Goal: Task Accomplishment & Management: Use online tool/utility

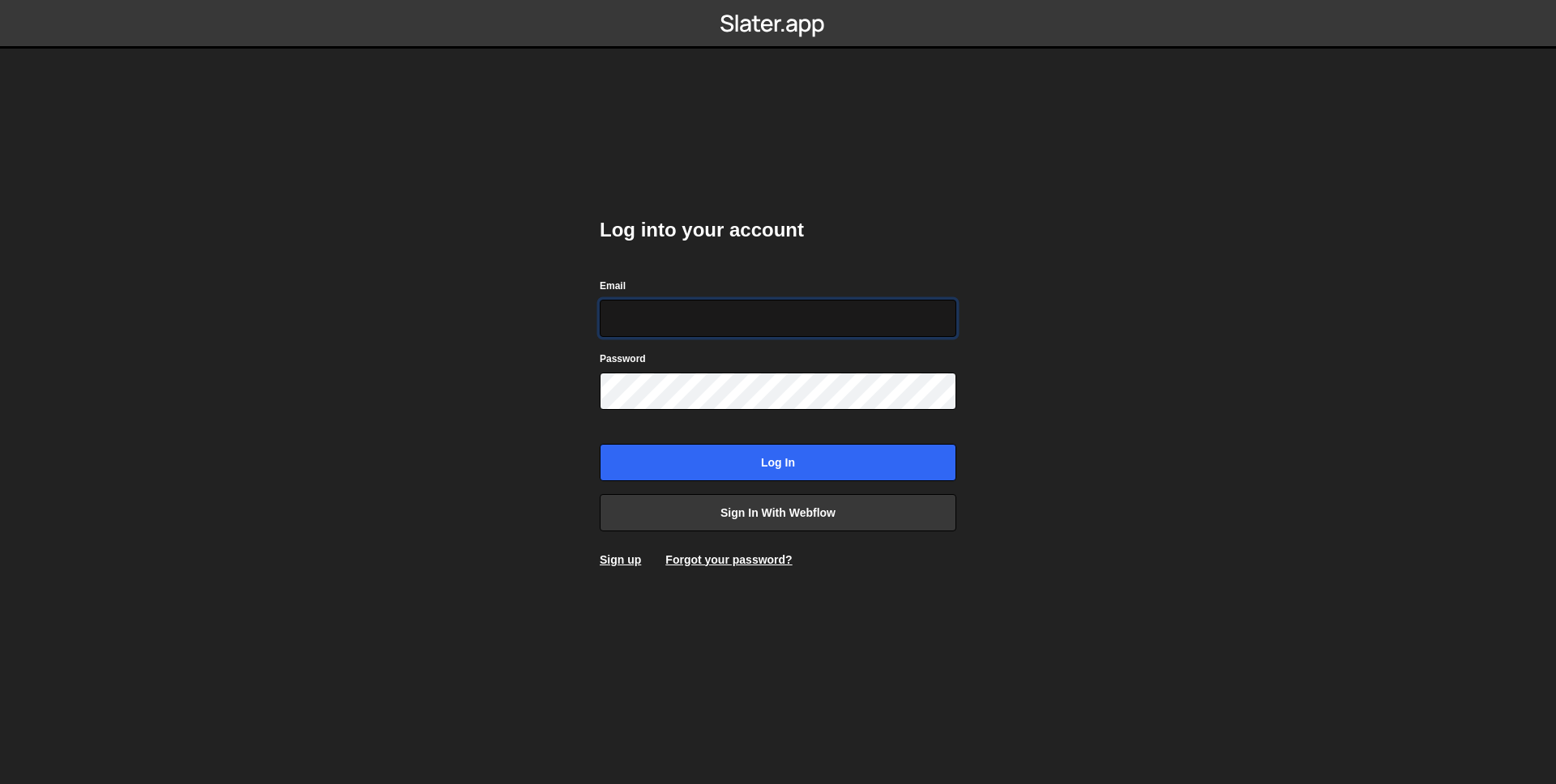
type input "[EMAIL_ADDRESS][DOMAIN_NAME]"
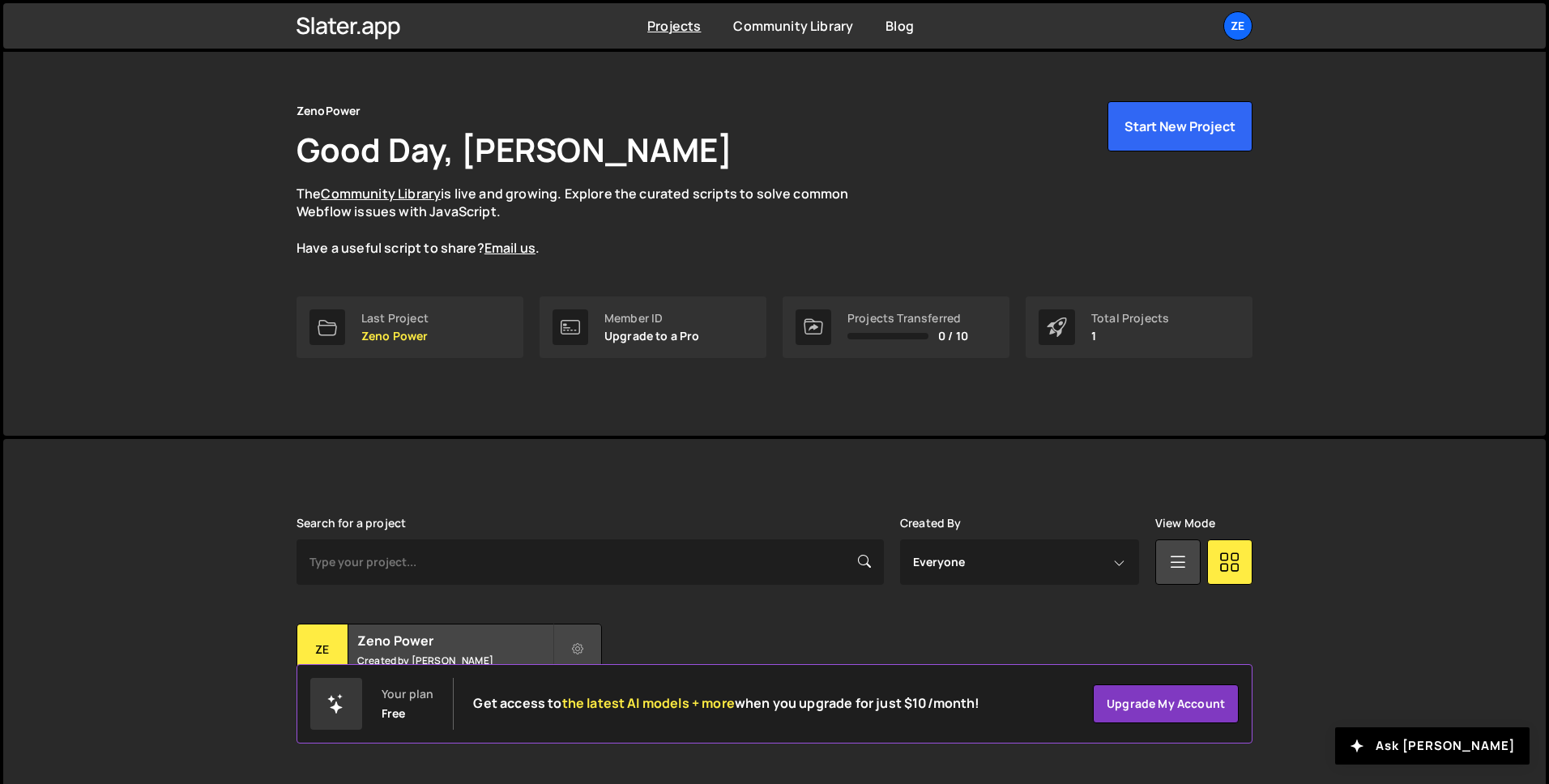
scroll to position [51, 0]
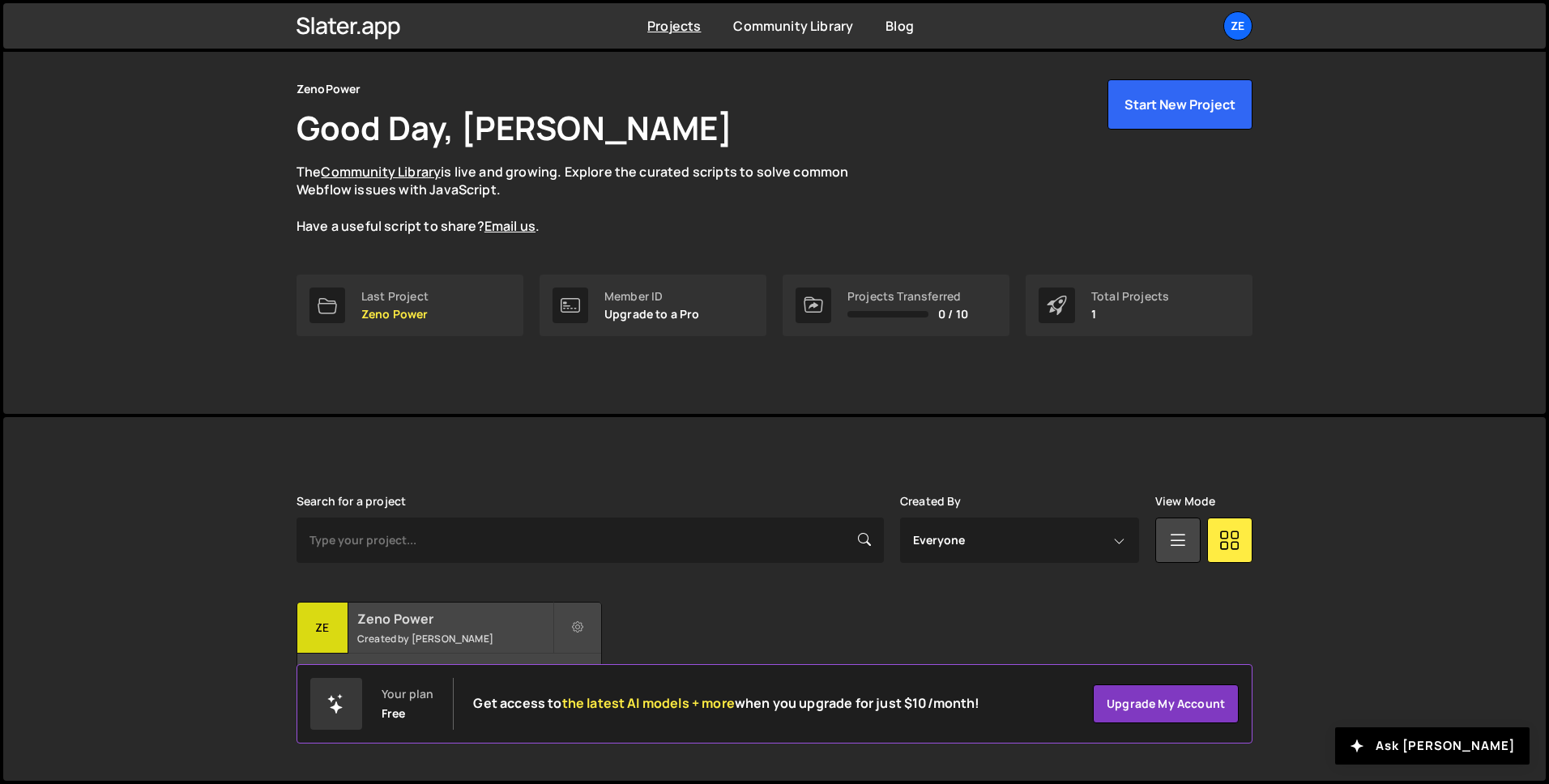
click at [452, 627] on h2 "Zeno Power" at bounding box center [455, 618] width 195 height 18
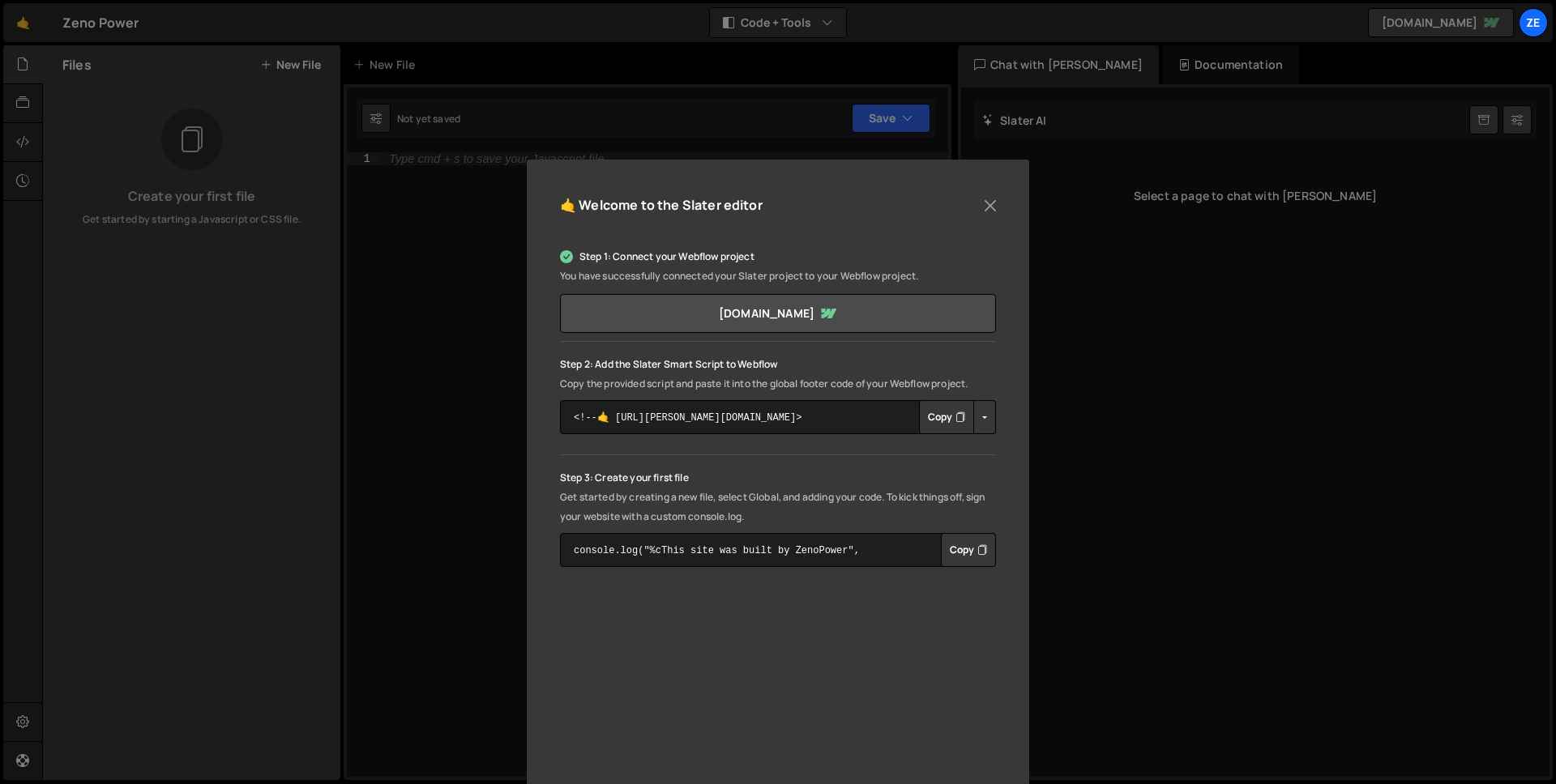
scroll to position [12, 0]
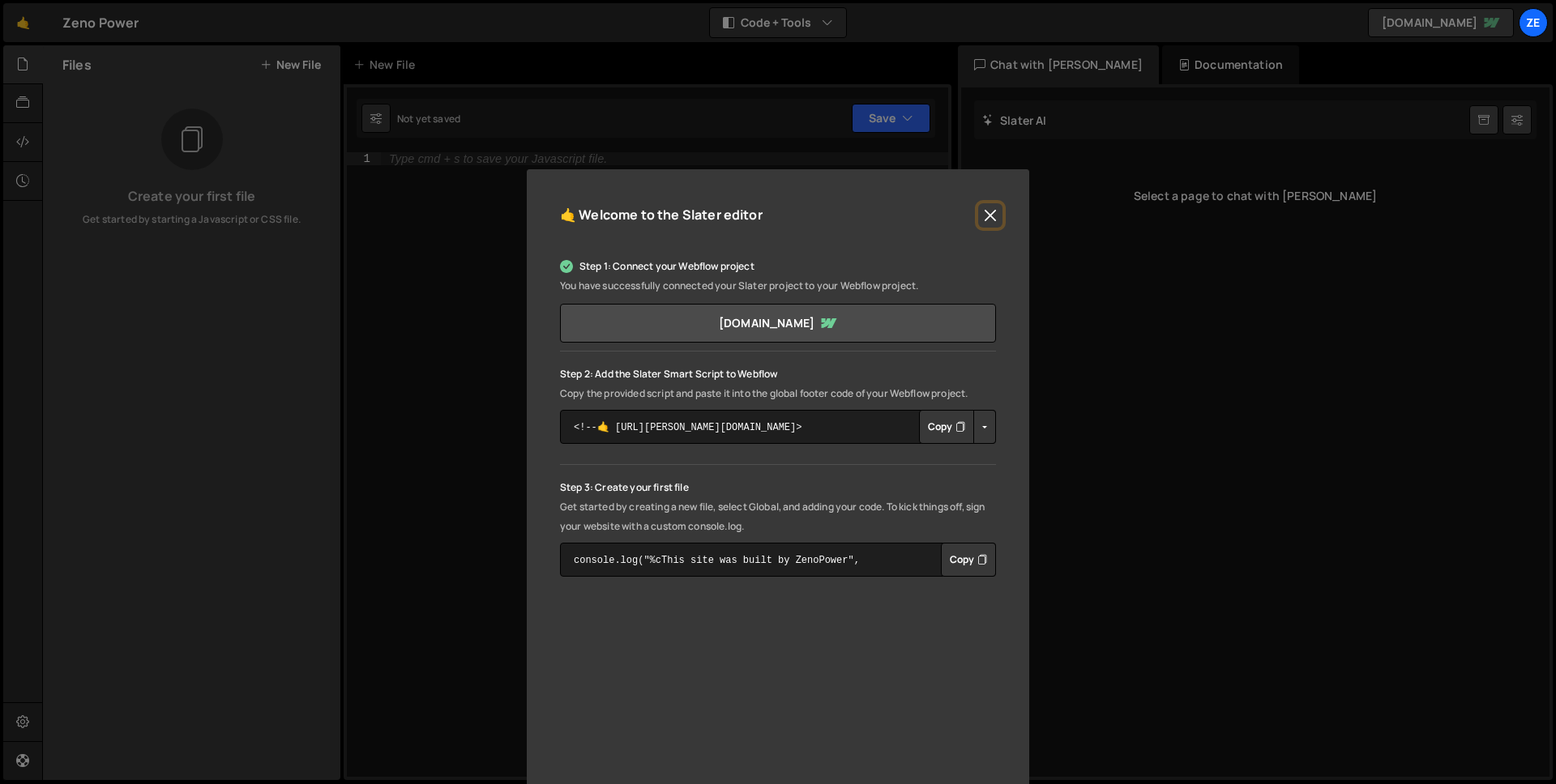
click at [984, 213] on button "Close" at bounding box center [990, 216] width 24 height 24
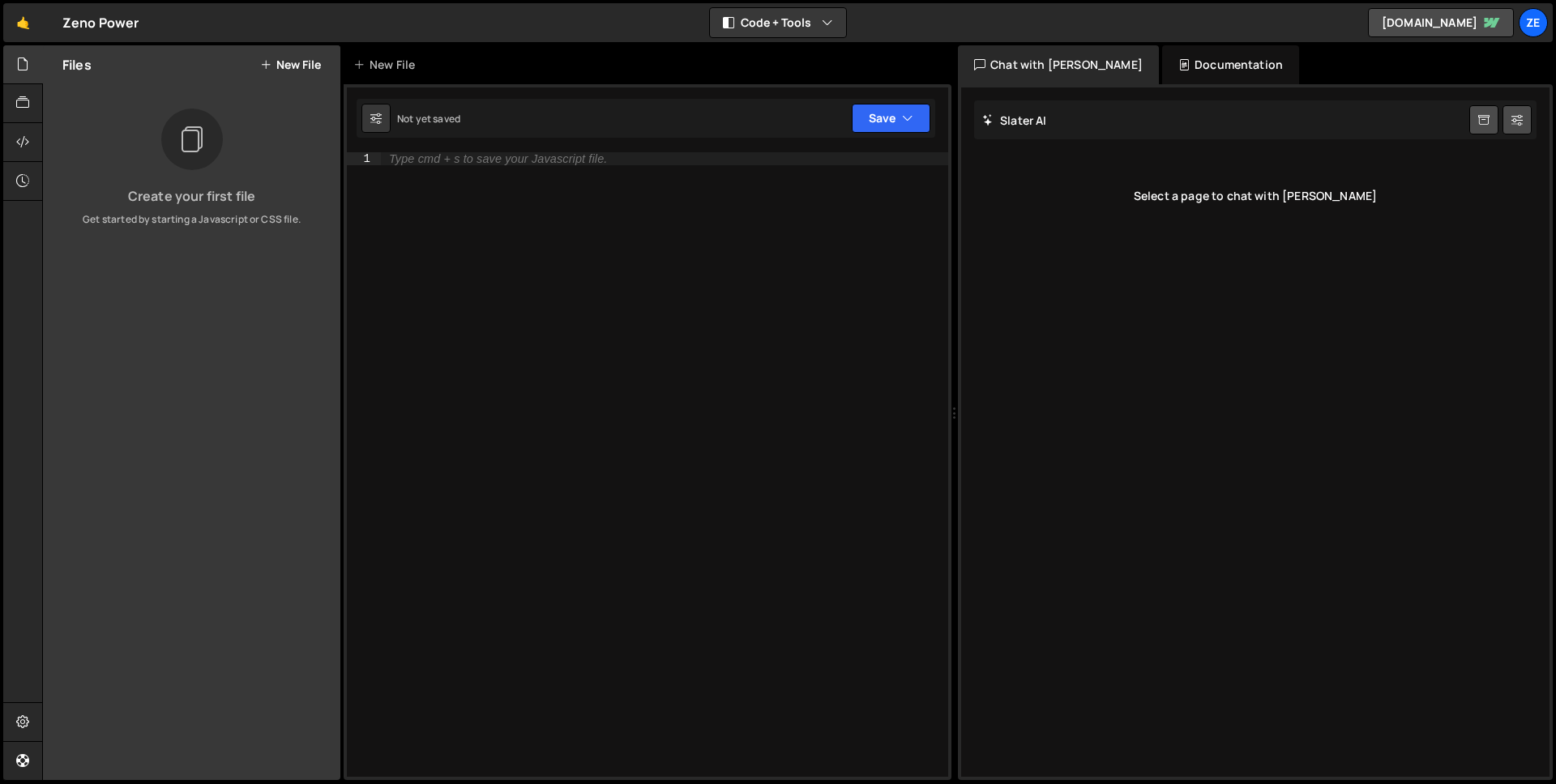
click at [194, 130] on icon at bounding box center [191, 140] width 26 height 37
click at [299, 58] on button "New File" at bounding box center [290, 64] width 61 height 13
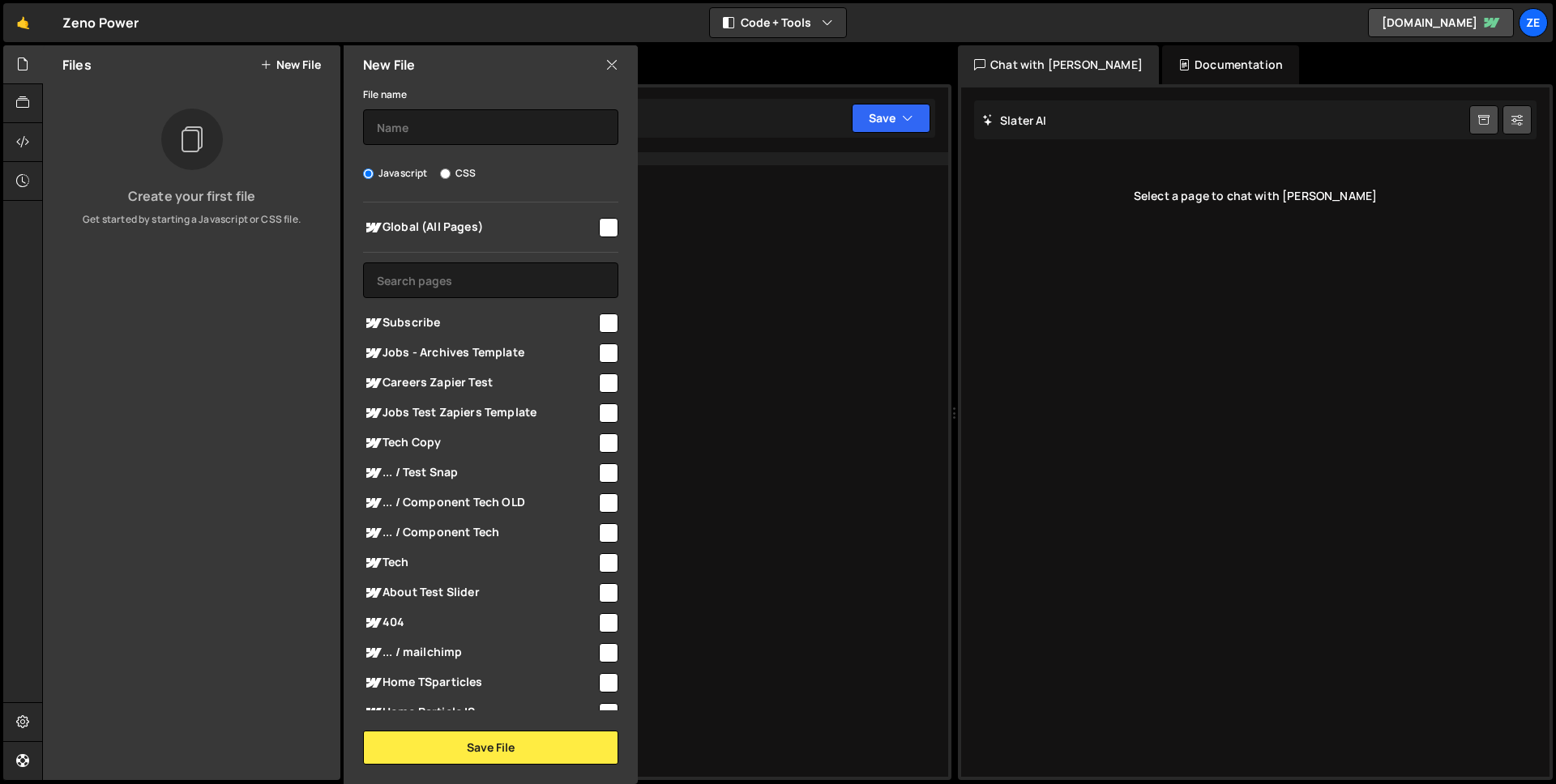
click at [614, 70] on icon at bounding box center [612, 64] width 13 height 18
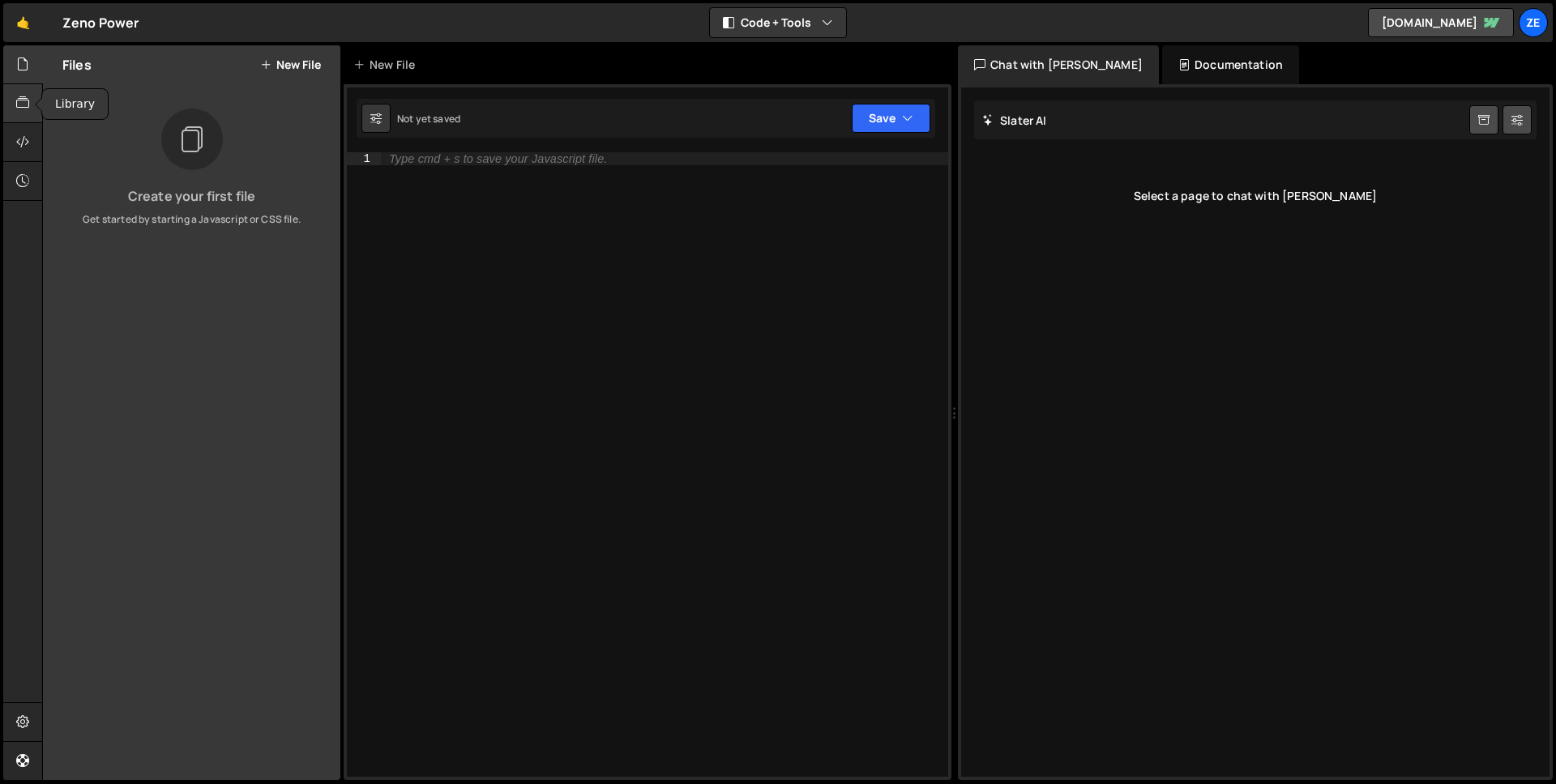
click at [30, 116] on div at bounding box center [23, 103] width 40 height 39
click at [24, 138] on icon at bounding box center [23, 141] width 13 height 18
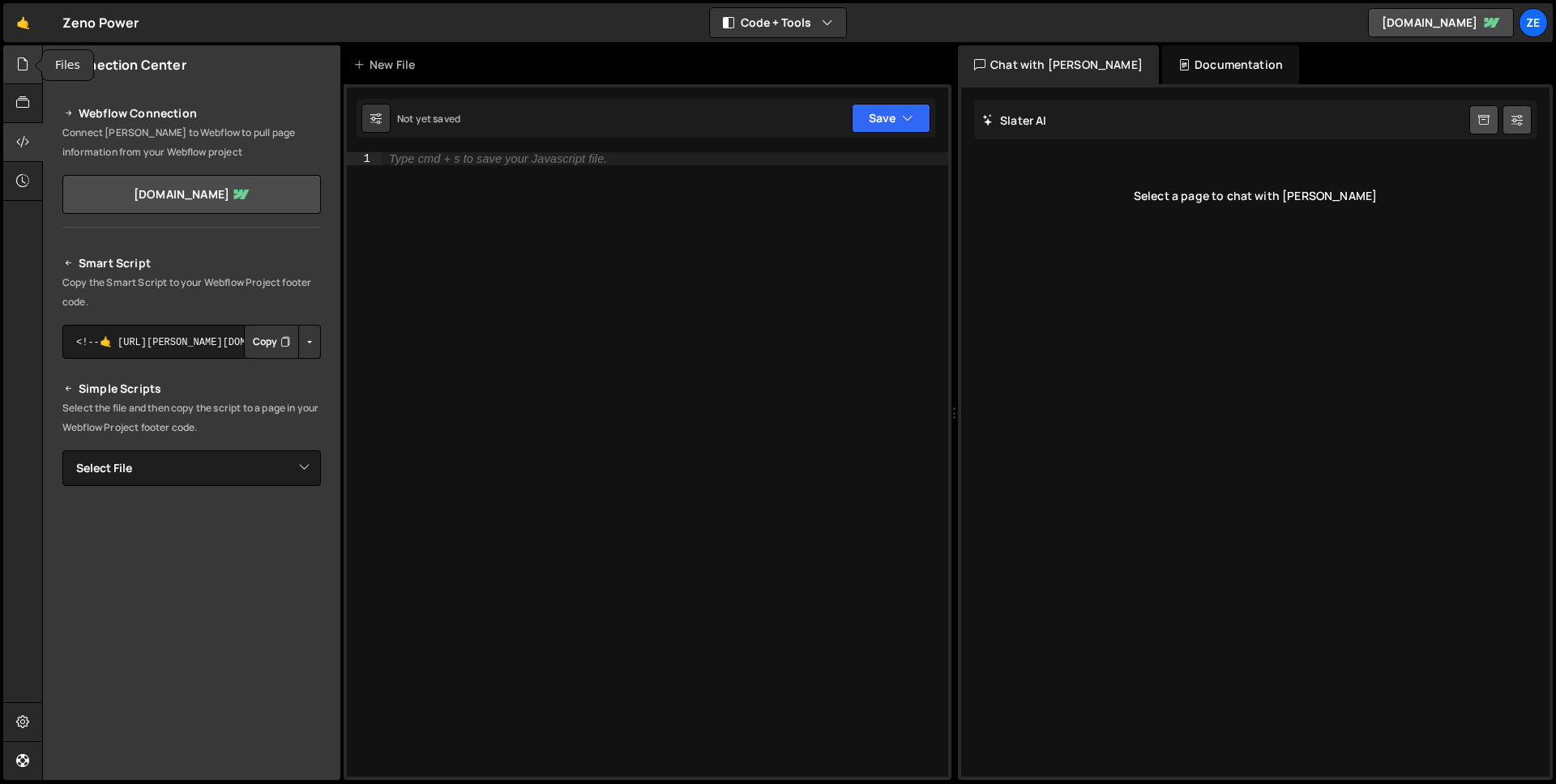
click at [18, 69] on icon at bounding box center [23, 64] width 13 height 18
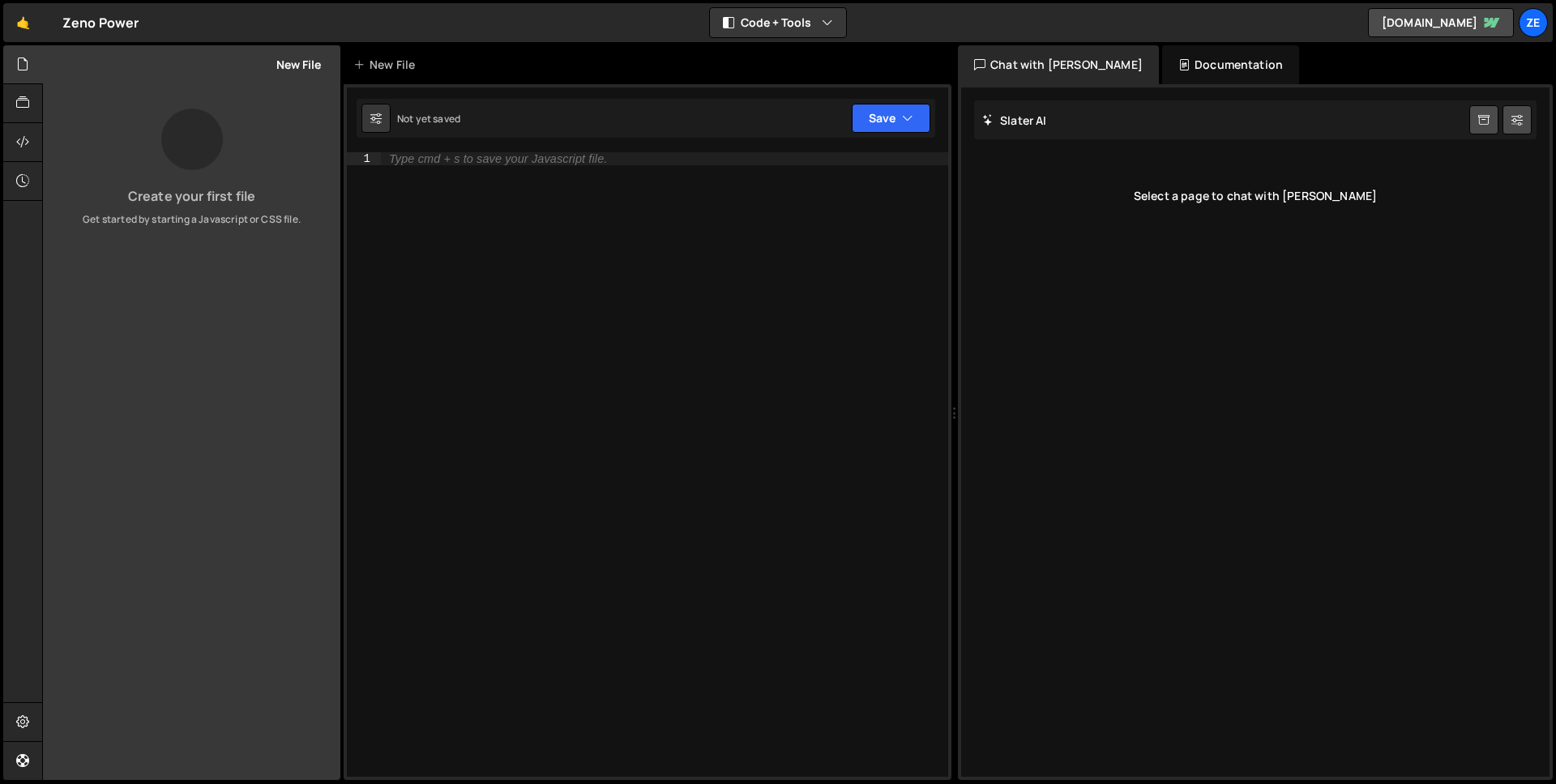
click at [308, 60] on button "New File" at bounding box center [290, 64] width 61 height 13
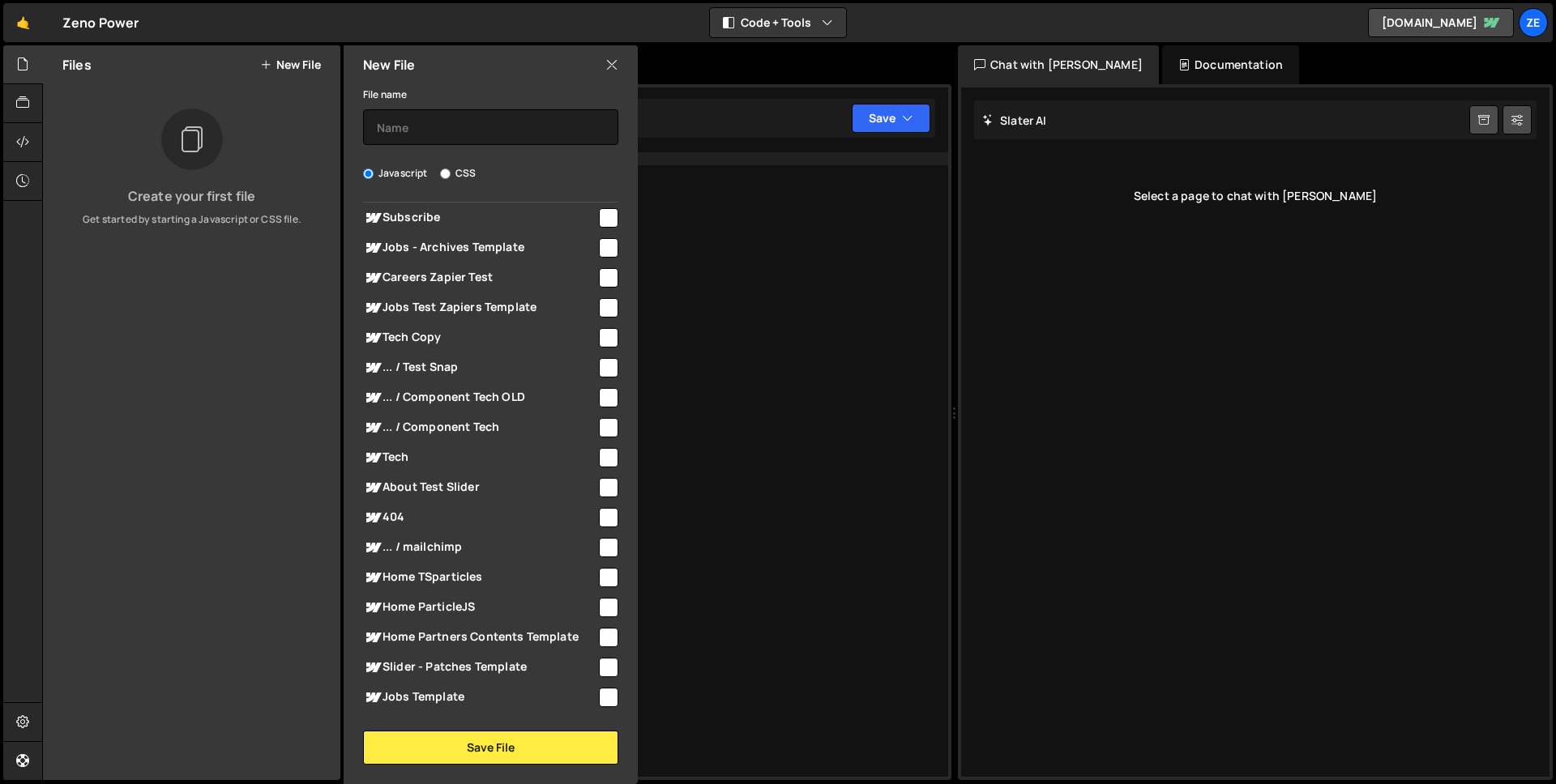
scroll to position [0, 0]
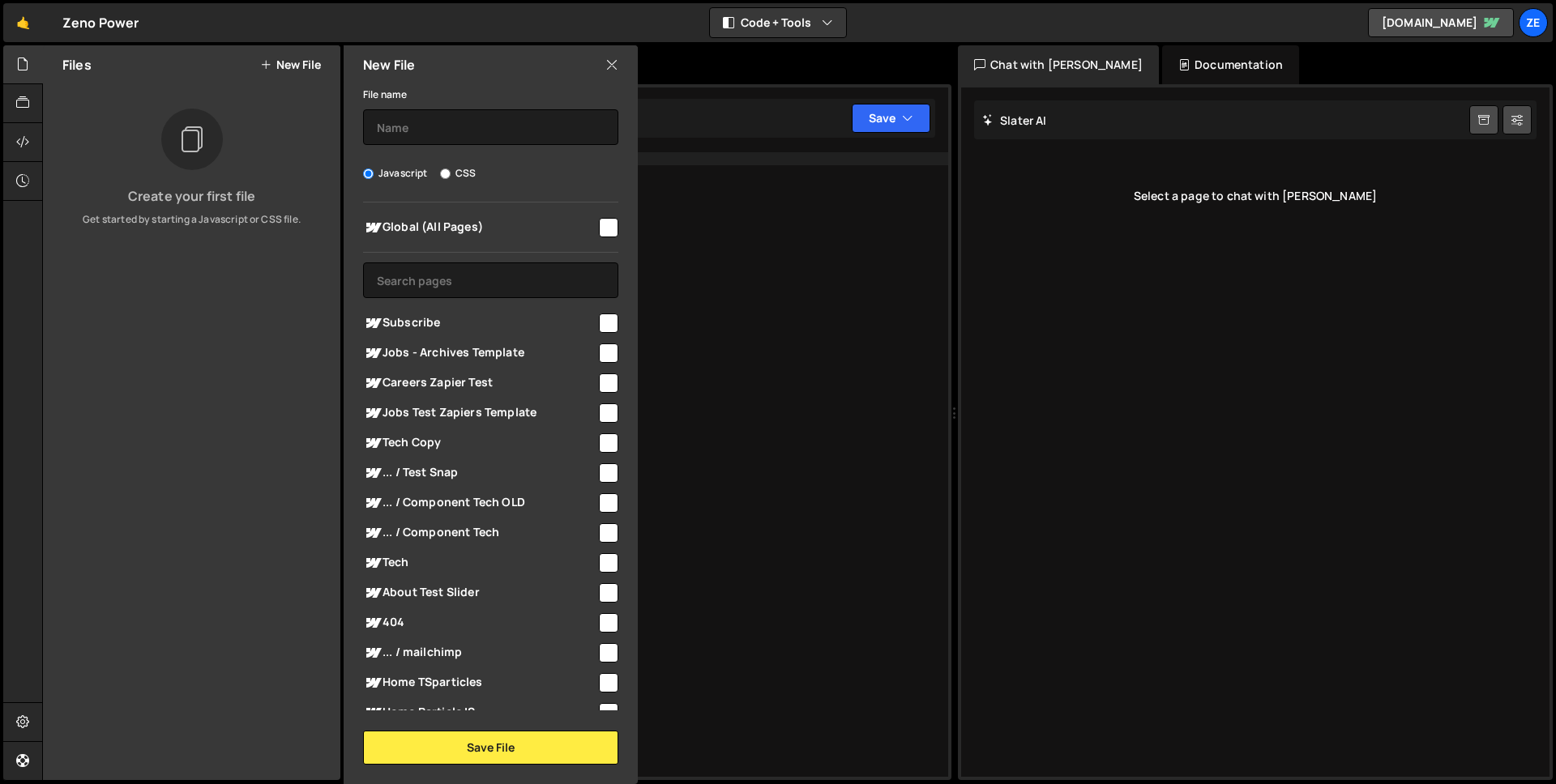
click at [714, 427] on div "Type cmd + s to save your Javascript file." at bounding box center [664, 477] width 567 height 650
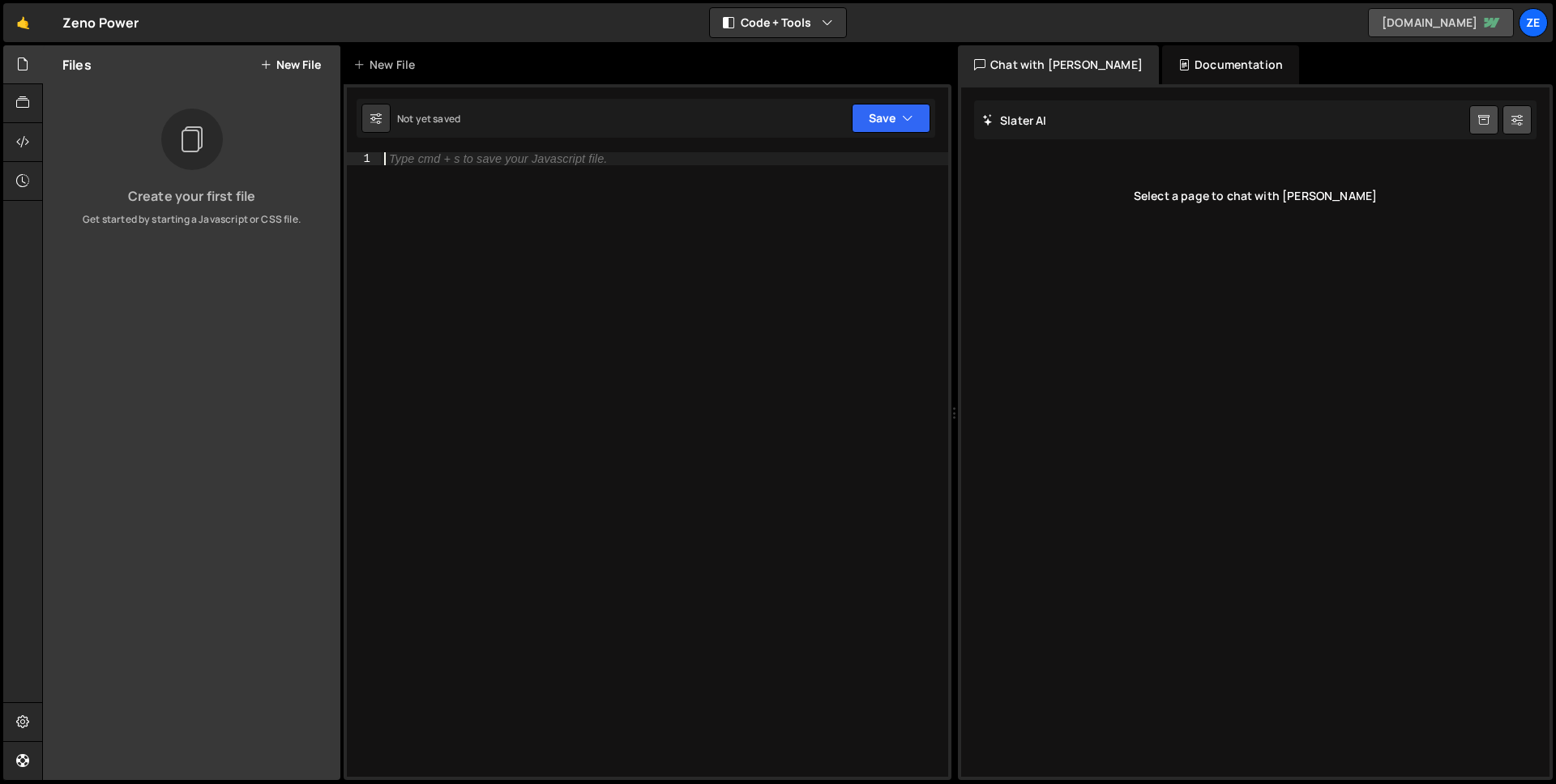
click at [1493, 20] on icon at bounding box center [1492, 22] width 16 height 10
click at [27, 720] on icon at bounding box center [23, 721] width 13 height 18
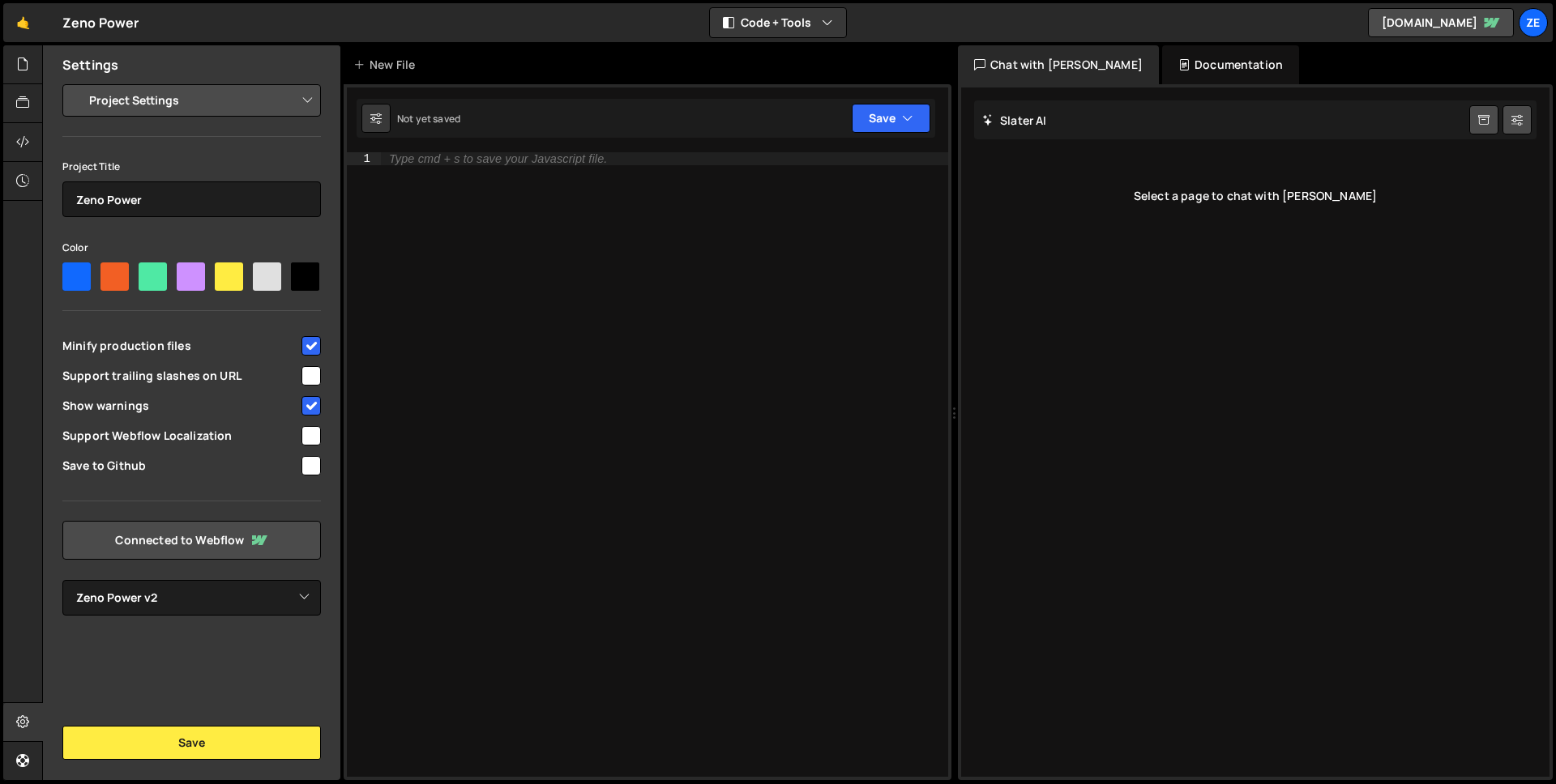
click at [477, 485] on div "Type cmd + s to save your Javascript file." at bounding box center [664, 477] width 567 height 650
click at [17, 68] on icon at bounding box center [23, 64] width 13 height 18
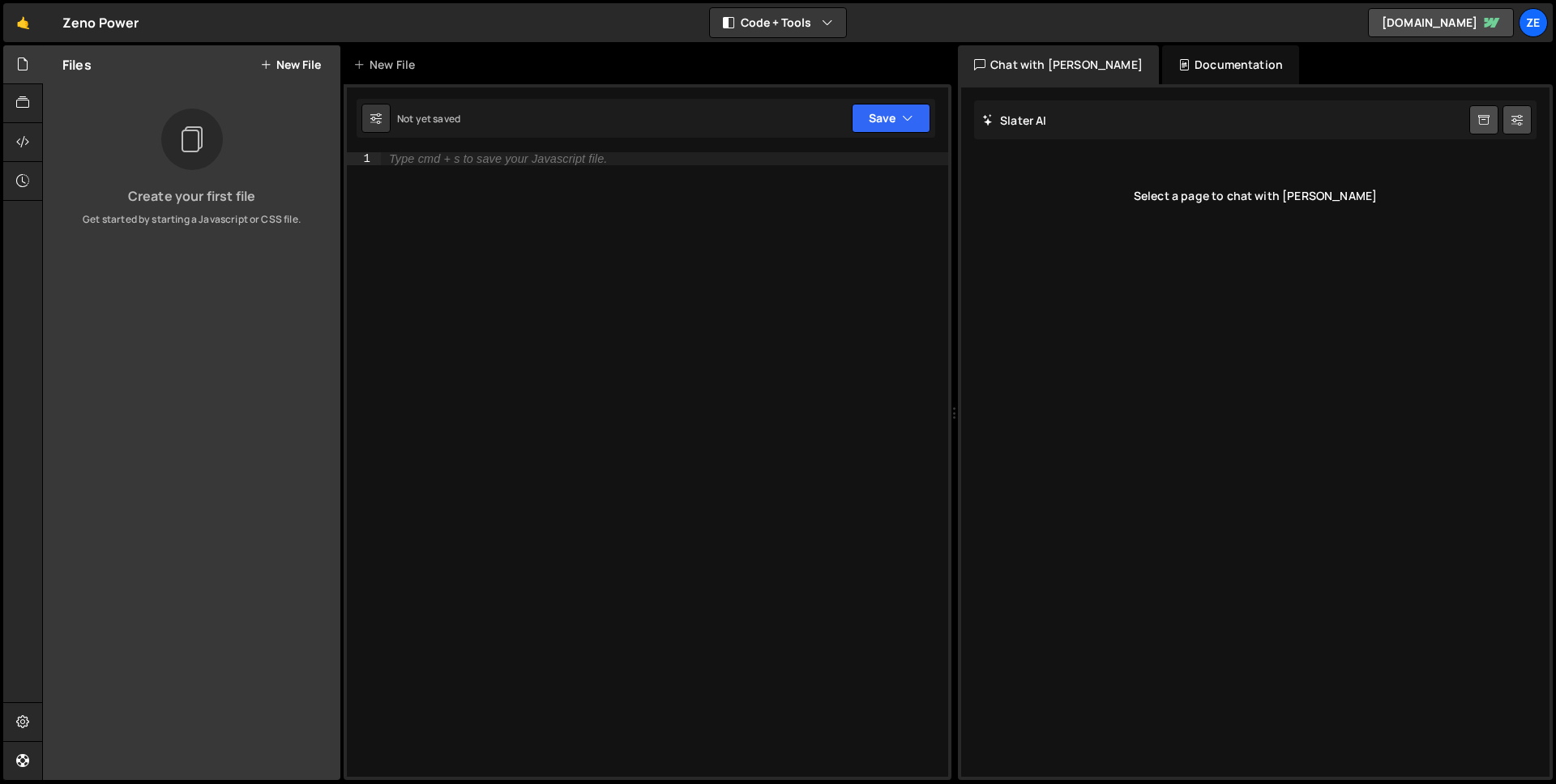
click at [196, 141] on icon at bounding box center [191, 140] width 26 height 37
click at [790, 21] on button "Code + Tools" at bounding box center [778, 23] width 136 height 29
click at [756, 276] on div "Type cmd + s to save your Javascript file." at bounding box center [664, 477] width 567 height 650
click at [21, 103] on icon at bounding box center [23, 102] width 13 height 18
click at [469, 299] on div "Type cmd + s to save your Javascript file." at bounding box center [664, 477] width 567 height 650
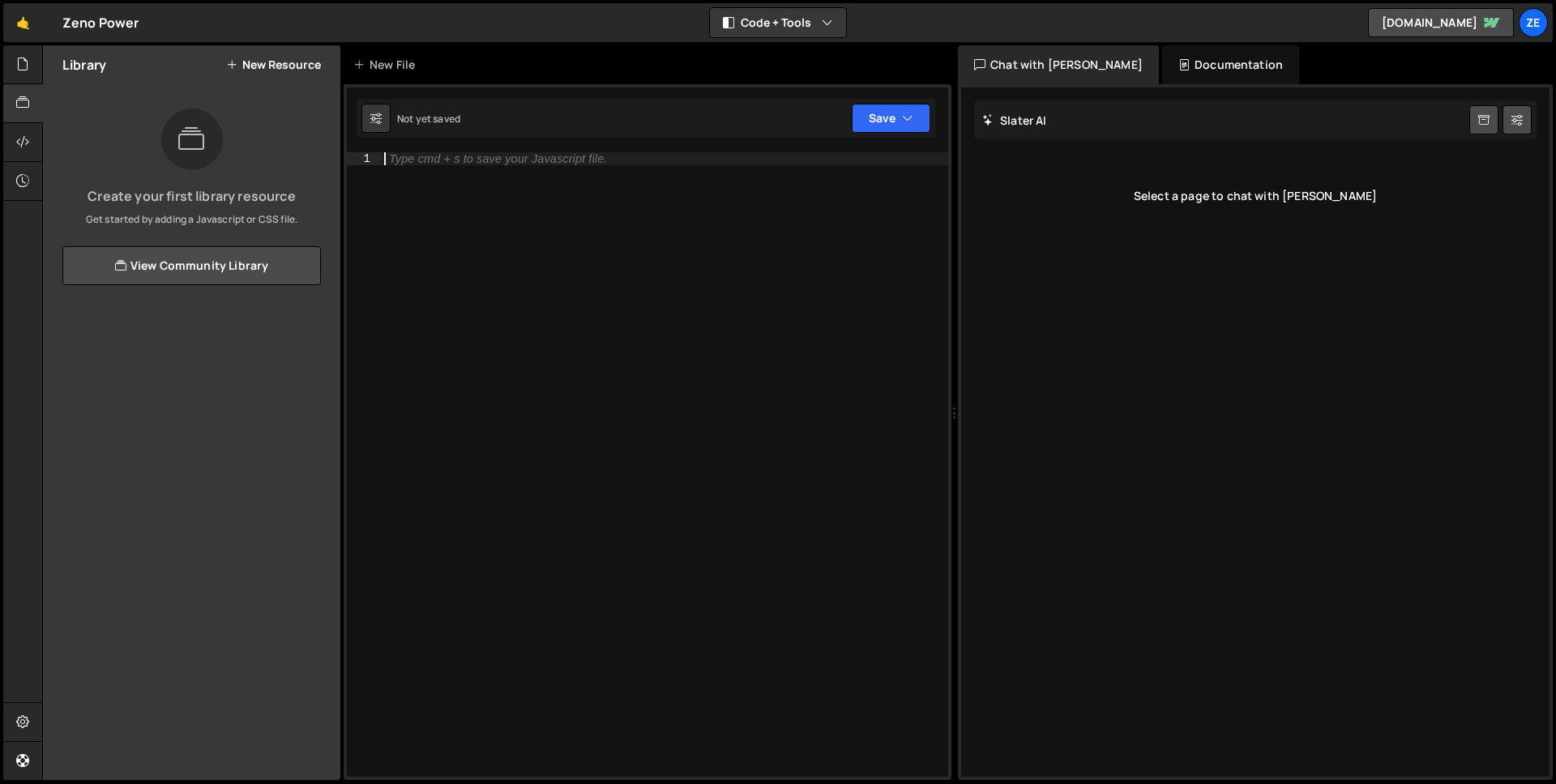
click at [584, 300] on div "Type cmd + s to save your Javascript file." at bounding box center [664, 477] width 567 height 650
click at [30, 28] on link "🤙" at bounding box center [23, 23] width 40 height 39
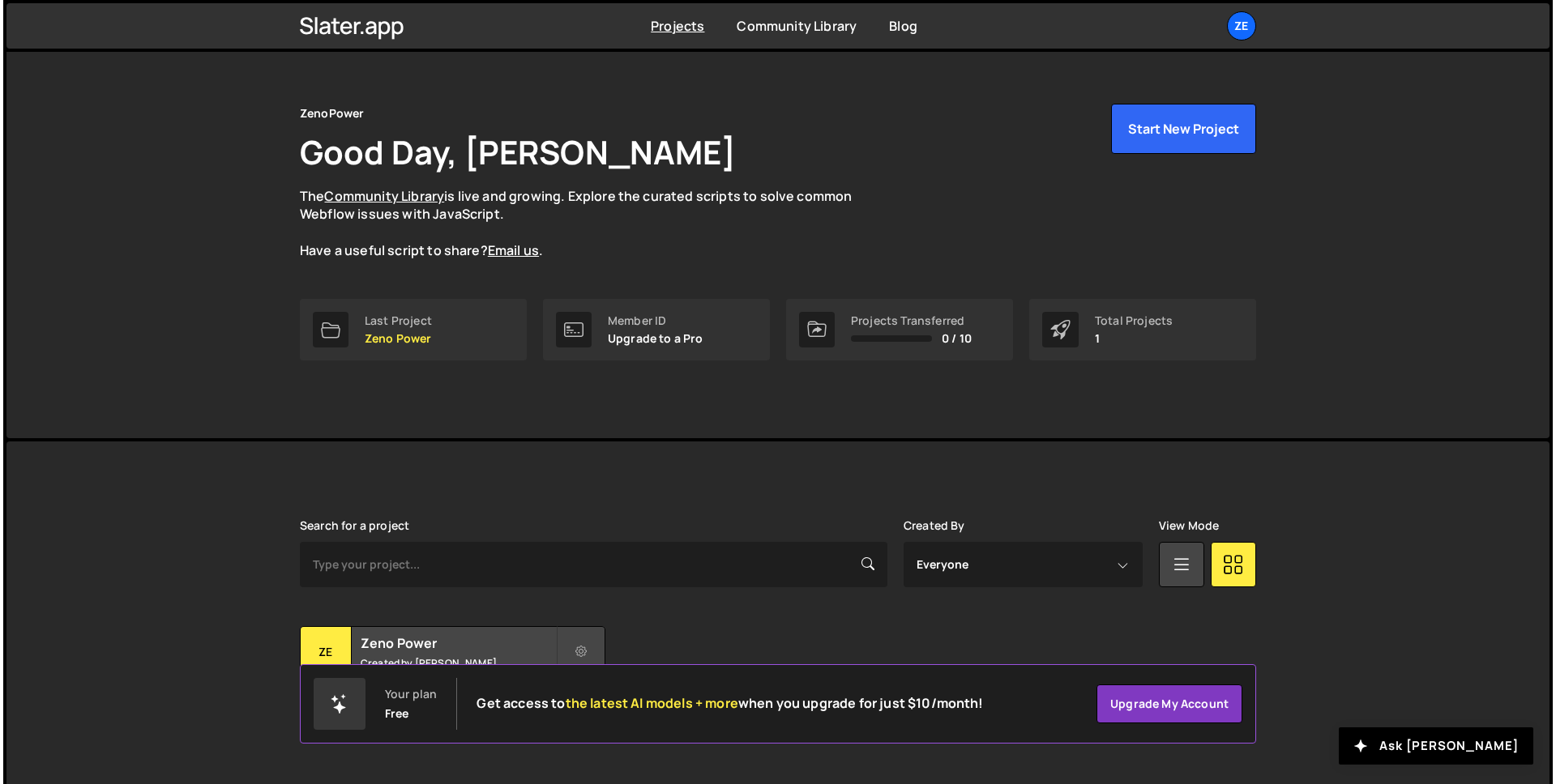
scroll to position [51, 0]
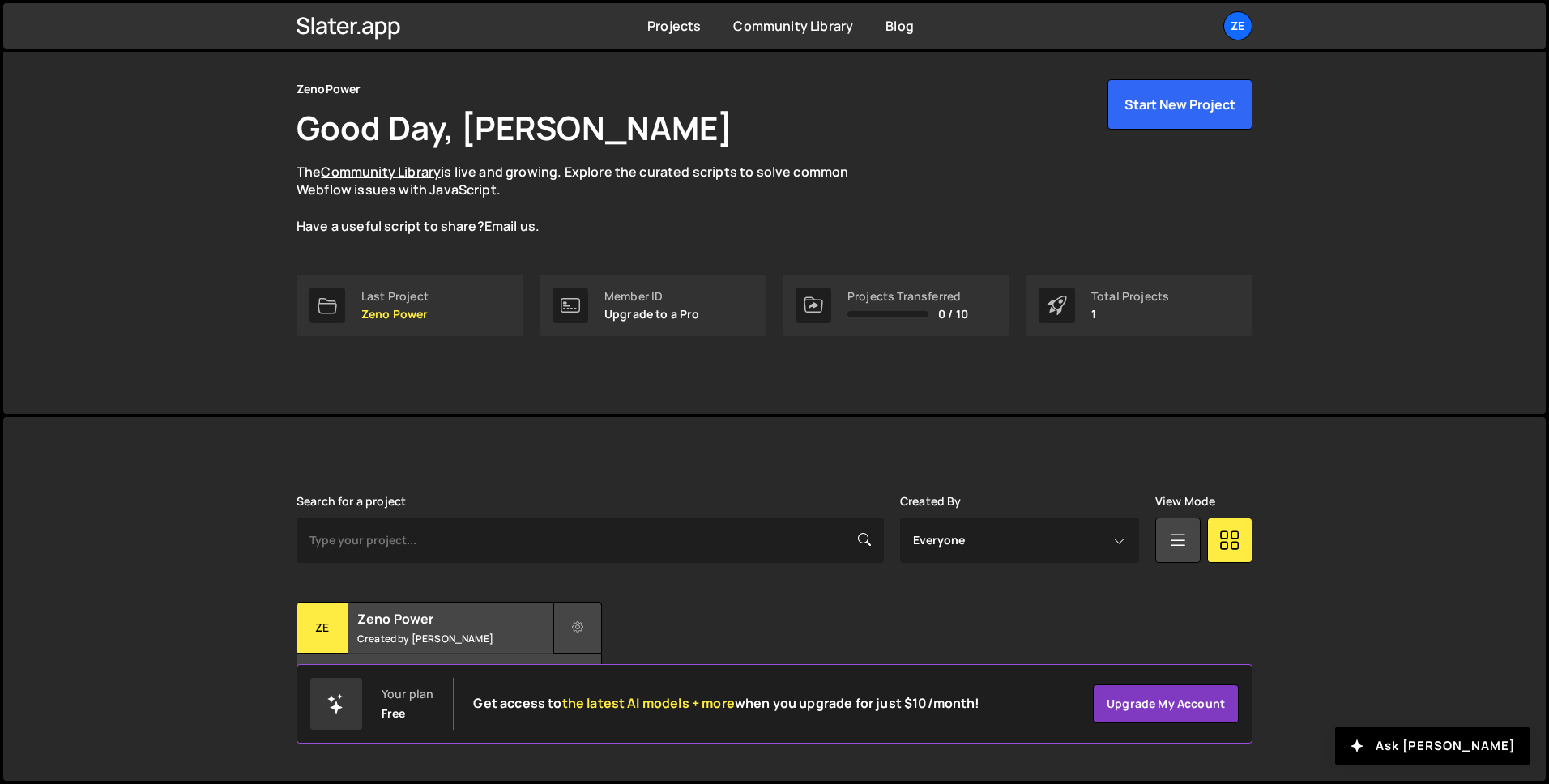
click at [576, 624] on icon at bounding box center [578, 628] width 11 height 17
click at [608, 717] on link "Delete Project" at bounding box center [650, 720] width 193 height 26
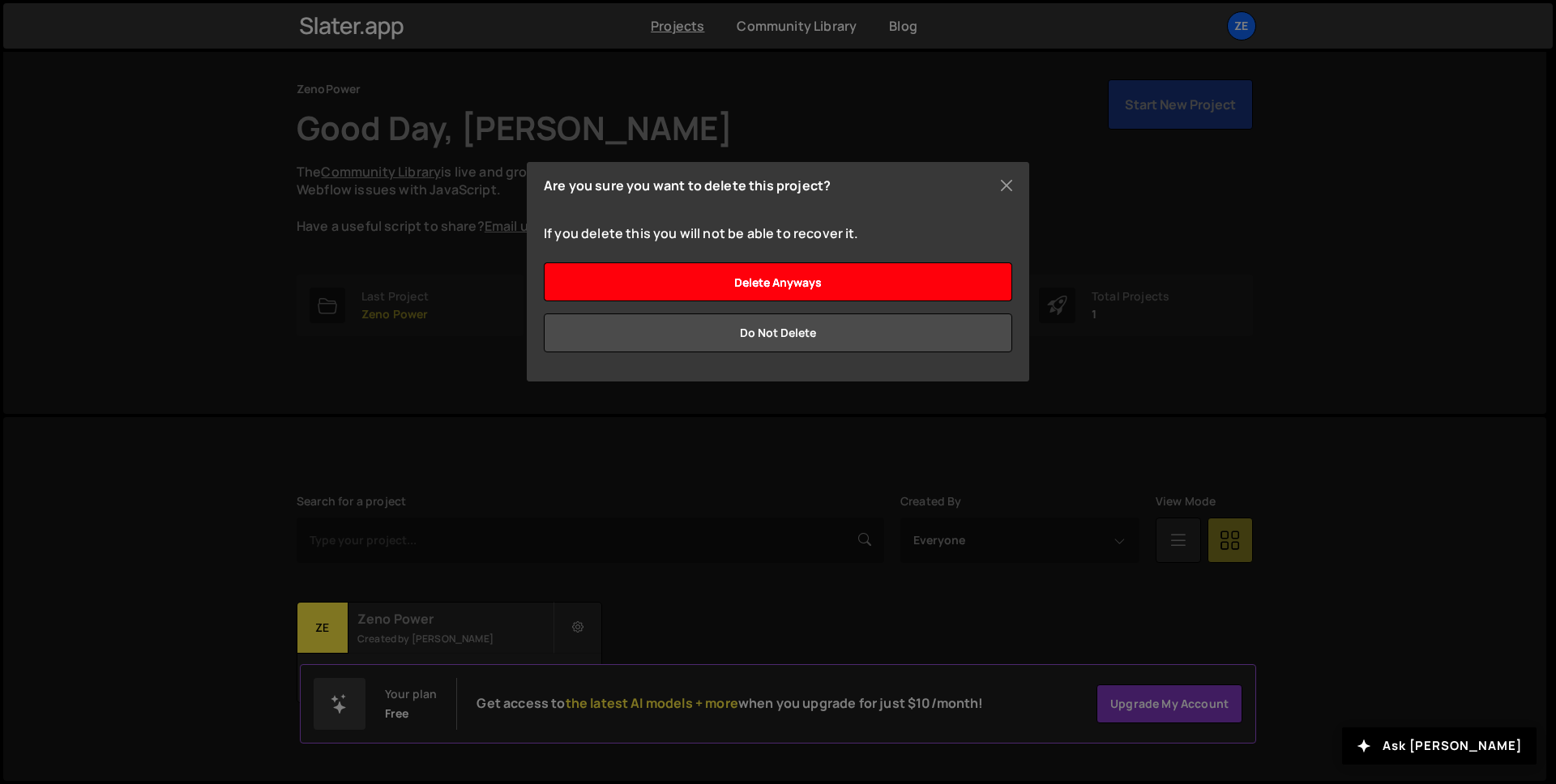
click at [795, 287] on input "Delete anyways" at bounding box center [778, 282] width 468 height 39
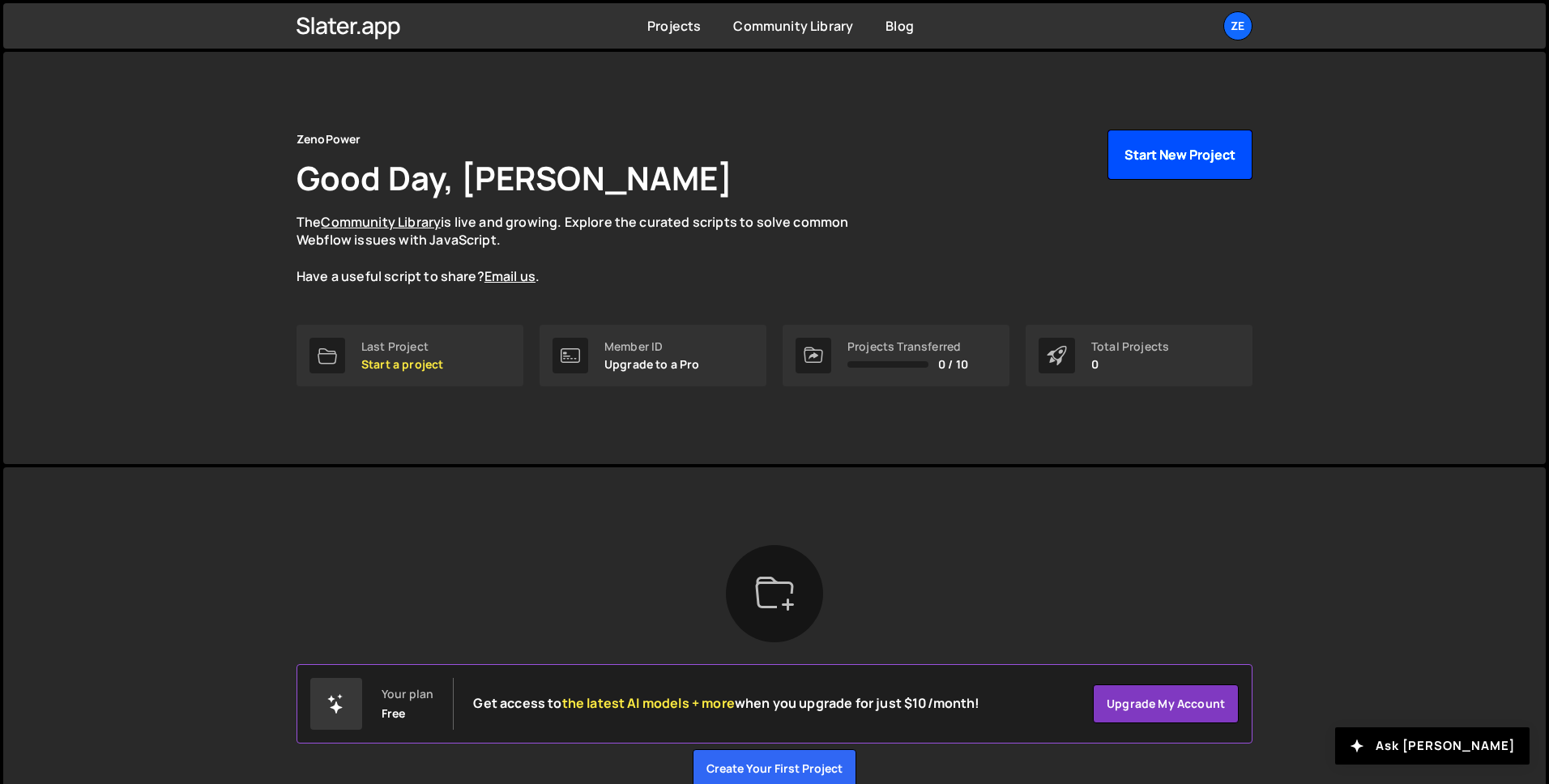
click at [1145, 164] on button "Start New Project" at bounding box center [1179, 155] width 145 height 51
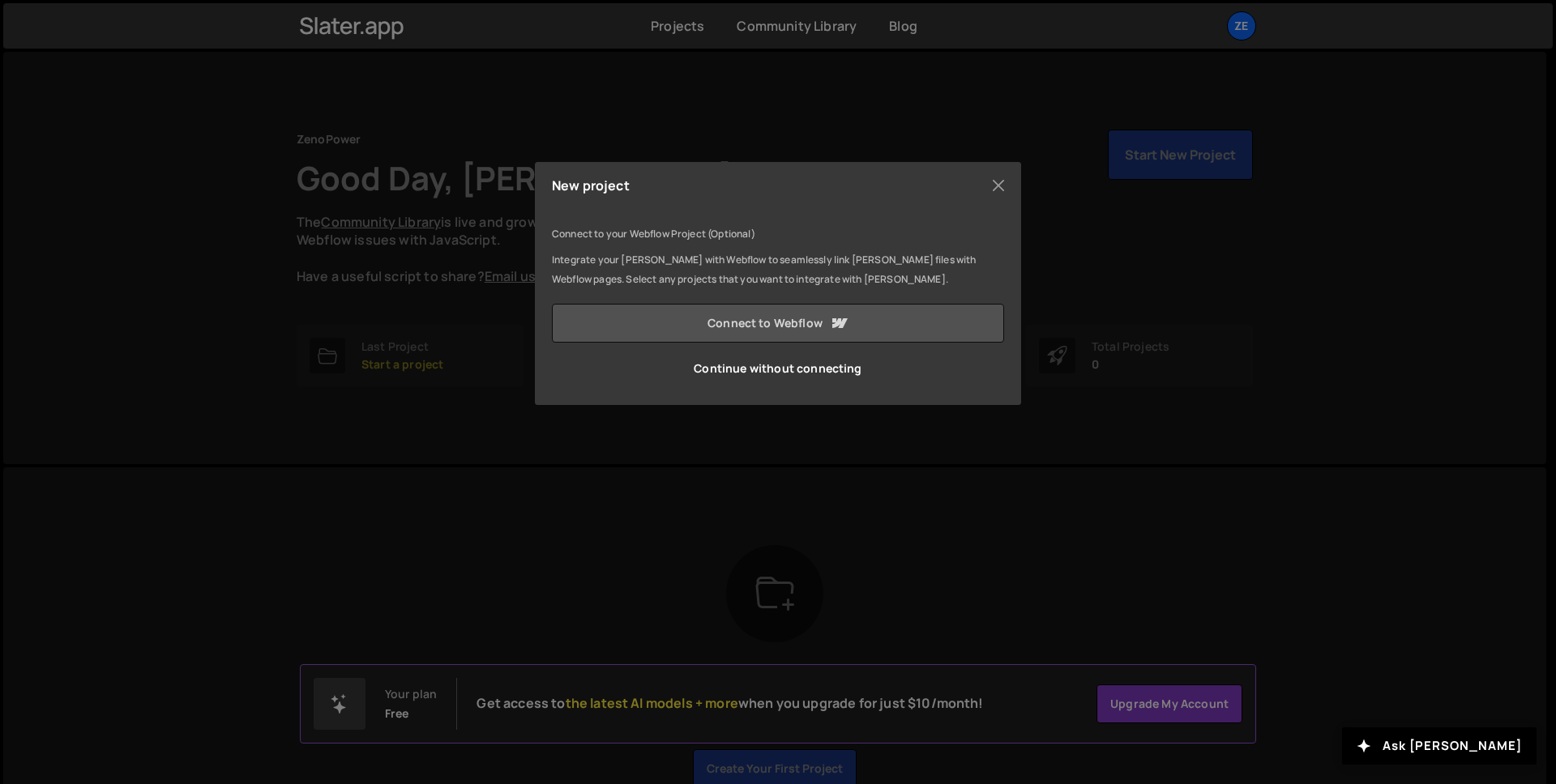
click at [807, 327] on link "Connect to Webflow" at bounding box center [778, 323] width 453 height 39
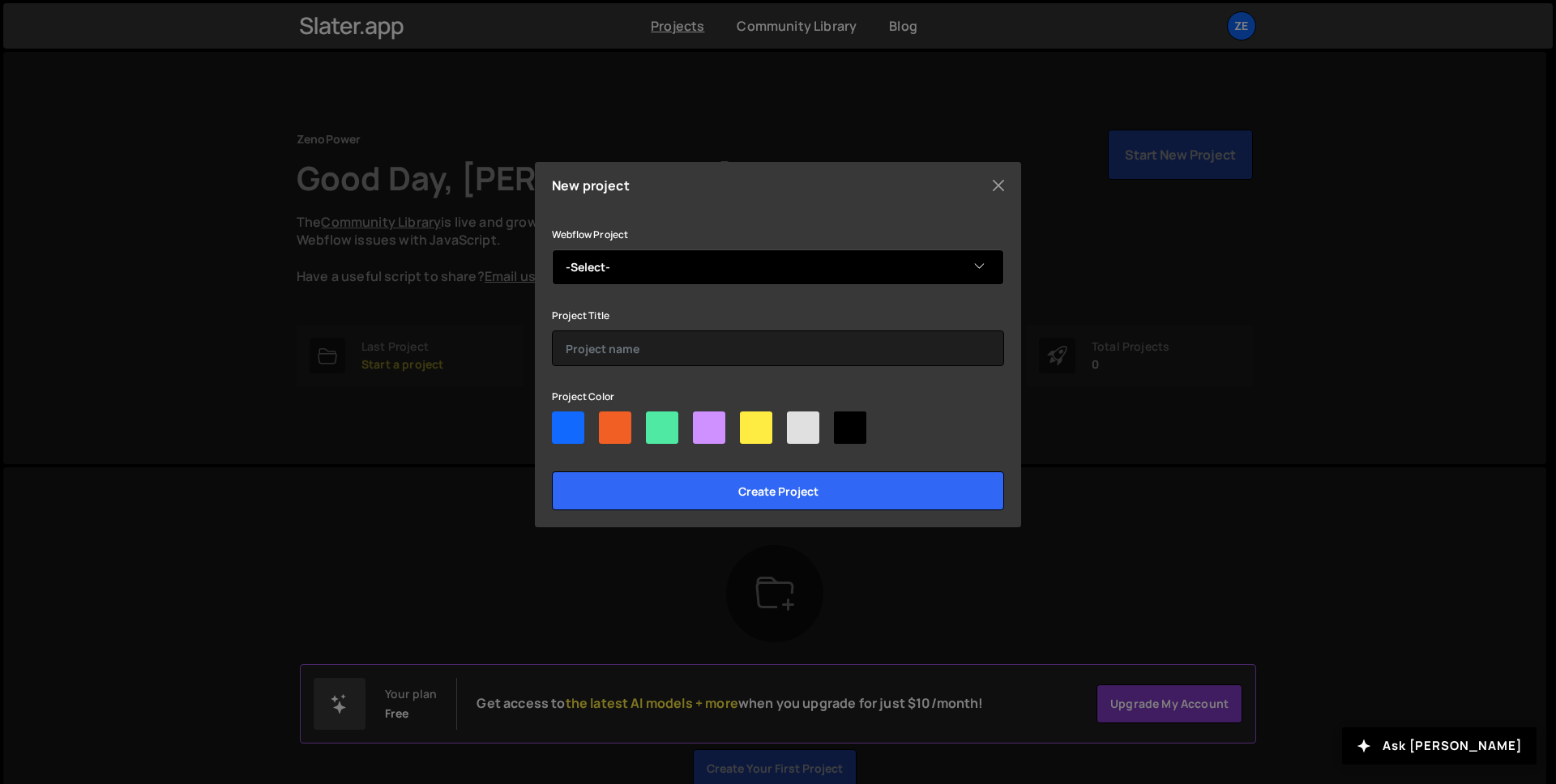
click at [704, 271] on select "-Select- Zeno Power v2" at bounding box center [778, 267] width 453 height 36
select select "68669d088fcda5dec1529d6b"
click at [552, 250] on select "-Select- Zeno Power v2" at bounding box center [778, 267] width 453 height 36
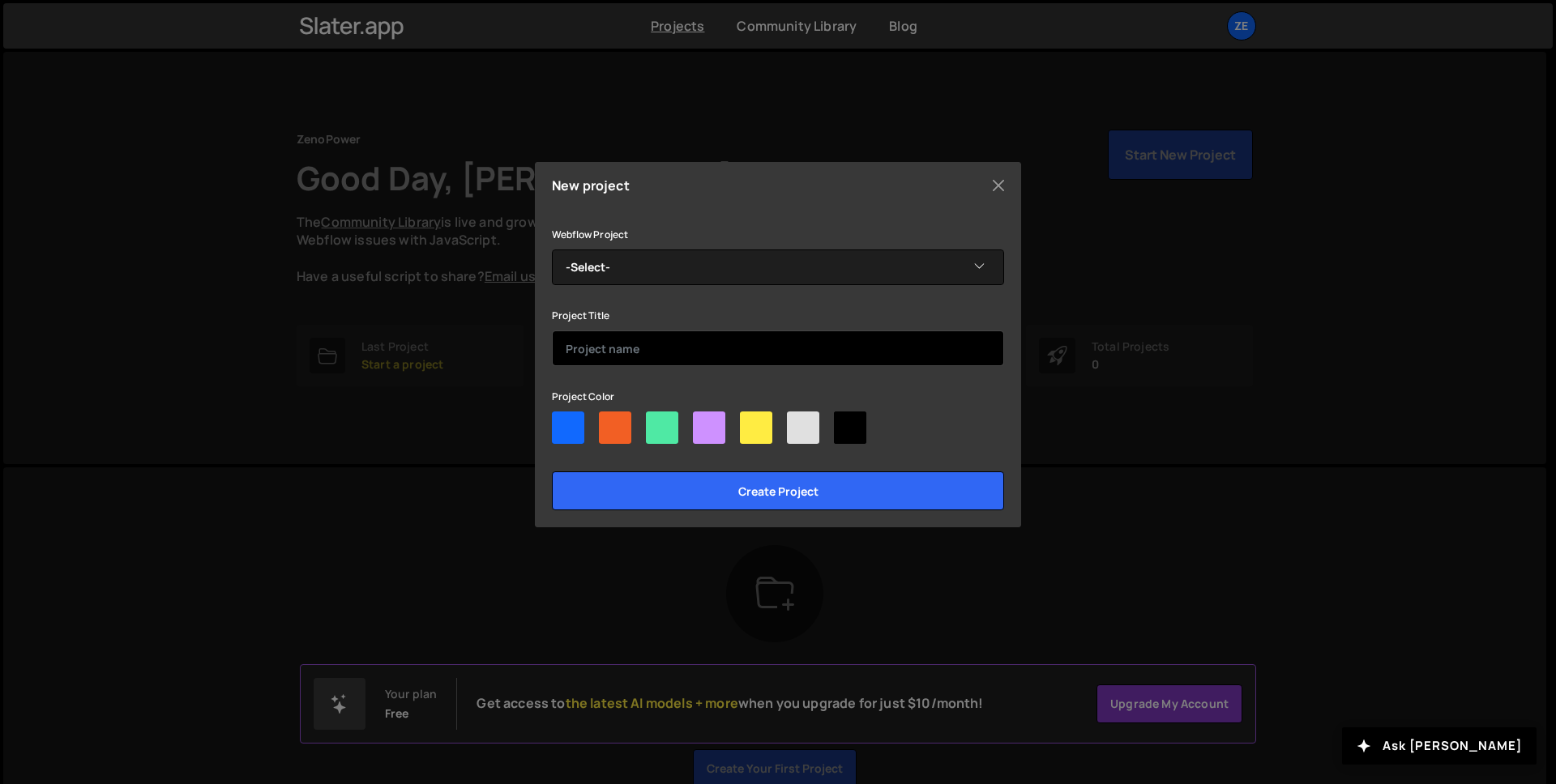
click at [661, 356] on input "text" at bounding box center [778, 348] width 453 height 36
type input "Zeno Power"
click at [561, 427] on div at bounding box center [568, 427] width 32 height 32
click at [561, 422] on input"] "radio" at bounding box center [557, 416] width 10 height 10
radio input"] "true"
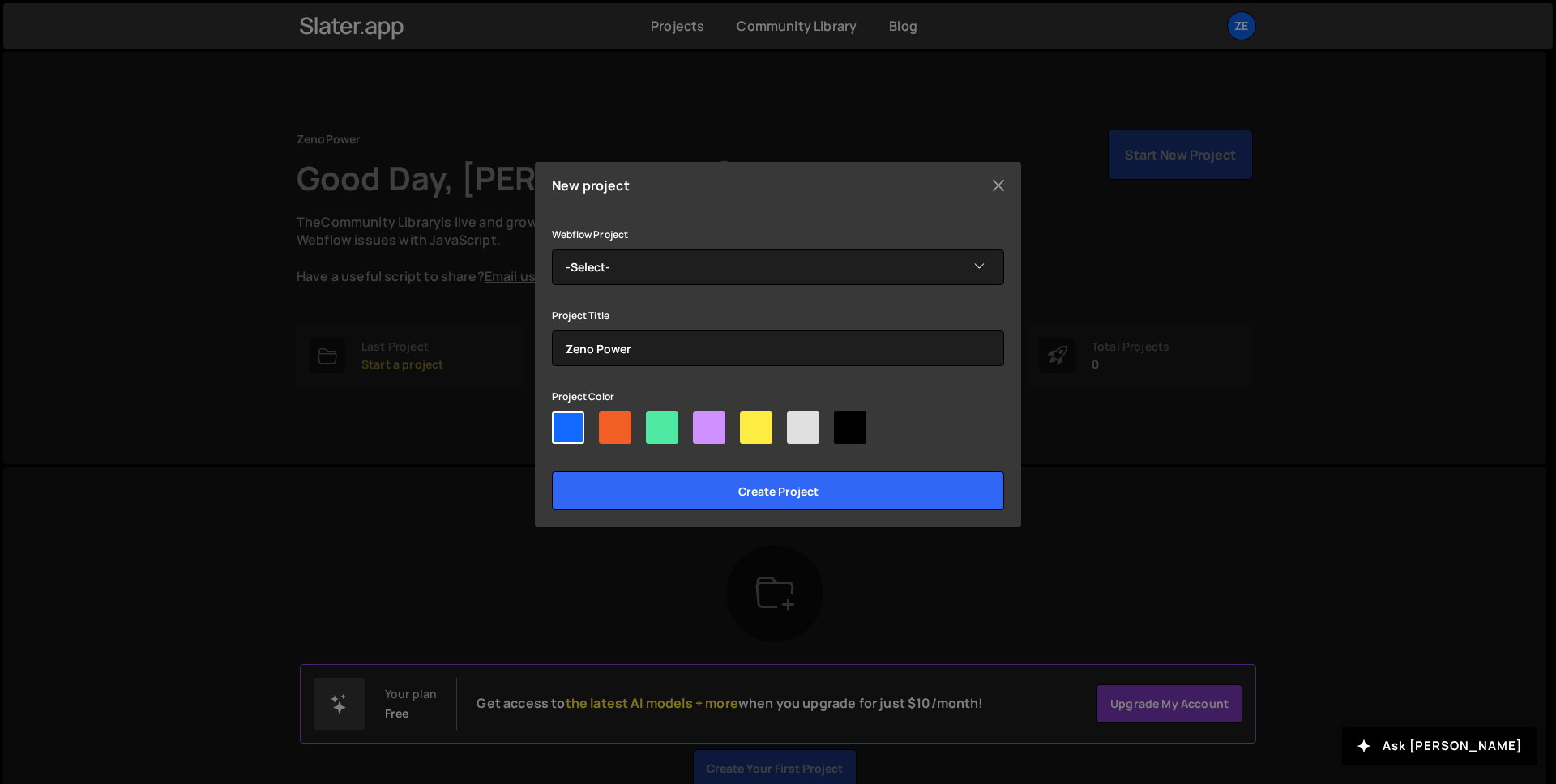
click at [844, 431] on div at bounding box center [850, 427] width 32 height 32
click at [844, 422] on input"] "radio" at bounding box center [839, 416] width 10 height 10
radio input"] "true"
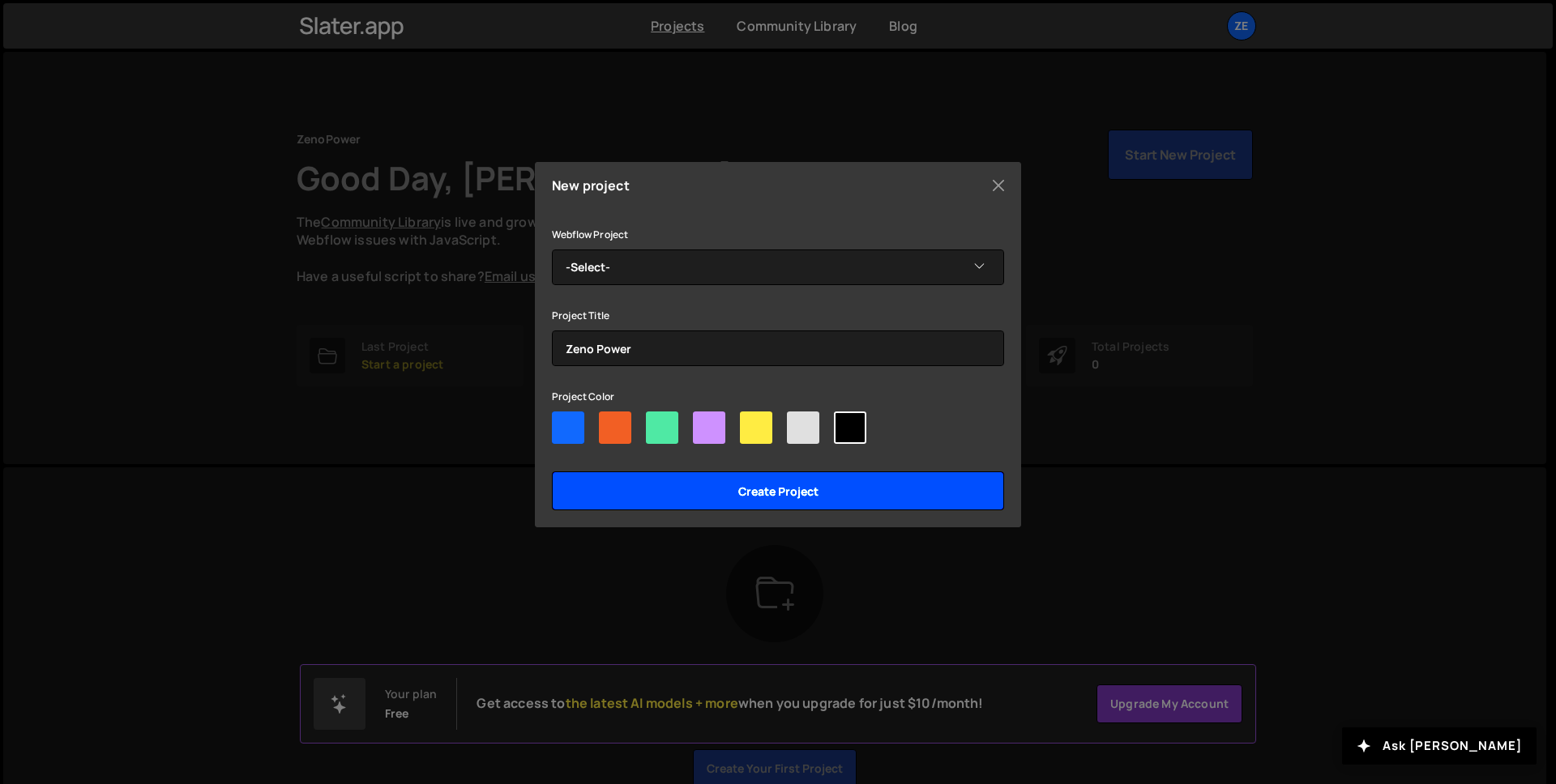
click at [849, 499] on input "Create project" at bounding box center [778, 491] width 453 height 39
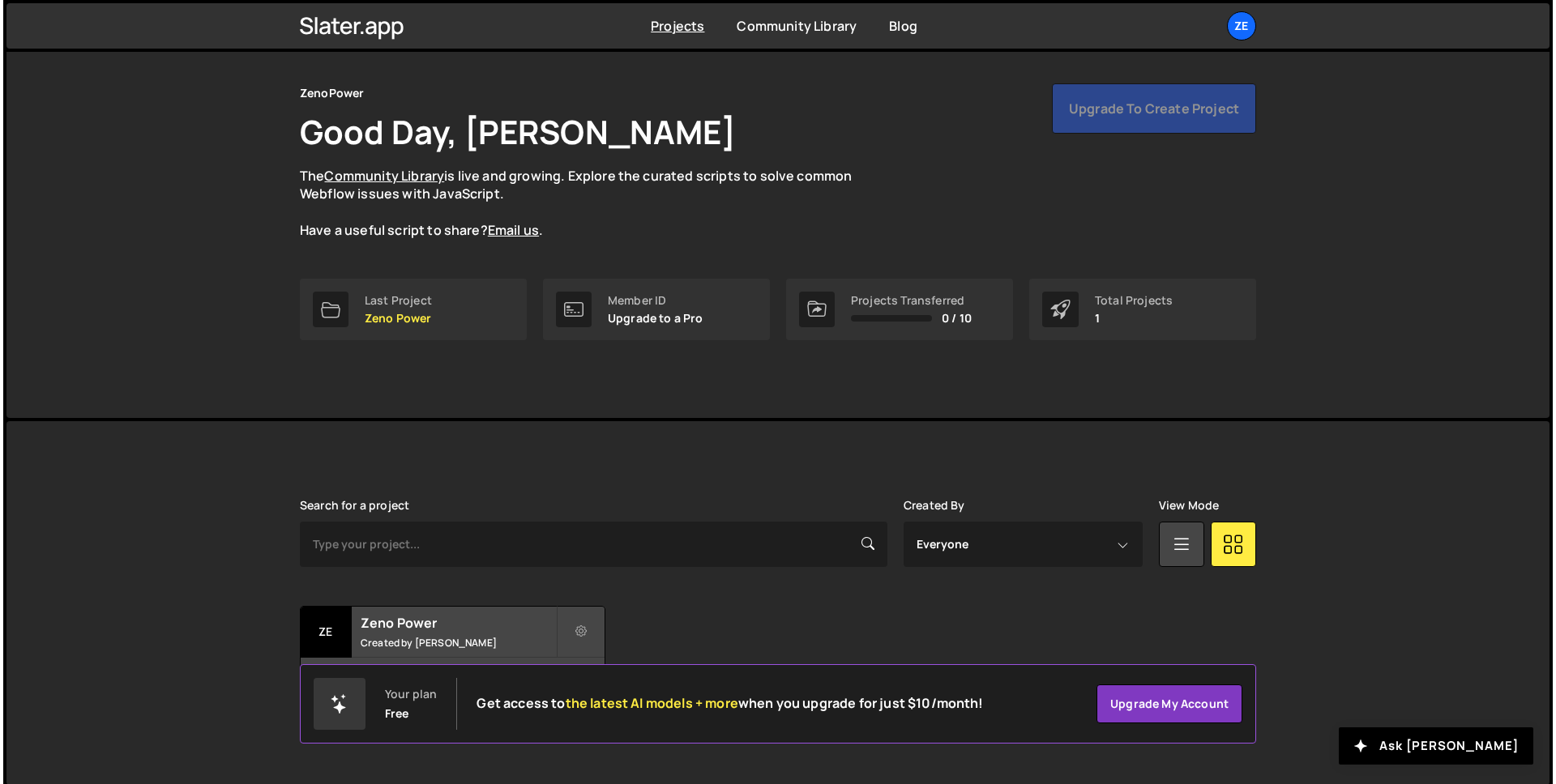
scroll to position [51, 0]
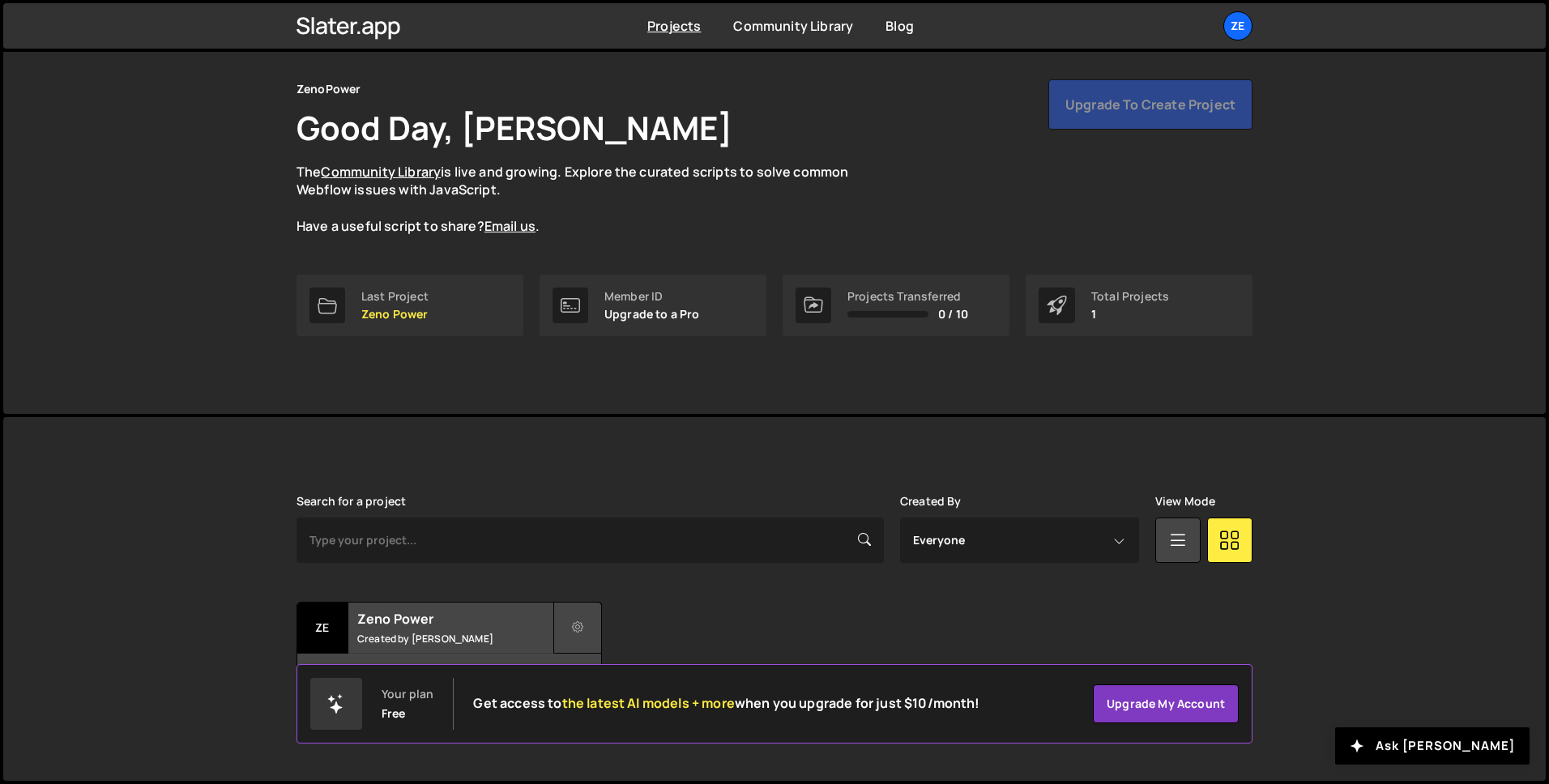
click at [582, 625] on icon at bounding box center [578, 628] width 11 height 17
click at [617, 692] on link "Edit Project" at bounding box center [650, 694] width 193 height 26
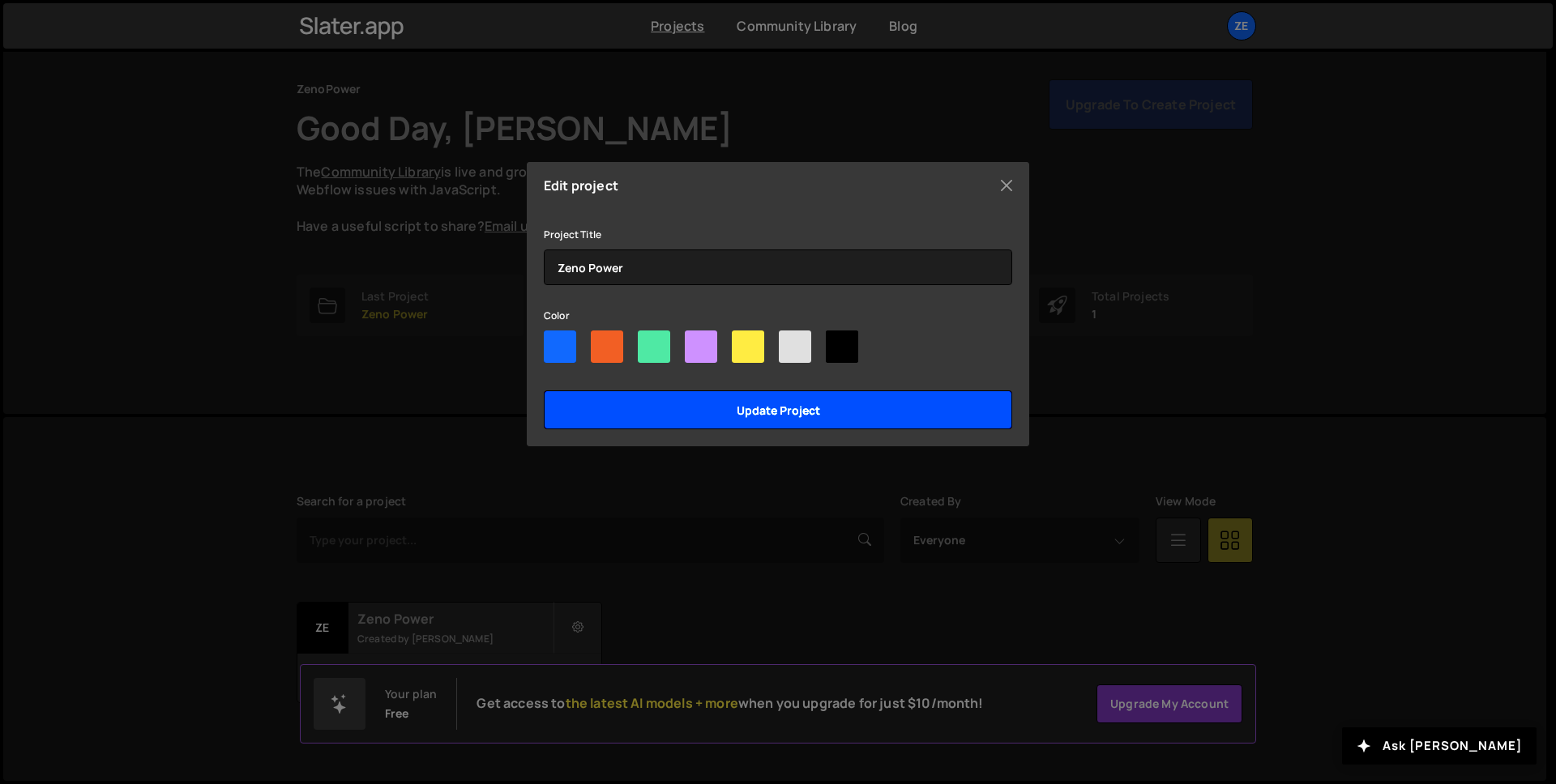
click at [765, 404] on input "Update project" at bounding box center [778, 410] width 468 height 39
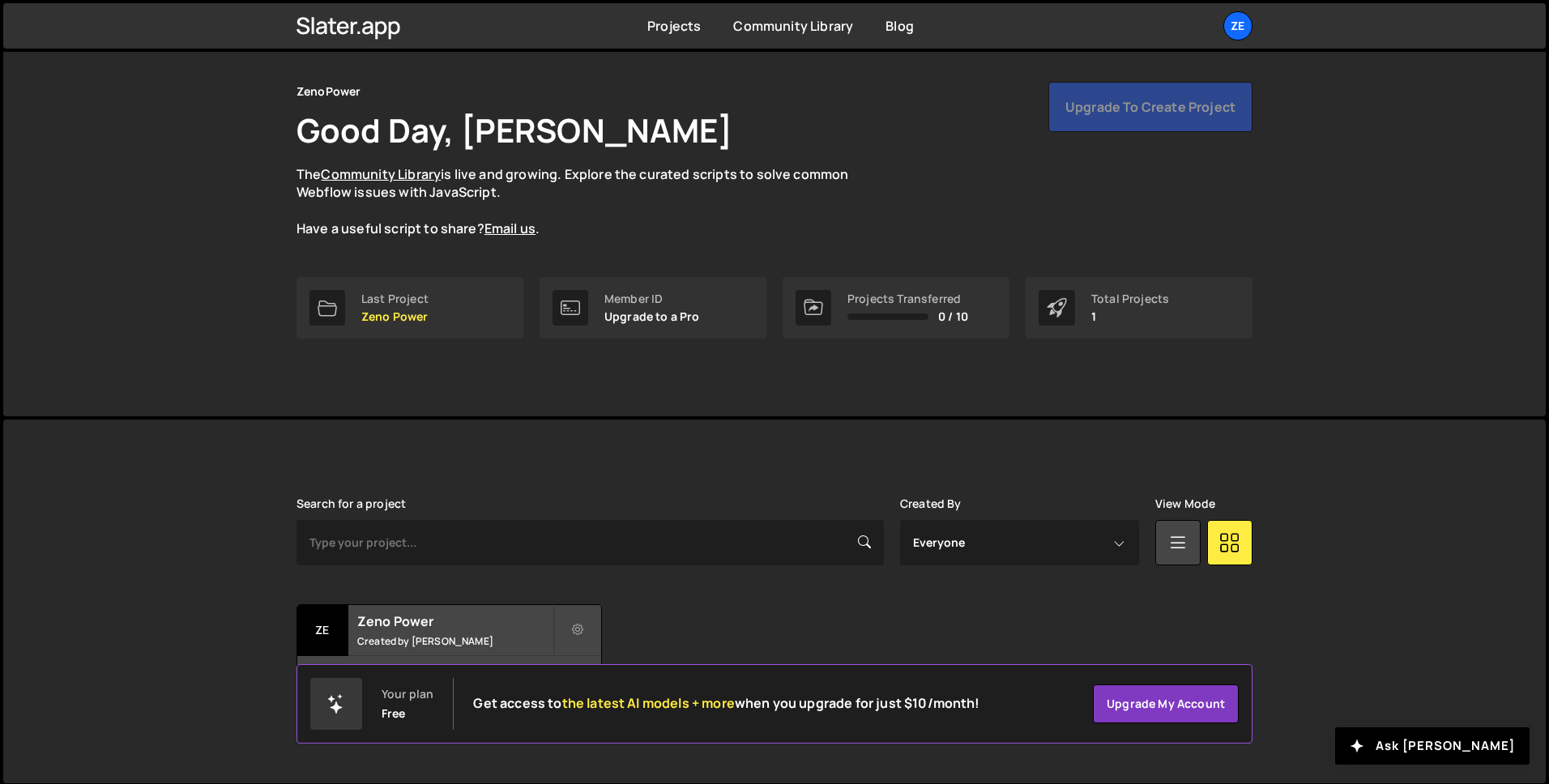
scroll to position [51, 0]
click at [432, 617] on h2 "Zeno Power" at bounding box center [455, 618] width 195 height 18
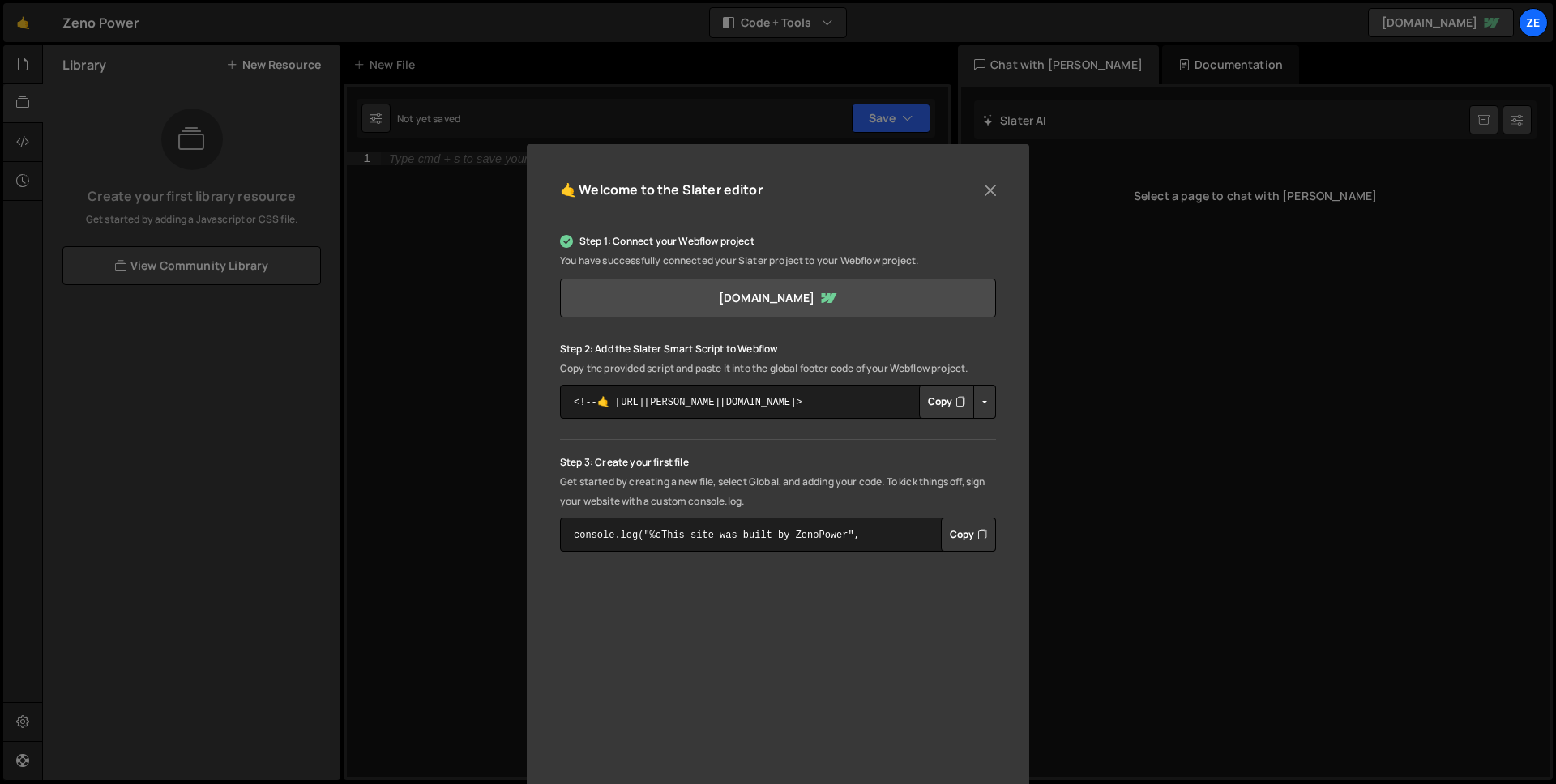
scroll to position [138, 0]
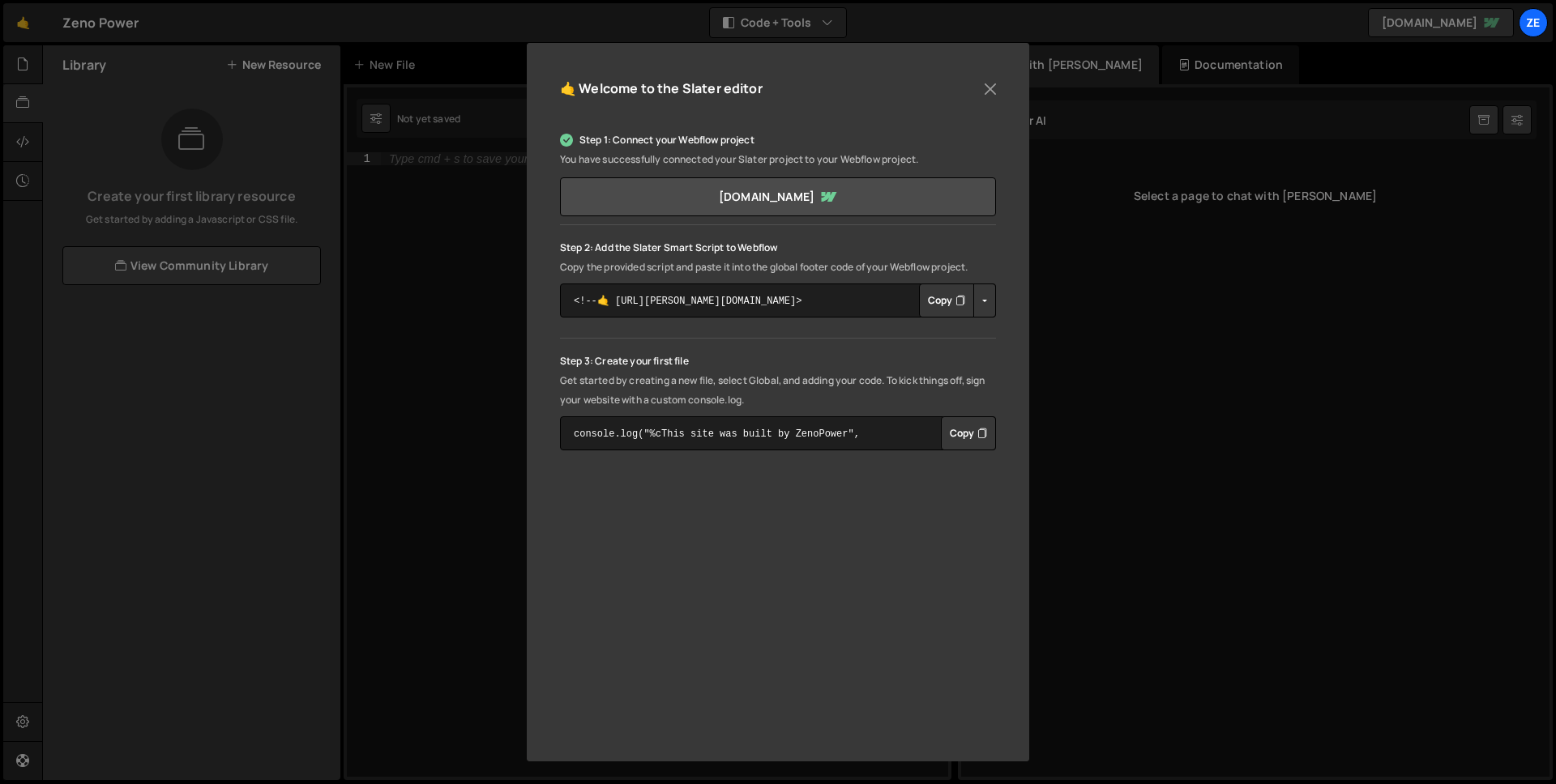
click at [932, 298] on button "Copy" at bounding box center [947, 300] width 55 height 34
click at [978, 90] on button "Close" at bounding box center [990, 89] width 24 height 24
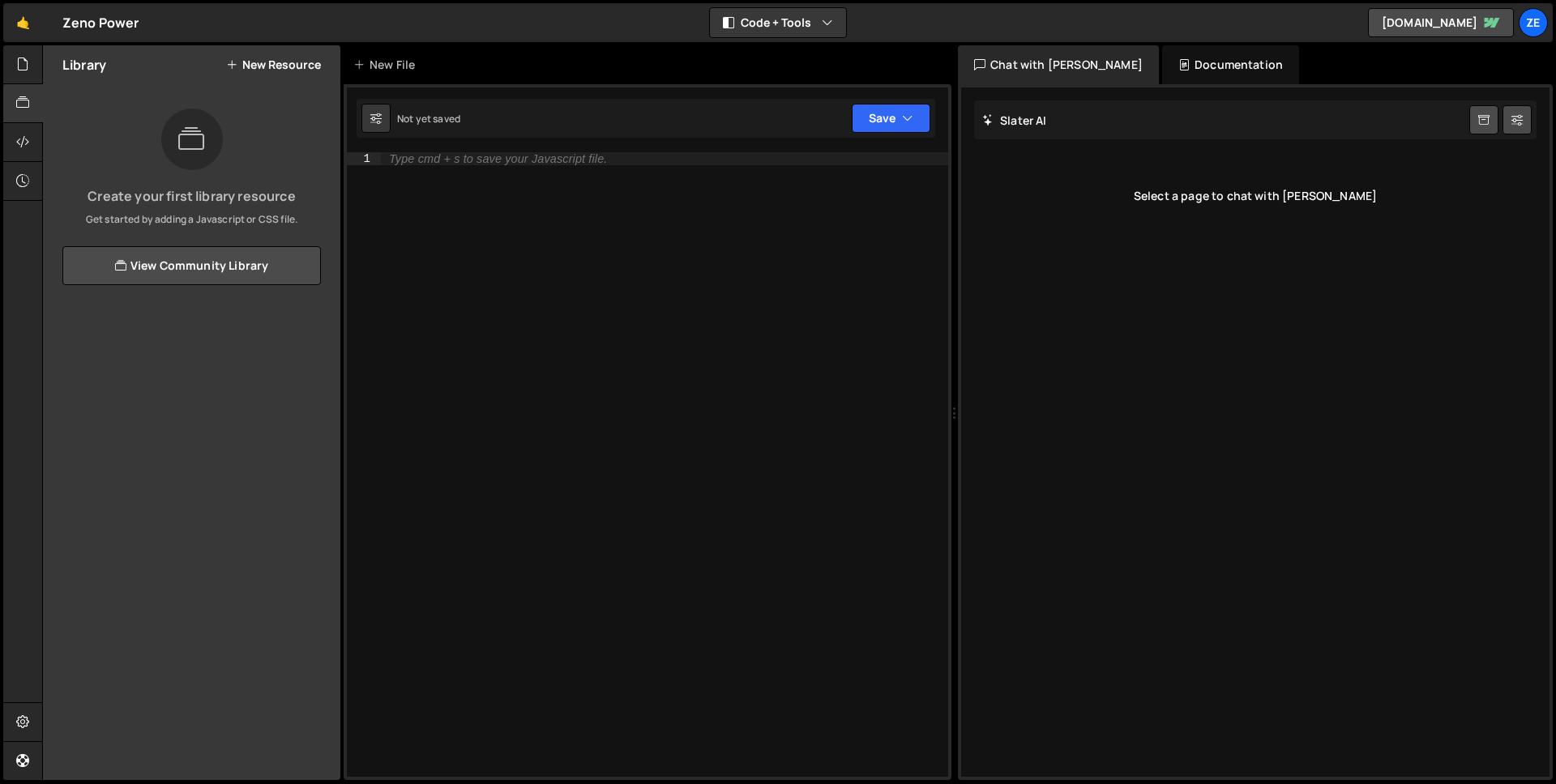
click at [601, 180] on div "Type cmd + s to save your Javascript file." at bounding box center [664, 477] width 567 height 650
click at [910, 122] on icon "button" at bounding box center [908, 119] width 11 height 17
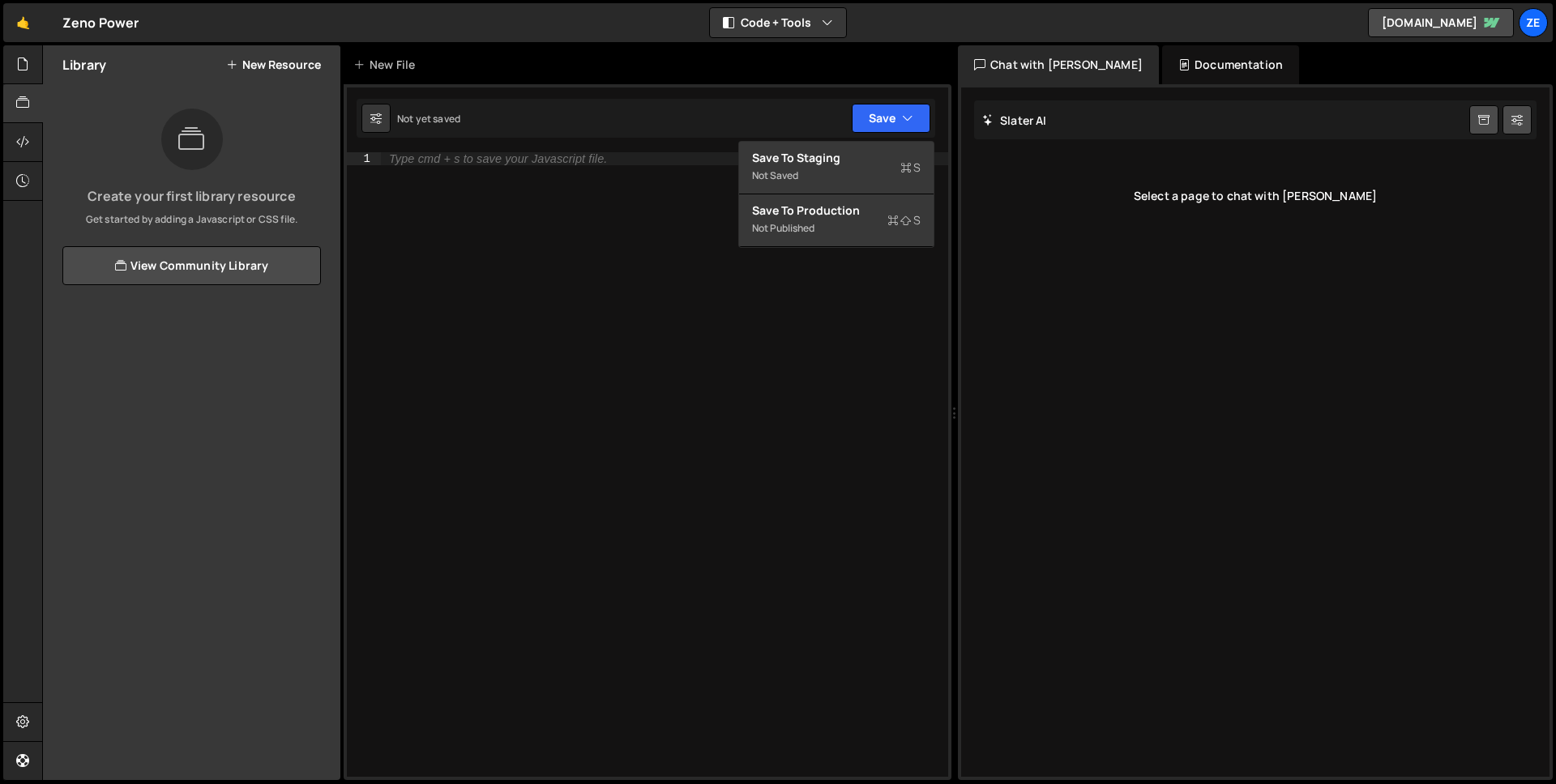
click at [614, 174] on div "Type cmd + s to save your Javascript file." at bounding box center [664, 477] width 567 height 650
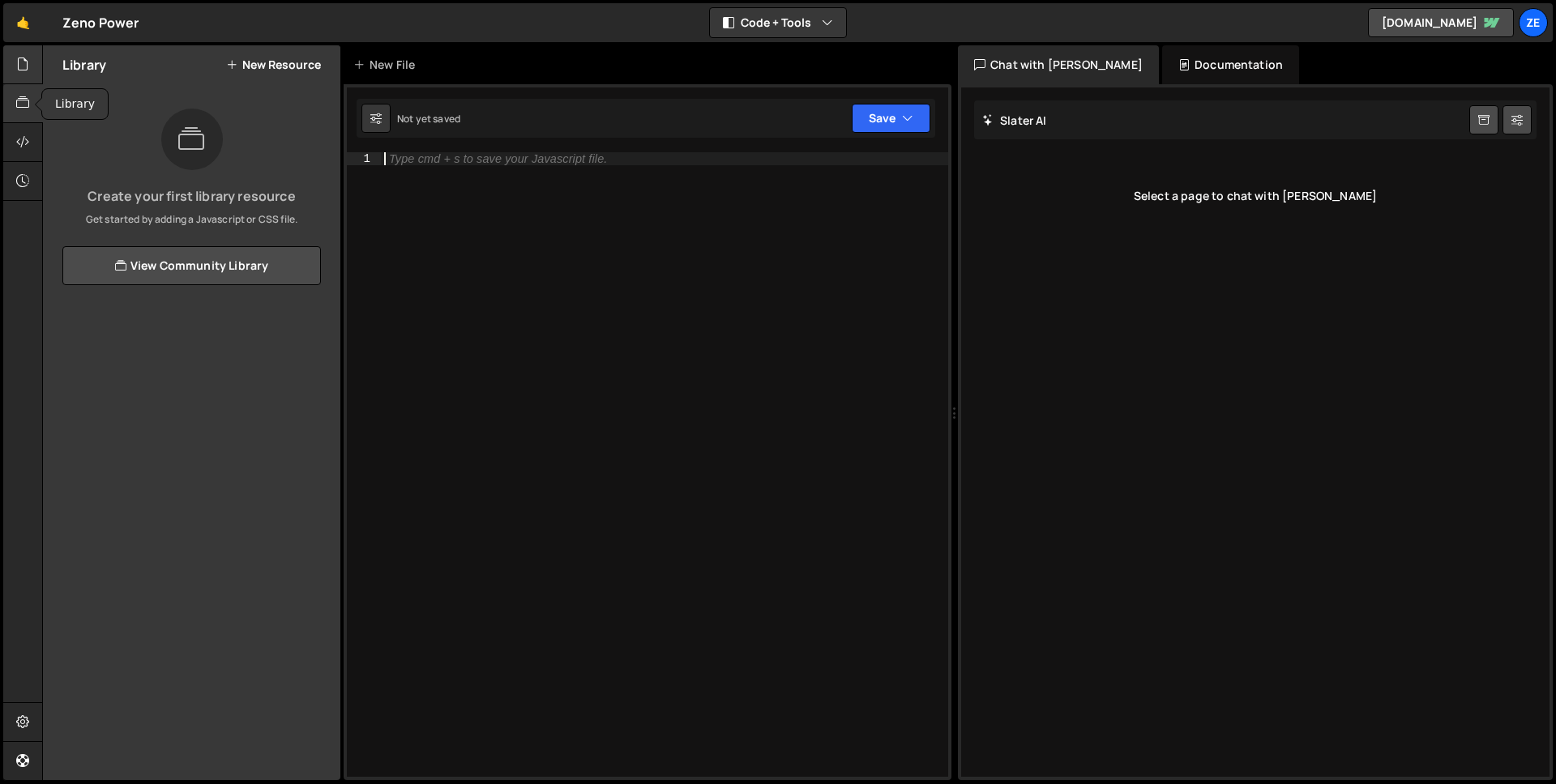
click at [12, 73] on div at bounding box center [23, 64] width 40 height 39
click at [289, 64] on button "New File" at bounding box center [290, 64] width 61 height 13
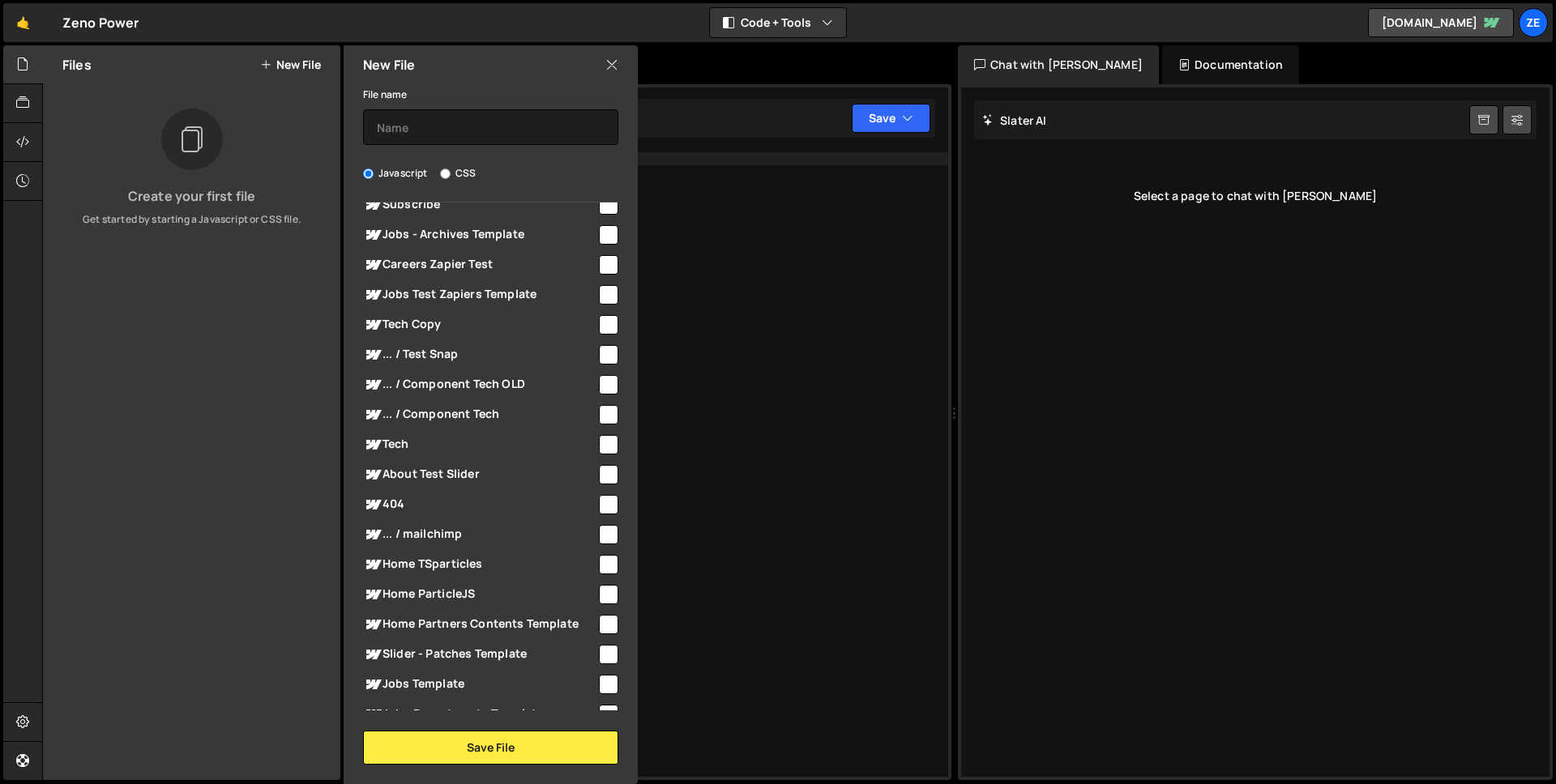
scroll to position [0, 0]
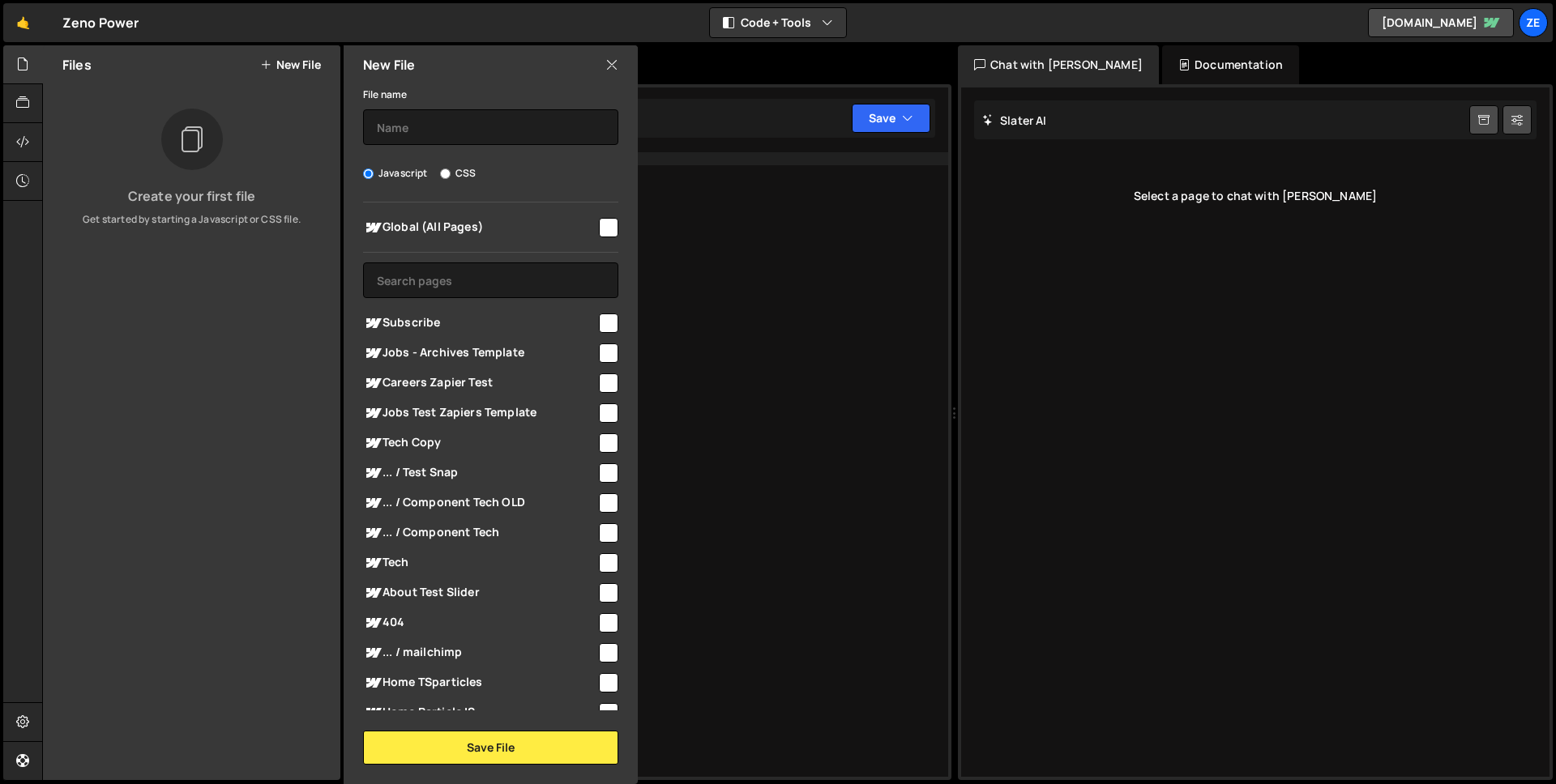
click at [615, 66] on icon at bounding box center [612, 64] width 13 height 18
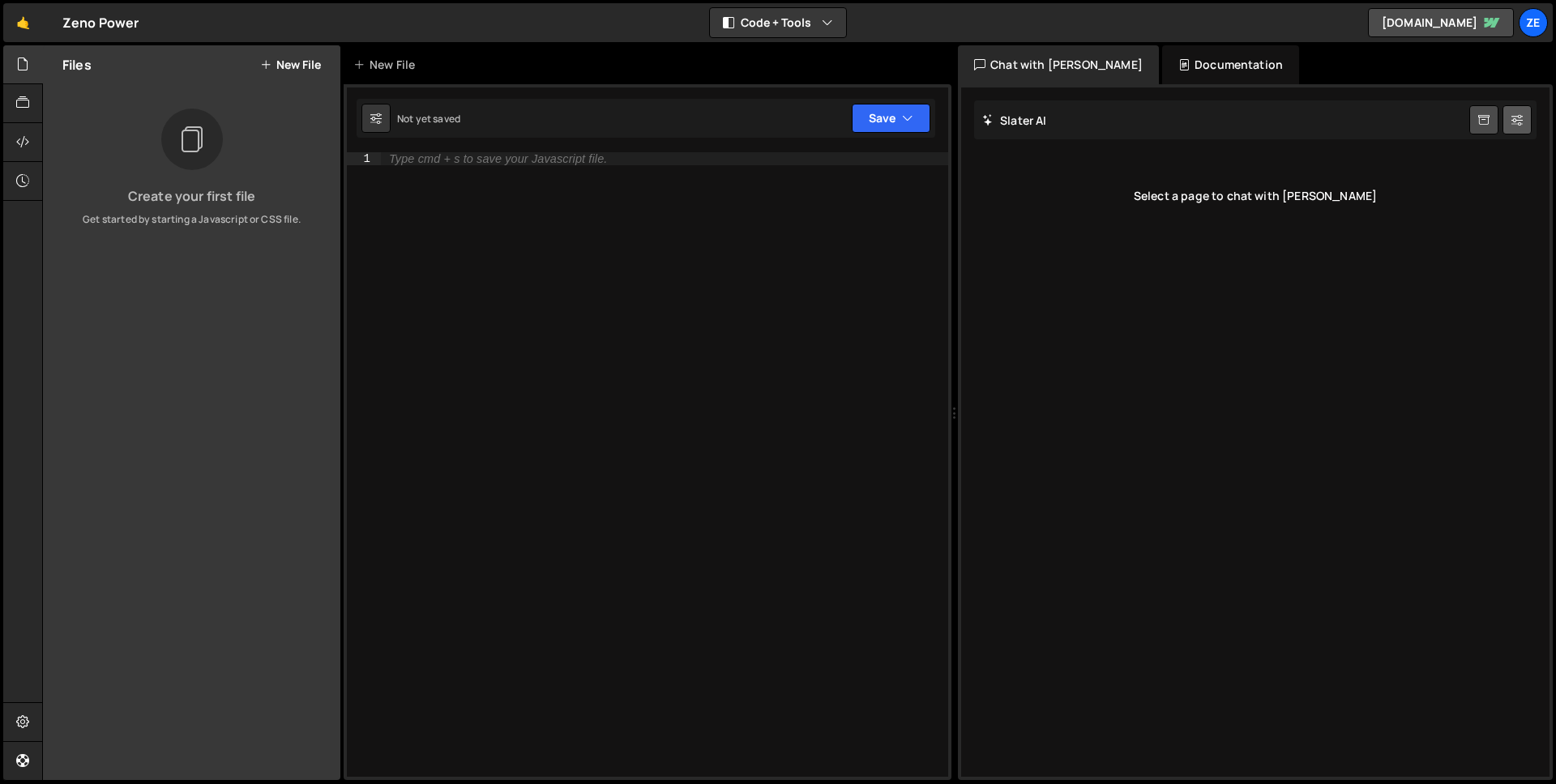
click at [1517, 119] on icon at bounding box center [1517, 120] width 11 height 17
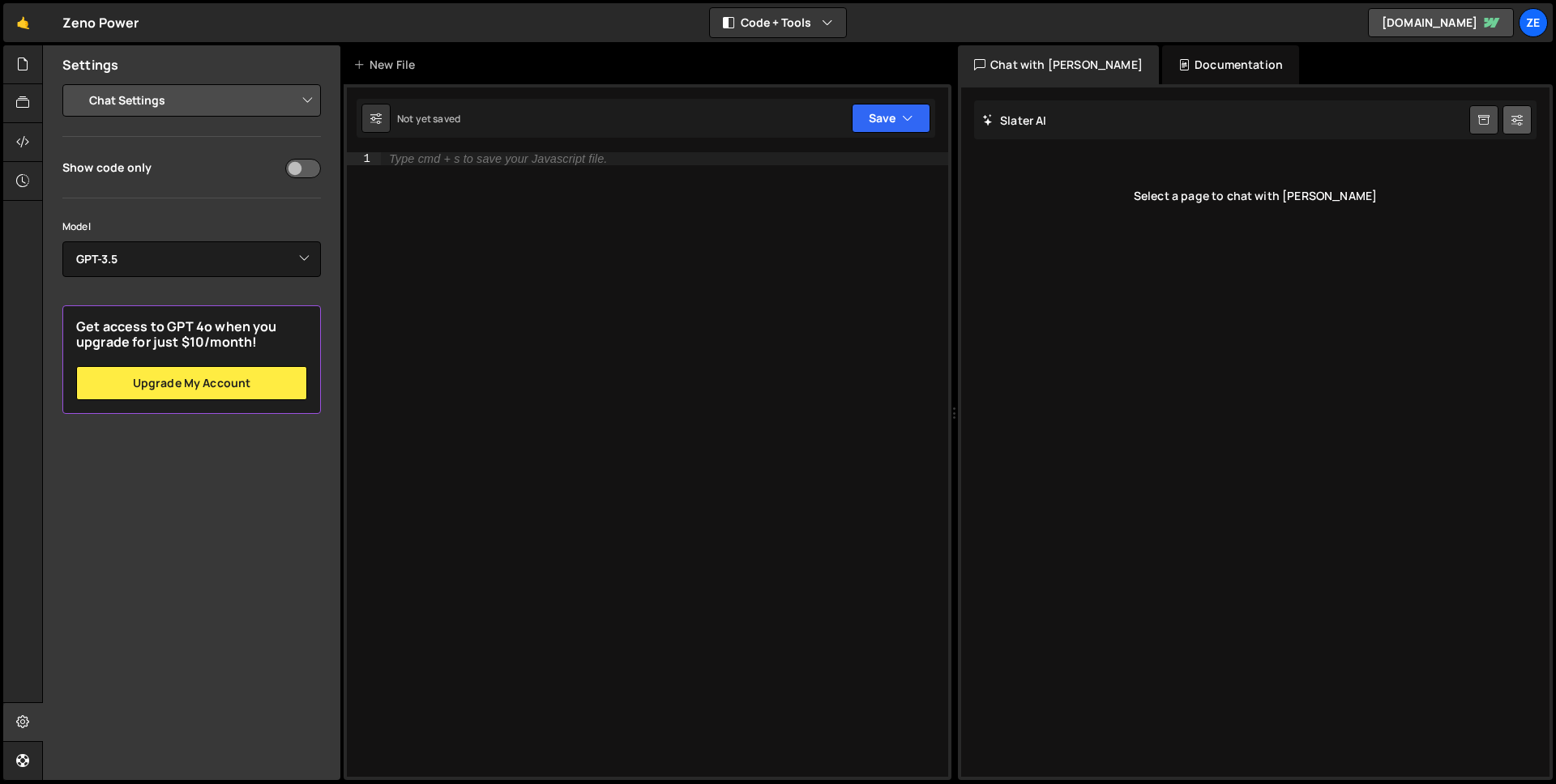
click at [1517, 119] on icon at bounding box center [1517, 120] width 11 height 17
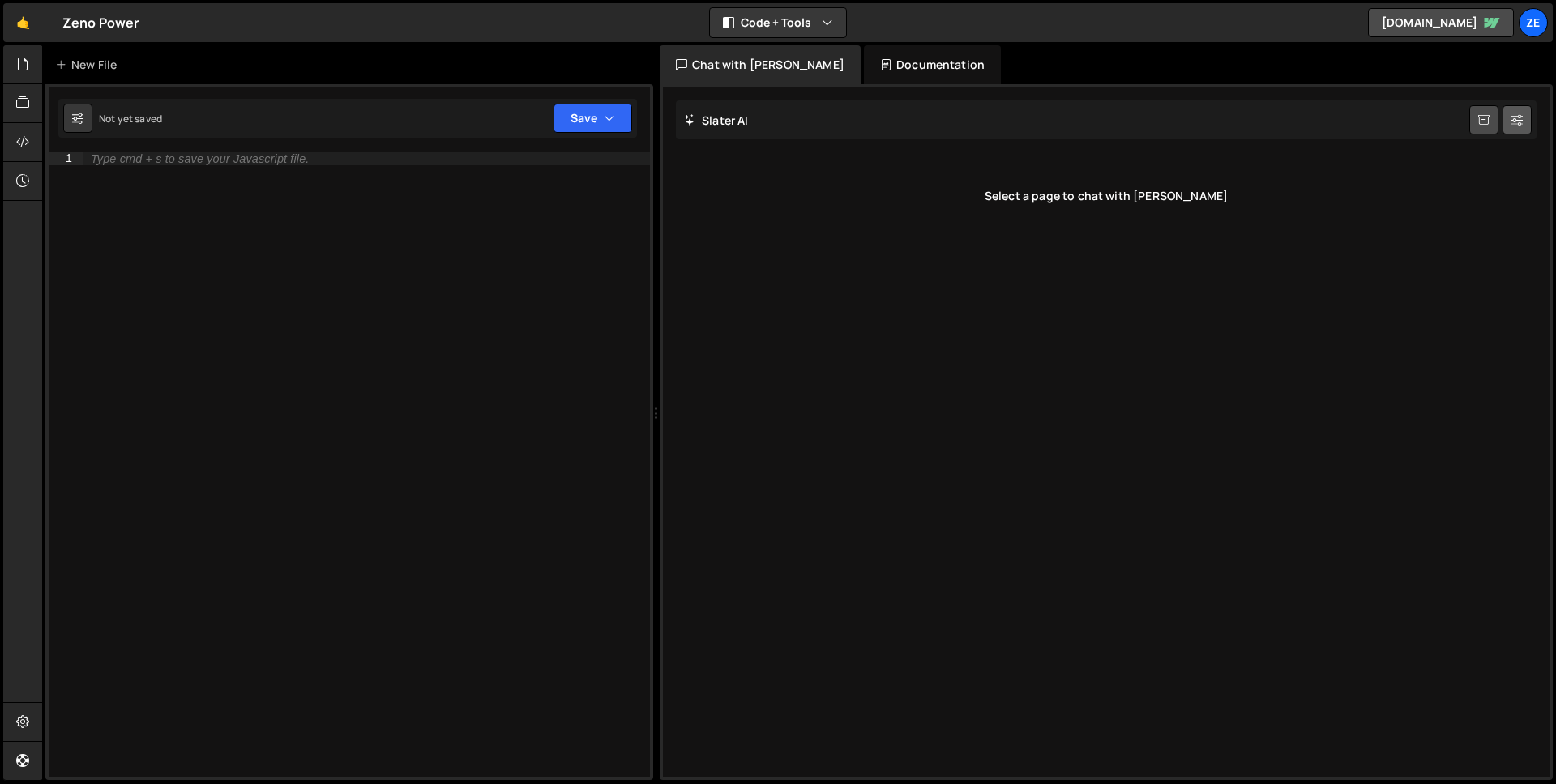
click at [1517, 119] on icon at bounding box center [1517, 120] width 11 height 17
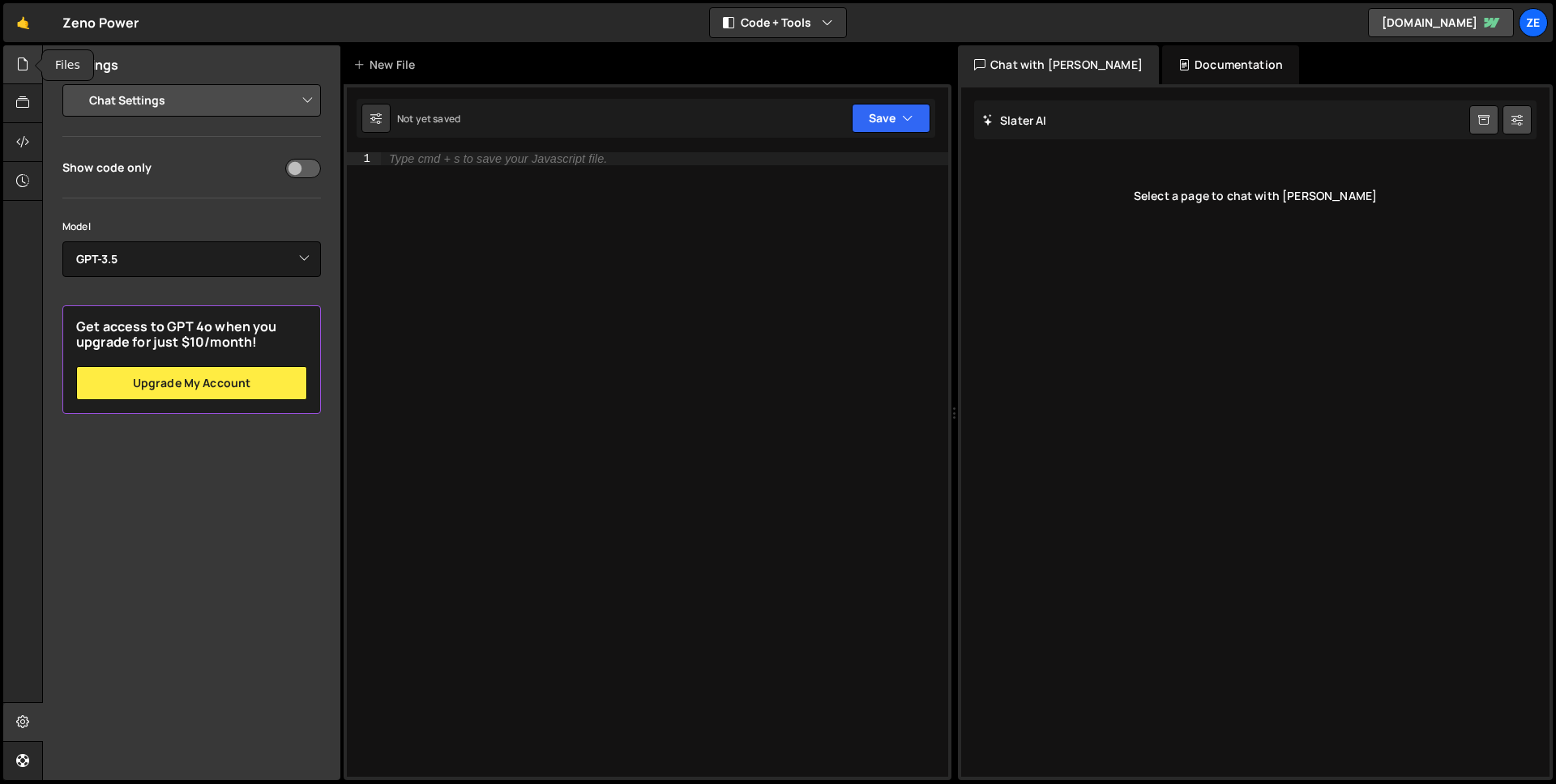
click at [26, 55] on icon at bounding box center [23, 64] width 13 height 18
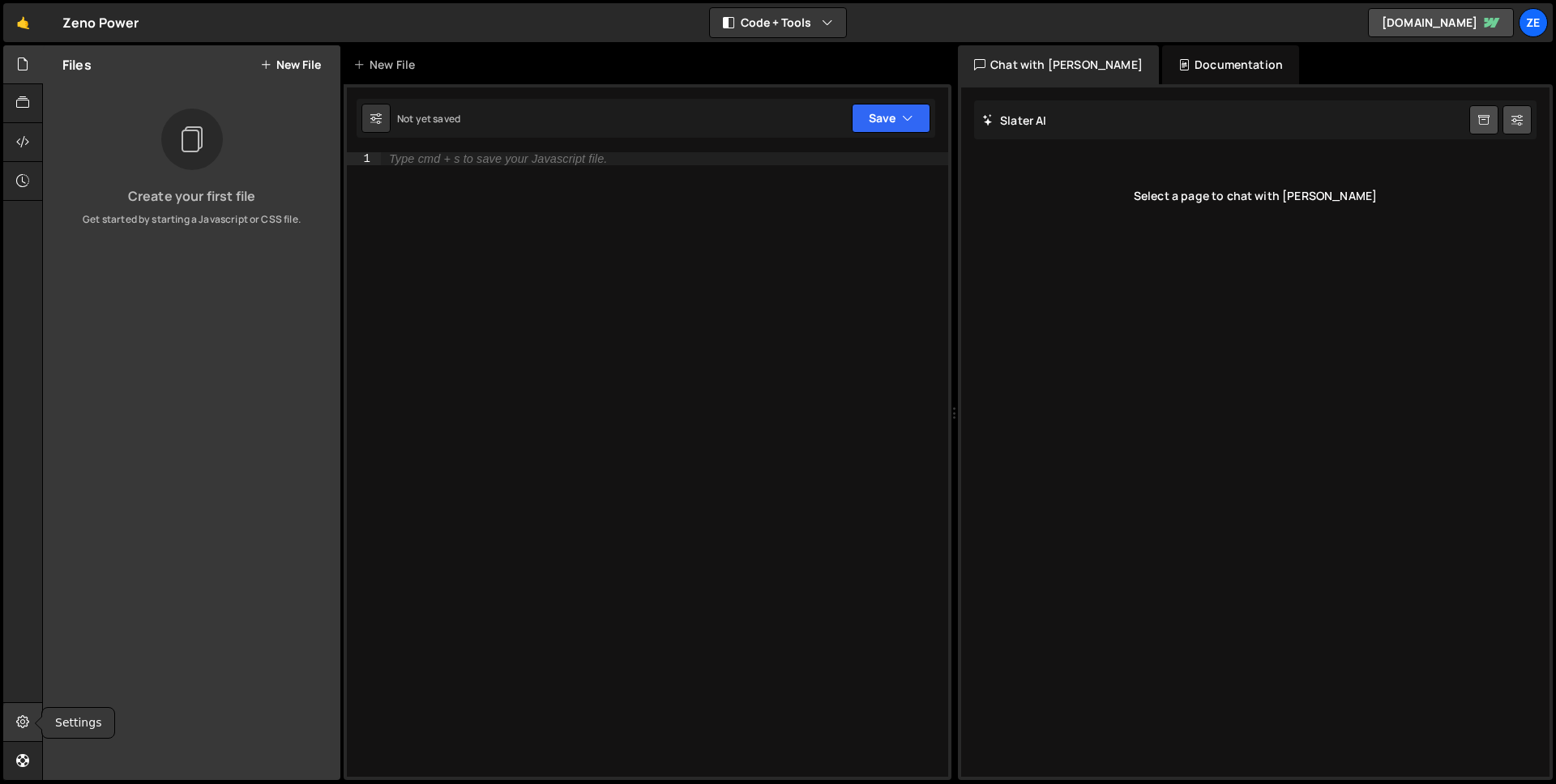
click at [30, 715] on div at bounding box center [23, 722] width 40 height 39
select select "project"
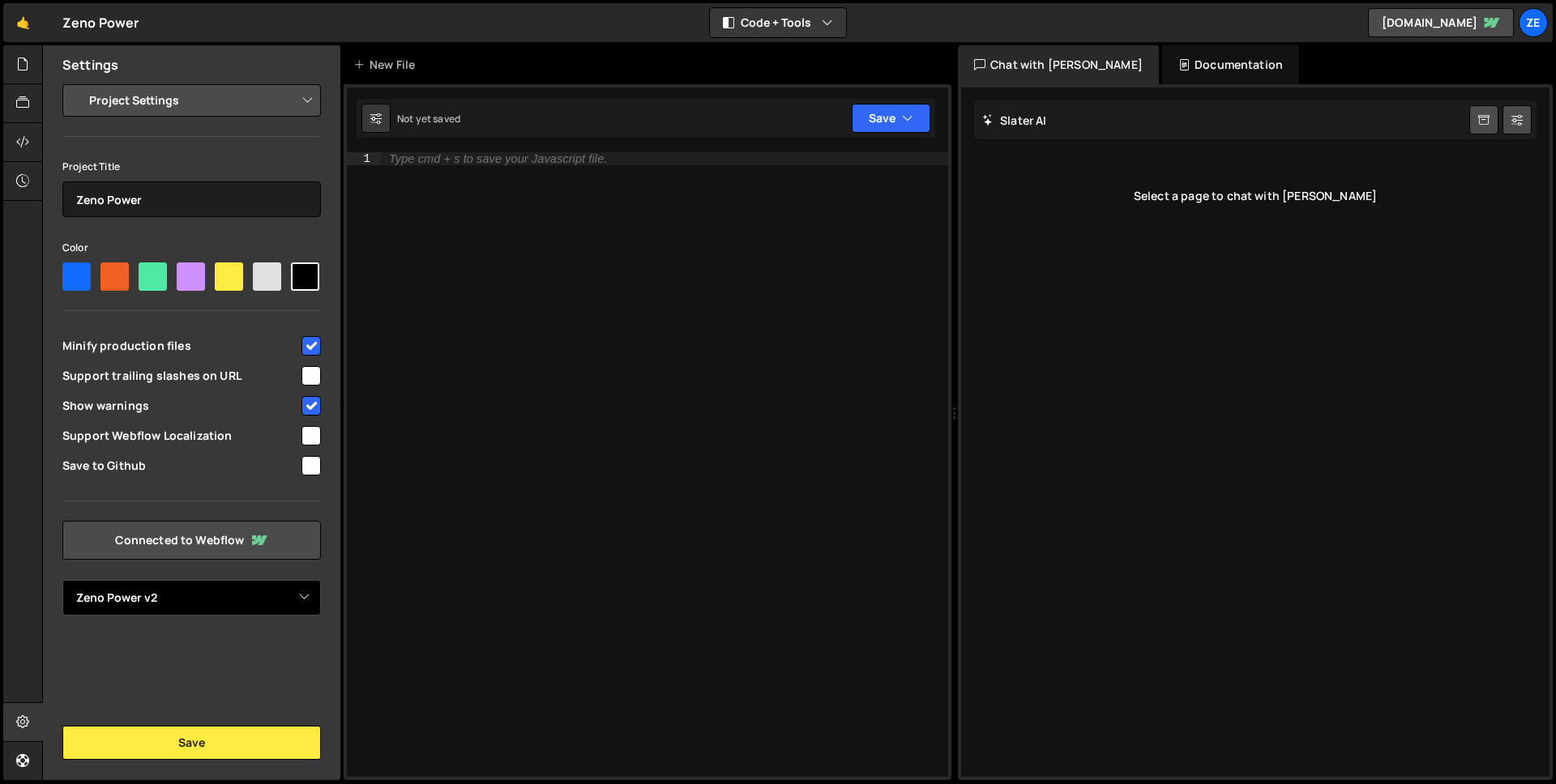
click at [205, 592] on select "Select Project Zeno Power v2" at bounding box center [192, 598] width 258 height 36
click at [63, 580] on select "Select Project Zeno Power v2" at bounding box center [192, 598] width 258 height 36
click at [195, 99] on select "Project Settings Code Editor Settings Chat Settings" at bounding box center [195, 100] width 238 height 36
click at [312, 471] on input "checkbox" at bounding box center [311, 465] width 19 height 19
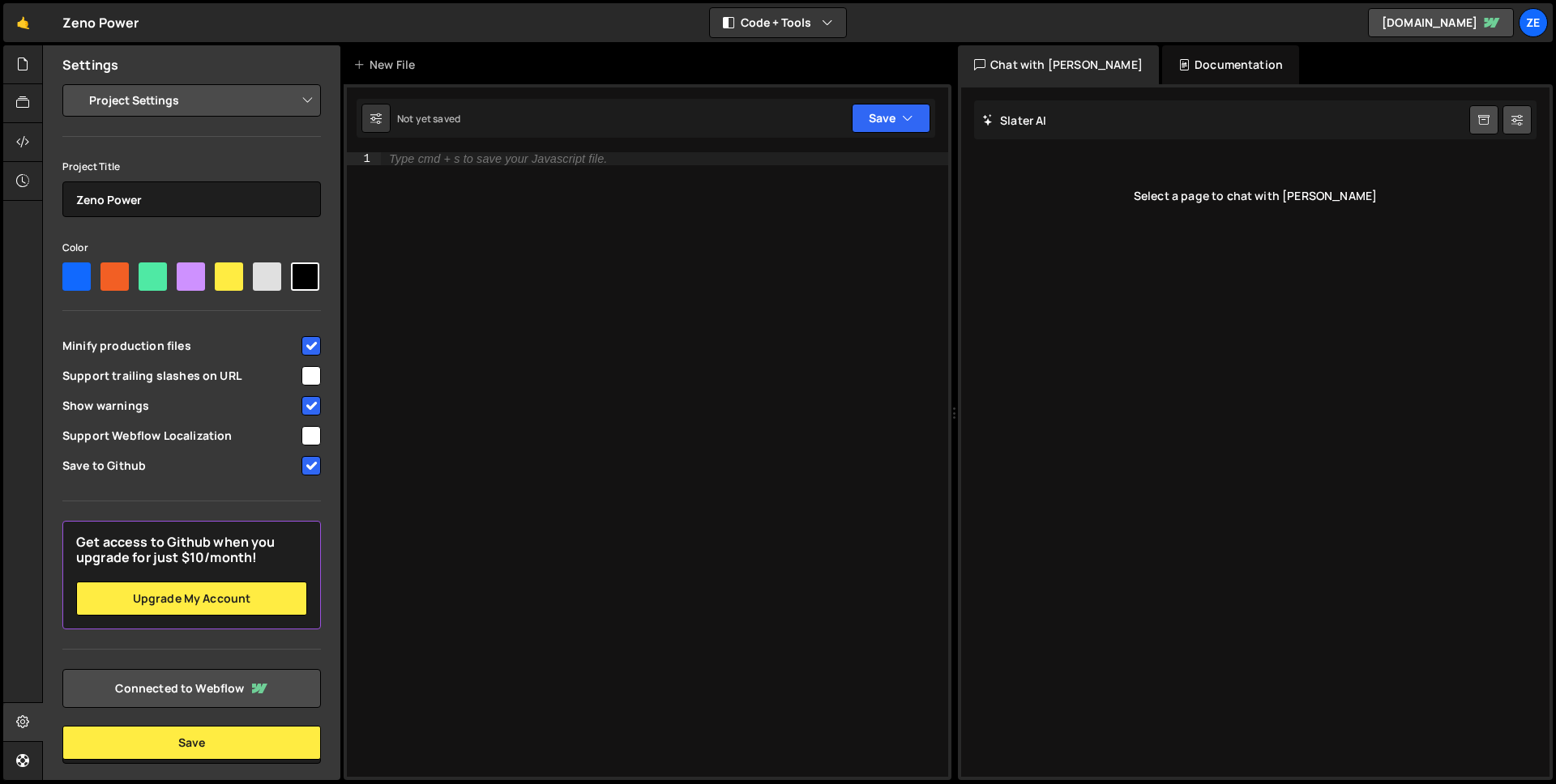
click at [304, 475] on input "checkbox" at bounding box center [311, 465] width 19 height 19
checkbox input "true"
click at [23, 725] on icon at bounding box center [23, 721] width 13 height 18
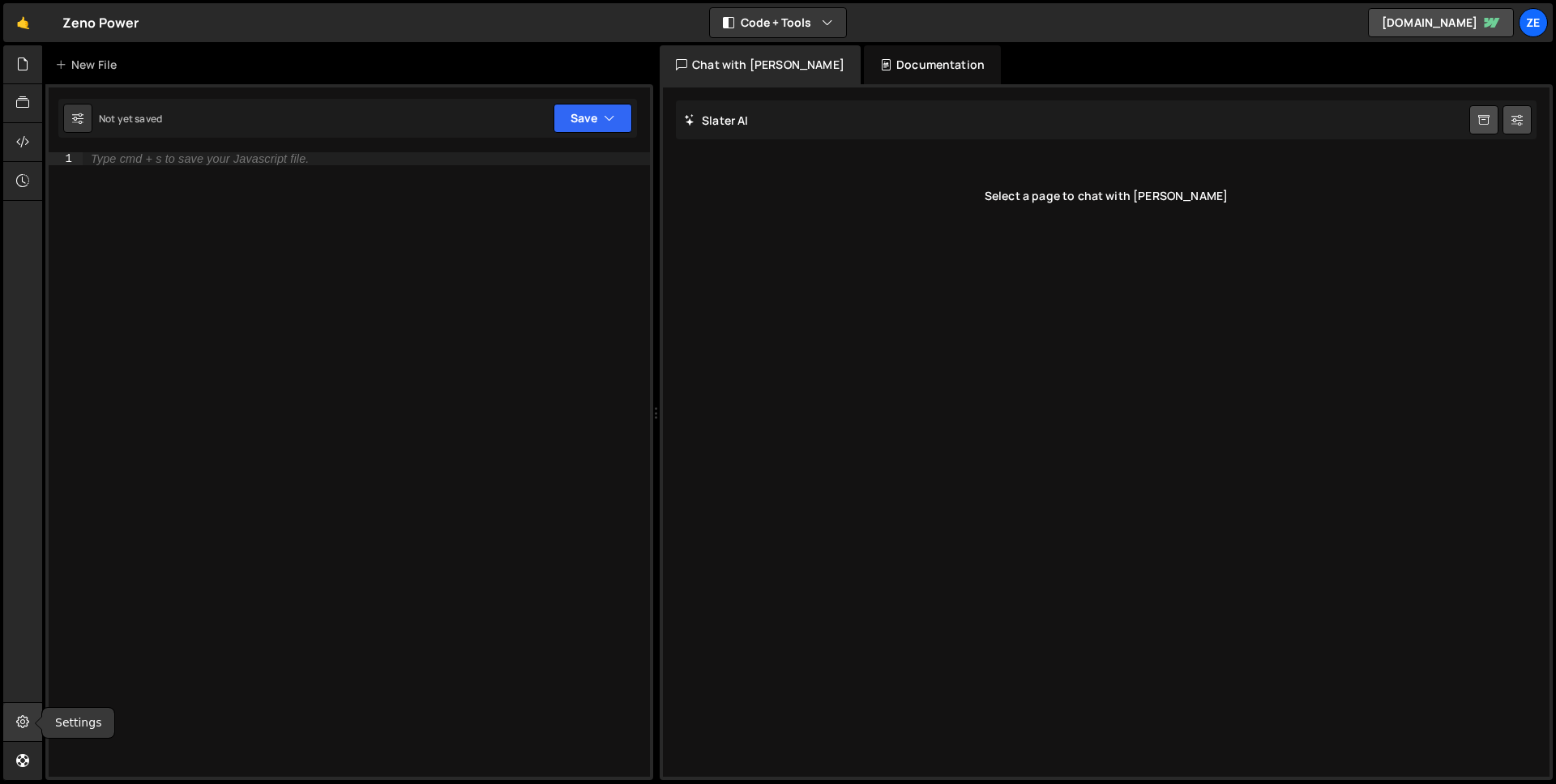
click at [23, 725] on icon at bounding box center [23, 721] width 13 height 18
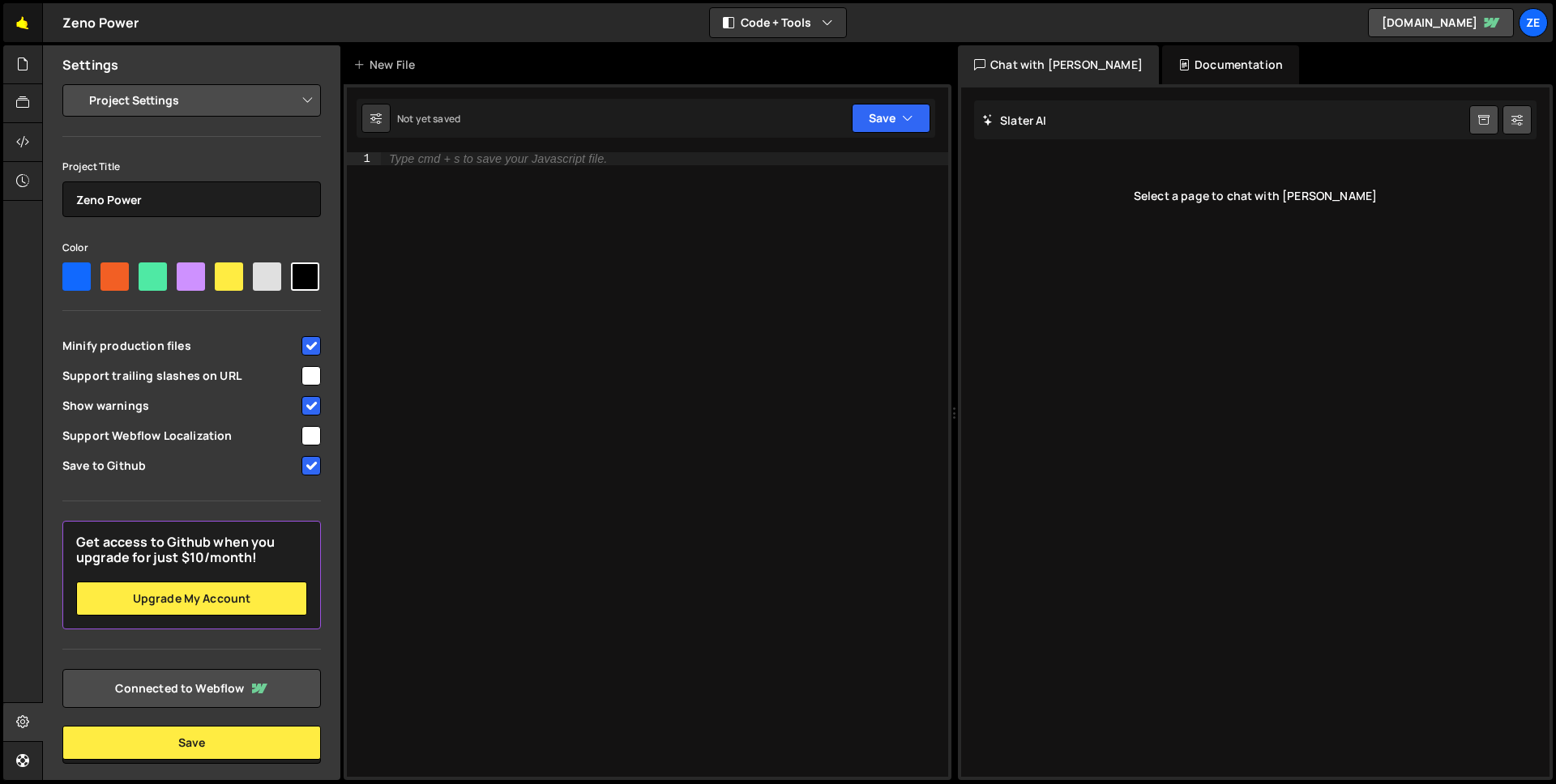
click at [30, 24] on link "🤙" at bounding box center [23, 23] width 40 height 39
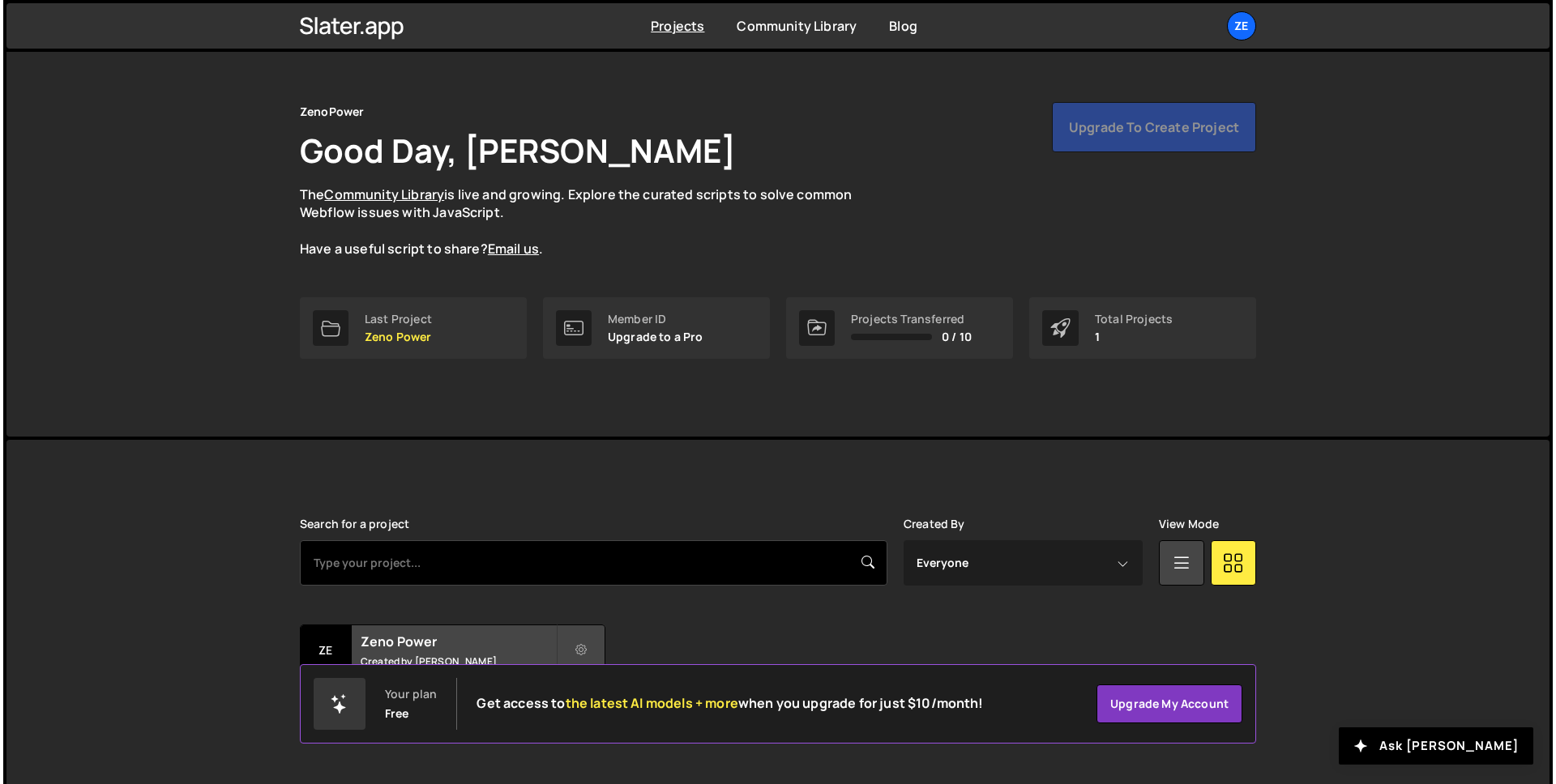
scroll to position [51, 0]
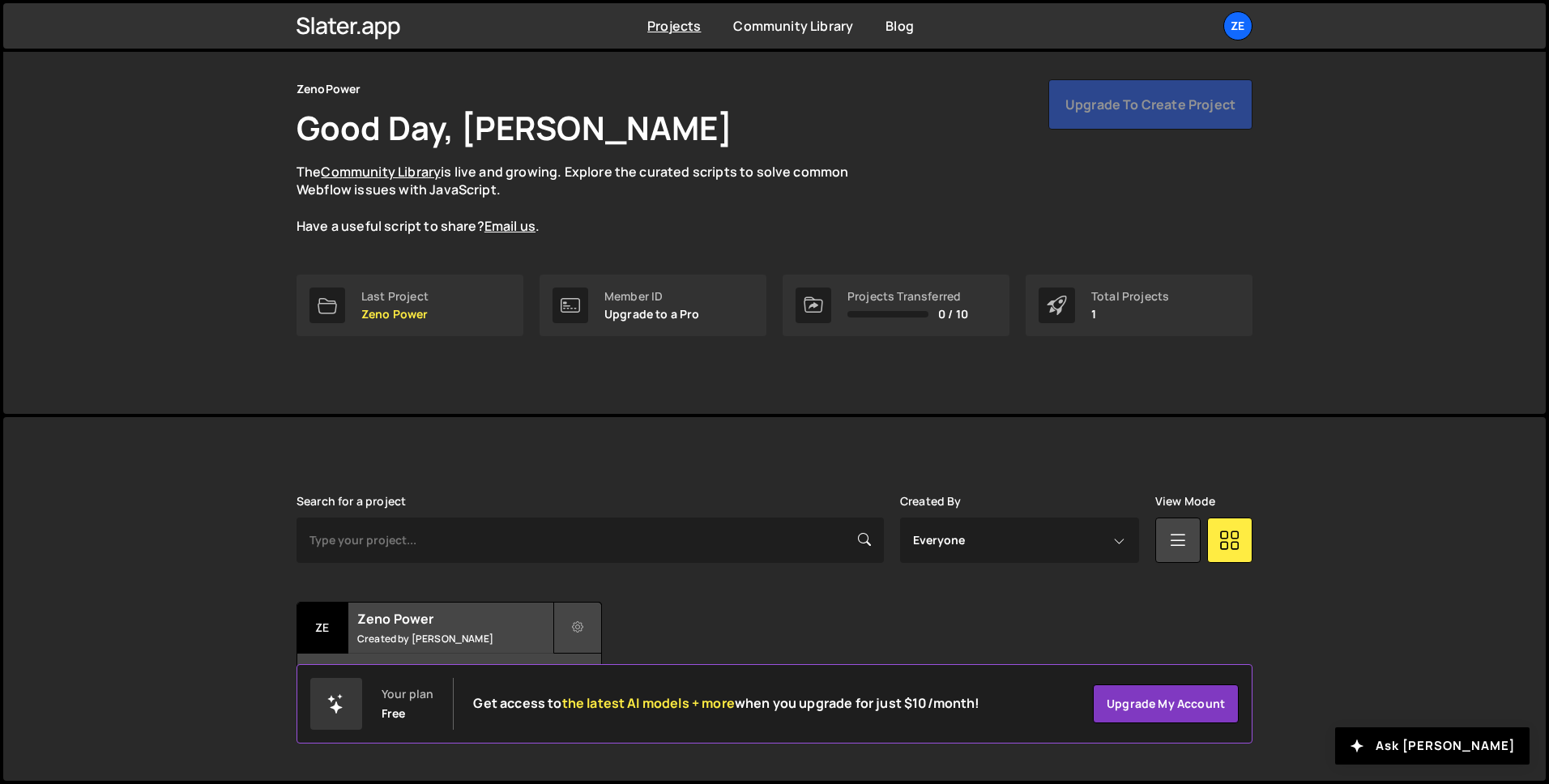
click at [577, 622] on icon at bounding box center [578, 628] width 11 height 17
click at [638, 692] on link "Edit Project" at bounding box center [650, 694] width 193 height 26
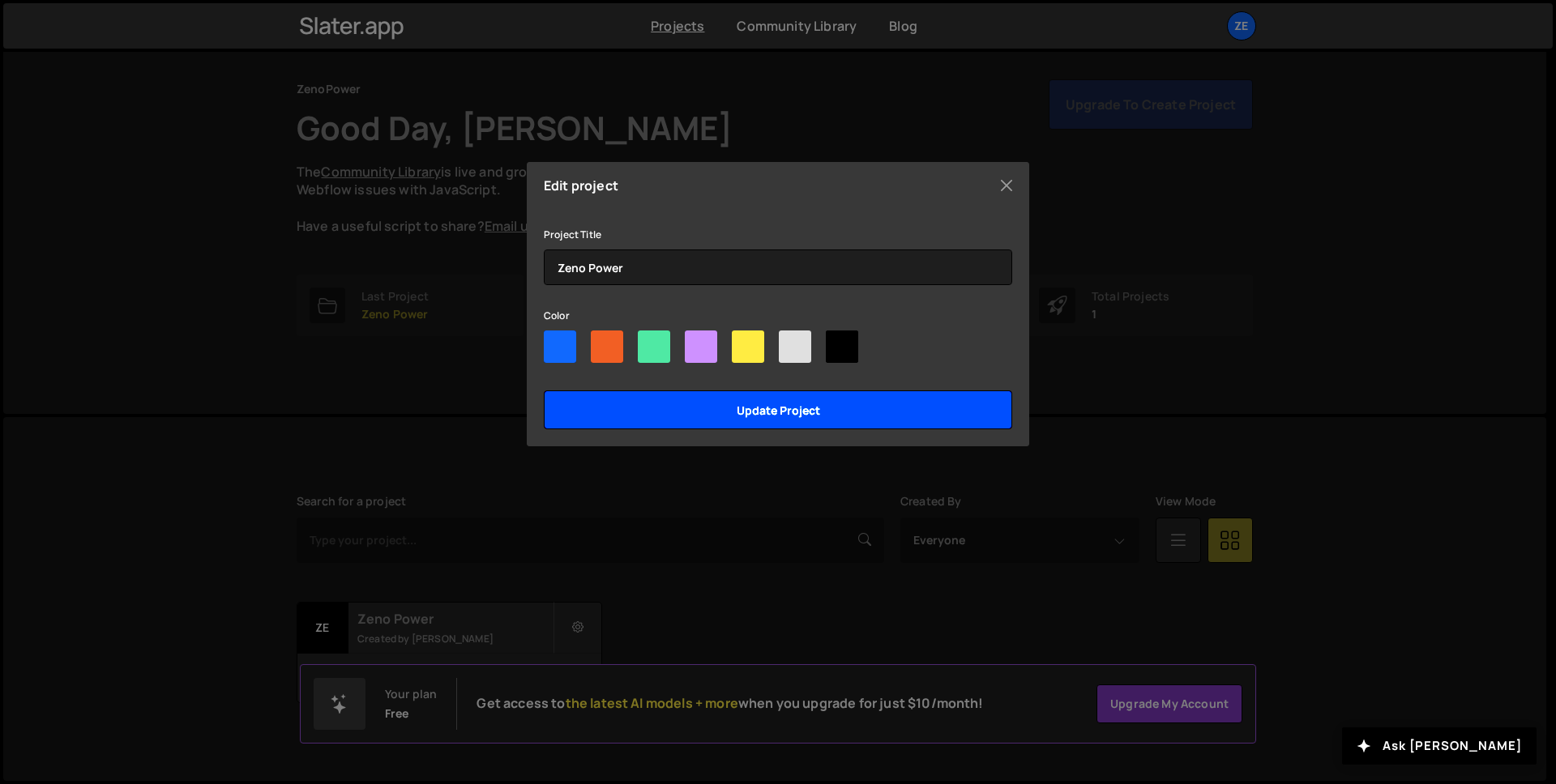
click at [784, 413] on input "Update project" at bounding box center [778, 410] width 468 height 39
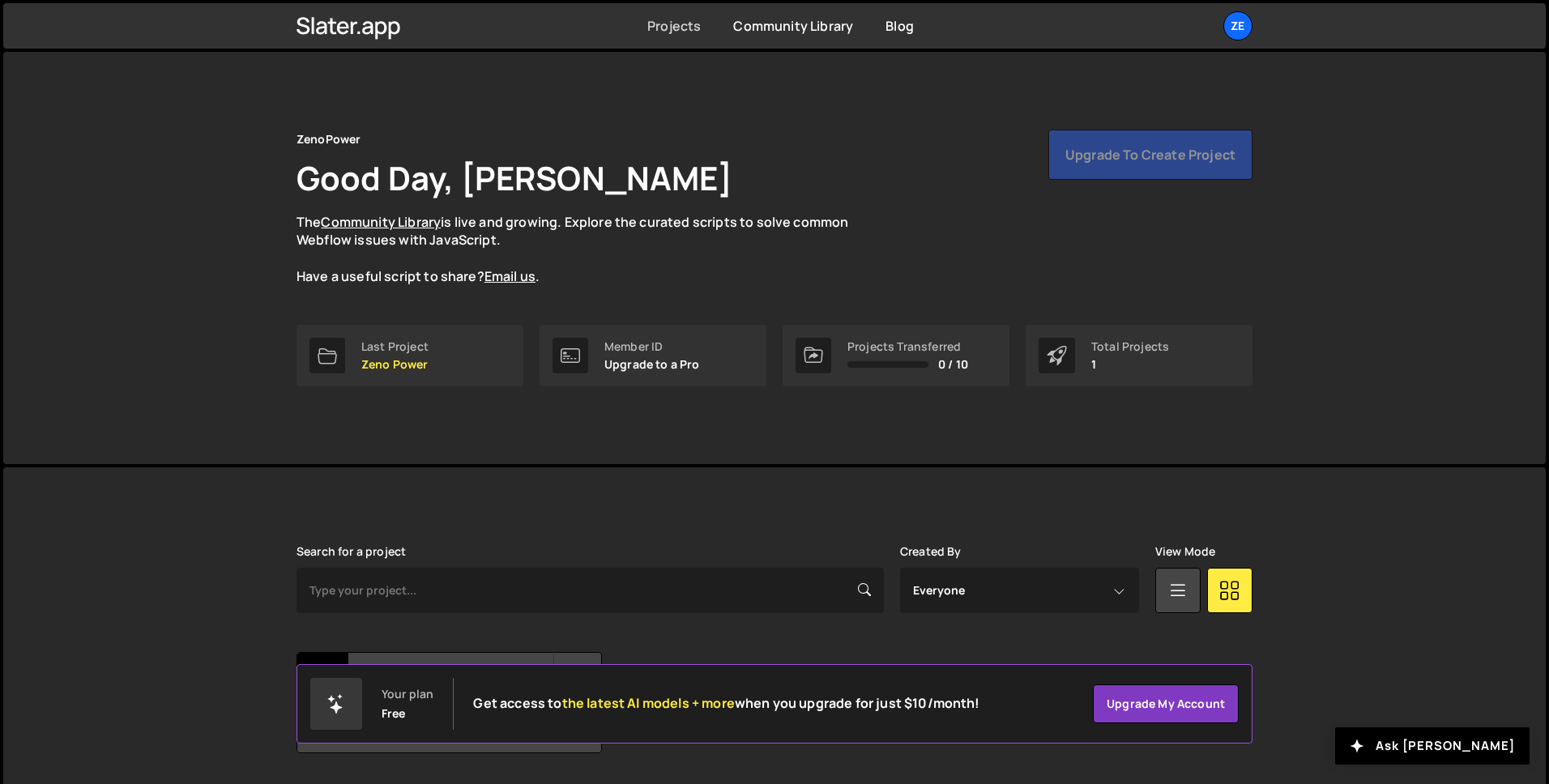
click at [664, 29] on link "Projects" at bounding box center [675, 25] width 53 height 18
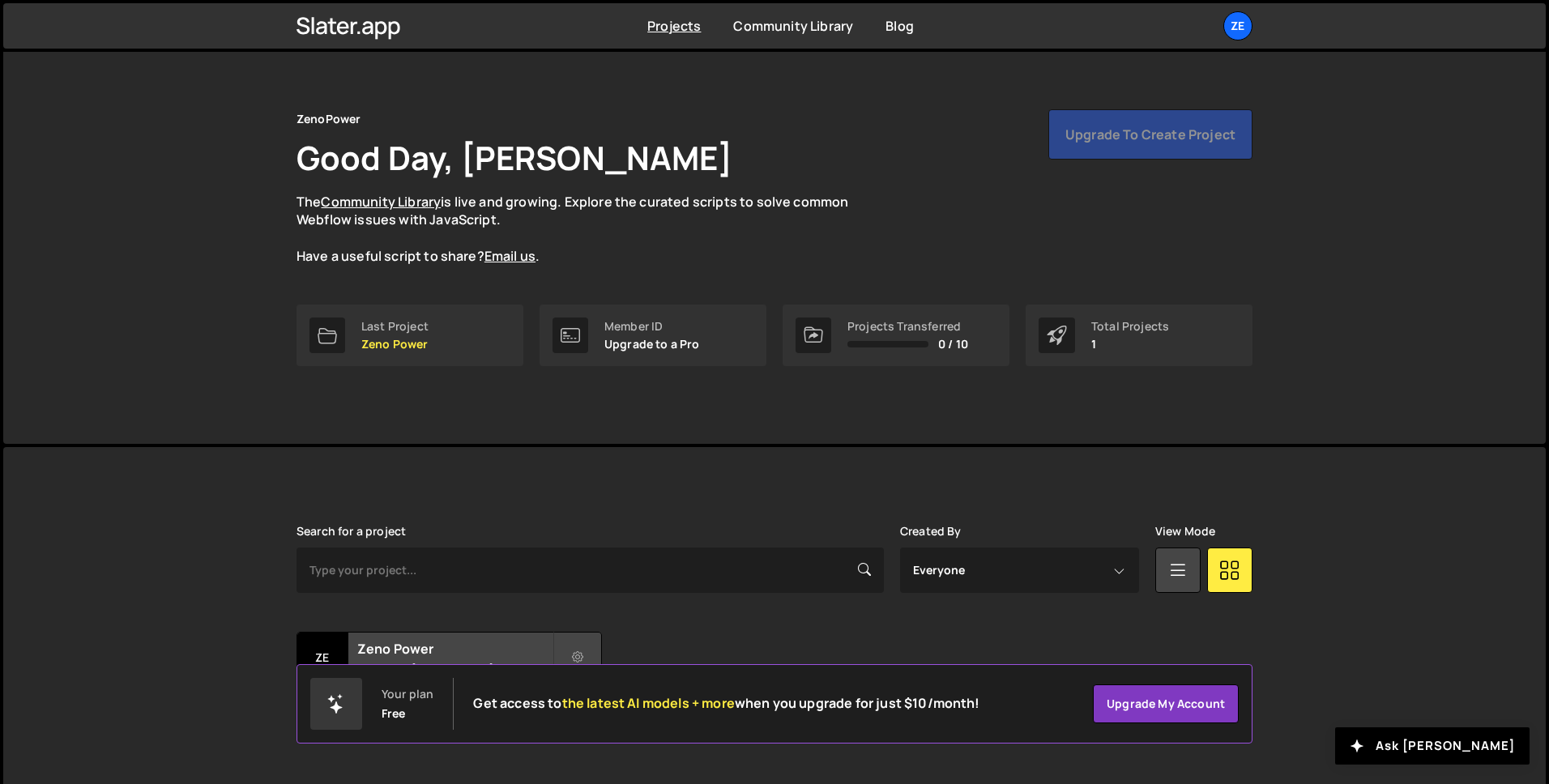
scroll to position [51, 0]
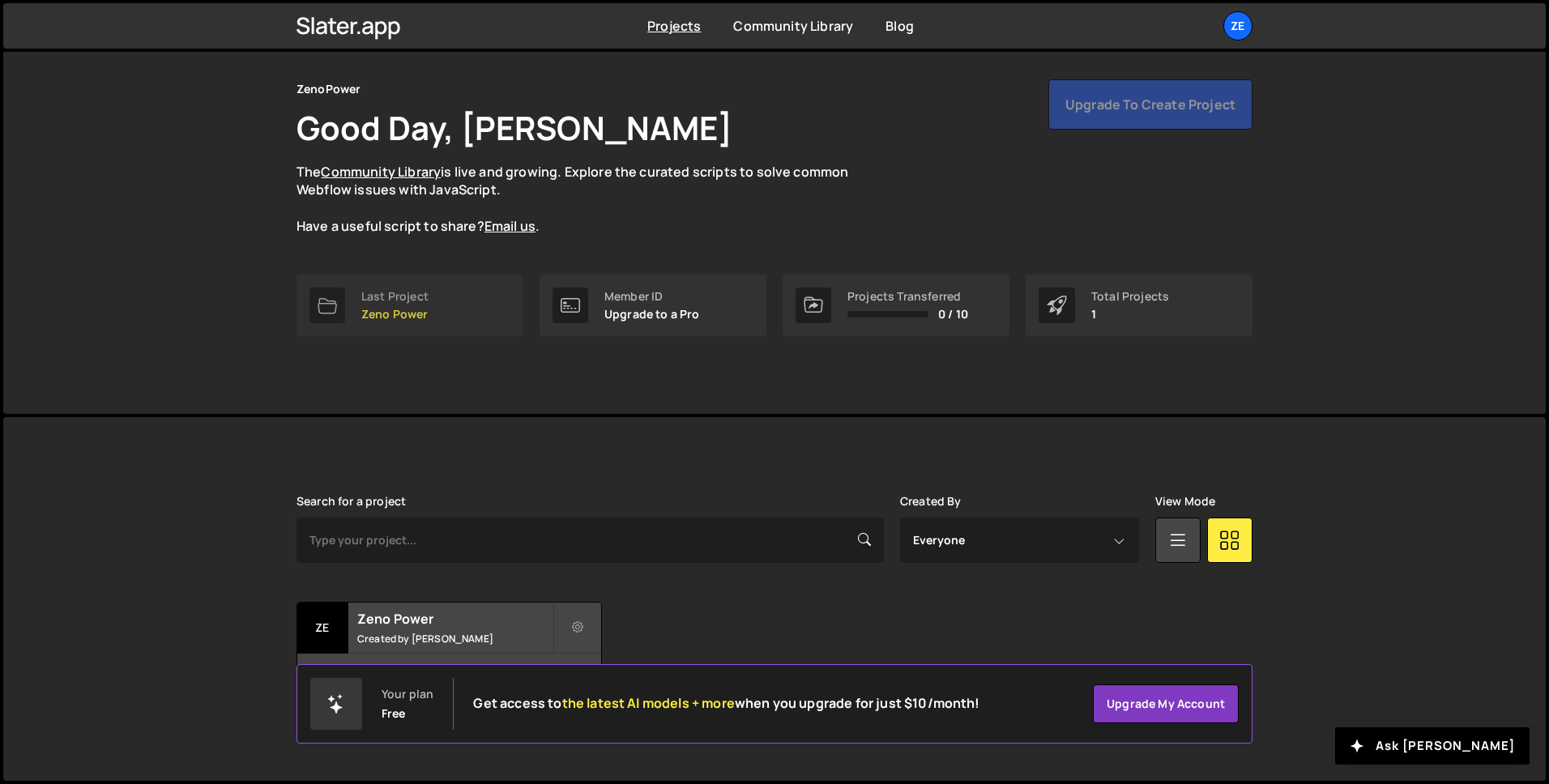
click at [440, 307] on link "Last Project Zeno Power" at bounding box center [410, 305] width 227 height 62
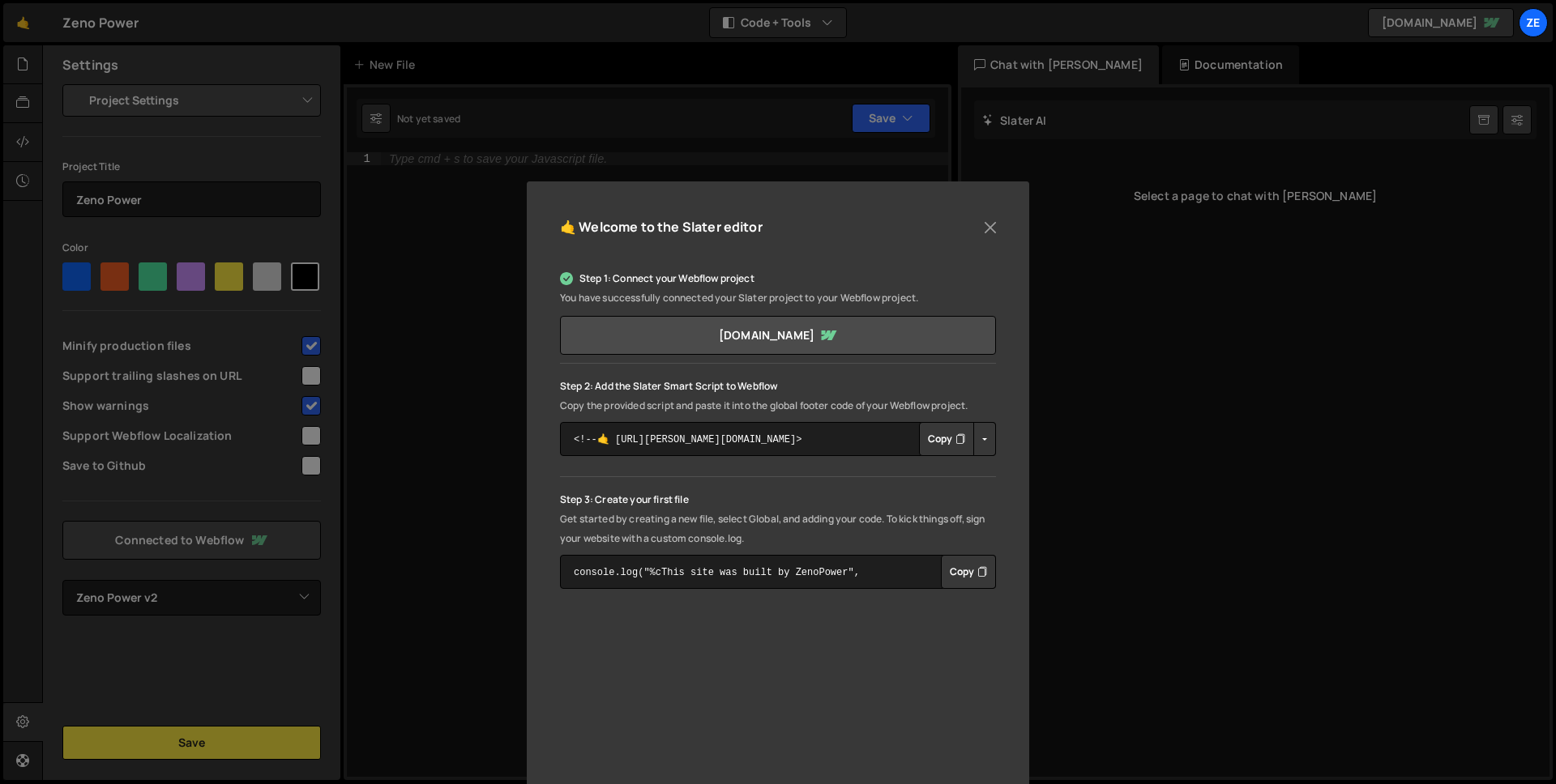
select select "68669d088fcda[DATE]d6b"
click at [993, 229] on button "Close" at bounding box center [990, 228] width 24 height 24
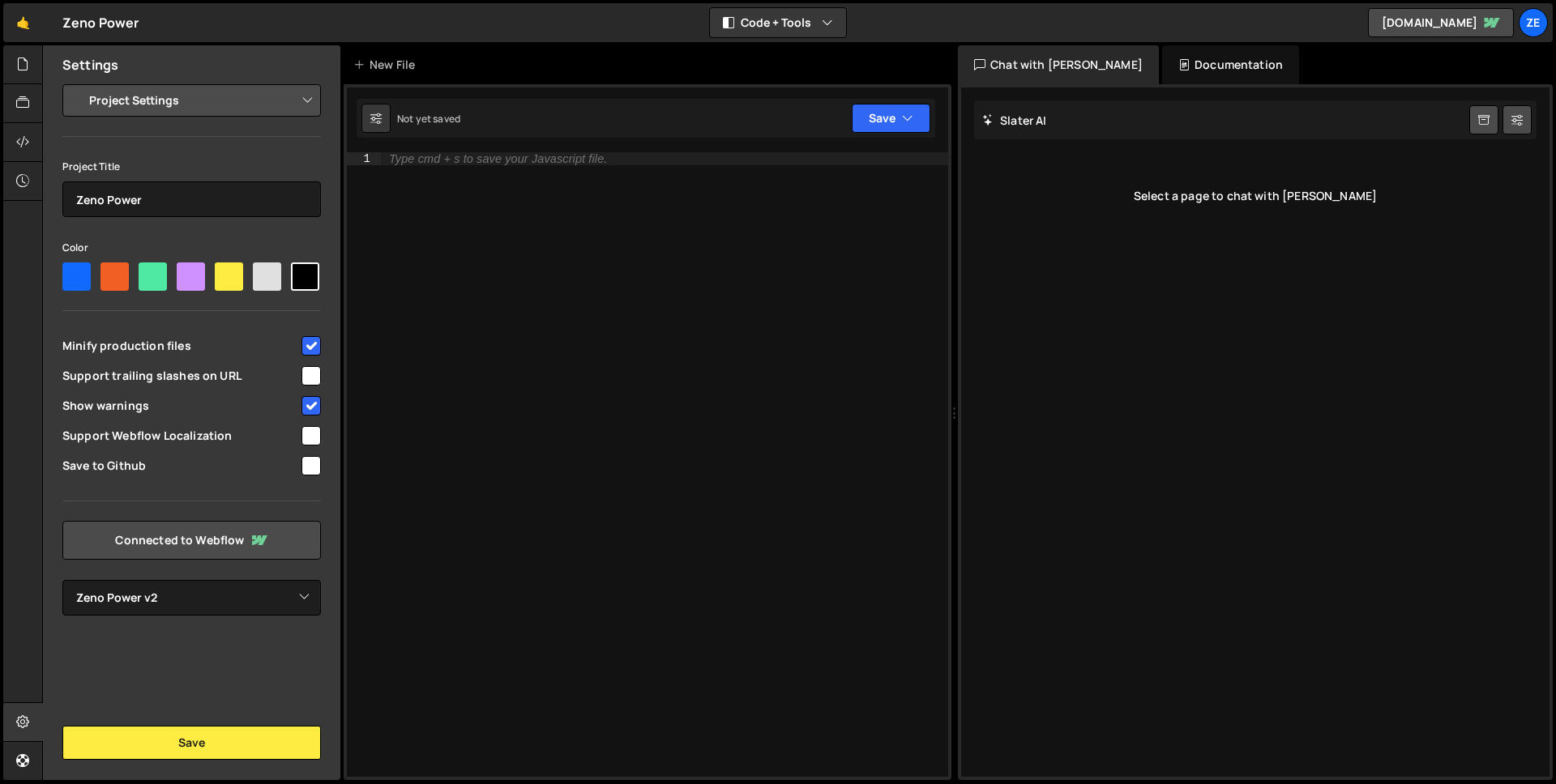
click at [421, 266] on div "Type cmd + s to save your Javascript file." at bounding box center [664, 477] width 567 height 650
click at [18, 61] on icon at bounding box center [23, 64] width 13 height 18
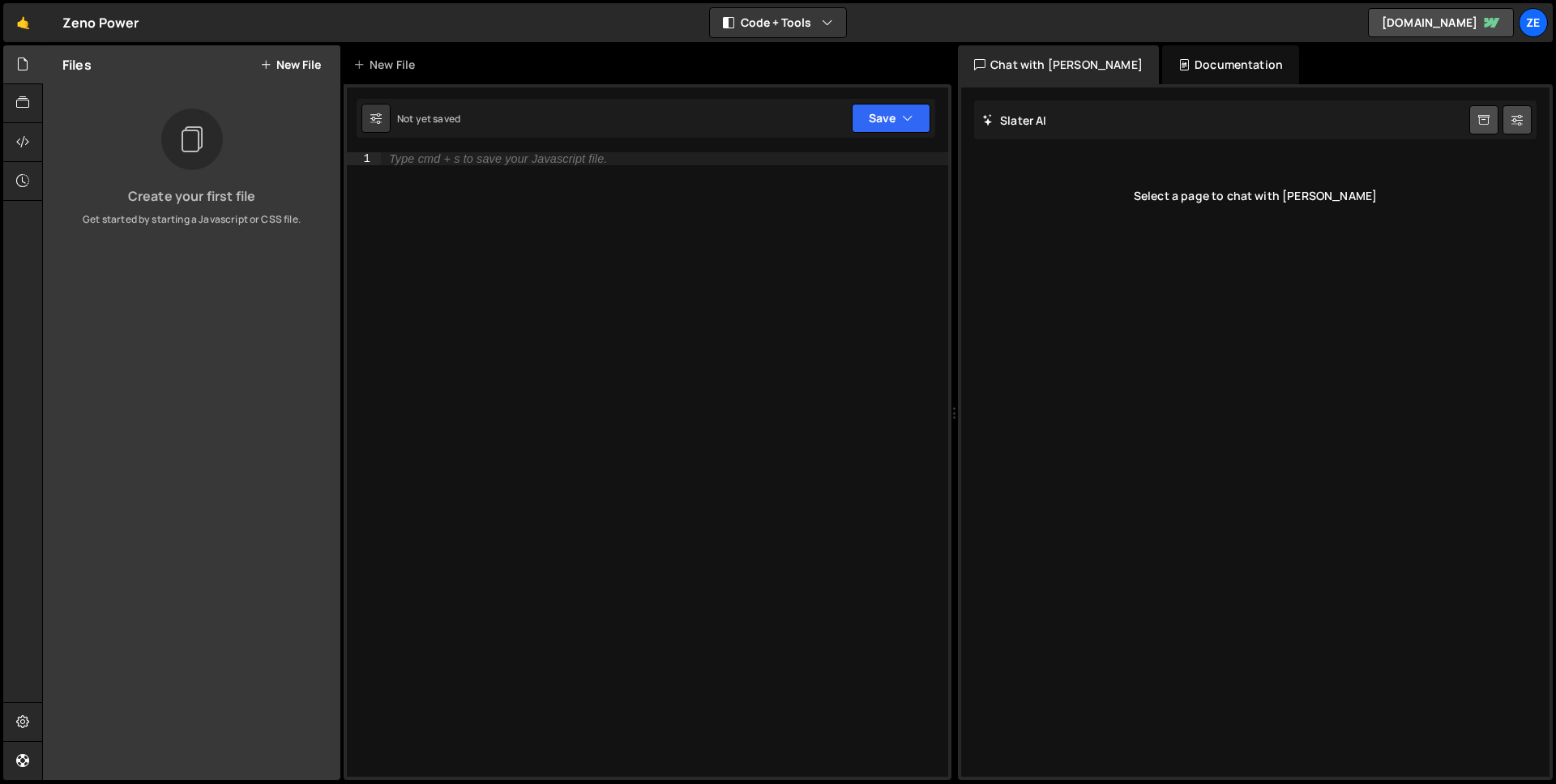
drag, startPoint x: 324, startPoint y: 89, endPoint x: 311, endPoint y: 75, distance: 19.1
click at [324, 88] on div "Files New File Create your first file Get started by starting a Javascript or C…" at bounding box center [192, 412] width 298 height 734
click at [306, 69] on button "New File" at bounding box center [290, 64] width 61 height 13
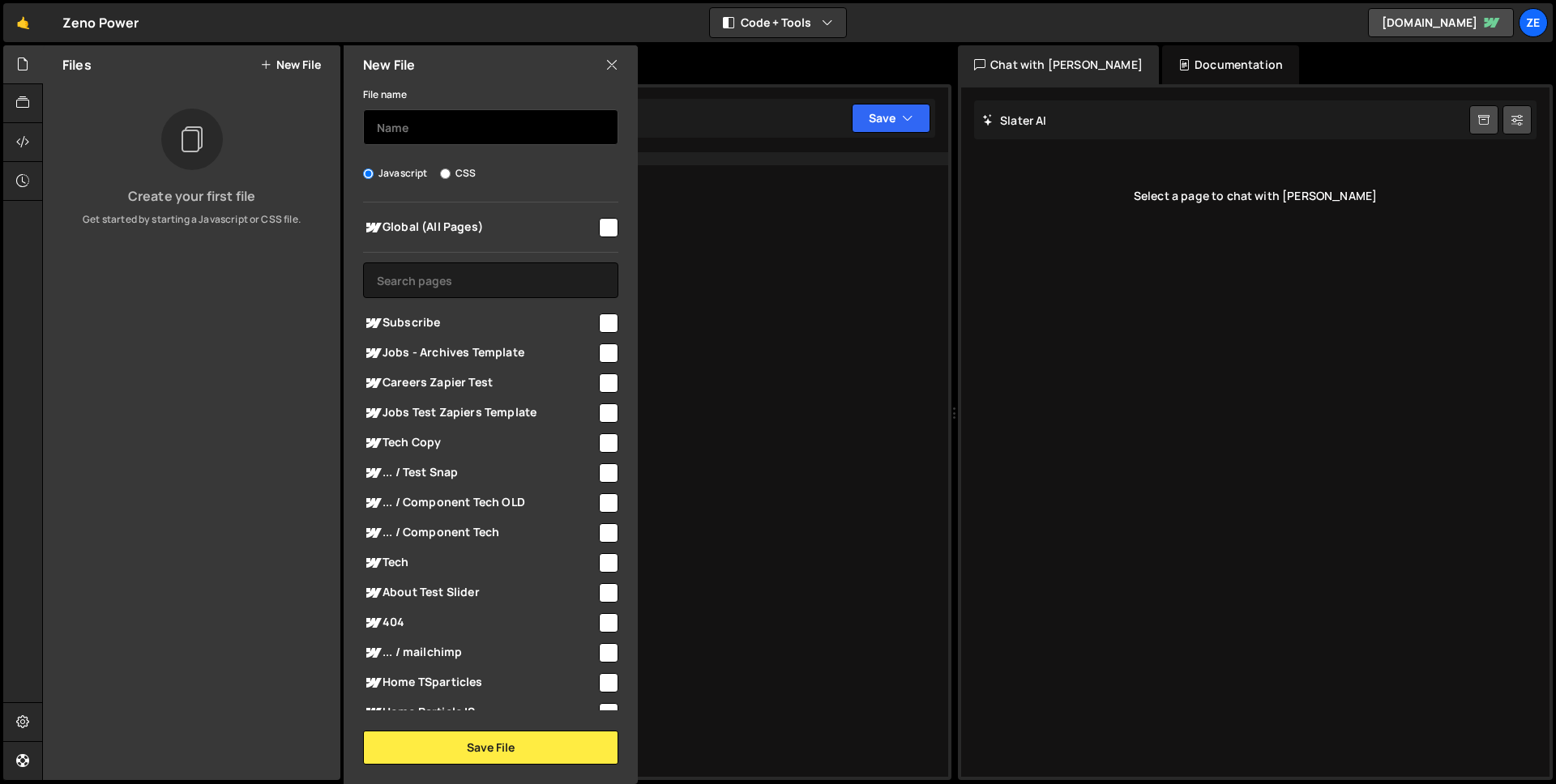
click at [436, 144] on input "text" at bounding box center [490, 127] width 255 height 36
type input "index.js"
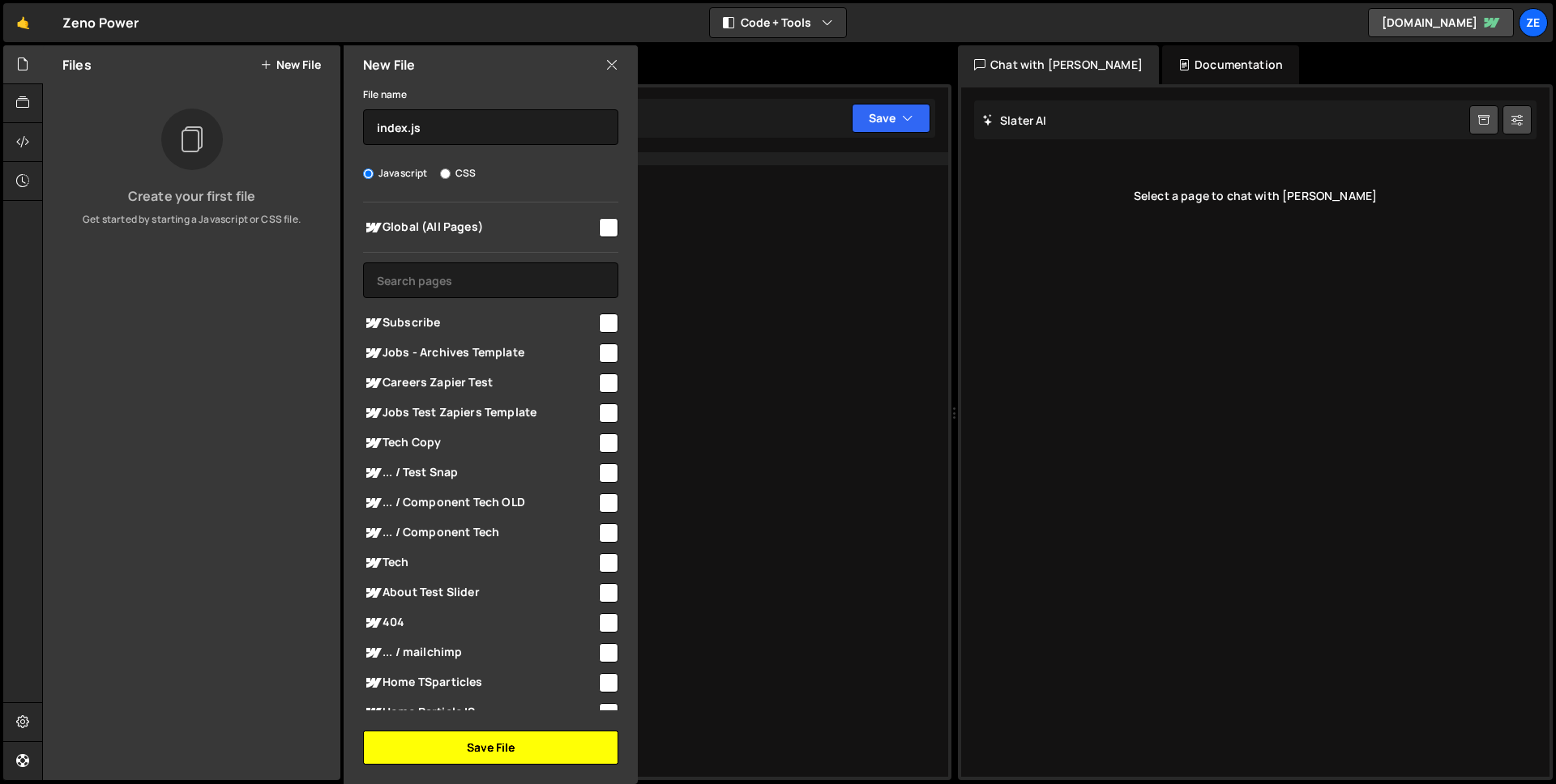
click at [525, 745] on button "Save File" at bounding box center [490, 747] width 255 height 34
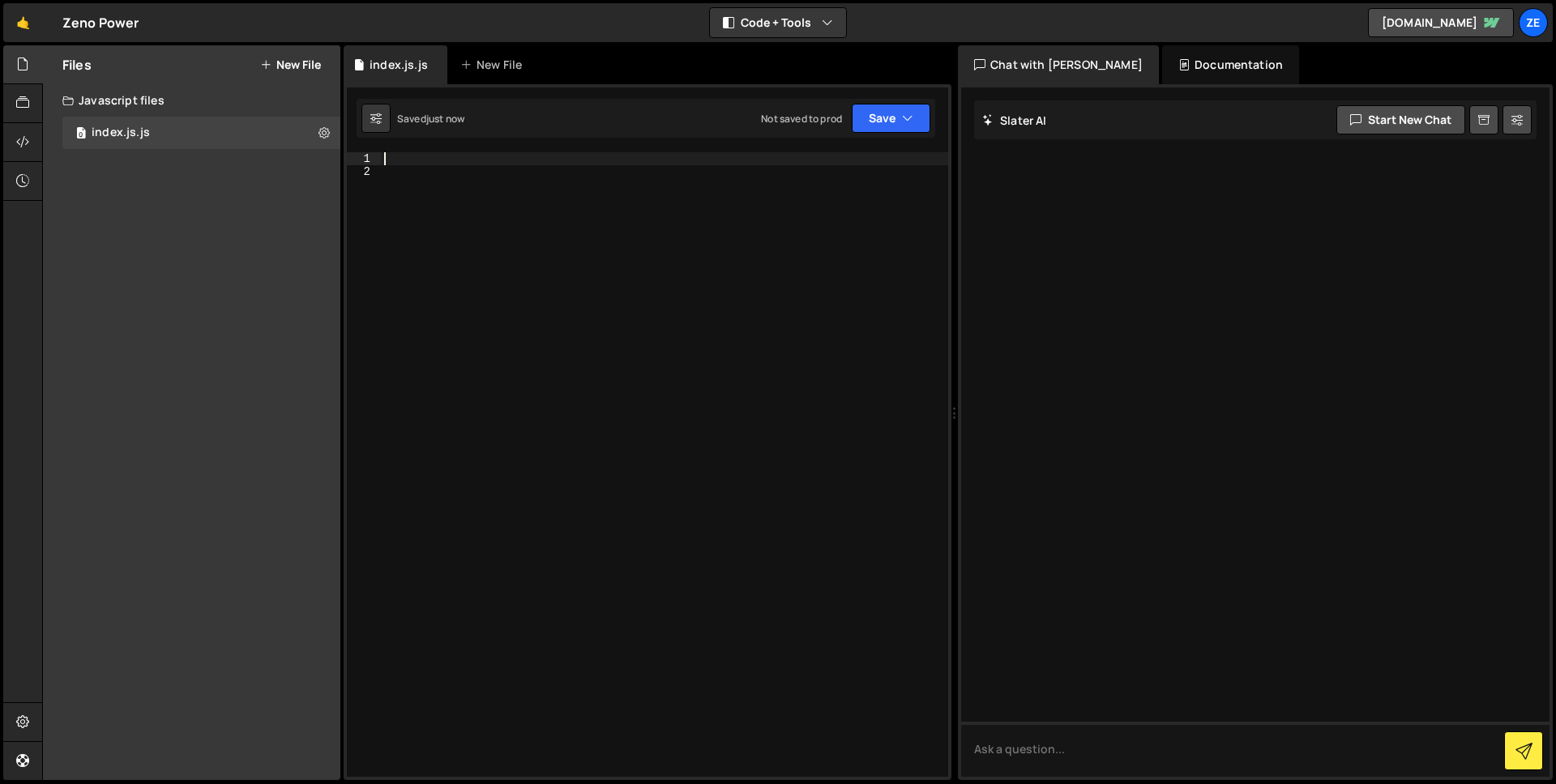
click at [465, 164] on div at bounding box center [664, 477] width 567 height 650
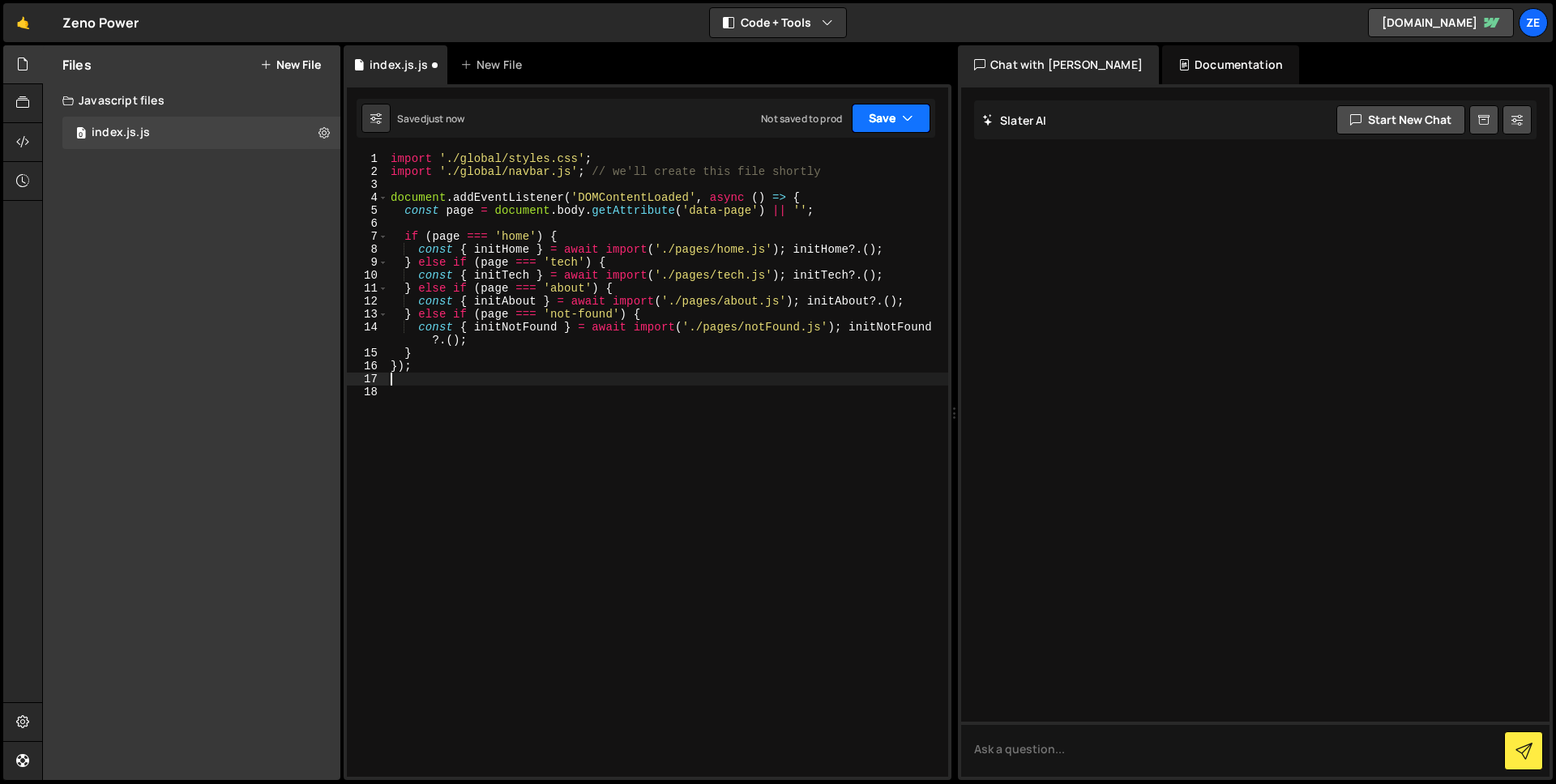
click at [901, 112] on button "Save" at bounding box center [890, 119] width 78 height 29
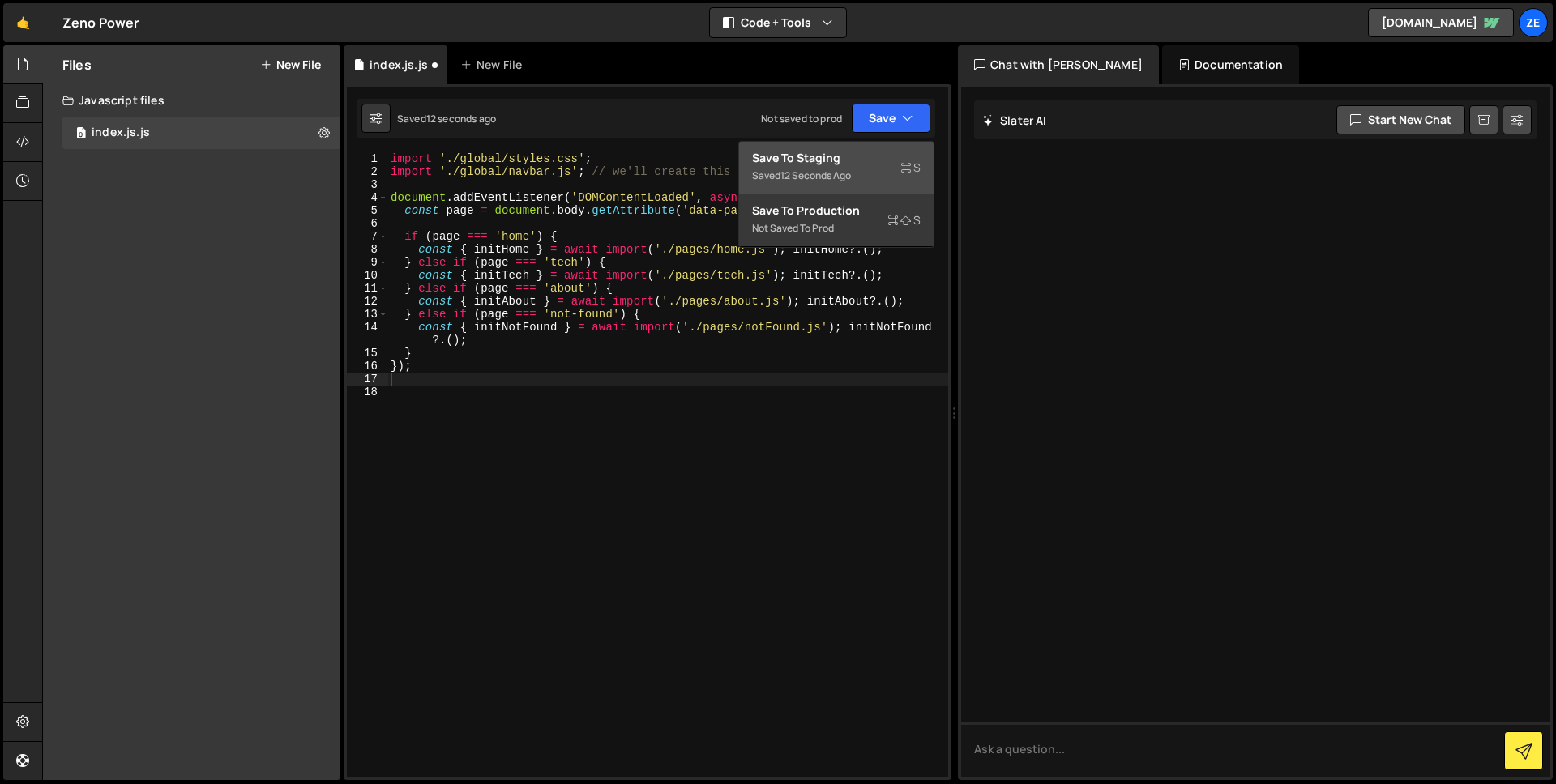
click at [815, 166] on div "Saved 12 seconds ago" at bounding box center [836, 175] width 169 height 19
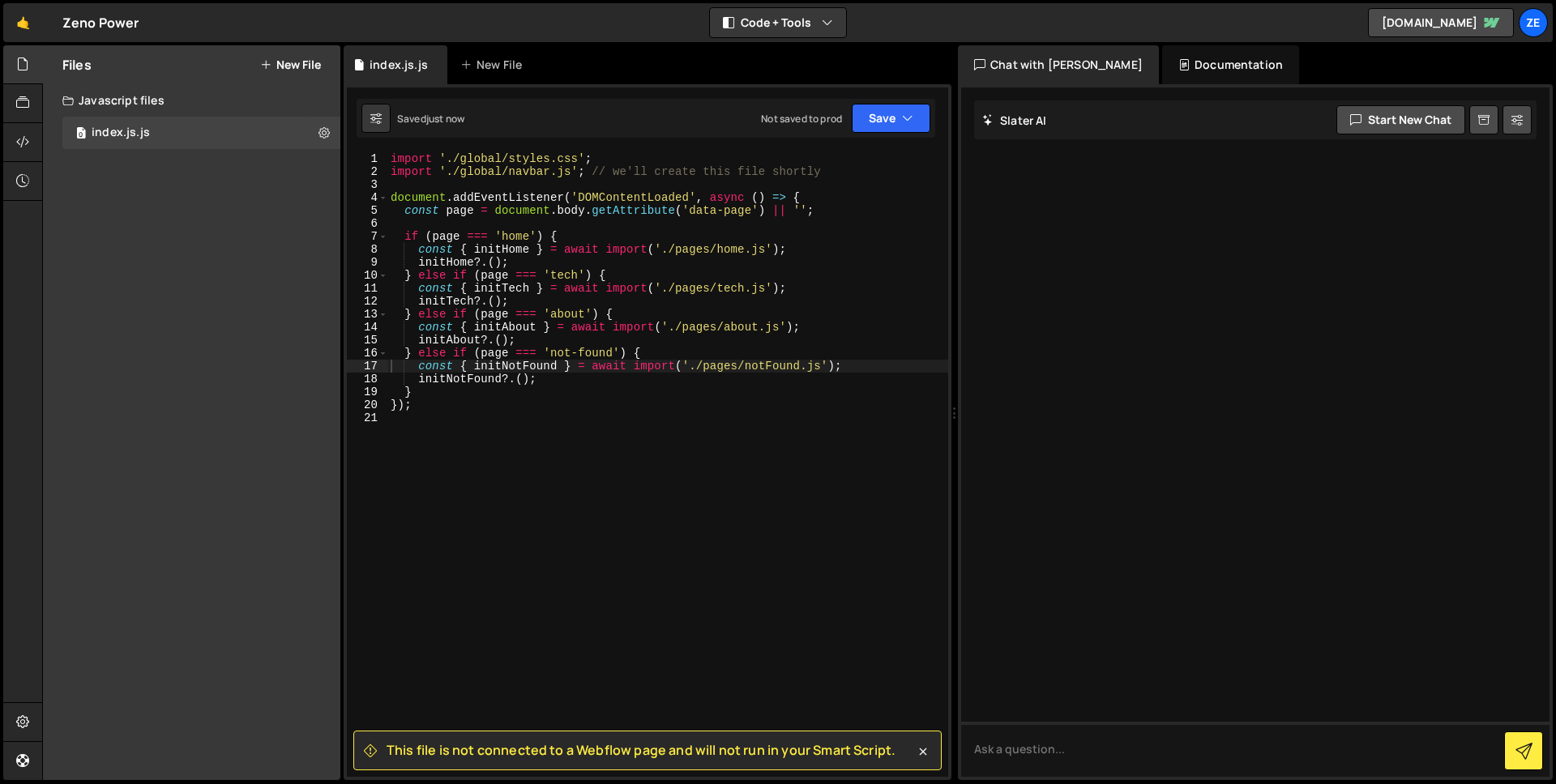
click at [193, 203] on div "Files New File Create your first file Get started by starting a Javascript or C…" at bounding box center [192, 412] width 298 height 734
click at [280, 67] on button "New File" at bounding box center [290, 64] width 61 height 13
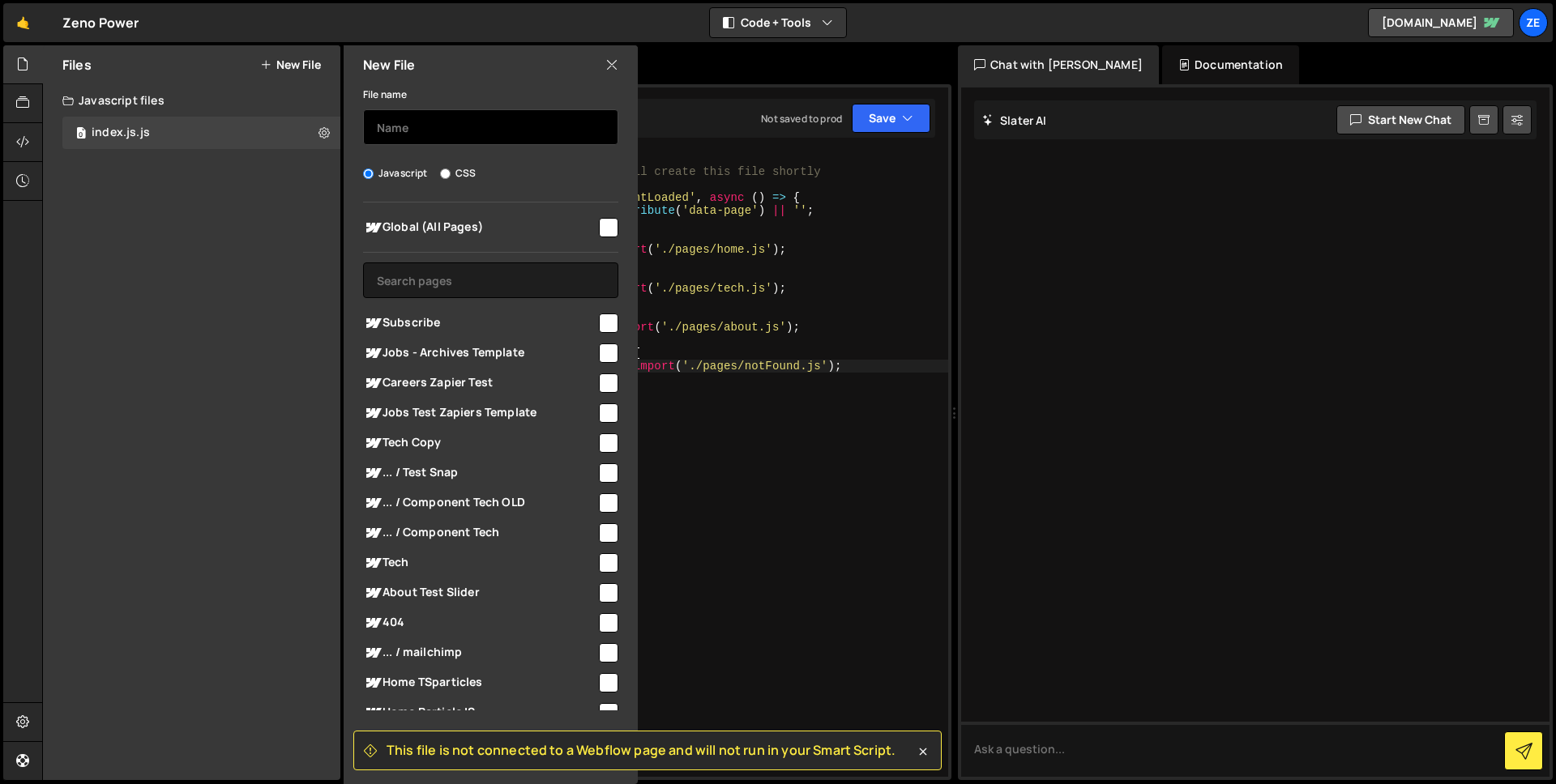
click at [477, 131] on input "text" at bounding box center [490, 127] width 255 height 36
paste input "global/styles.css"
type input "global/styles.css"
click at [450, 173] on label "CSS" at bounding box center [457, 173] width 36 height 17
click at [450, 173] on input "CSS" at bounding box center [444, 173] width 10 height 10
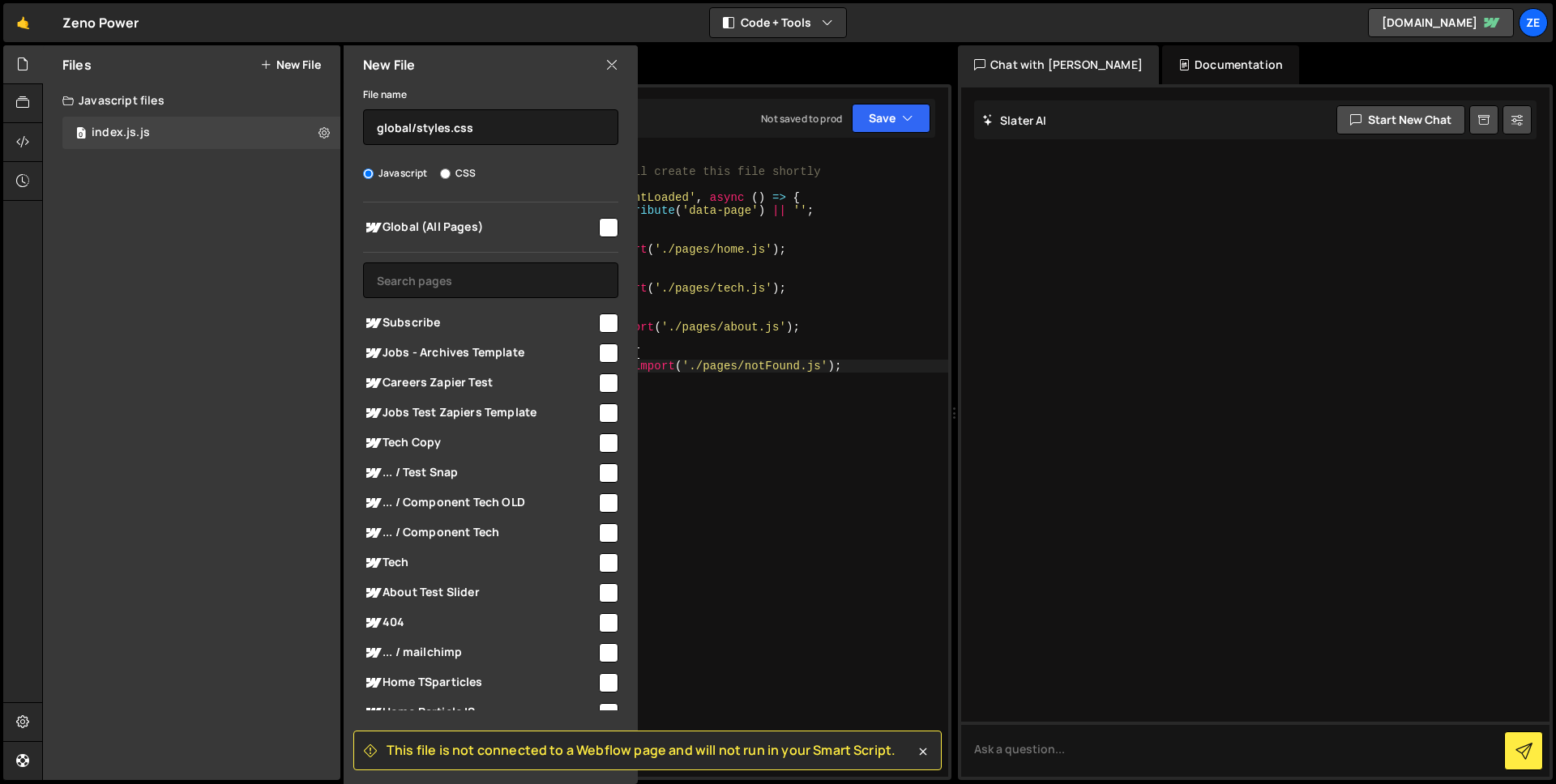
radio input "true"
click at [924, 749] on icon at bounding box center [924, 752] width 7 height 7
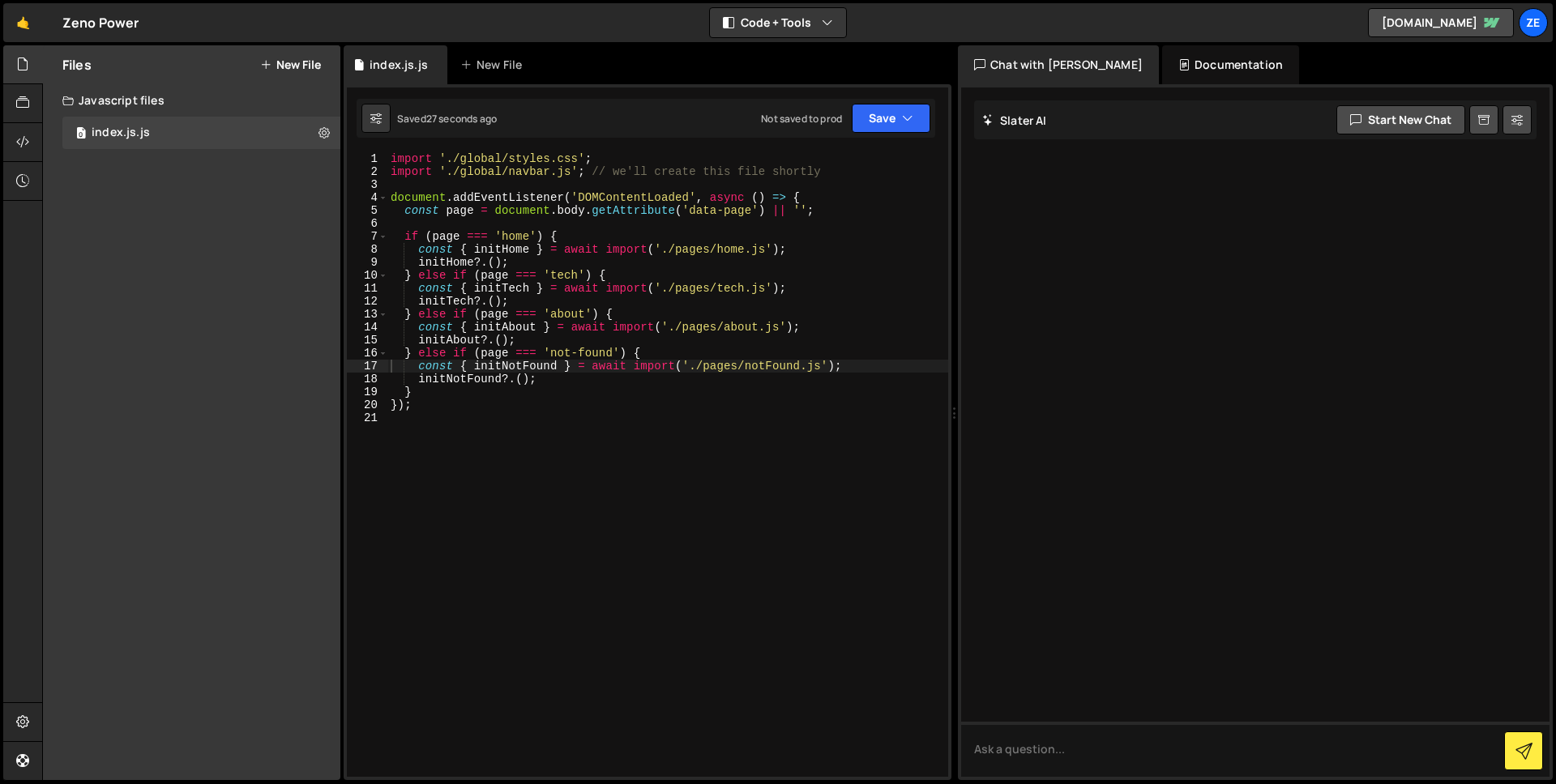
click at [300, 71] on button "New File" at bounding box center [290, 64] width 61 height 13
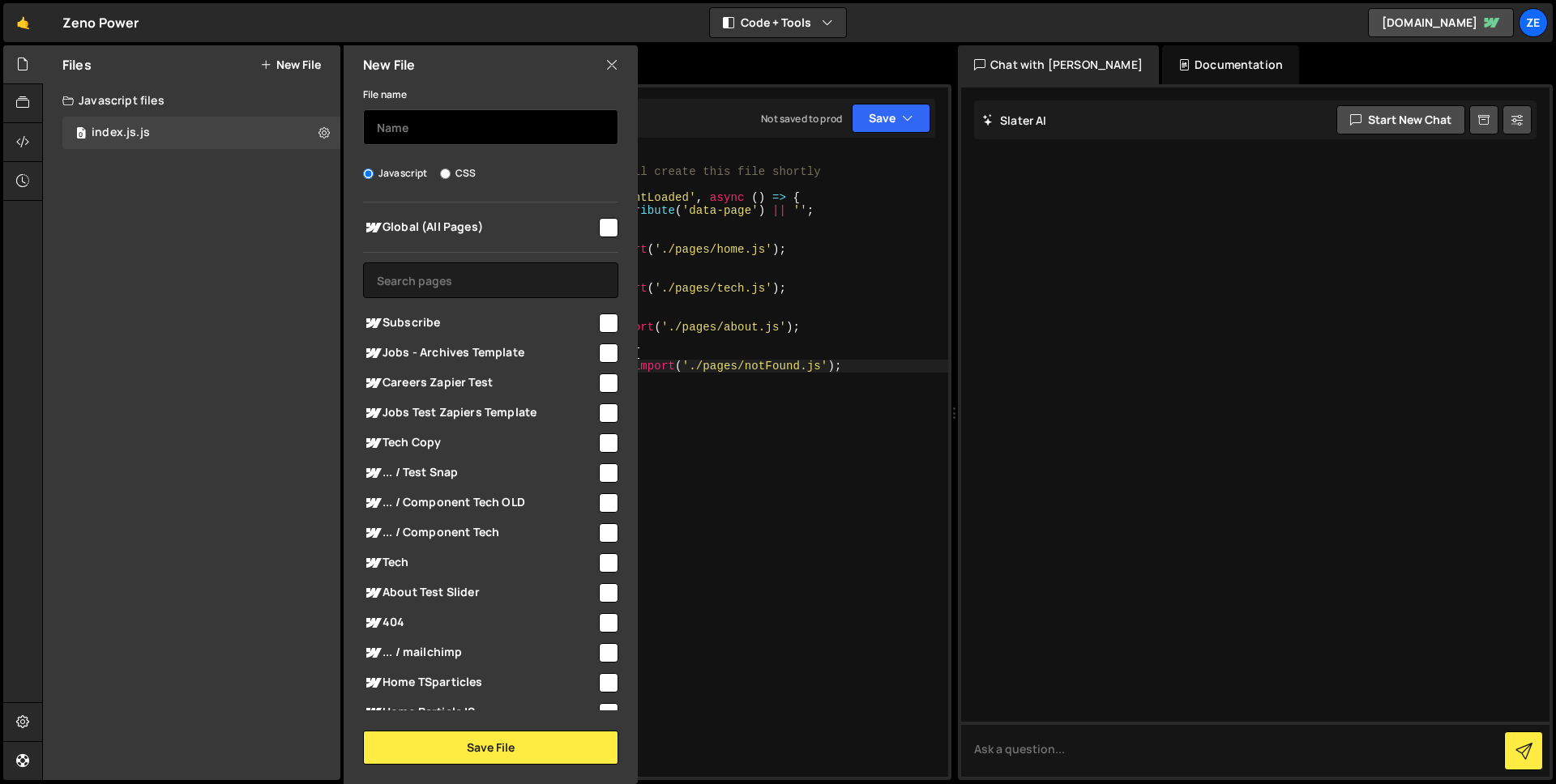
click at [436, 135] on input "text" at bounding box center [490, 127] width 255 height 36
paste input ":root { --accent: #0ea5e9; } body { outline: none; }"
click at [418, 134] on input ":root { --accent: #0ea5e9; } body { outline: none; }" at bounding box center [490, 127] width 255 height 36
paste input "global/styles.css"
type input "global/styles.css"
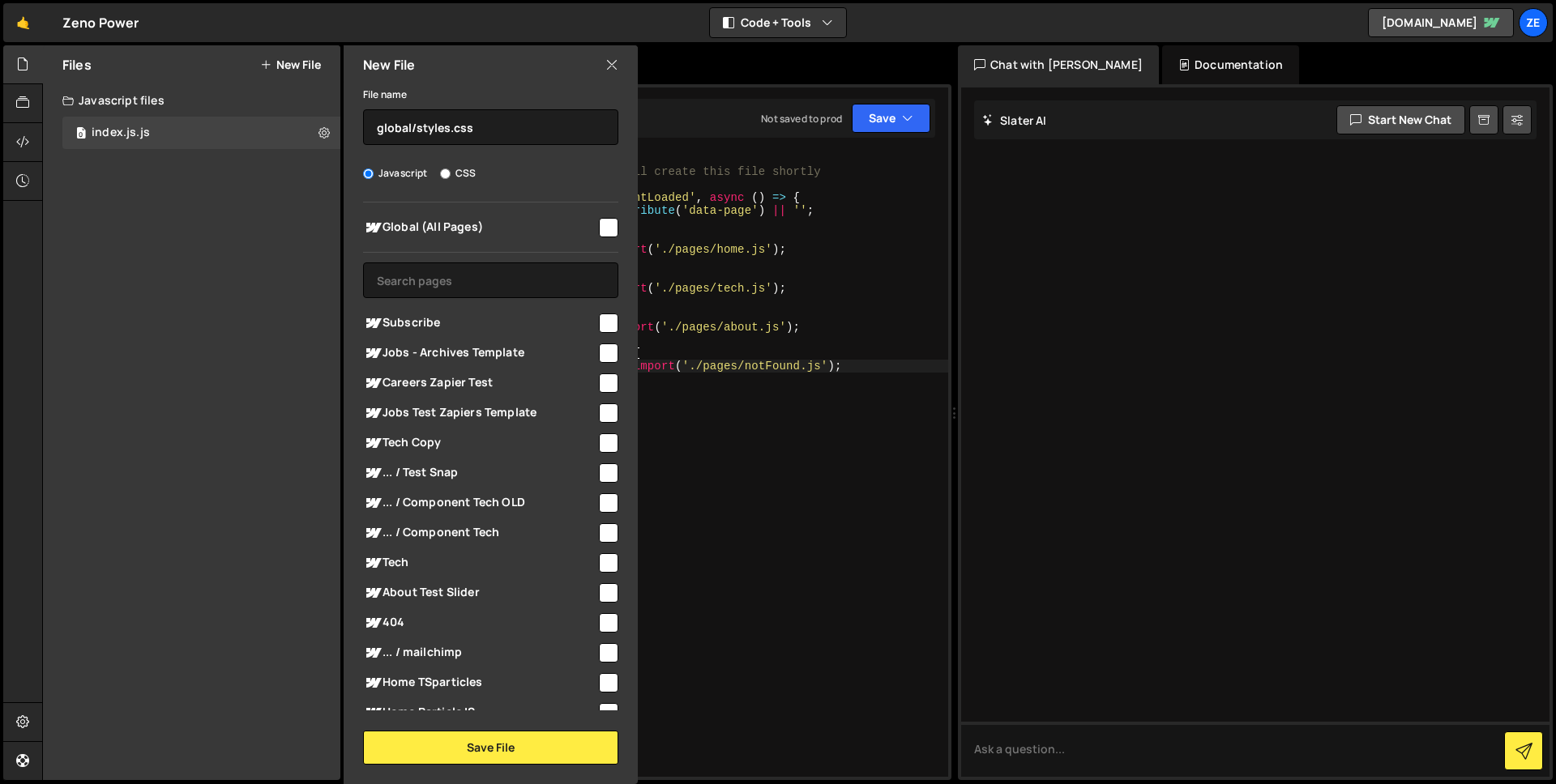
click at [441, 174] on input "CSS" at bounding box center [444, 173] width 10 height 10
radio input "true"
click at [481, 743] on button "Save File" at bounding box center [490, 747] width 255 height 34
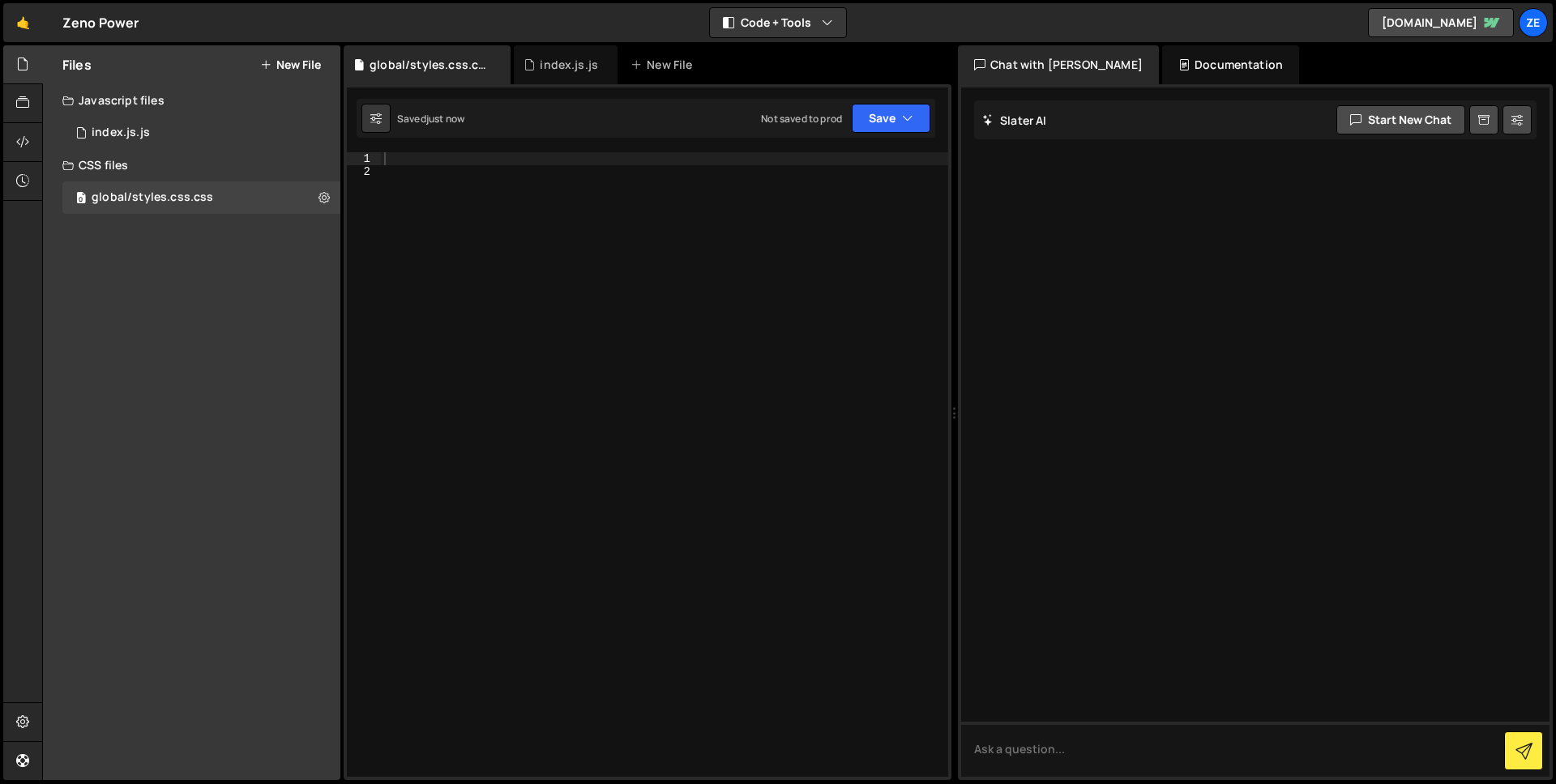
click at [511, 169] on div at bounding box center [664, 477] width 567 height 650
click at [882, 116] on button "Save" at bounding box center [890, 119] width 78 height 29
click at [864, 130] on button "Save" at bounding box center [890, 119] width 78 height 29
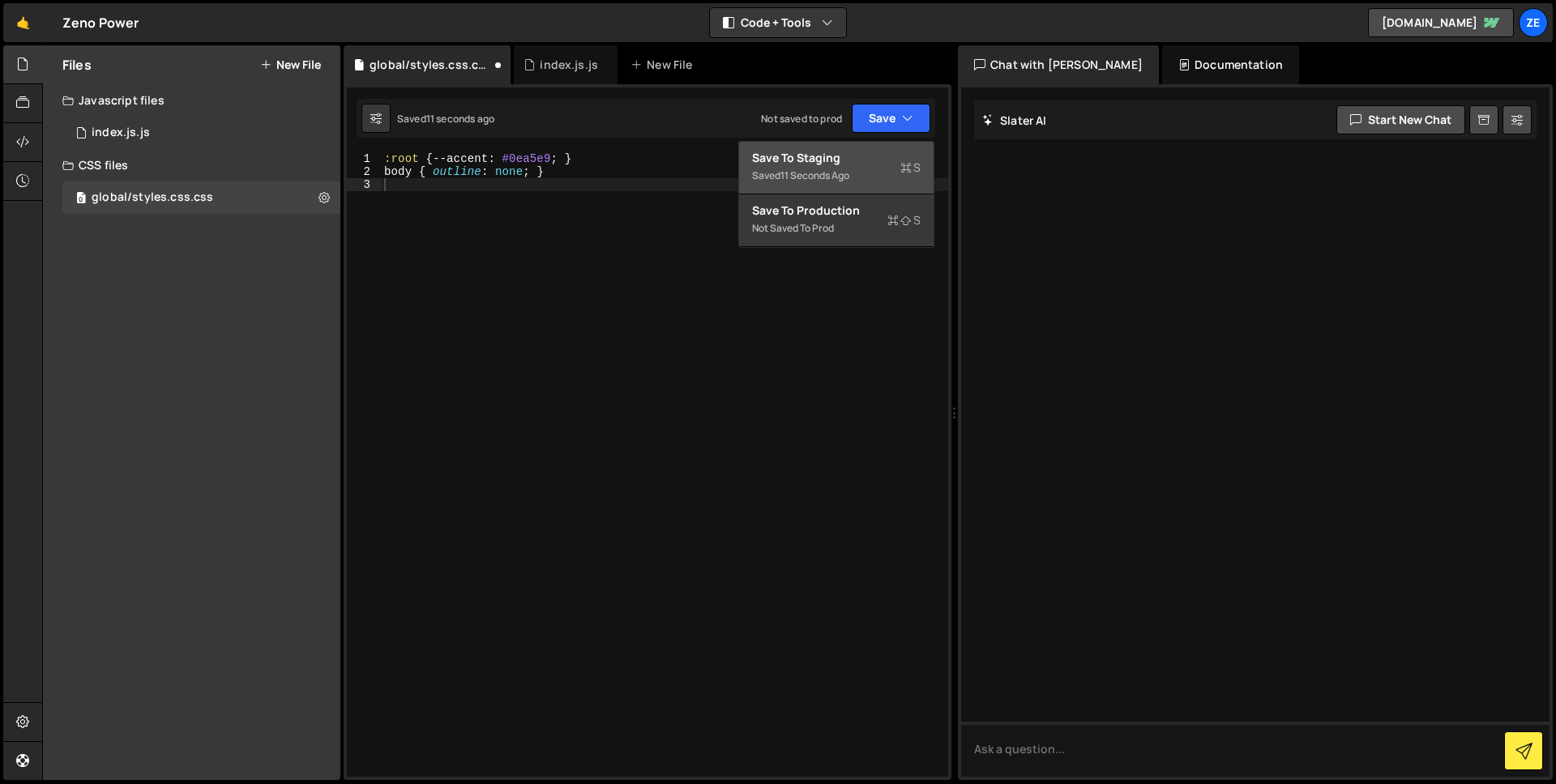
click at [845, 181] on div "11 seconds ago" at bounding box center [815, 175] width 69 height 14
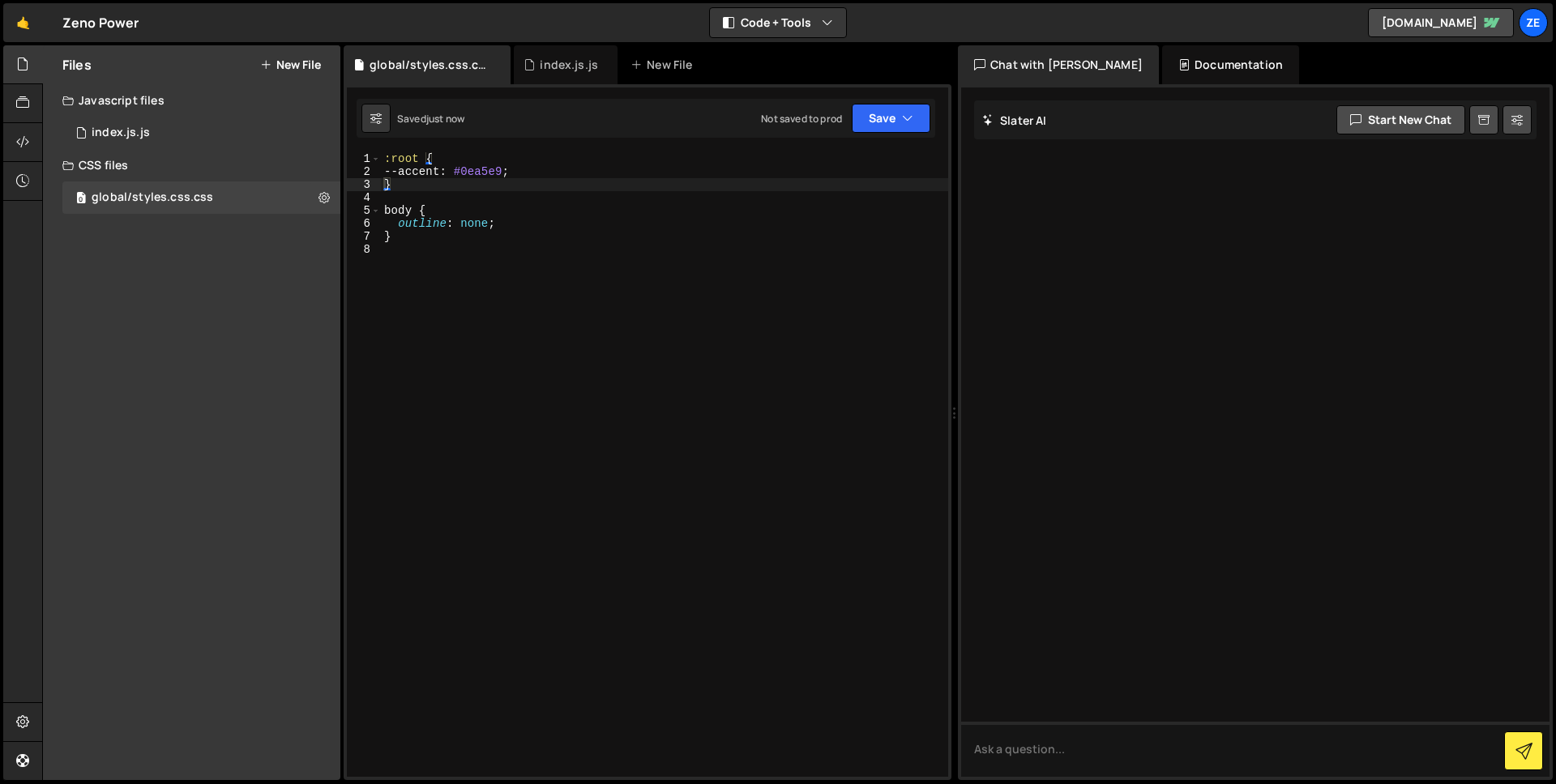
click at [171, 255] on div "Files New File Create your first file Get started by starting a Javascript or C…" at bounding box center [192, 412] width 298 height 734
drag, startPoint x: 158, startPoint y: 285, endPoint x: 226, endPoint y: 118, distance: 180.3
click at [159, 285] on div "Files New File Create your first file Get started by starting a Javascript or C…" at bounding box center [192, 412] width 298 height 734
click at [280, 64] on button "New File" at bounding box center [290, 64] width 61 height 13
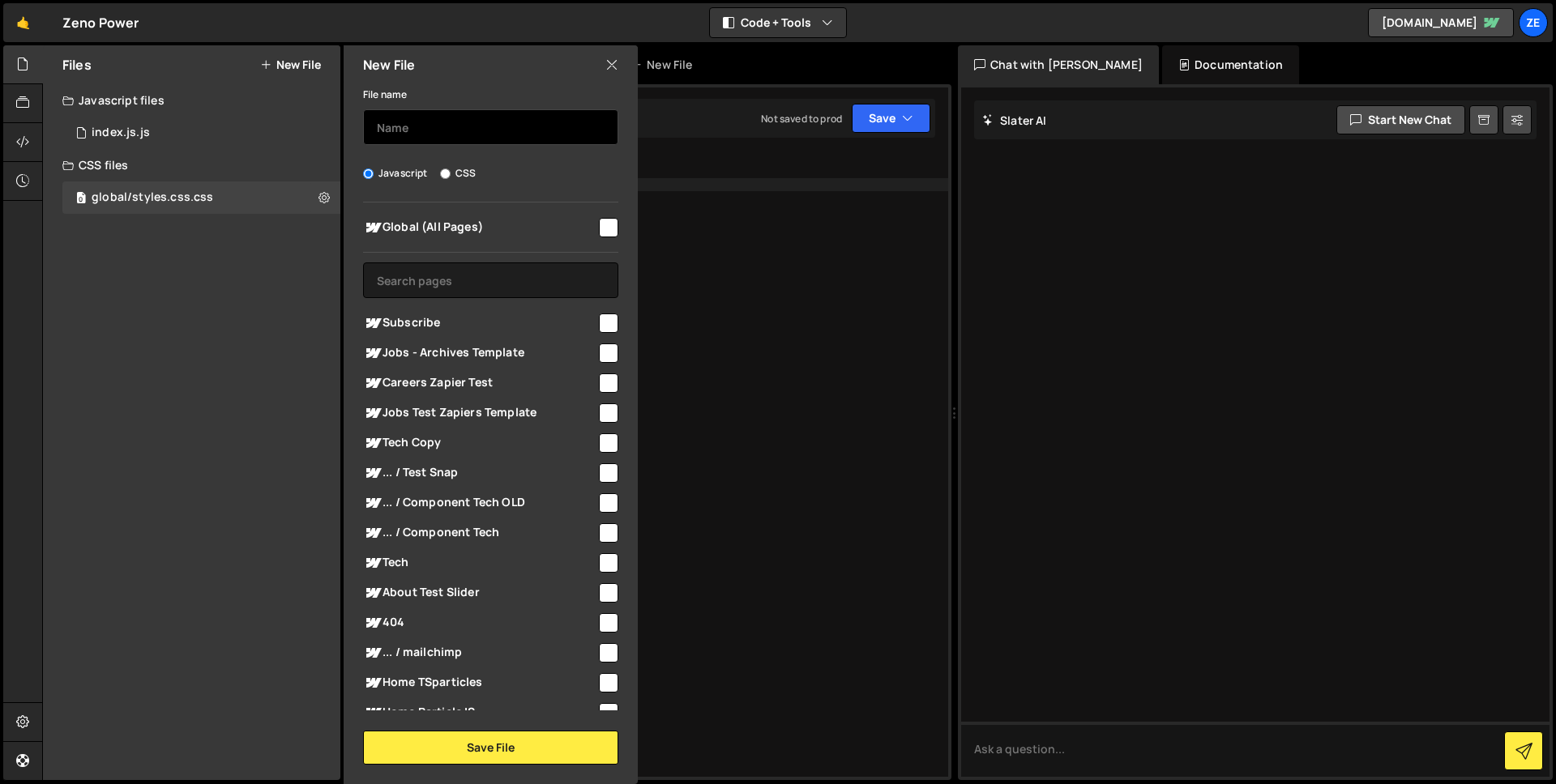
click at [466, 135] on input "text" at bounding box center [490, 127] width 255 height 36
paste input "global/navbar.js"
type input "global/navbar.js"
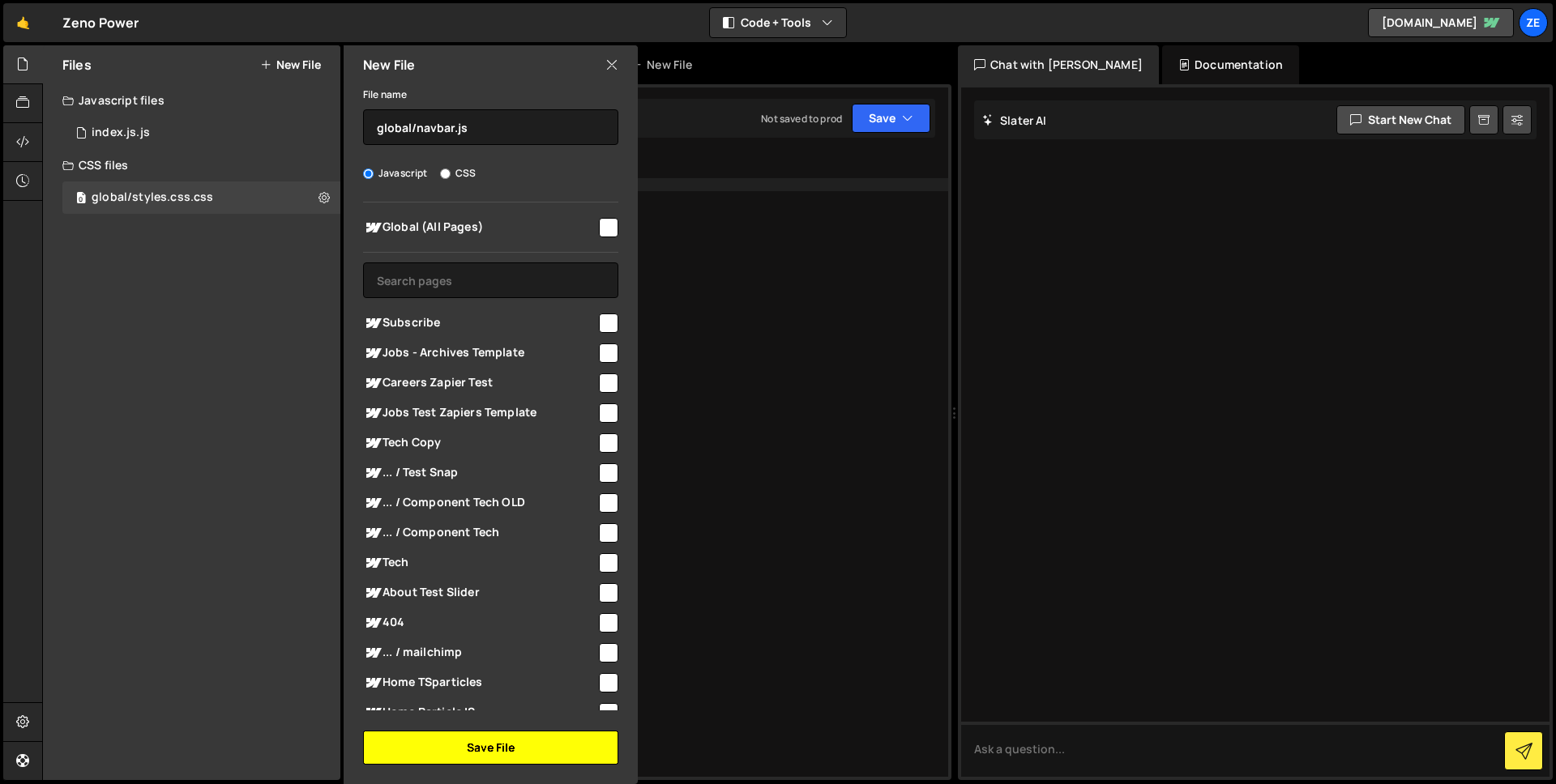
click at [503, 751] on button "Save File" at bounding box center [490, 747] width 255 height 34
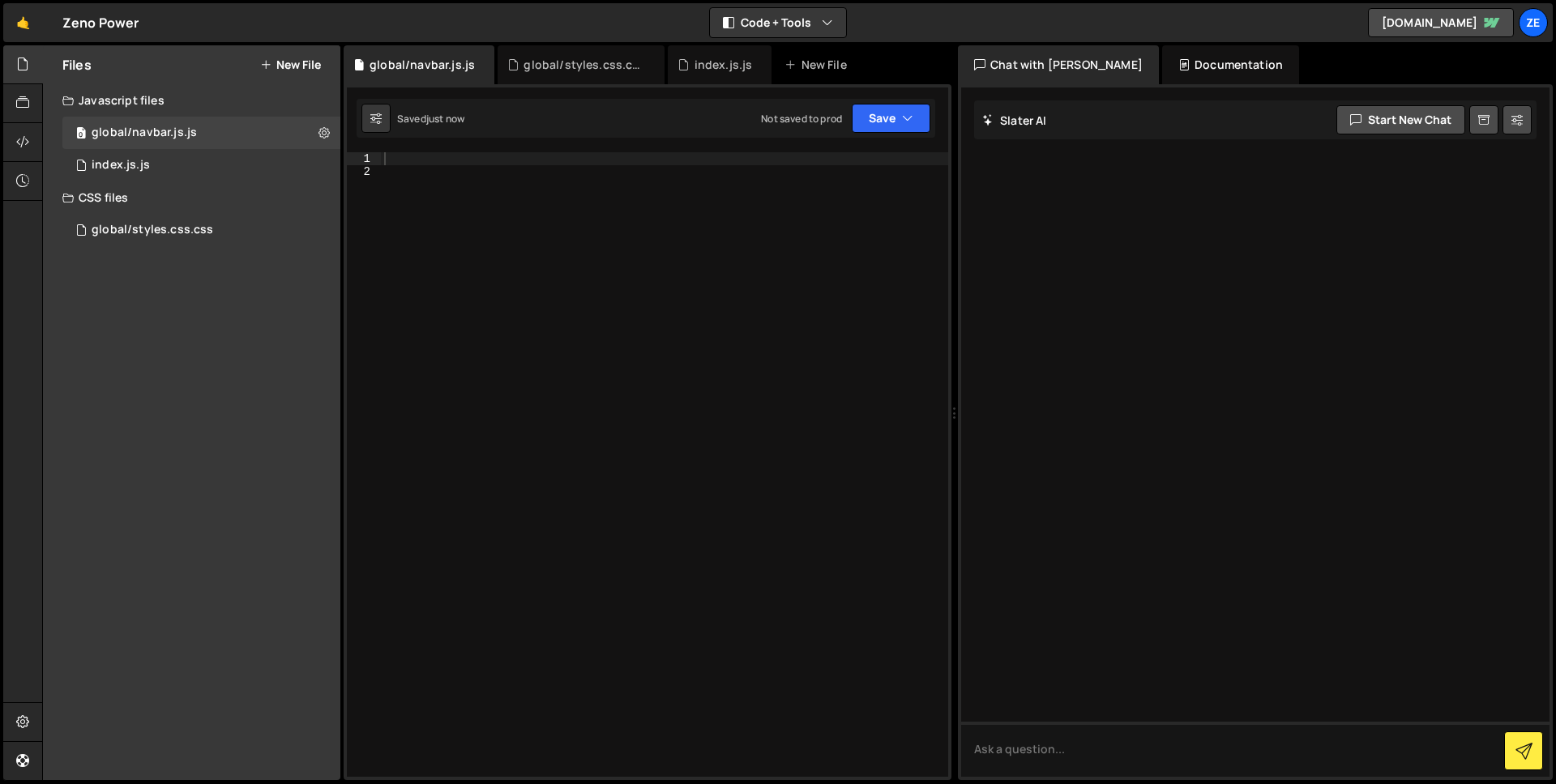
click at [436, 164] on div at bounding box center [664, 477] width 567 height 650
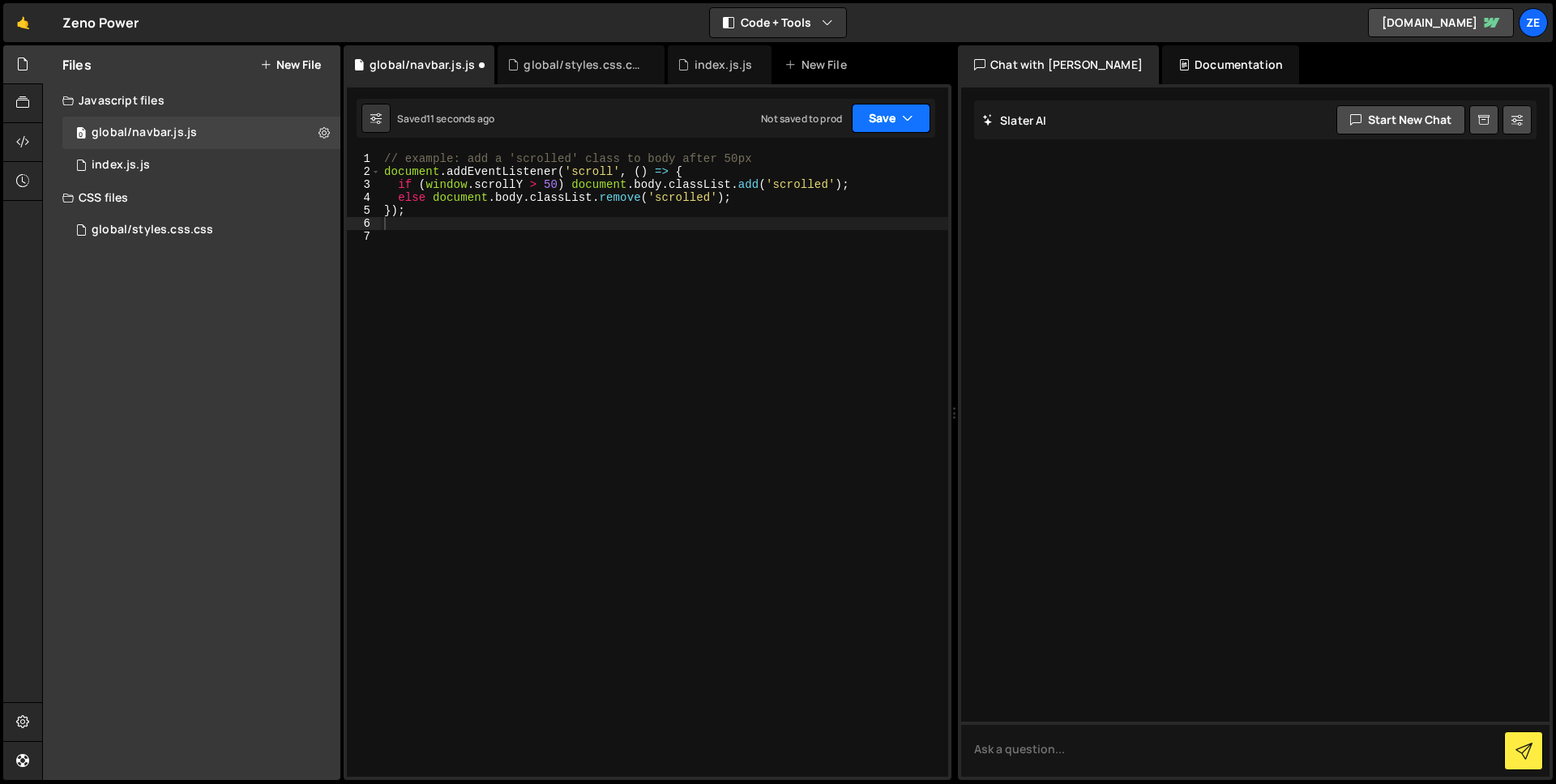
click at [889, 123] on button "Save" at bounding box center [890, 119] width 78 height 29
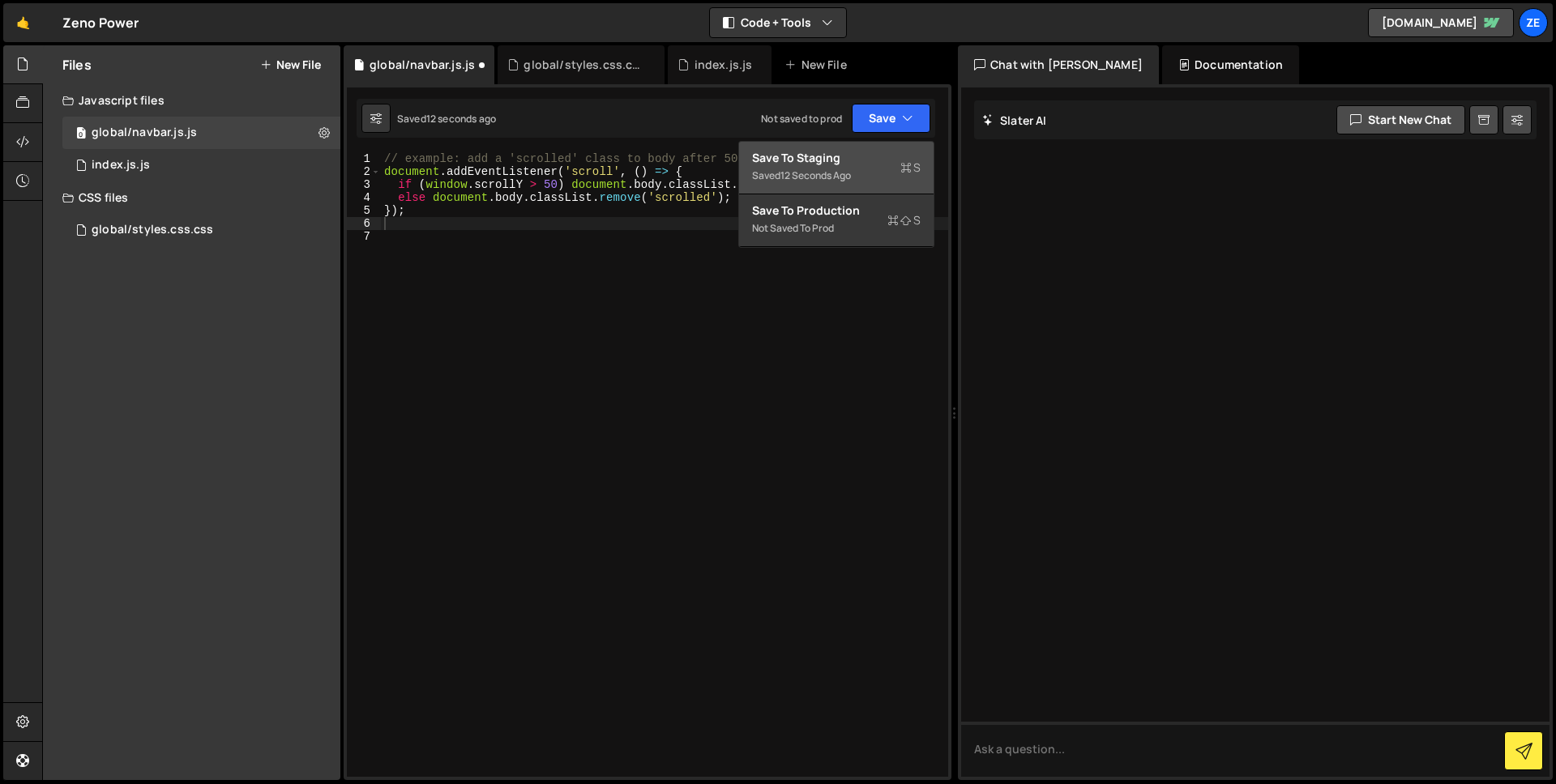
click at [849, 166] on div "Saved 12 seconds ago" at bounding box center [836, 175] width 169 height 19
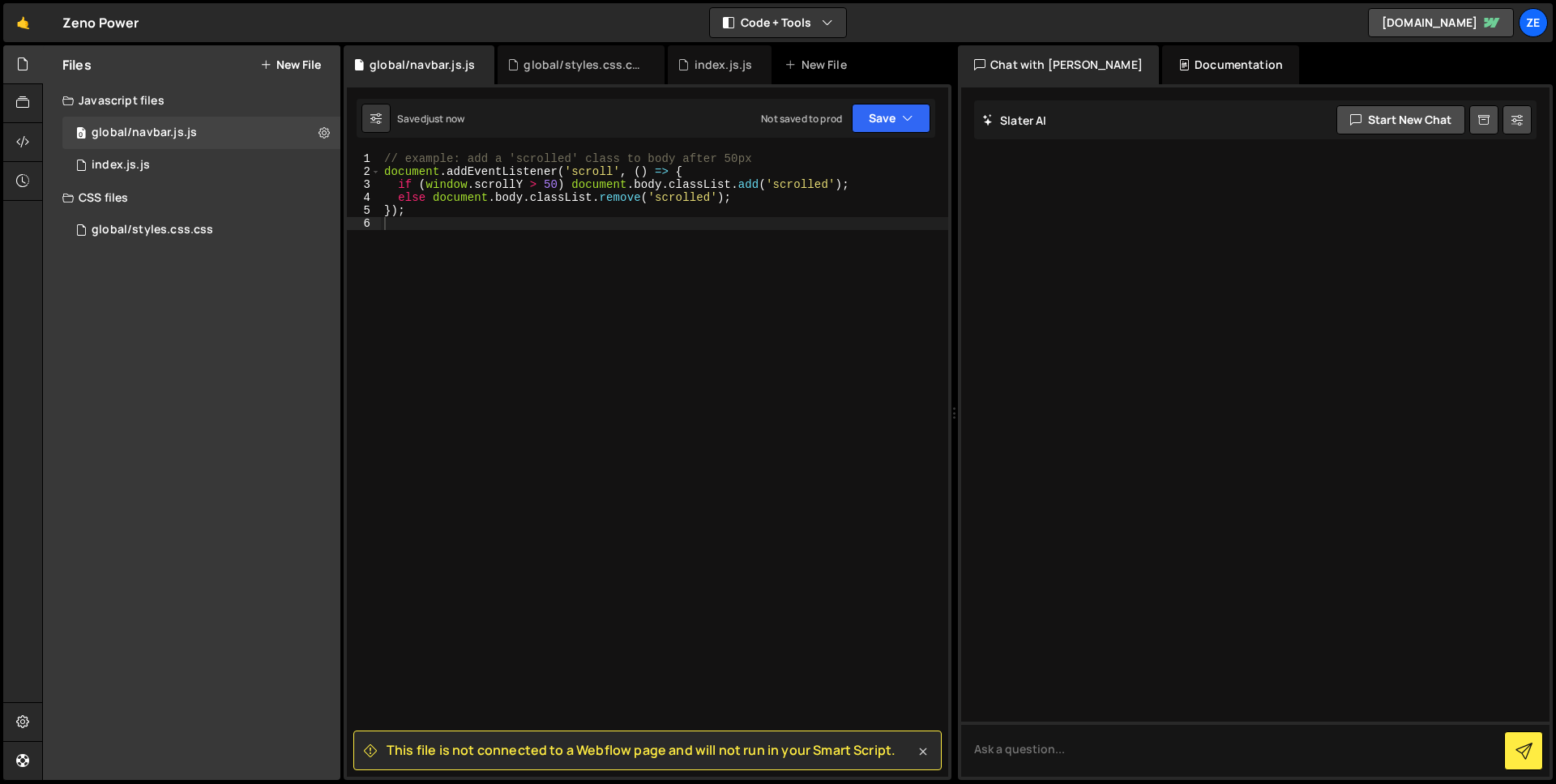
click at [920, 757] on icon at bounding box center [924, 752] width 17 height 17
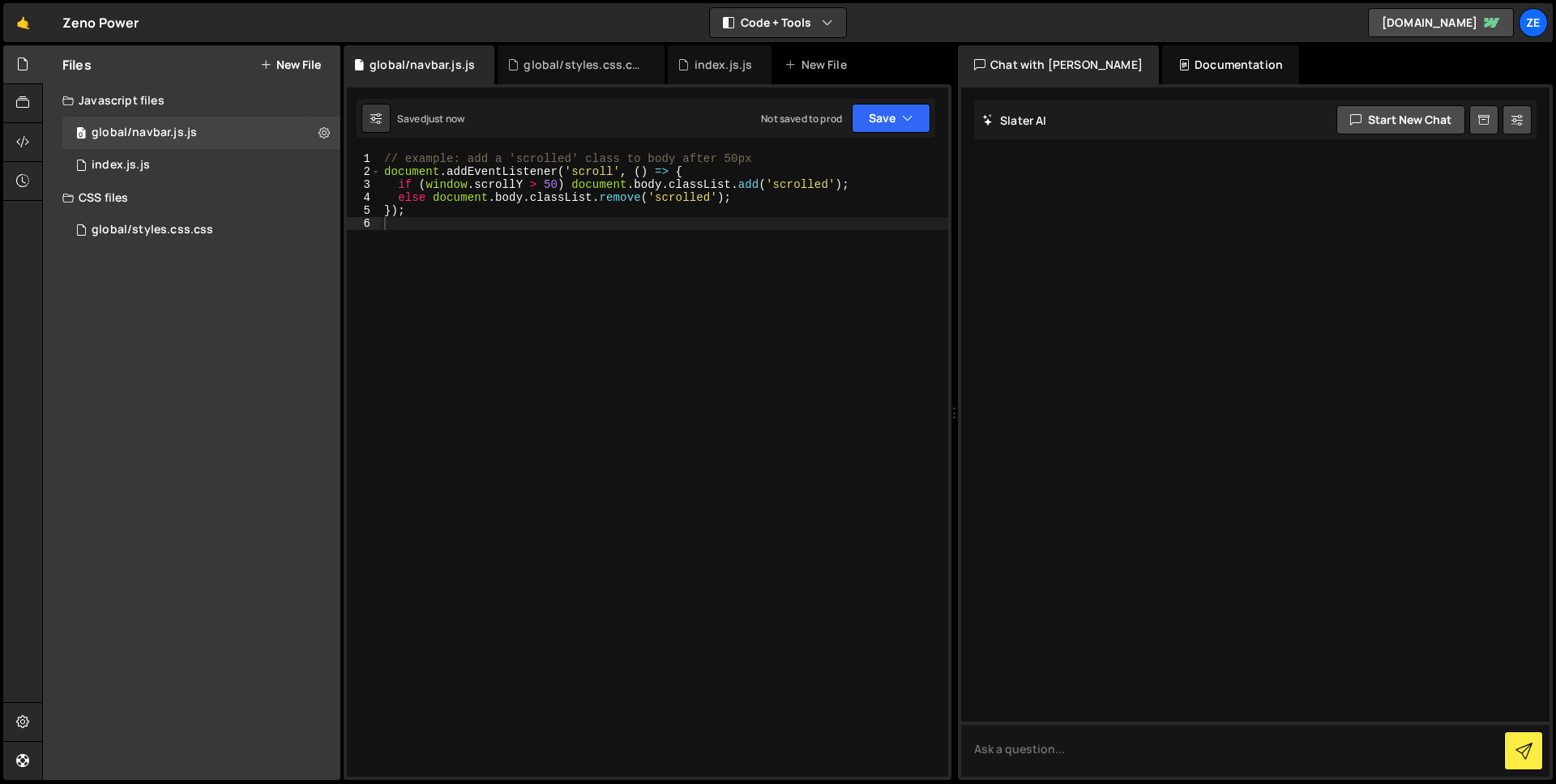
click at [285, 63] on button "New File" at bounding box center [290, 64] width 61 height 13
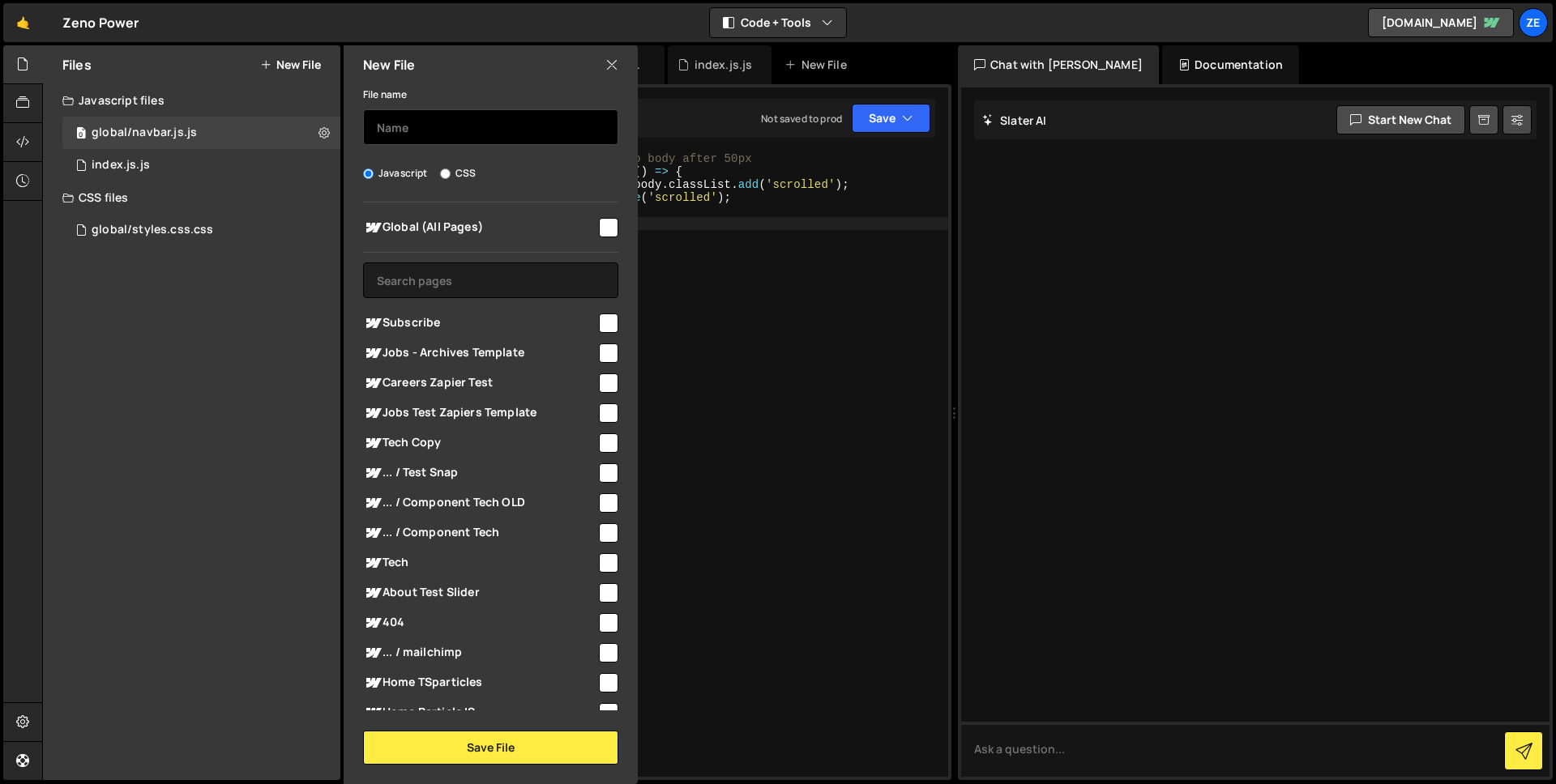
click at [421, 127] on input "text" at bounding box center [490, 127] width 255 height 36
paste input "pages/home.js"
type input "pages/home.js"
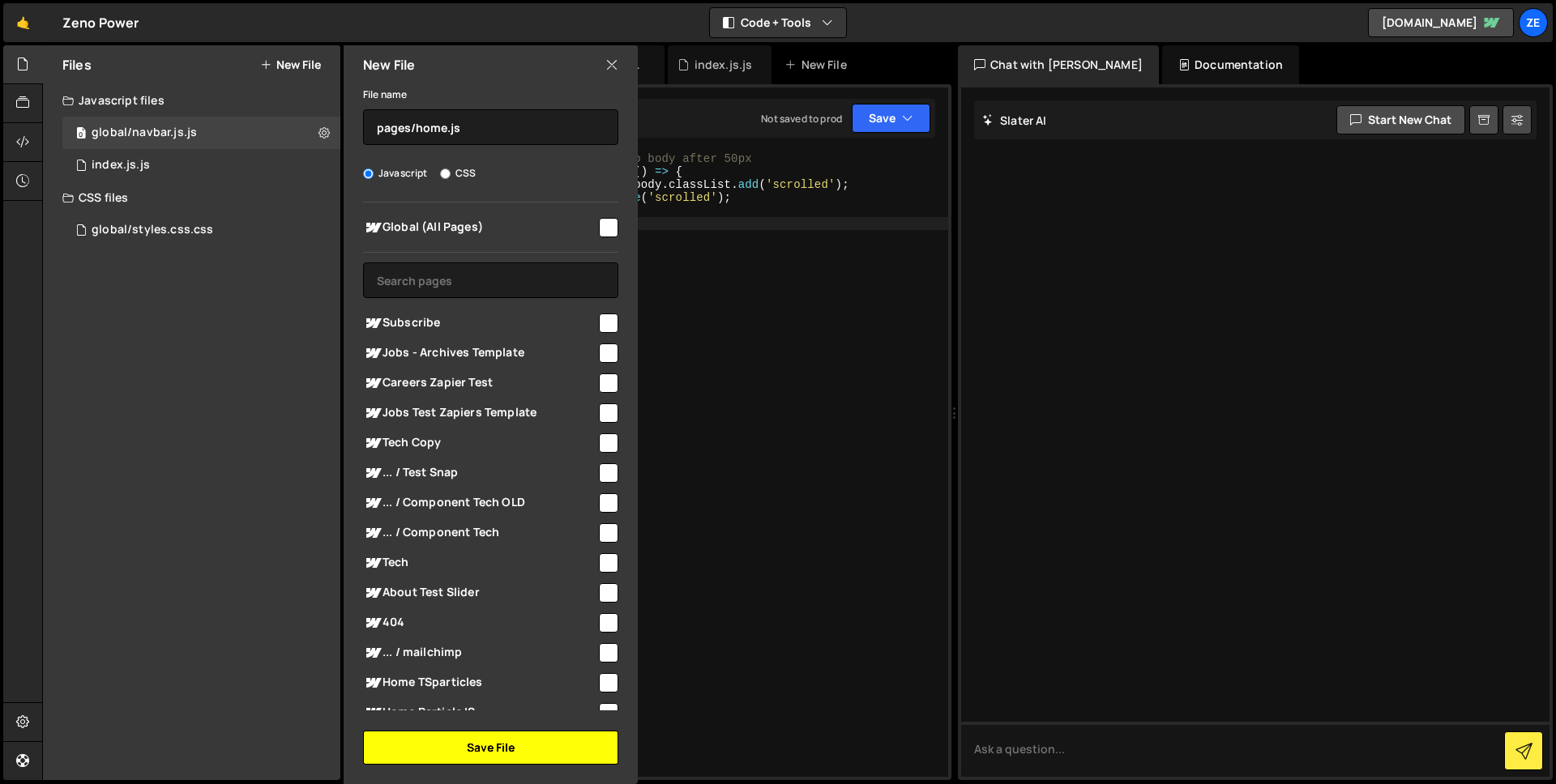
click at [464, 752] on button "Save File" at bounding box center [490, 747] width 255 height 34
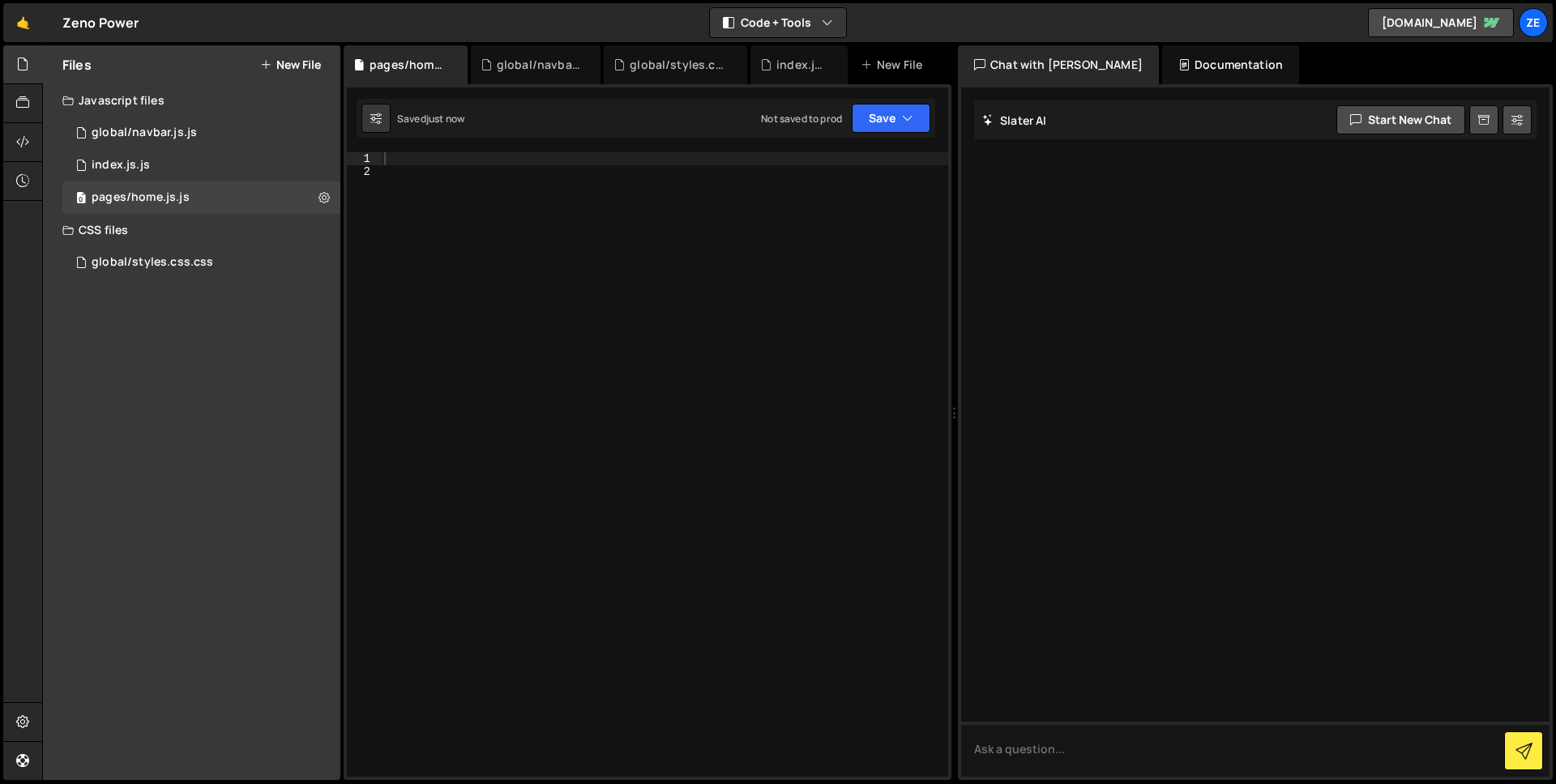
click at [537, 409] on div at bounding box center [664, 477] width 567 height 650
paste textarea
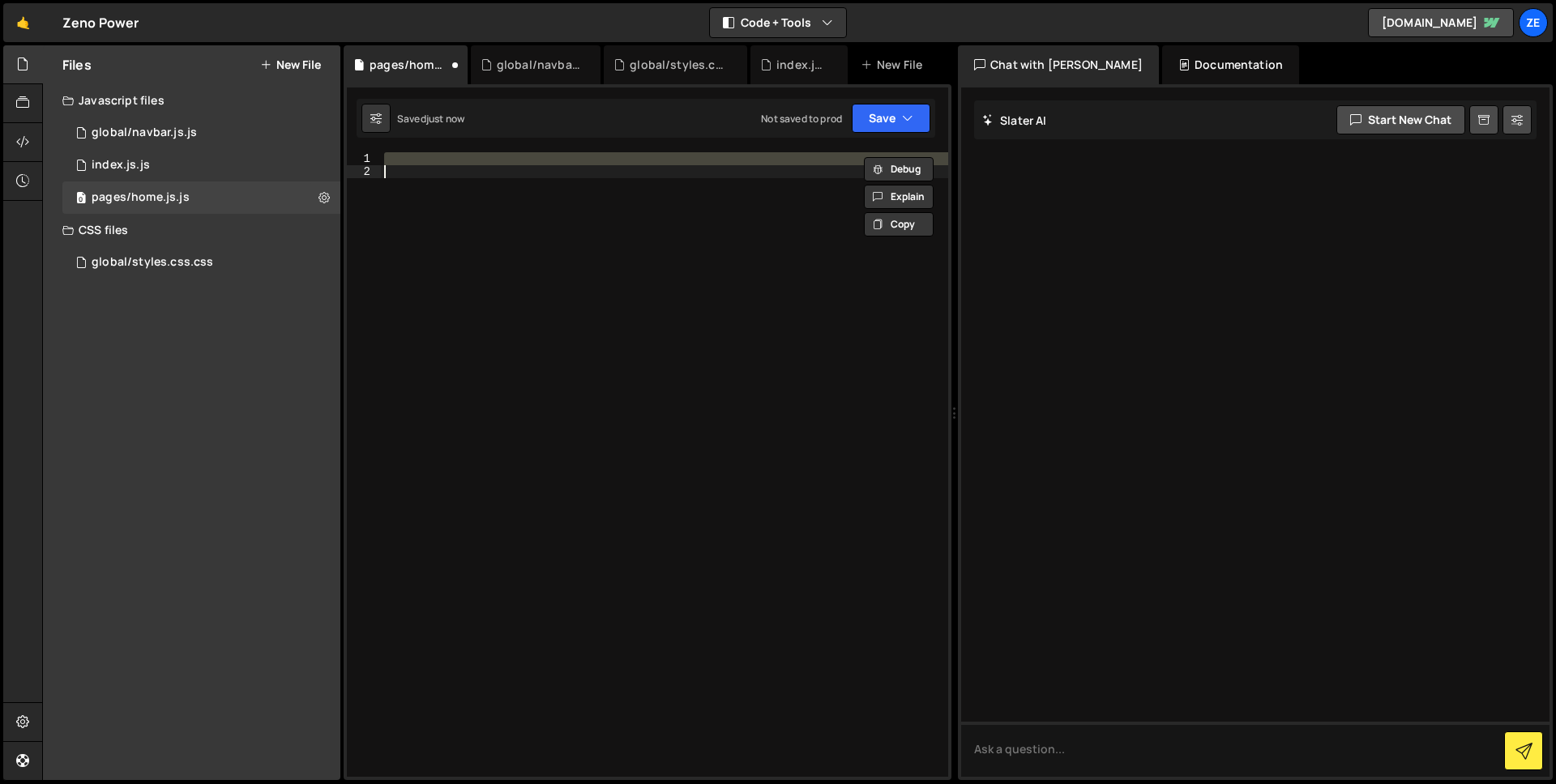
paste textarea
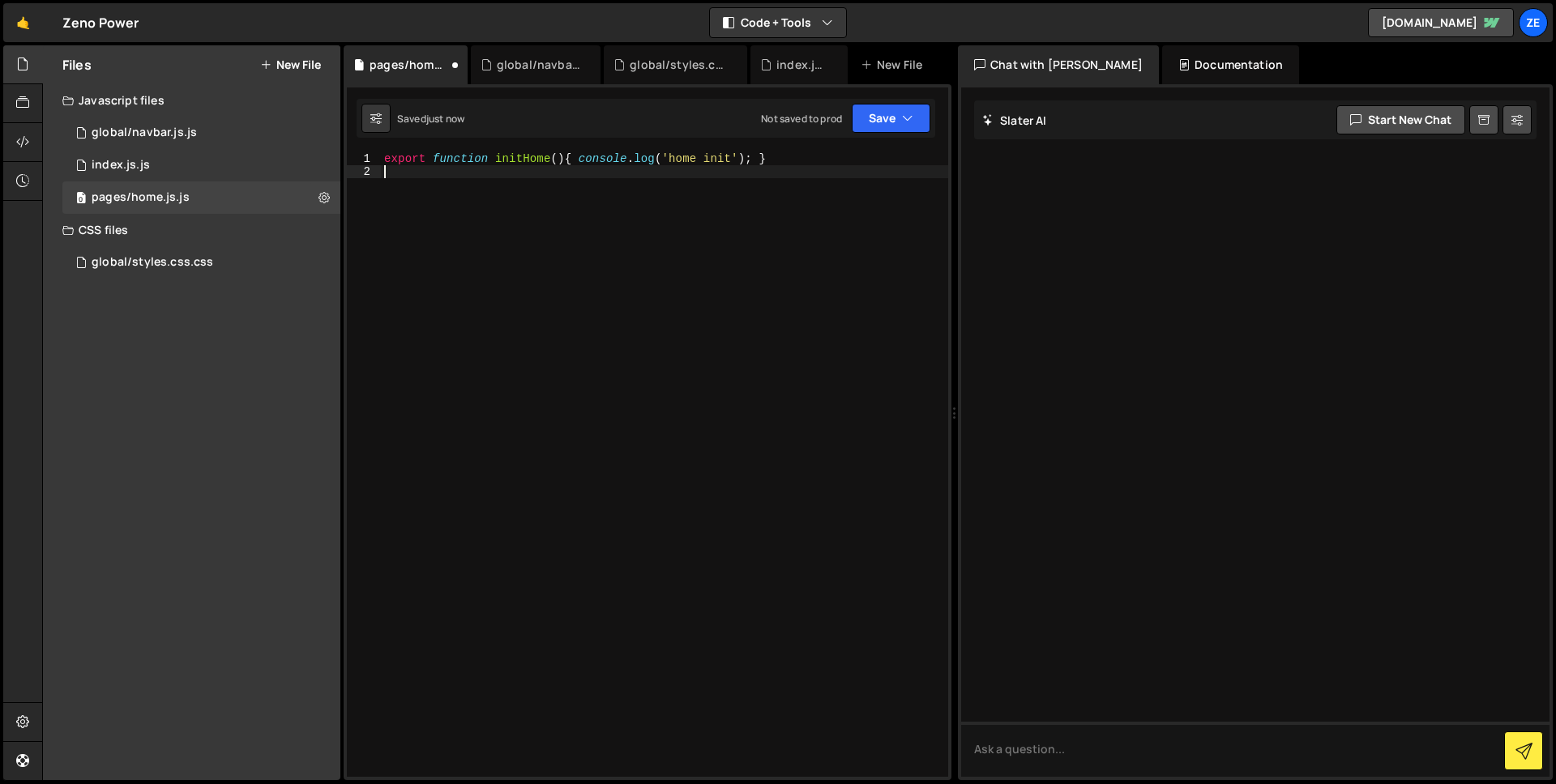
click at [850, 126] on div "Not saved to prod Upgrade to Edit Save Save to Staging S Saved just now Save to…" at bounding box center [846, 119] width 170 height 29
click at [863, 123] on button "Save" at bounding box center [890, 119] width 78 height 29
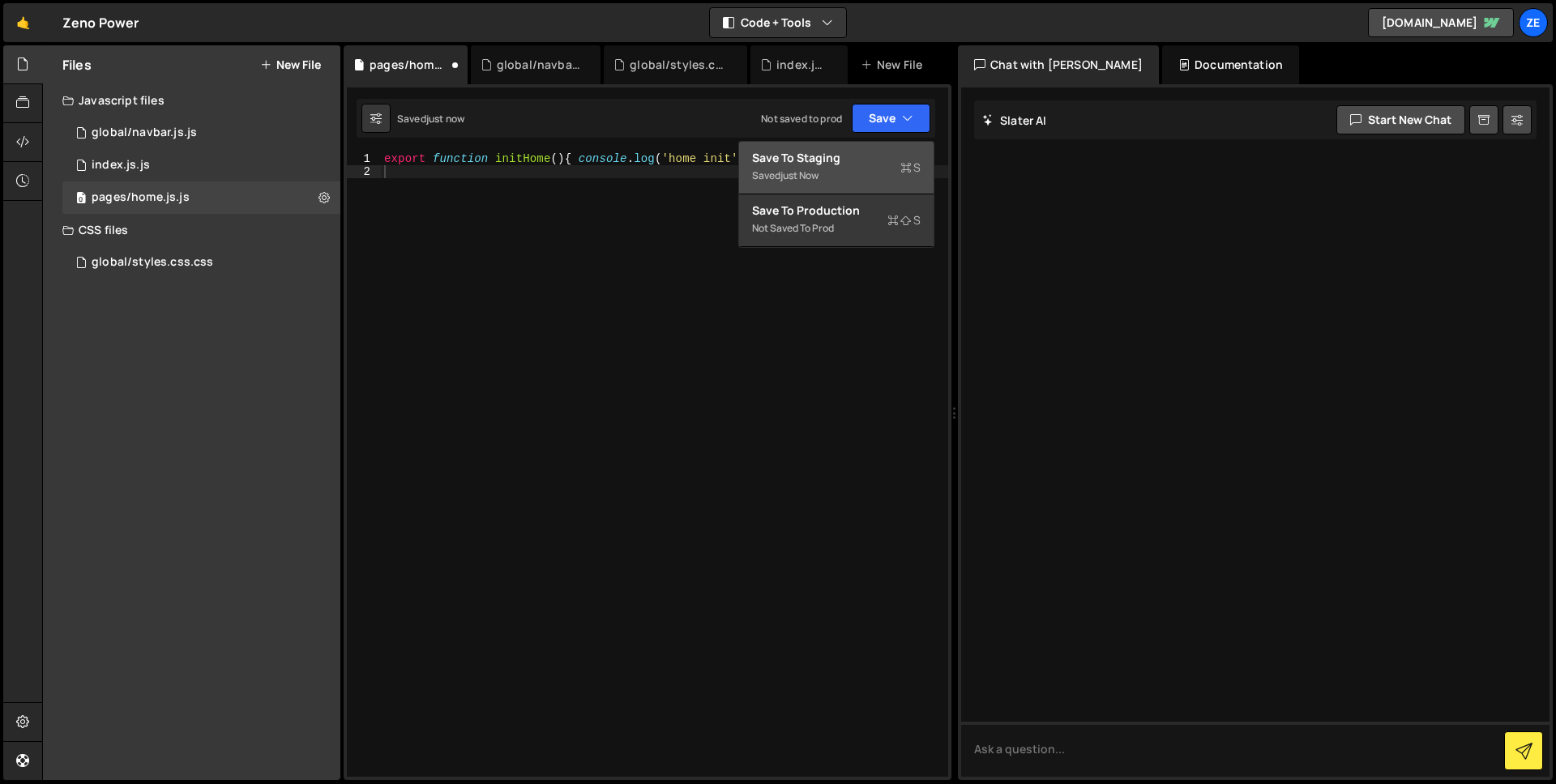
click at [796, 164] on div "Save to Staging S" at bounding box center [836, 158] width 169 height 17
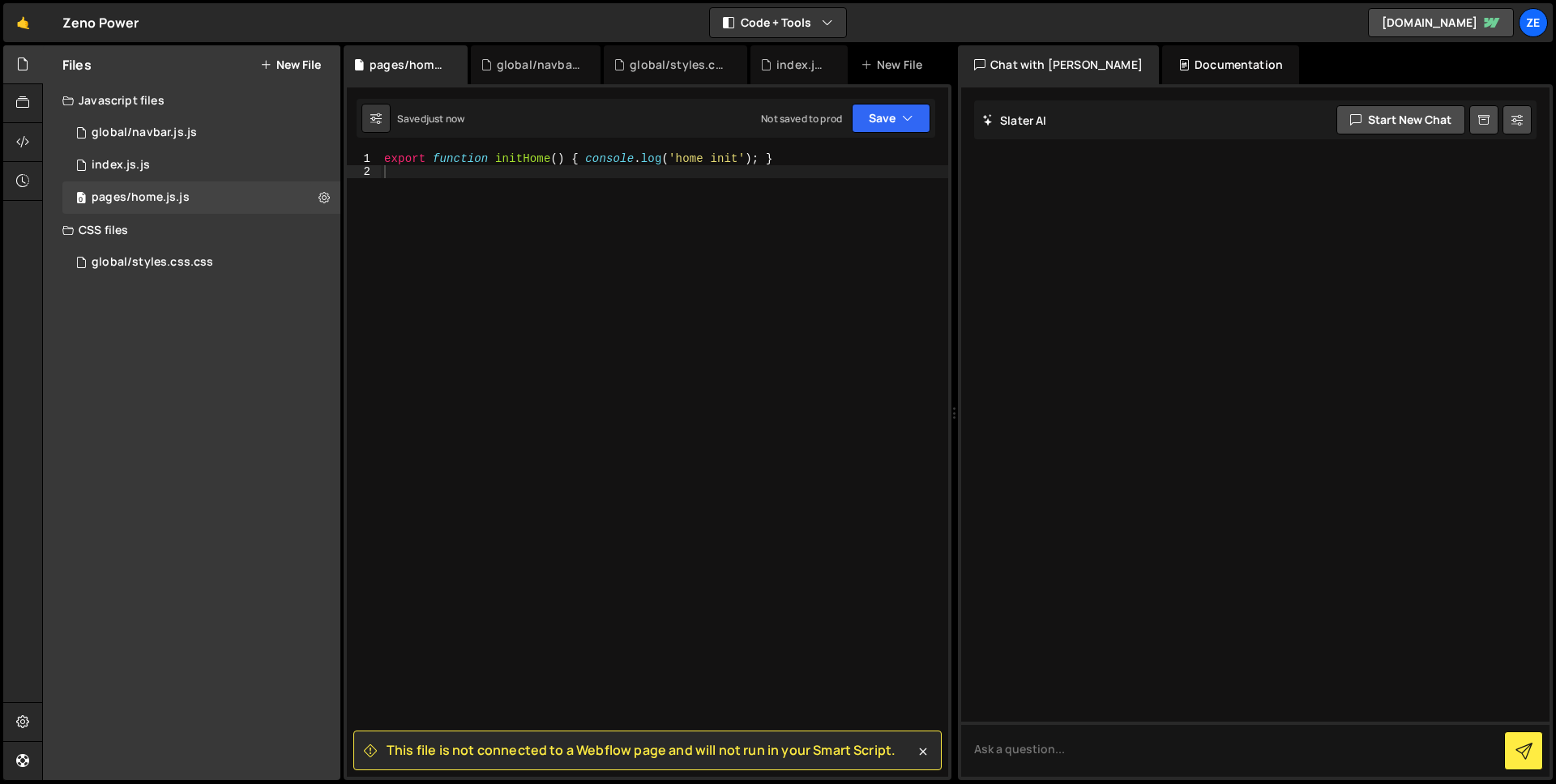
click at [256, 425] on div "Files New File Create your first file Get started by starting a Javascript or C…" at bounding box center [192, 412] width 298 height 734
click at [278, 66] on button "New File" at bounding box center [290, 64] width 61 height 13
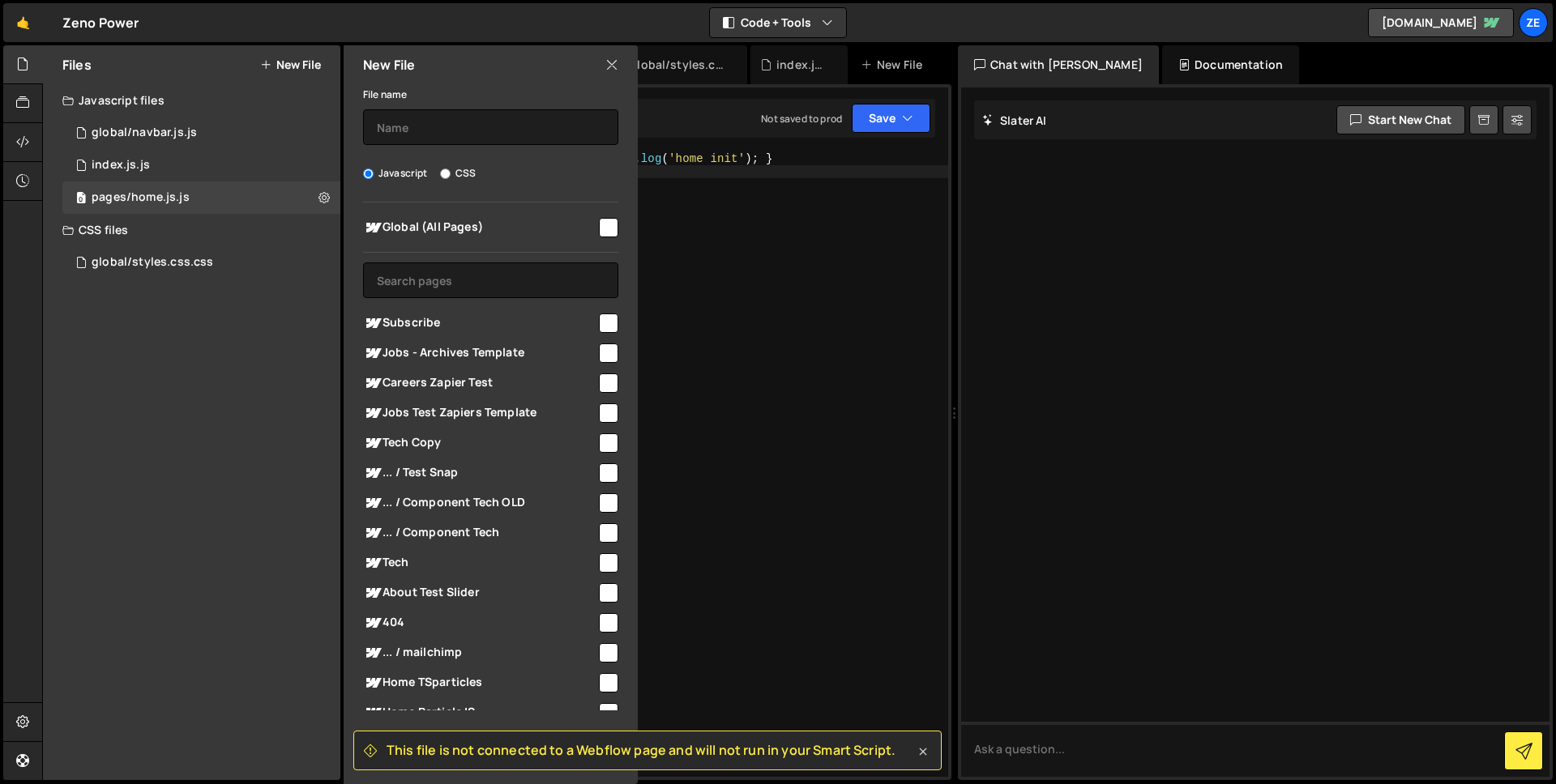
click at [924, 755] on icon at bounding box center [924, 752] width 17 height 17
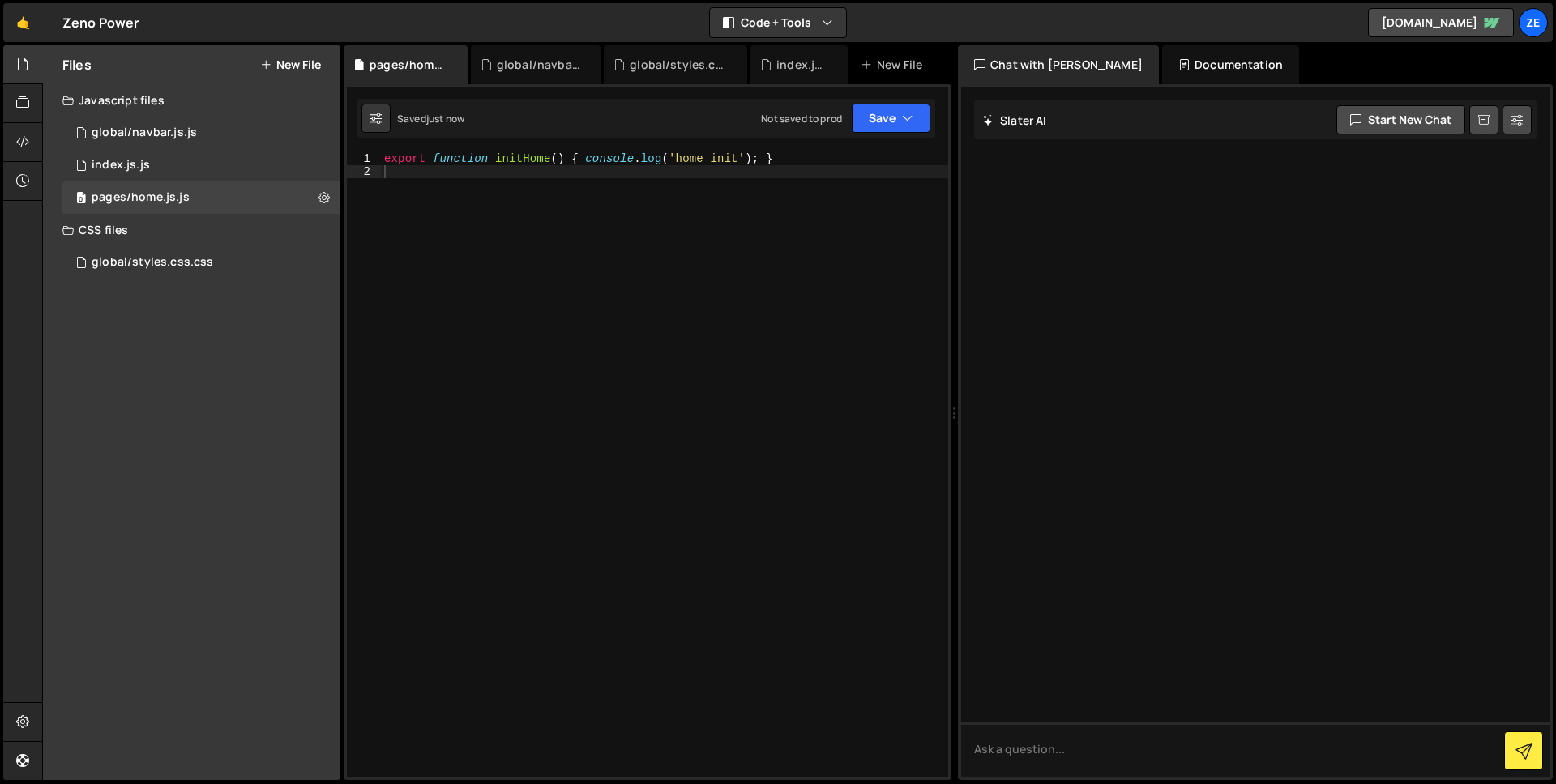
click at [298, 70] on button "New File" at bounding box center [290, 64] width 61 height 13
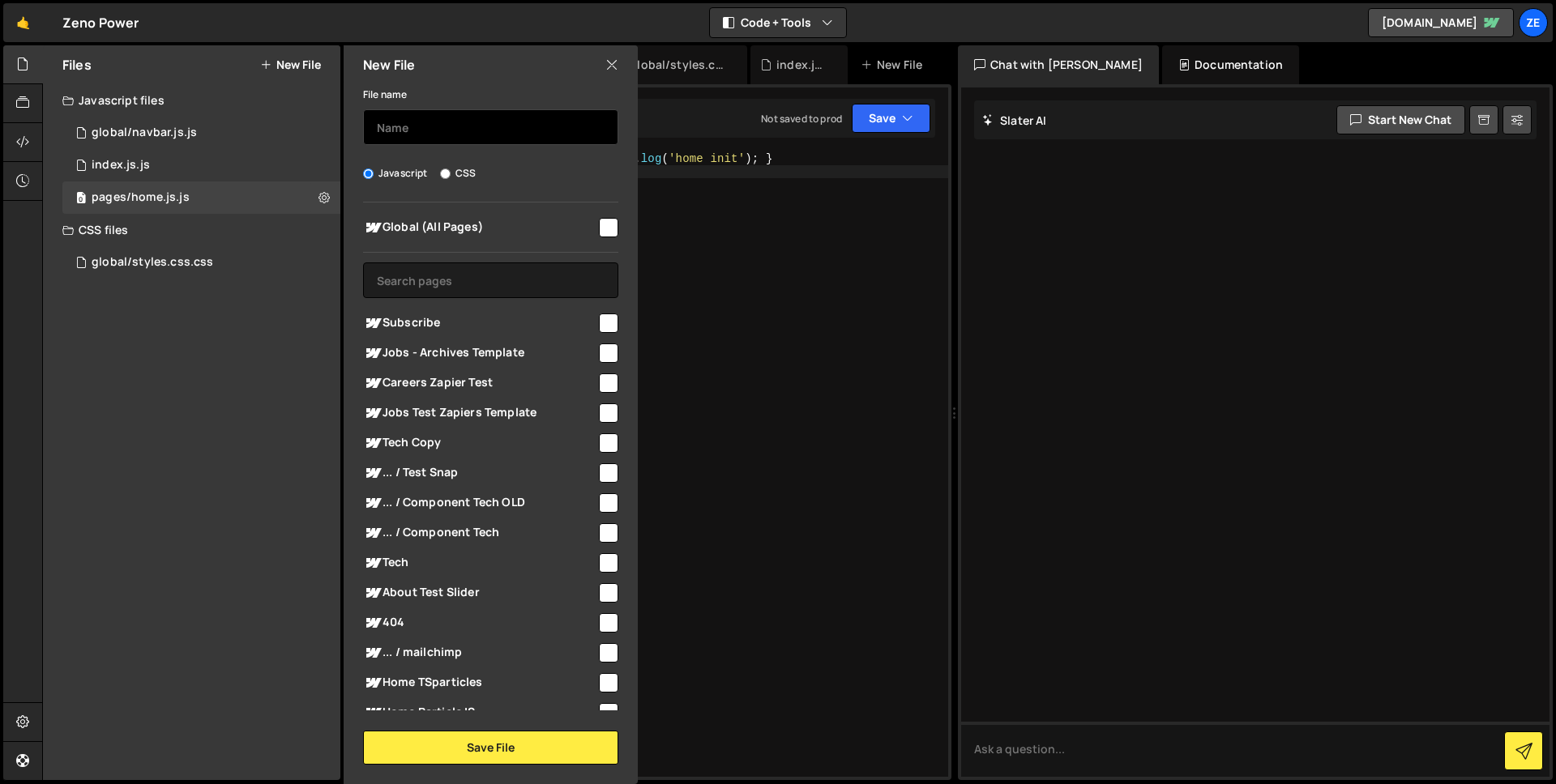
click at [434, 125] on input "text" at bounding box center [490, 127] width 255 height 36
paste input "pages/tech.js"
type input "pages/tech.js"
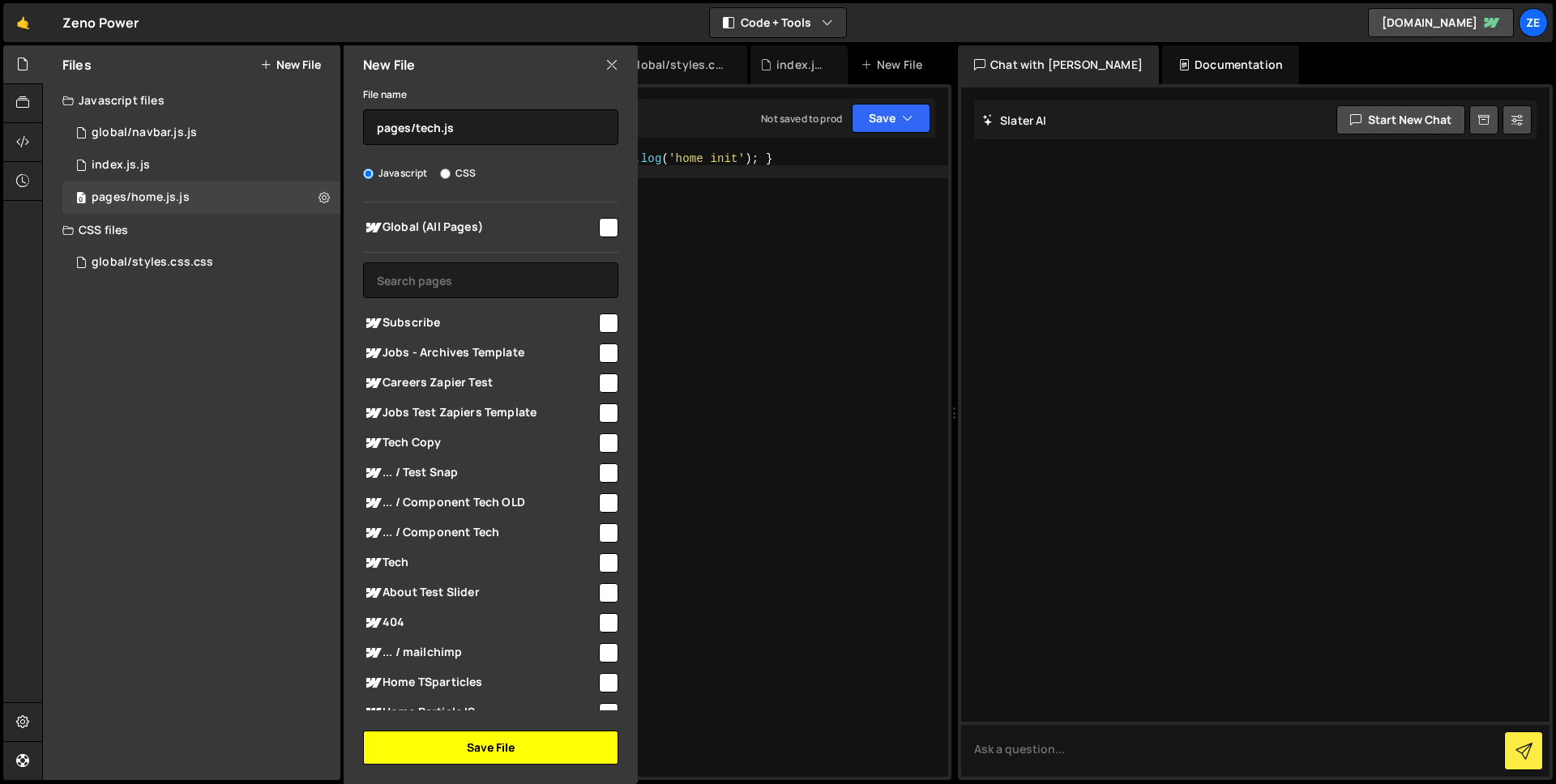
click at [481, 751] on button "Save File" at bounding box center [490, 747] width 255 height 34
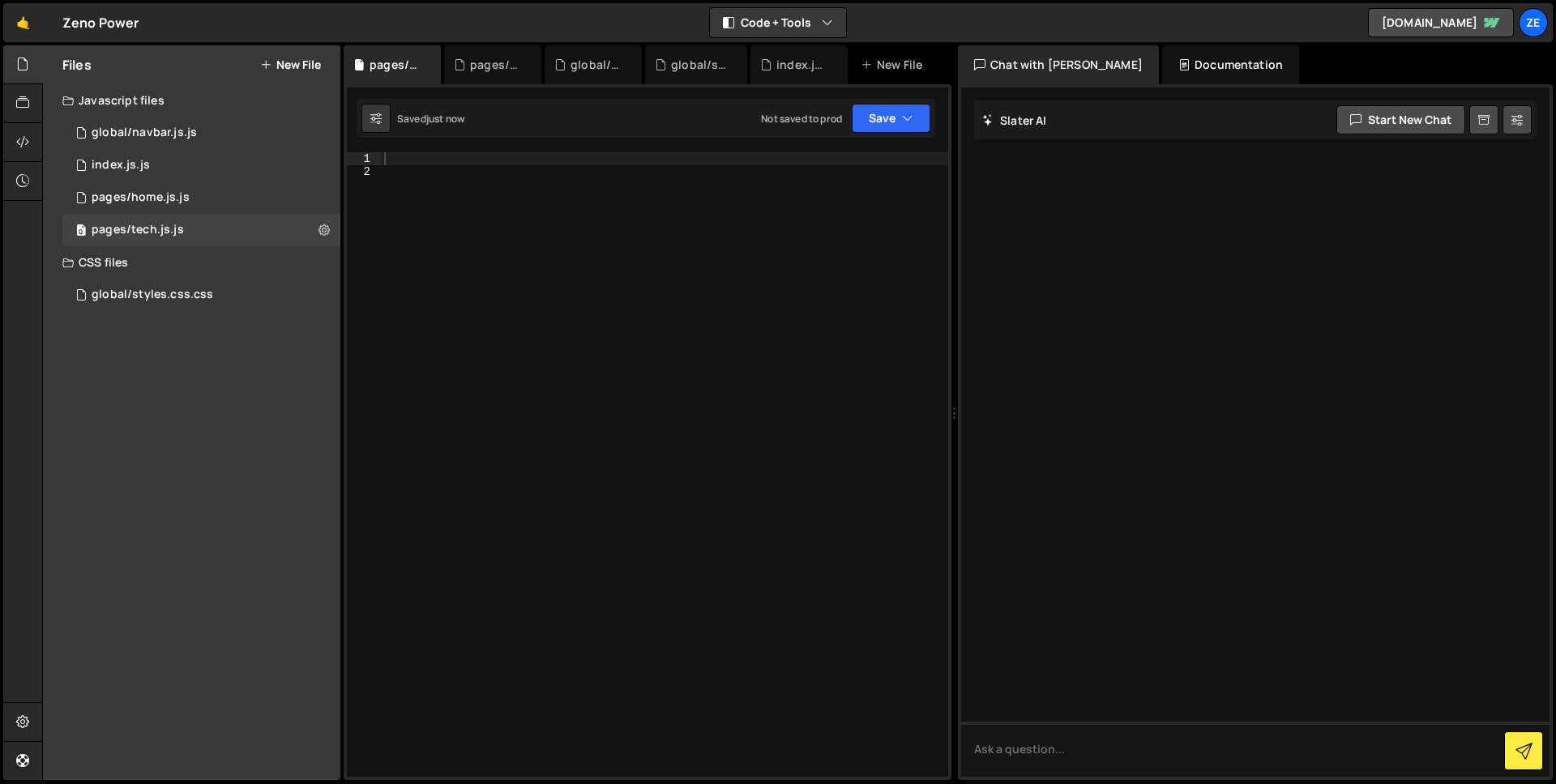
click at [469, 160] on div at bounding box center [664, 477] width 567 height 650
click at [903, 113] on icon "button" at bounding box center [908, 119] width 11 height 17
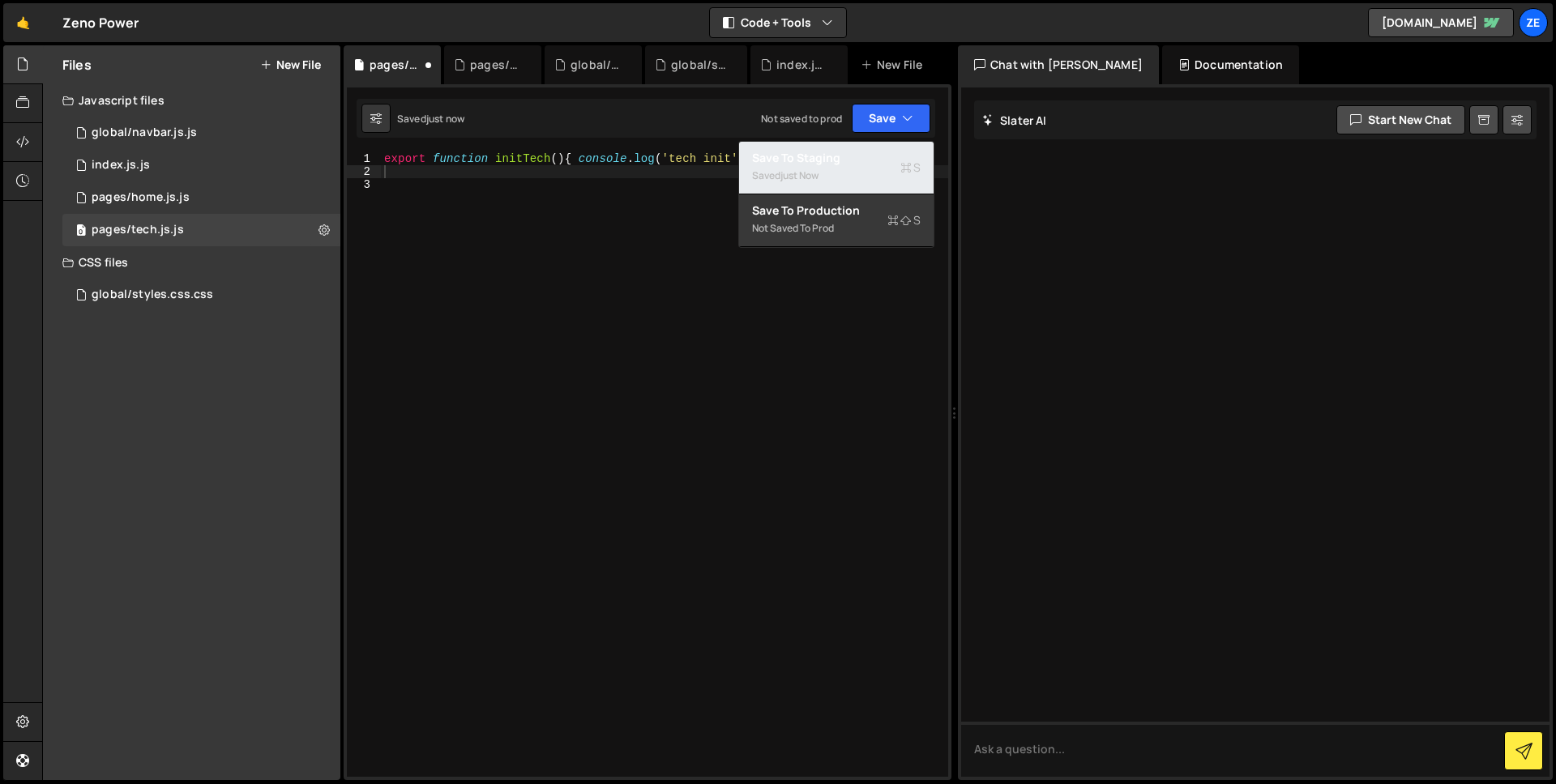
drag, startPoint x: 848, startPoint y: 161, endPoint x: 822, endPoint y: 180, distance: 32.2
click at [848, 161] on div "Save to Staging S" at bounding box center [836, 158] width 169 height 17
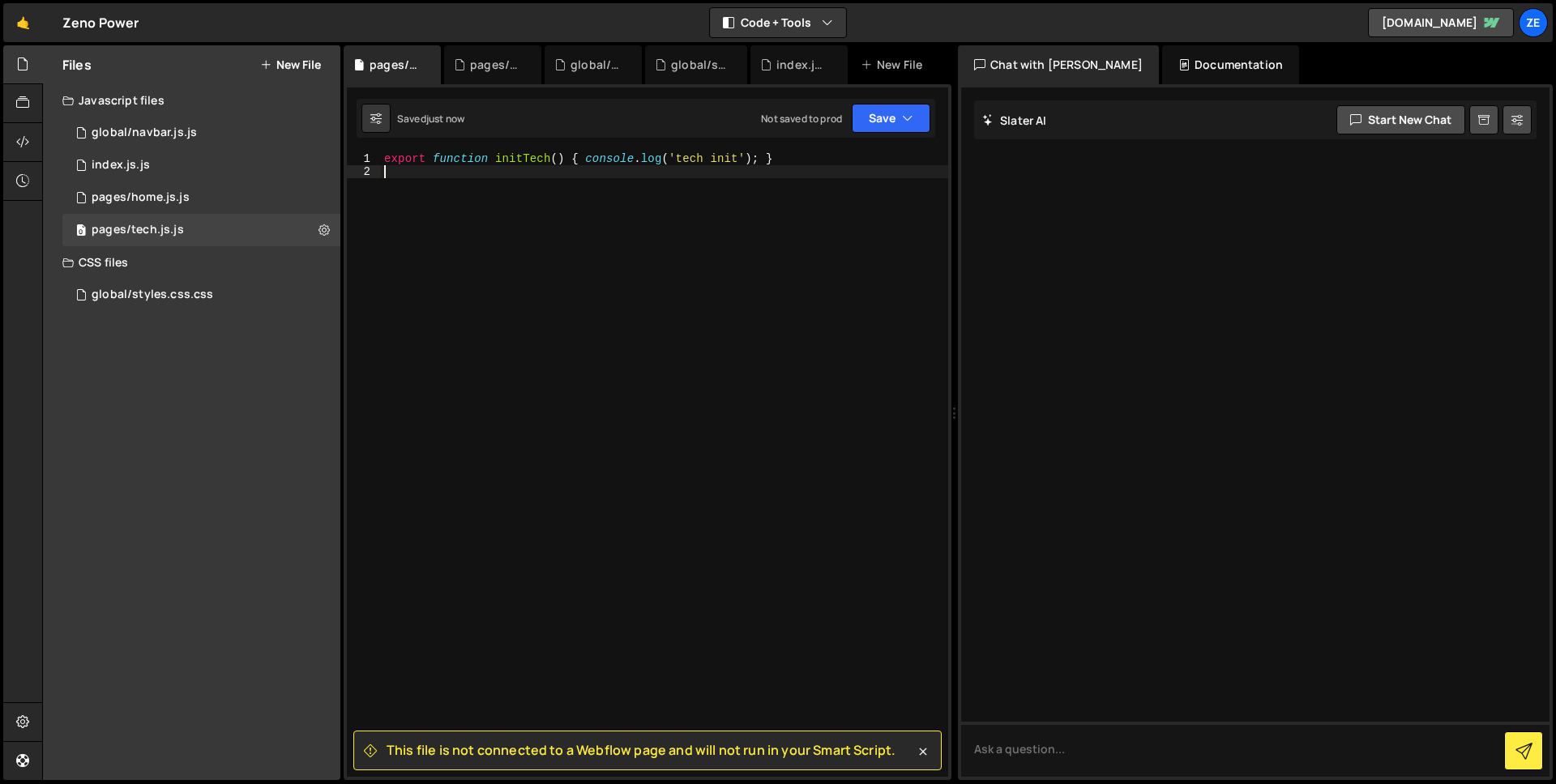
drag, startPoint x: 575, startPoint y: 435, endPoint x: 690, endPoint y: 575, distance: 181.2
click at [575, 436] on div "export function initTech ( ) { console . log ( 'tech init' ) ; }" at bounding box center [664, 477] width 567 height 650
click at [925, 745] on icon at bounding box center [924, 752] width 17 height 17
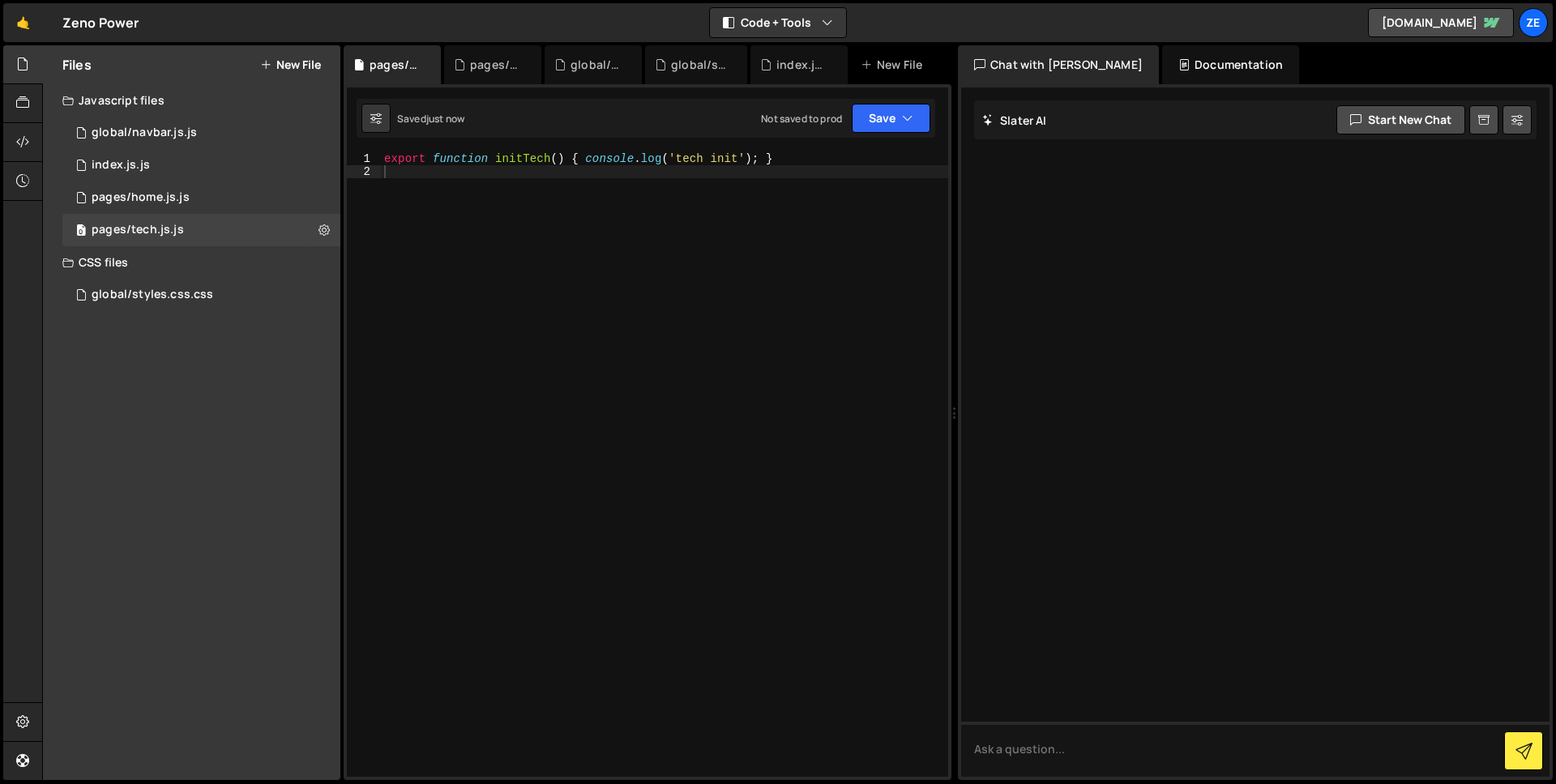
click at [286, 66] on button "New File" at bounding box center [290, 64] width 61 height 13
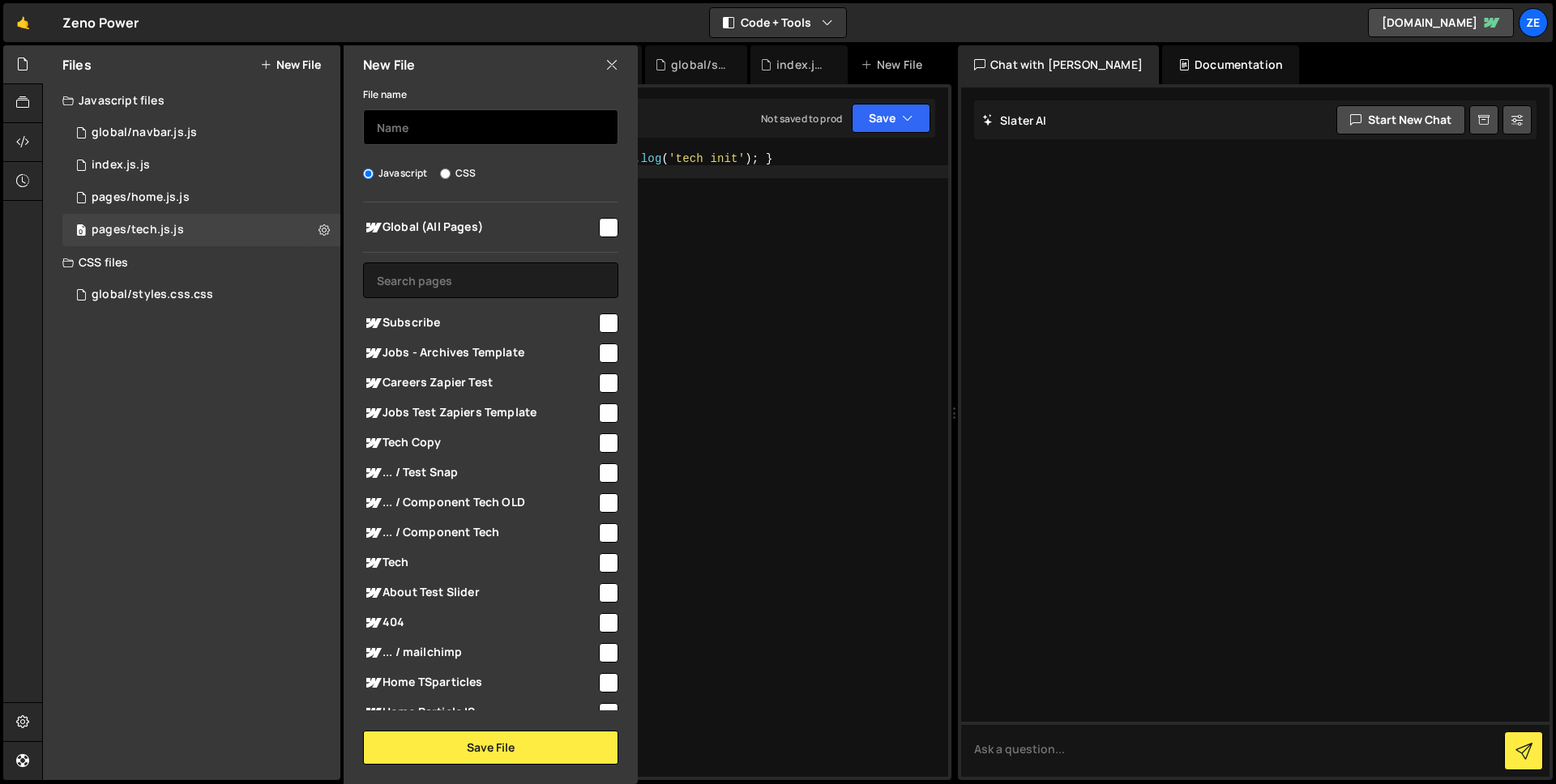
click at [448, 138] on input "text" at bounding box center [490, 127] width 255 height 36
paste input "pages/about.js"
type input "pages/about.js"
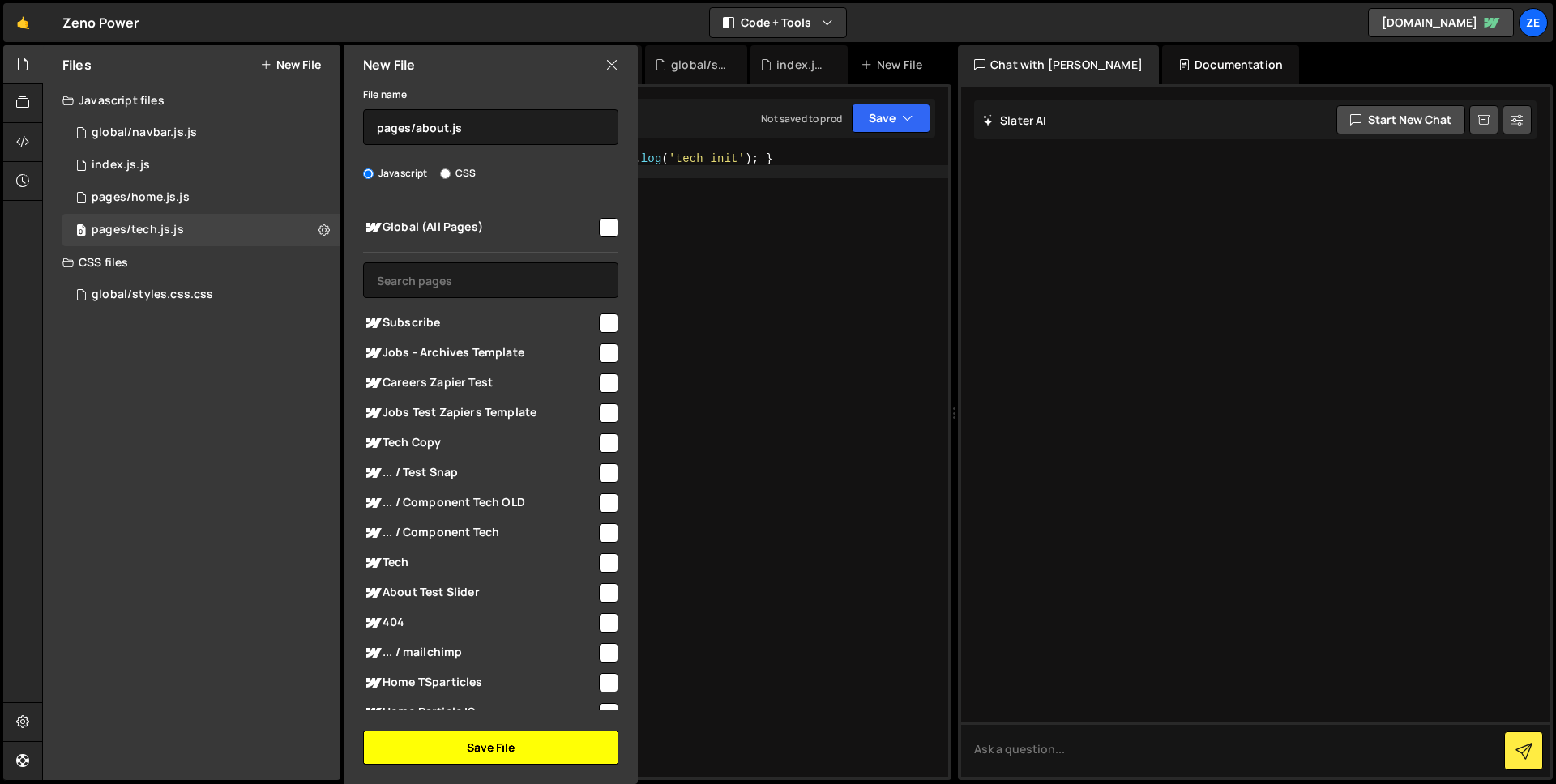
click at [456, 743] on button "Save File" at bounding box center [490, 747] width 255 height 34
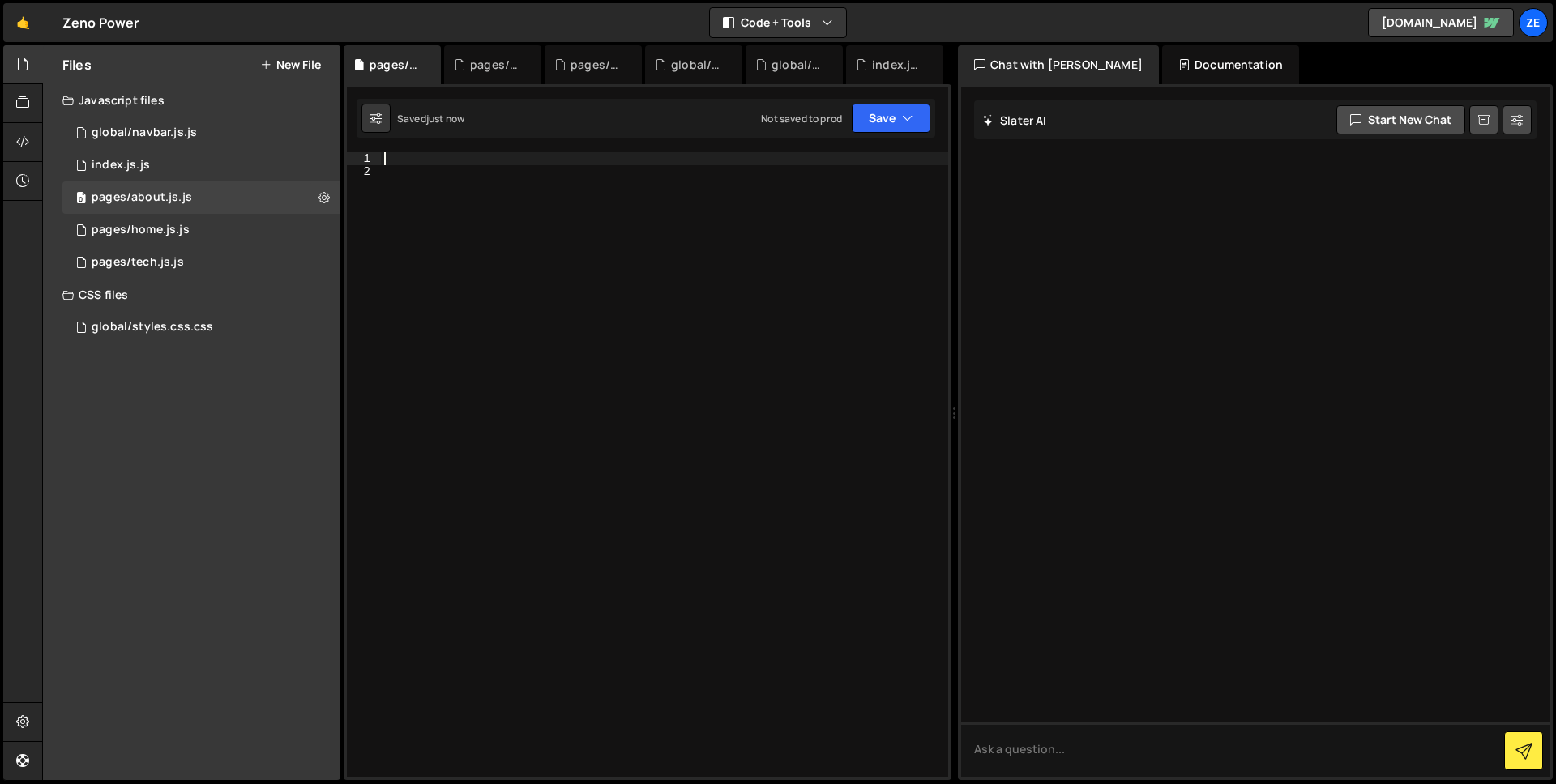
click at [622, 158] on div at bounding box center [664, 477] width 567 height 650
click at [878, 117] on button "Save" at bounding box center [890, 119] width 78 height 29
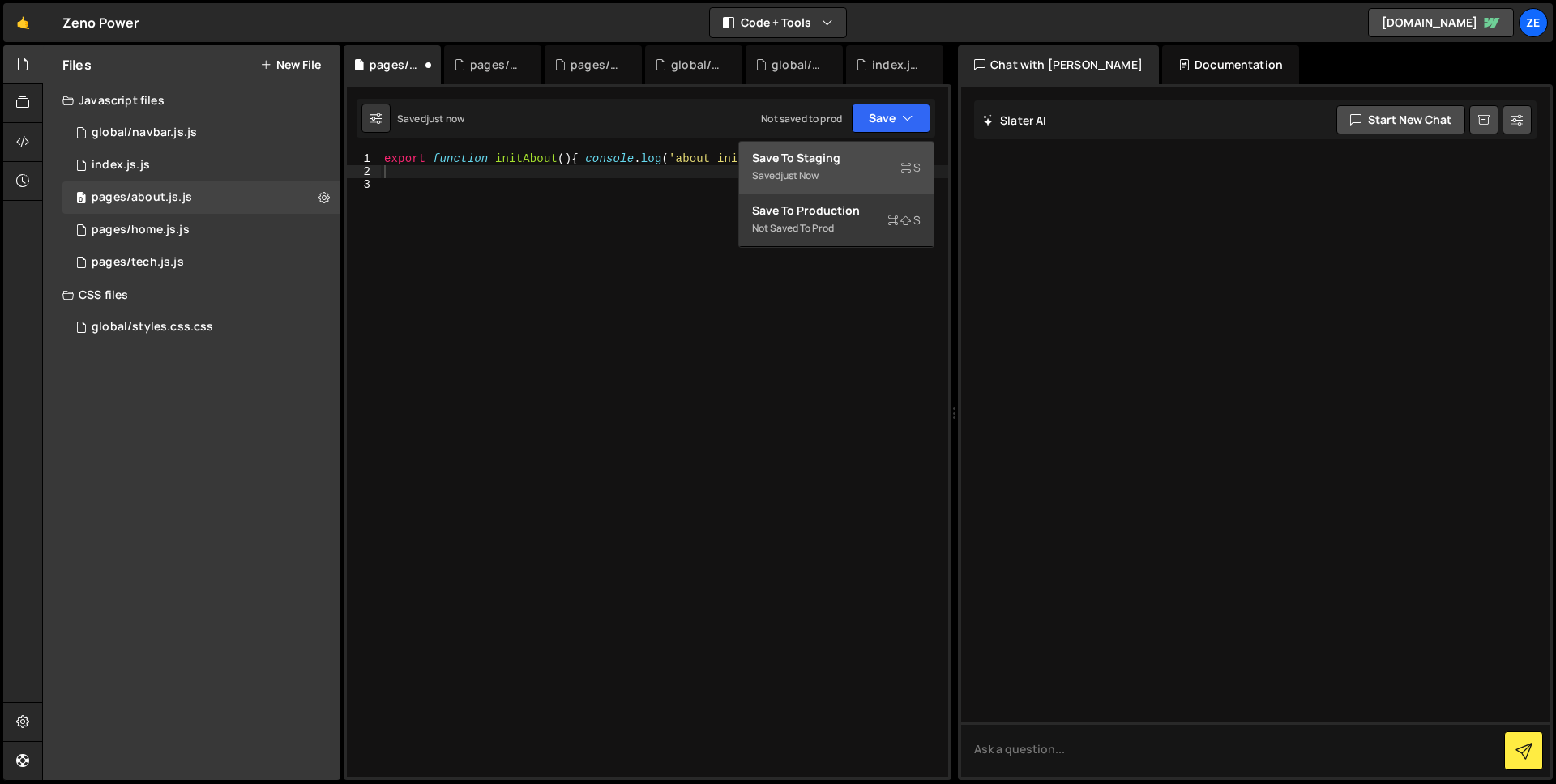
click at [830, 184] on div "Saved just now" at bounding box center [836, 175] width 169 height 19
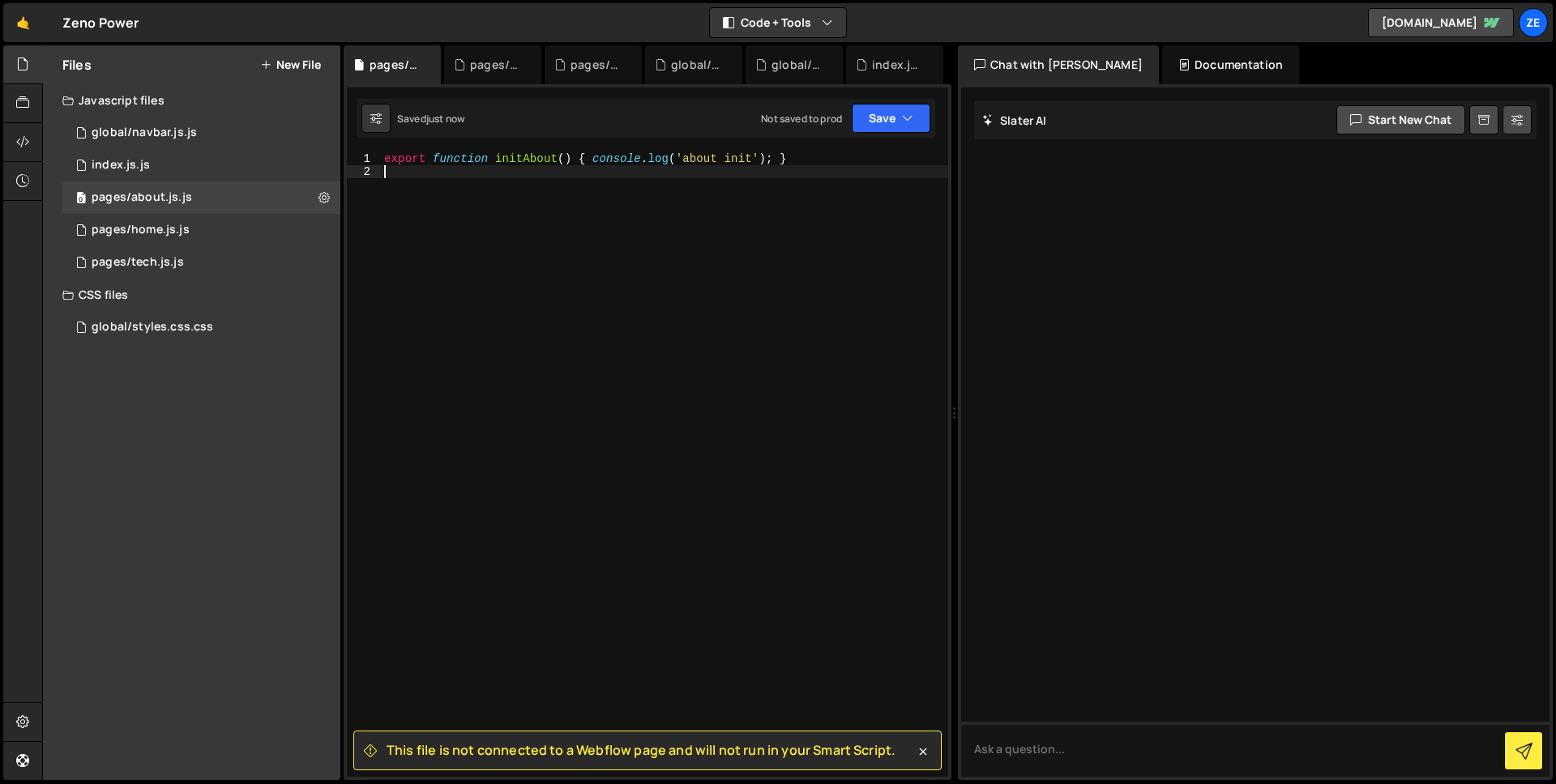
drag, startPoint x: 656, startPoint y: 531, endPoint x: 883, endPoint y: 701, distance: 283.6
click at [656, 531] on div "export function initAbout ( ) { console . log ( 'about init' ) ; }" at bounding box center [664, 477] width 567 height 650
click at [925, 757] on icon at bounding box center [924, 752] width 17 height 17
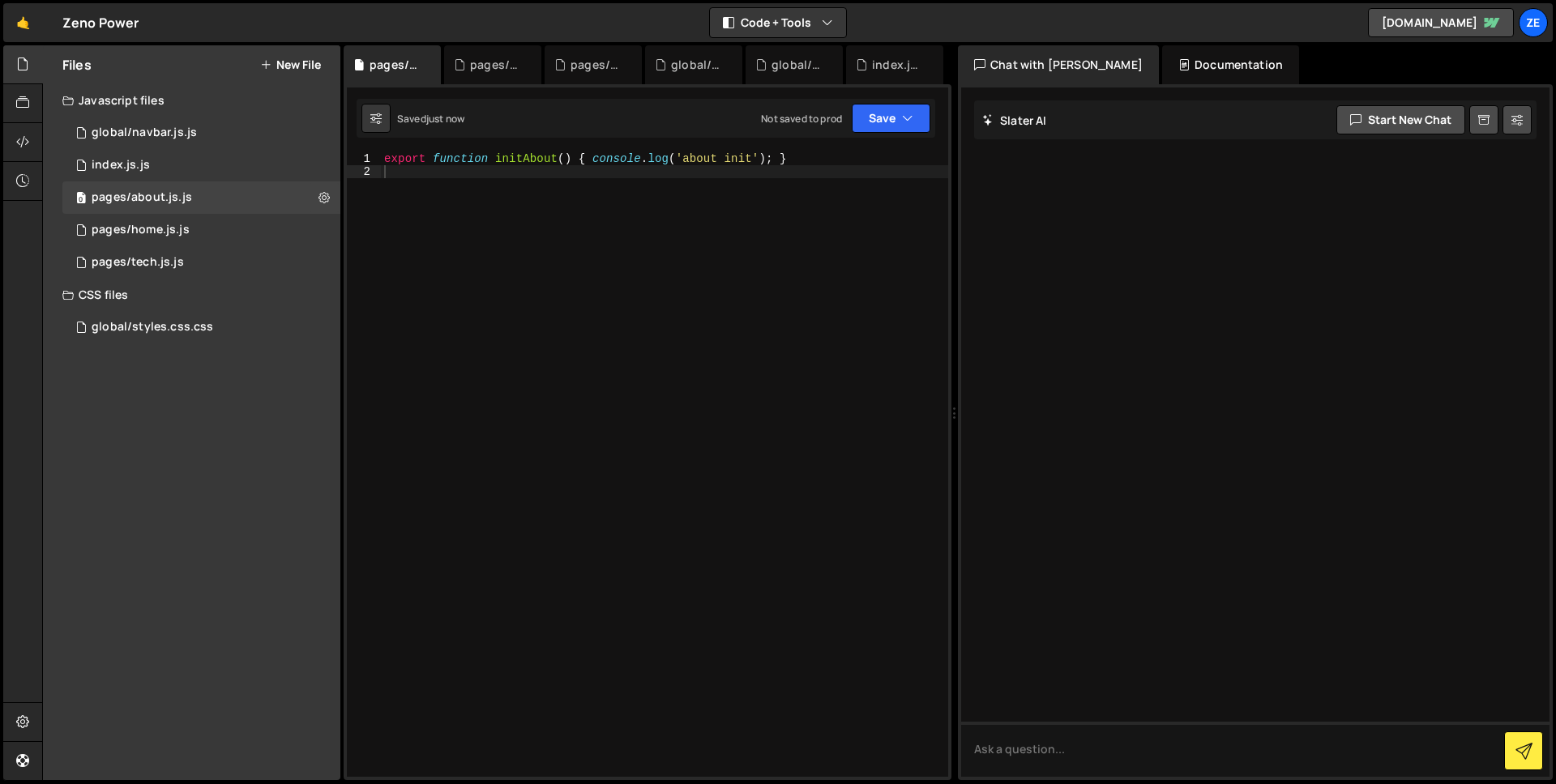
click at [277, 64] on button "New File" at bounding box center [290, 64] width 61 height 13
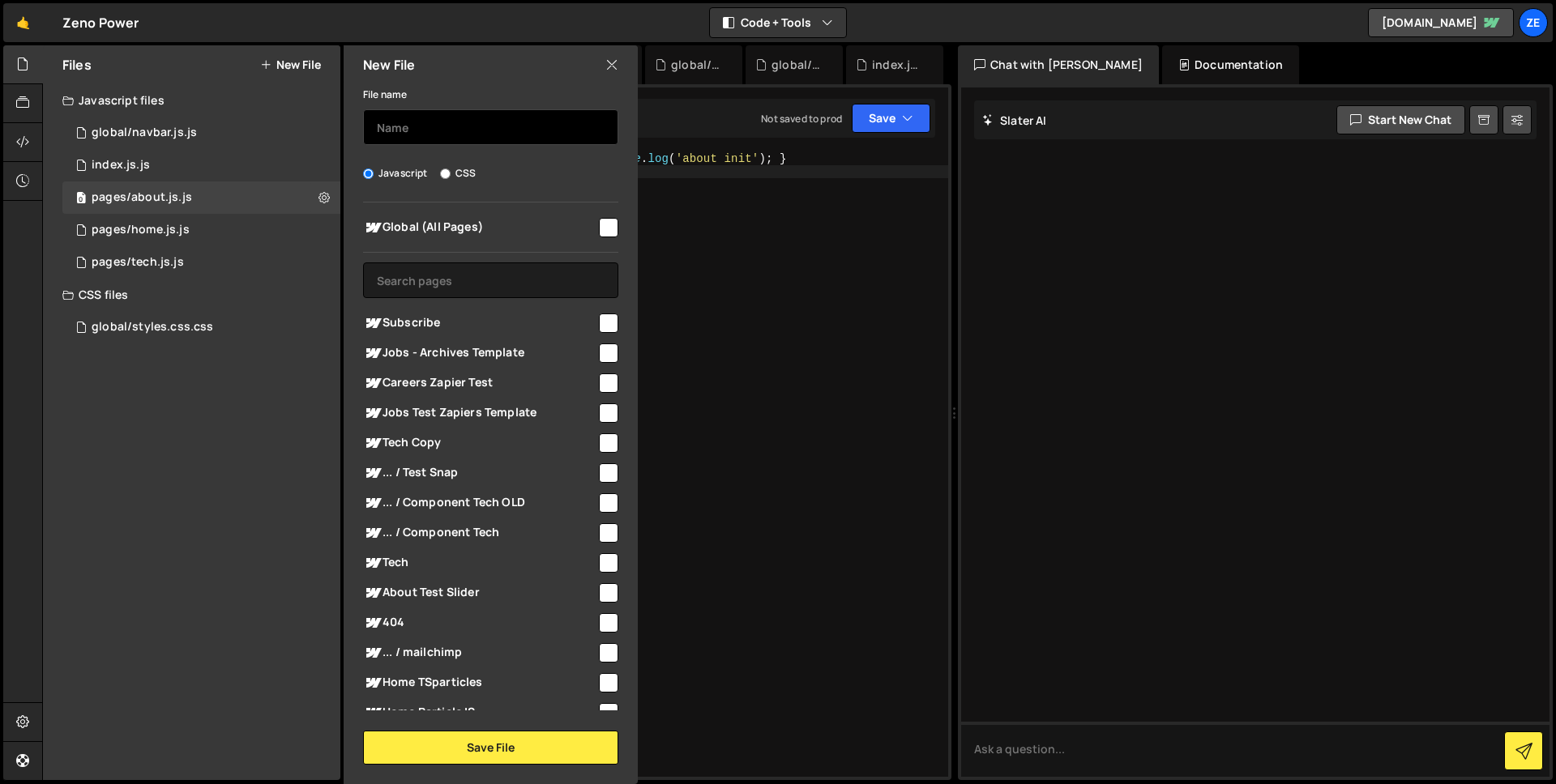
click at [439, 115] on input "text" at bounding box center [490, 127] width 255 height 36
paste input "pages/notFound.js"
type input "pages/notFound.js"
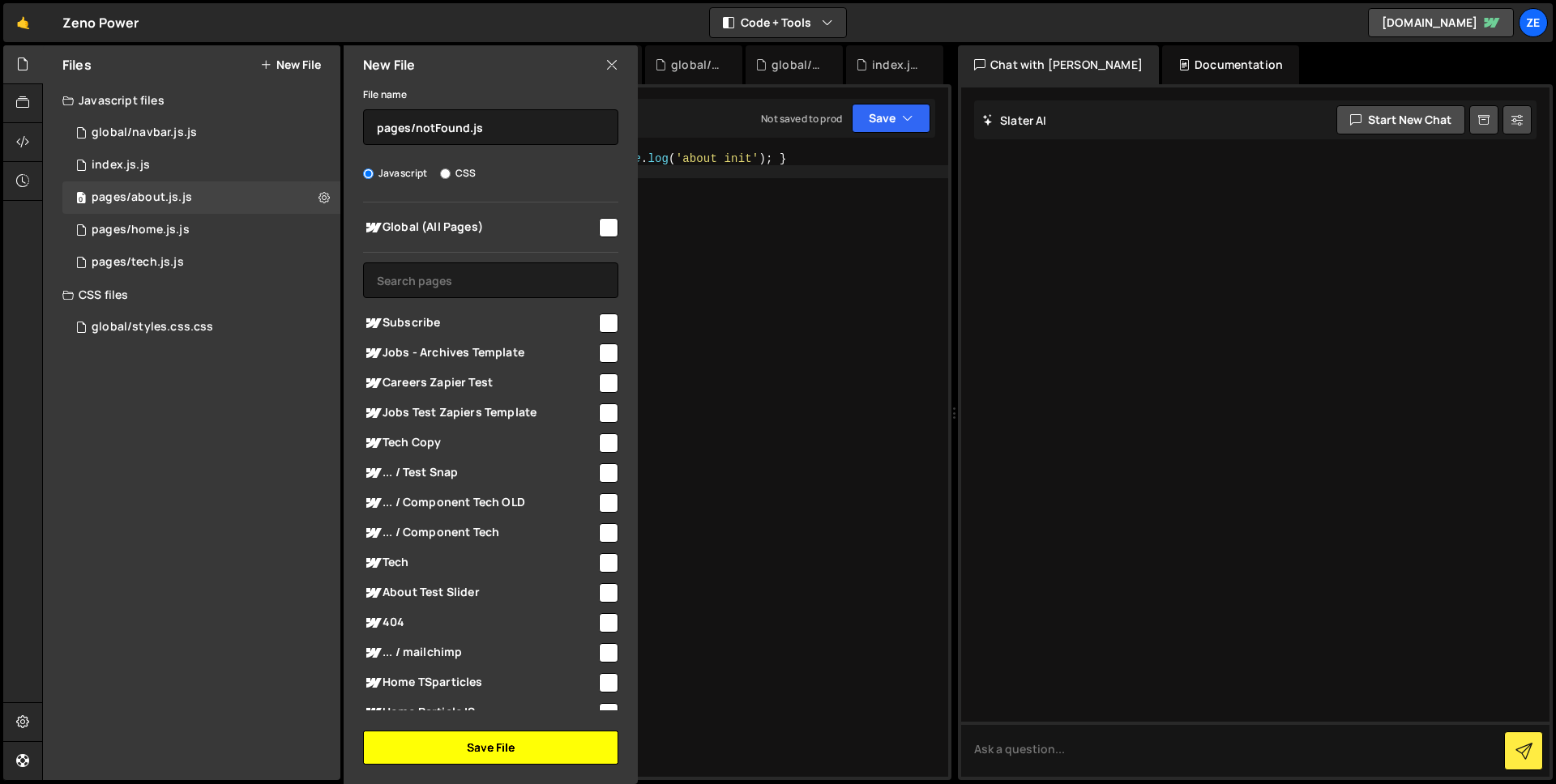
click at [519, 753] on button "Save File" at bounding box center [490, 747] width 255 height 34
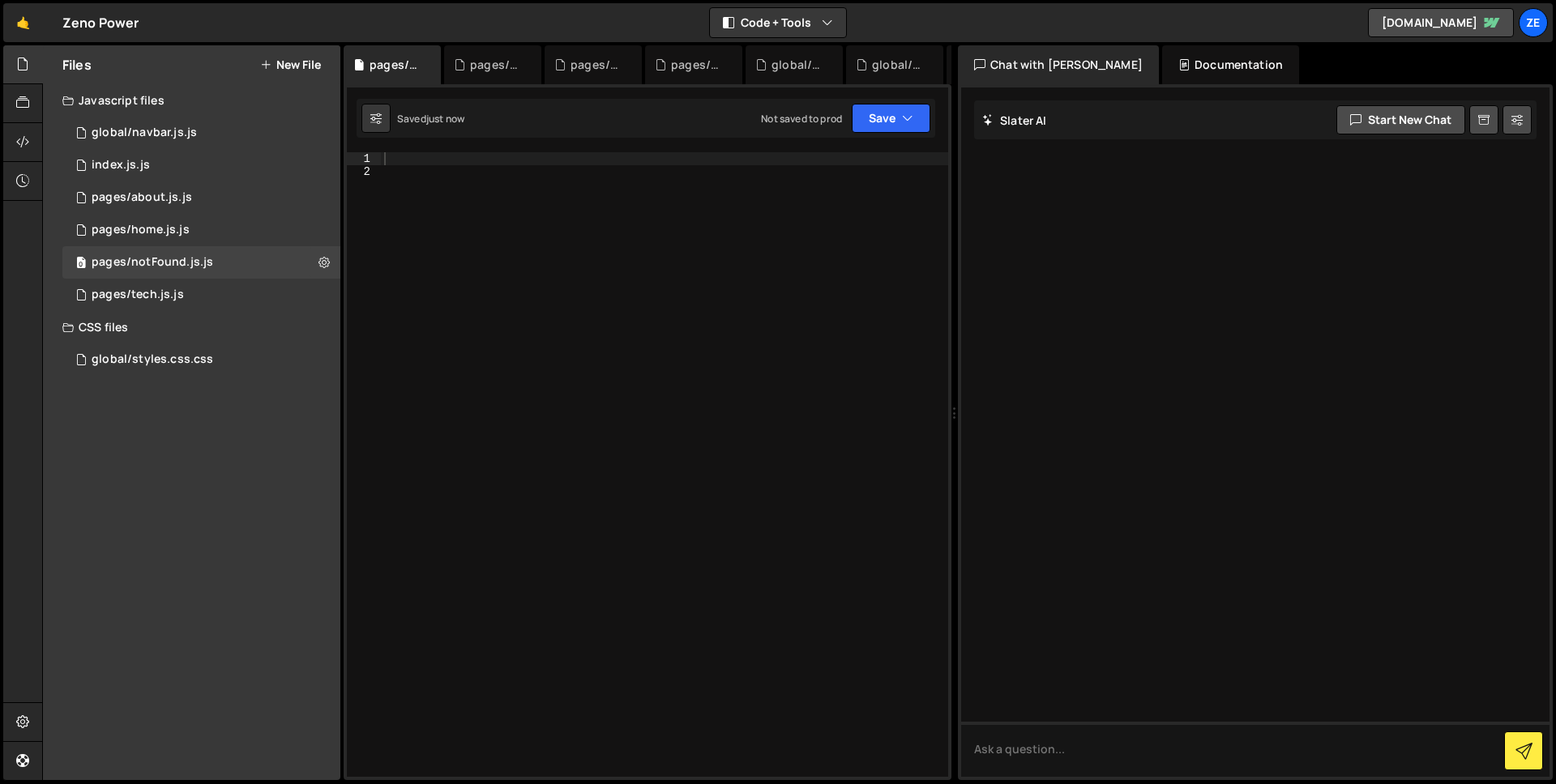
click at [568, 154] on div at bounding box center [664, 477] width 567 height 650
click at [889, 123] on button "Save" at bounding box center [890, 119] width 78 height 29
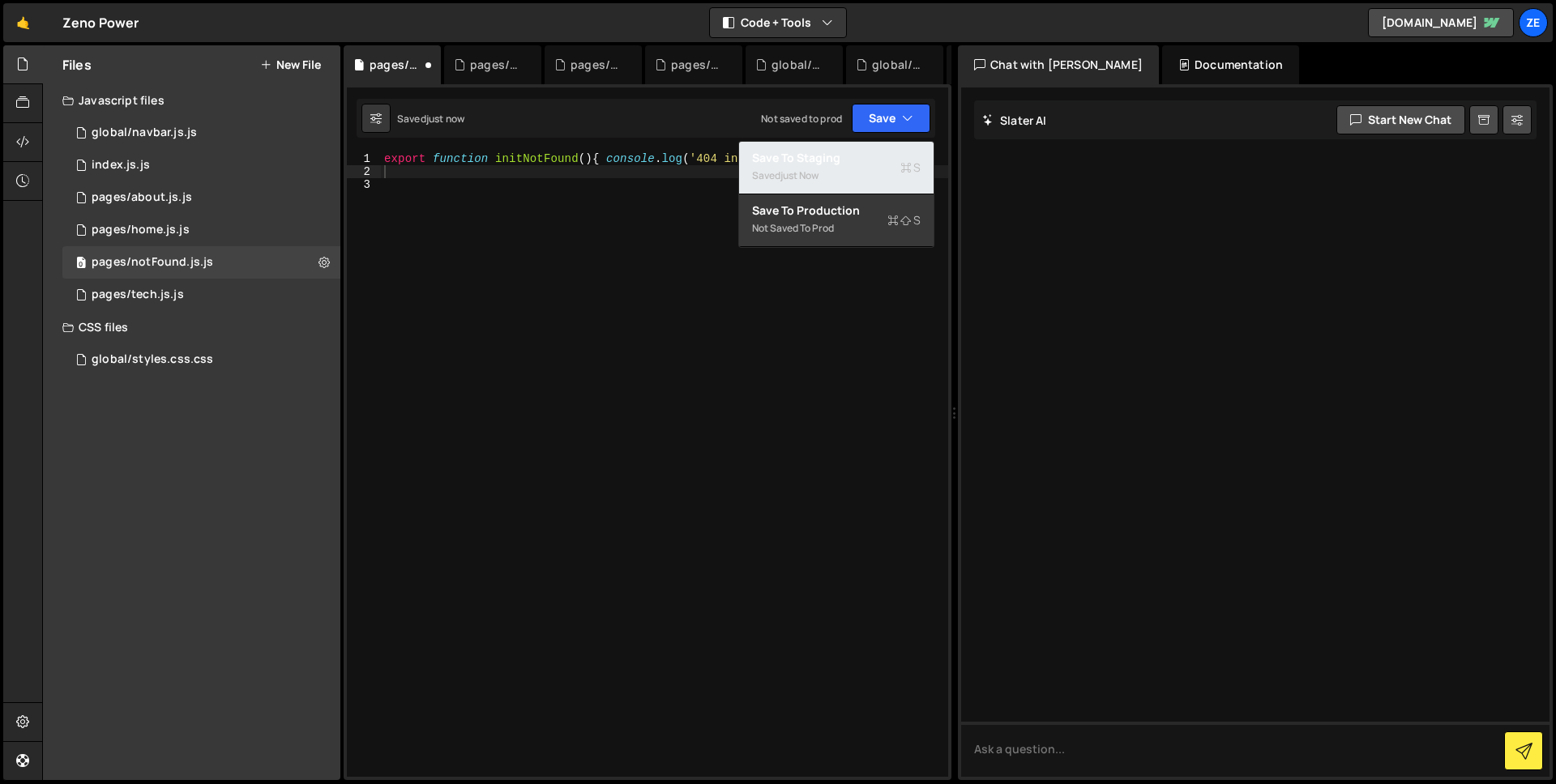
drag, startPoint x: 808, startPoint y: 171, endPoint x: 796, endPoint y: 196, distance: 27.7
click at [808, 171] on div "just now" at bounding box center [799, 175] width 38 height 14
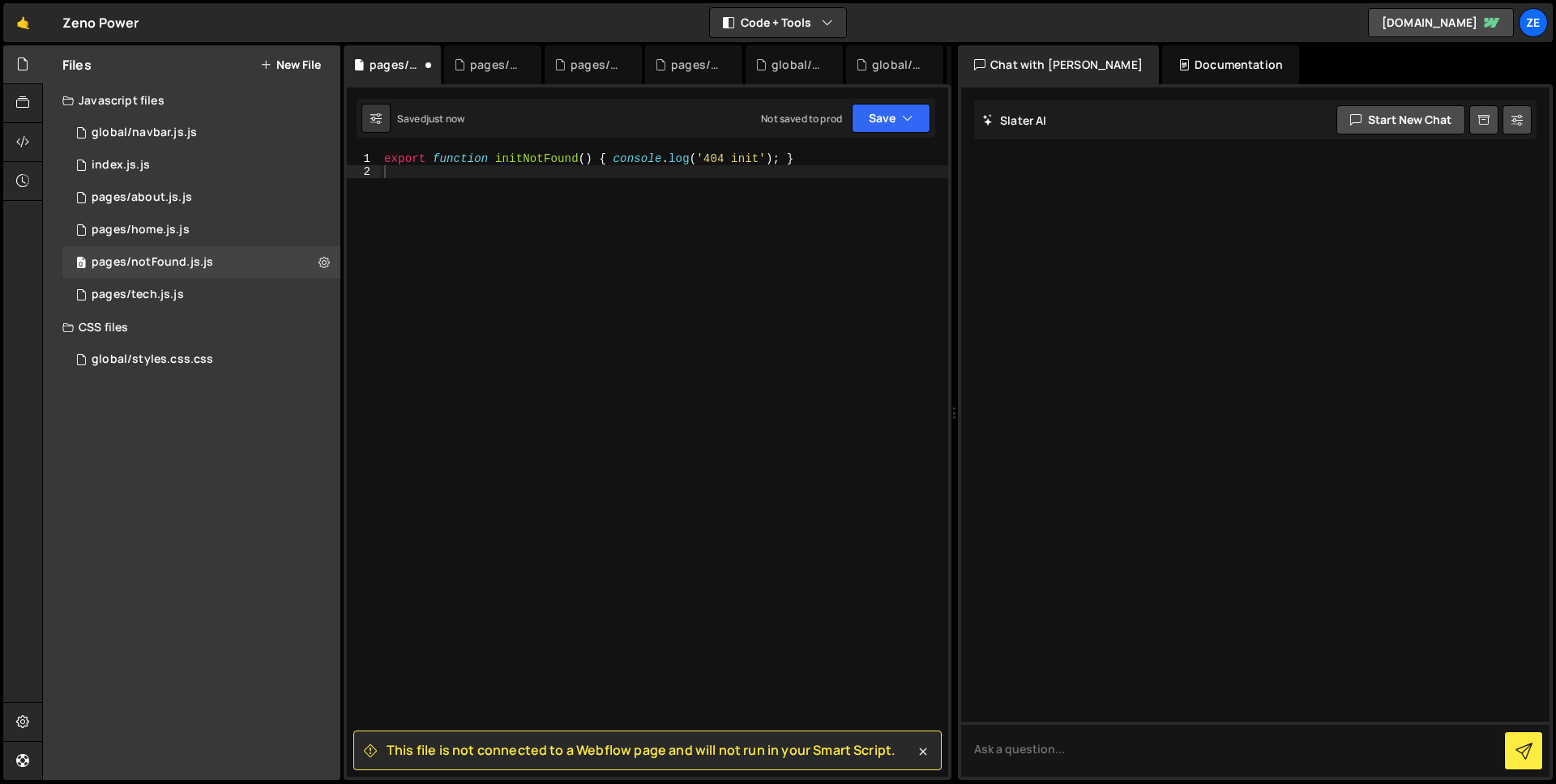
click at [625, 505] on div "export function initNotFound ( ) { console . log ( '404 init' ) ; }" at bounding box center [664, 477] width 567 height 650
click at [206, 130] on div "0 global/navbar.js.js 0" at bounding box center [202, 133] width 278 height 32
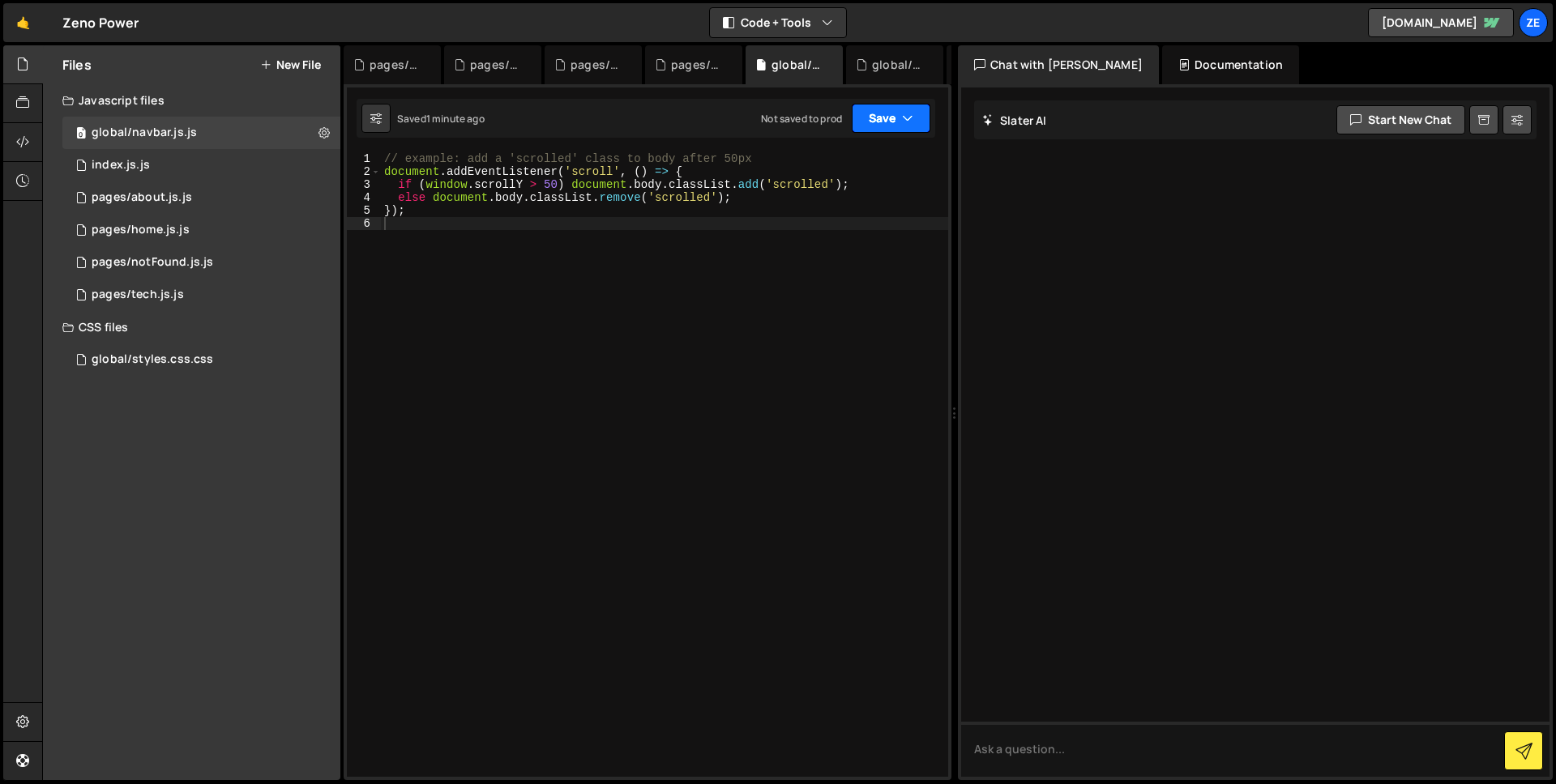
click at [916, 116] on button "Save" at bounding box center [890, 119] width 78 height 29
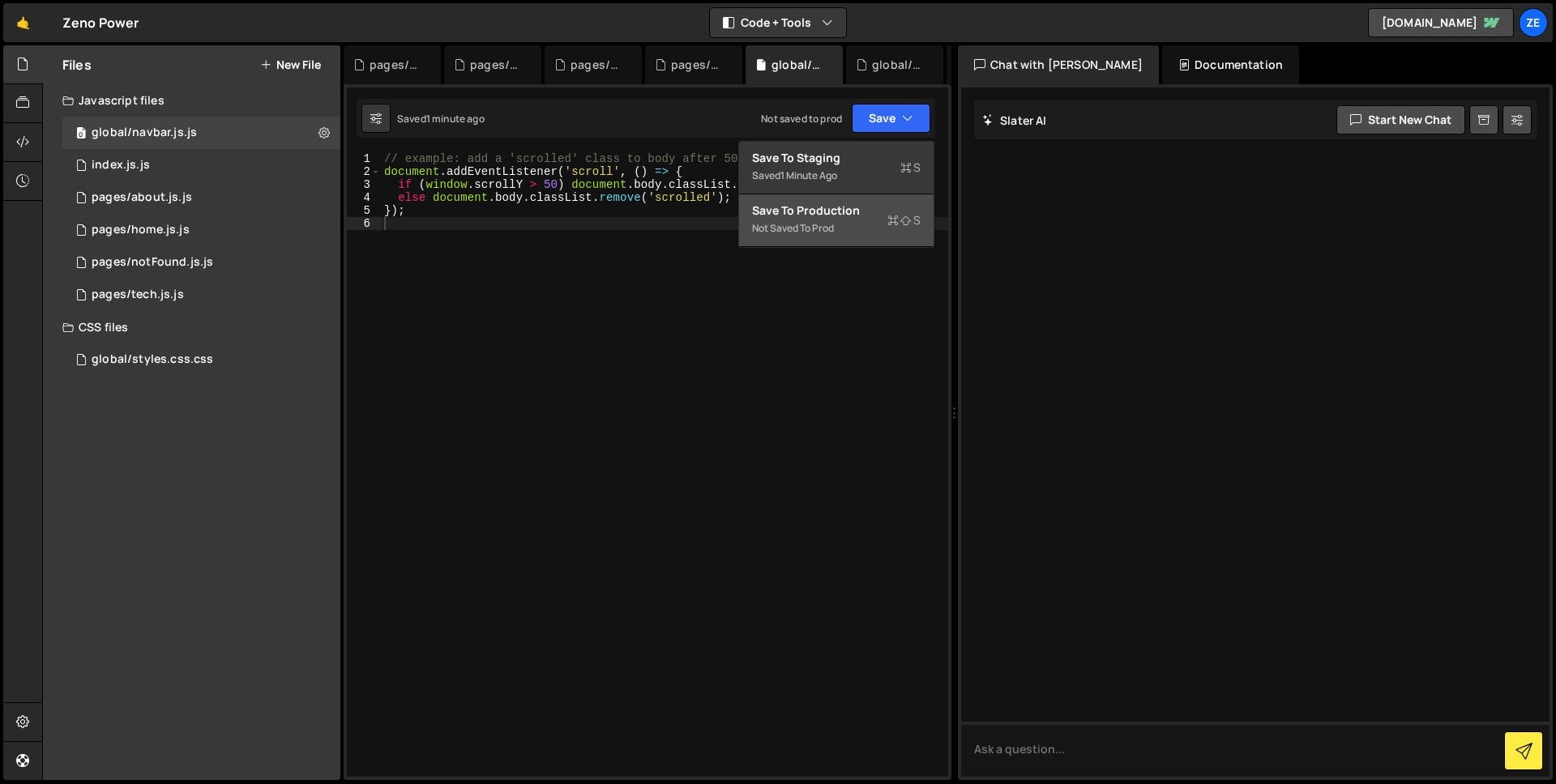
click at [849, 207] on div "Save to Production S" at bounding box center [836, 211] width 169 height 17
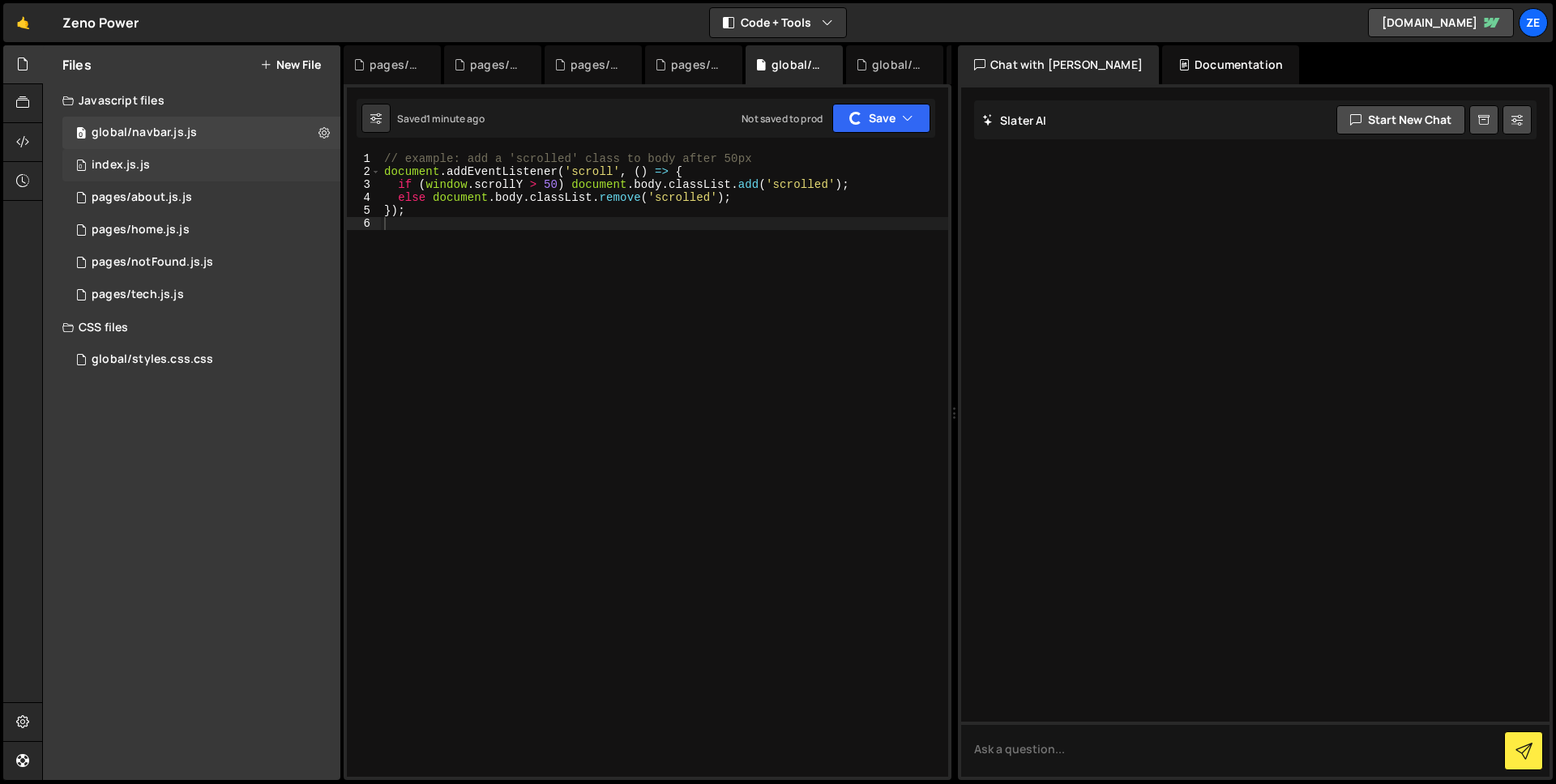
click at [205, 178] on div "0 index.js.js 0" at bounding box center [202, 165] width 278 height 32
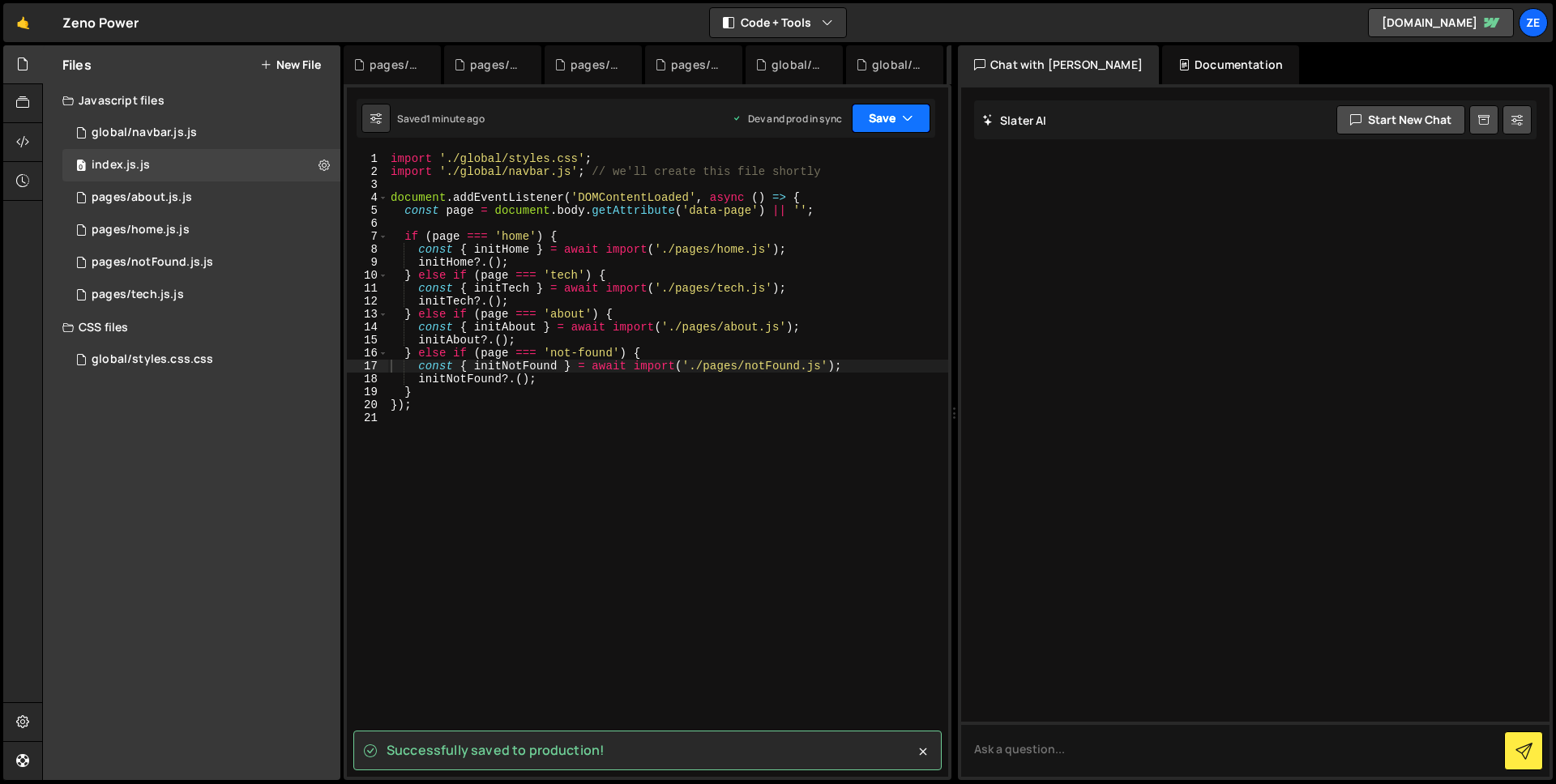
click at [902, 123] on icon "button" at bounding box center [908, 119] width 11 height 17
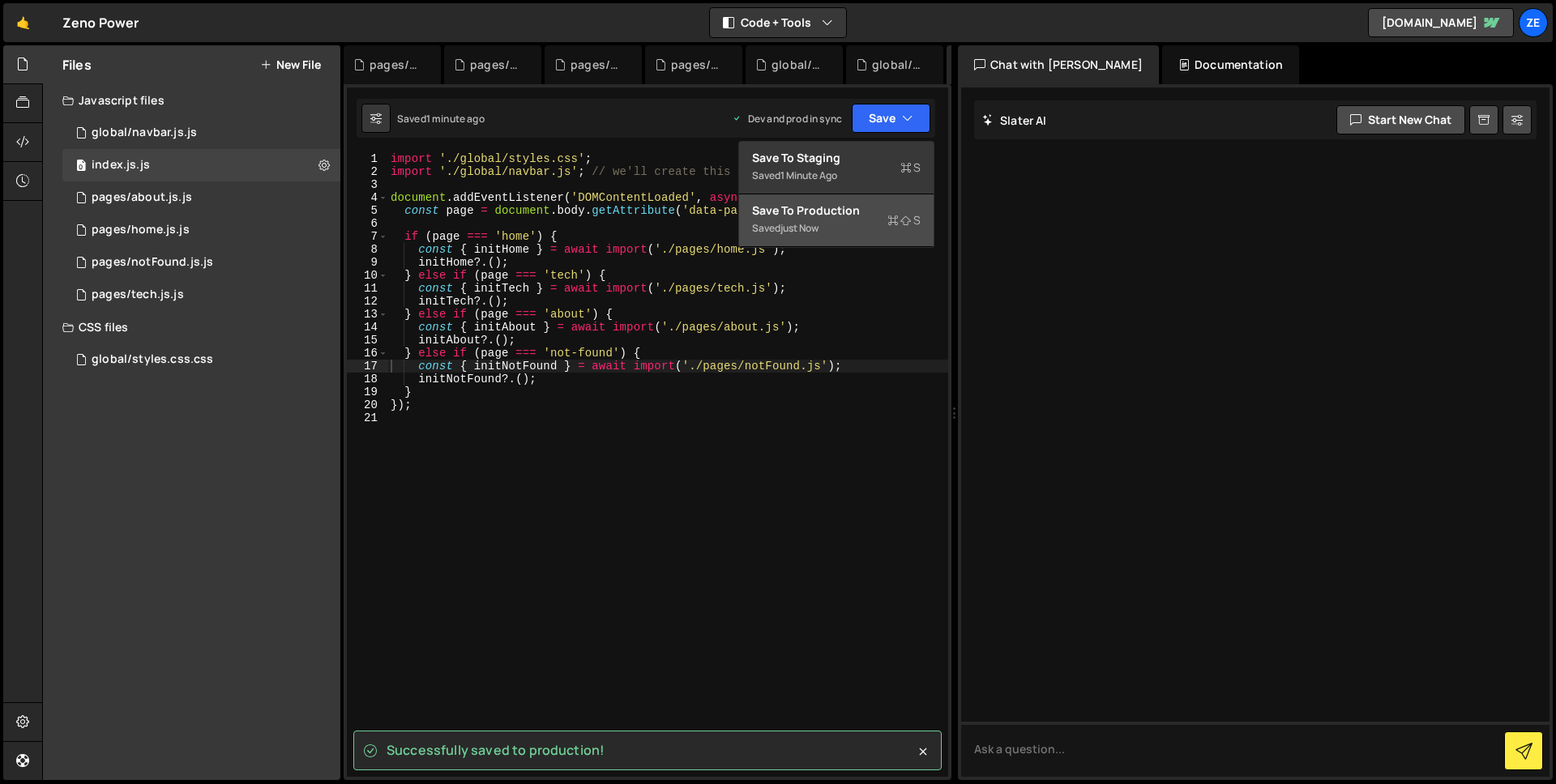
click at [838, 215] on div "Save to Production S" at bounding box center [836, 211] width 169 height 17
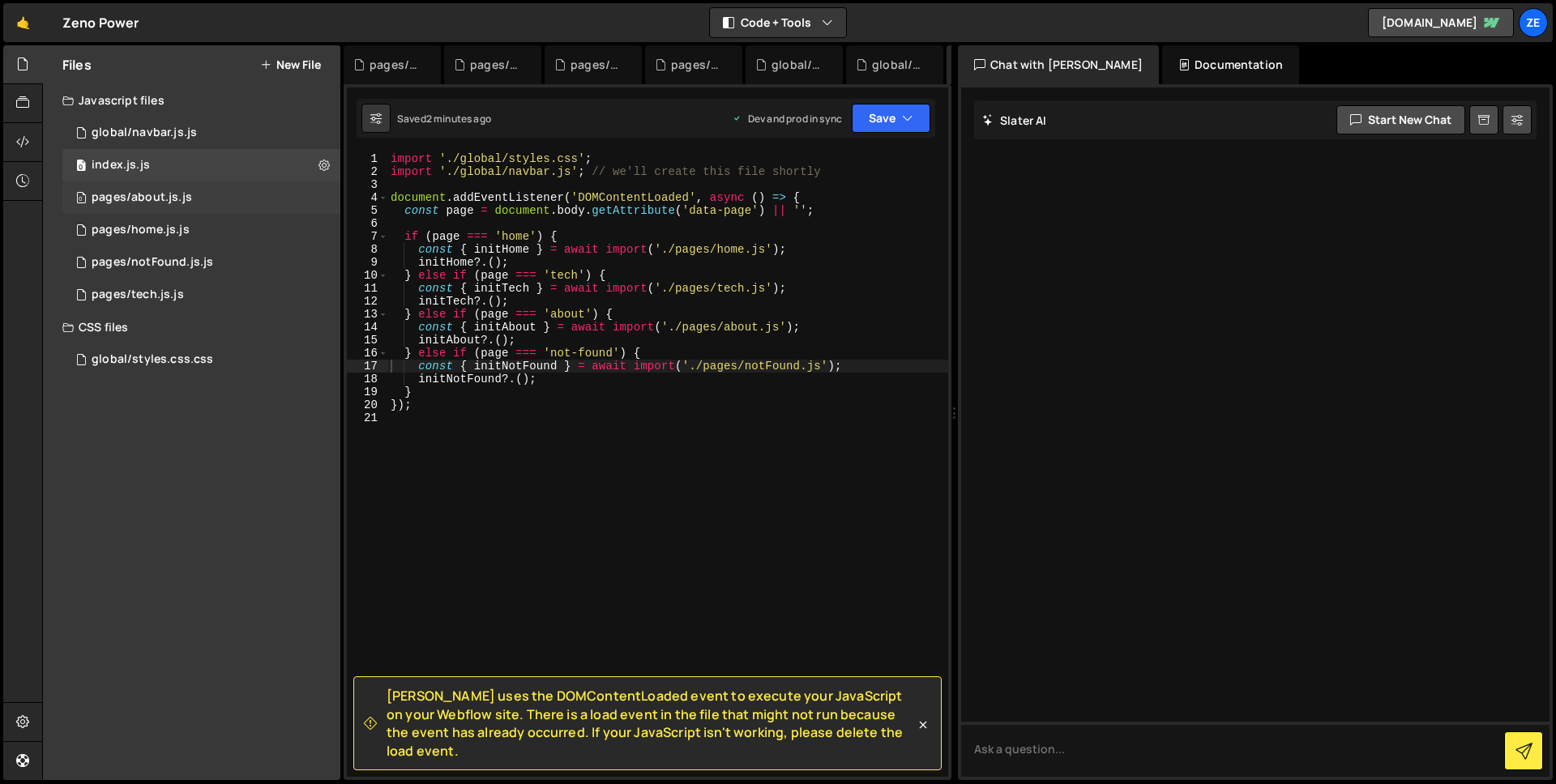
click at [262, 199] on div "0 pages/about.js.js 0" at bounding box center [202, 197] width 278 height 32
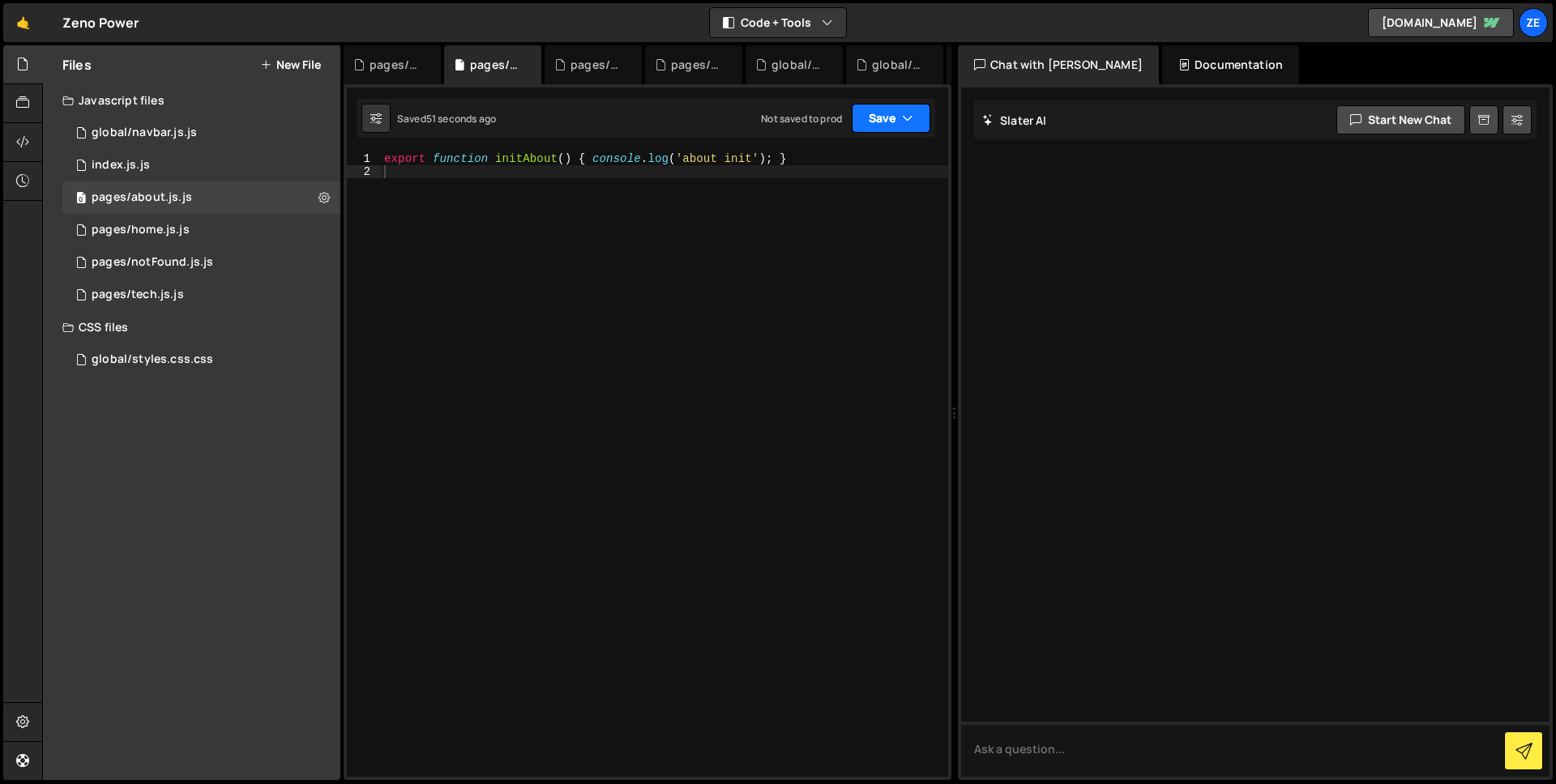
click at [889, 126] on button "Save" at bounding box center [890, 119] width 78 height 29
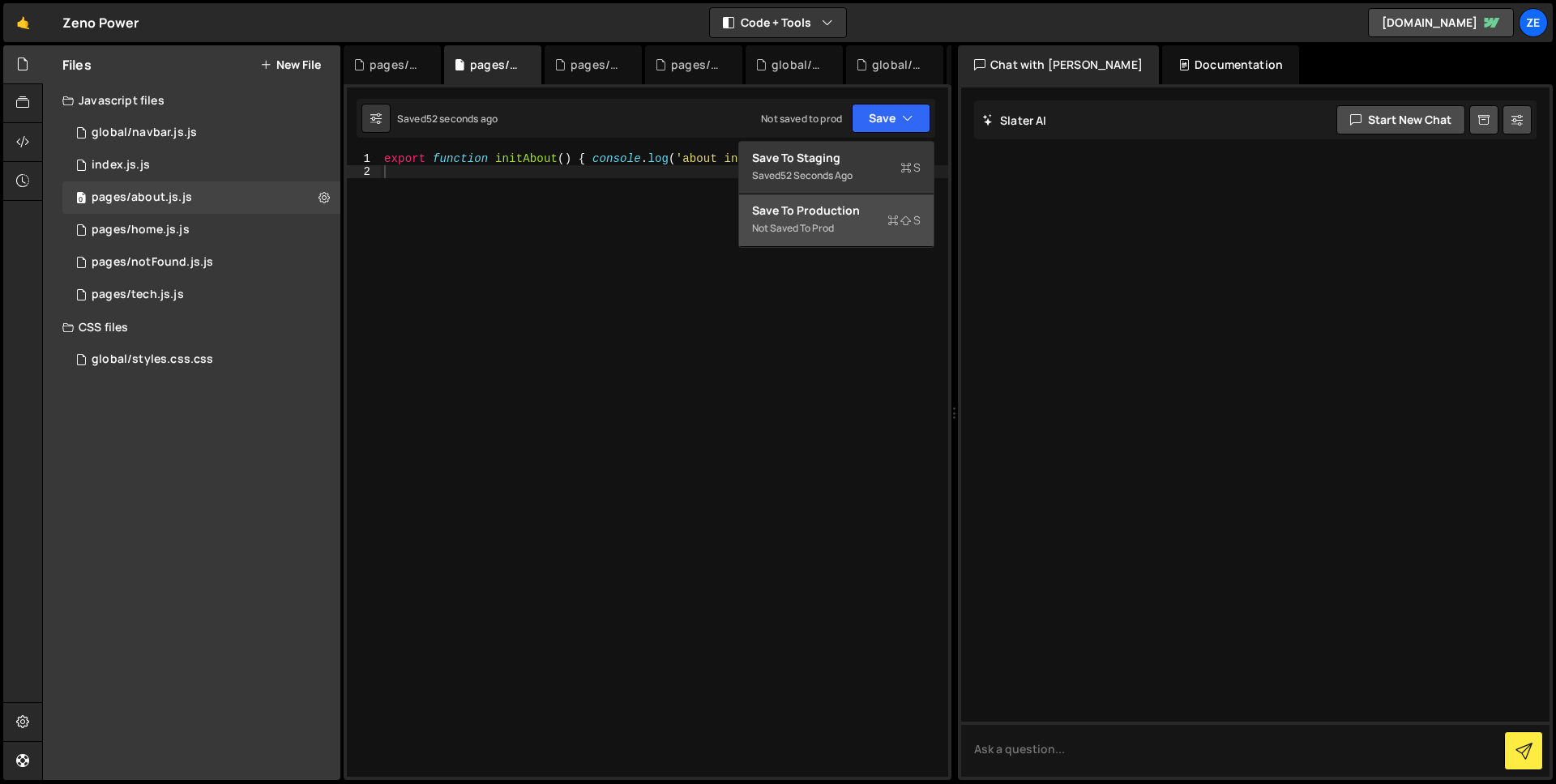
click at [854, 203] on div "Save to Production S" at bounding box center [836, 211] width 169 height 17
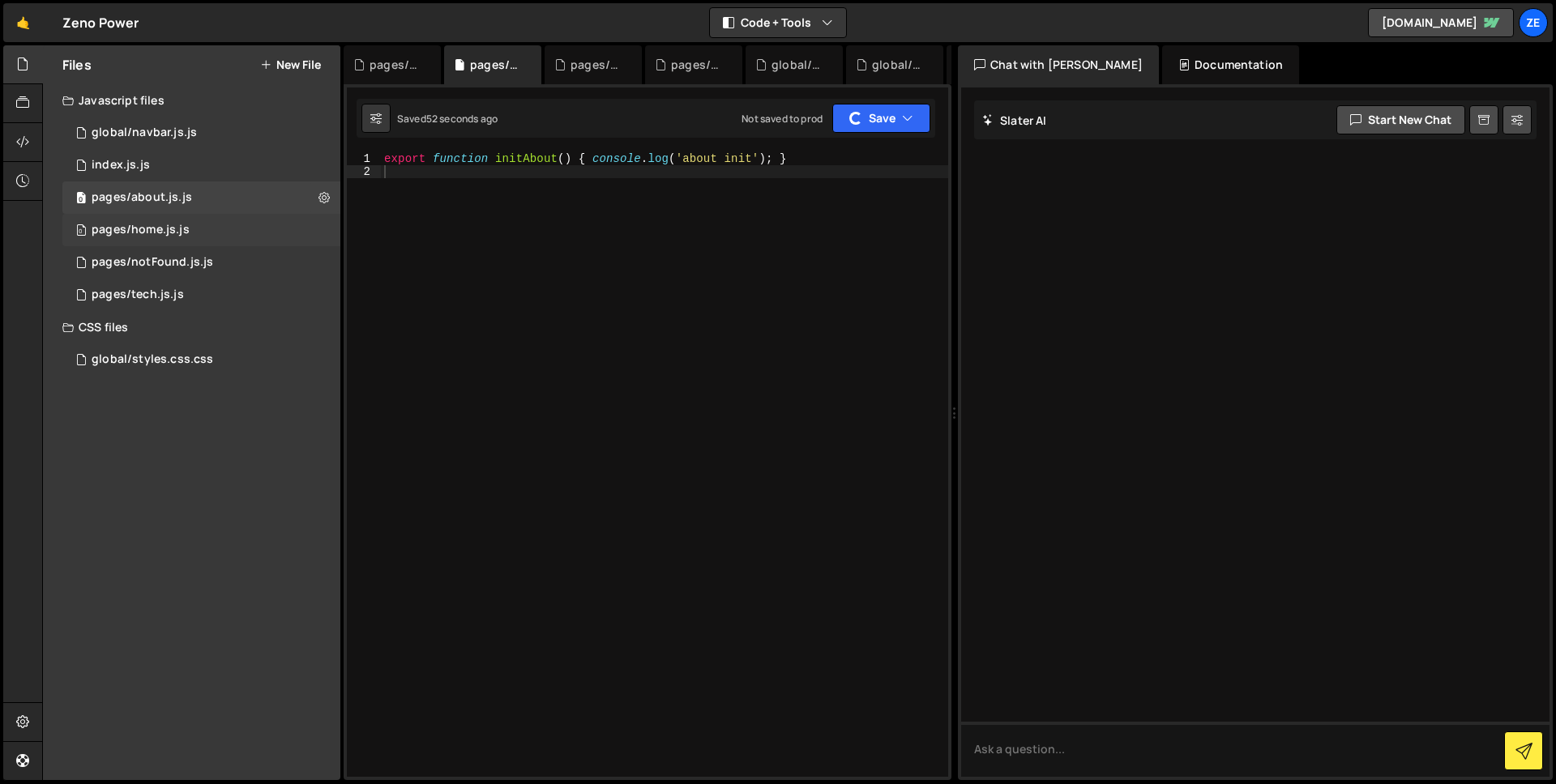
click at [194, 223] on div "0 pages/home.js.js 0" at bounding box center [202, 229] width 278 height 32
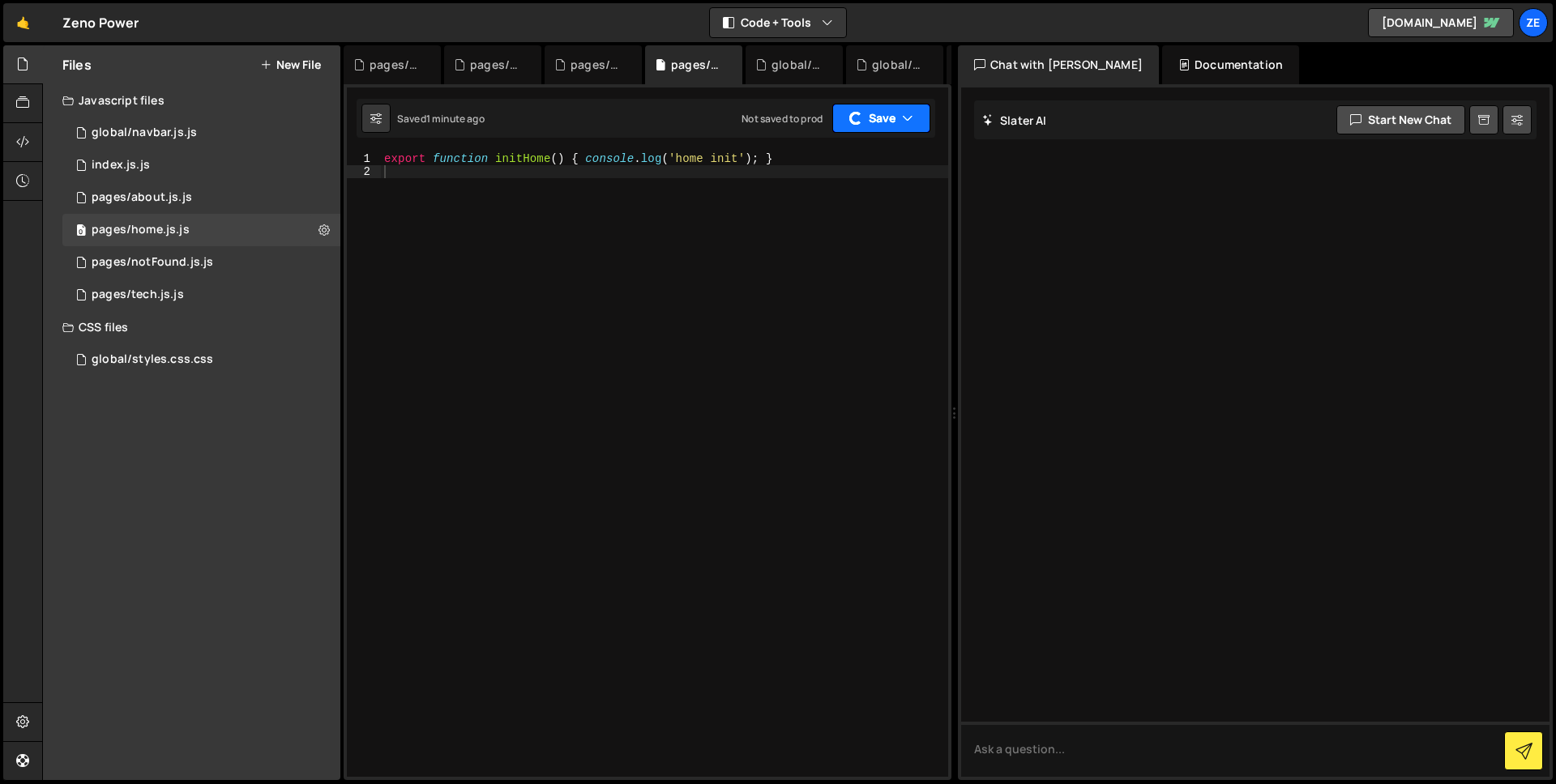
click at [893, 111] on button "Save" at bounding box center [881, 119] width 98 height 29
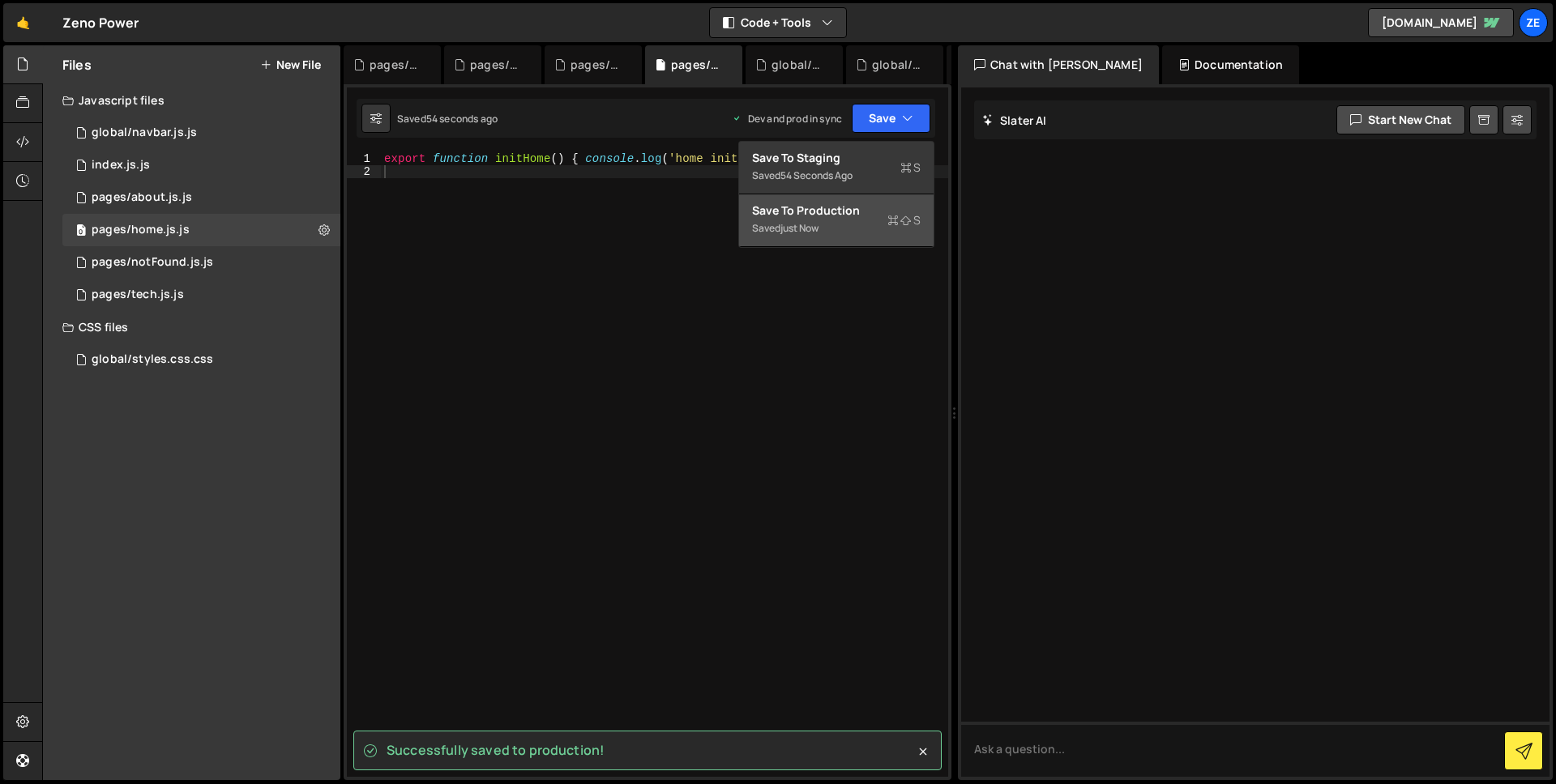
click at [832, 211] on div "Save to Production S" at bounding box center [836, 211] width 169 height 17
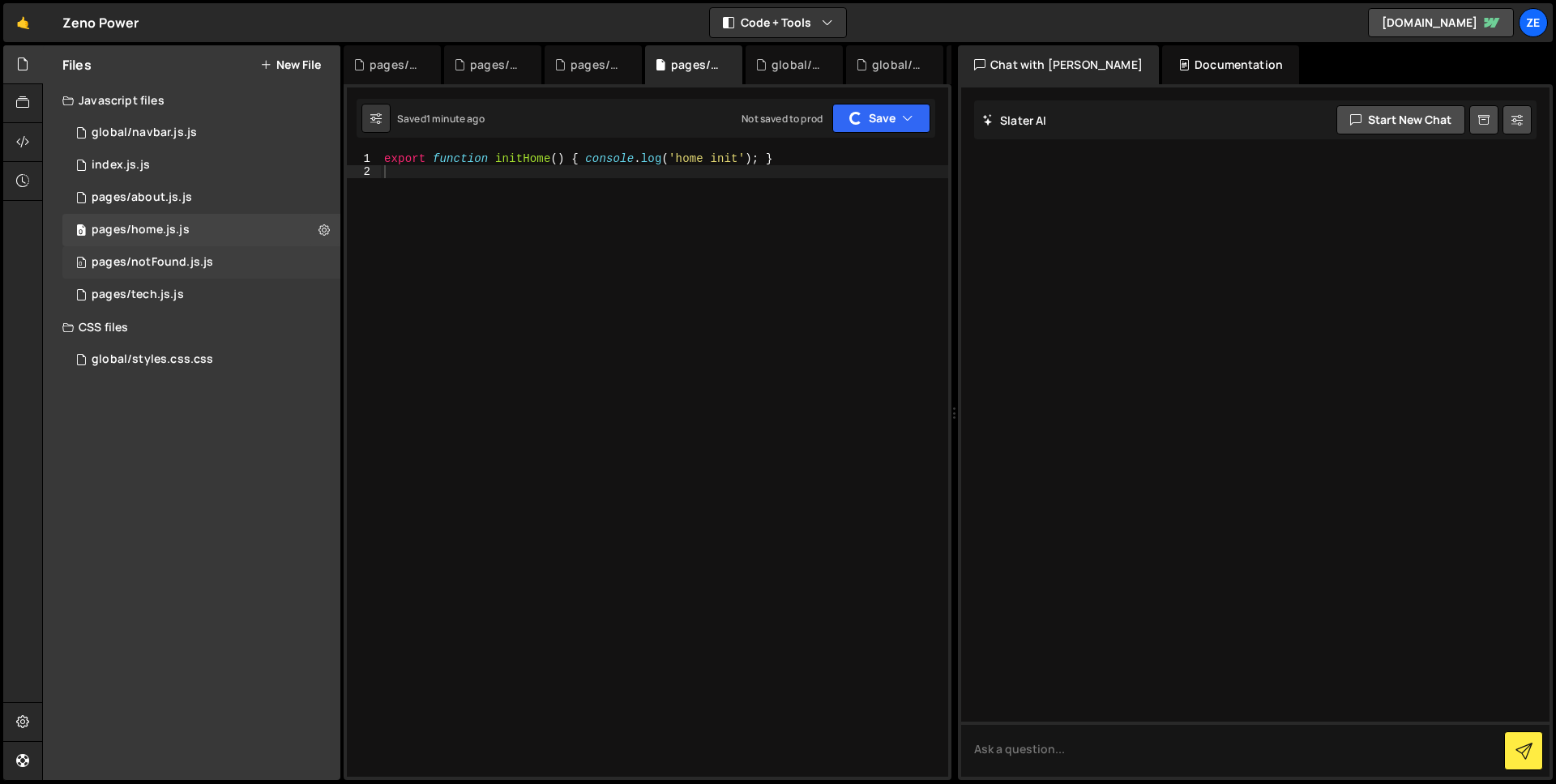
drag, startPoint x: 171, startPoint y: 262, endPoint x: 194, endPoint y: 262, distance: 23.0
click at [171, 261] on div "pages/notFound.js.js" at bounding box center [152, 263] width 122 height 15
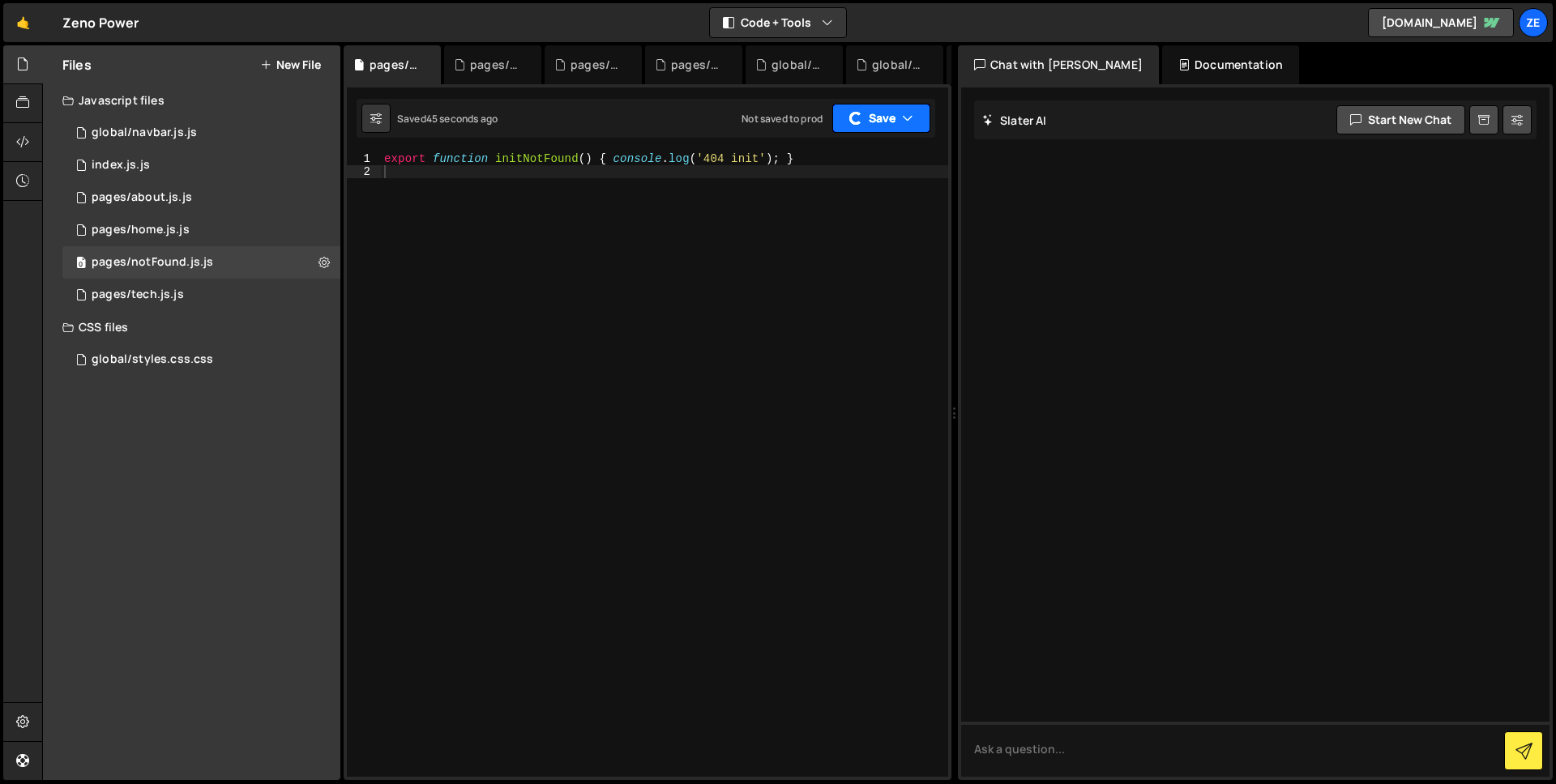
click at [896, 124] on button "Save" at bounding box center [881, 119] width 98 height 29
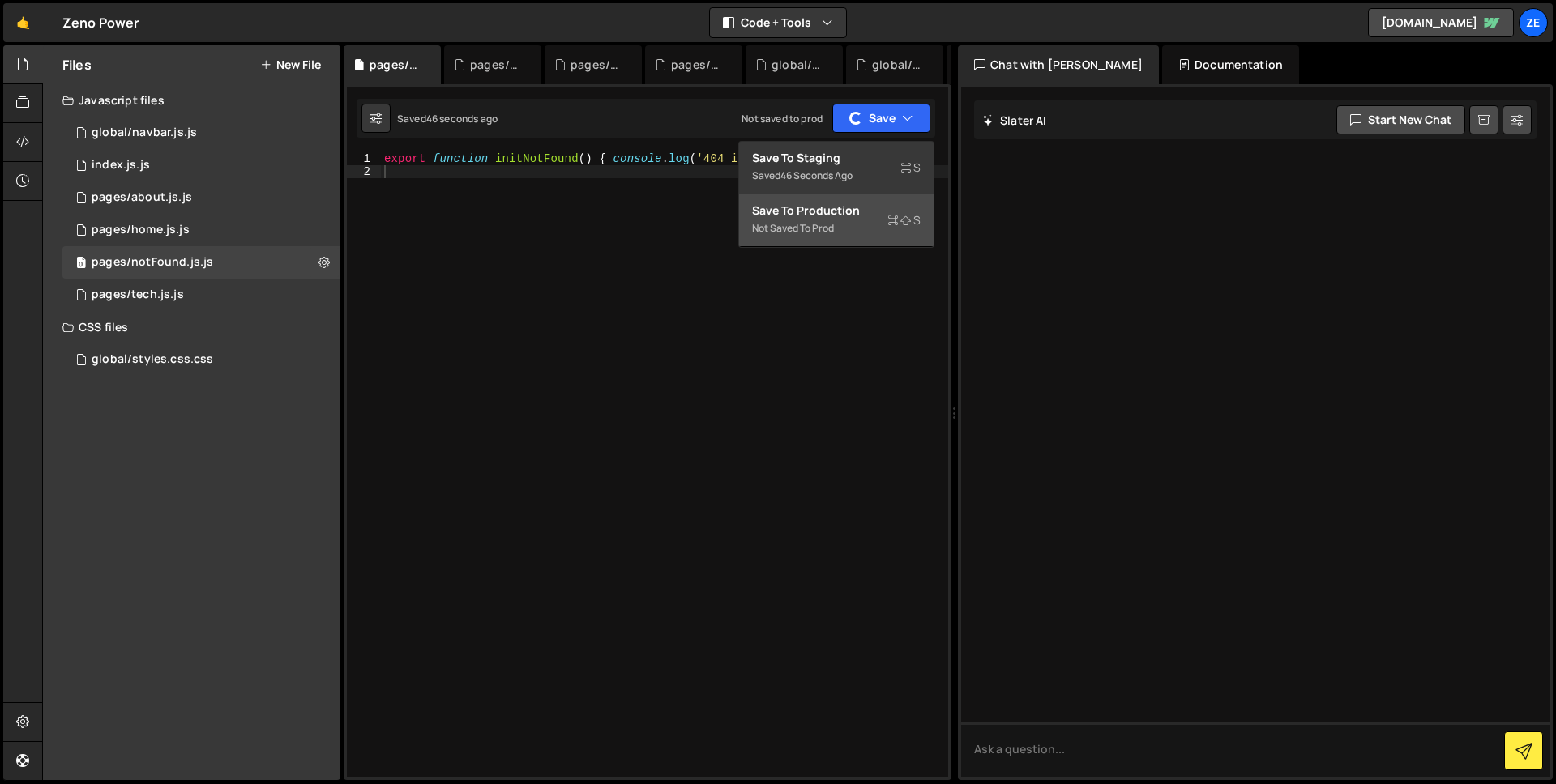
click at [855, 231] on div "Not saved to prod" at bounding box center [836, 228] width 169 height 19
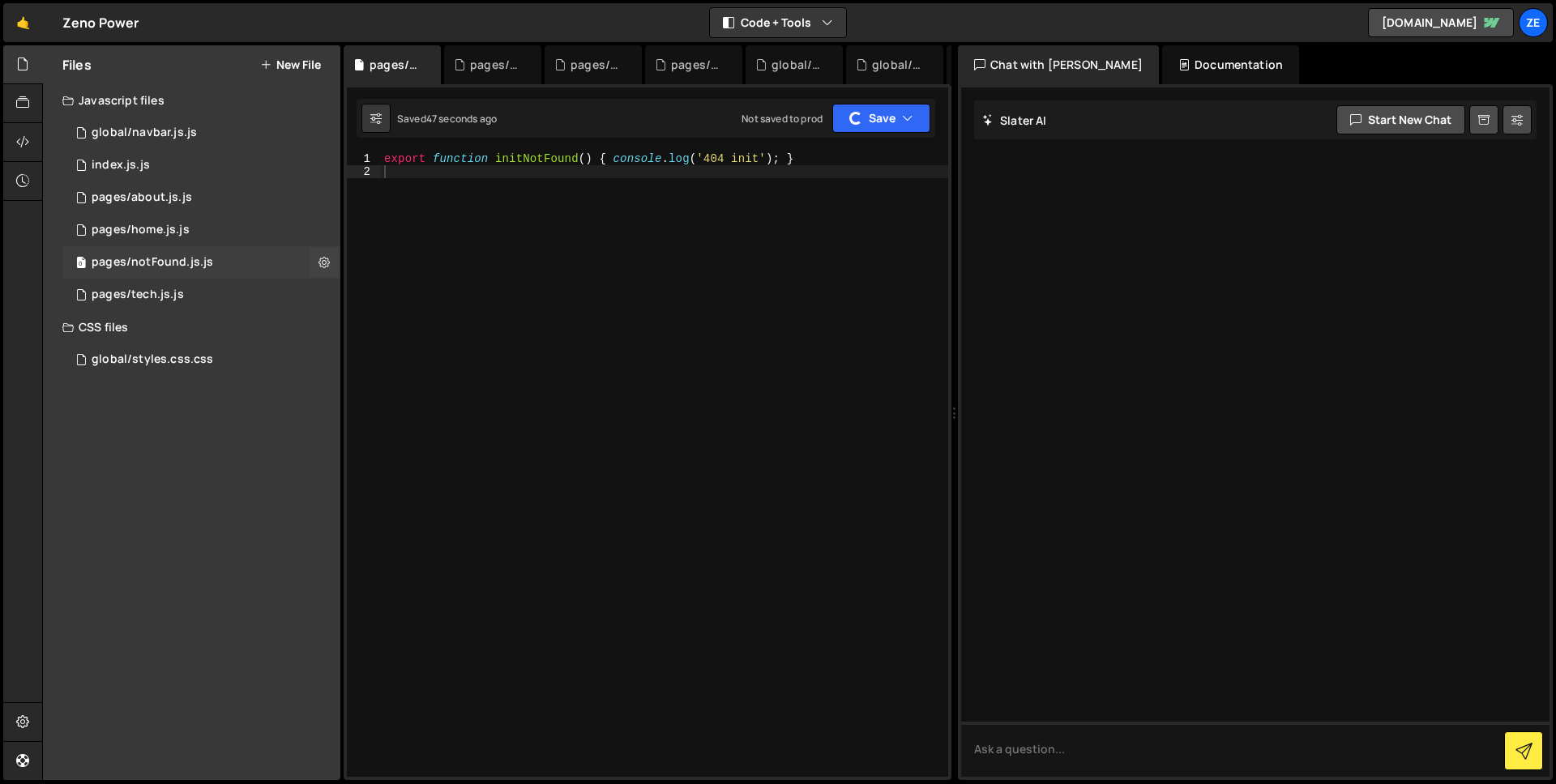
drag, startPoint x: 211, startPoint y: 286, endPoint x: 264, endPoint y: 277, distance: 53.8
click at [211, 285] on div "0 pages/tech.js.js 0" at bounding box center [202, 294] width 278 height 32
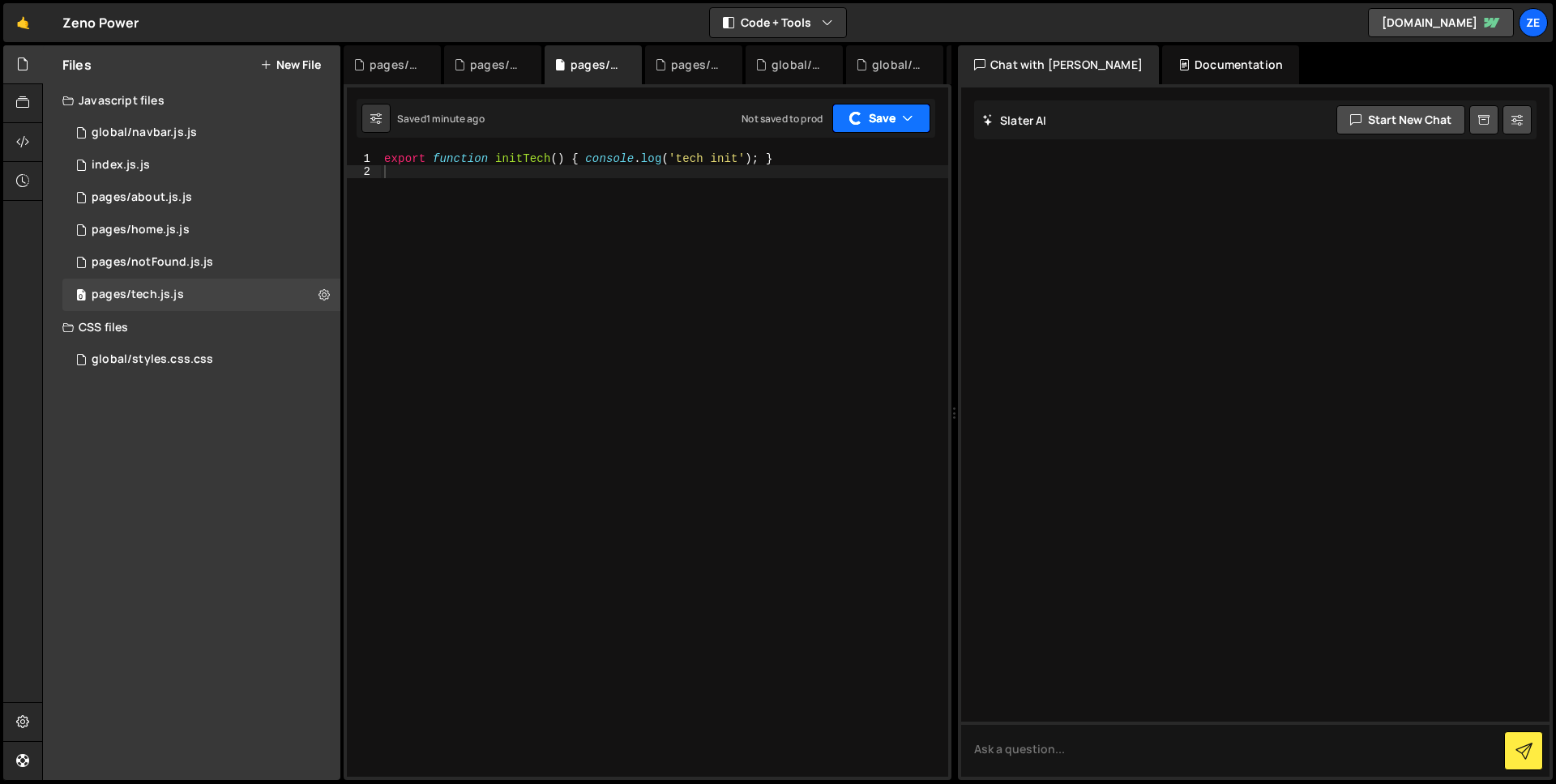
click at [902, 118] on icon "button" at bounding box center [908, 119] width 11 height 17
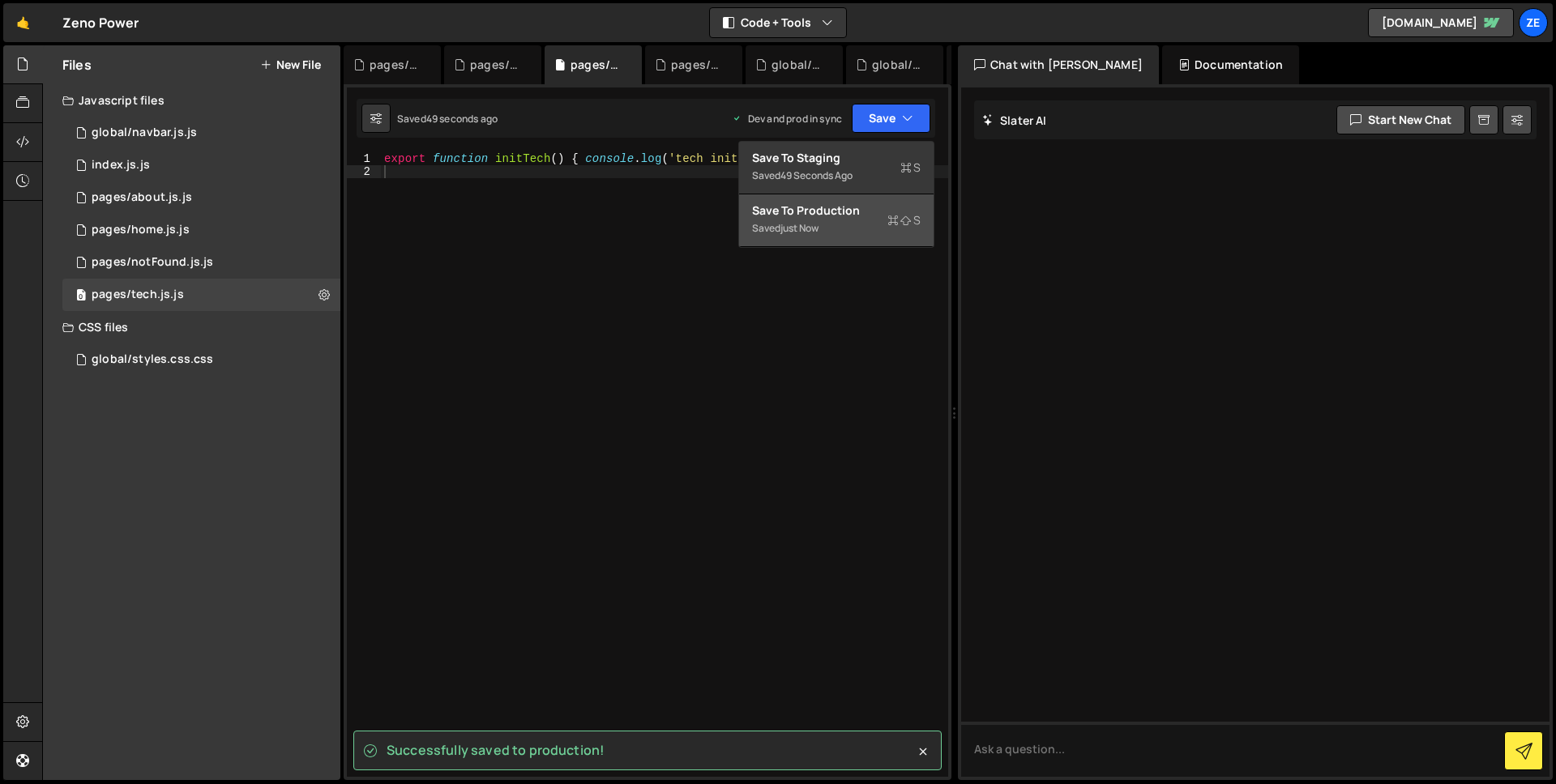
click at [836, 226] on div "Saved just now" at bounding box center [836, 228] width 169 height 19
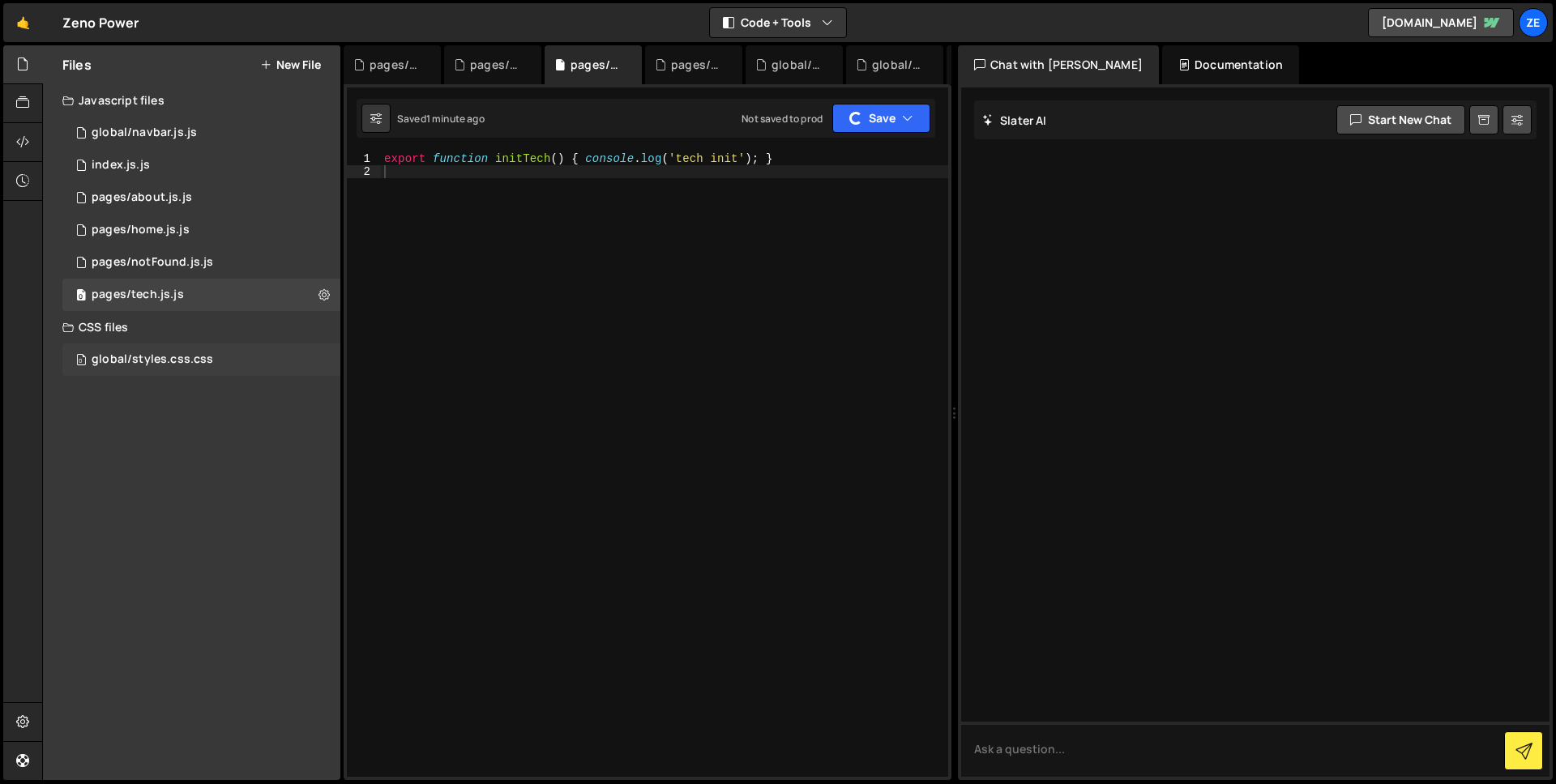
click at [223, 358] on div "0 global/styles.css.css 0" at bounding box center [202, 359] width 278 height 32
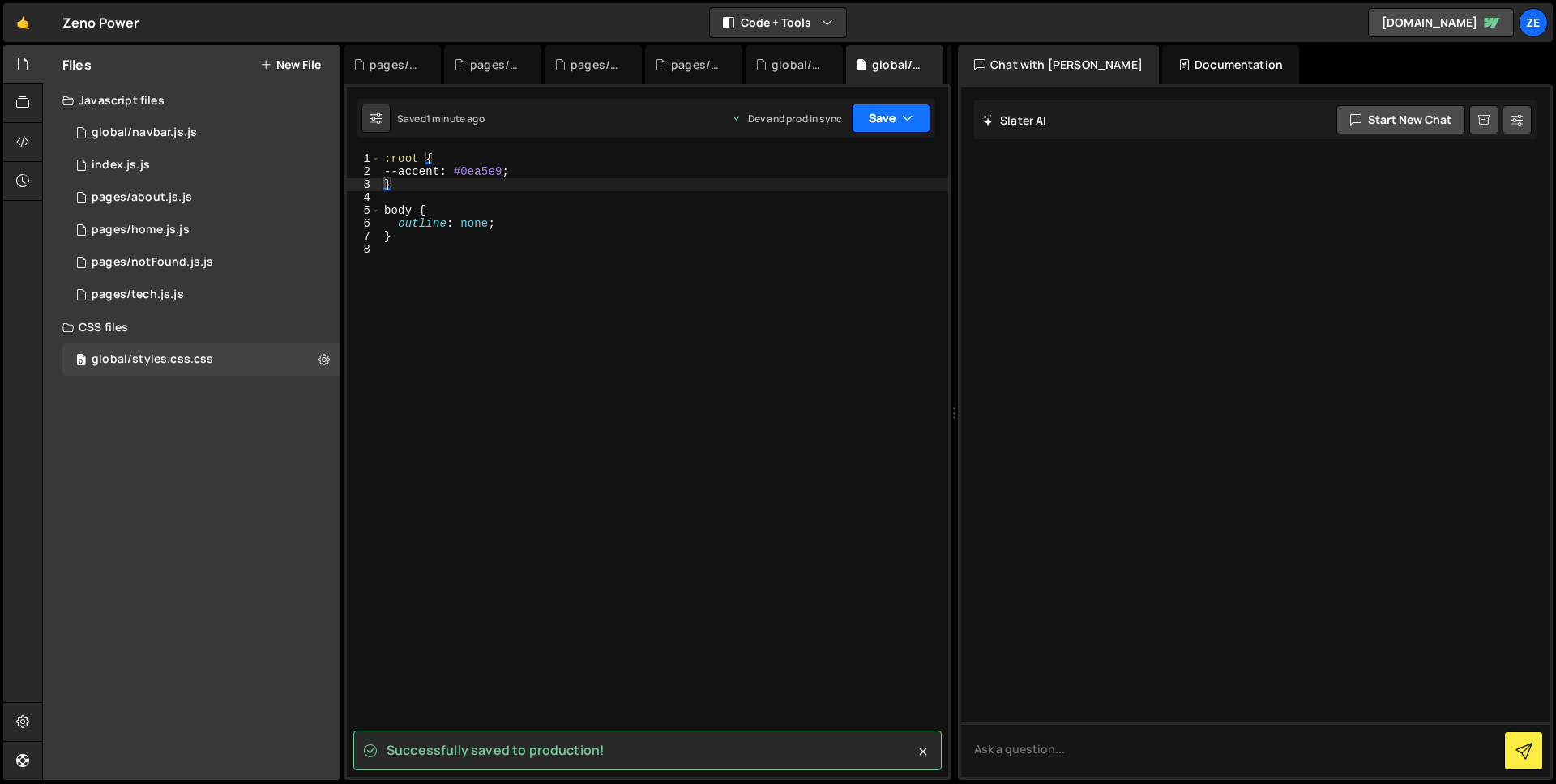
click at [884, 125] on button "Save" at bounding box center [890, 119] width 78 height 29
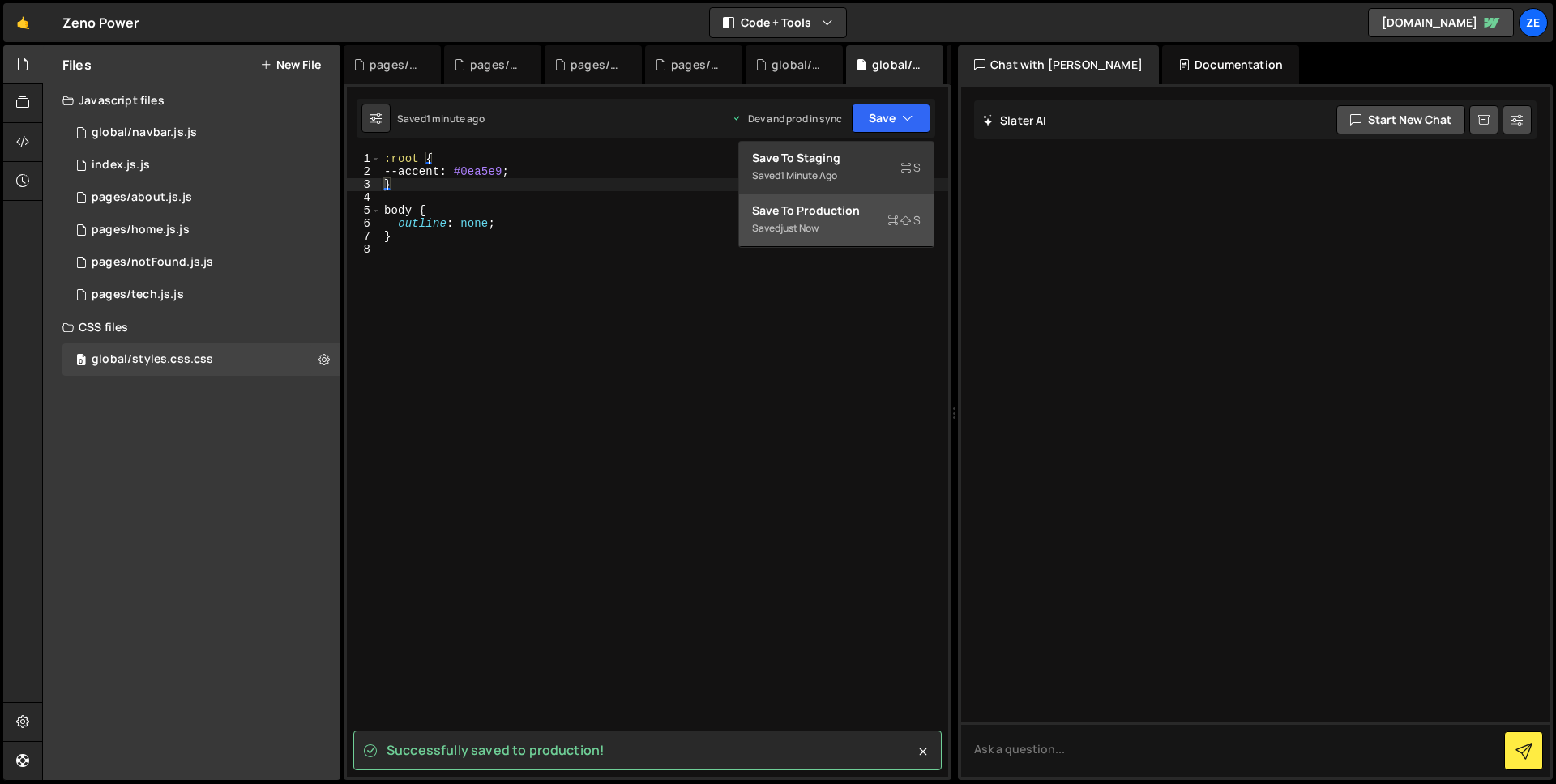
click at [842, 230] on div "Saved just now" at bounding box center [836, 228] width 169 height 19
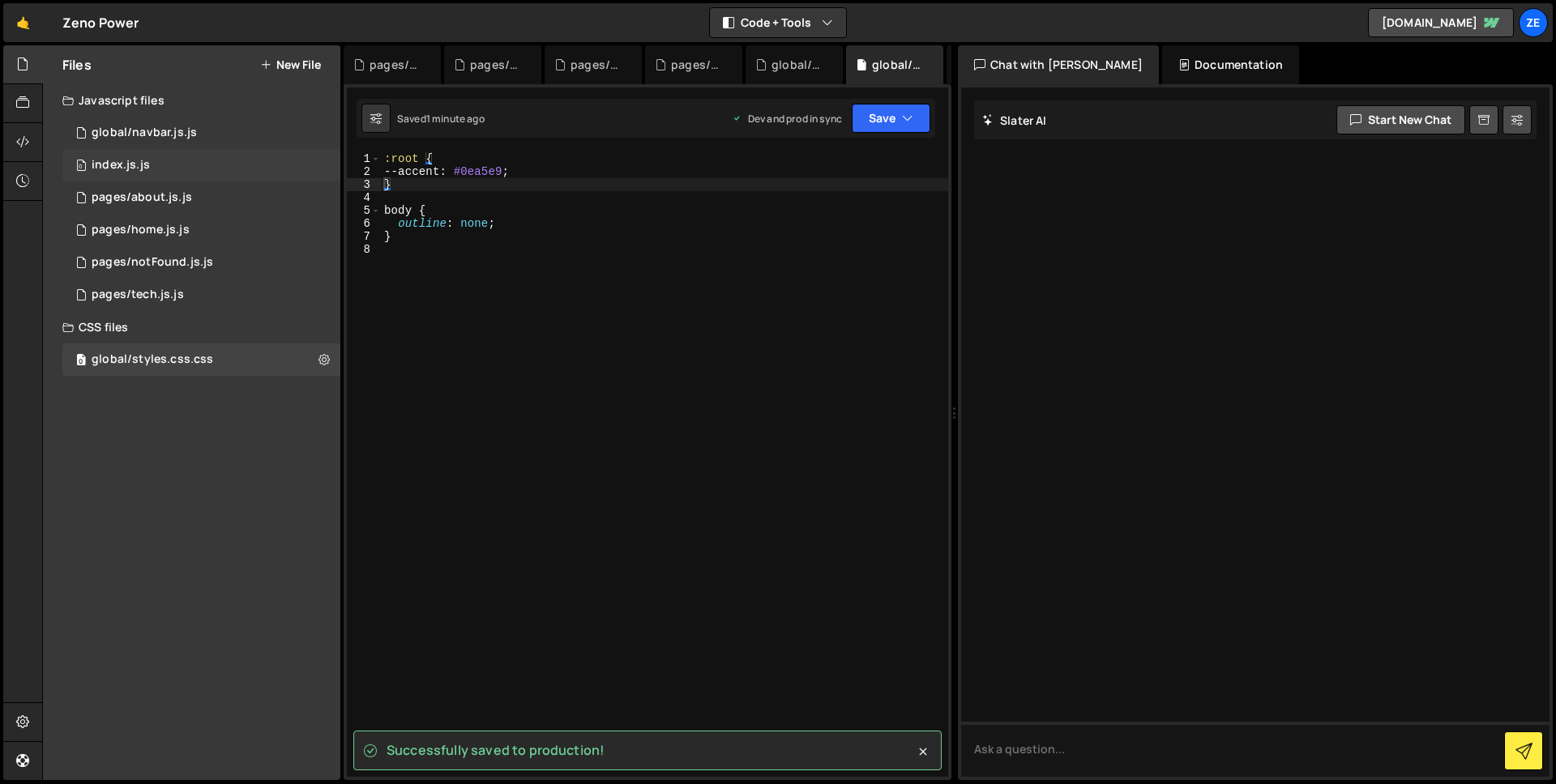
click at [224, 162] on div "0 index.js.js 0" at bounding box center [202, 165] width 278 height 32
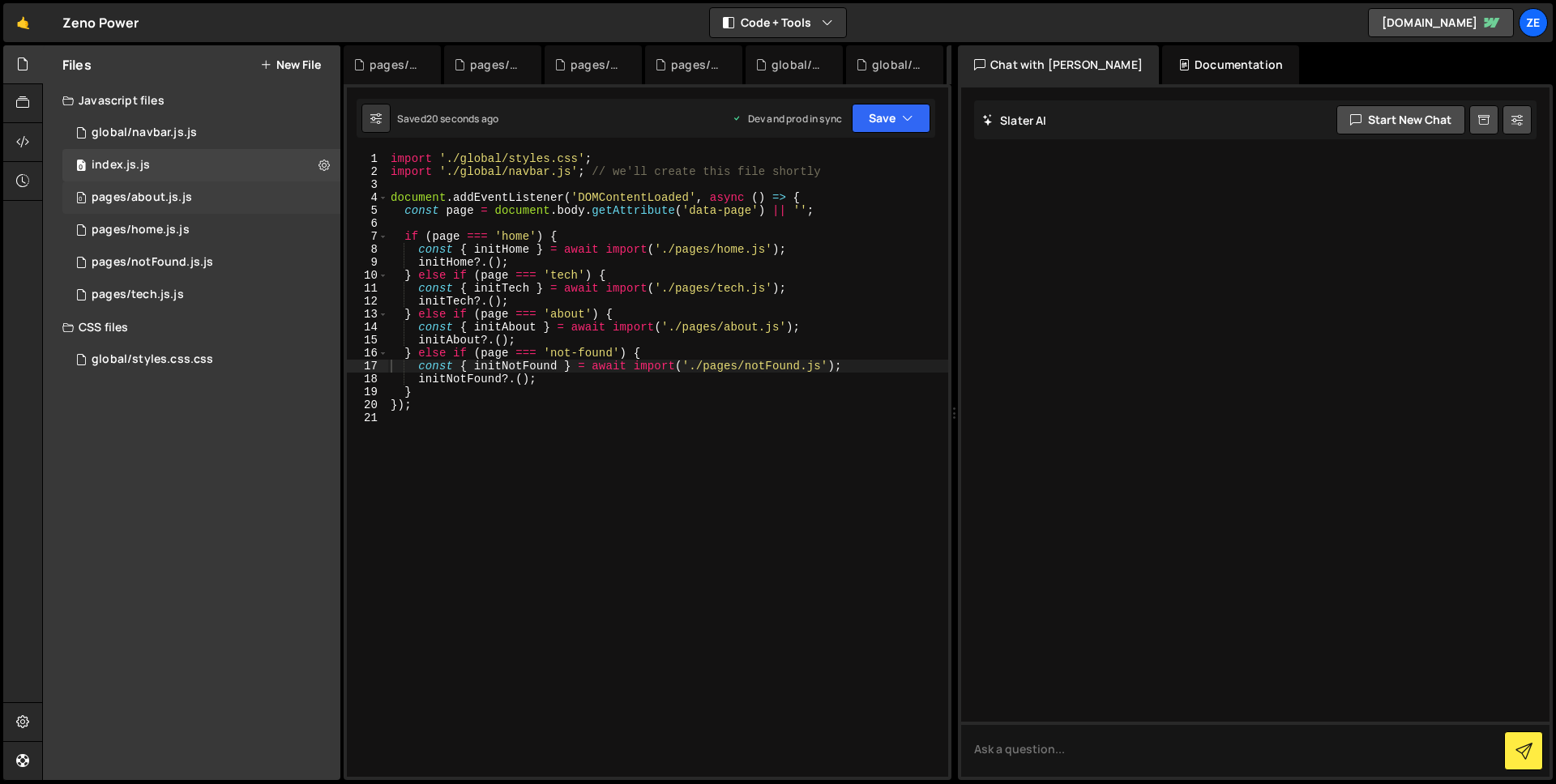
click at [225, 188] on div "0 pages/about.js.js 0" at bounding box center [202, 197] width 278 height 32
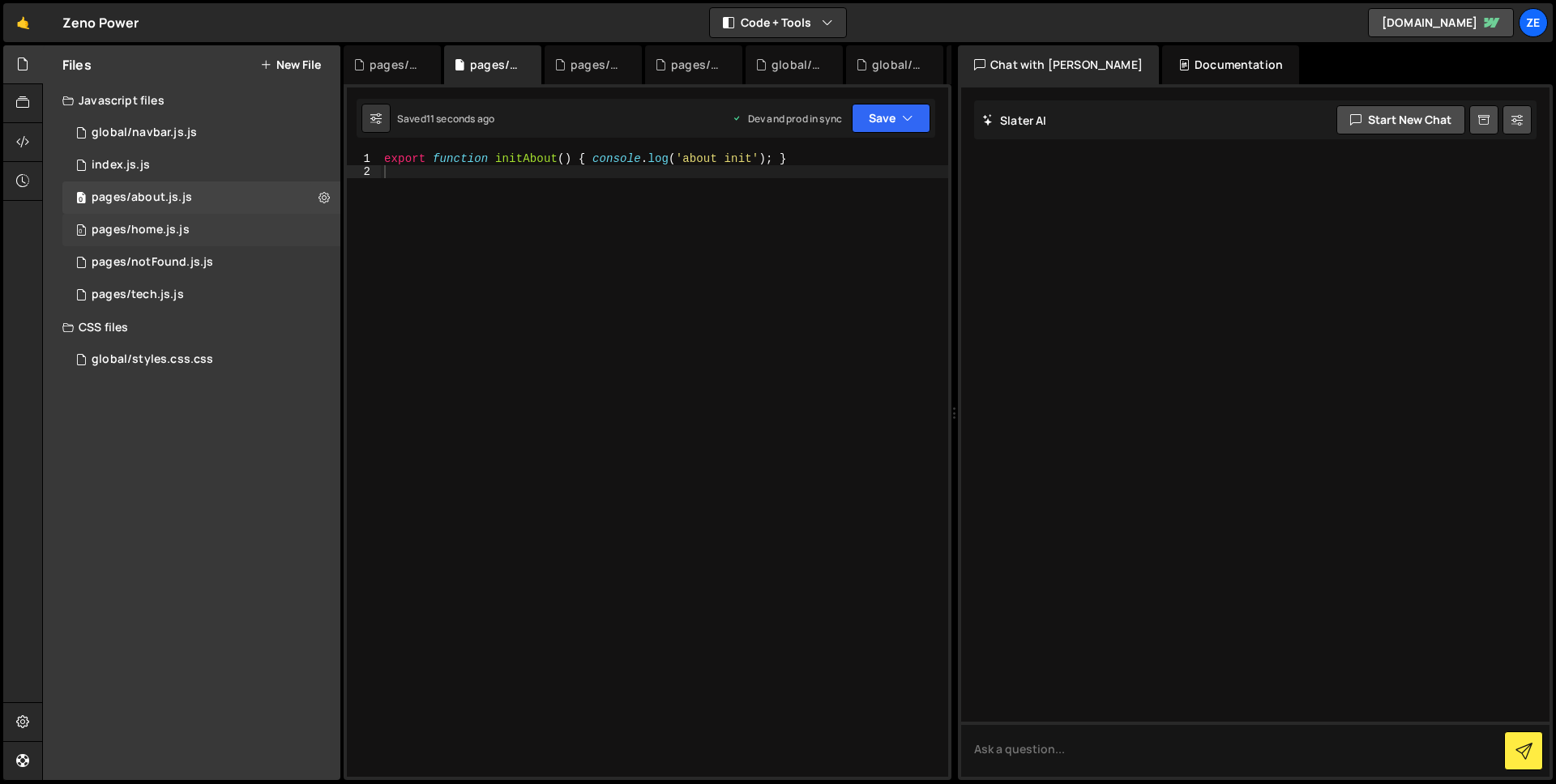
click at [223, 215] on div "0 pages/home.js.js 0" at bounding box center [202, 229] width 278 height 32
click at [215, 126] on div "0 global/navbar.js.js 0" at bounding box center [202, 133] width 278 height 32
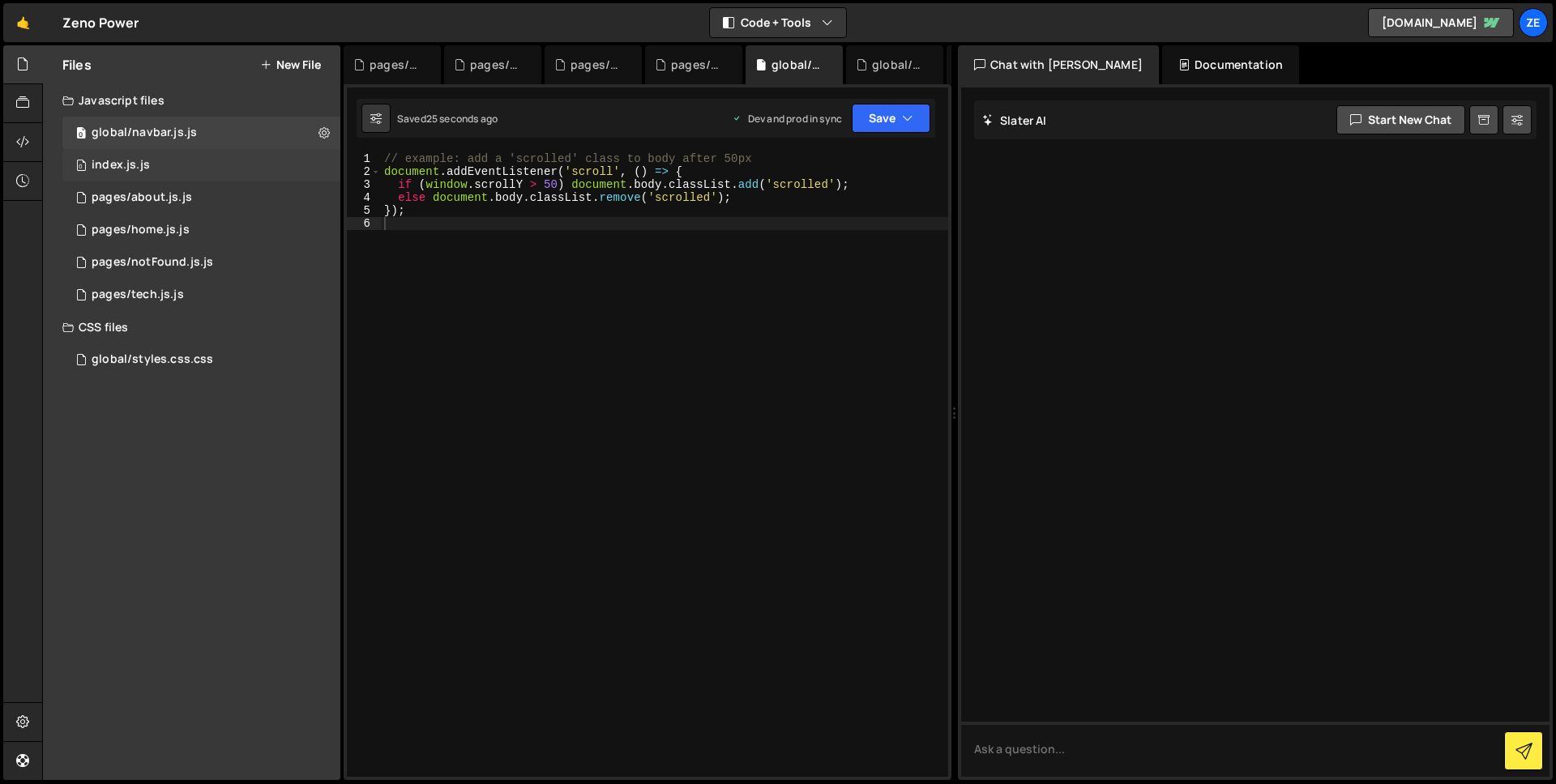
click at [217, 156] on div "0 index.js.js 0" at bounding box center [202, 165] width 278 height 32
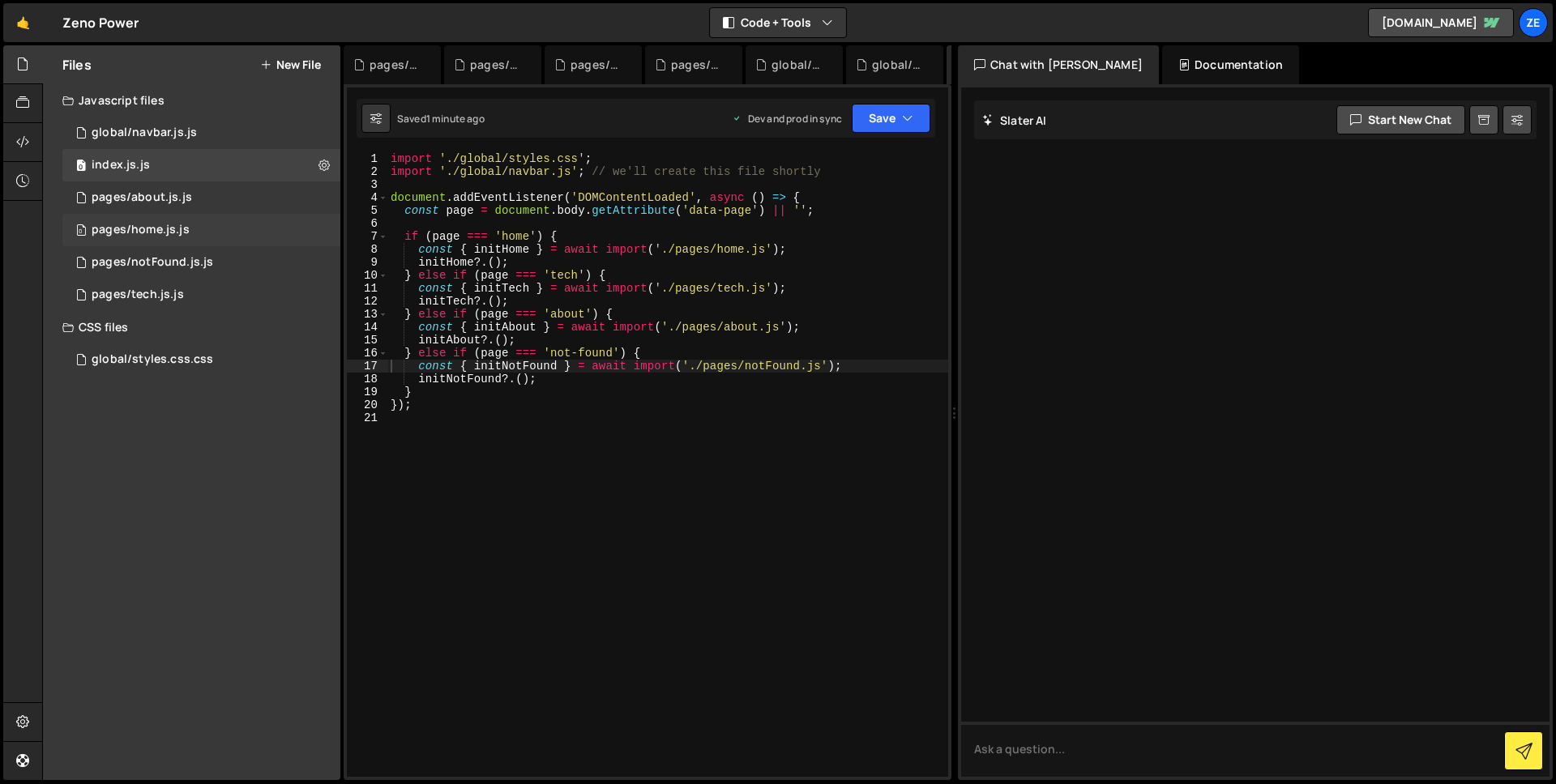
click at [169, 228] on div "pages/home.js.js" at bounding box center [140, 230] width 98 height 15
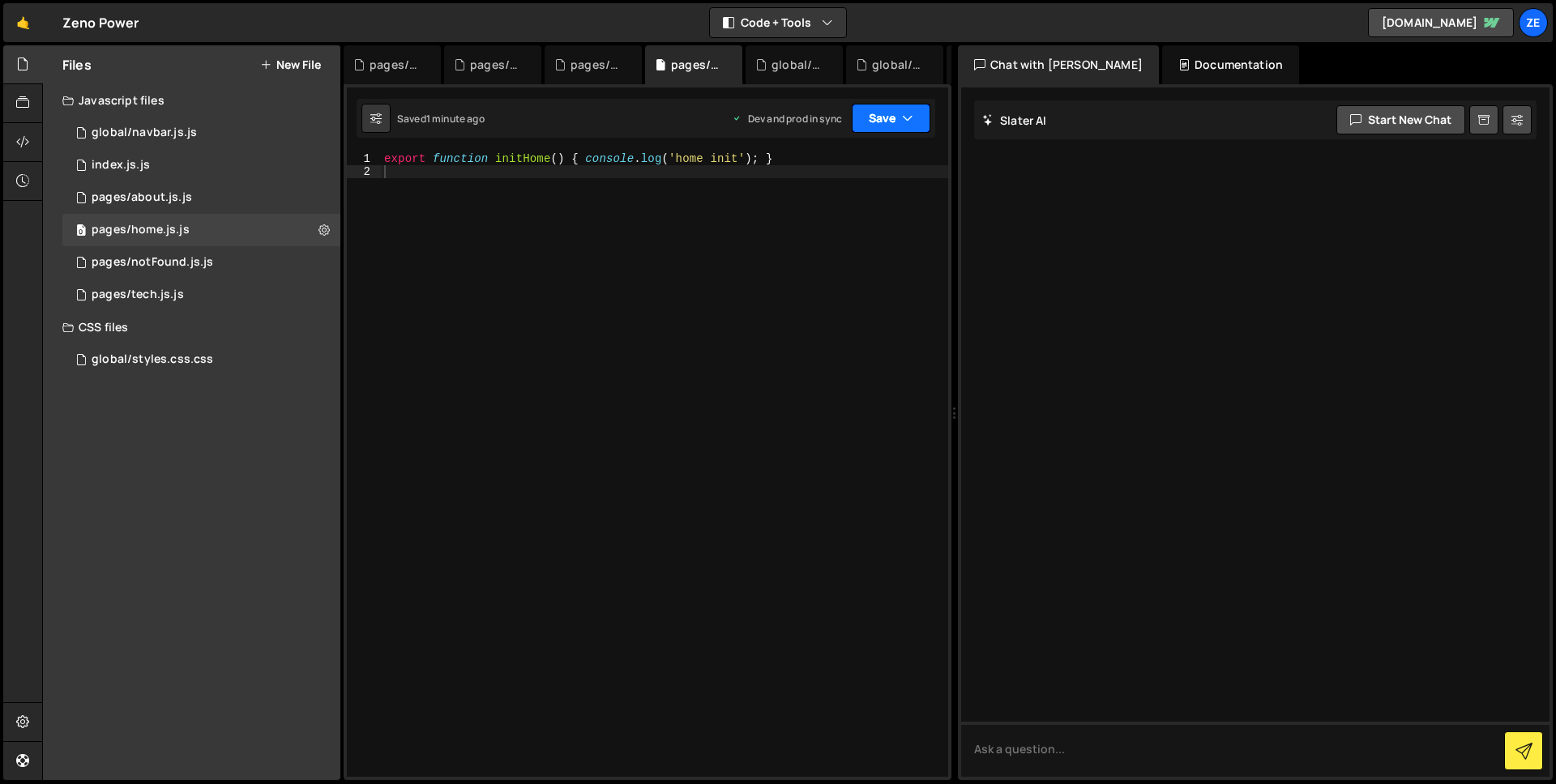
click at [905, 123] on icon "button" at bounding box center [908, 119] width 11 height 17
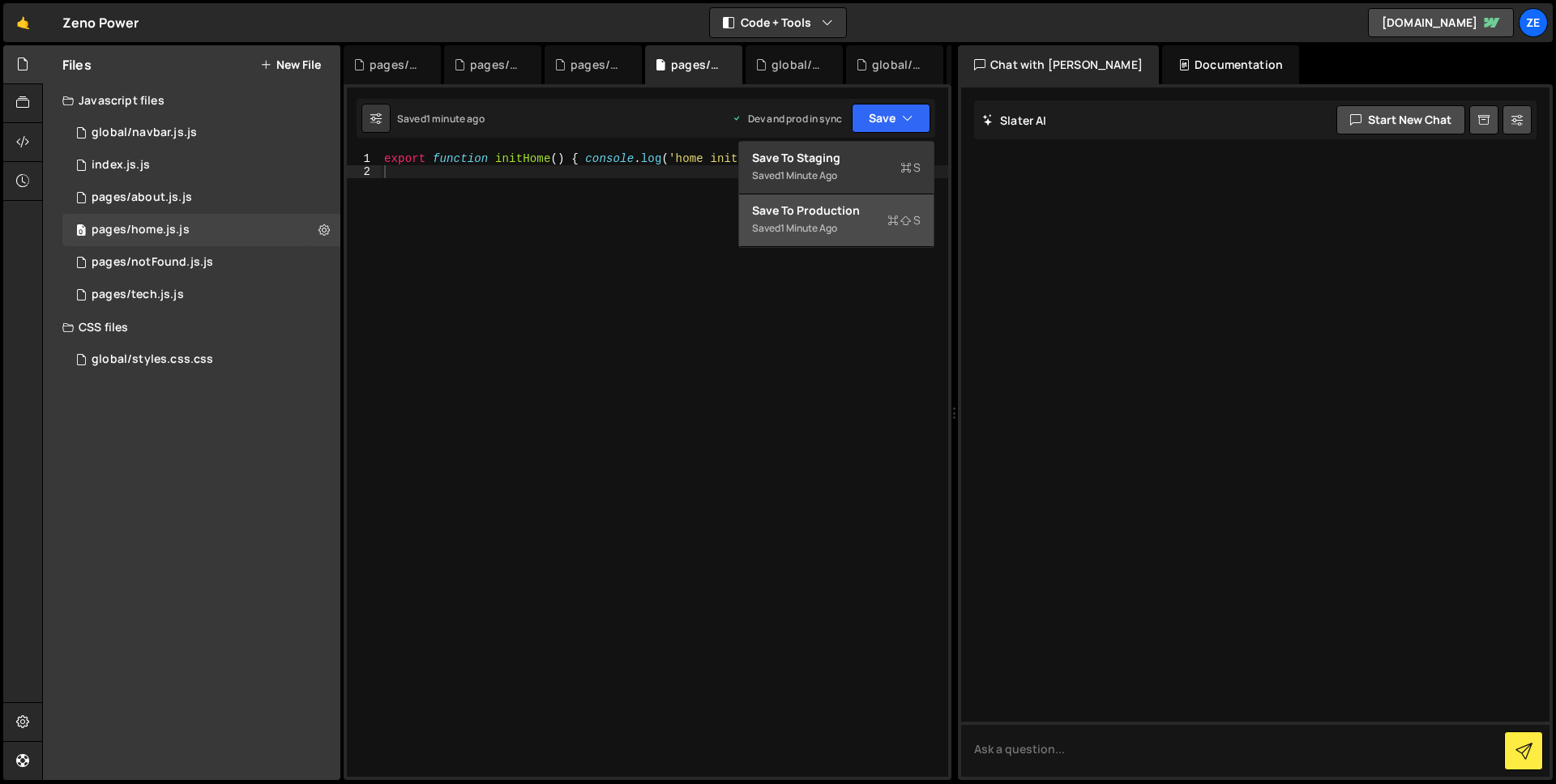
click at [838, 200] on button "Save to Production S Saved 1 minute ago" at bounding box center [836, 220] width 194 height 53
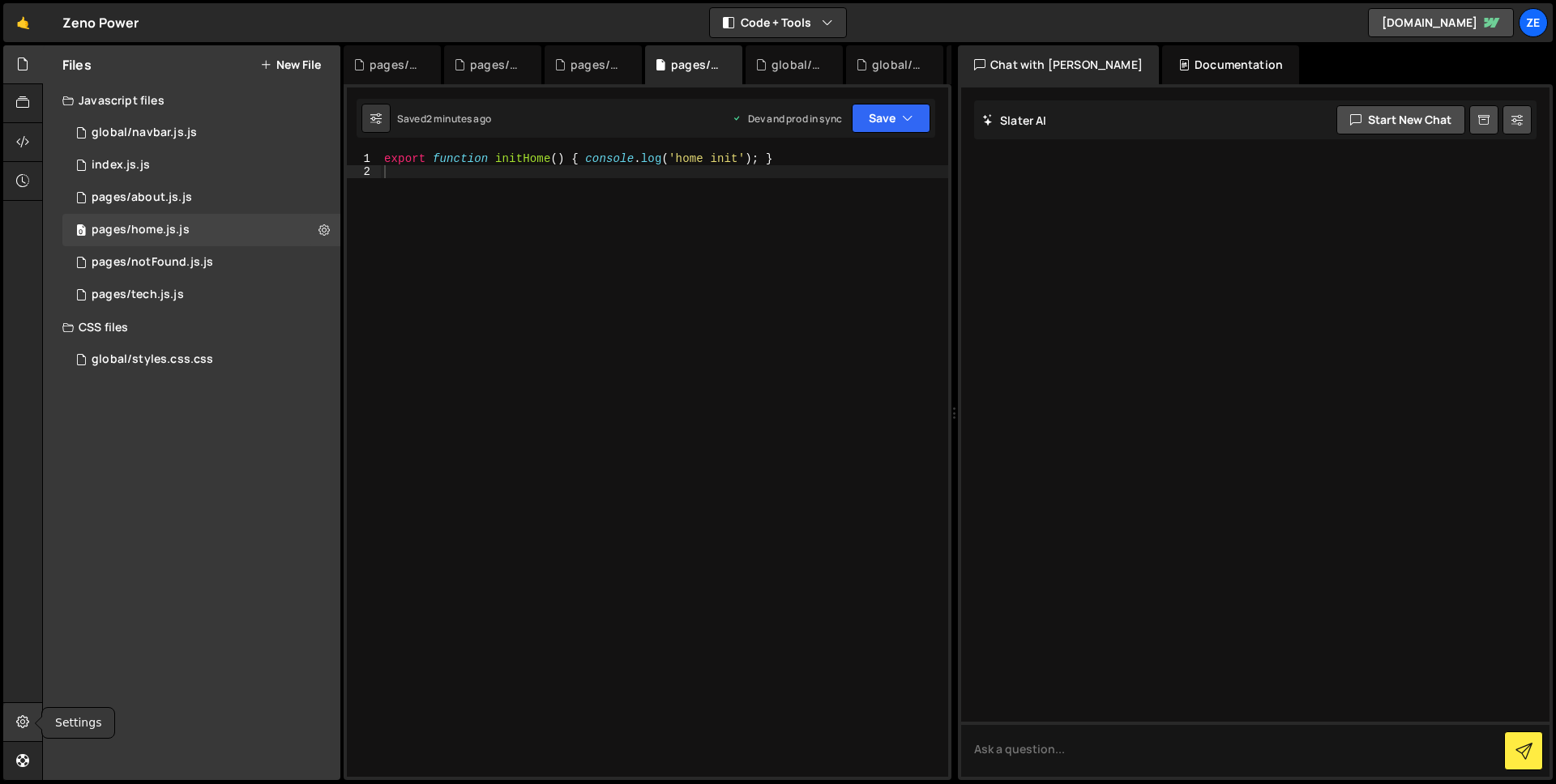
click at [37, 714] on div at bounding box center [23, 722] width 40 height 39
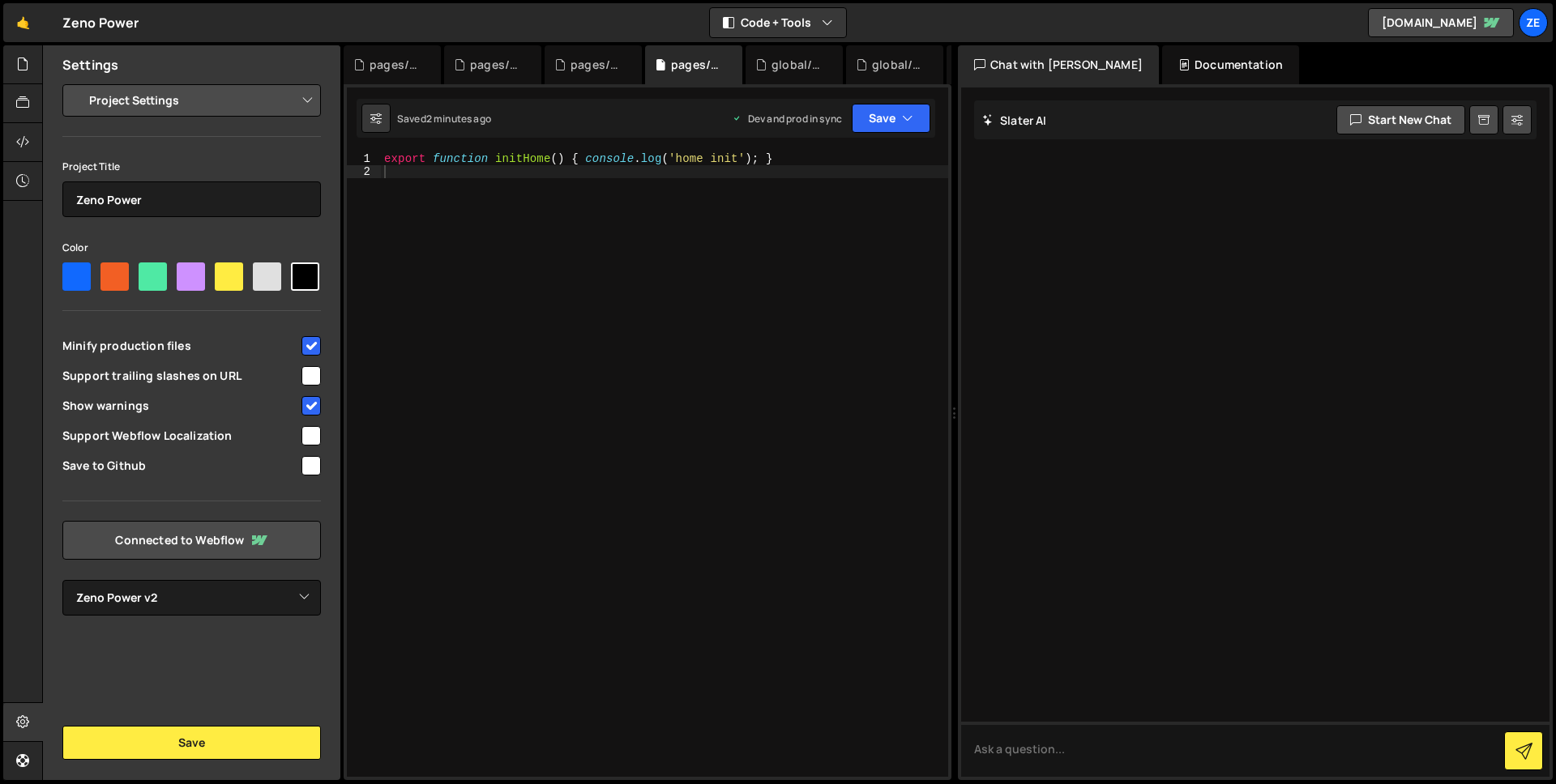
click at [615, 533] on div "export function initHome ( ) { console . log ( 'home init' ) ; }" at bounding box center [664, 477] width 567 height 650
click at [27, 69] on icon at bounding box center [23, 64] width 13 height 18
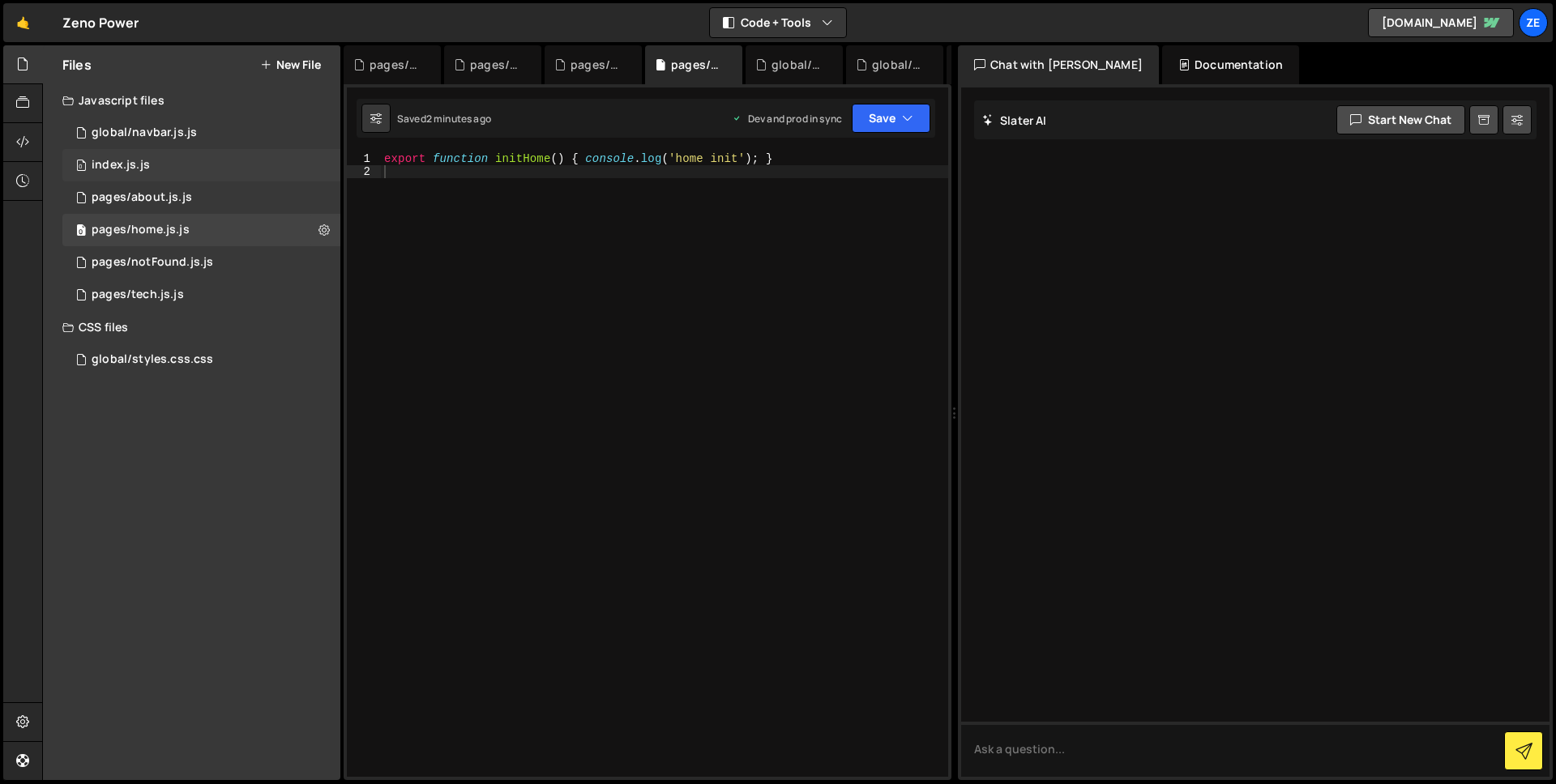
click at [162, 164] on div "0 index.js.js 0" at bounding box center [202, 165] width 278 height 32
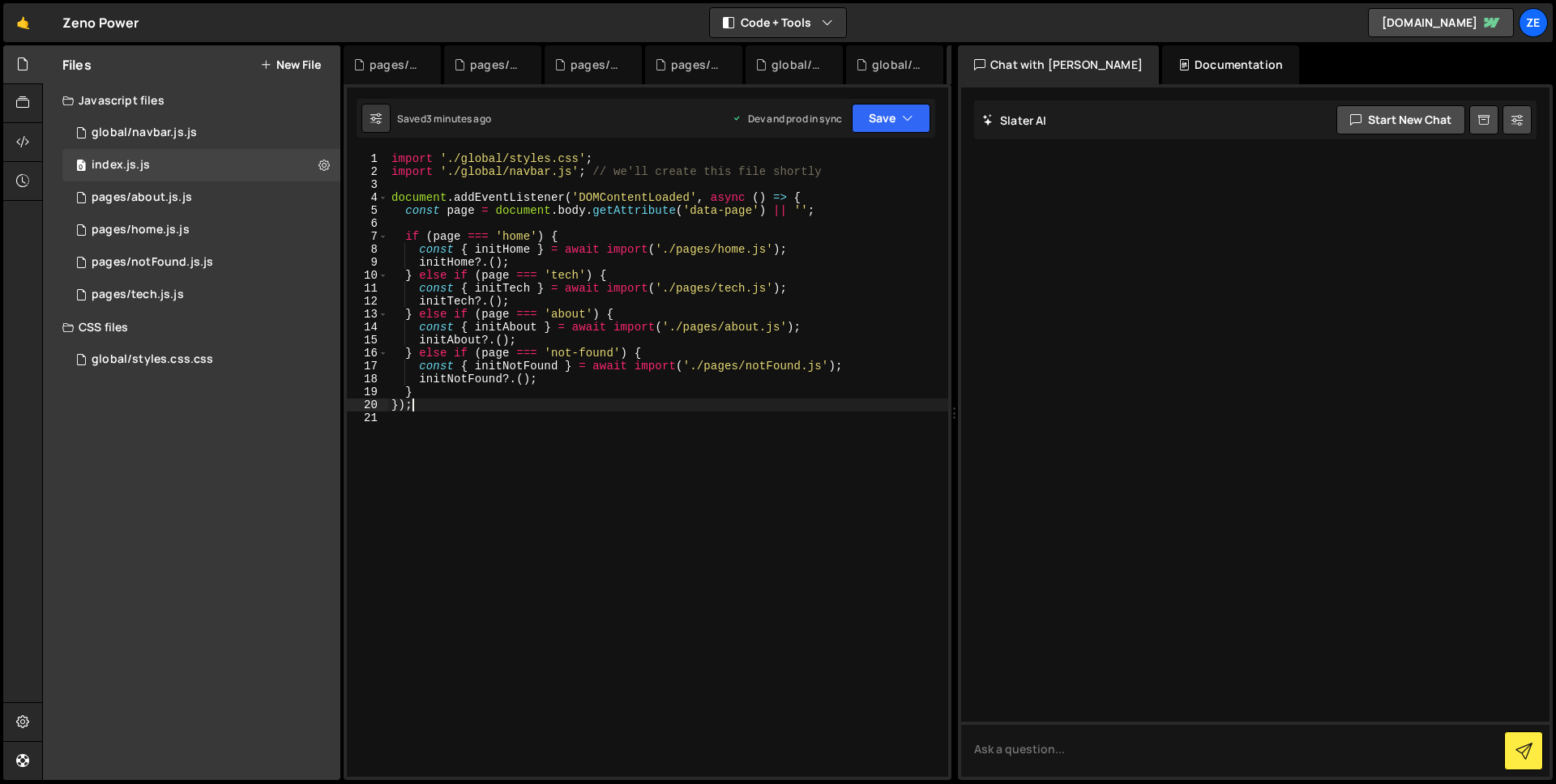
click at [672, 404] on div "import './global/styles.css' ; import './global/navbar.js' ; // we'll create th…" at bounding box center [668, 477] width 560 height 650
type textarea "});"
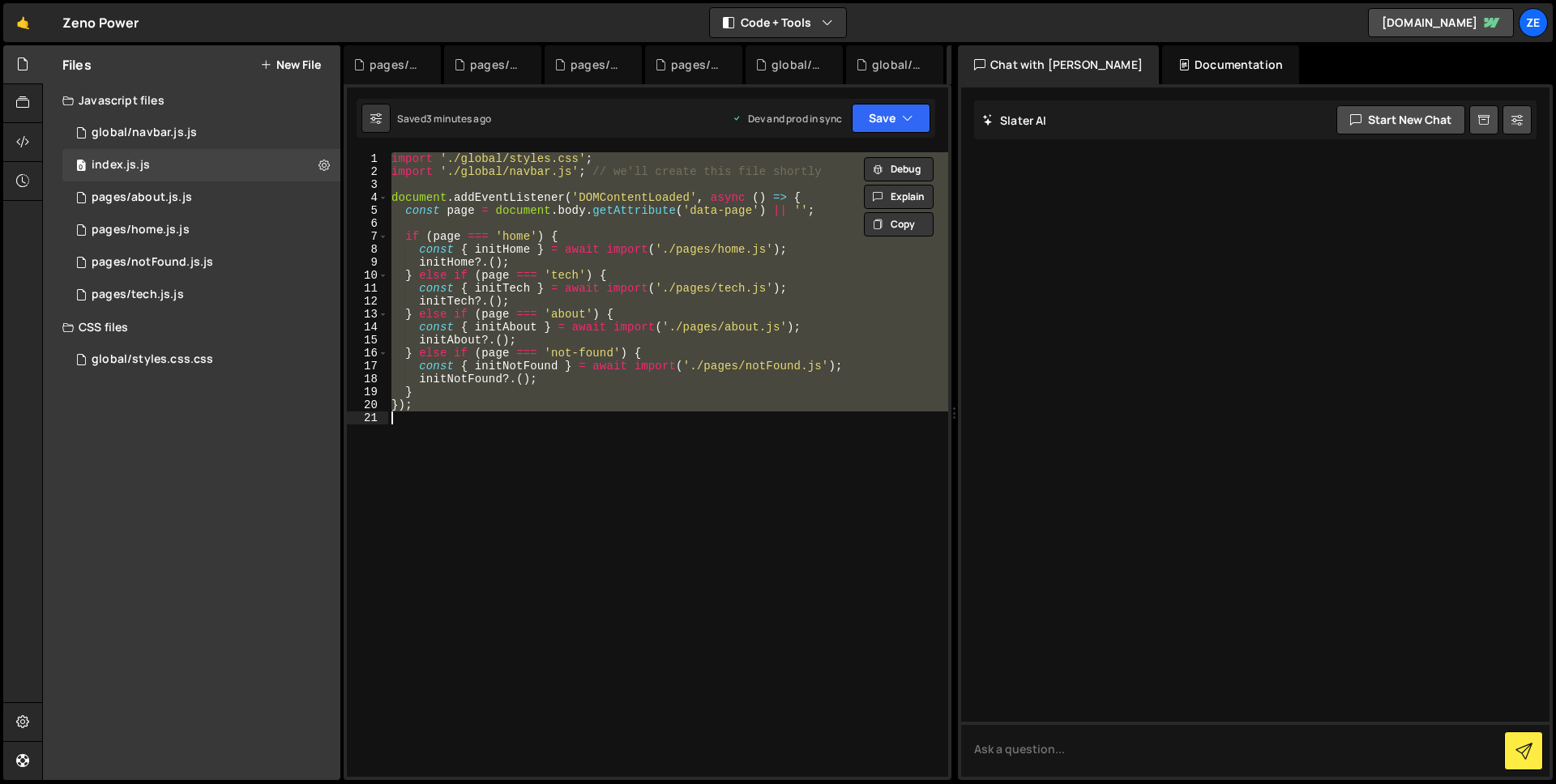
paste textarea
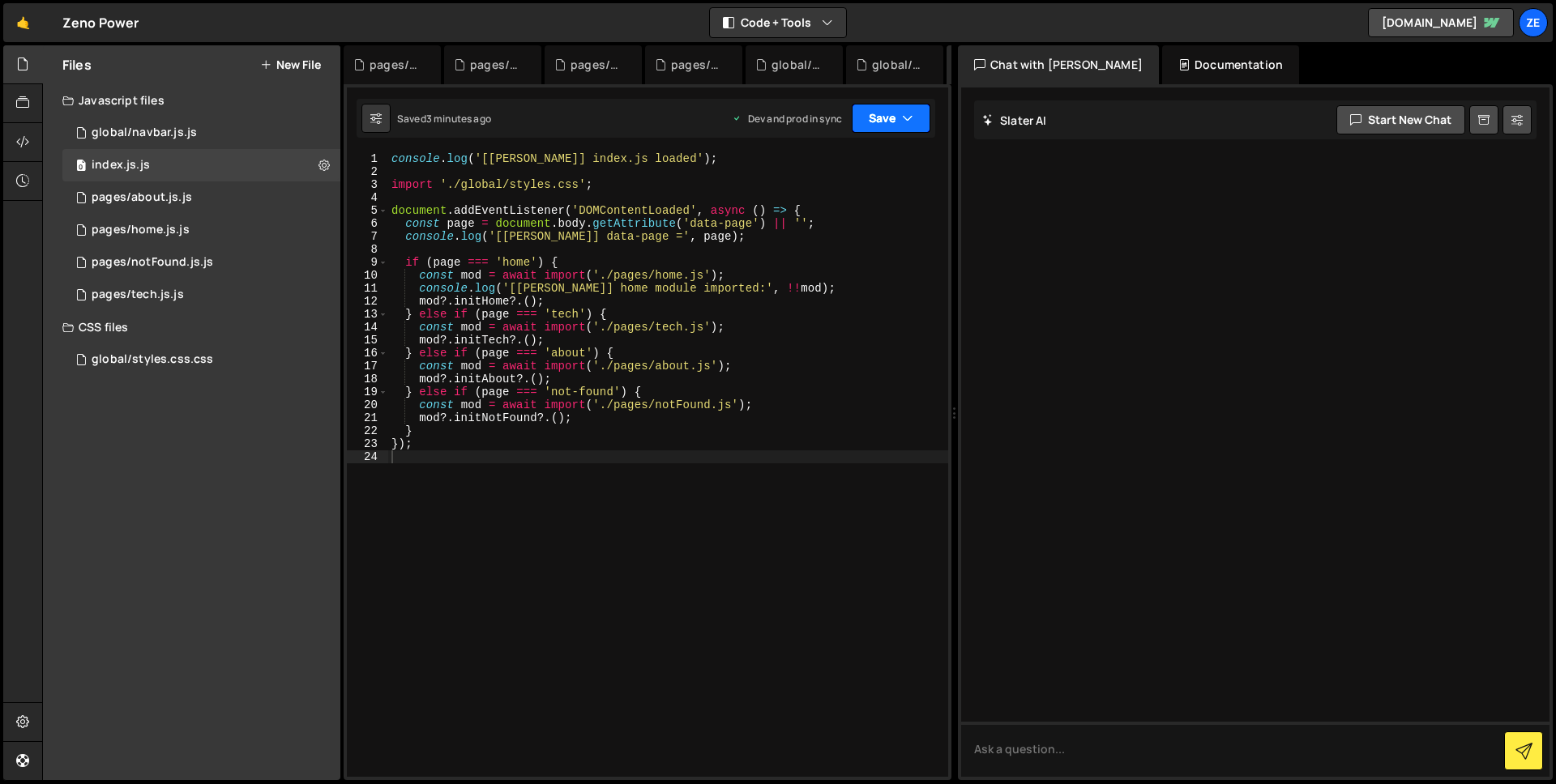
click at [872, 128] on button "Save" at bounding box center [890, 119] width 78 height 29
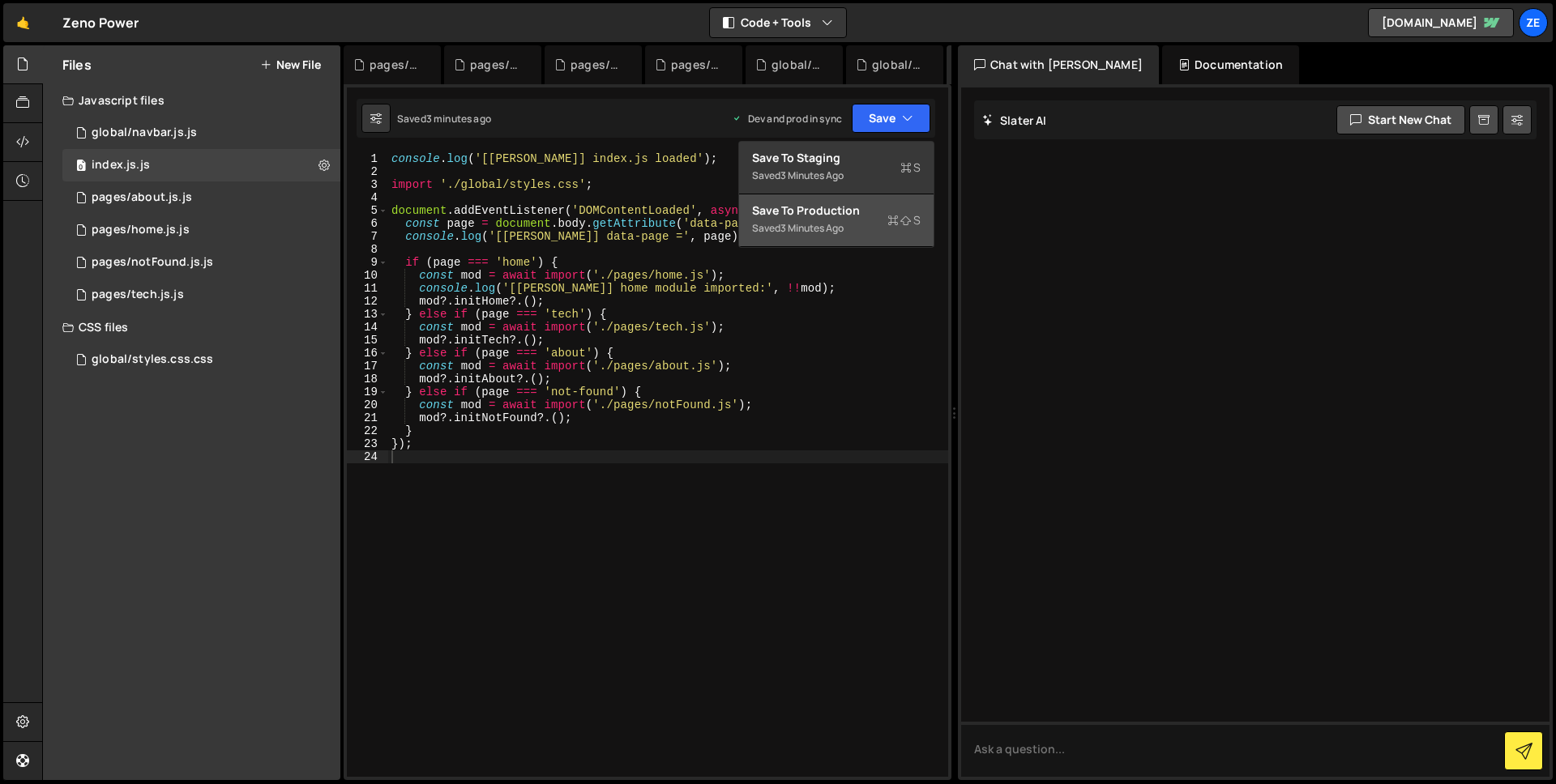
click at [836, 207] on div "Save to Production S" at bounding box center [836, 211] width 169 height 17
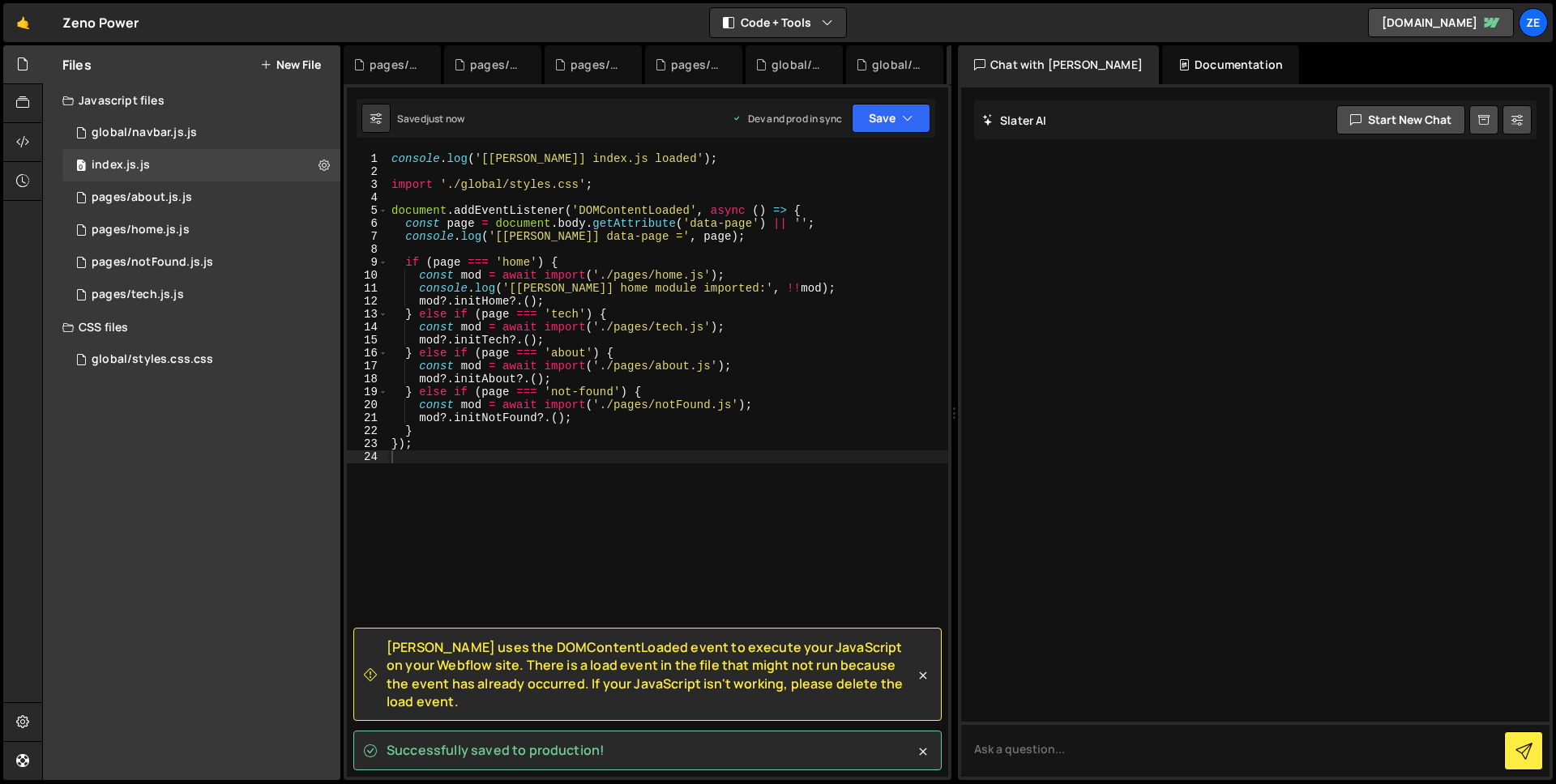
click at [493, 675] on span "Slater uses the DOMContentLoaded event to execute your JavaScript on your Webfl…" at bounding box center [650, 674] width 528 height 73
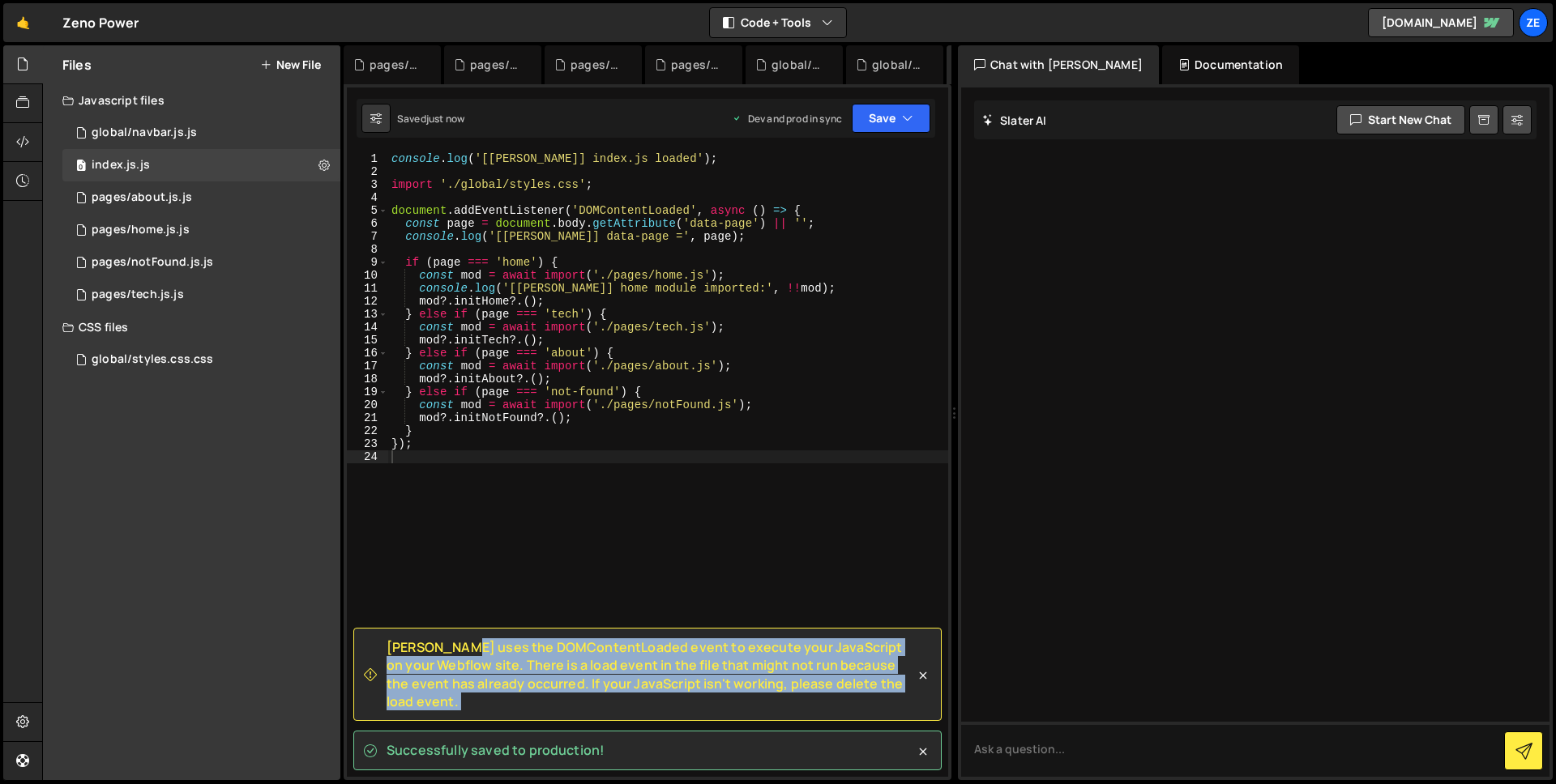
click at [493, 675] on span "Slater uses the DOMContentLoaded event to execute your JavaScript on your Webfl…" at bounding box center [650, 674] width 528 height 73
copy div "Slater uses the DOMContentLoaded event to execute your JavaScript on your Webfl…"
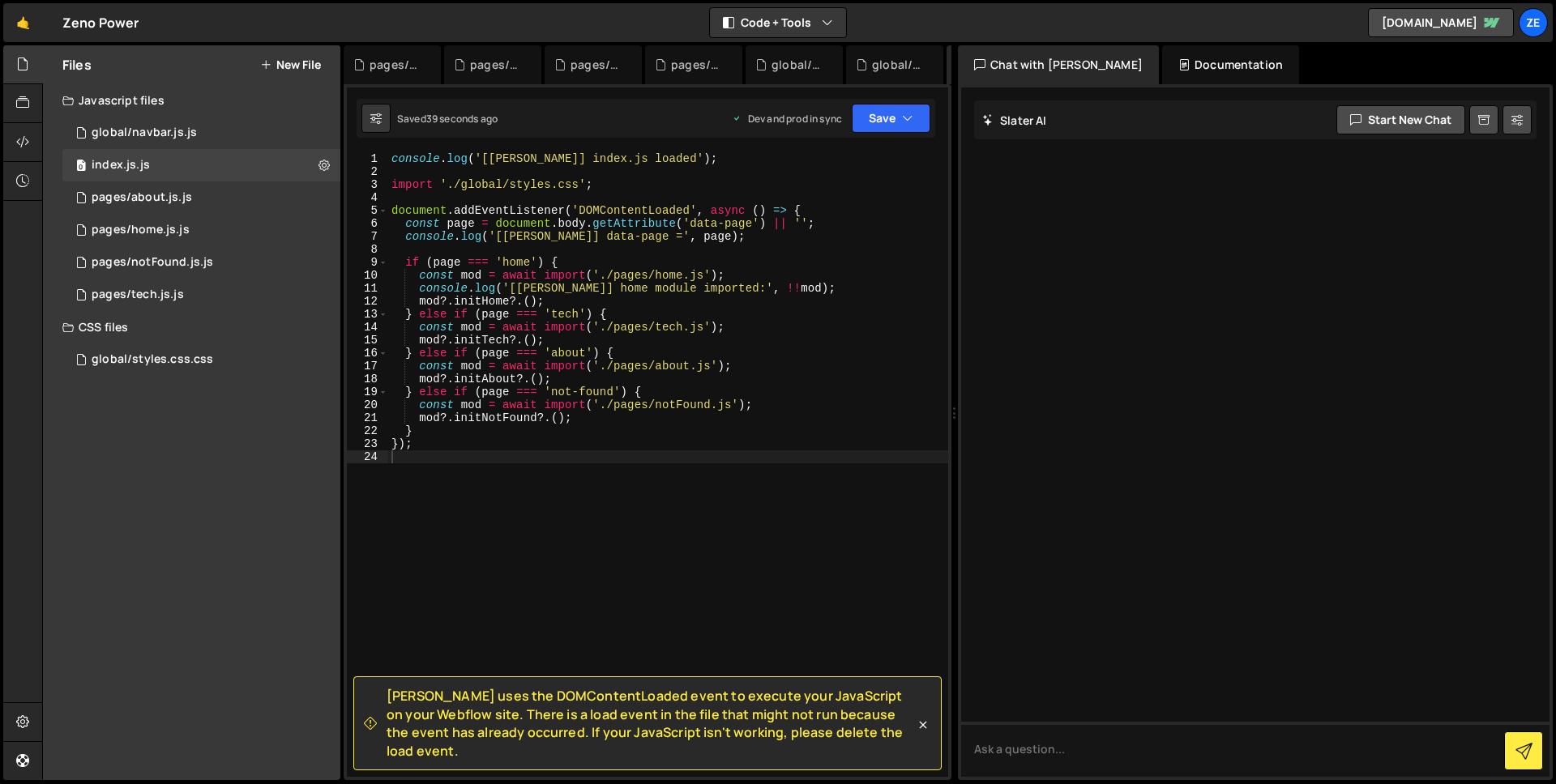
click at [526, 265] on div "console . log ( '[Slater] index.js loaded' ) ; import './global/styles.css' ; d…" at bounding box center [668, 477] width 560 height 650
type textarea "});"
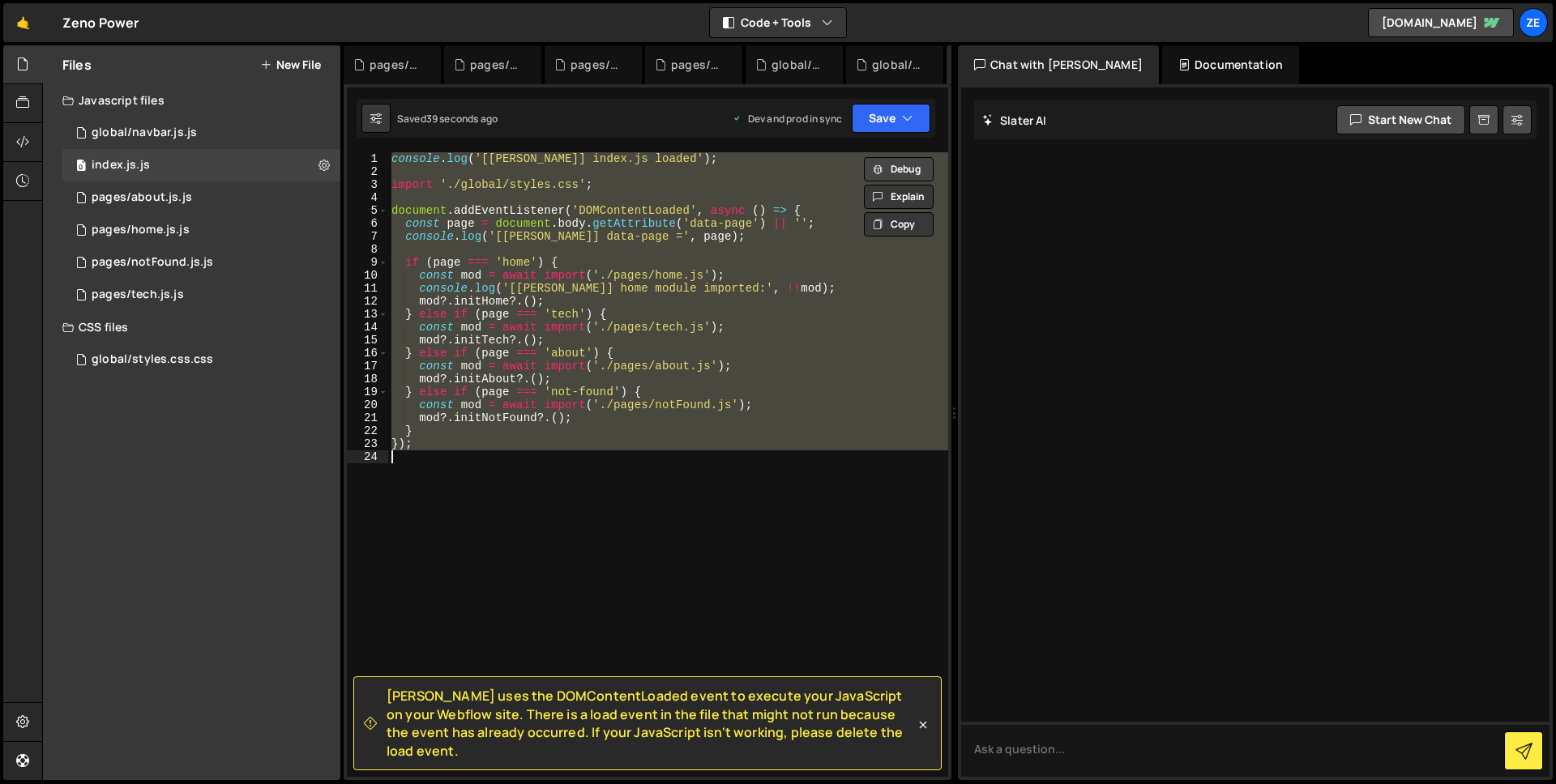
paste textarea
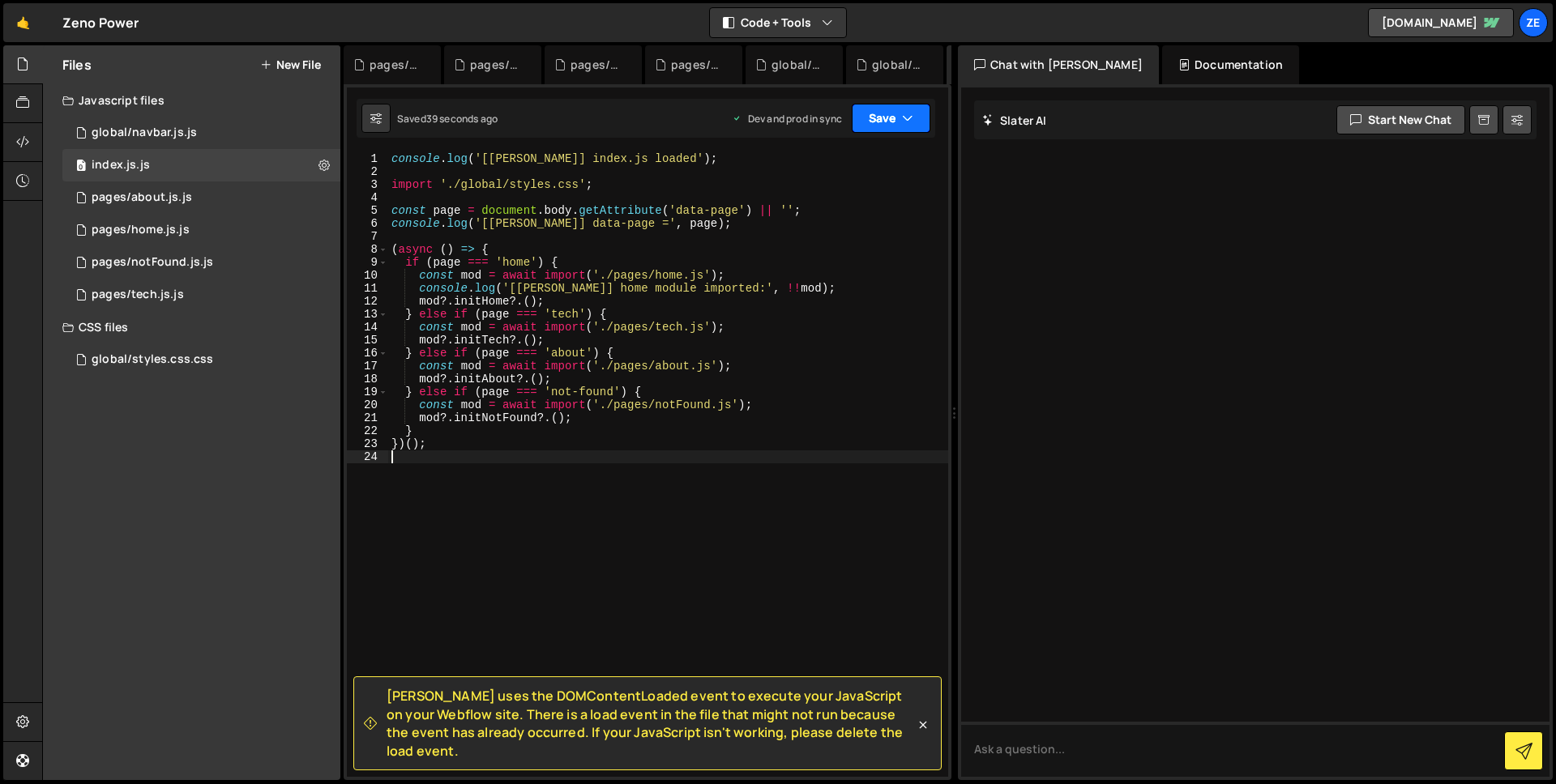
click at [879, 117] on button "Save" at bounding box center [890, 119] width 78 height 29
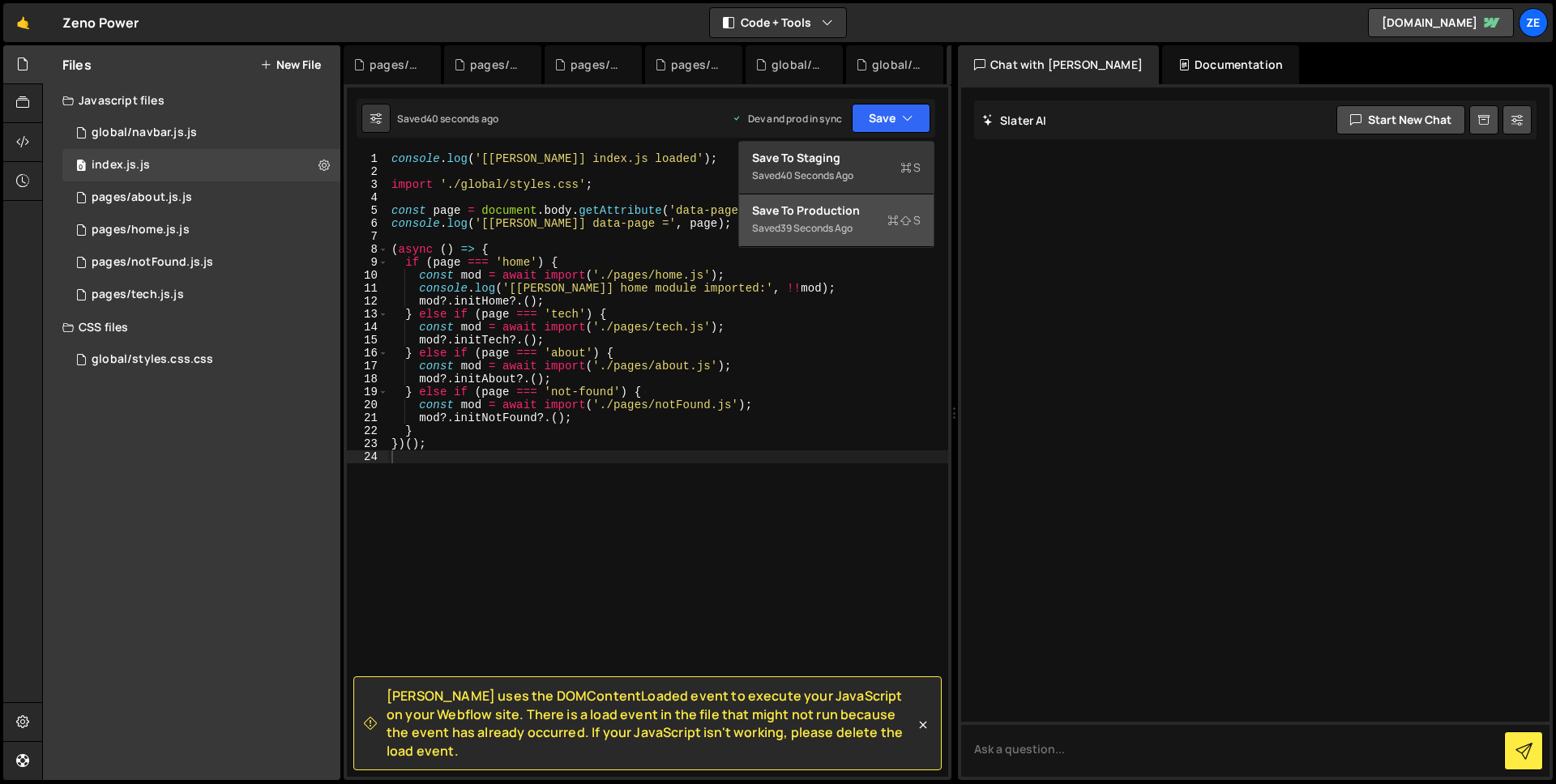
click at [804, 216] on div "Save to Production S" at bounding box center [836, 211] width 169 height 17
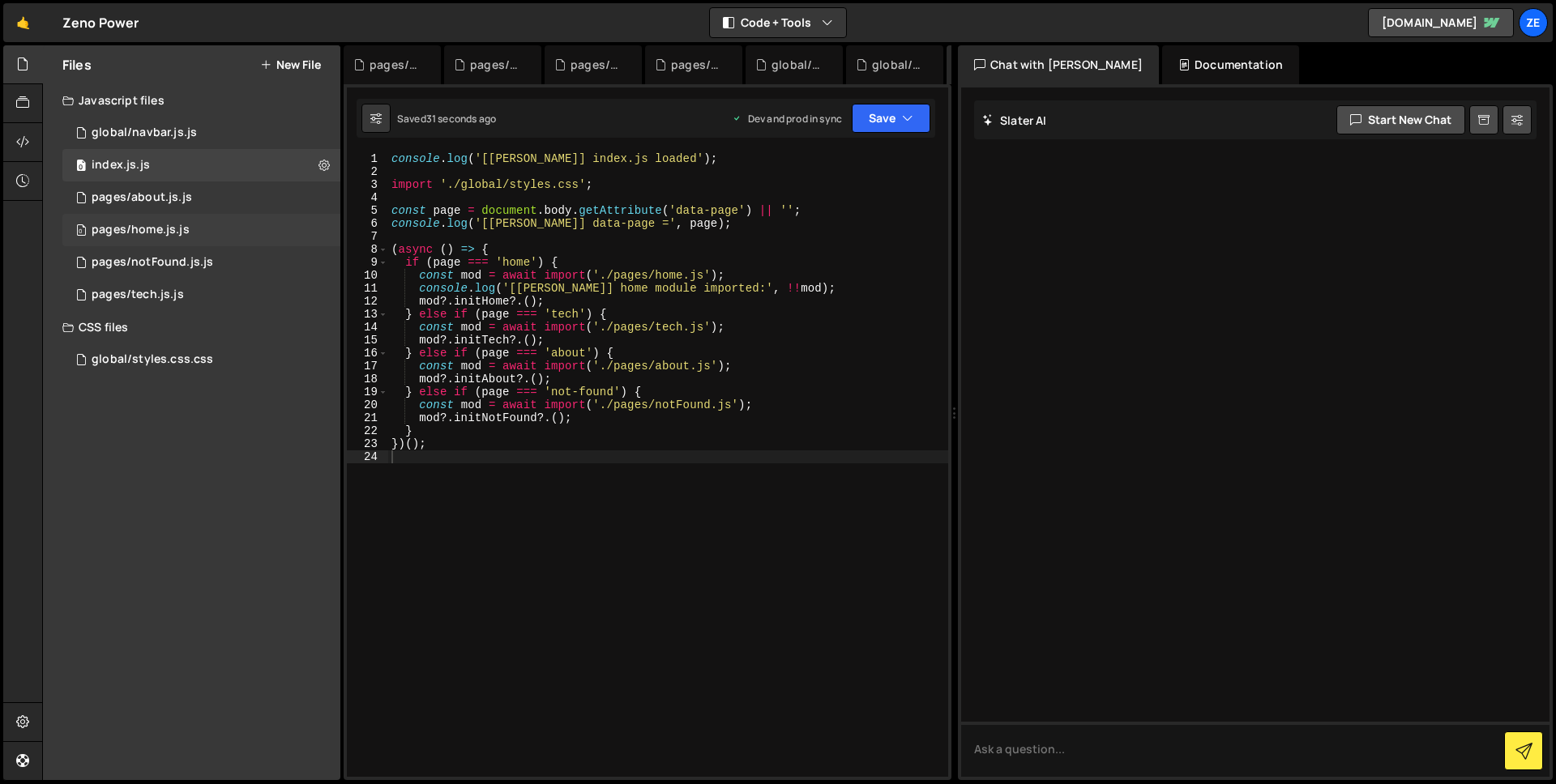
click at [190, 228] on div "0 pages/home.js.js 0" at bounding box center [202, 229] width 278 height 32
click at [217, 232] on div "0 pages/home.js.js 0" at bounding box center [202, 229] width 278 height 32
click at [214, 202] on div "0 pages/about.js.js 0" at bounding box center [202, 197] width 278 height 32
click at [213, 225] on div "0 pages/home.js.js 0" at bounding box center [202, 229] width 278 height 32
click at [213, 209] on div "0 pages/about.js.js 0" at bounding box center [202, 197] width 278 height 32
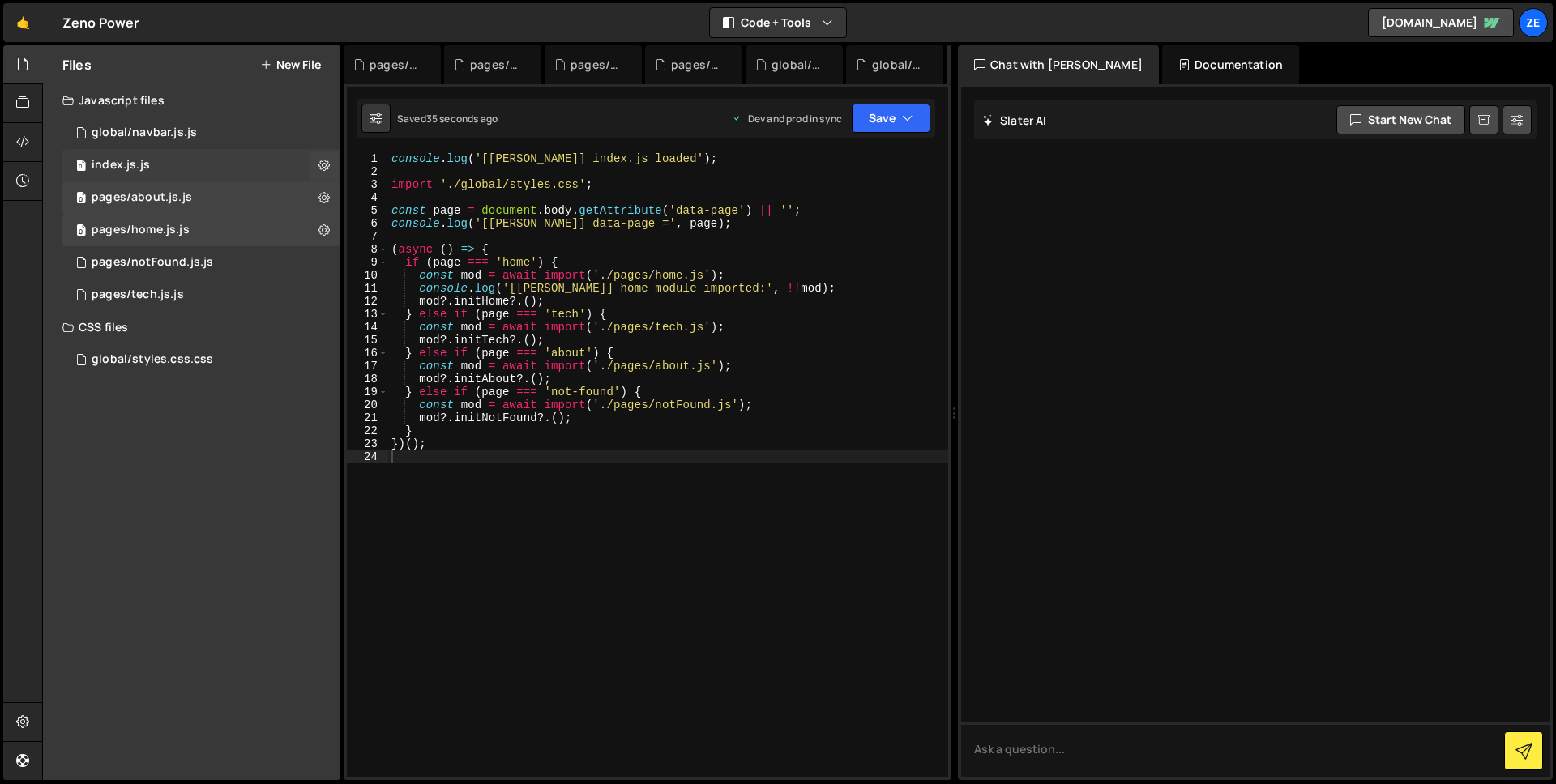
click at [218, 173] on div "0 index.js.js 0" at bounding box center [202, 165] width 278 height 32
click at [230, 263] on div "0 pages/notFound.js.js 0" at bounding box center [202, 262] width 278 height 32
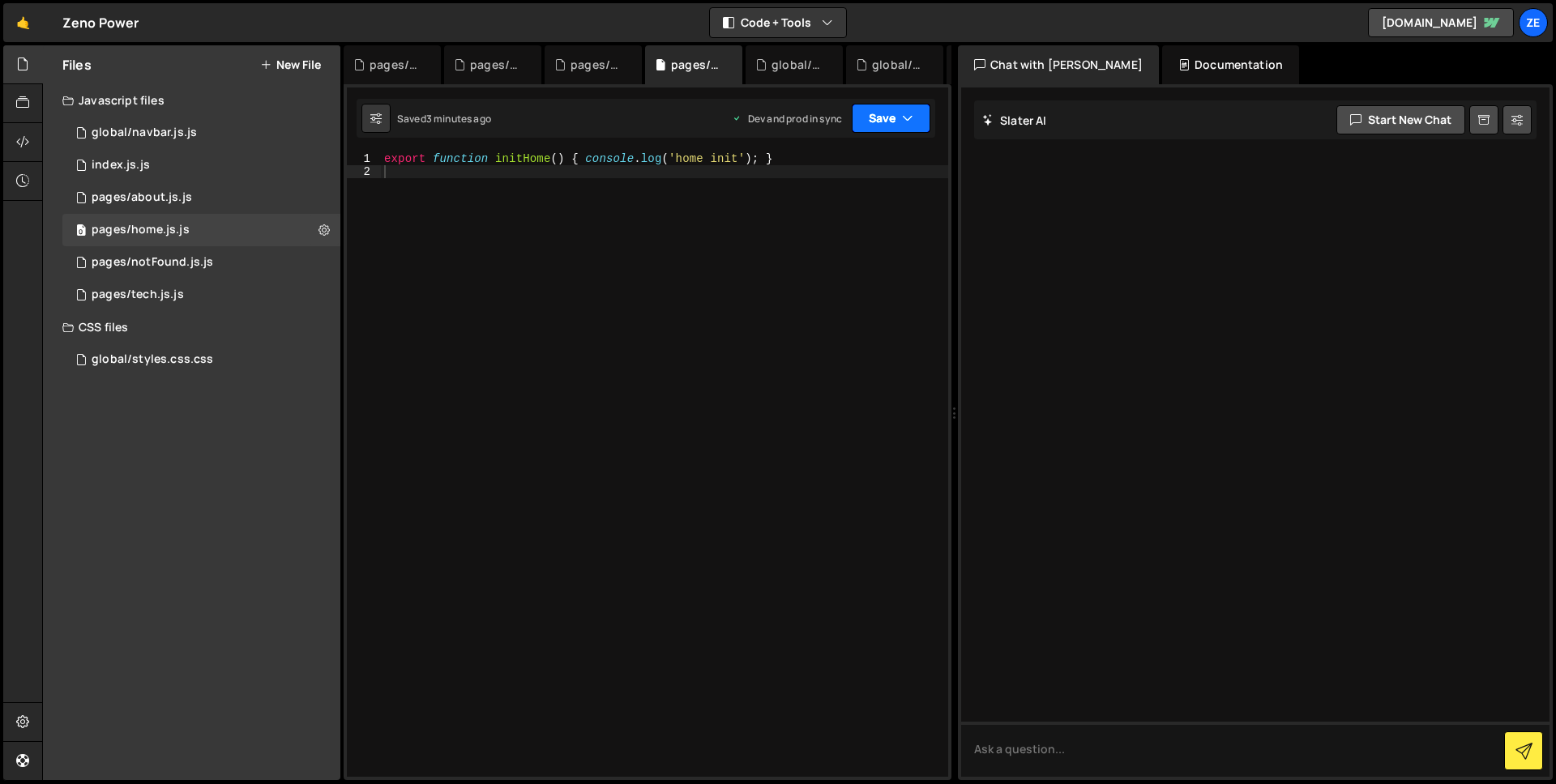
click at [897, 117] on button "Save" at bounding box center [890, 119] width 78 height 29
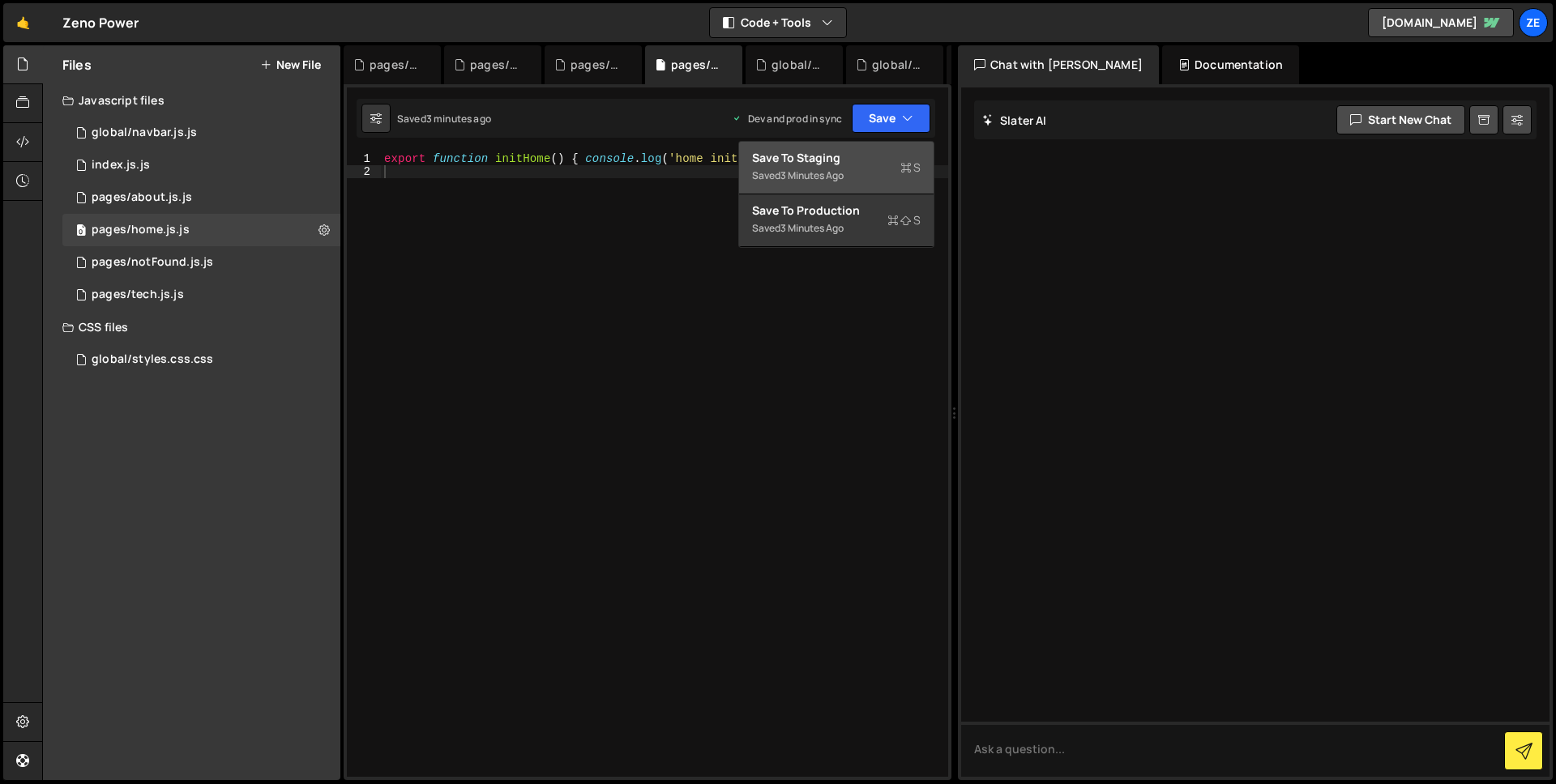
click at [878, 163] on div "Save to Staging S" at bounding box center [836, 158] width 169 height 17
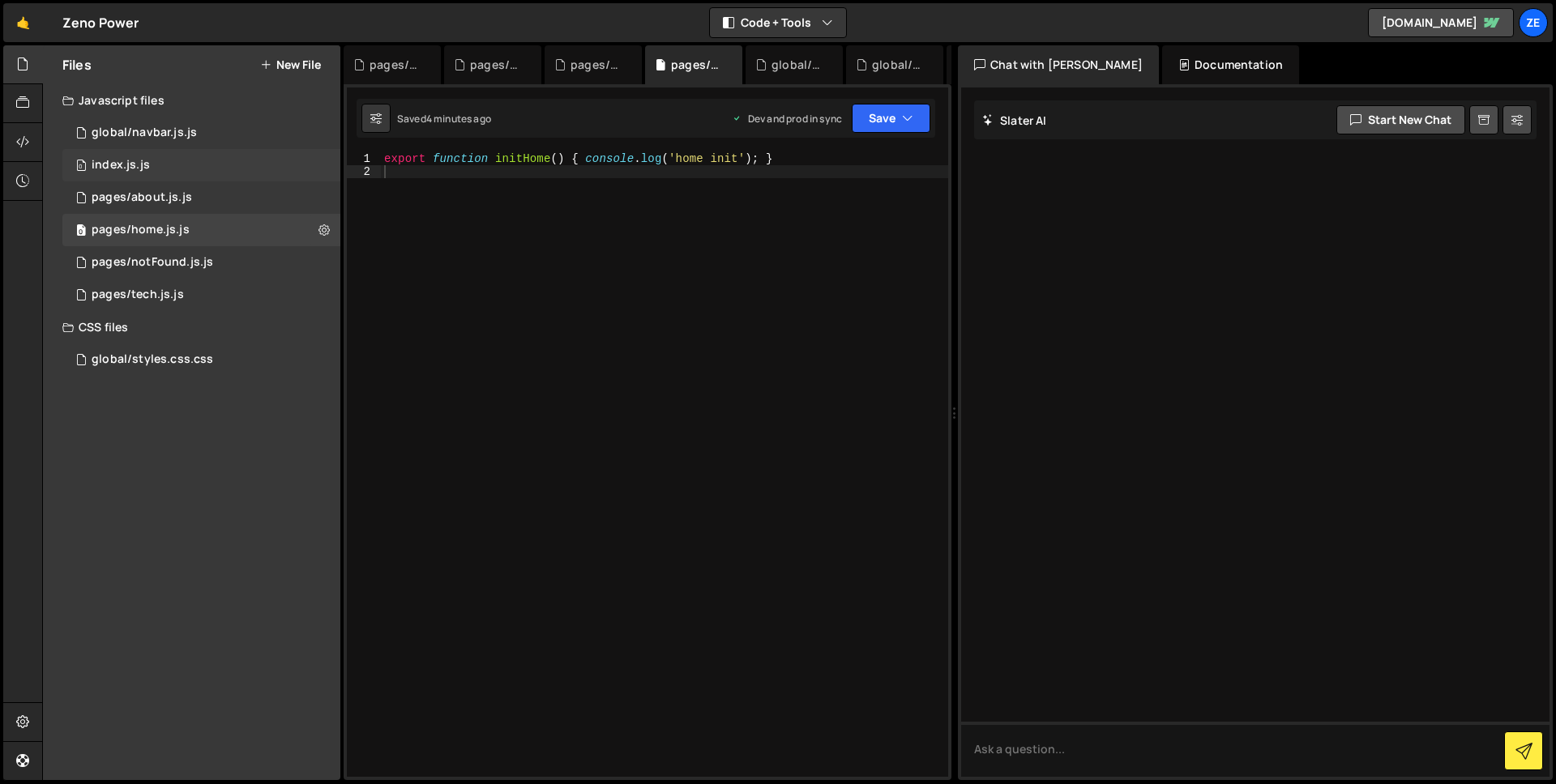
click at [185, 171] on div "0 index.js.js 0" at bounding box center [202, 165] width 278 height 32
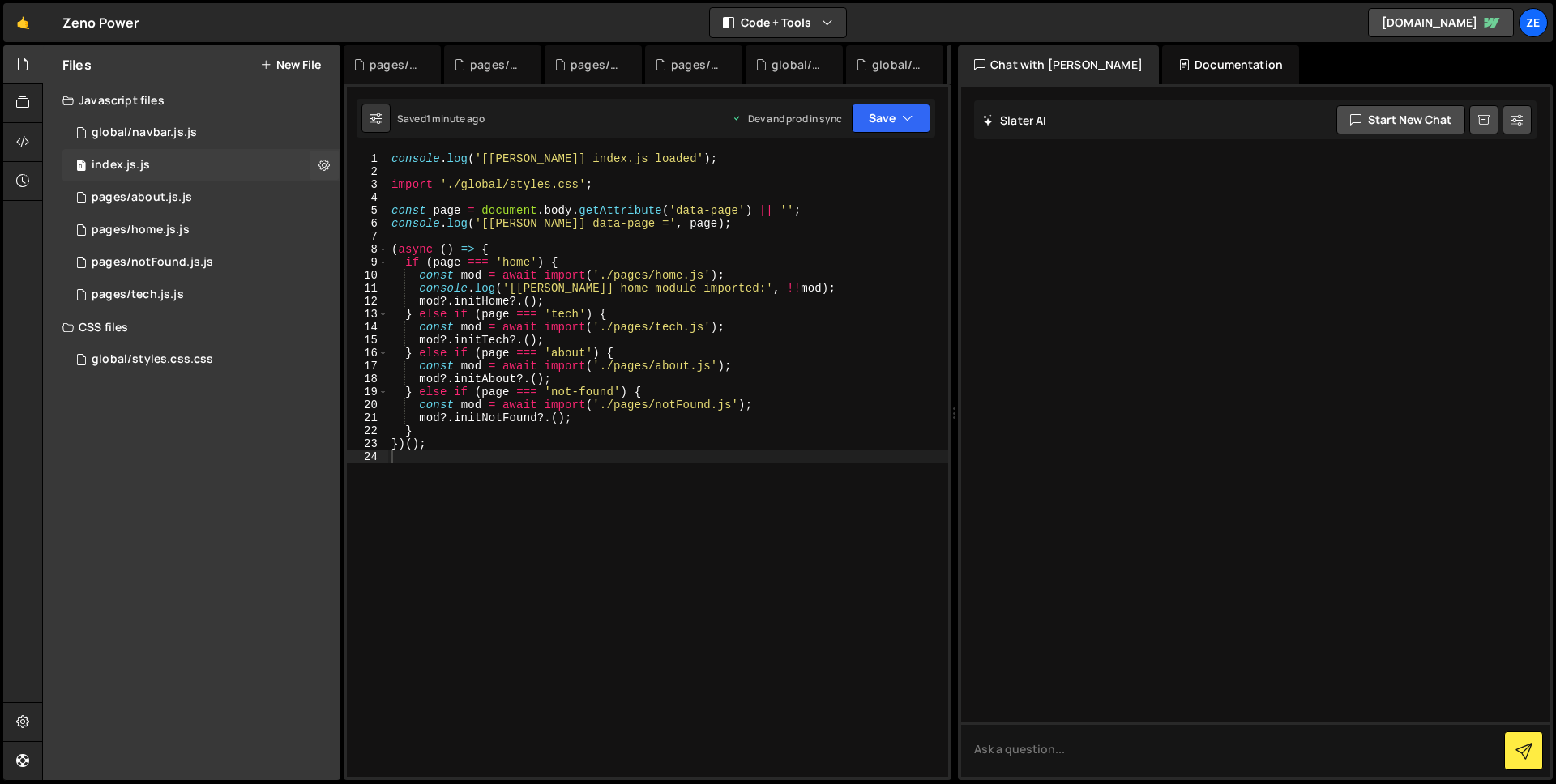
click at [162, 165] on div "0 index.js.js 0" at bounding box center [202, 165] width 278 height 32
click at [124, 163] on div "index.js.js" at bounding box center [120, 165] width 58 height 15
click at [193, 128] on div "0 global/navbar.js.js 0" at bounding box center [202, 133] width 278 height 32
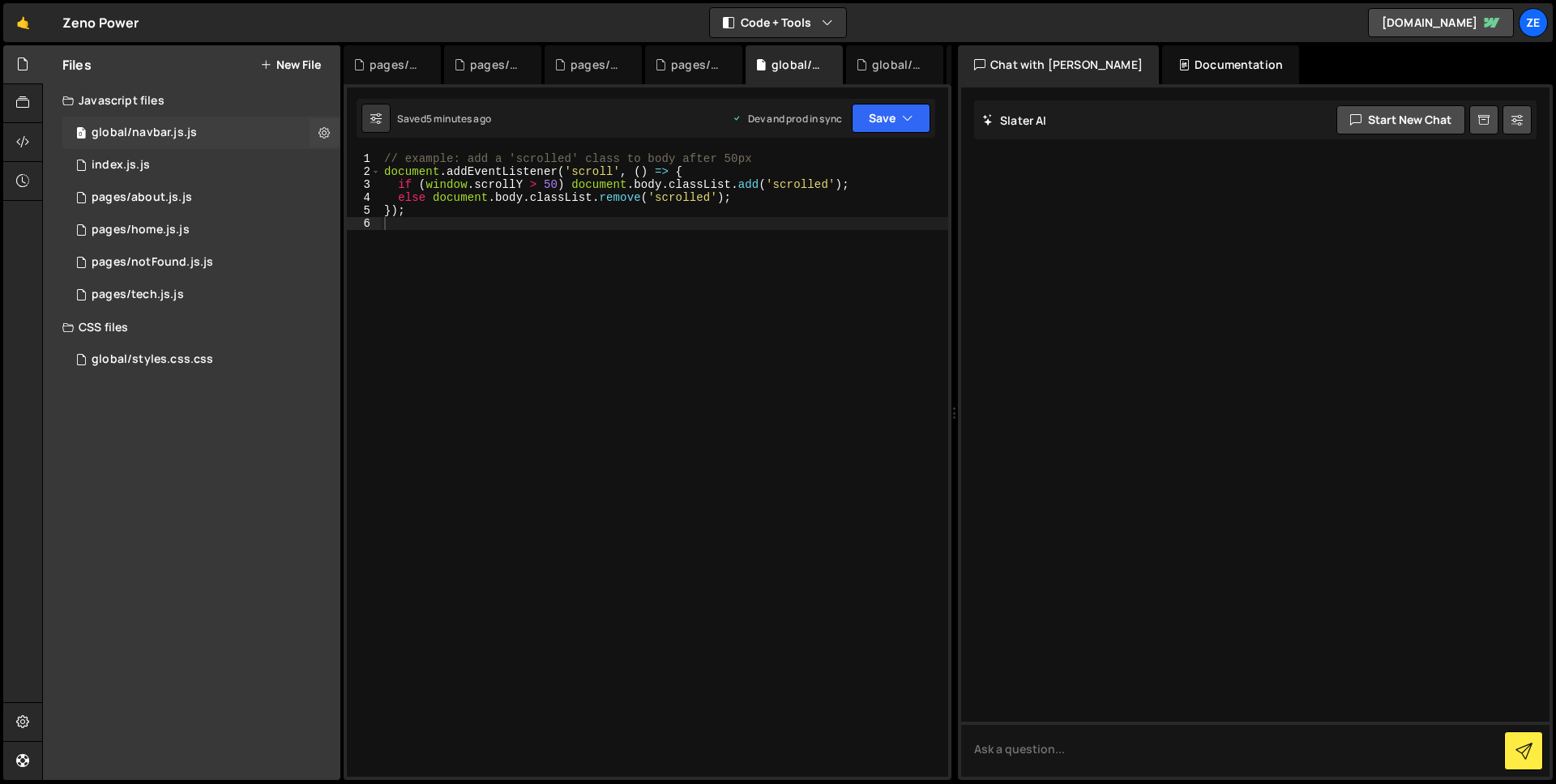
click at [339, 131] on div "0 global/navbar.js.js 0" at bounding box center [202, 133] width 278 height 32
click at [331, 131] on button at bounding box center [324, 133] width 29 height 29
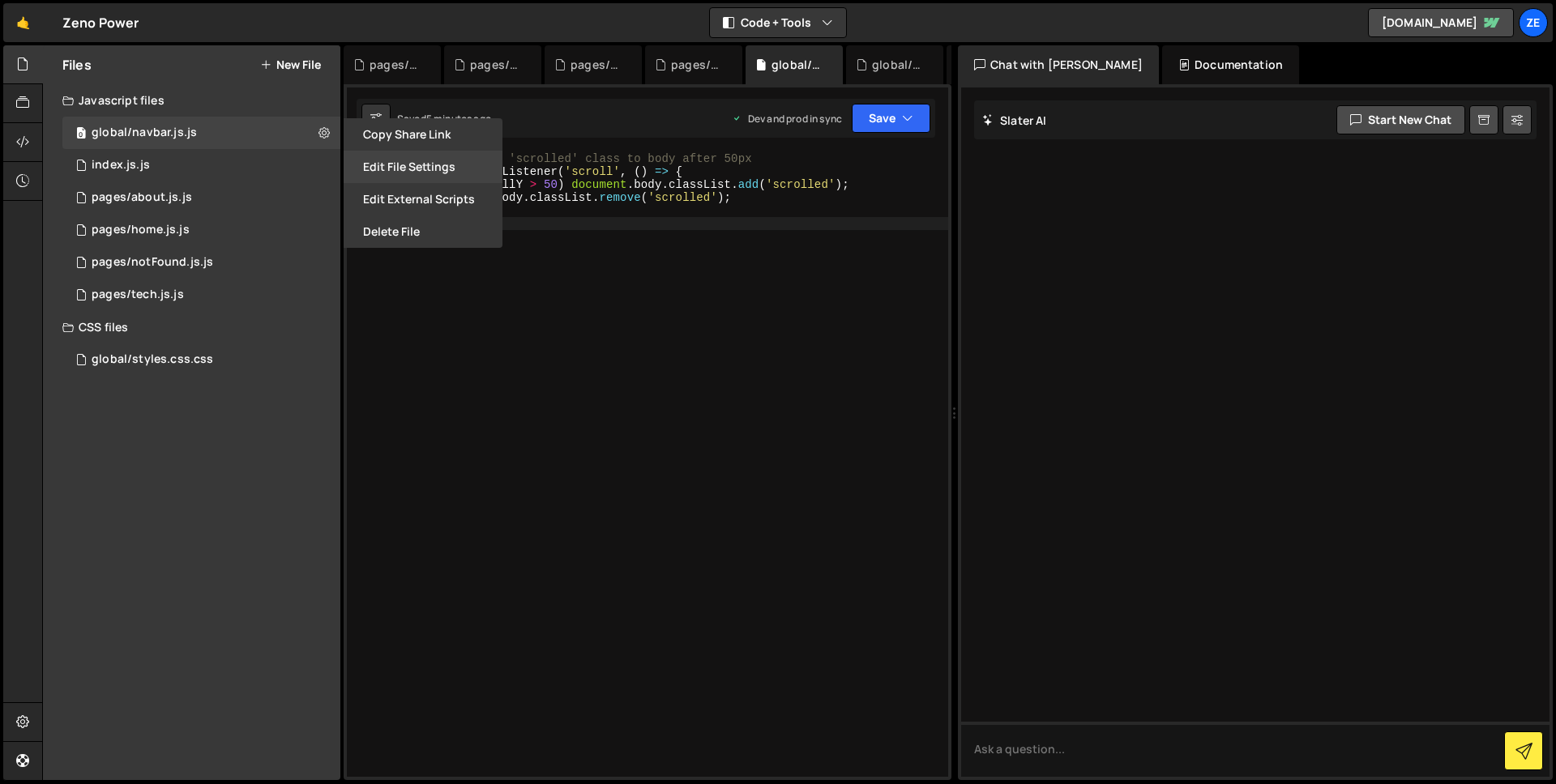
click at [466, 168] on button "Edit File Settings" at bounding box center [423, 167] width 159 height 32
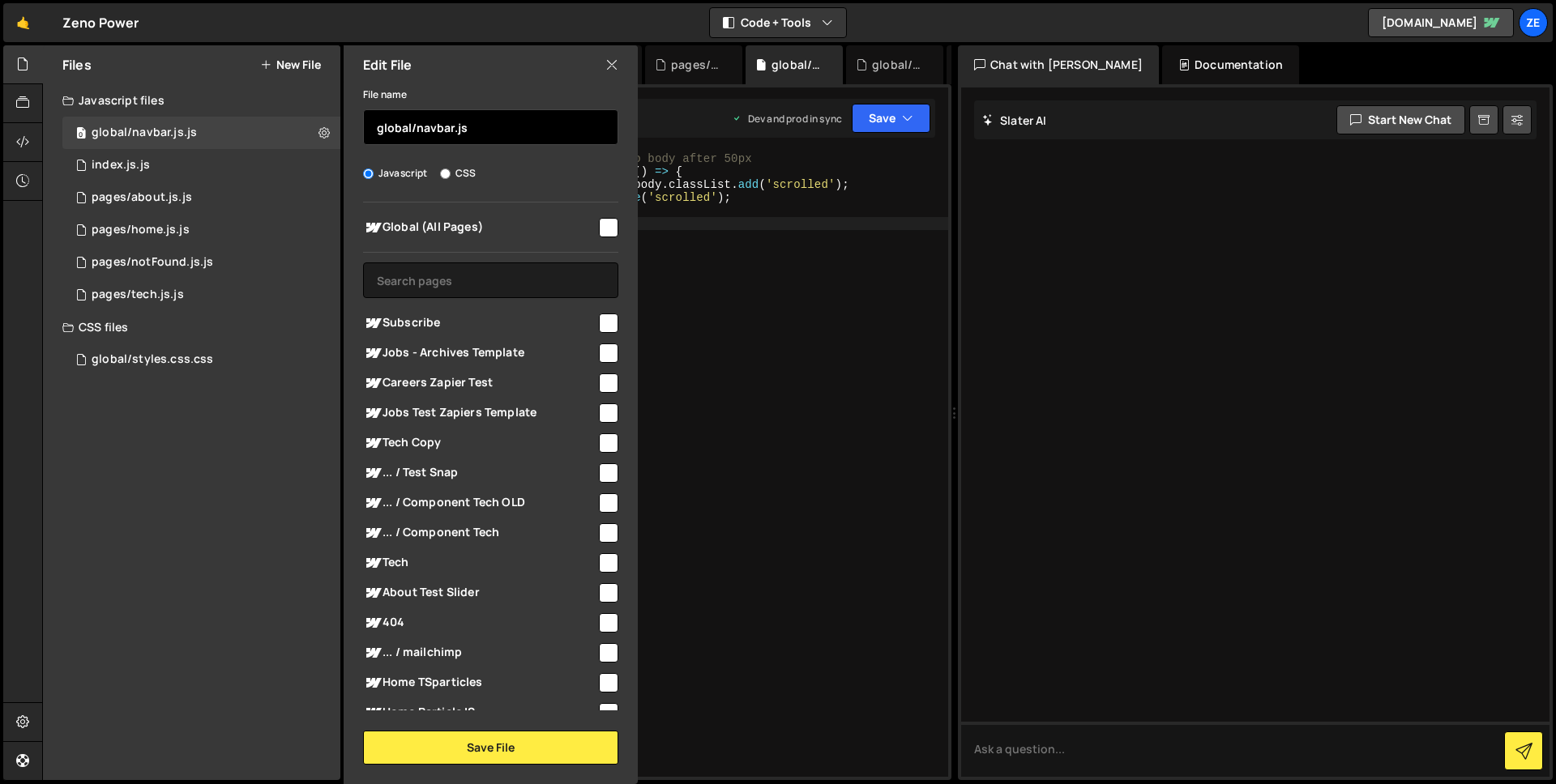
click at [497, 131] on input "global/navbar.js" at bounding box center [490, 127] width 255 height 36
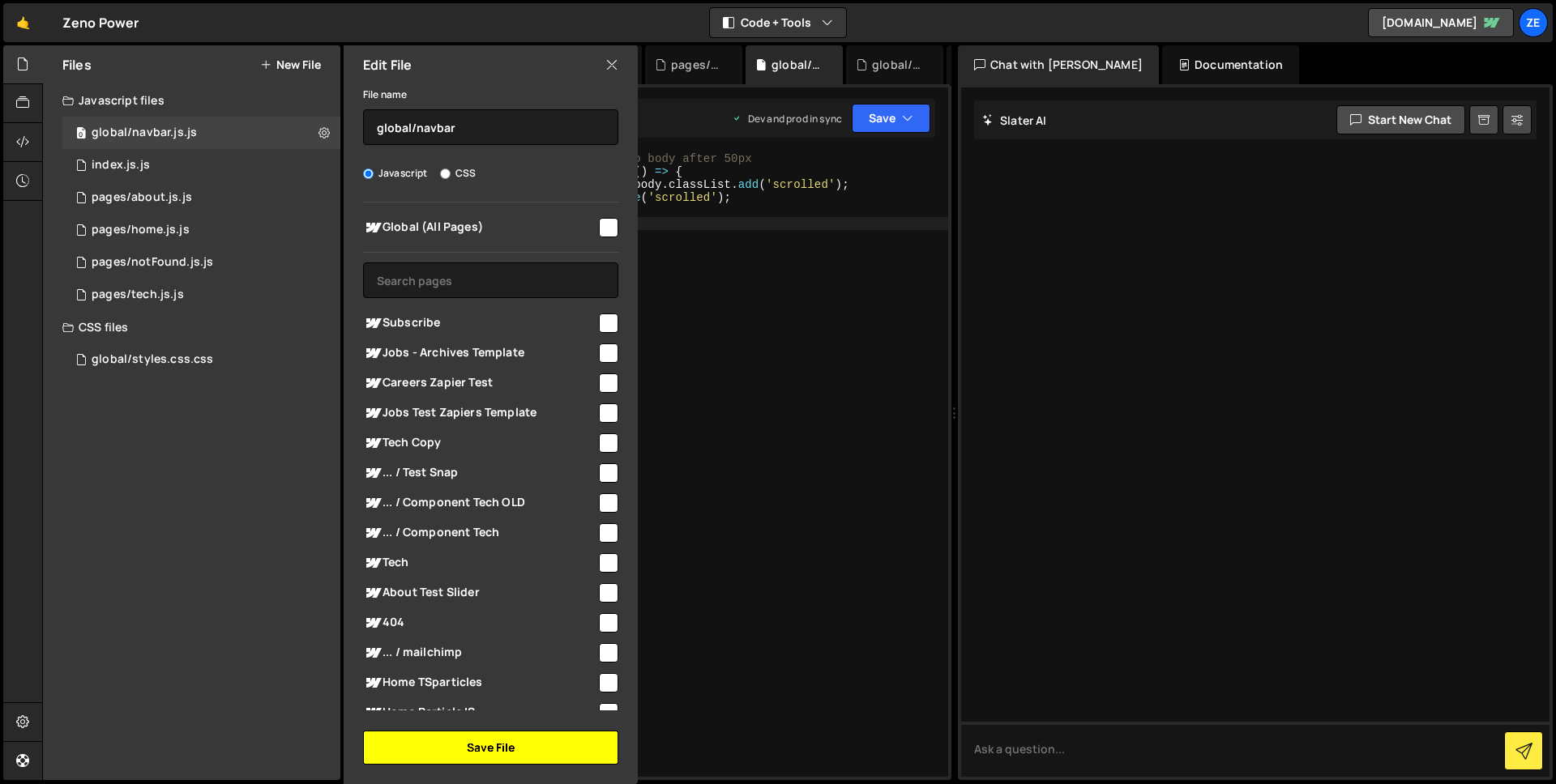
click at [492, 757] on button "Save File" at bounding box center [490, 747] width 255 height 34
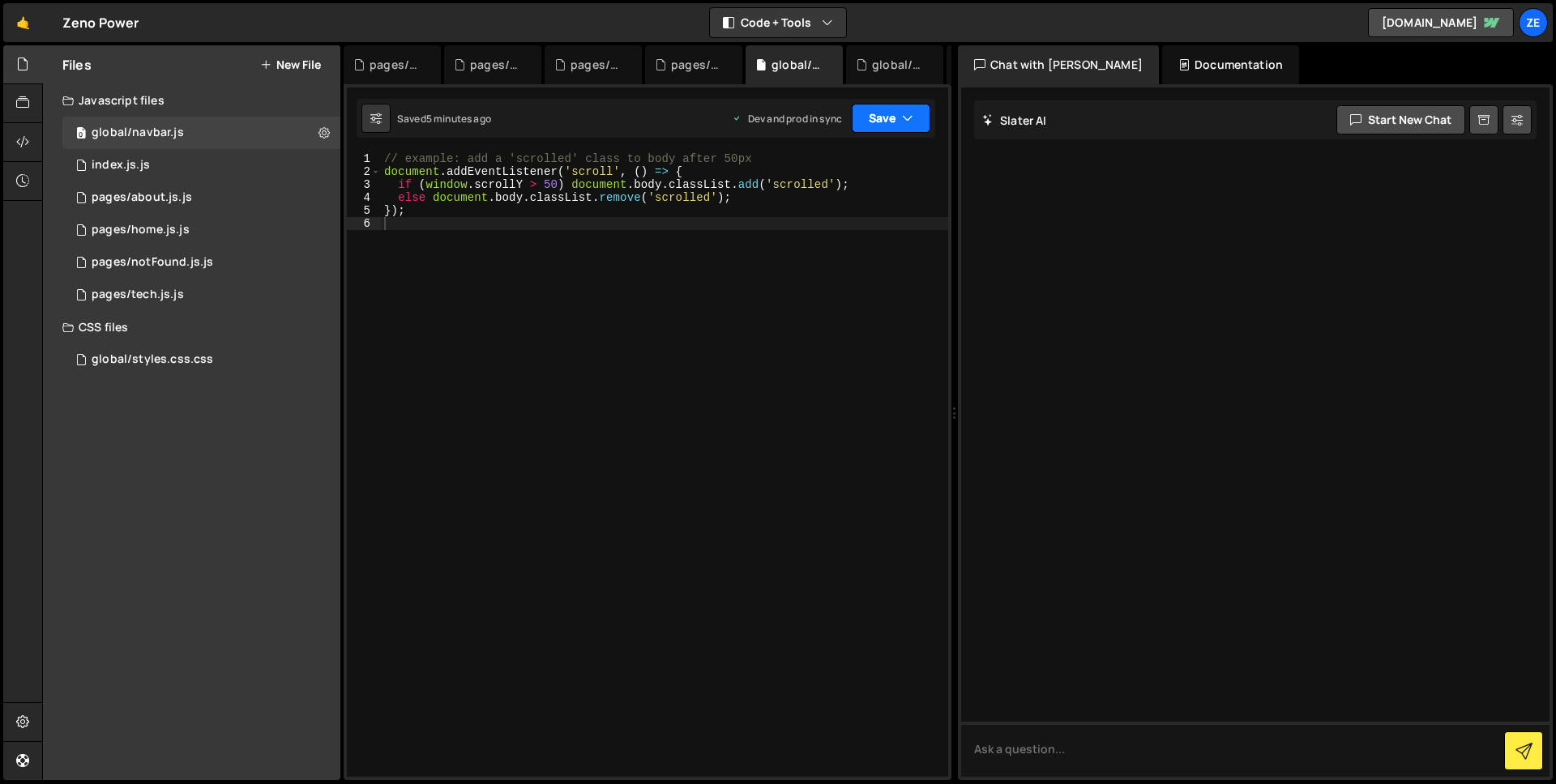
drag, startPoint x: 902, startPoint y: 120, endPoint x: 872, endPoint y: 164, distance: 53.3
click at [902, 119] on icon "button" at bounding box center [908, 119] width 11 height 17
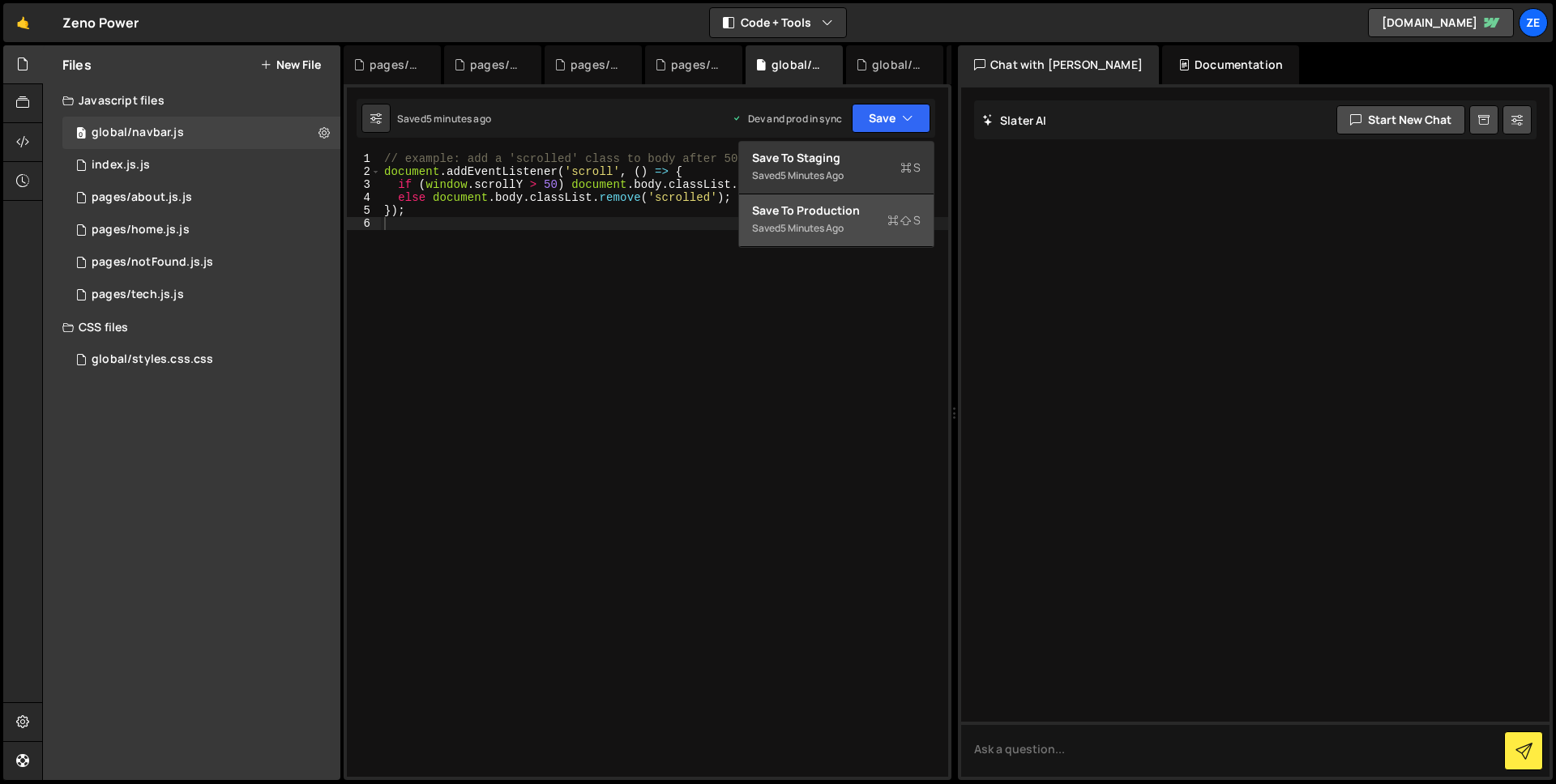
click at [846, 211] on div "Save to Production S" at bounding box center [836, 211] width 169 height 17
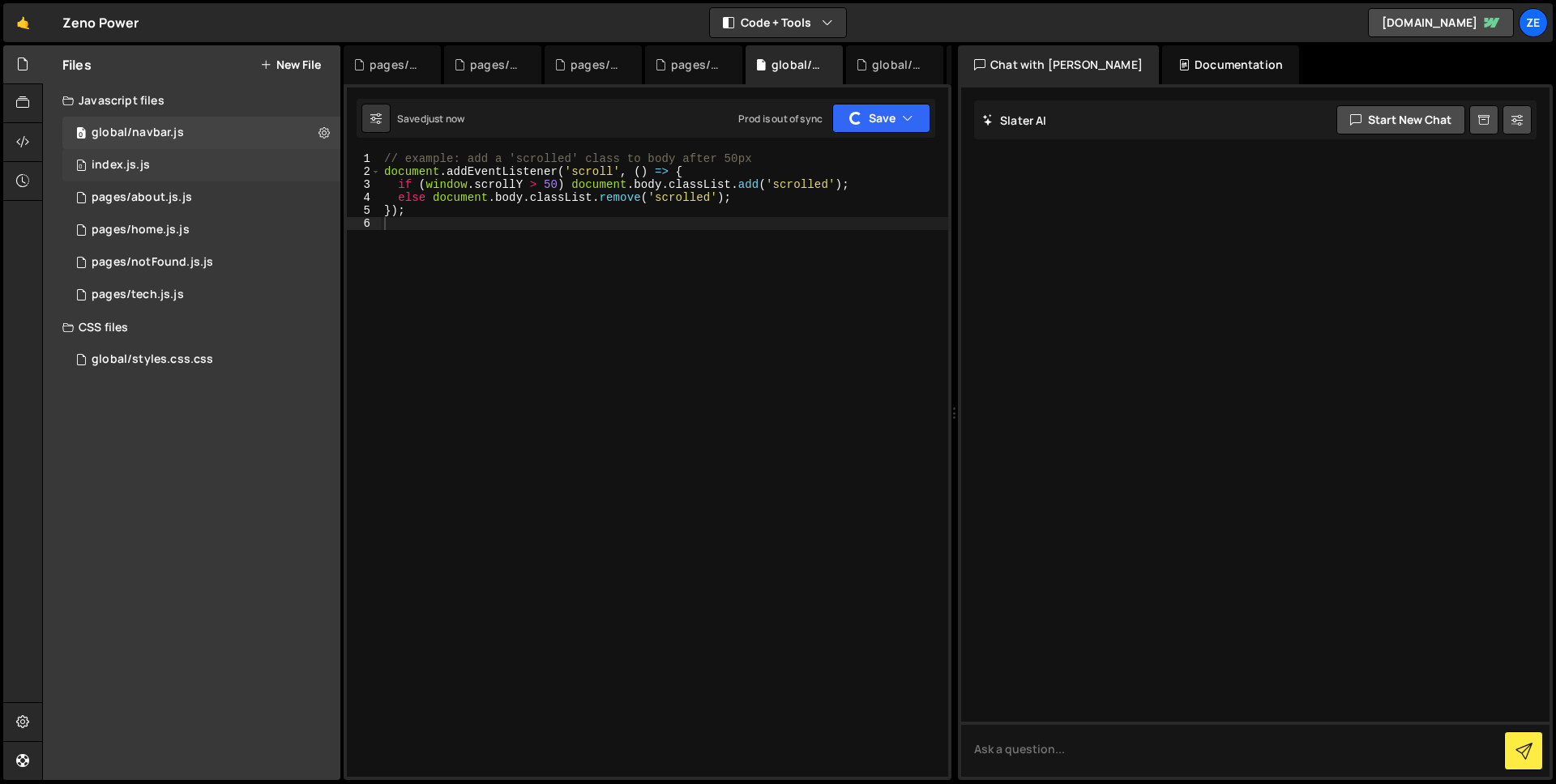
click at [223, 155] on div "0 index.js.js 0" at bounding box center [202, 165] width 278 height 32
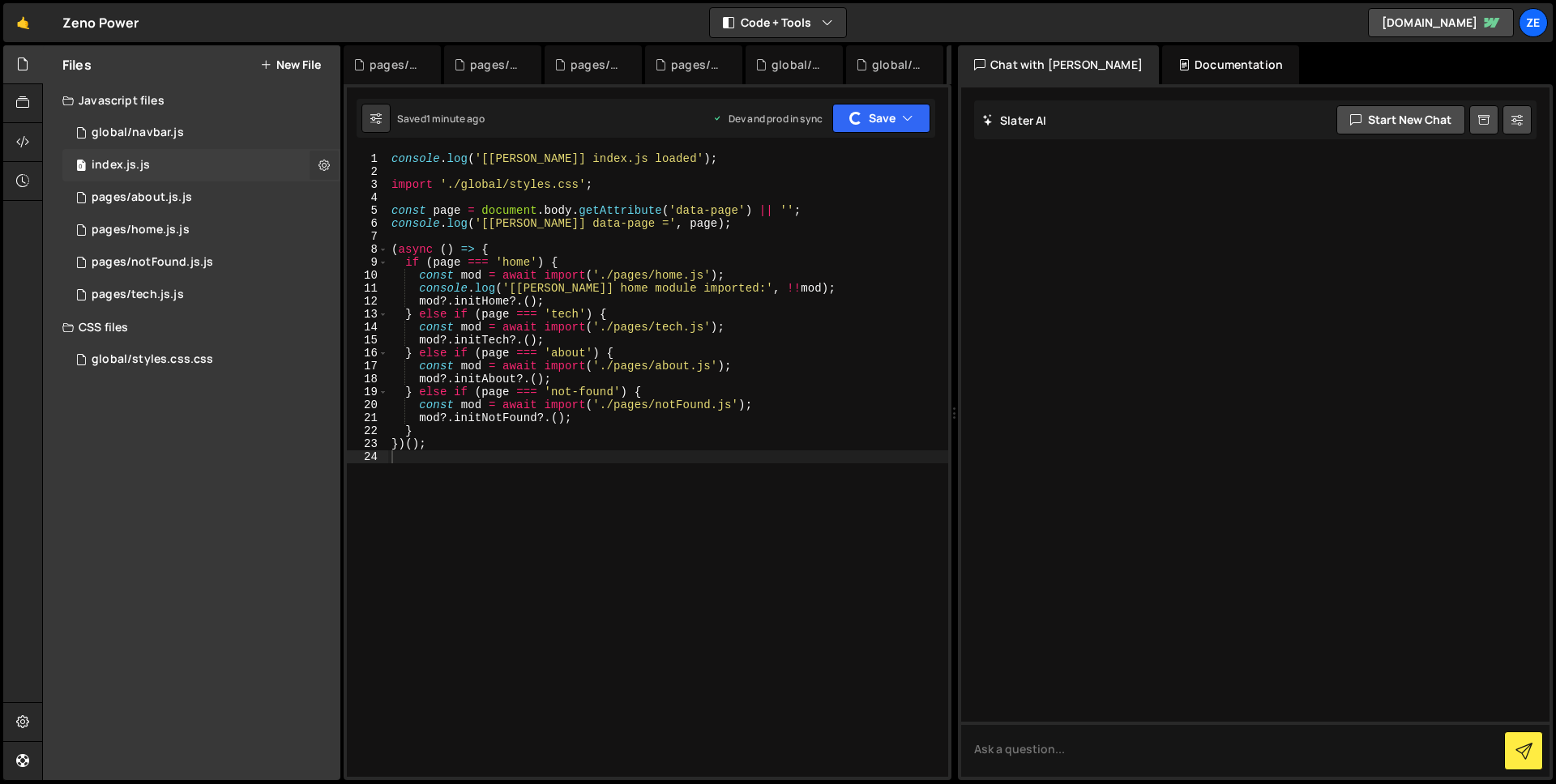
click at [326, 170] on icon at bounding box center [324, 165] width 11 height 16
type input "index.js"
radio input "true"
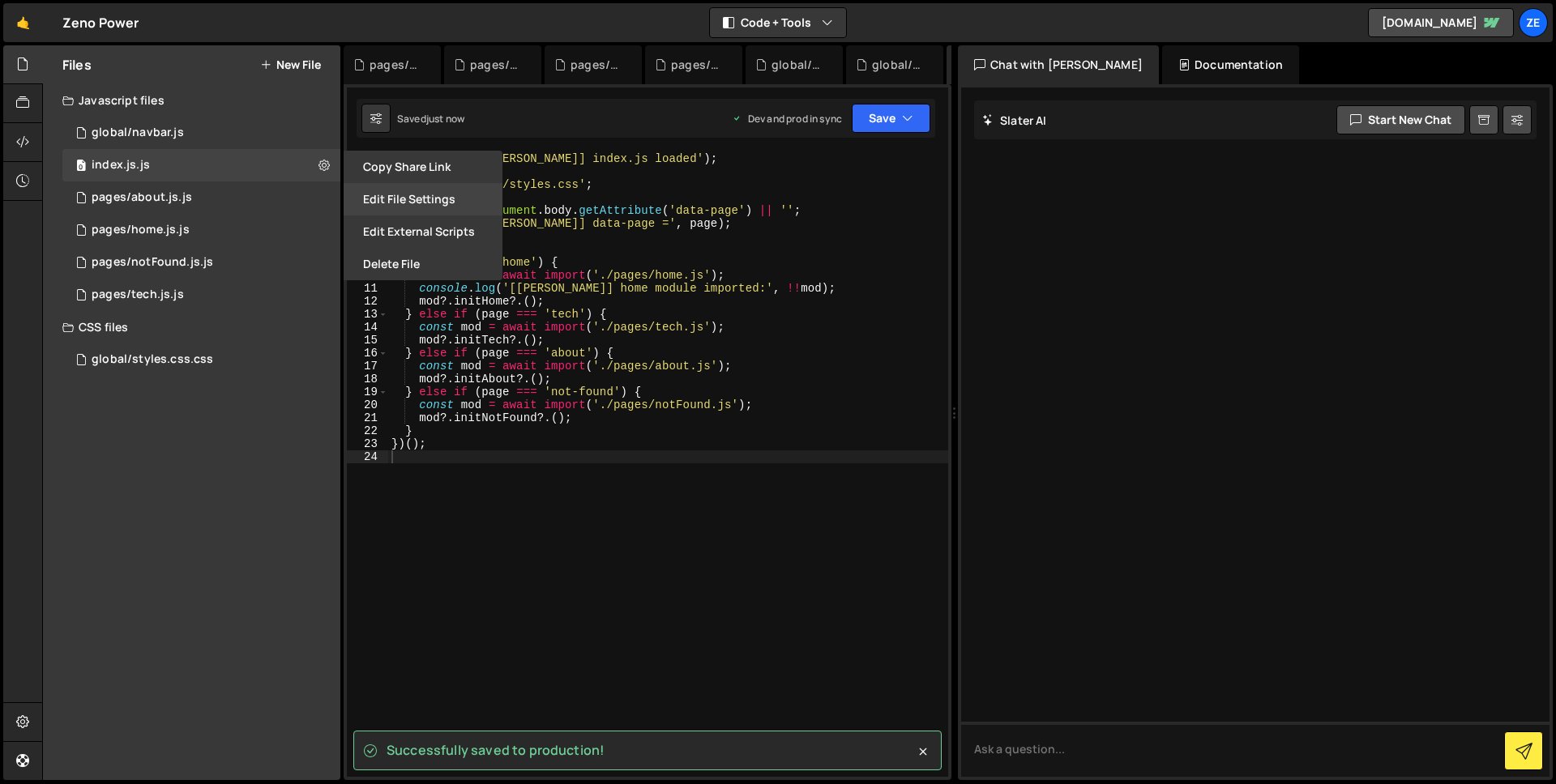
drag, startPoint x: 412, startPoint y: 238, endPoint x: 413, endPoint y: 205, distance: 33.0
click at [413, 205] on div "Copy share link Edit File Settings Edit External Scripts Delete File" at bounding box center [421, 216] width 162 height 130
click at [413, 205] on button "Edit File Settings" at bounding box center [423, 199] width 159 height 32
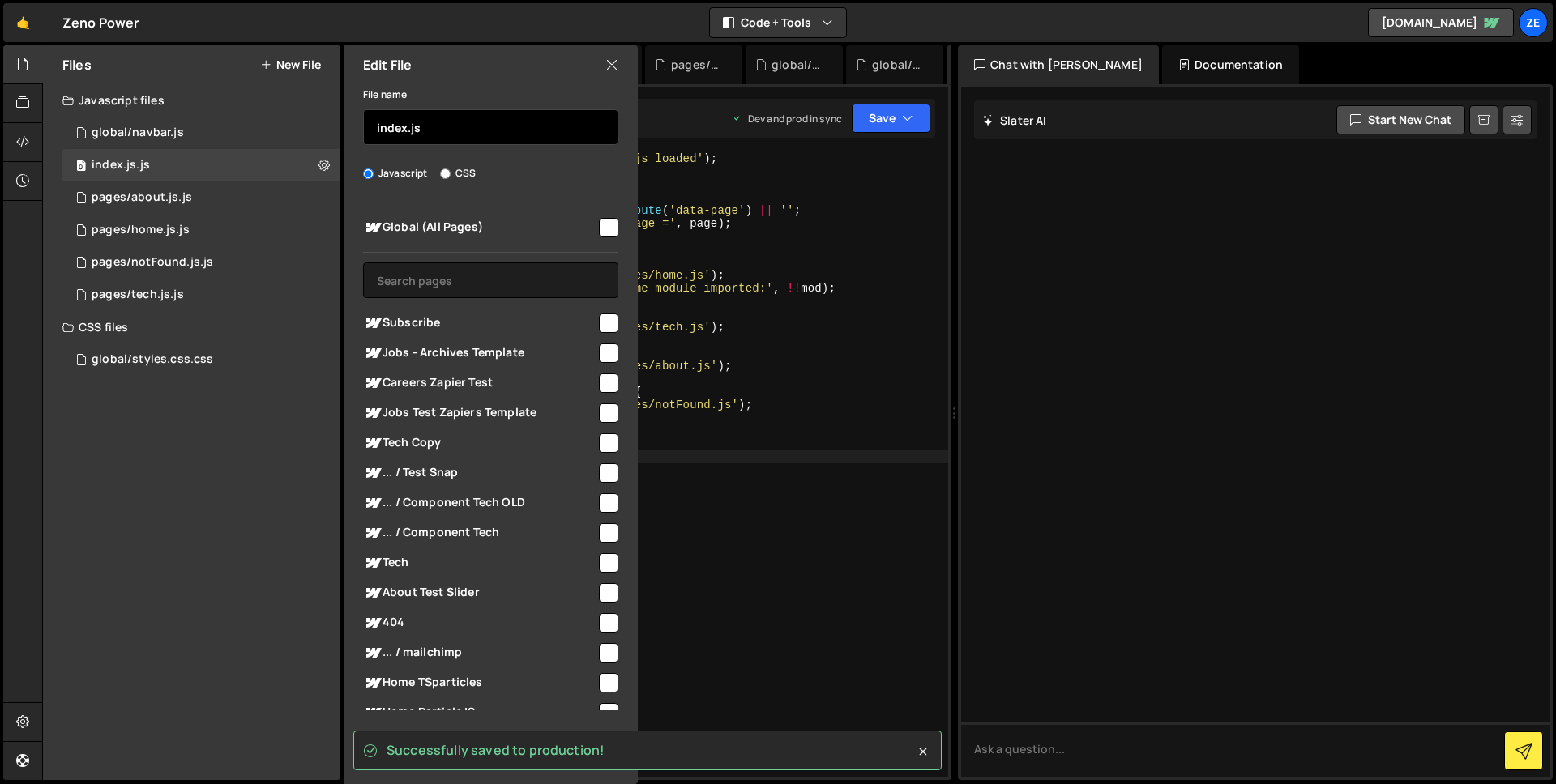
click at [470, 118] on input "index.js" at bounding box center [490, 127] width 255 height 36
click at [478, 145] on input "index.js" at bounding box center [490, 127] width 255 height 36
click at [475, 135] on input "index.js" at bounding box center [490, 127] width 255 height 36
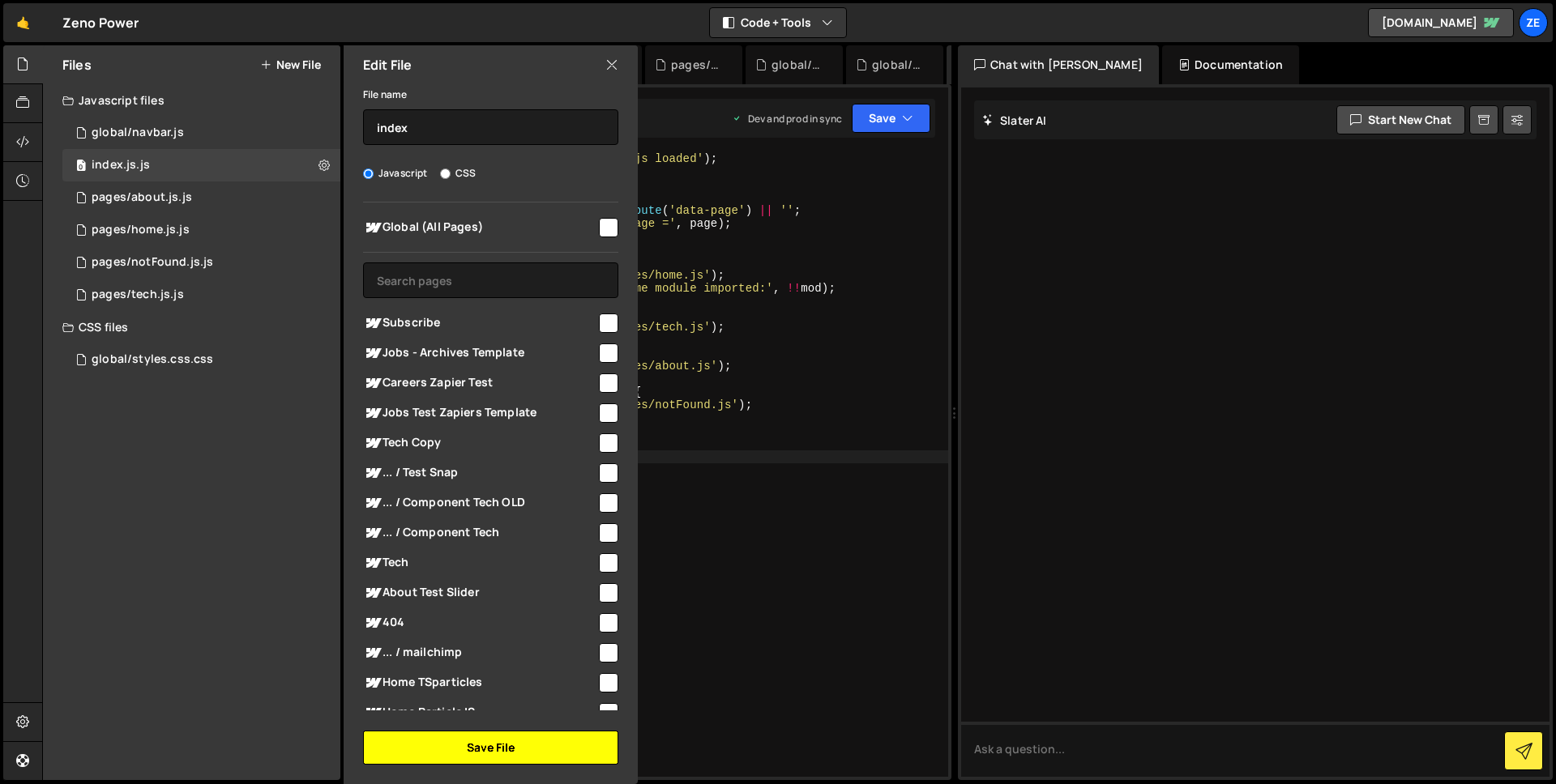
click at [520, 749] on button "Save File" at bounding box center [490, 747] width 255 height 34
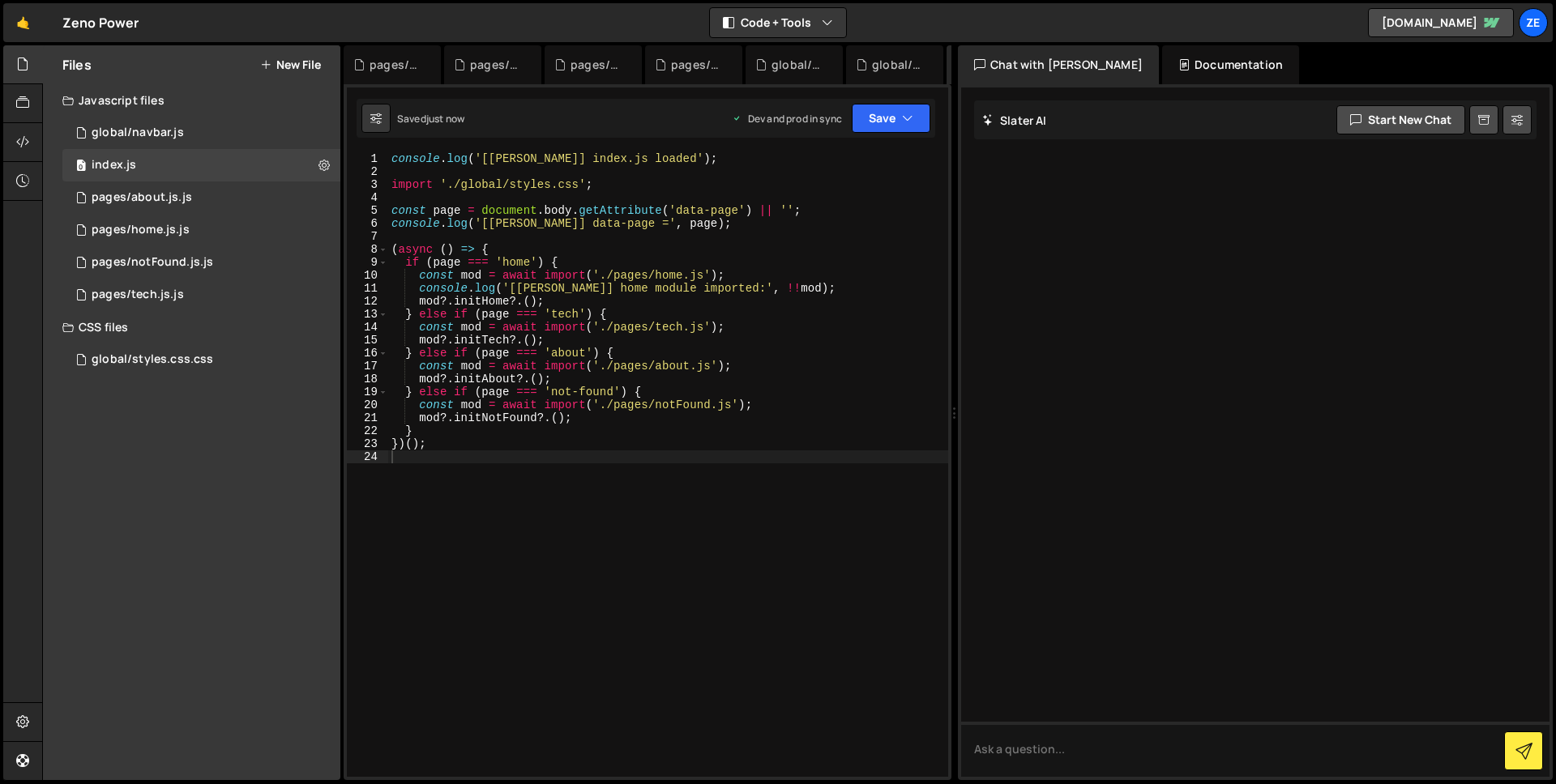
click at [872, 135] on div "Saved just now Dev and prod in sync Upgrade to Edit Save Save to Staging S Save…" at bounding box center [646, 118] width 579 height 39
drag, startPoint x: 876, startPoint y: 130, endPoint x: 872, endPoint y: 147, distance: 17.5
click at [876, 129] on button "Save" at bounding box center [890, 119] width 78 height 29
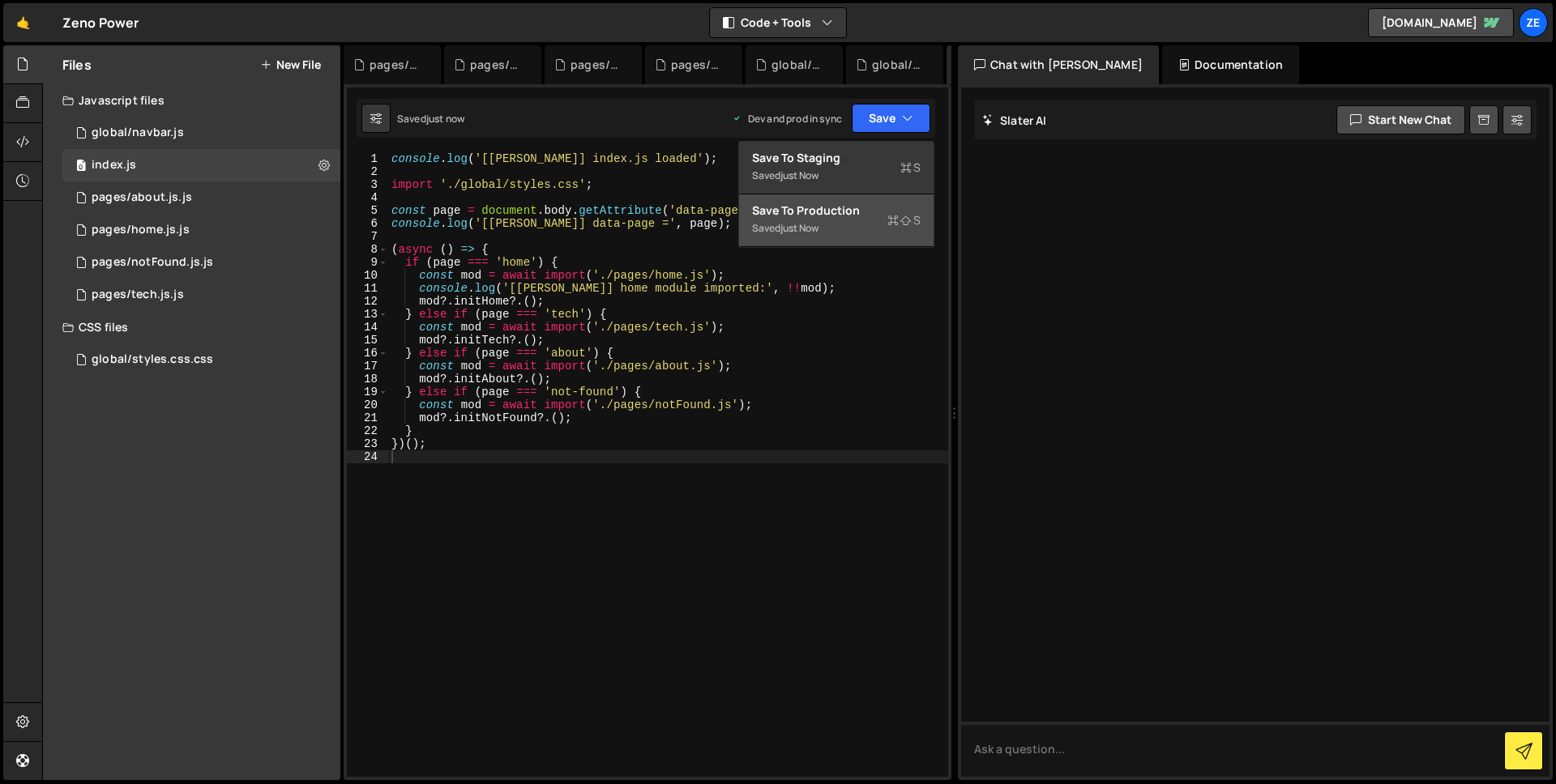
click at [842, 205] on div "Save to Production S" at bounding box center [836, 211] width 169 height 17
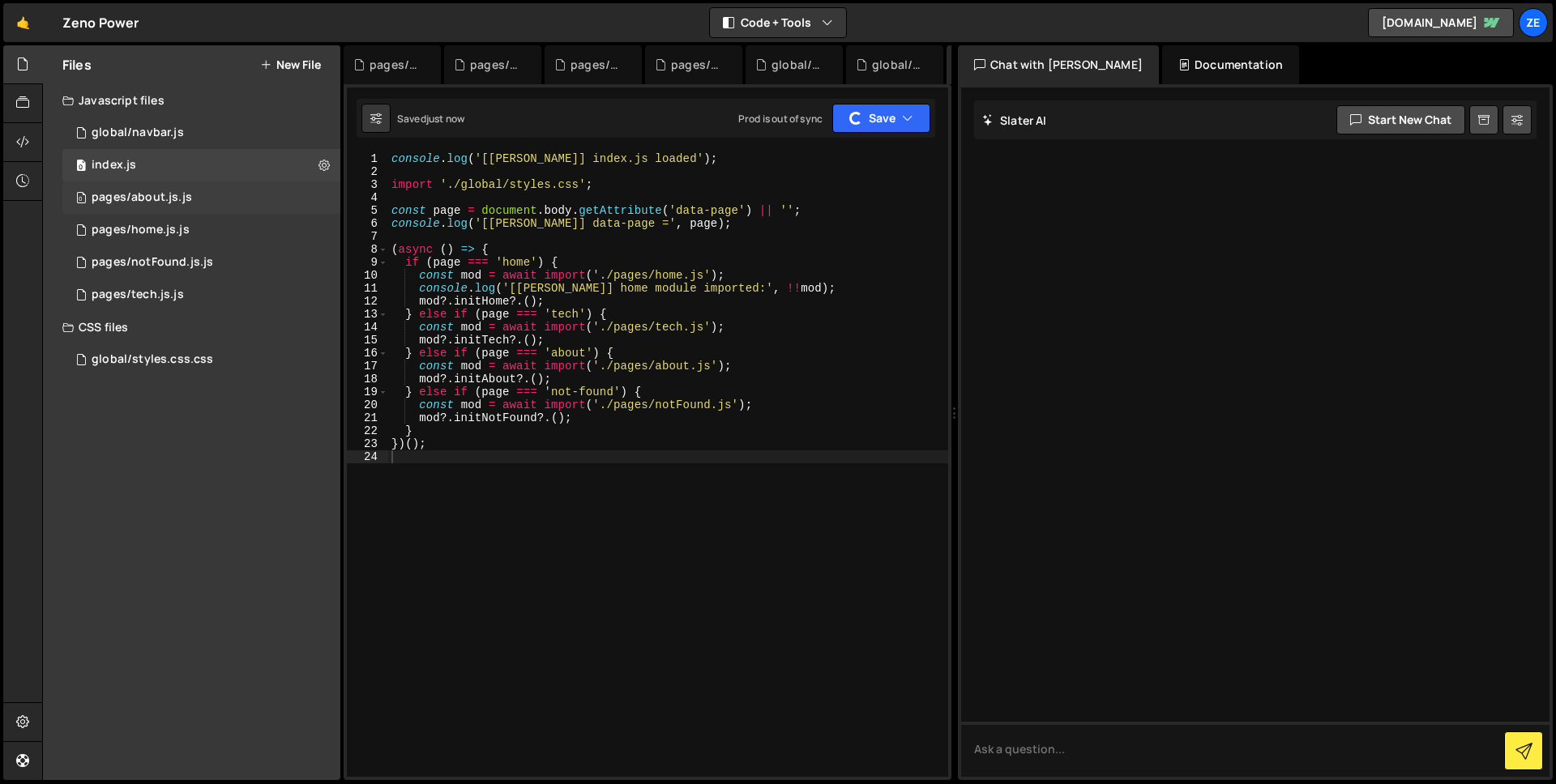
click at [165, 198] on div "pages/about.js.js" at bounding box center [141, 198] width 100 height 15
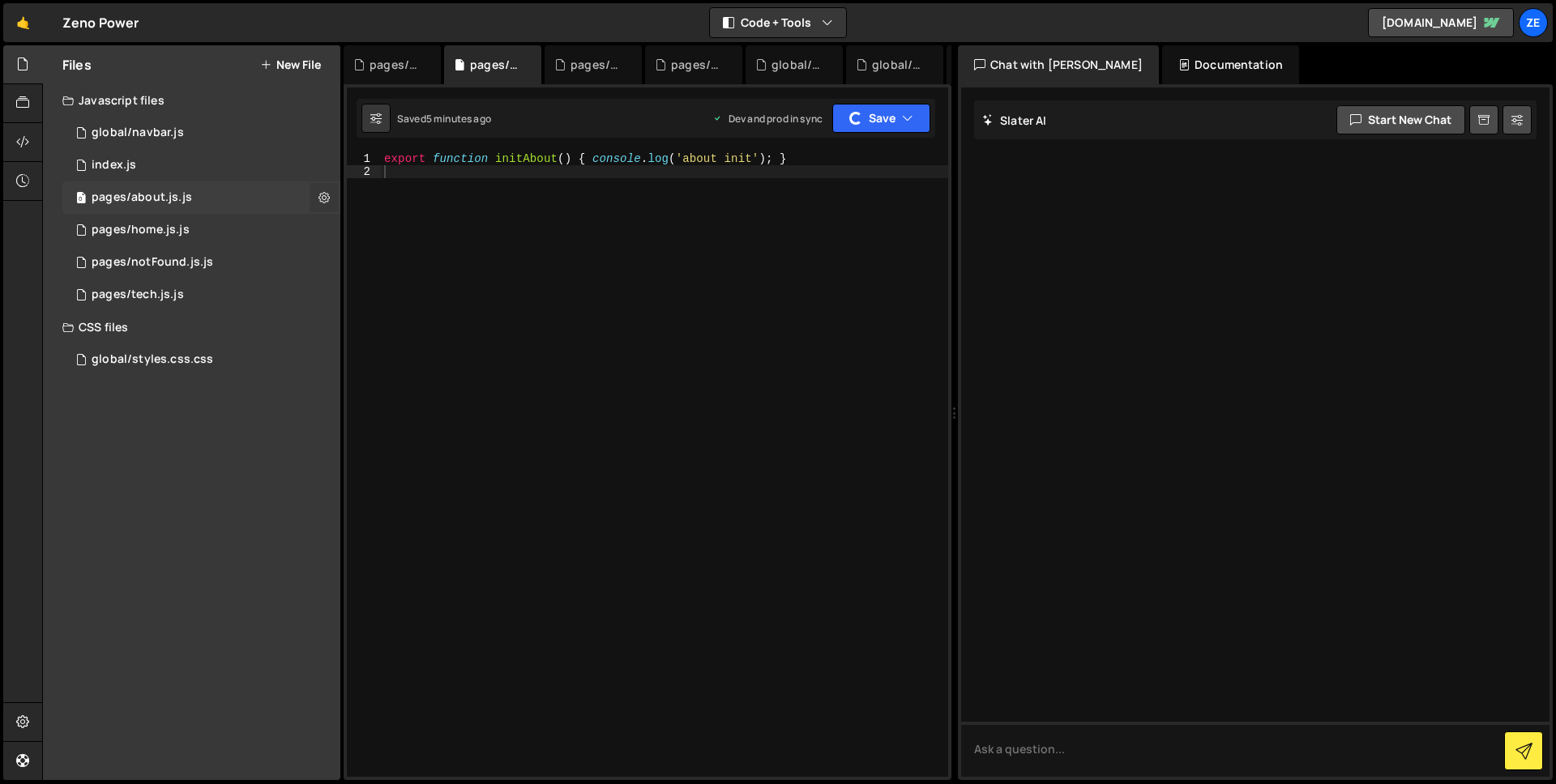
click at [319, 200] on icon at bounding box center [324, 197] width 11 height 16
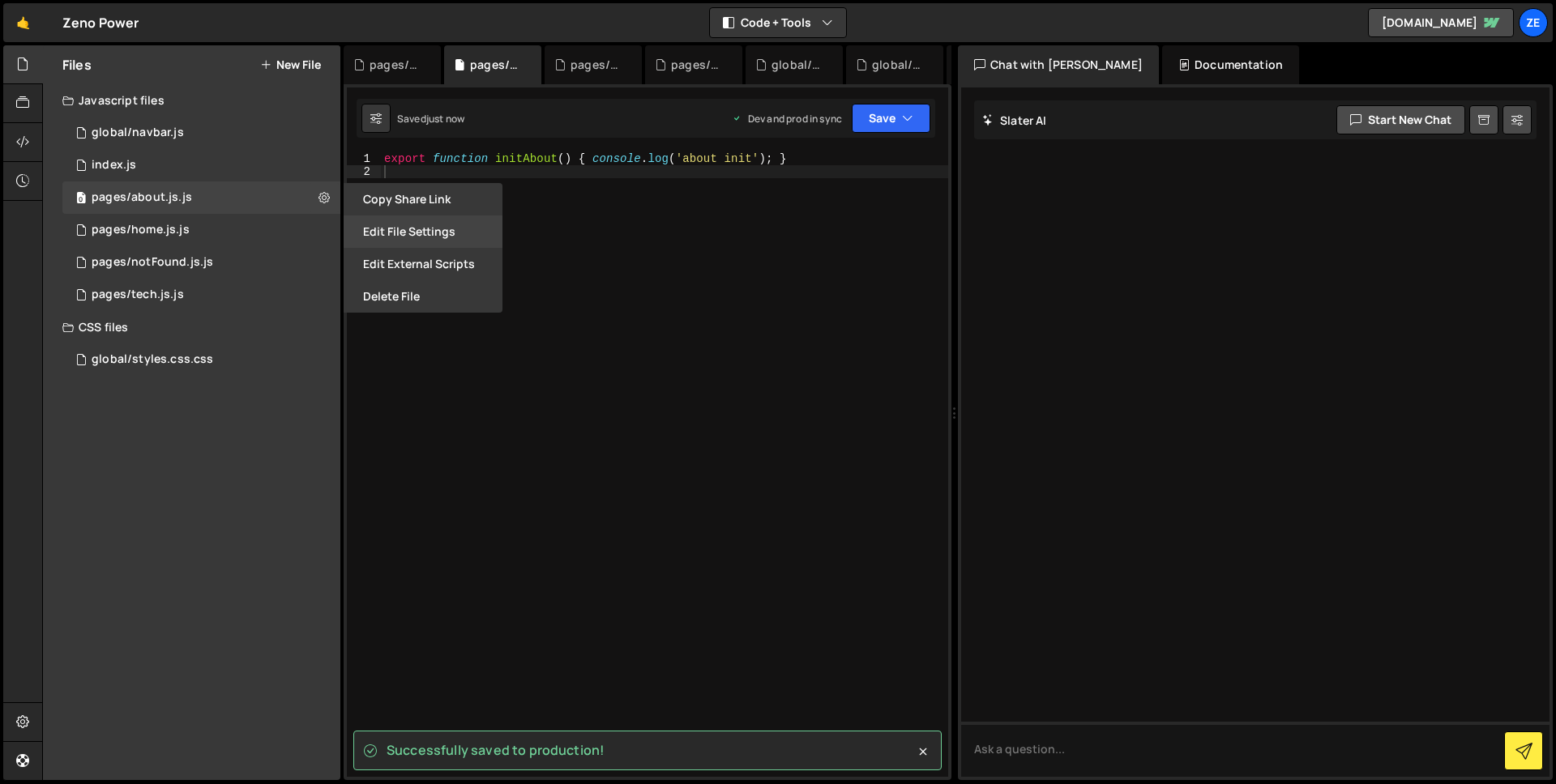
click at [418, 228] on button "Edit File Settings" at bounding box center [423, 231] width 159 height 32
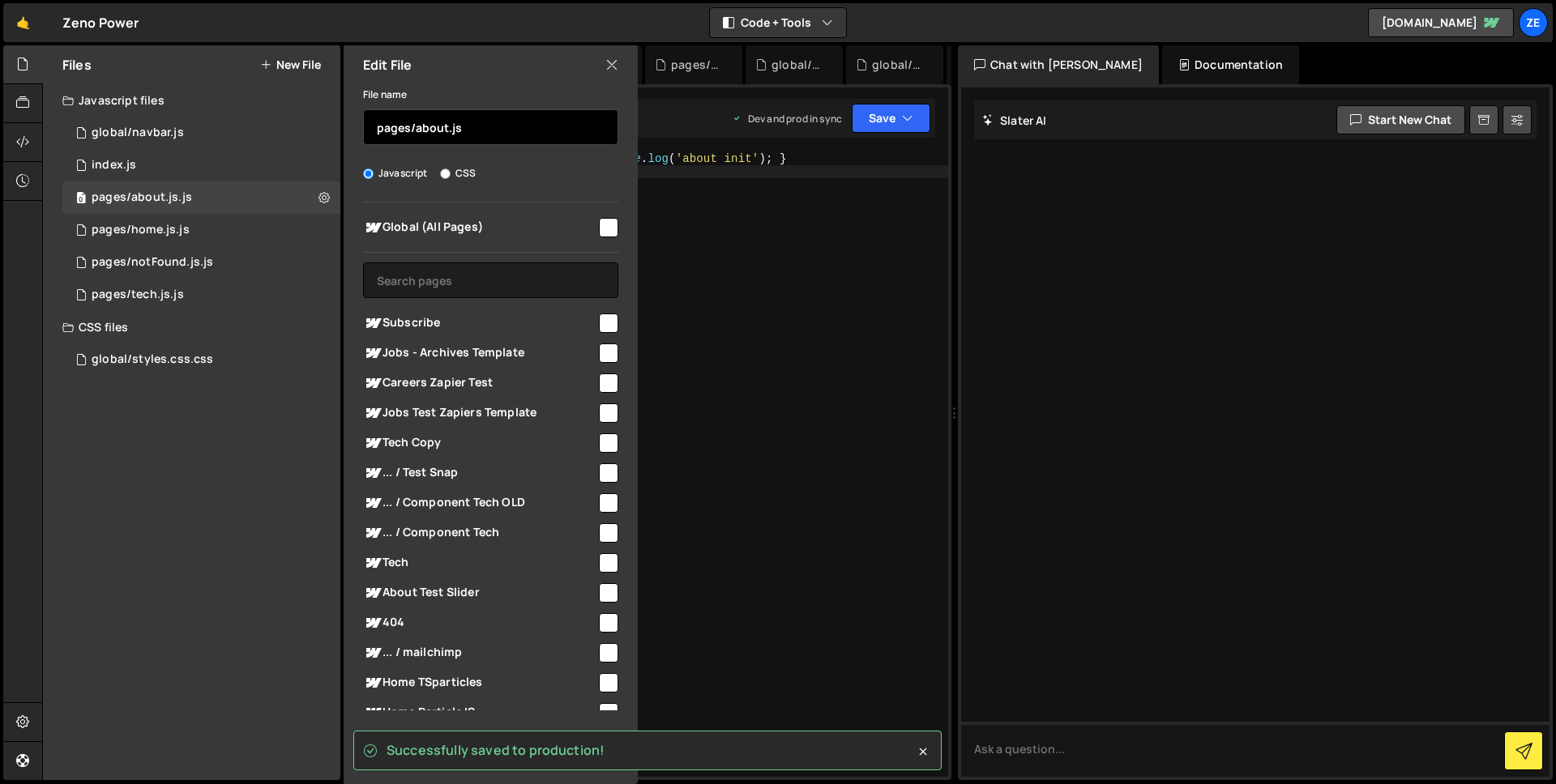
click at [508, 137] on input "pages/about.js" at bounding box center [490, 127] width 255 height 36
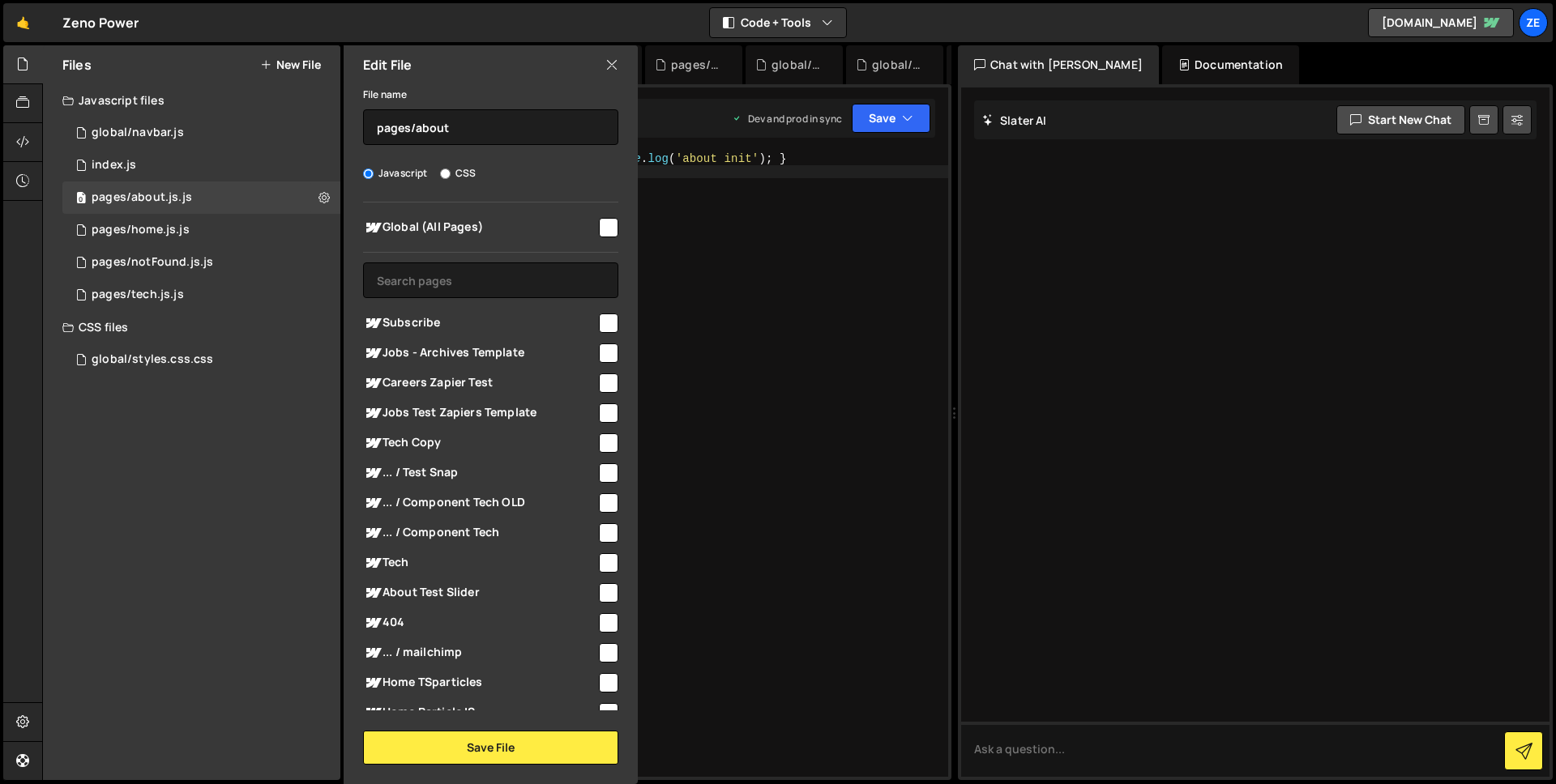
click at [819, 280] on div "export function initAbout ( ) { console . log ( 'about init' ) ; }" at bounding box center [664, 477] width 567 height 650
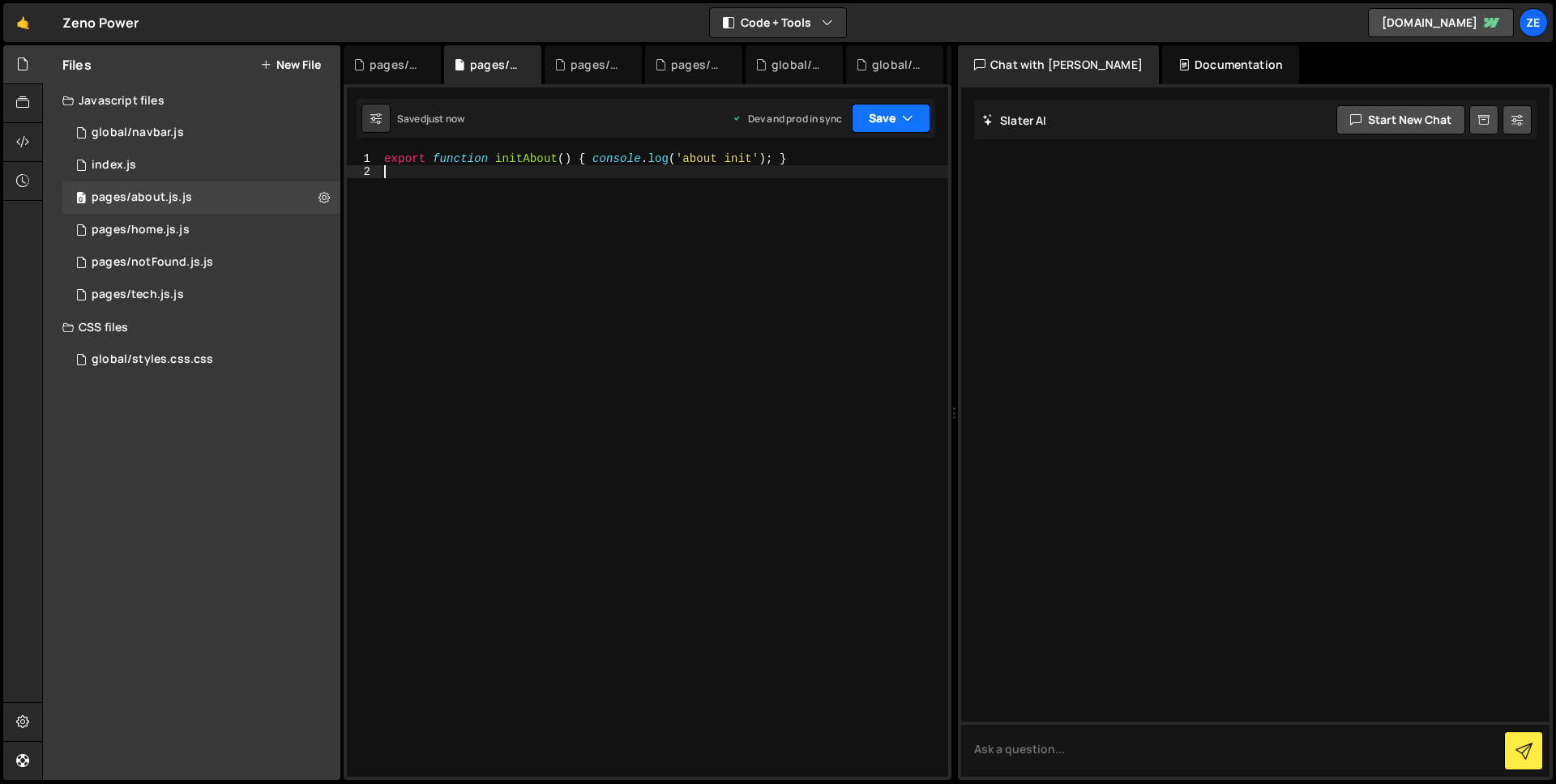
click at [929, 106] on button "Save" at bounding box center [890, 119] width 78 height 29
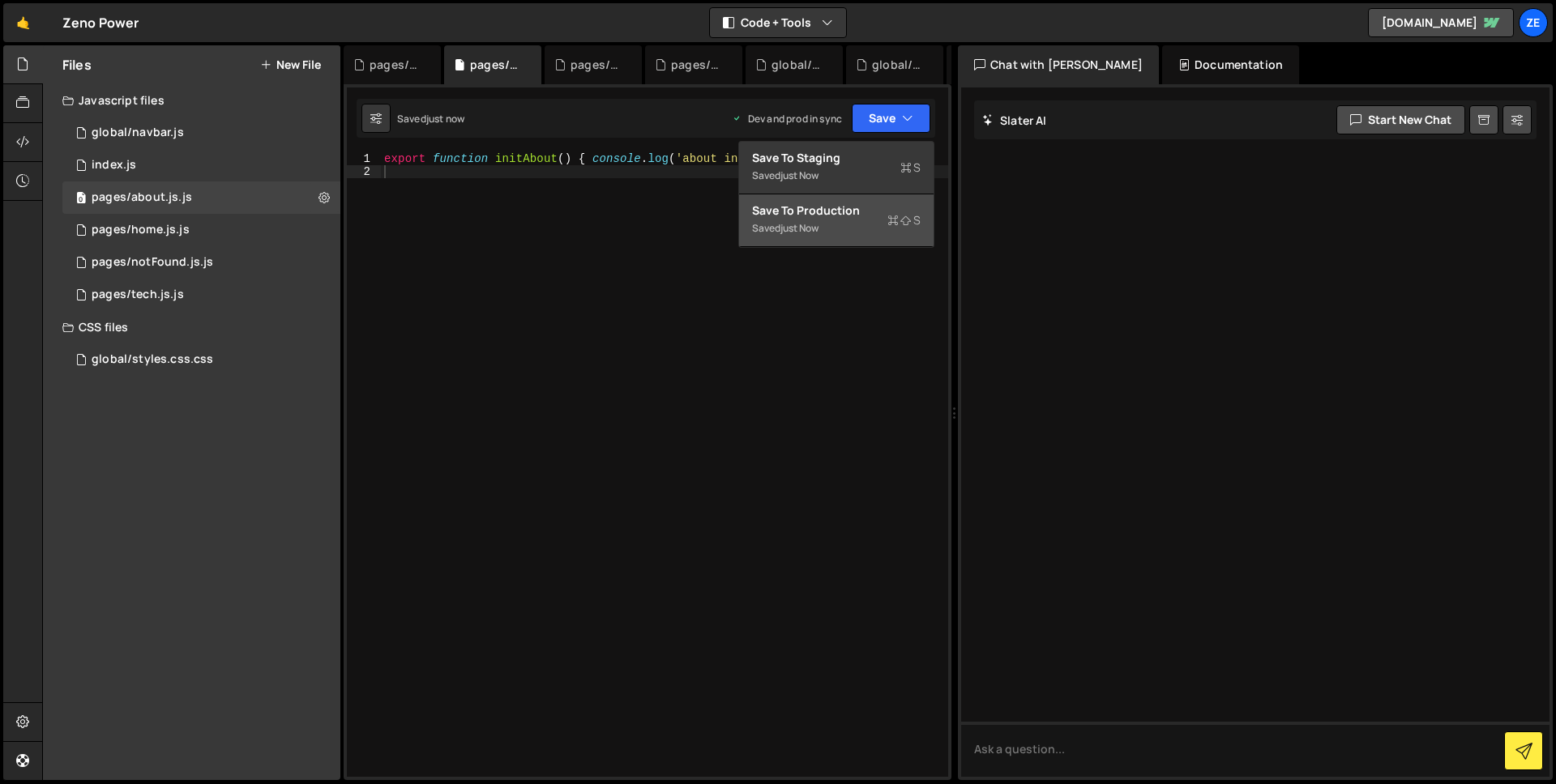
click at [860, 211] on div "Save to Production S" at bounding box center [836, 211] width 169 height 17
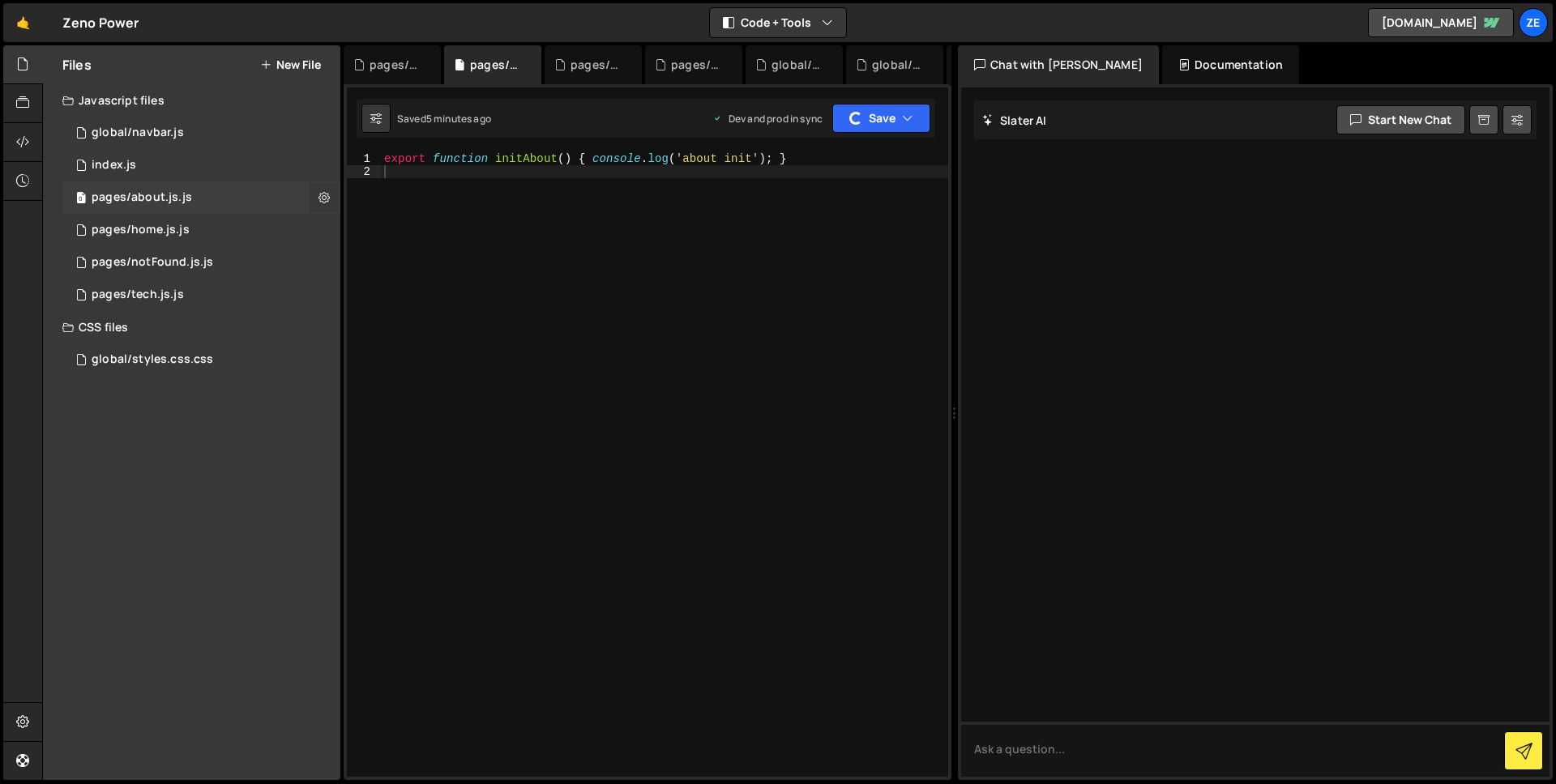
click at [319, 199] on icon at bounding box center [324, 197] width 11 height 16
type input "pages/about.js"
radio input "true"
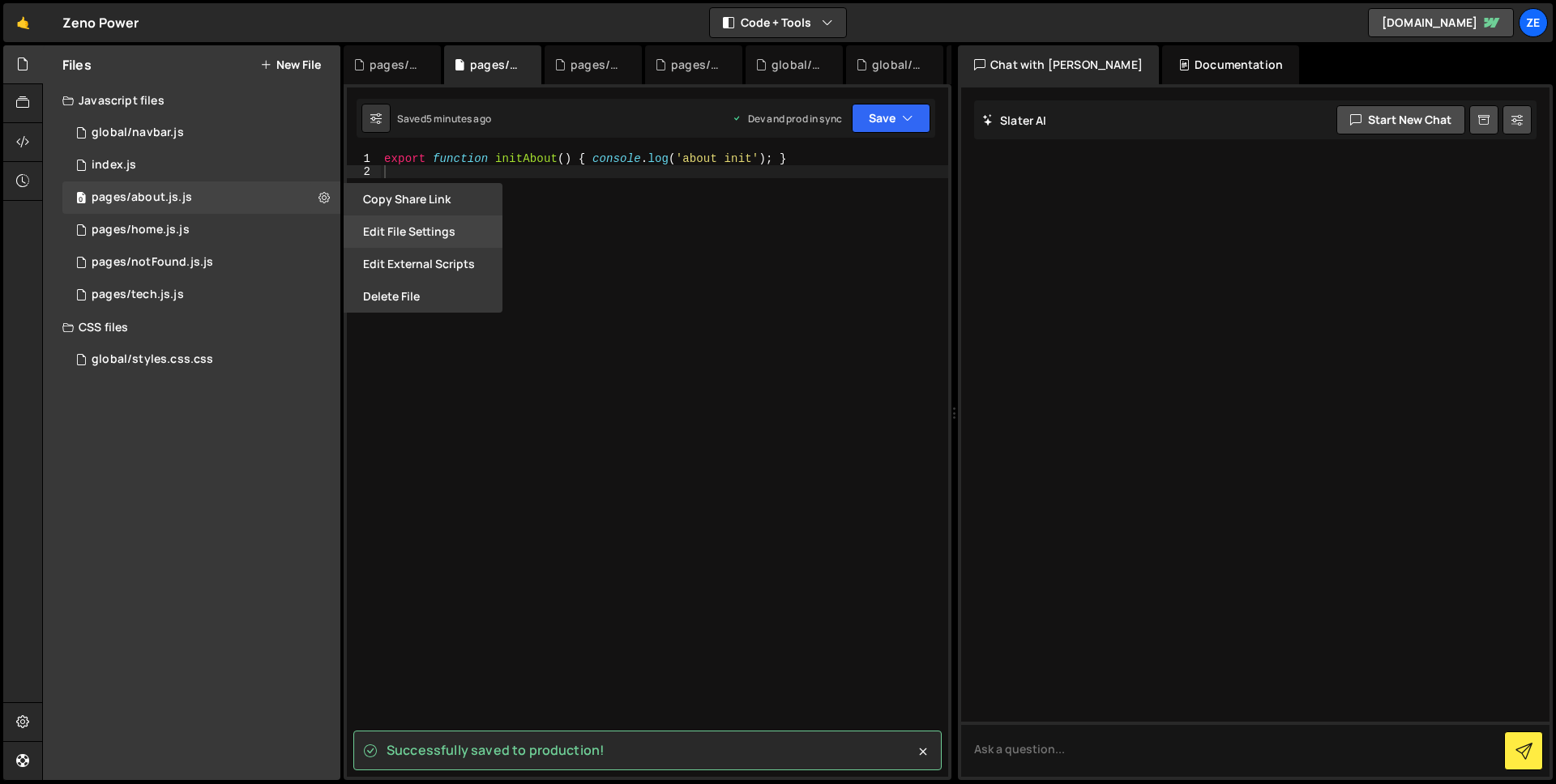
click at [405, 237] on button "Edit File Settings" at bounding box center [423, 231] width 159 height 32
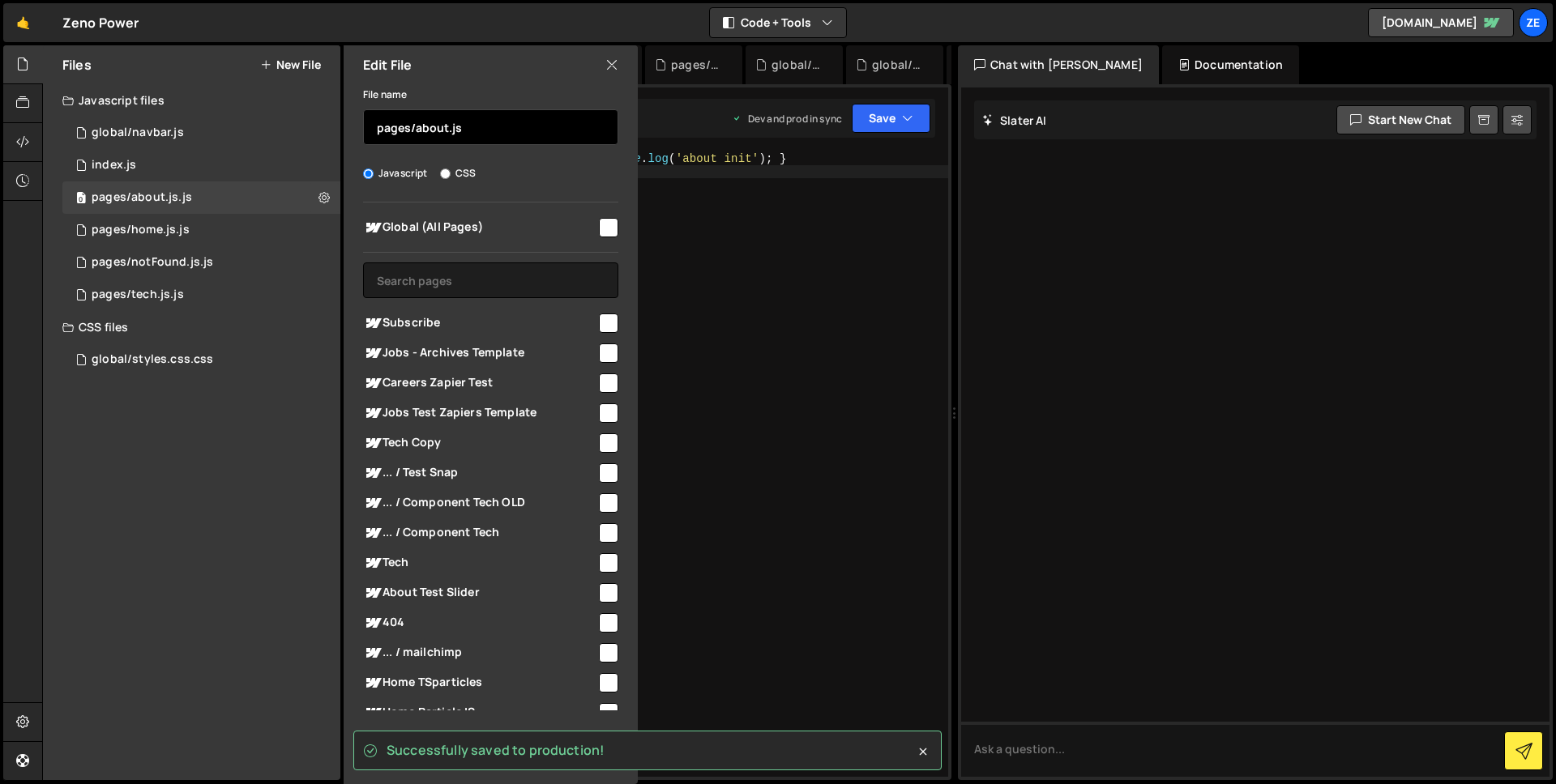
click at [525, 135] on input "pages/about.js" at bounding box center [490, 127] width 255 height 36
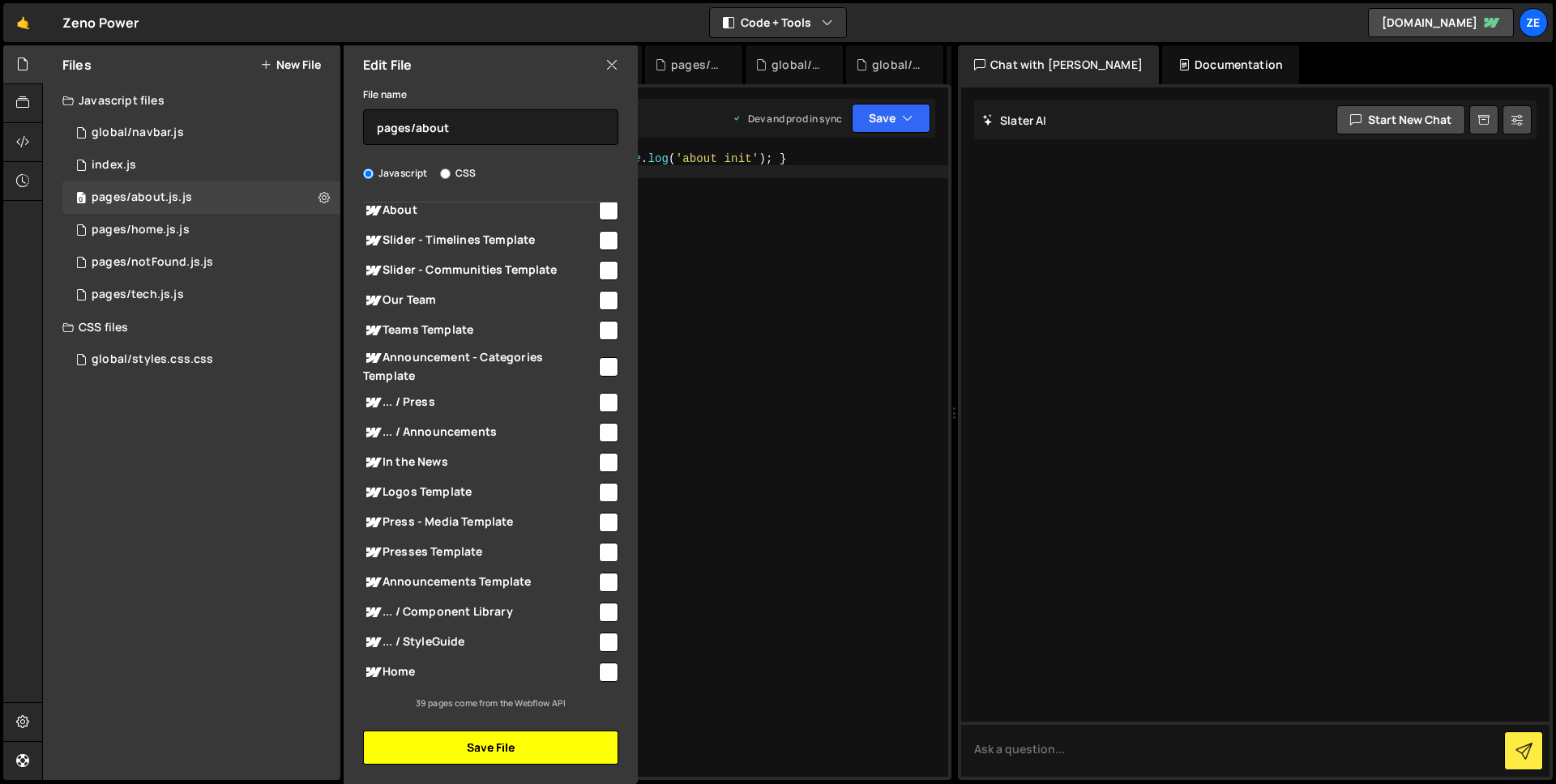
click at [524, 748] on button "Save File" at bounding box center [490, 747] width 255 height 34
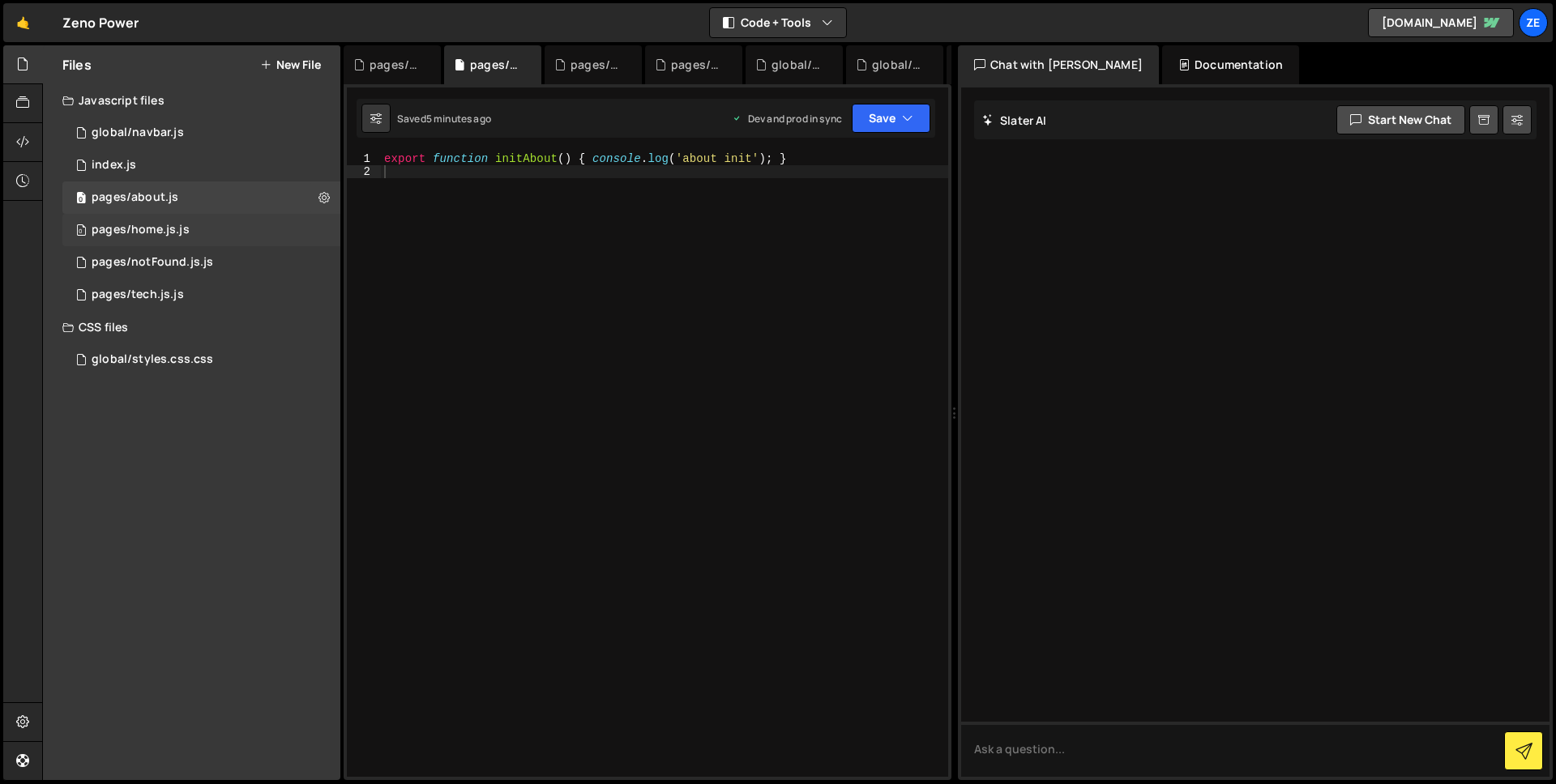
click at [273, 231] on div "0 pages/home.js.js 0" at bounding box center [202, 229] width 278 height 32
click at [321, 231] on icon at bounding box center [324, 229] width 11 height 16
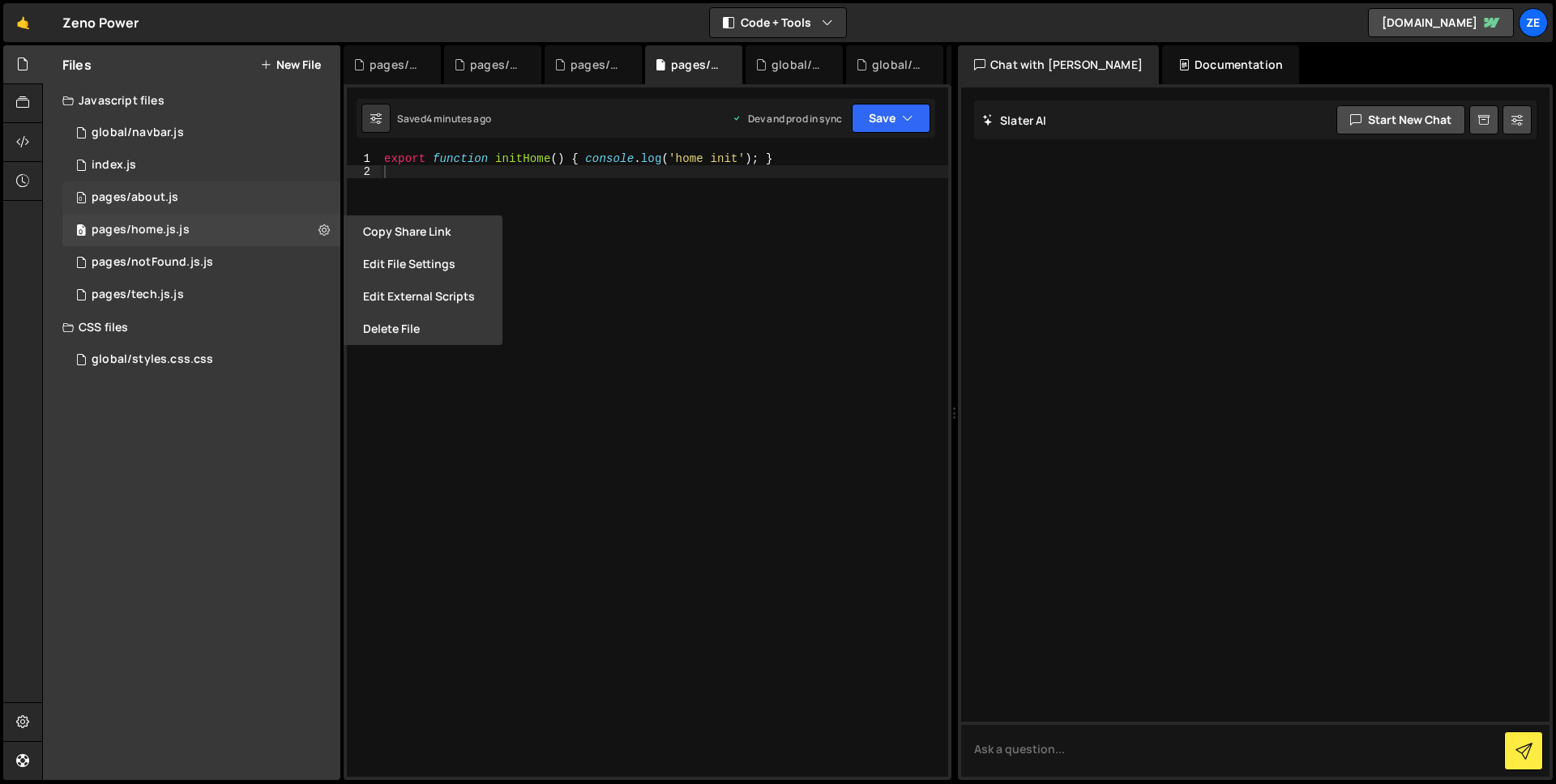
click at [243, 209] on div "0 pages/about.js 0" at bounding box center [202, 197] width 278 height 32
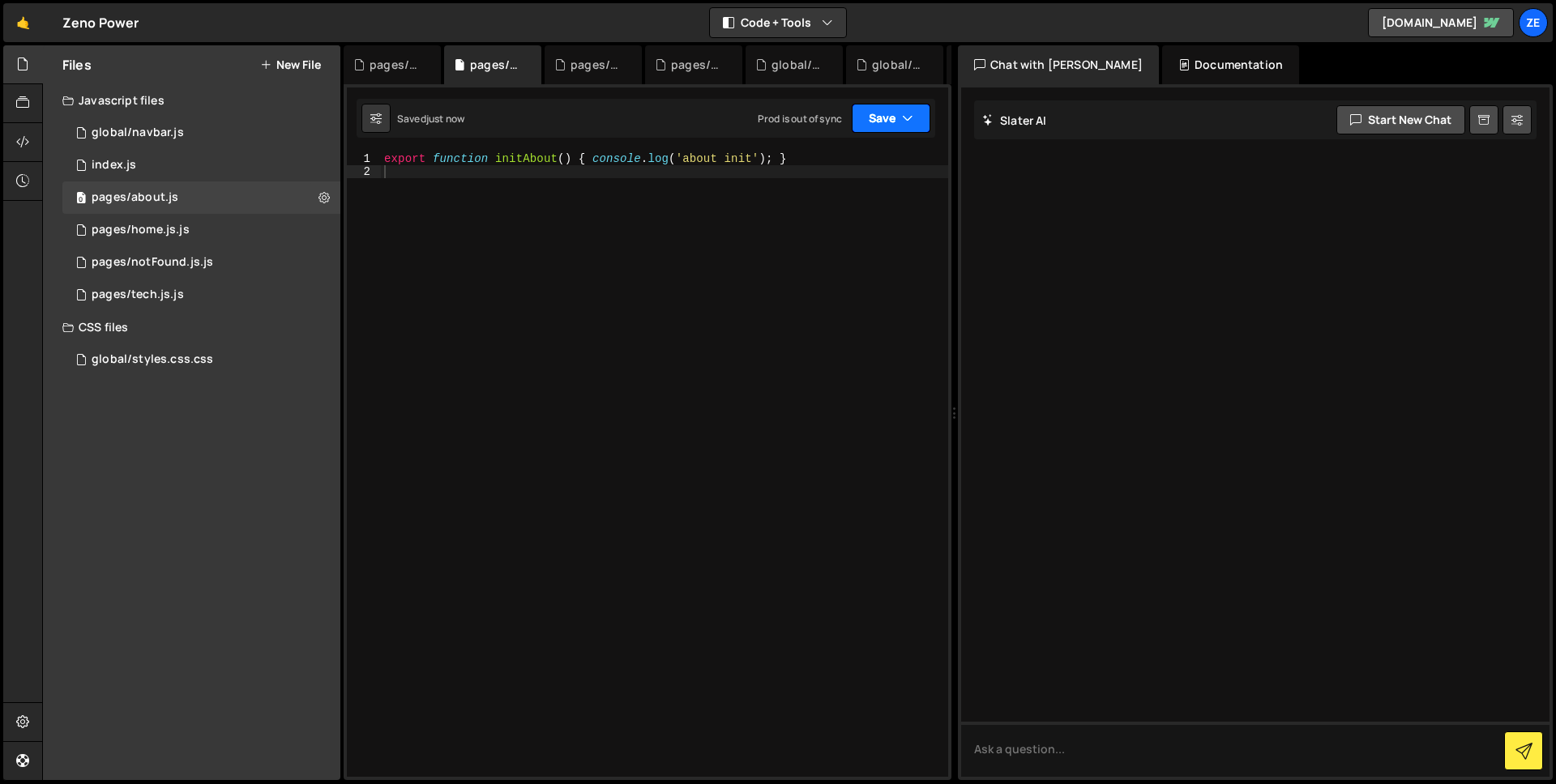
click at [890, 117] on button "Save" at bounding box center [890, 119] width 78 height 29
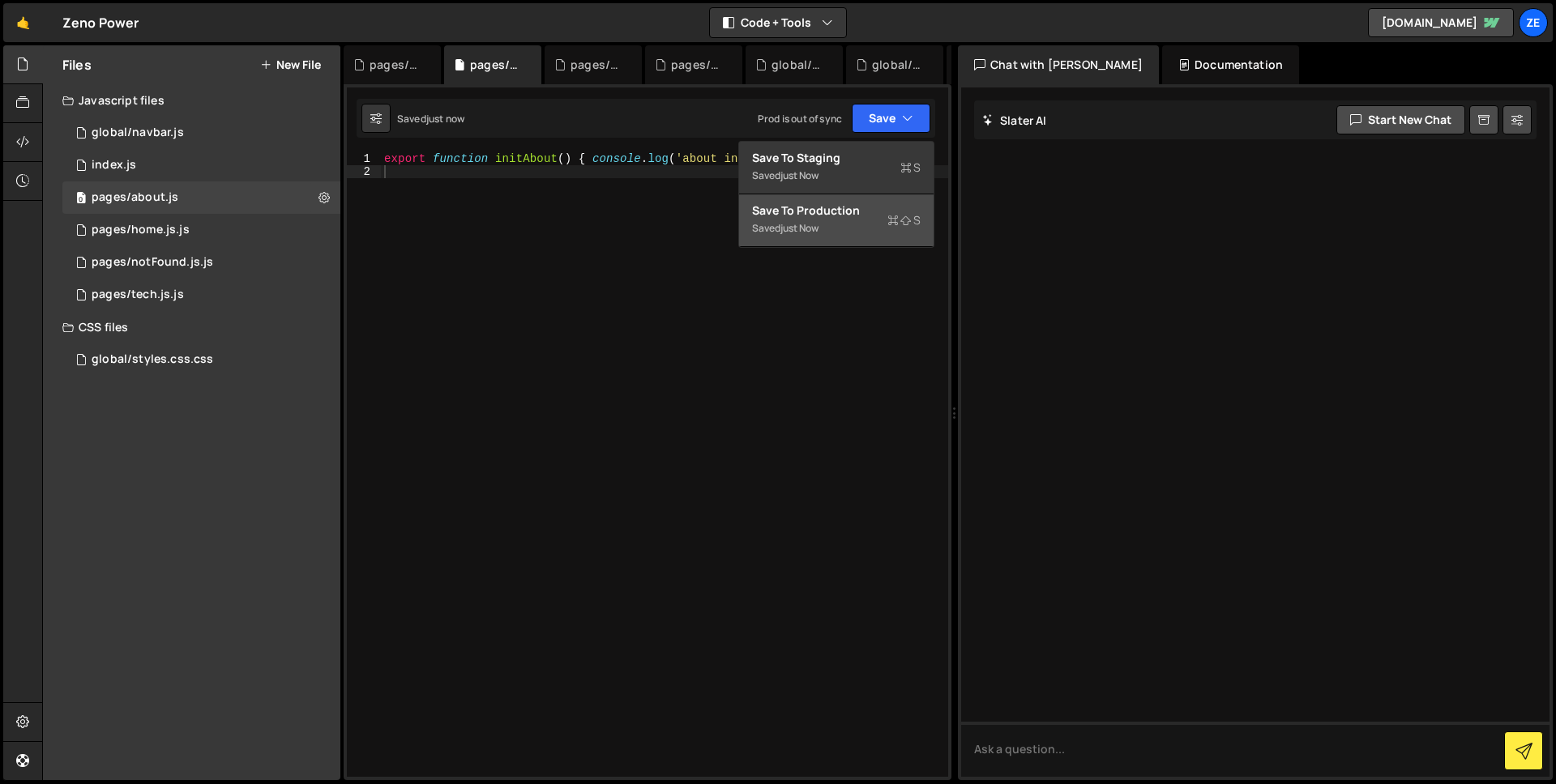
click at [848, 199] on button "Save to Production S Saved just now" at bounding box center [836, 220] width 194 height 53
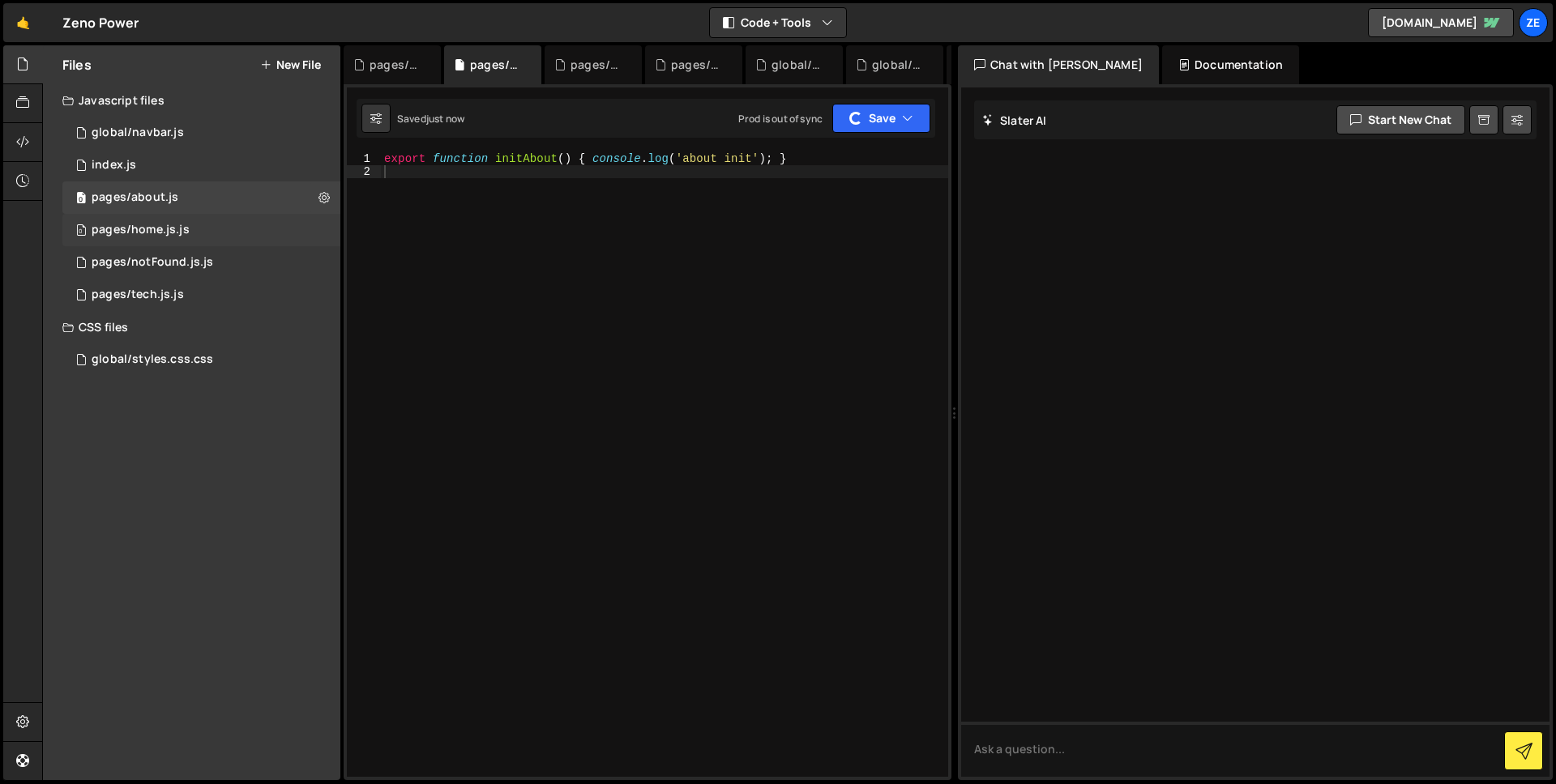
click at [243, 237] on div "0 pages/home.js.js 0" at bounding box center [202, 229] width 278 height 32
click at [314, 236] on button at bounding box center [324, 230] width 29 height 29
type input "pages/home.js"
radio input "true"
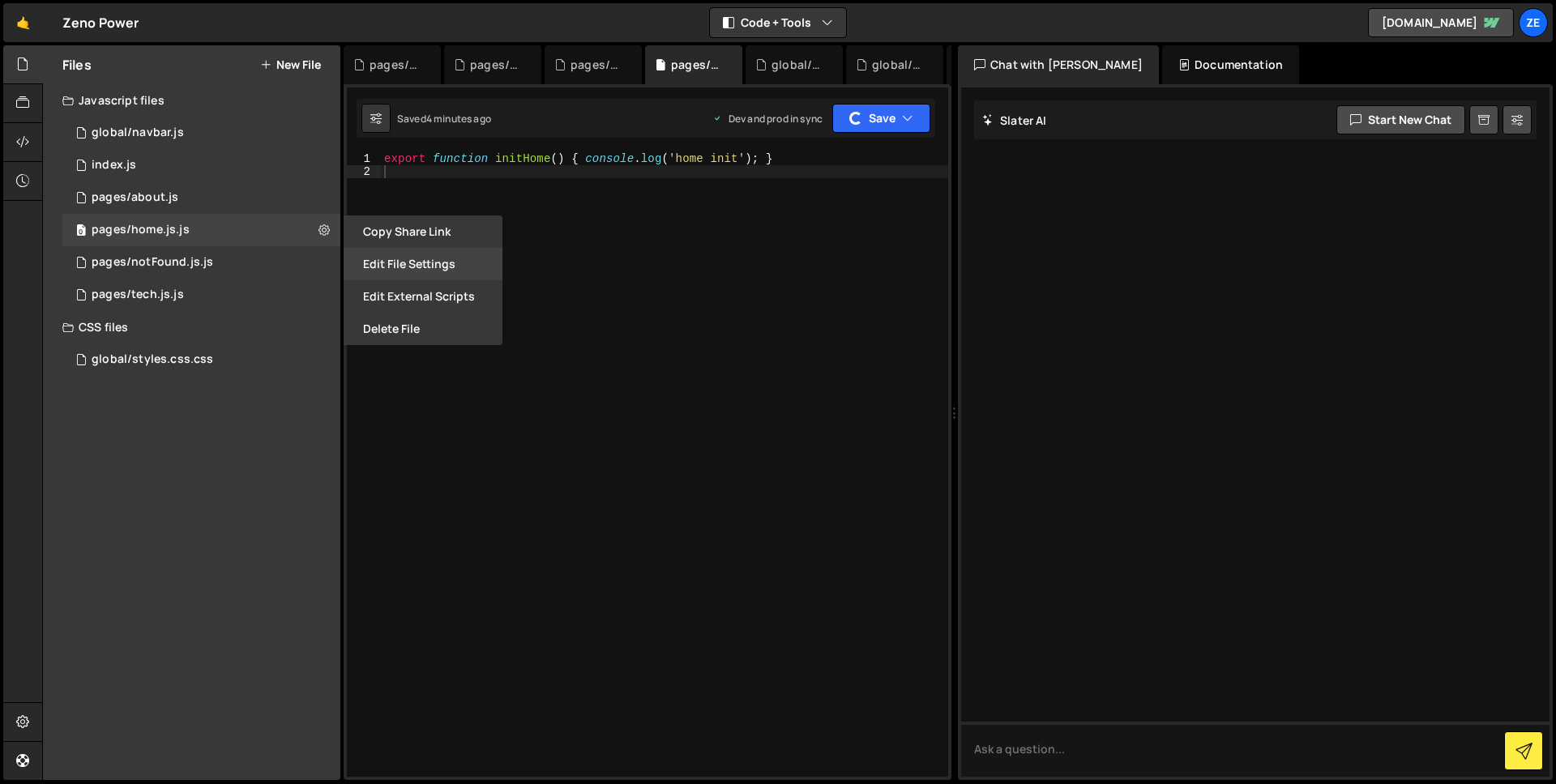
click at [379, 256] on button "Edit File Settings" at bounding box center [423, 263] width 159 height 32
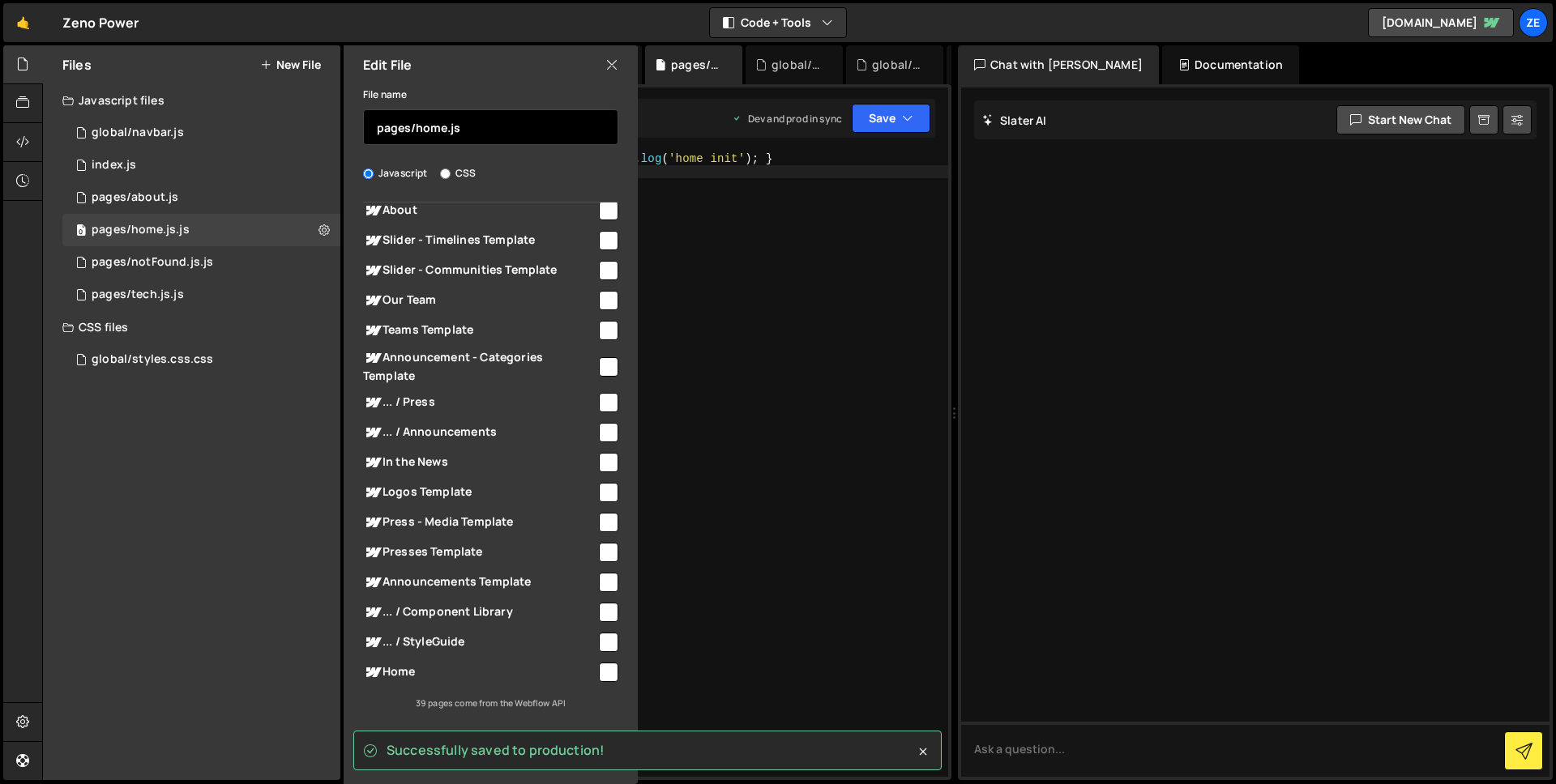
click at [499, 117] on input "pages/home.js" at bounding box center [490, 127] width 255 height 36
click at [501, 124] on input "pages/home.js" at bounding box center [490, 127] width 255 height 36
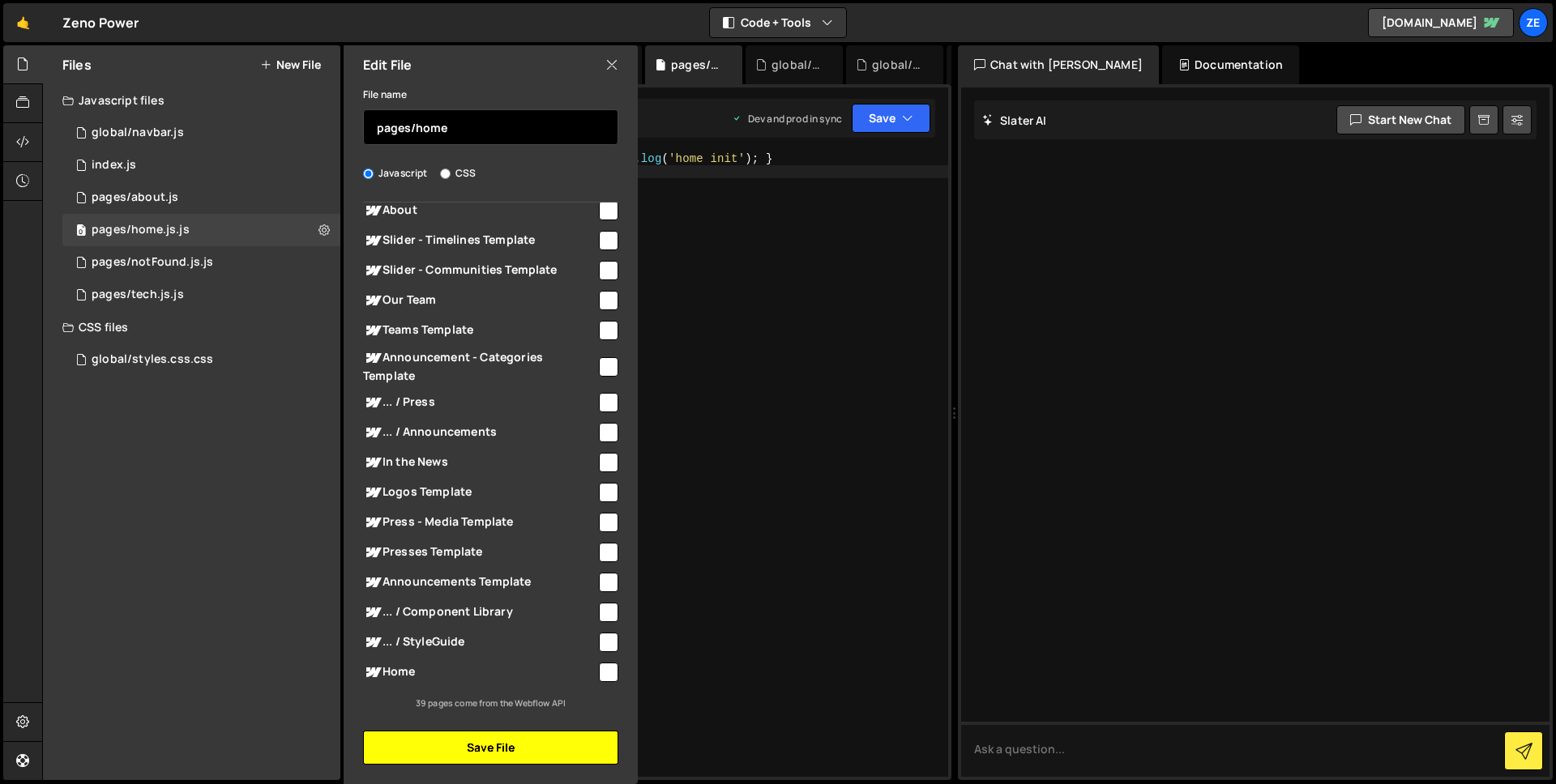
type input "pages/home"
drag, startPoint x: 523, startPoint y: 748, endPoint x: 523, endPoint y: 725, distance: 23.0
click at [523, 748] on button "Save File" at bounding box center [490, 747] width 255 height 34
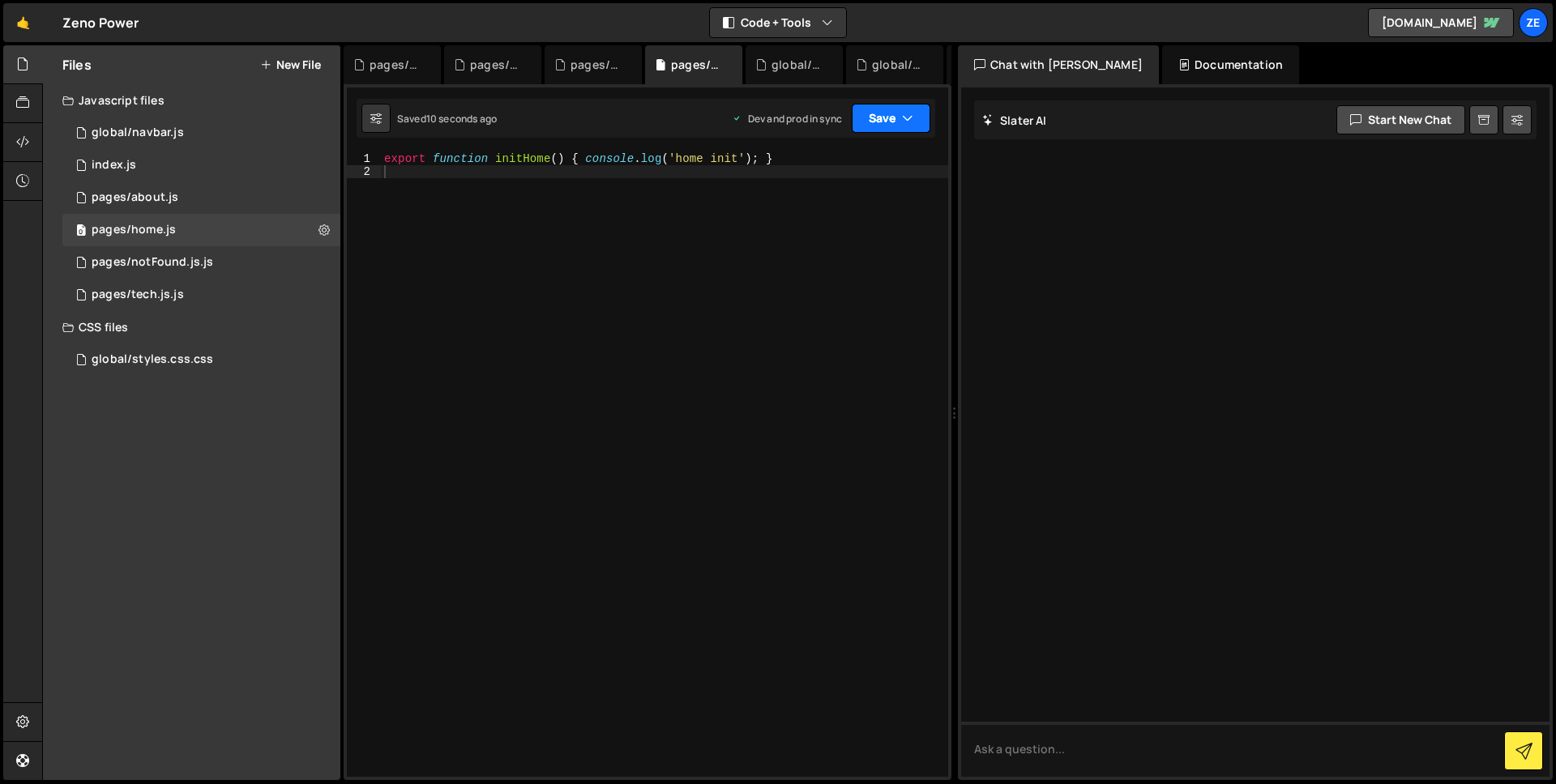
click at [888, 130] on button "Save" at bounding box center [890, 119] width 78 height 29
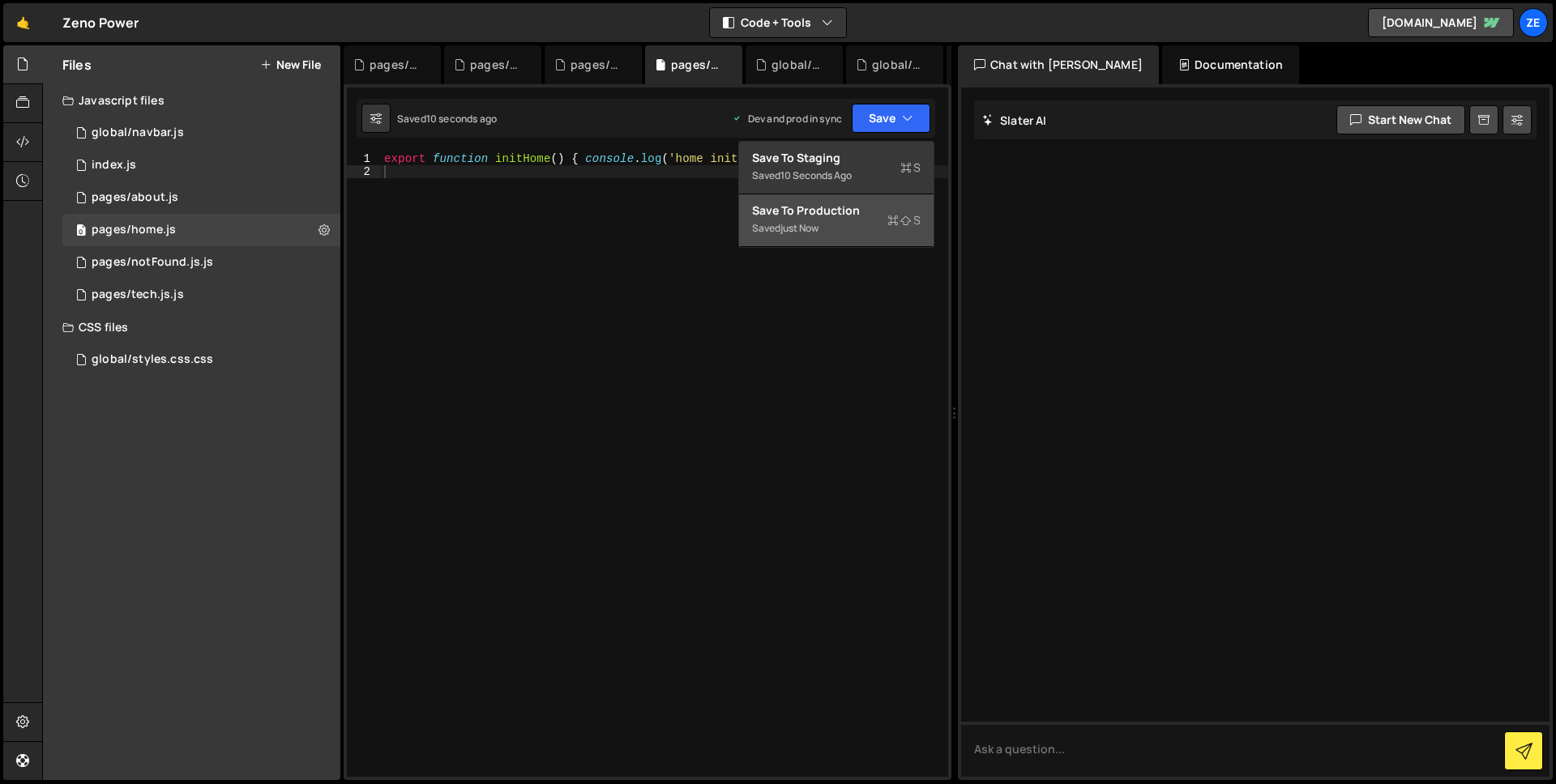
click at [859, 213] on div "Save to Production S" at bounding box center [836, 211] width 169 height 17
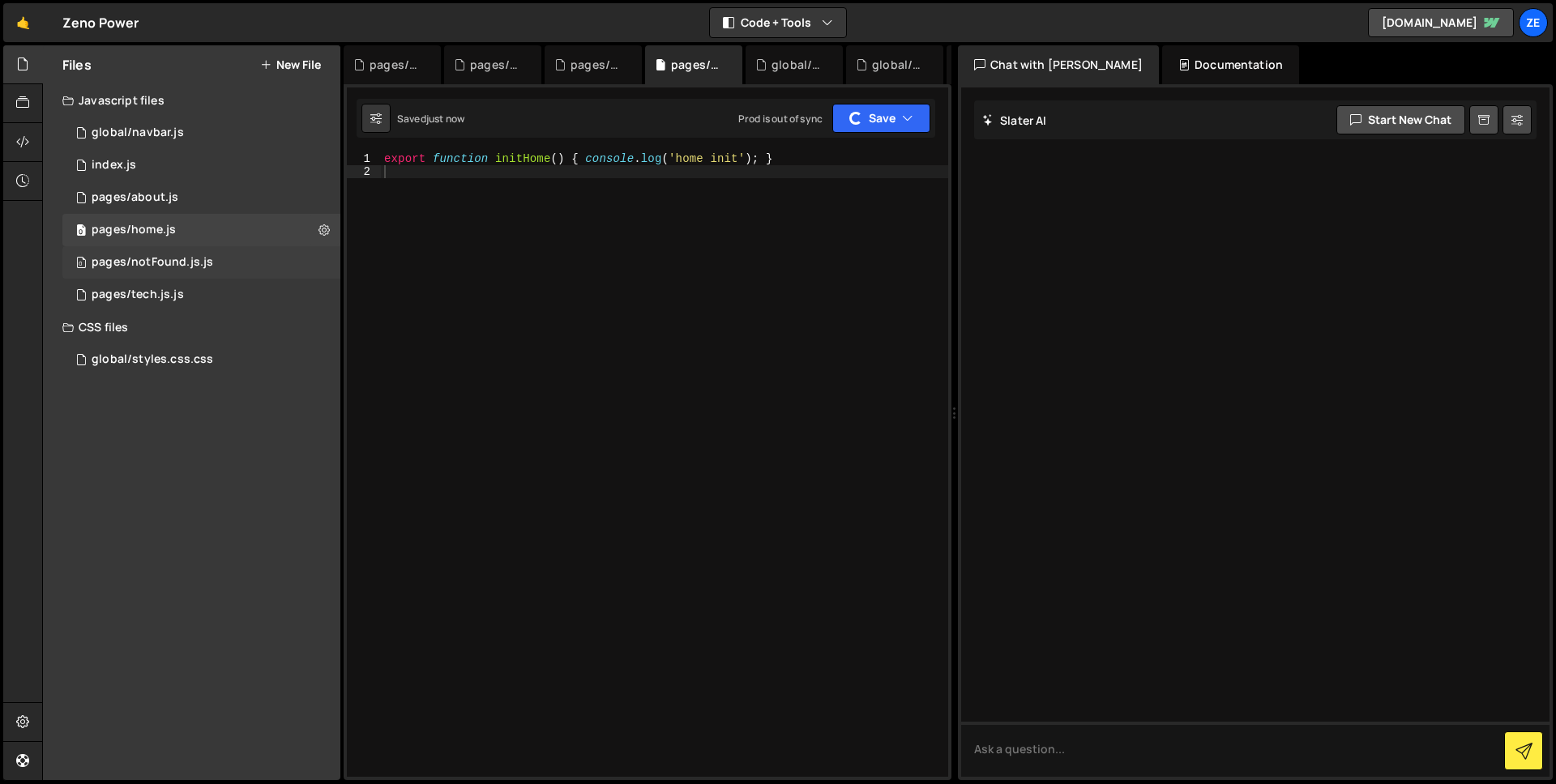
click at [227, 257] on div "0 pages/notFound.js.js 0" at bounding box center [202, 262] width 278 height 32
click at [324, 263] on icon at bounding box center [324, 262] width 11 height 16
type input "pages/notFound.js"
radio input "true"
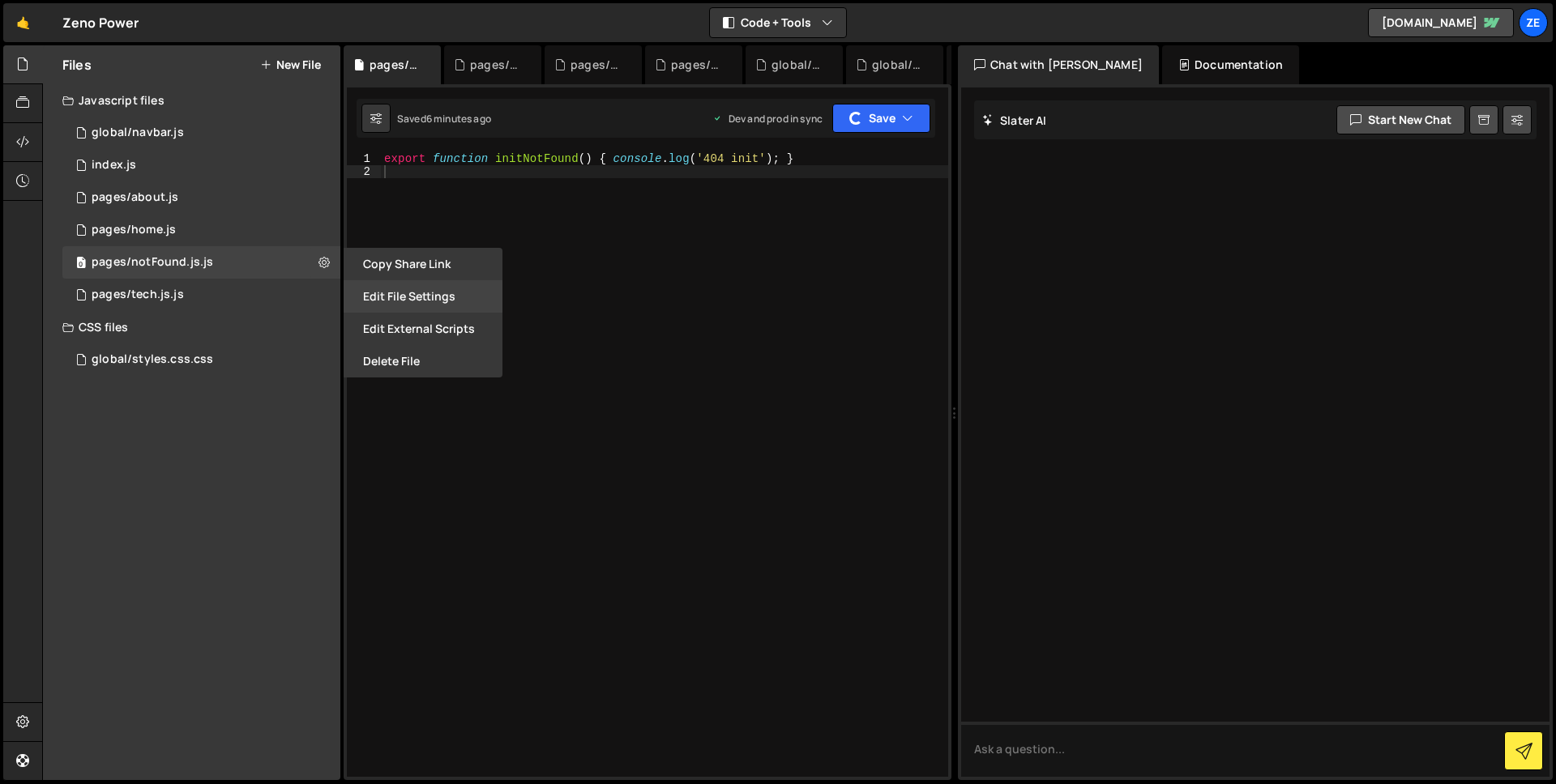
click at [374, 292] on button "Edit File Settings" at bounding box center [423, 296] width 159 height 32
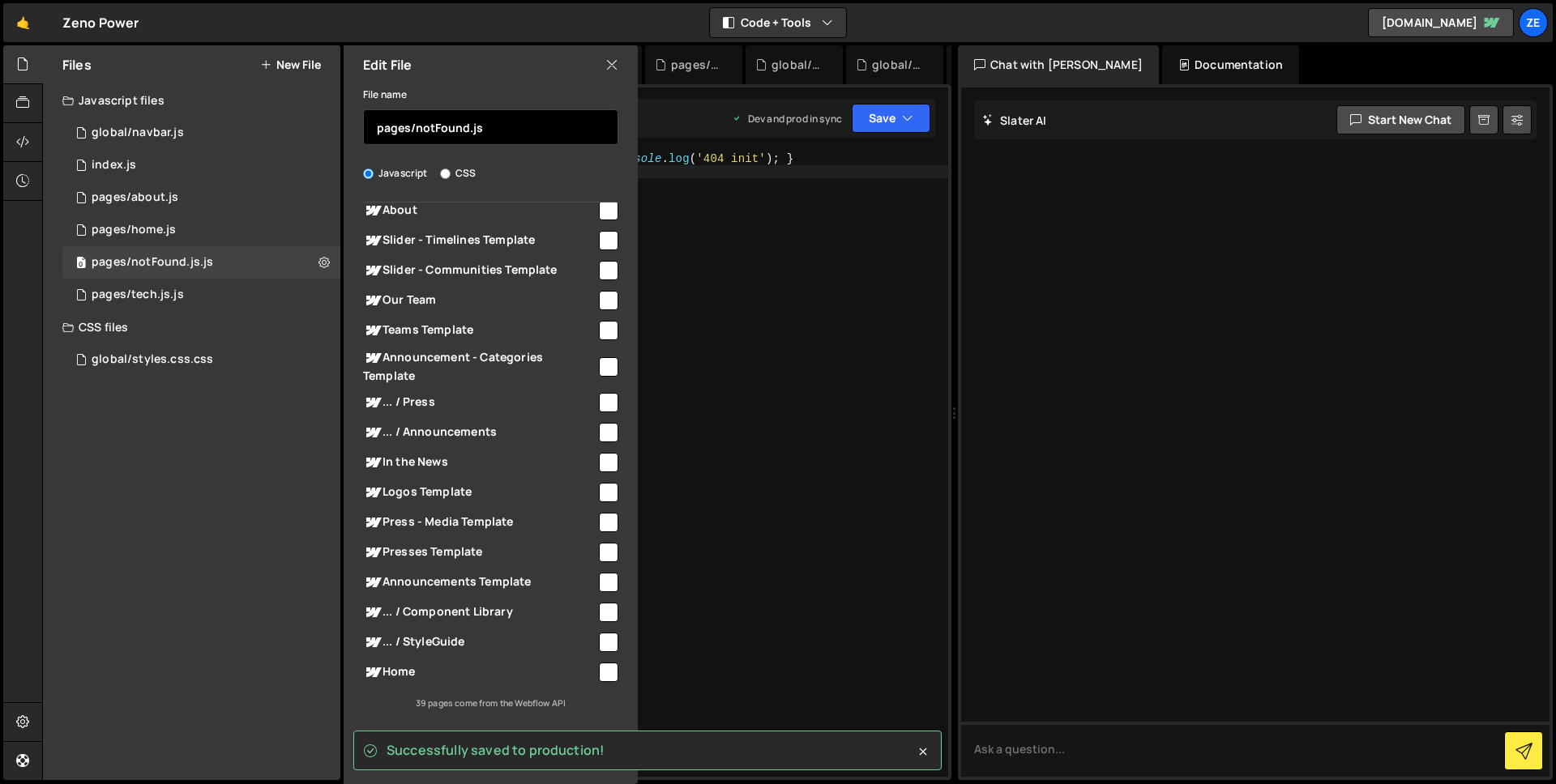
click at [487, 132] on input "pages/notFound.js" at bounding box center [490, 127] width 255 height 36
type input "pages/notFound"
click at [927, 750] on icon at bounding box center [924, 752] width 17 height 17
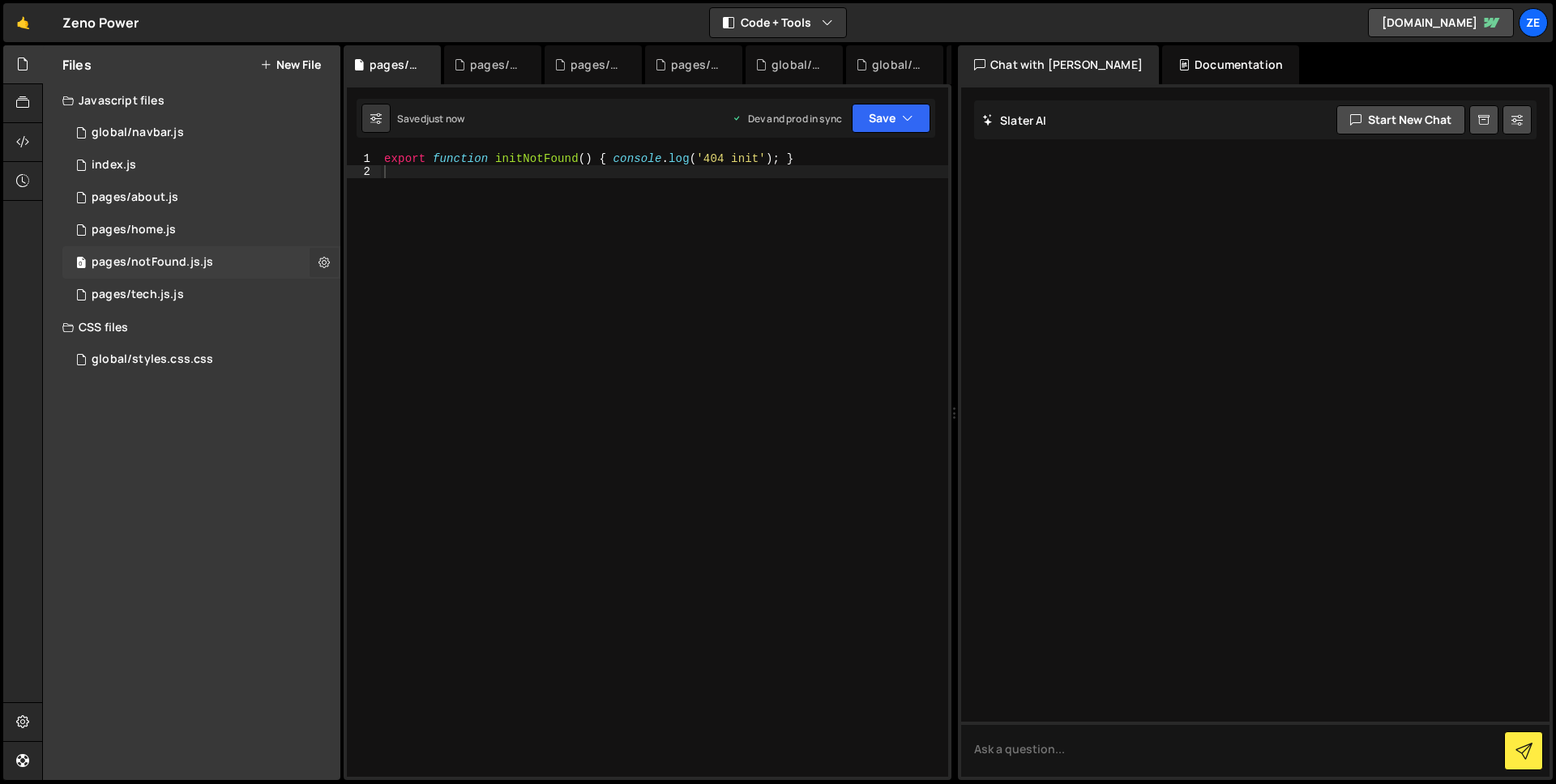
click at [322, 261] on icon at bounding box center [324, 262] width 11 height 16
type input "pages/notFound.js"
radio input "true"
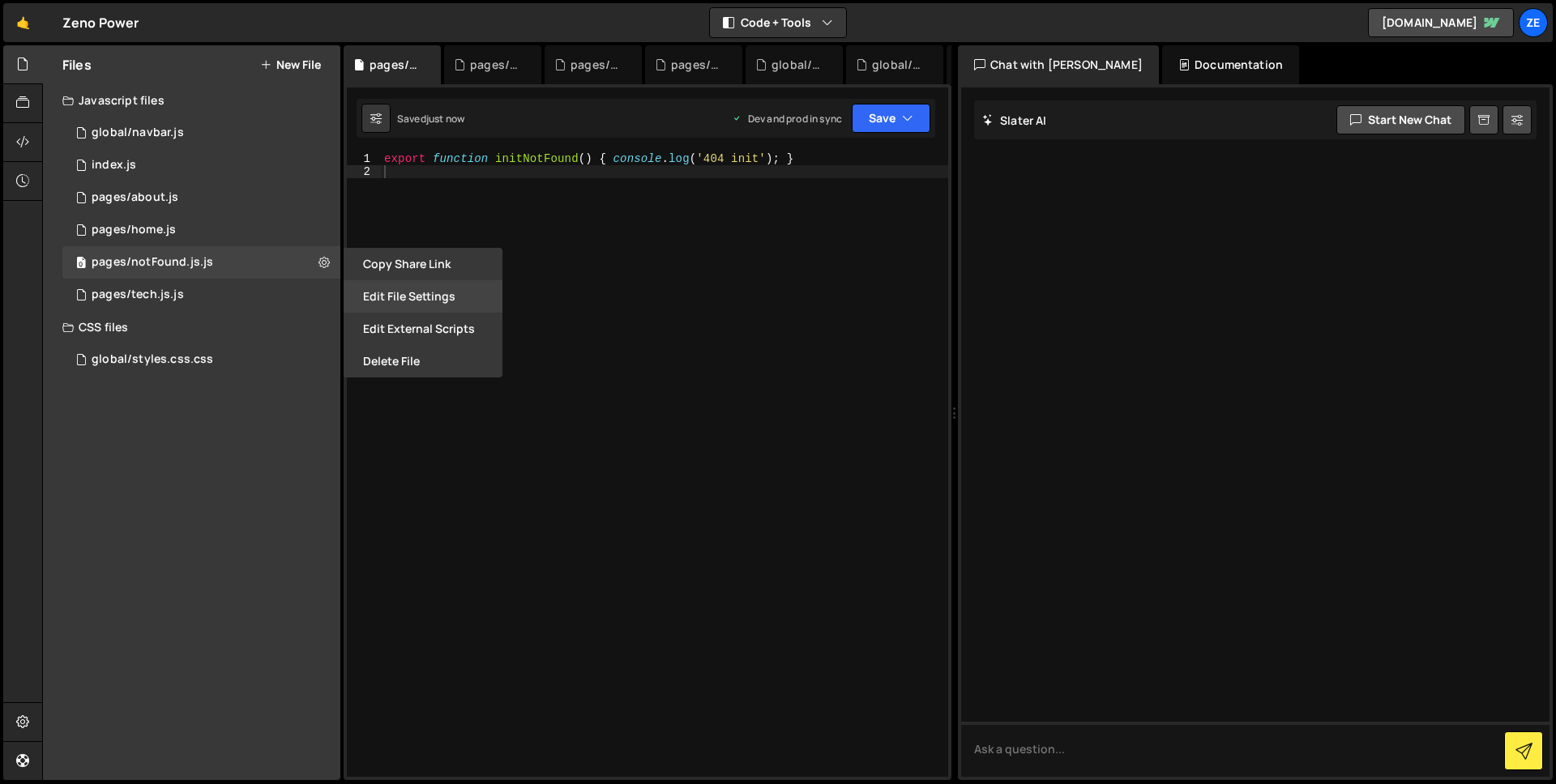
click at [426, 283] on button "Edit File Settings" at bounding box center [423, 296] width 159 height 32
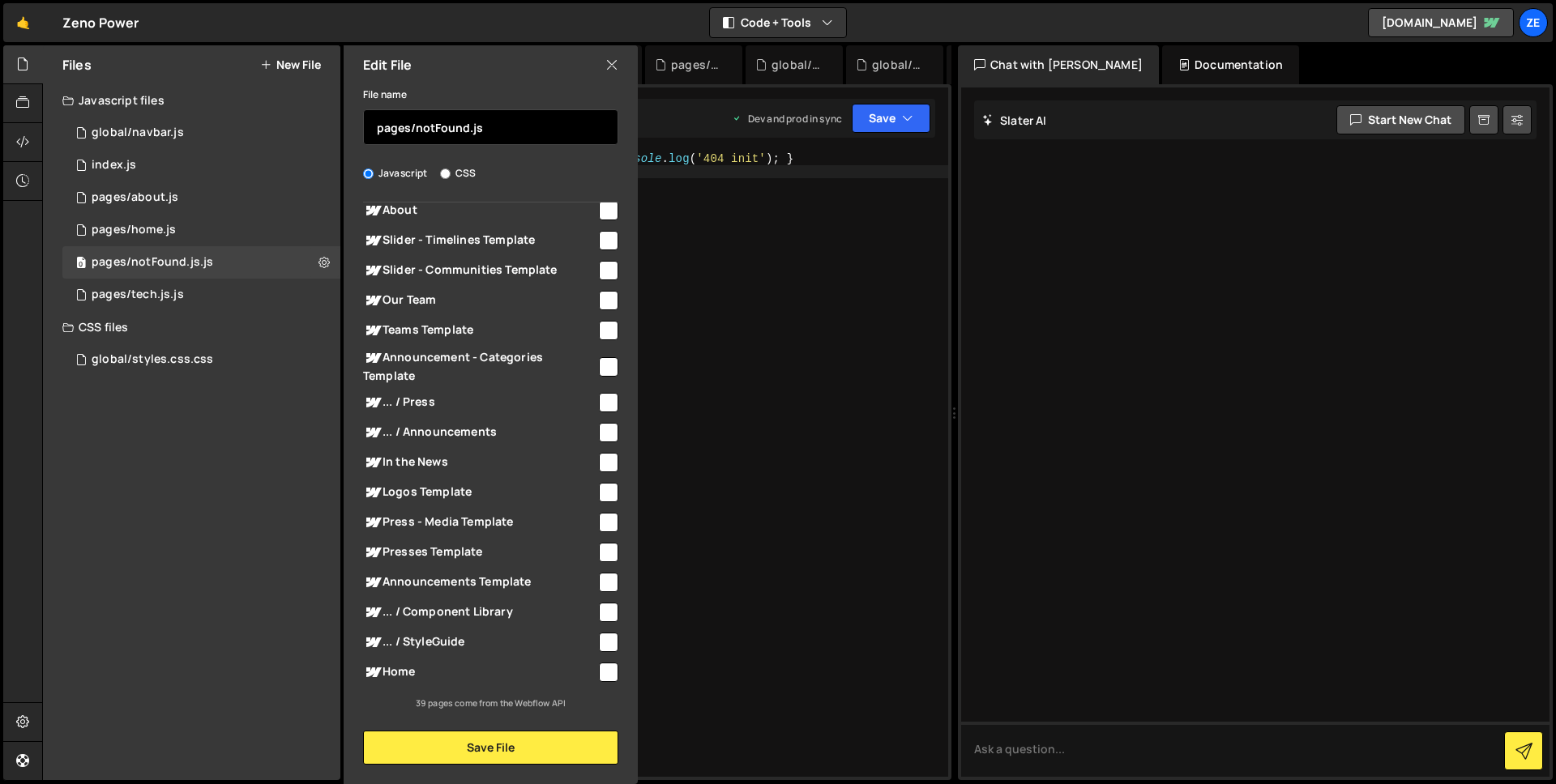
click at [530, 127] on input "pages/notFound.js" at bounding box center [490, 127] width 255 height 36
type input "pages/notFound"
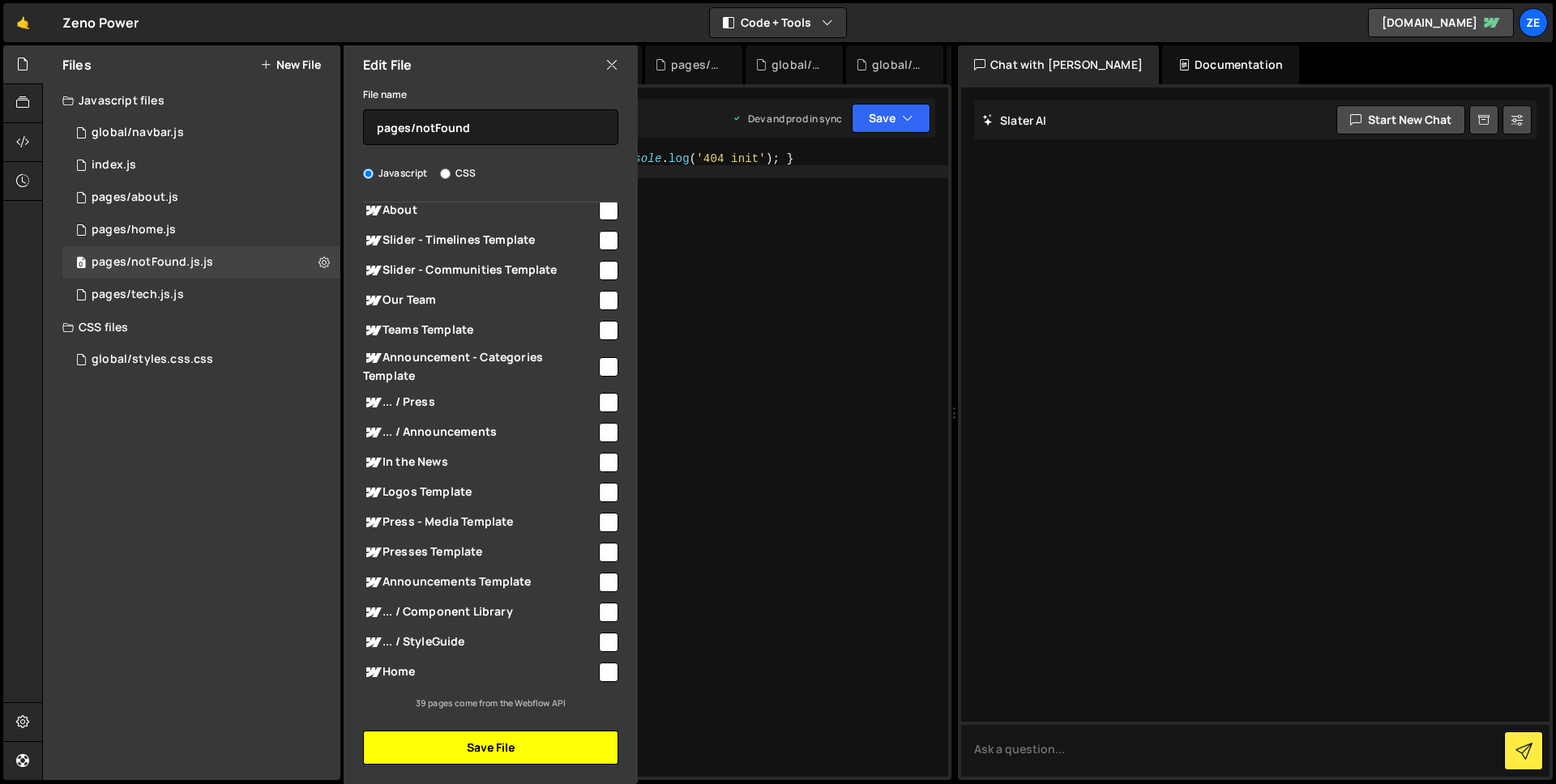
click at [507, 744] on button "Save File" at bounding box center [490, 747] width 255 height 34
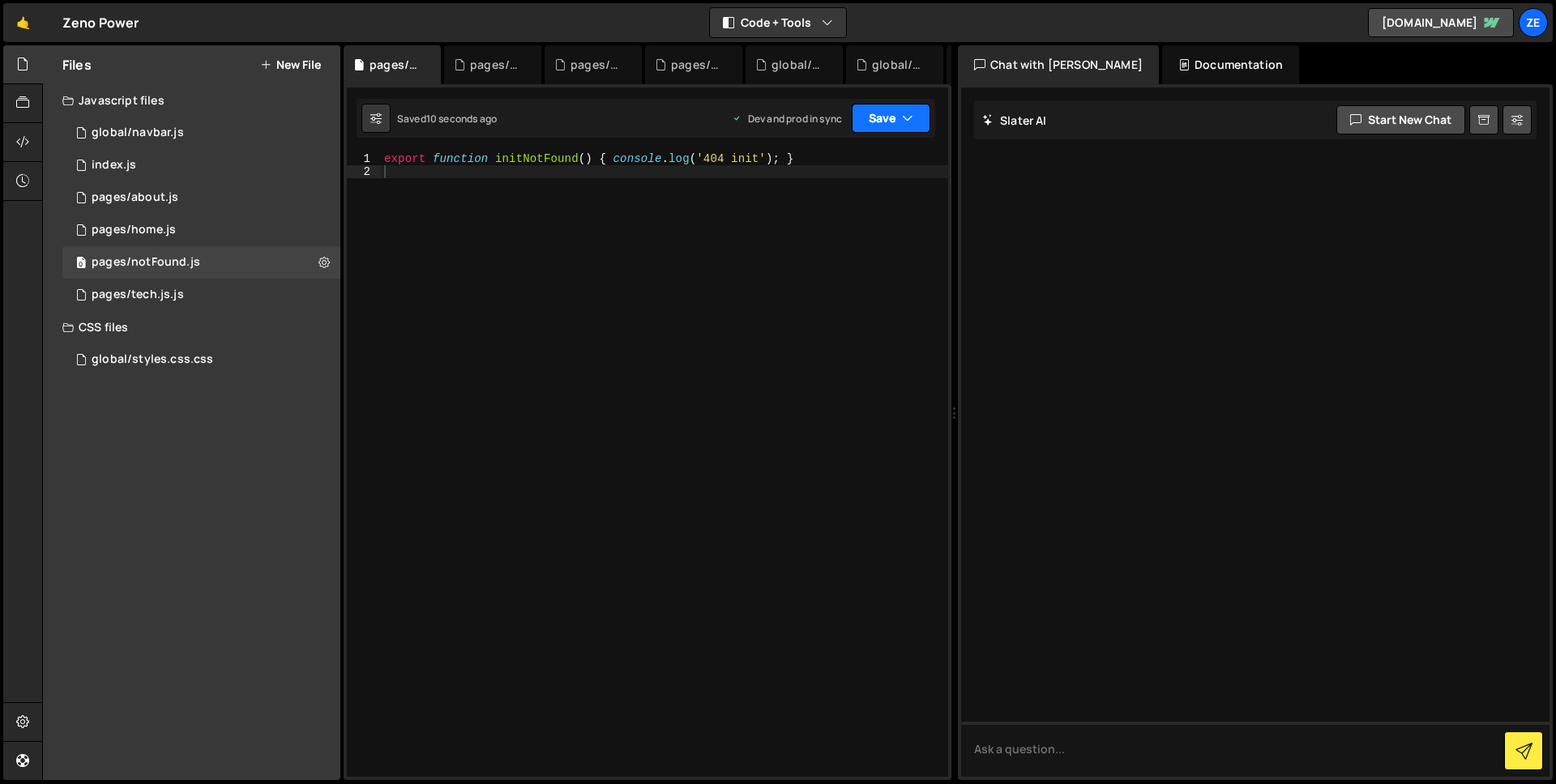
click at [898, 127] on button "Save" at bounding box center [890, 119] width 78 height 29
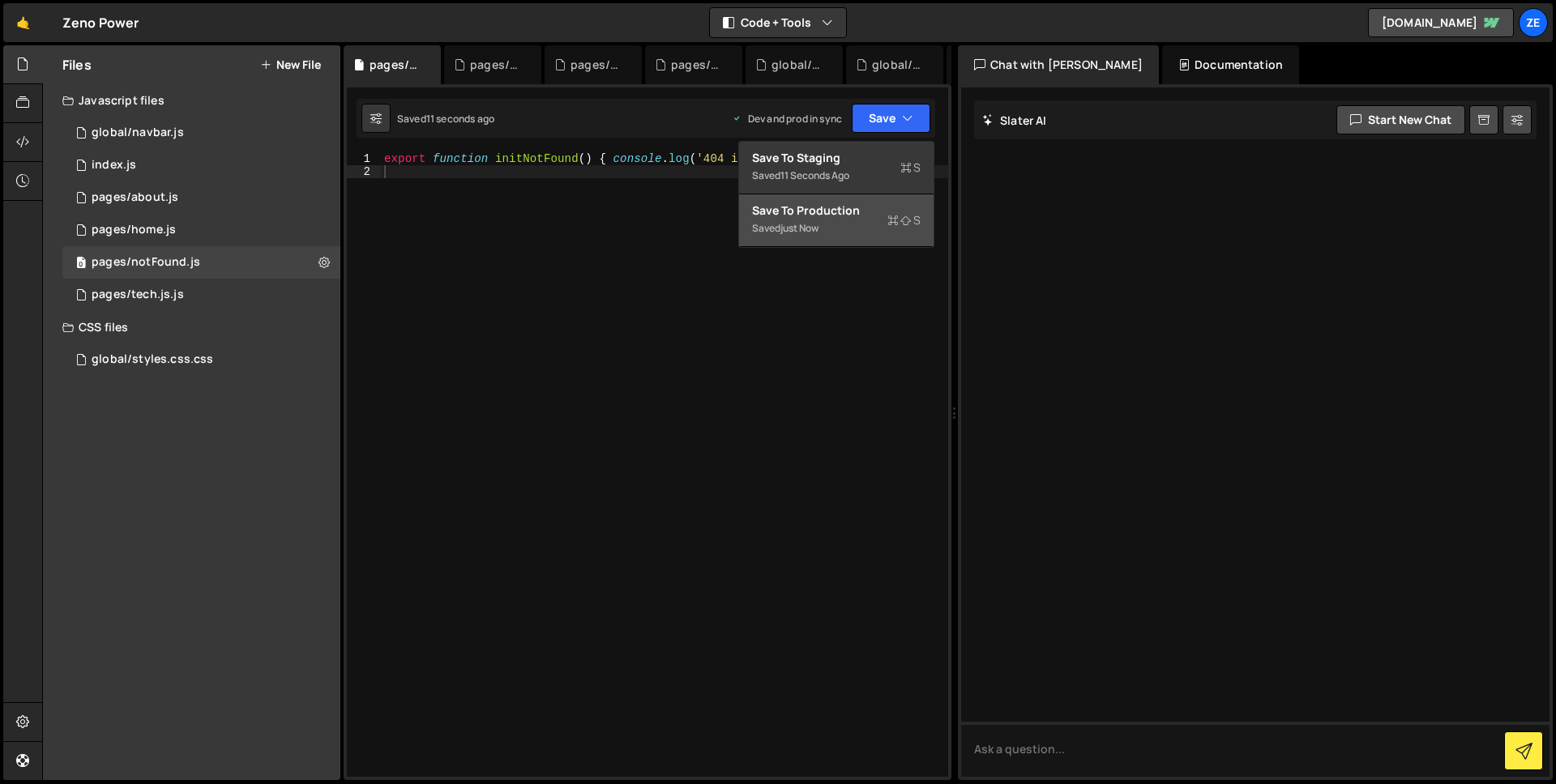
click at [861, 203] on div "Save to Production S" at bounding box center [836, 211] width 169 height 17
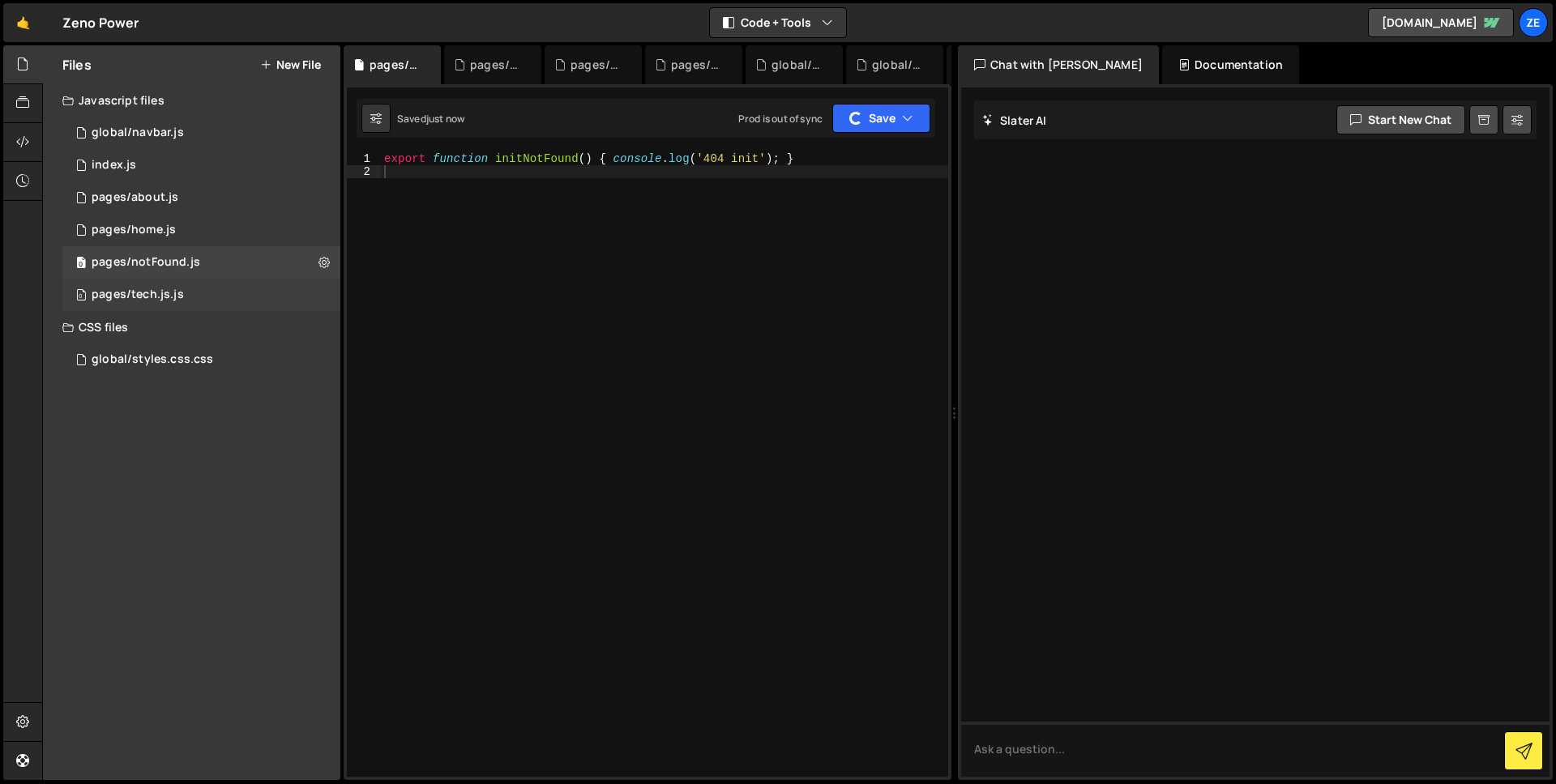
click at [231, 285] on div "0 pages/tech.js.js 0" at bounding box center [202, 294] width 278 height 32
click at [319, 295] on icon at bounding box center [324, 294] width 11 height 16
type input "pages/tech.js"
radio input "true"
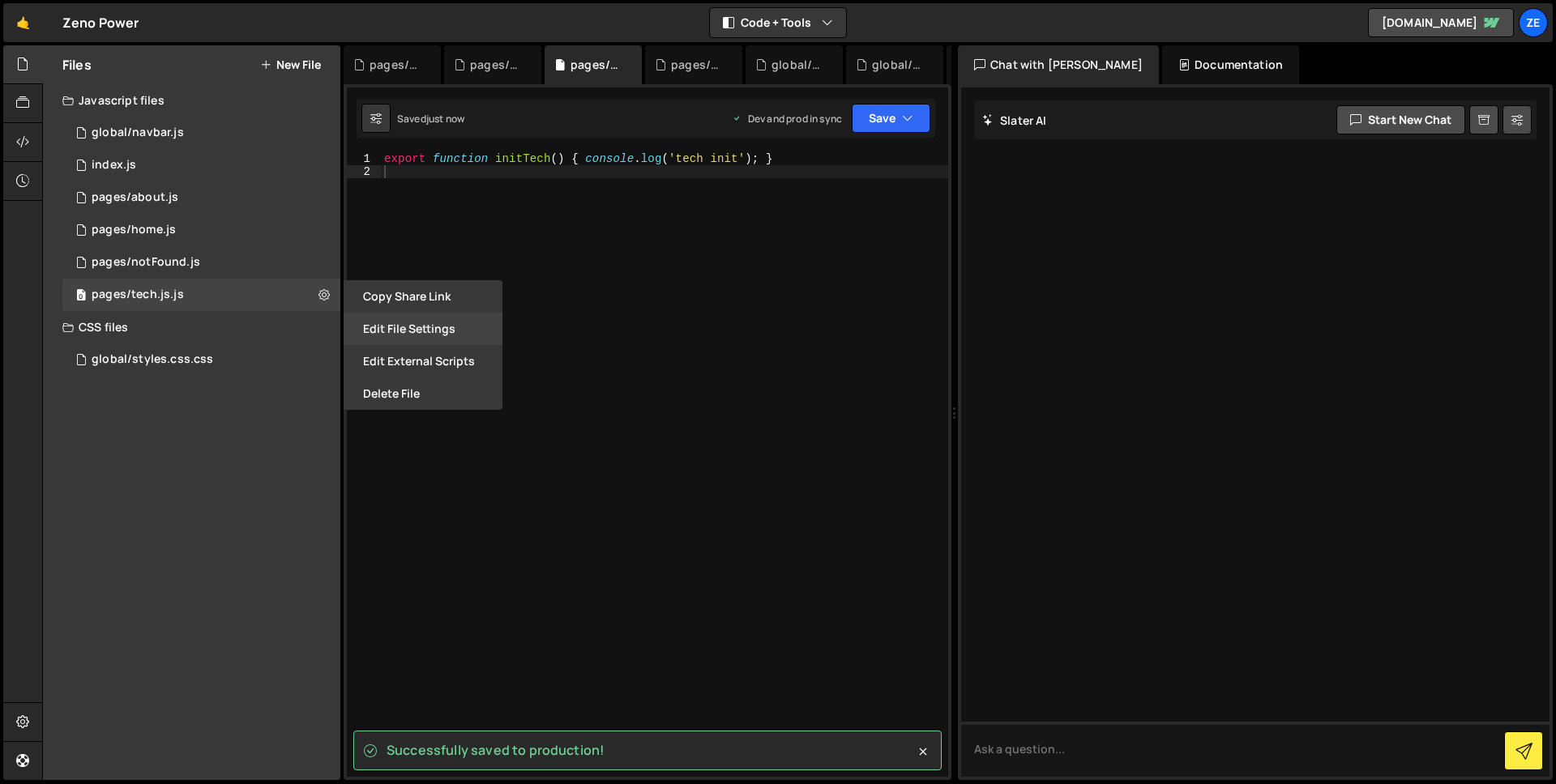
click at [450, 331] on button "Edit File Settings" at bounding box center [423, 328] width 159 height 32
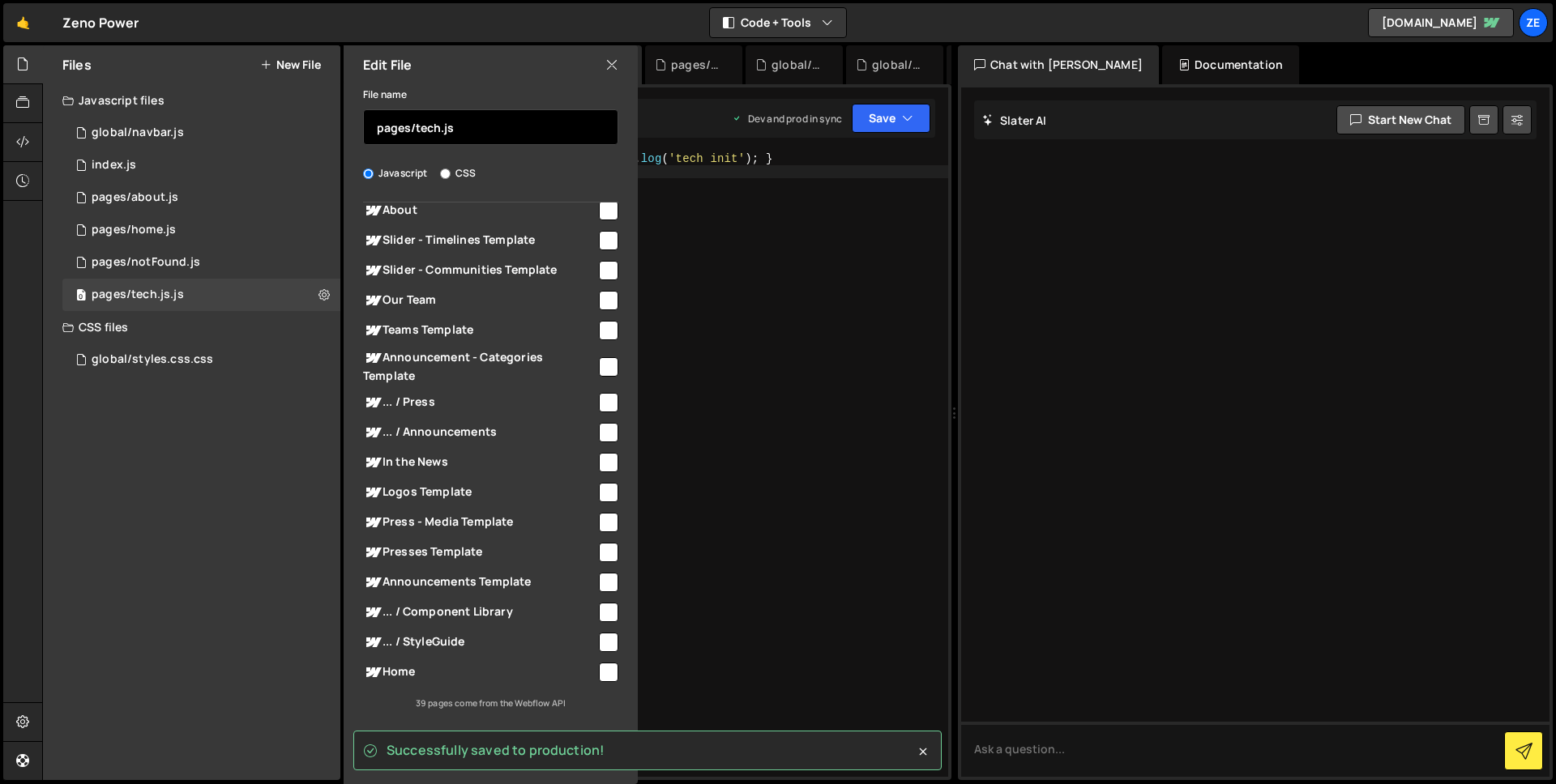
click at [524, 132] on input "pages/tech.js" at bounding box center [490, 127] width 255 height 36
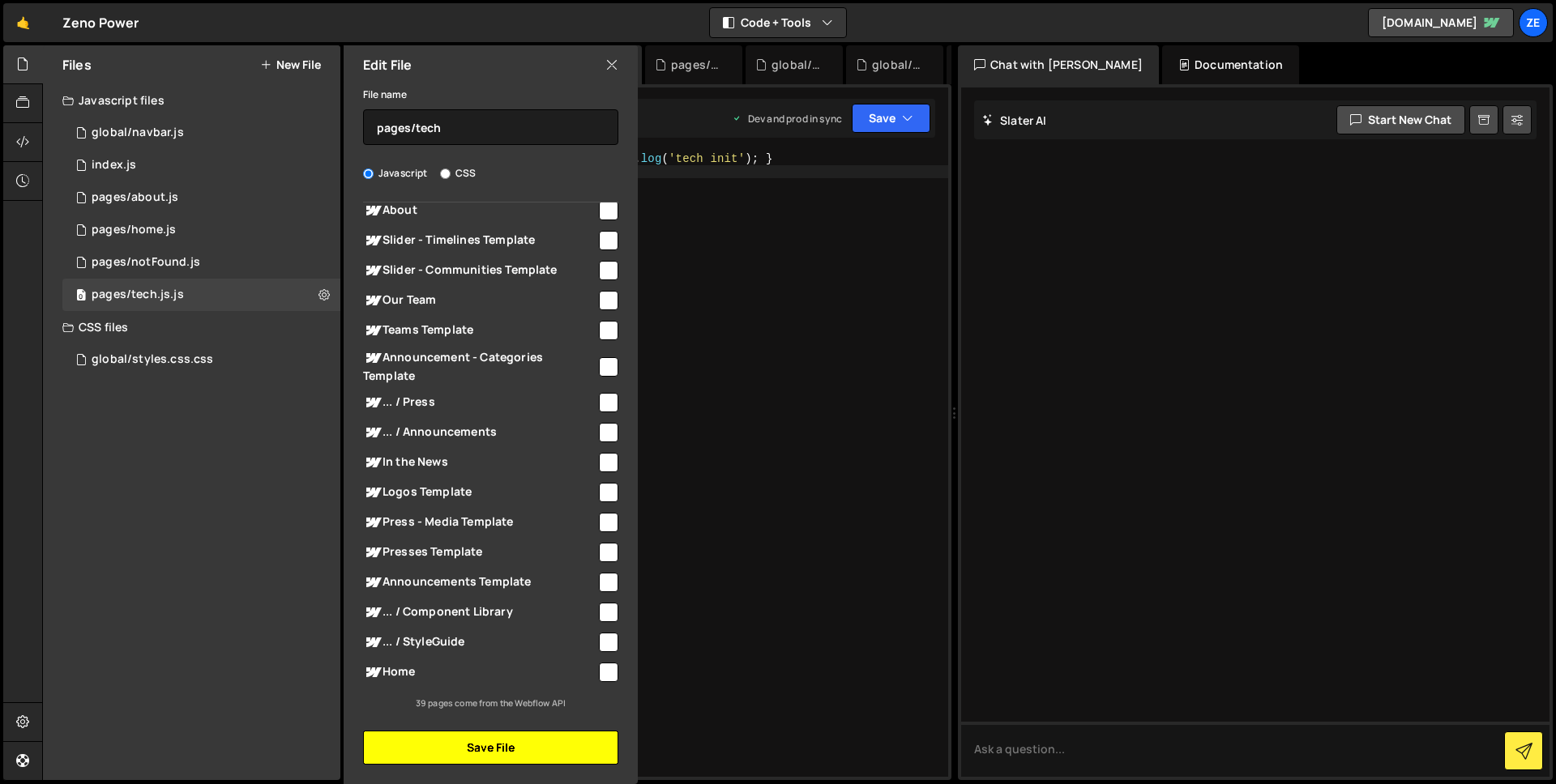
click at [512, 752] on button "Save File" at bounding box center [490, 747] width 255 height 34
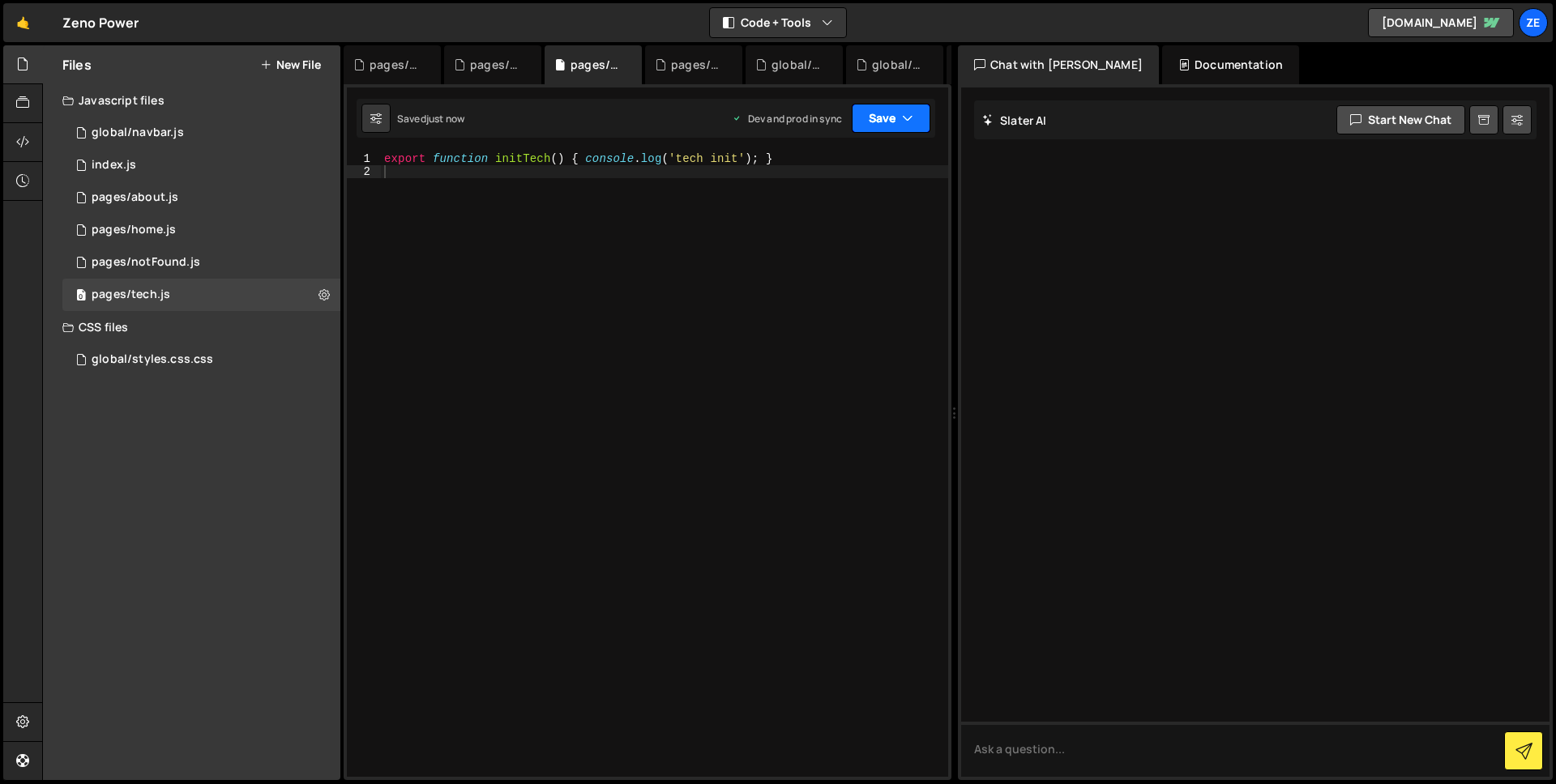
click at [885, 131] on button "Save" at bounding box center [890, 119] width 78 height 29
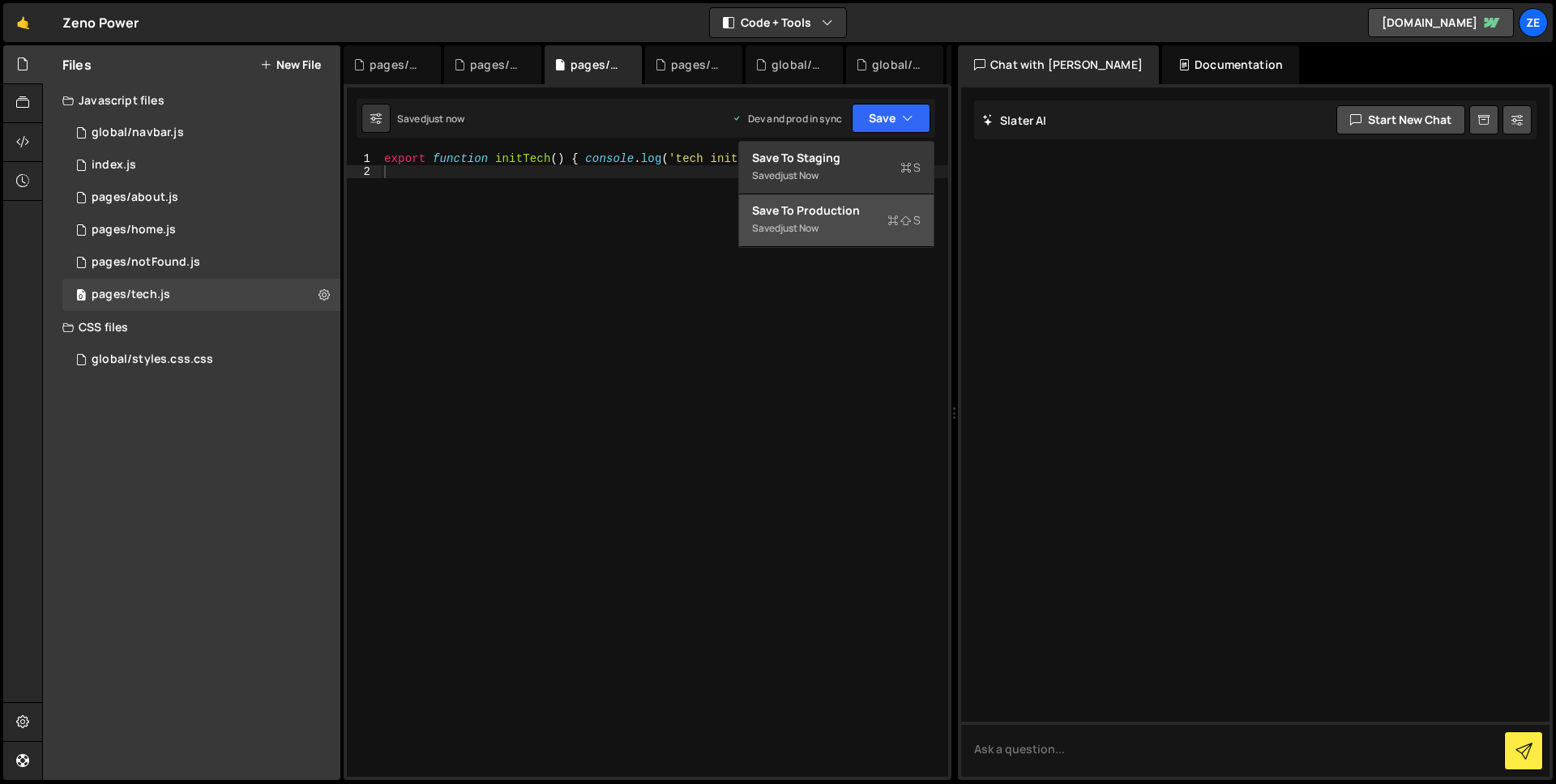
click at [830, 203] on div "Save to Production S" at bounding box center [836, 211] width 169 height 17
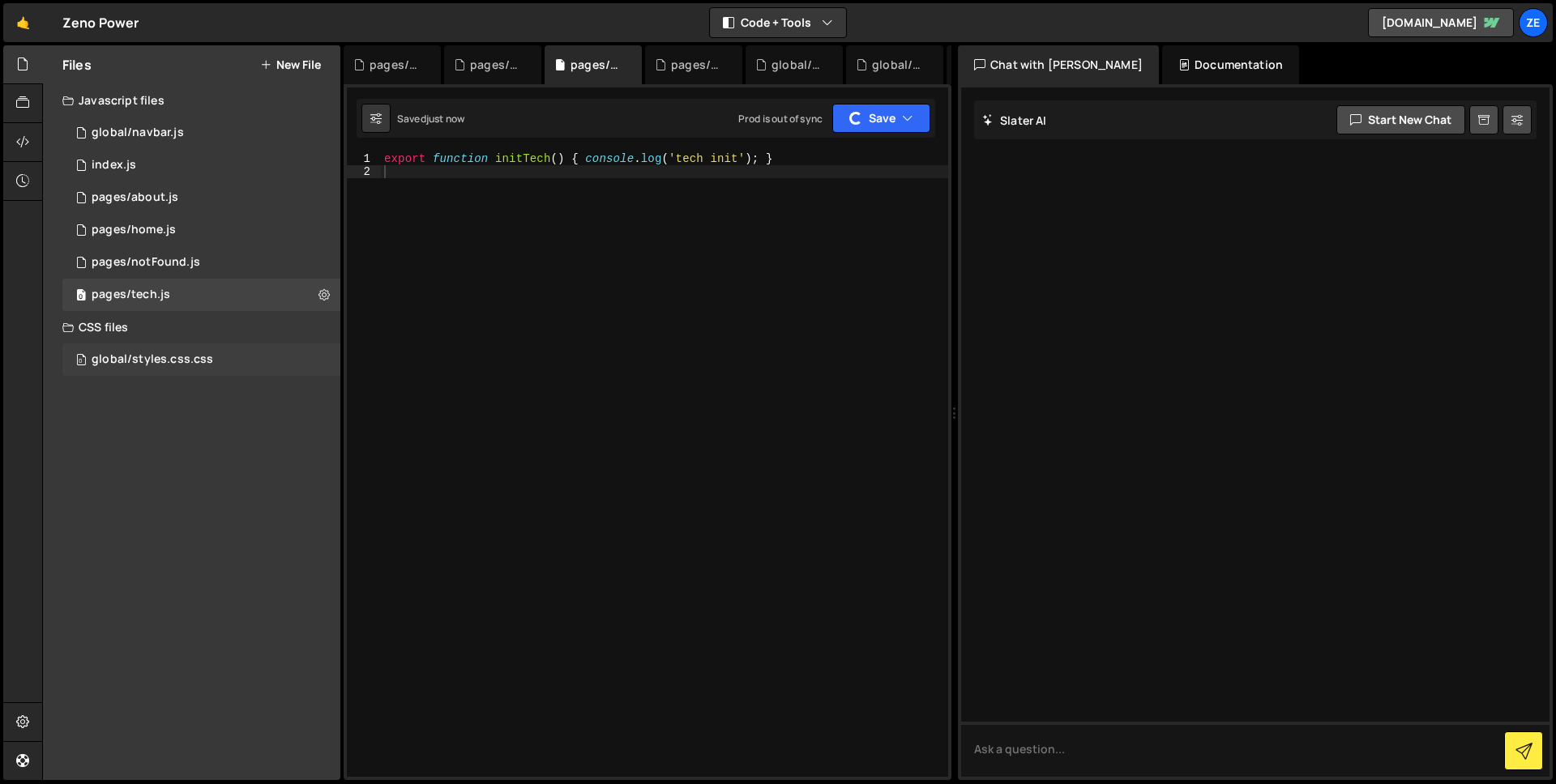
click at [246, 352] on div "0 global/styles.css.css 0" at bounding box center [202, 359] width 278 height 32
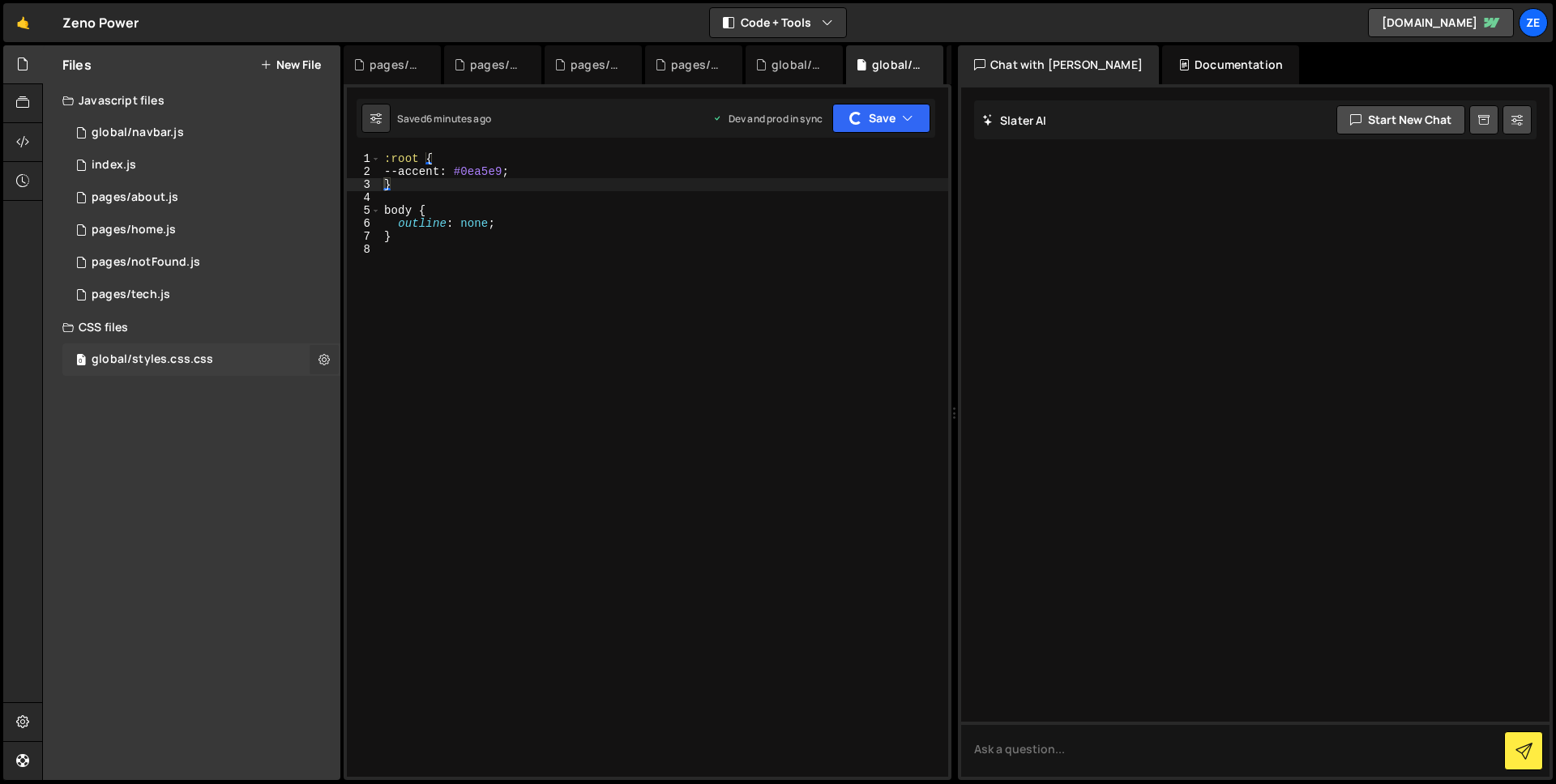
click at [332, 361] on button at bounding box center [324, 360] width 29 height 29
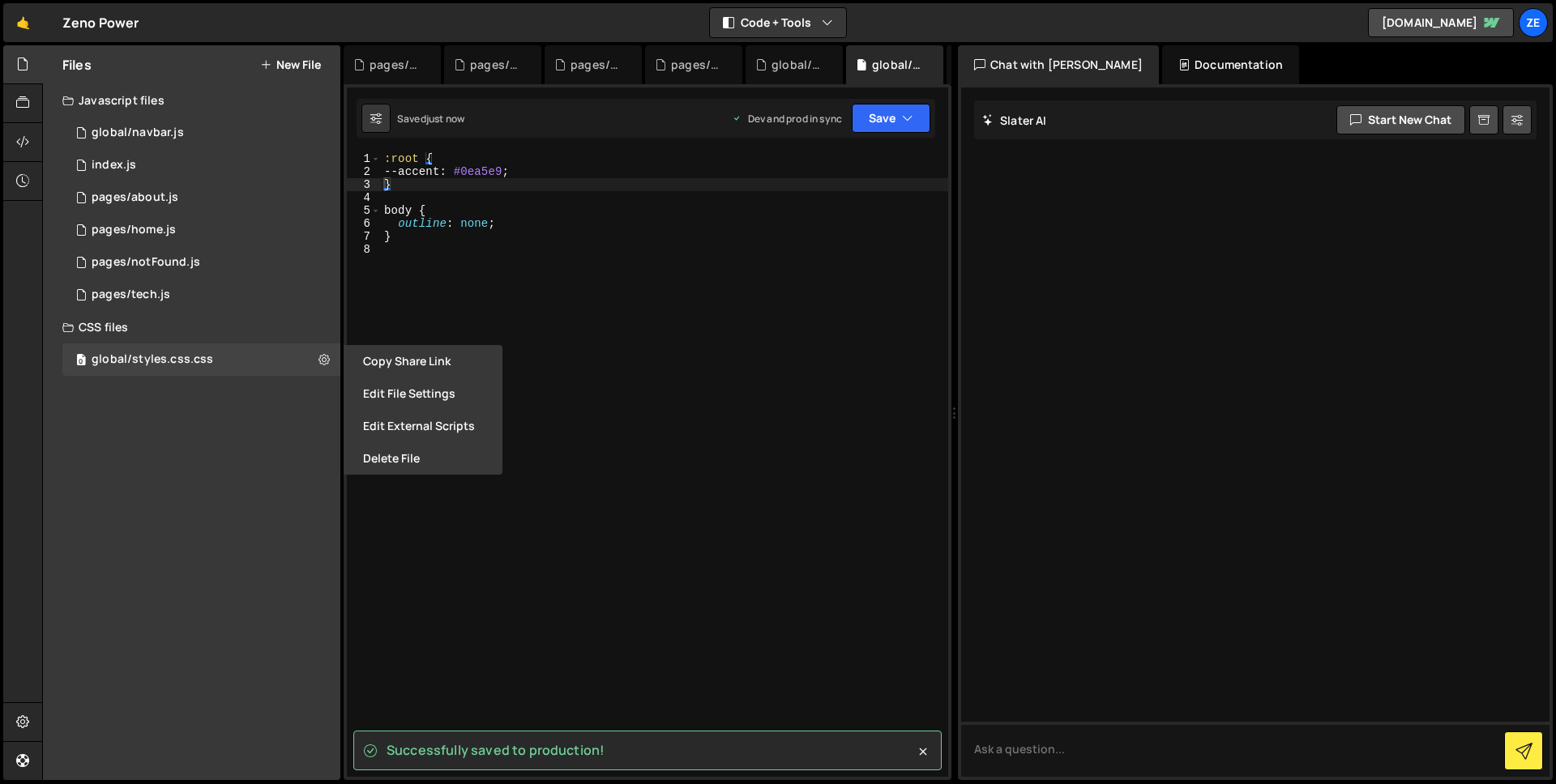
click at [422, 384] on button "Edit File Settings" at bounding box center [423, 393] width 159 height 32
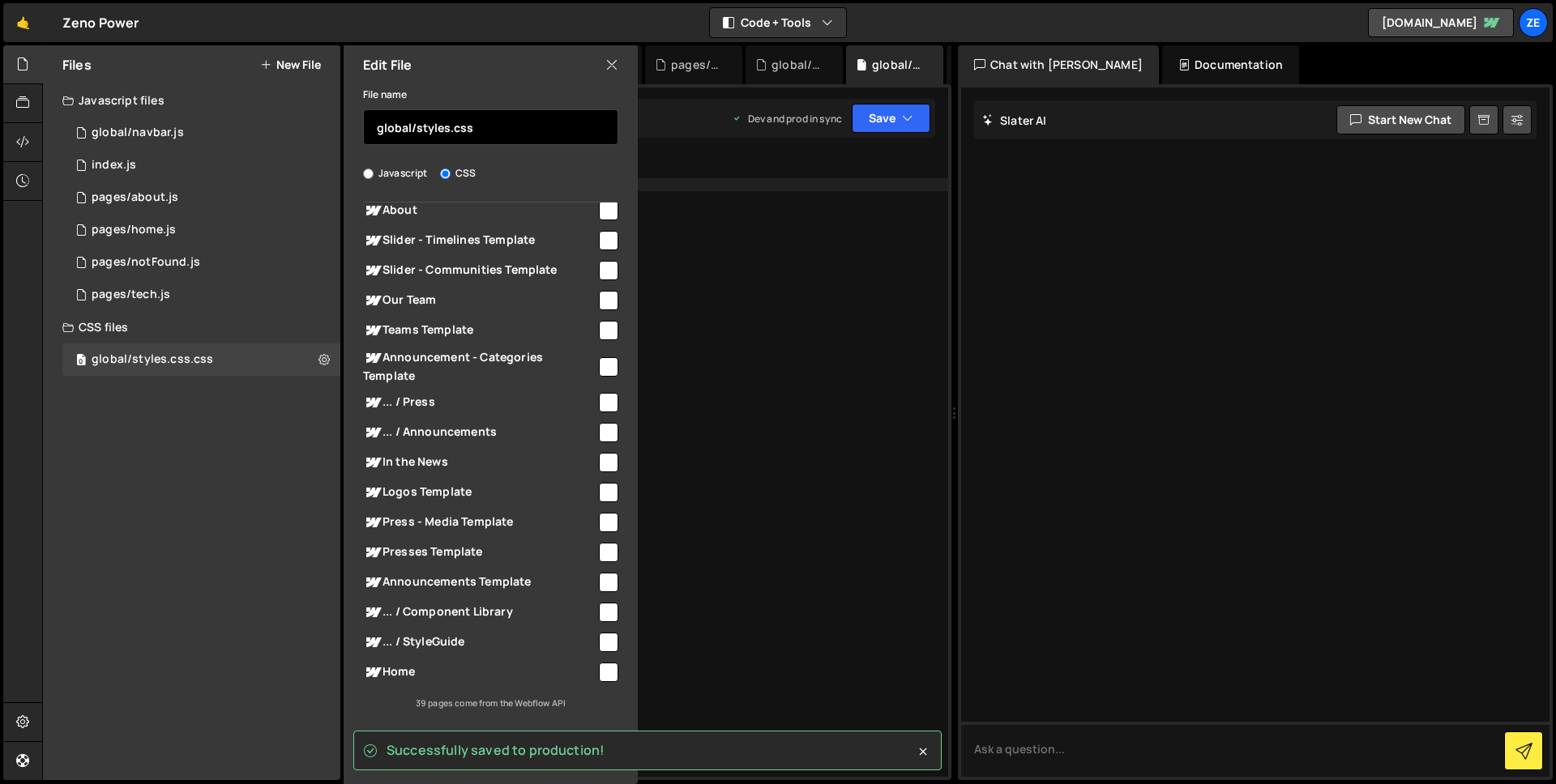
click at [500, 131] on input "global/styles.css" at bounding box center [490, 127] width 255 height 36
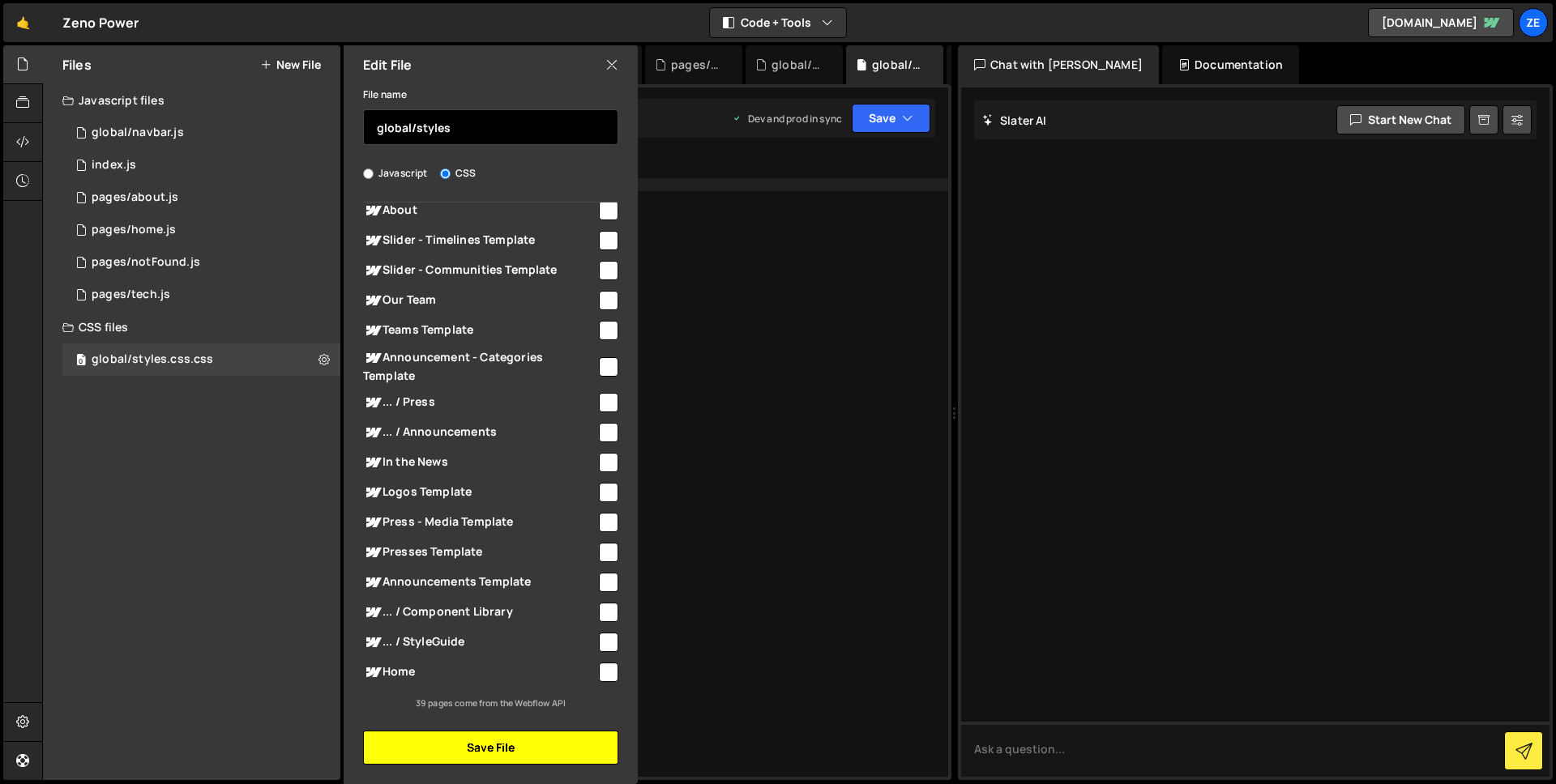
type input "global/styles"
click at [482, 749] on button "Save File" at bounding box center [490, 747] width 255 height 34
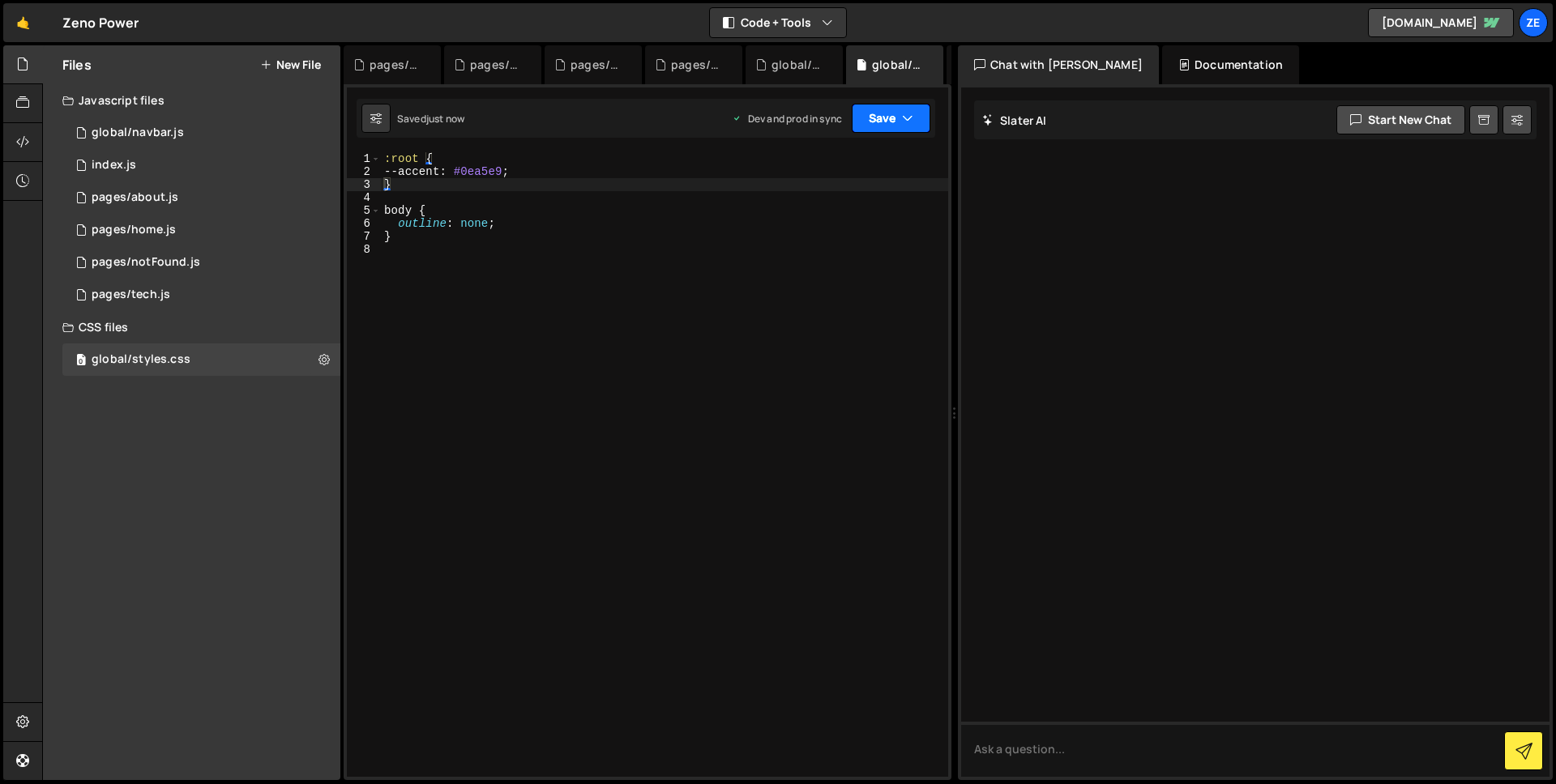
click at [882, 110] on button "Save" at bounding box center [890, 119] width 78 height 29
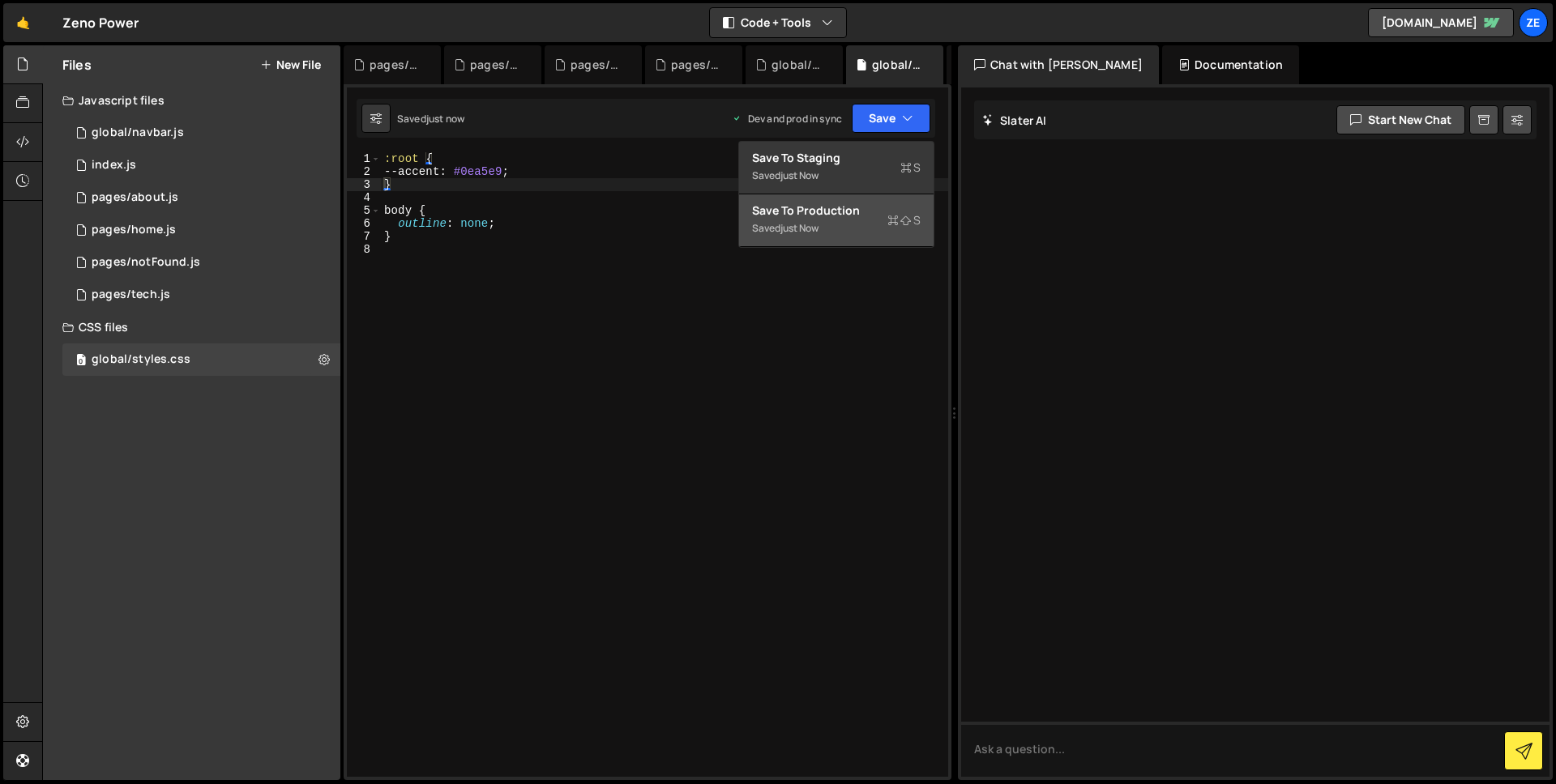
click at [827, 205] on div "Save to Production S" at bounding box center [836, 211] width 169 height 17
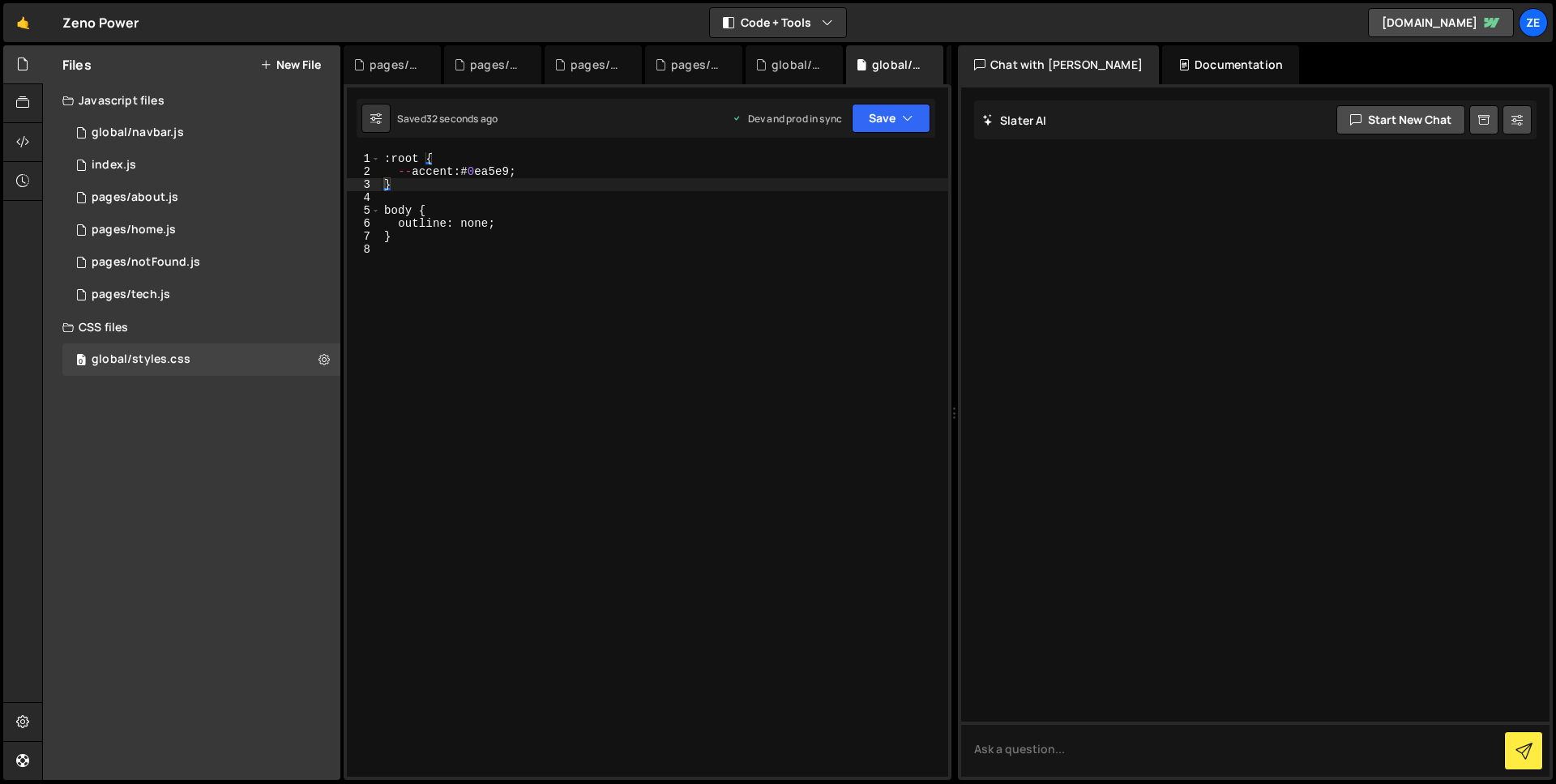
click at [523, 339] on div ": root { -- accent : # 0 ea5e9 ; } body { outline : none ; }" at bounding box center [664, 477] width 567 height 650
click at [511, 324] on div ": root { -- accent : # 0 ea5e9 ; } body { outline : none ; }" at bounding box center [664, 477] width 567 height 650
click at [466, 198] on div ": root { -- accent : # 0 ea5e9 ; } body { outline : none ; }" at bounding box center [664, 477] width 567 height 650
click at [455, 158] on div ": root { -- accent : # 0 ea5e9 ; } body { outline : none ; }" at bounding box center [664, 477] width 567 height 650
type textarea ":root {"
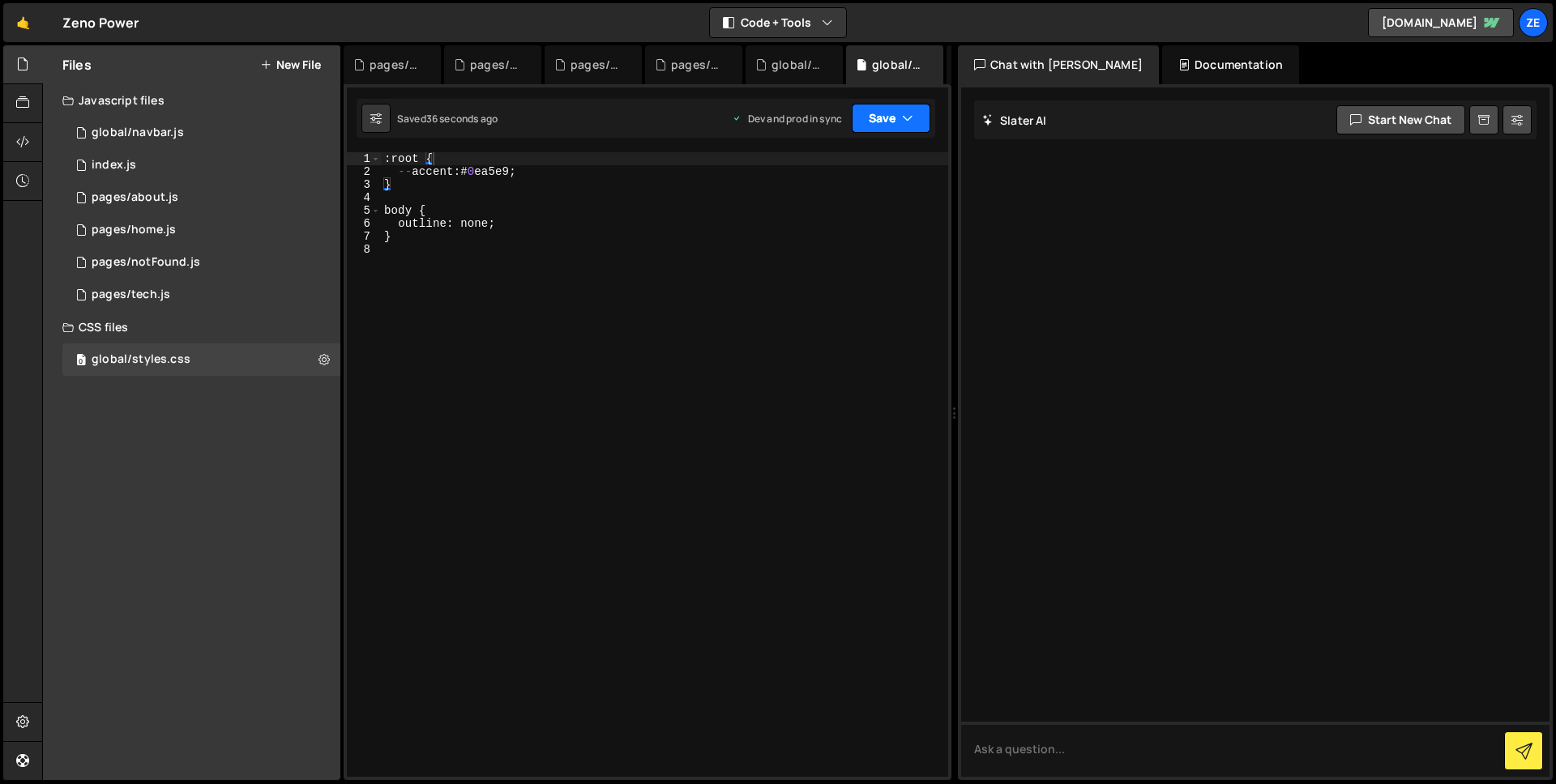
click at [912, 115] on icon "button" at bounding box center [908, 119] width 11 height 17
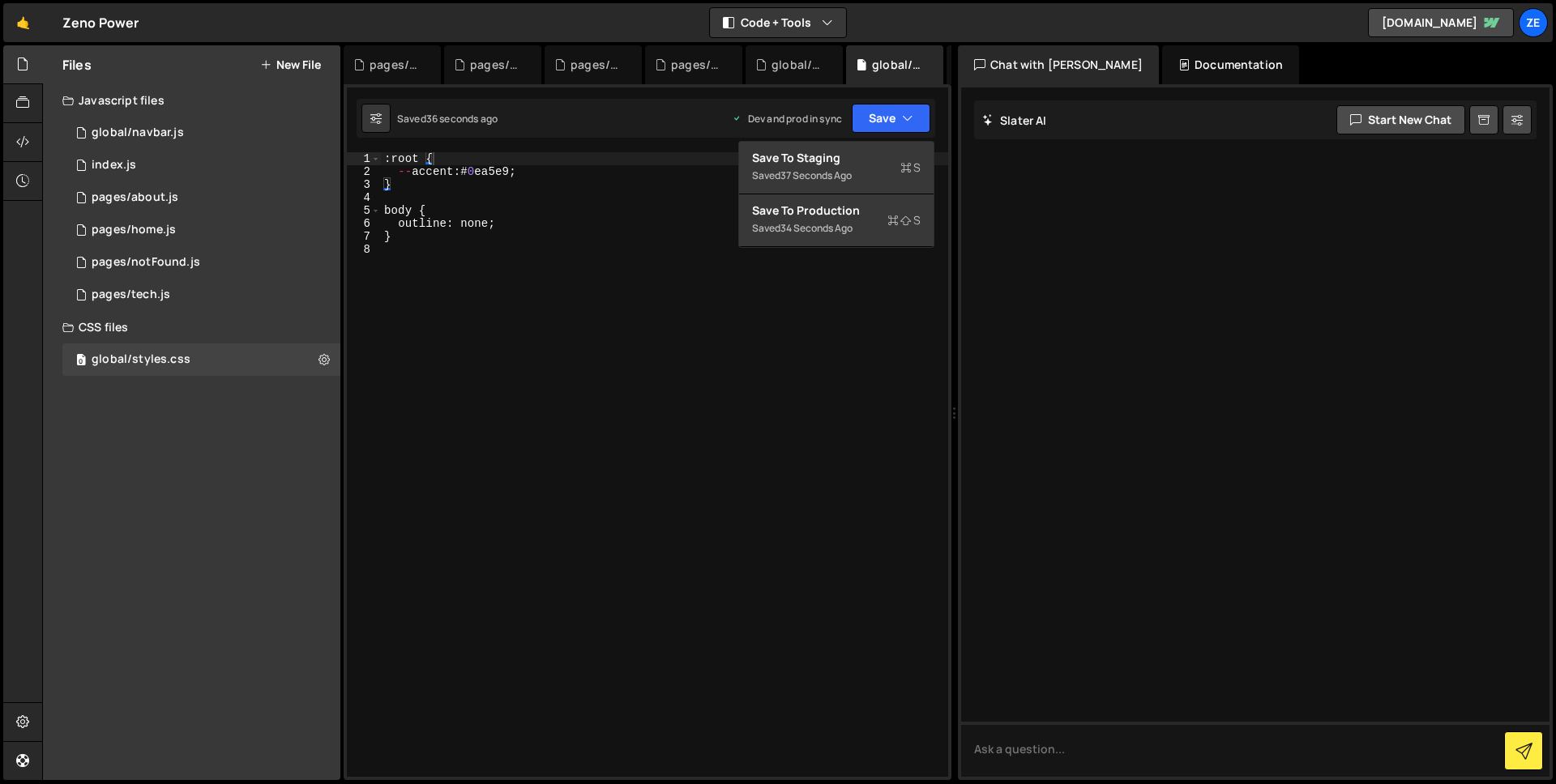
click at [701, 260] on div ": root { -- accent : # 0 ea5e9 ; } body { outline : none ; }" at bounding box center [664, 477] width 567 height 650
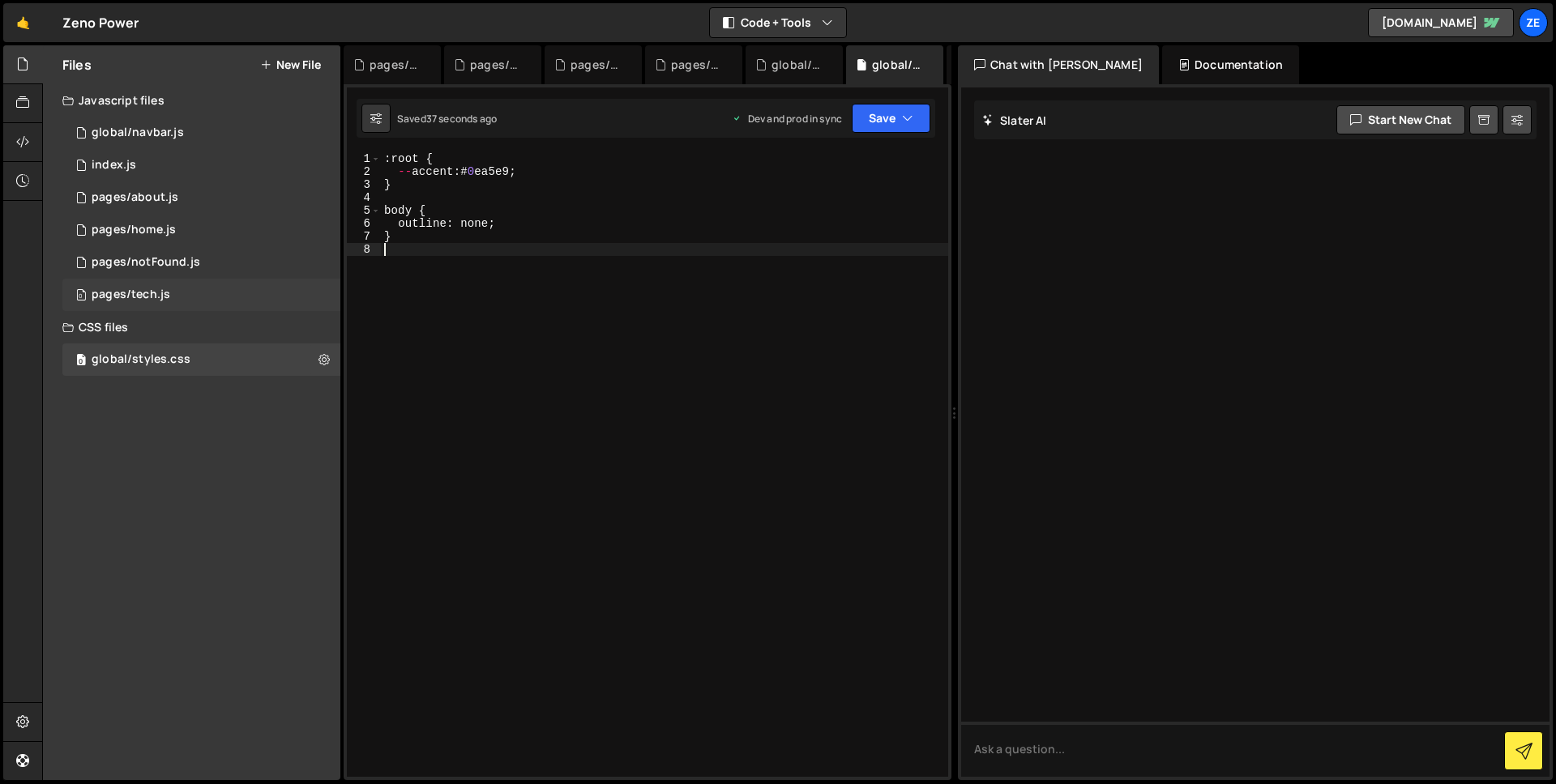
click at [258, 288] on div "0 pages/tech.js 0" at bounding box center [202, 294] width 278 height 32
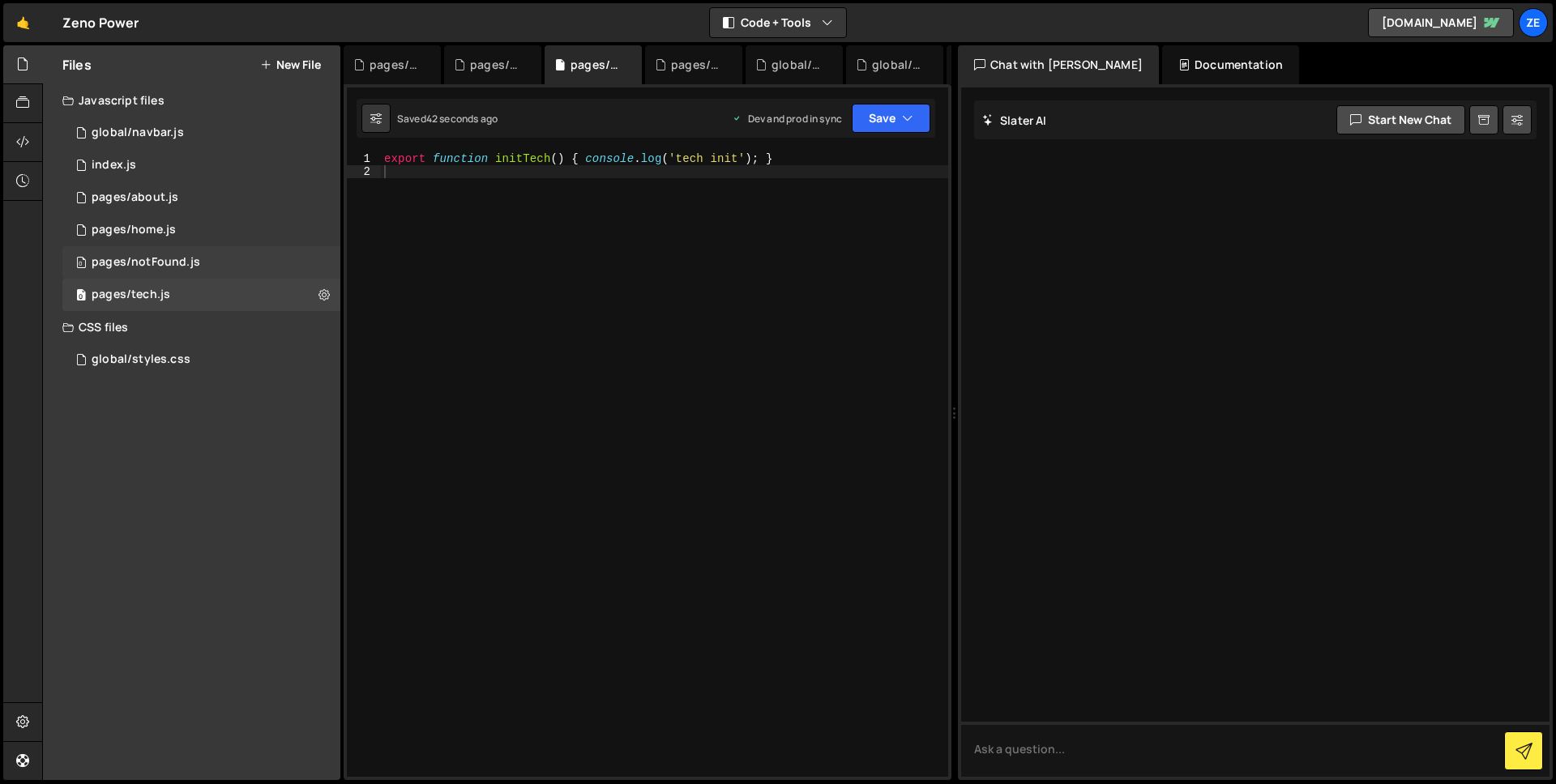
click at [252, 262] on div "0 pages/notFound.js 0" at bounding box center [202, 262] width 278 height 32
click at [213, 355] on div "0 global/styles.css 0" at bounding box center [202, 359] width 278 height 32
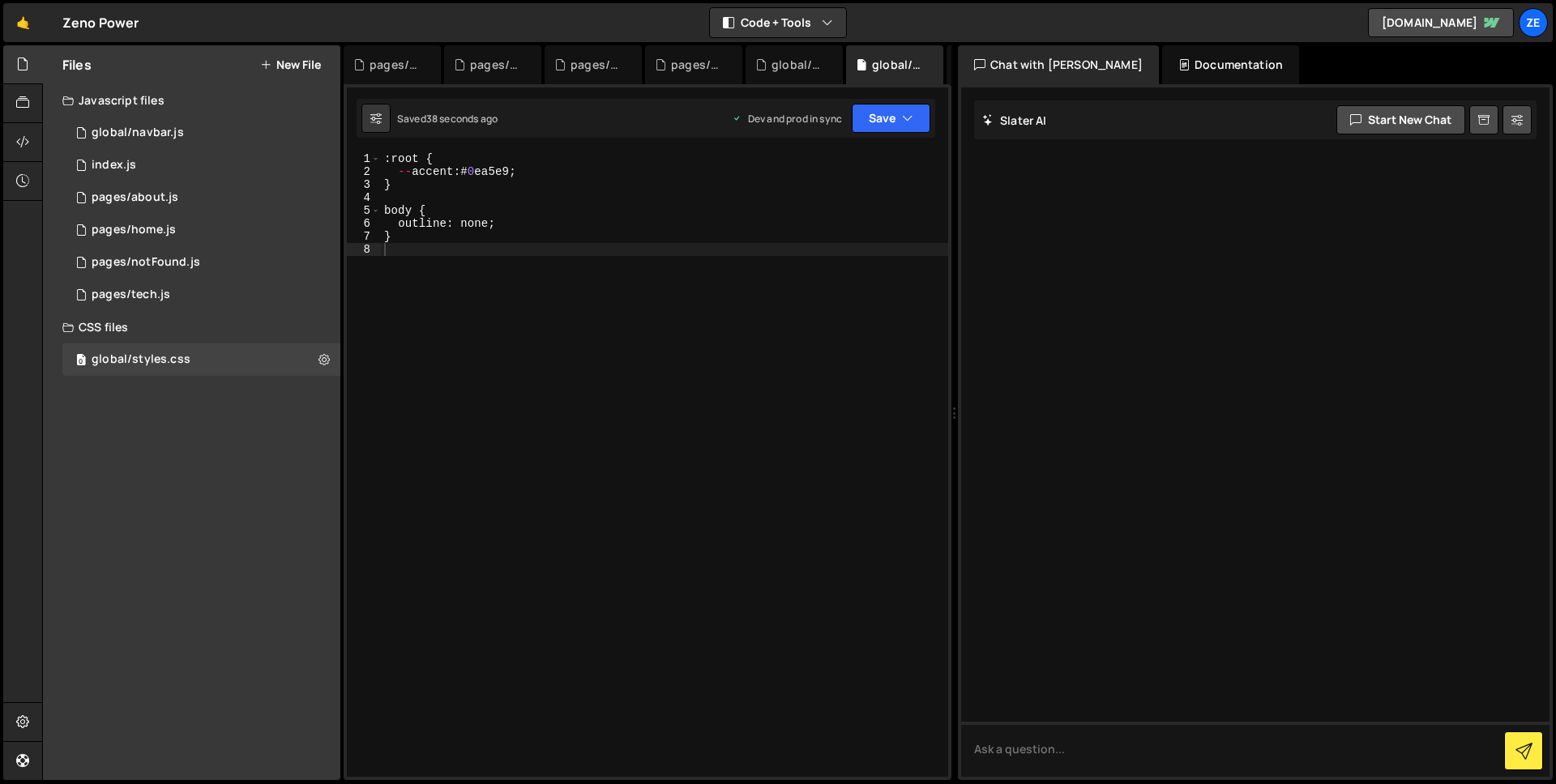
click at [407, 186] on div ": root { -- accent : # 0 ea5e9 ; } body { outline : none ; }" at bounding box center [664, 477] width 567 height 650
click at [408, 170] on div ": root { -- accent : # 0 ea5e9 ; } body { outline : none ; }" at bounding box center [664, 477] width 567 height 650
type textarea "--accent: #0ea5e9;"
click at [477, 169] on div ": root { -- accent : # 0 ea5e9 ; } body { outline : none ; }" at bounding box center [664, 477] width 567 height 650
click at [675, 178] on div ": root { -- accent : # 0 ea5e9 ; } body { outline : none ; }" at bounding box center [664, 477] width 567 height 650
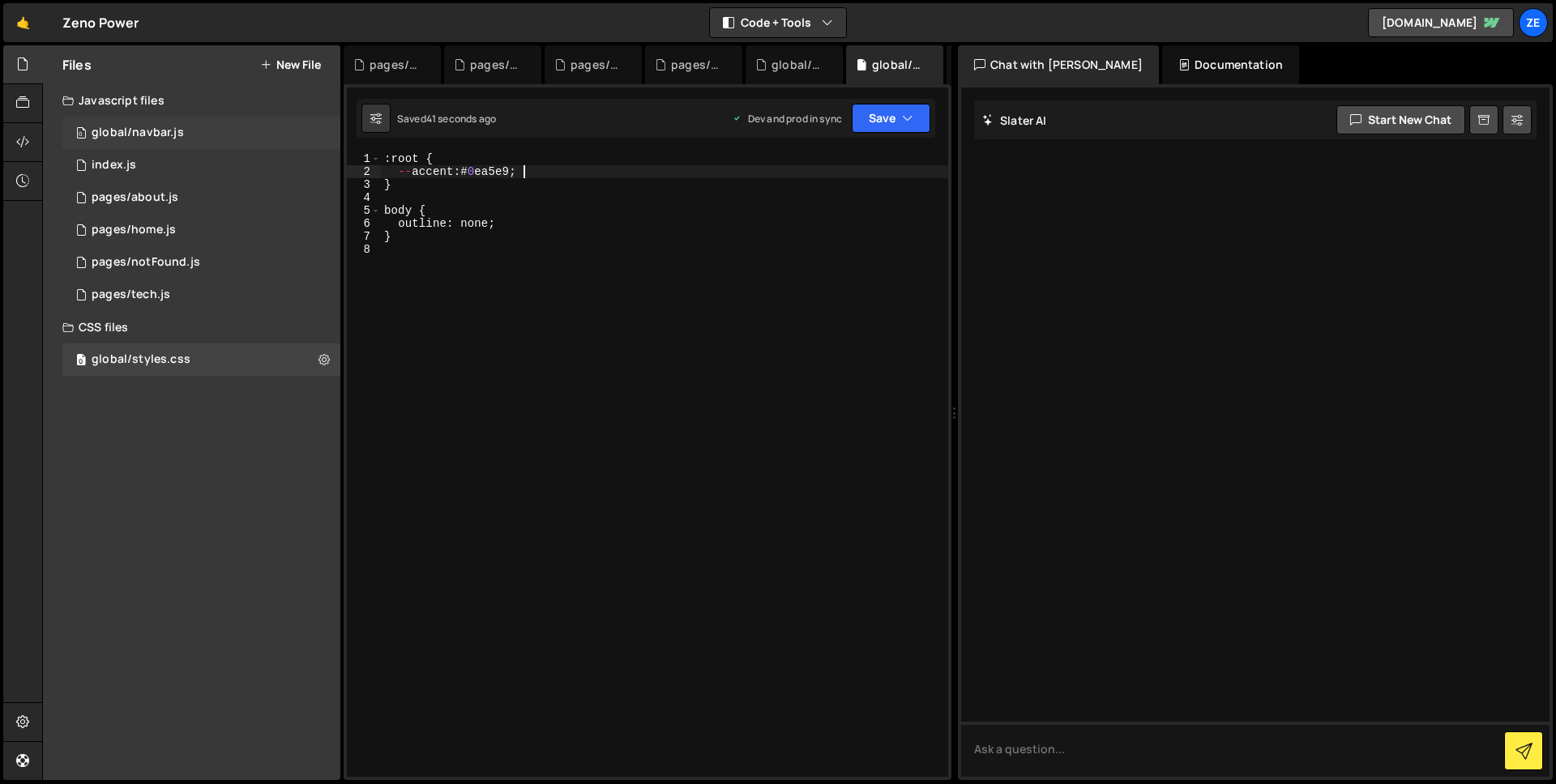
click at [185, 126] on div "0 global/navbar.js 0" at bounding box center [202, 133] width 278 height 32
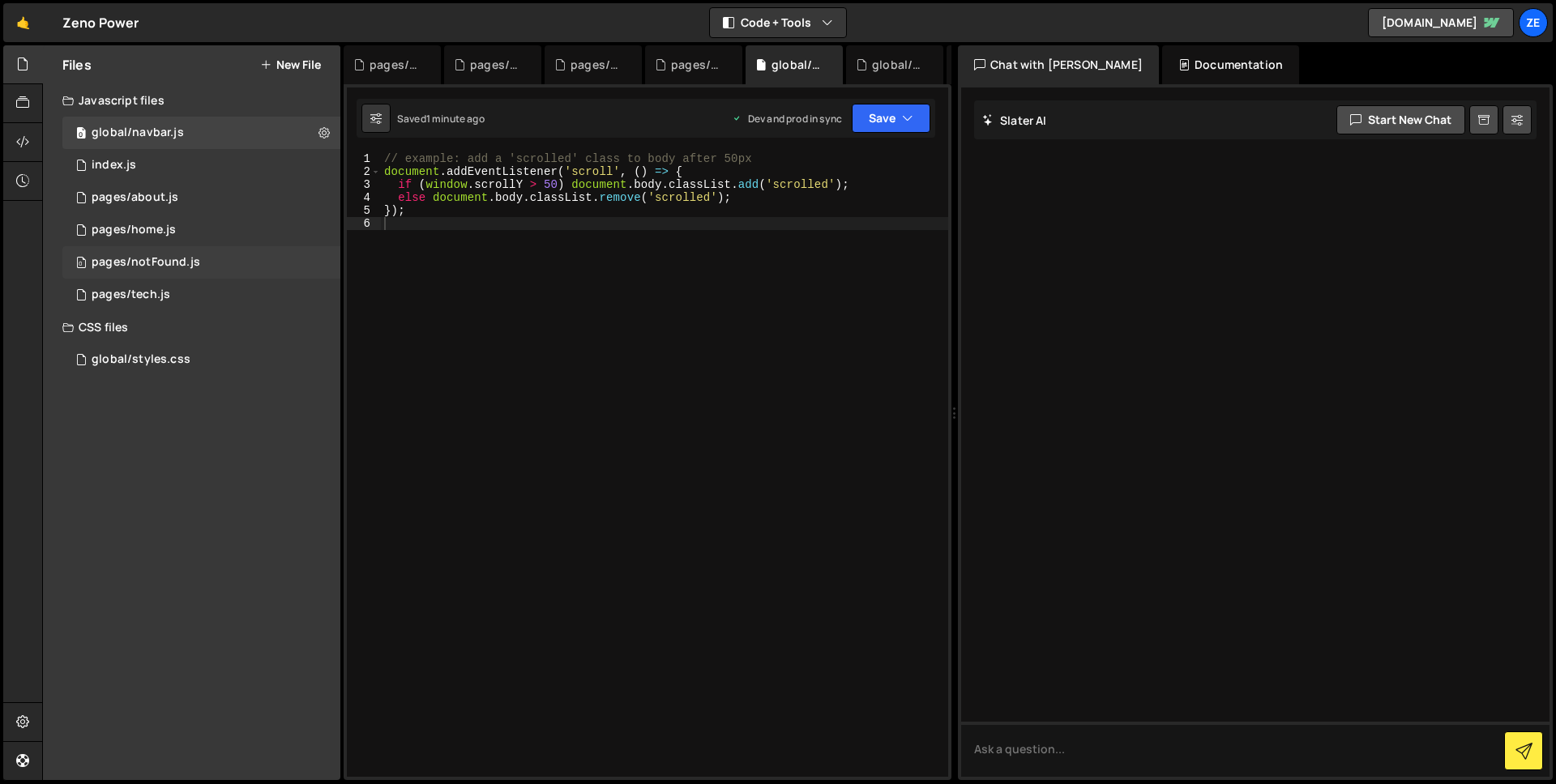
click at [240, 259] on div "0 pages/notFound.js 0" at bounding box center [202, 262] width 278 height 32
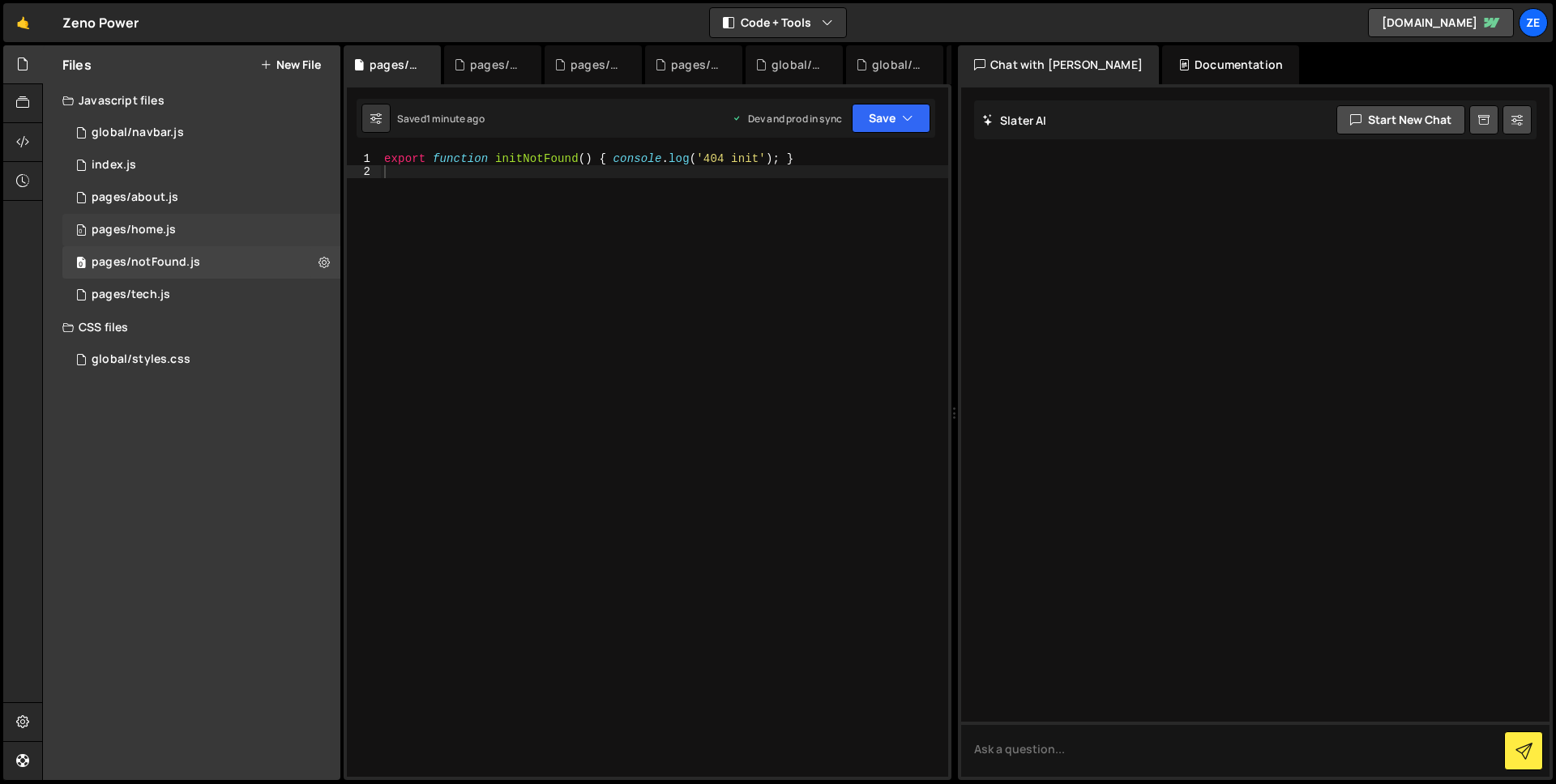
click at [185, 225] on div "0 pages/home.js 0" at bounding box center [202, 229] width 278 height 32
click at [253, 164] on div "0 index.js 0" at bounding box center [202, 165] width 278 height 32
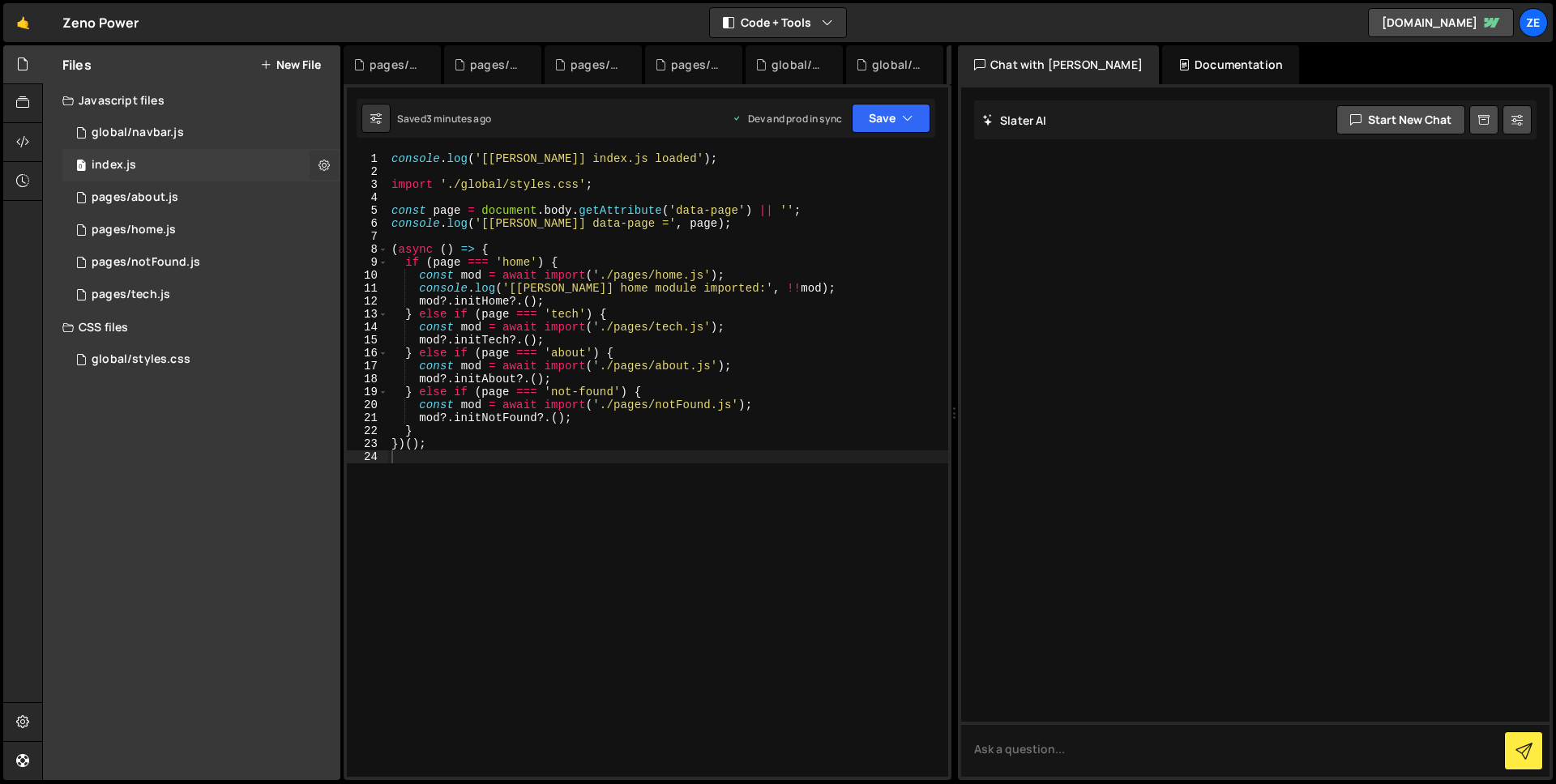
click at [326, 169] on icon at bounding box center [324, 165] width 11 height 16
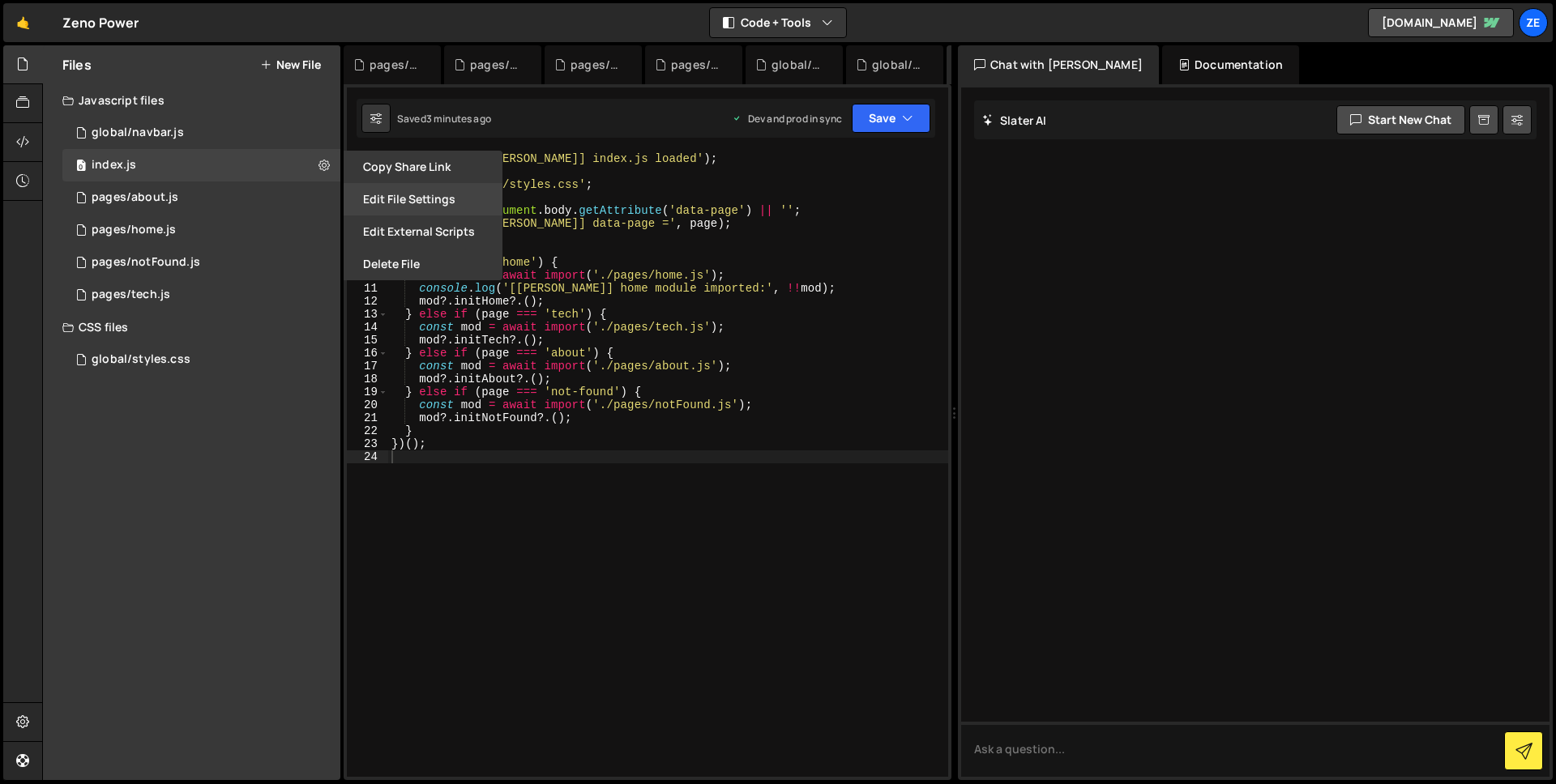
click at [451, 193] on button "Edit File Settings" at bounding box center [423, 199] width 159 height 32
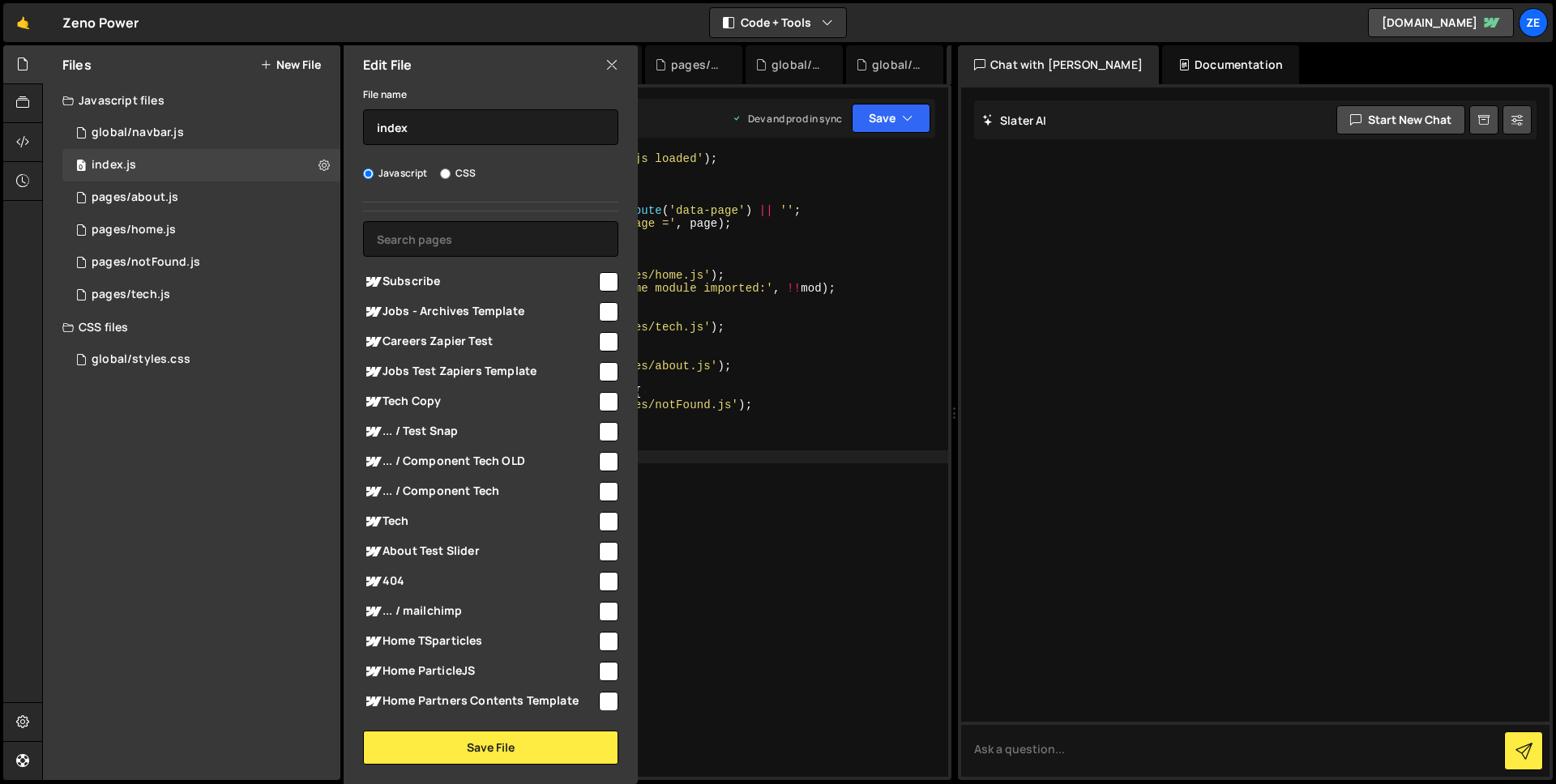
scroll to position [0, 0]
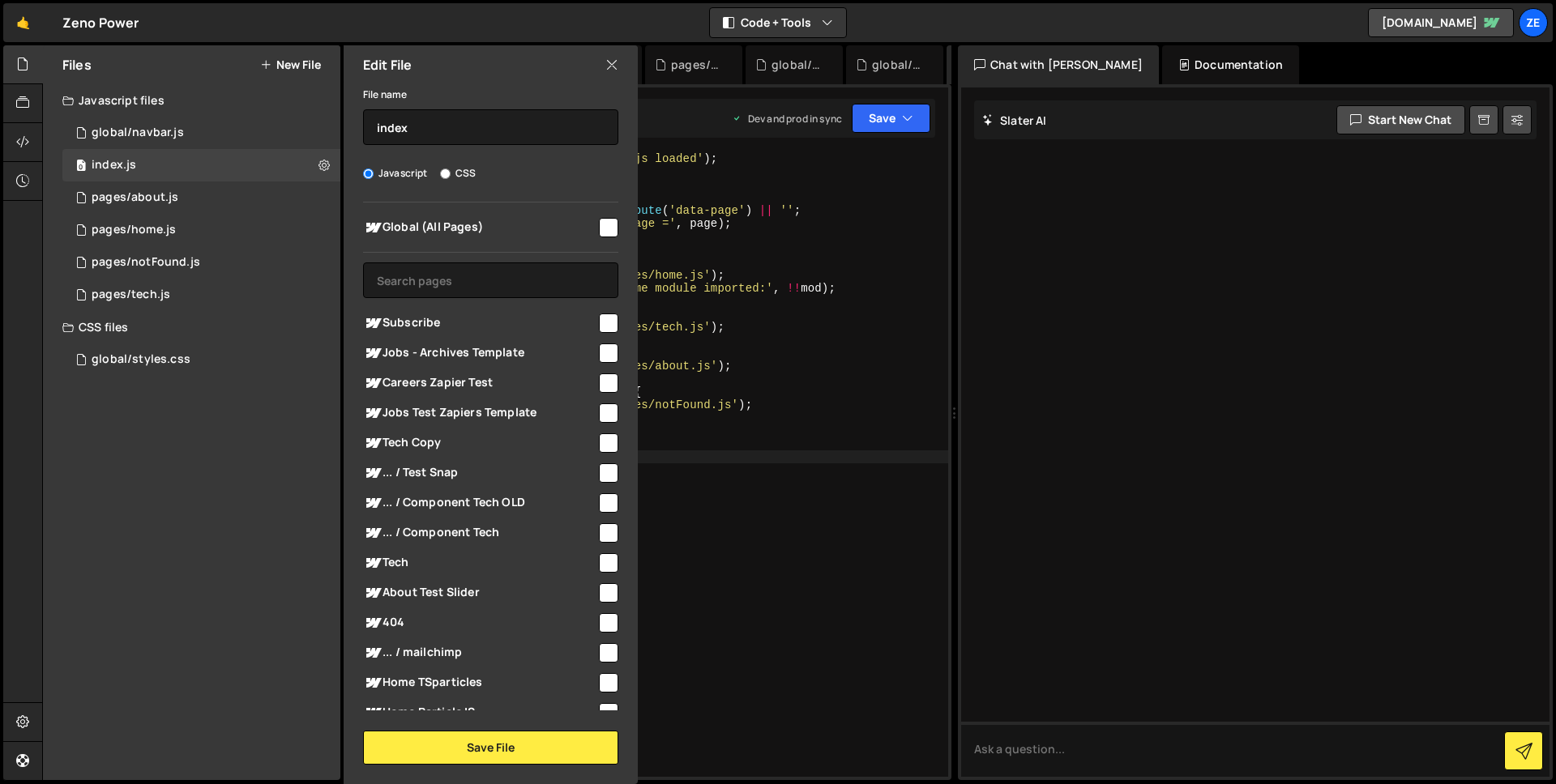
click at [608, 65] on icon at bounding box center [612, 64] width 13 height 18
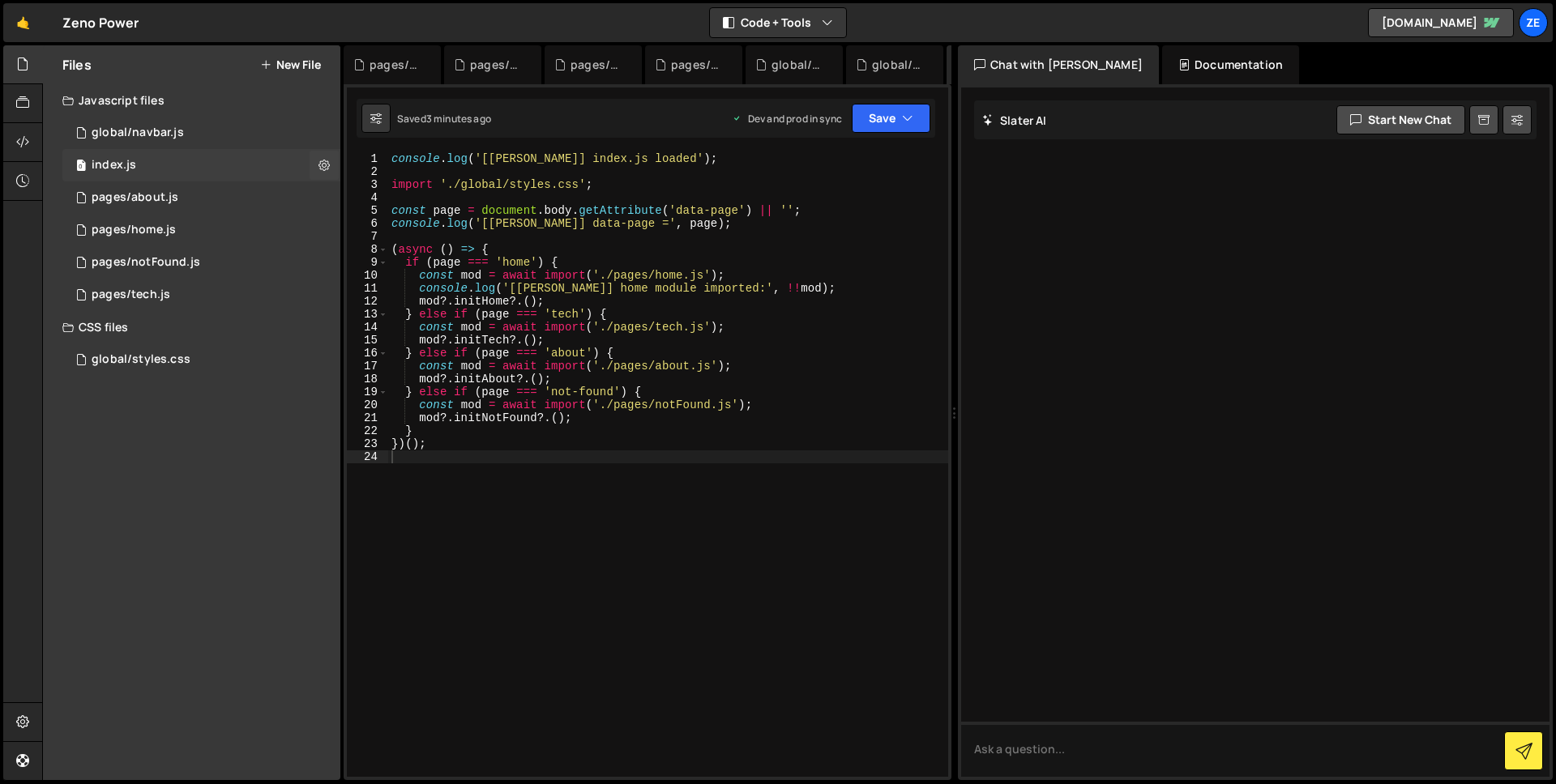
click at [192, 153] on div "0 index.js 0" at bounding box center [202, 165] width 278 height 32
click at [199, 162] on div "0 index.js 0" at bounding box center [202, 165] width 278 height 32
click at [371, 124] on icon at bounding box center [376, 119] width 11 height 17
select select "editor"
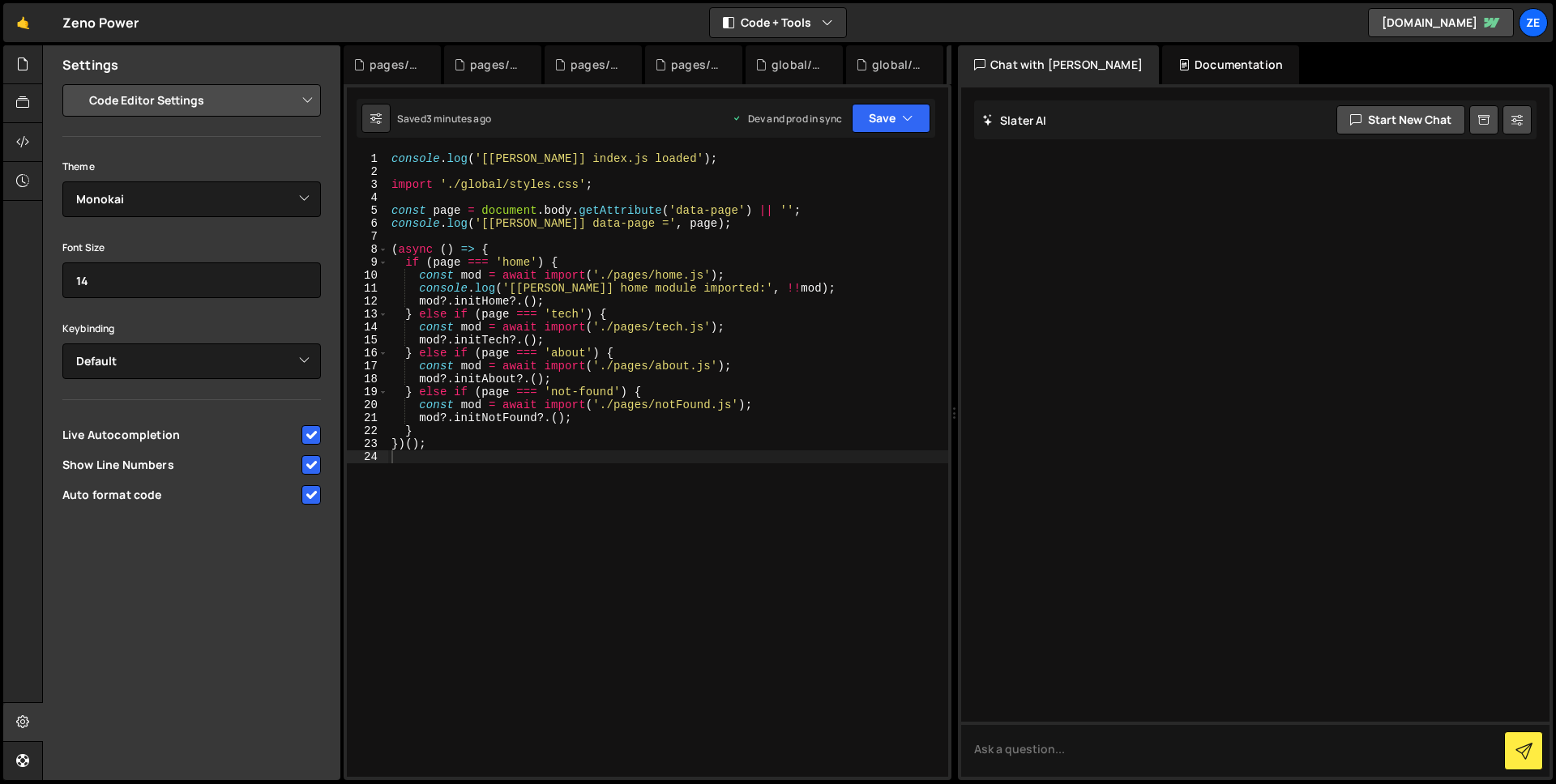
click at [502, 563] on div "console . log ( '[Slater] index.js loaded' ) ; import './global/styles.css' ; c…" at bounding box center [668, 477] width 560 height 650
click at [429, 117] on div "3 minutes ago" at bounding box center [458, 118] width 65 height 14
type textarea "(async () => {"
click at [484, 245] on div "console . log ( '[Slater] index.js loaded' ) ; import './global/styles.css' ; c…" at bounding box center [668, 477] width 560 height 650
click at [23, 62] on icon at bounding box center [23, 64] width 13 height 18
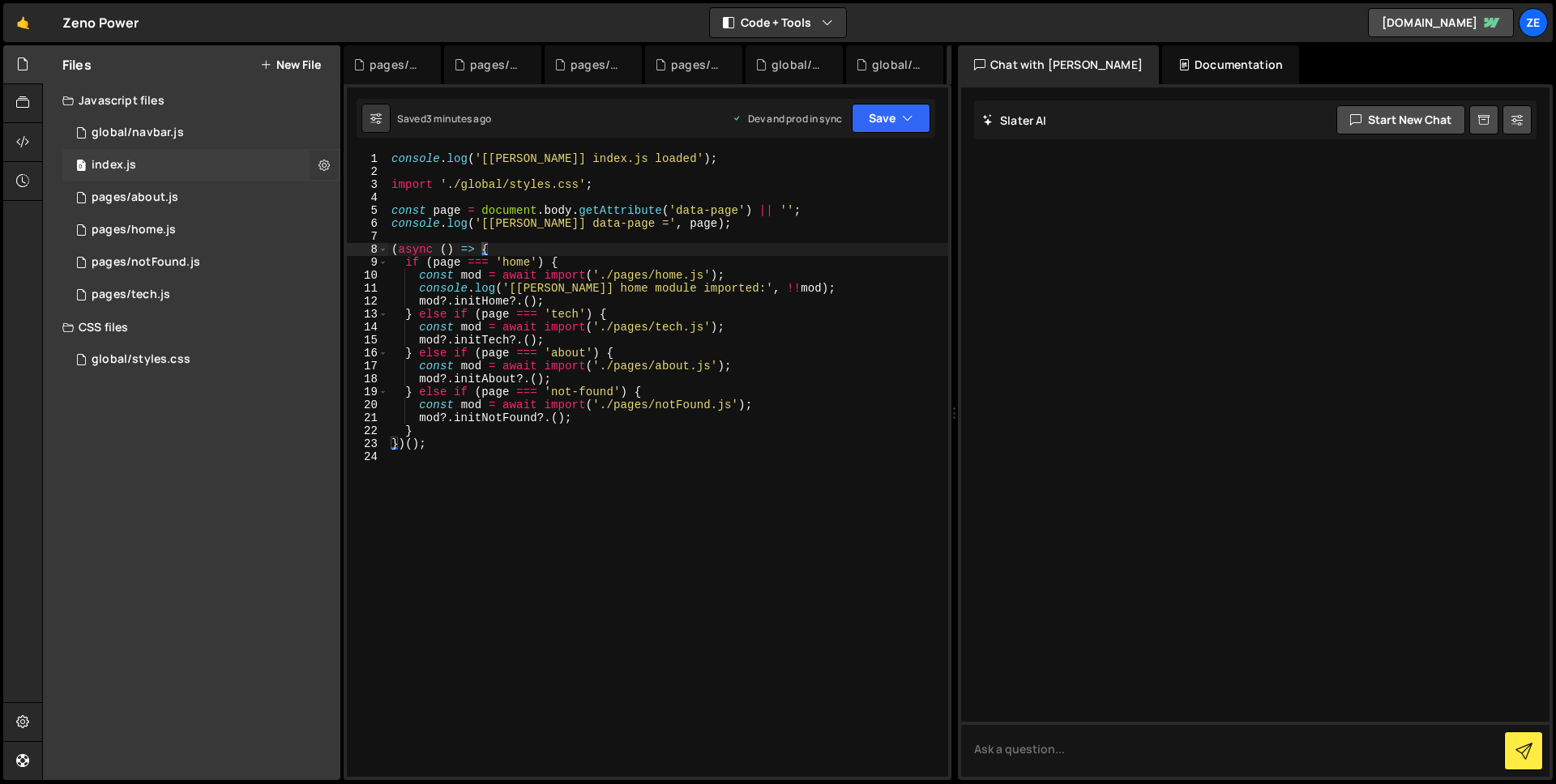
click at [330, 164] on button at bounding box center [324, 166] width 29 height 29
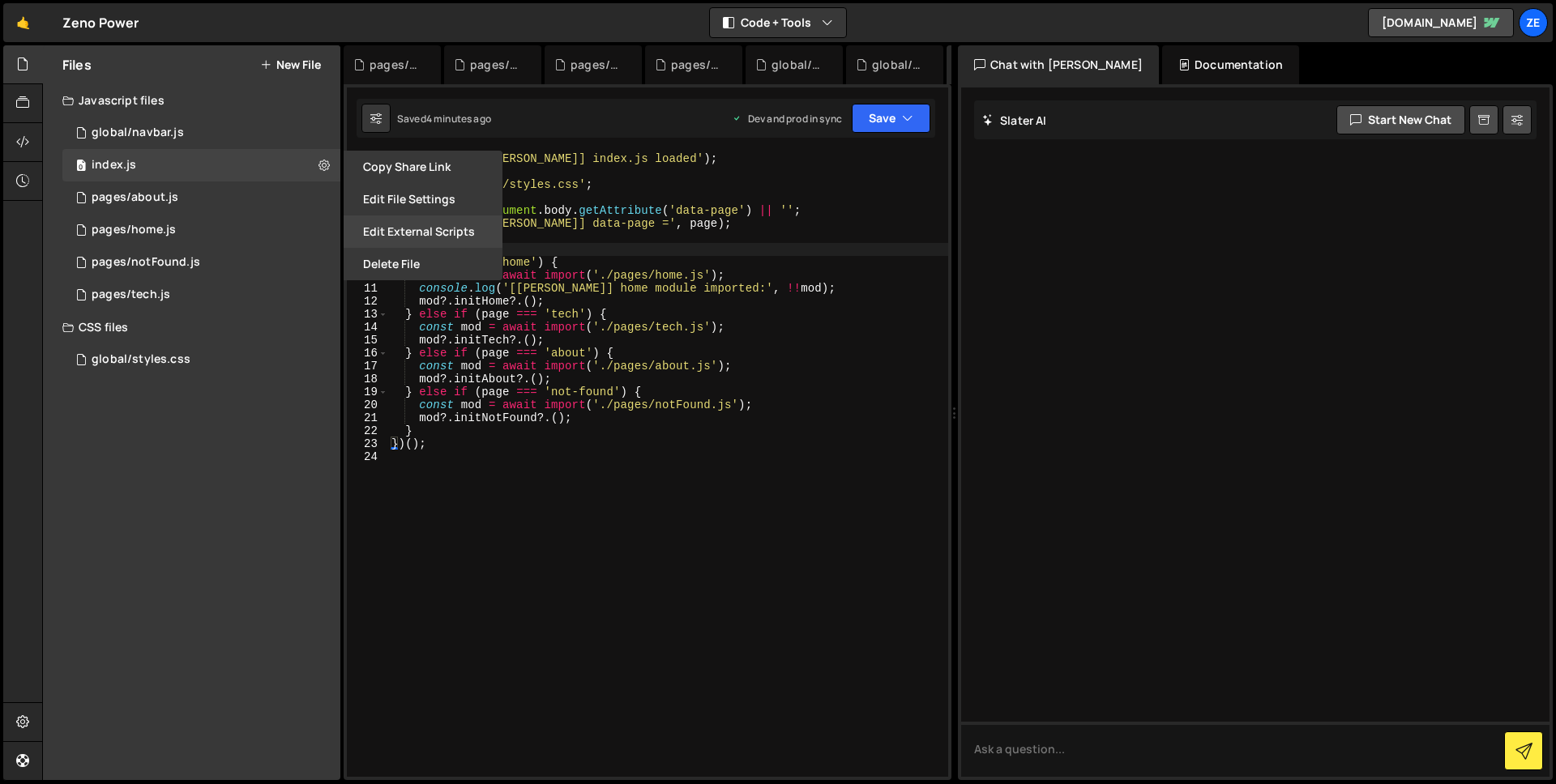
click at [426, 228] on button "Edit External Scripts" at bounding box center [423, 231] width 159 height 32
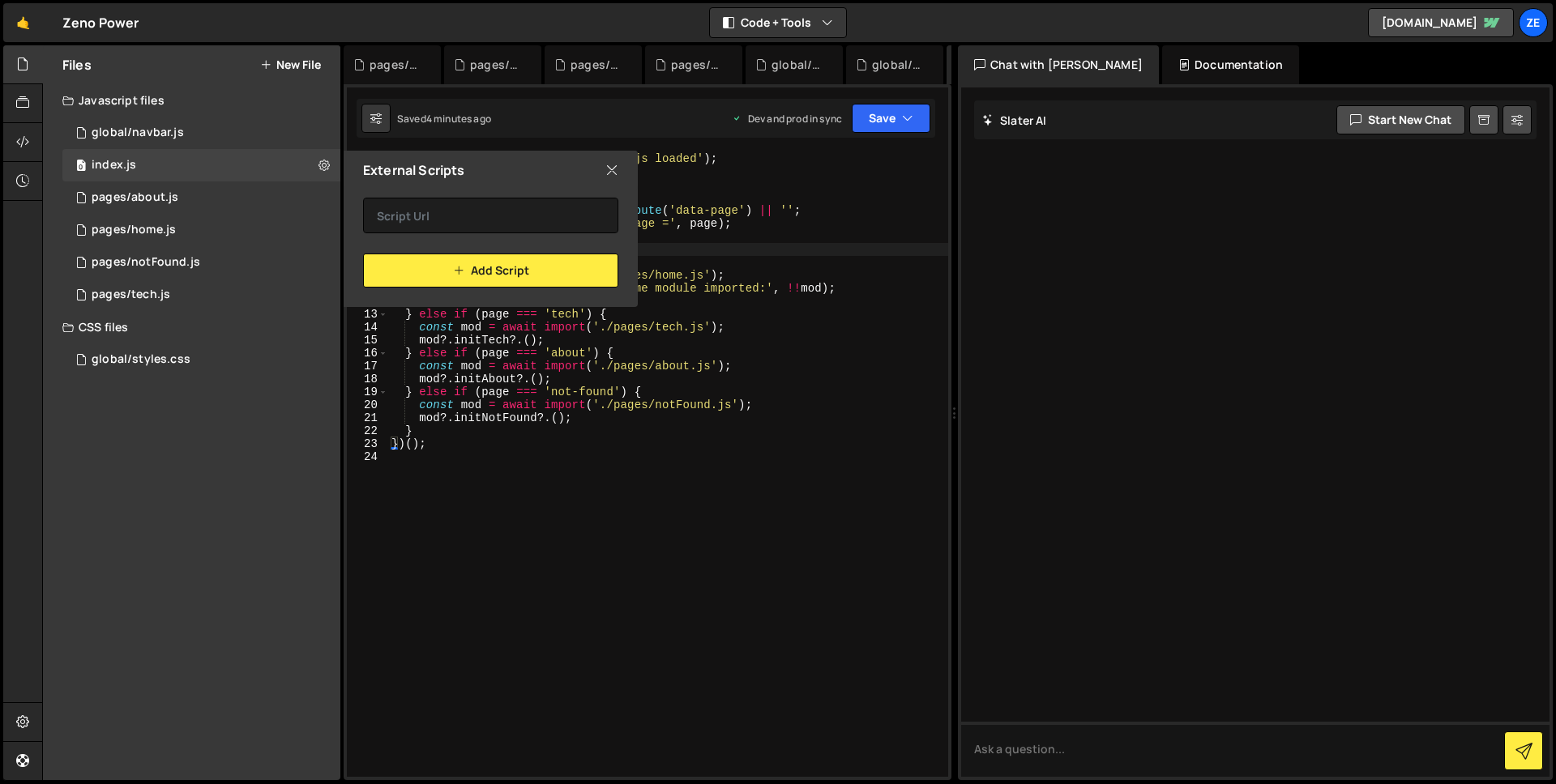
click at [612, 169] on icon at bounding box center [612, 170] width 13 height 18
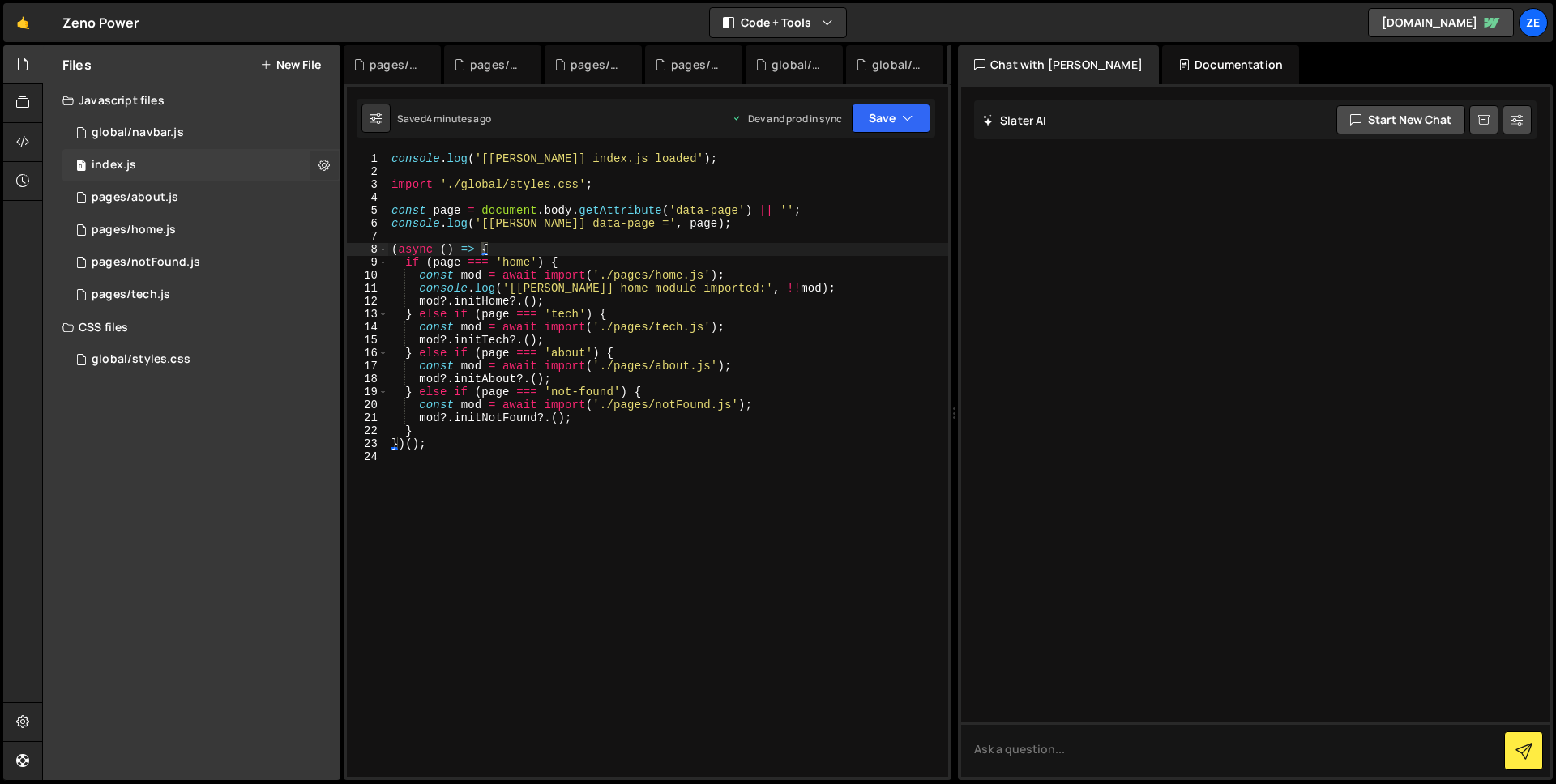
click at [321, 171] on icon at bounding box center [324, 165] width 11 height 16
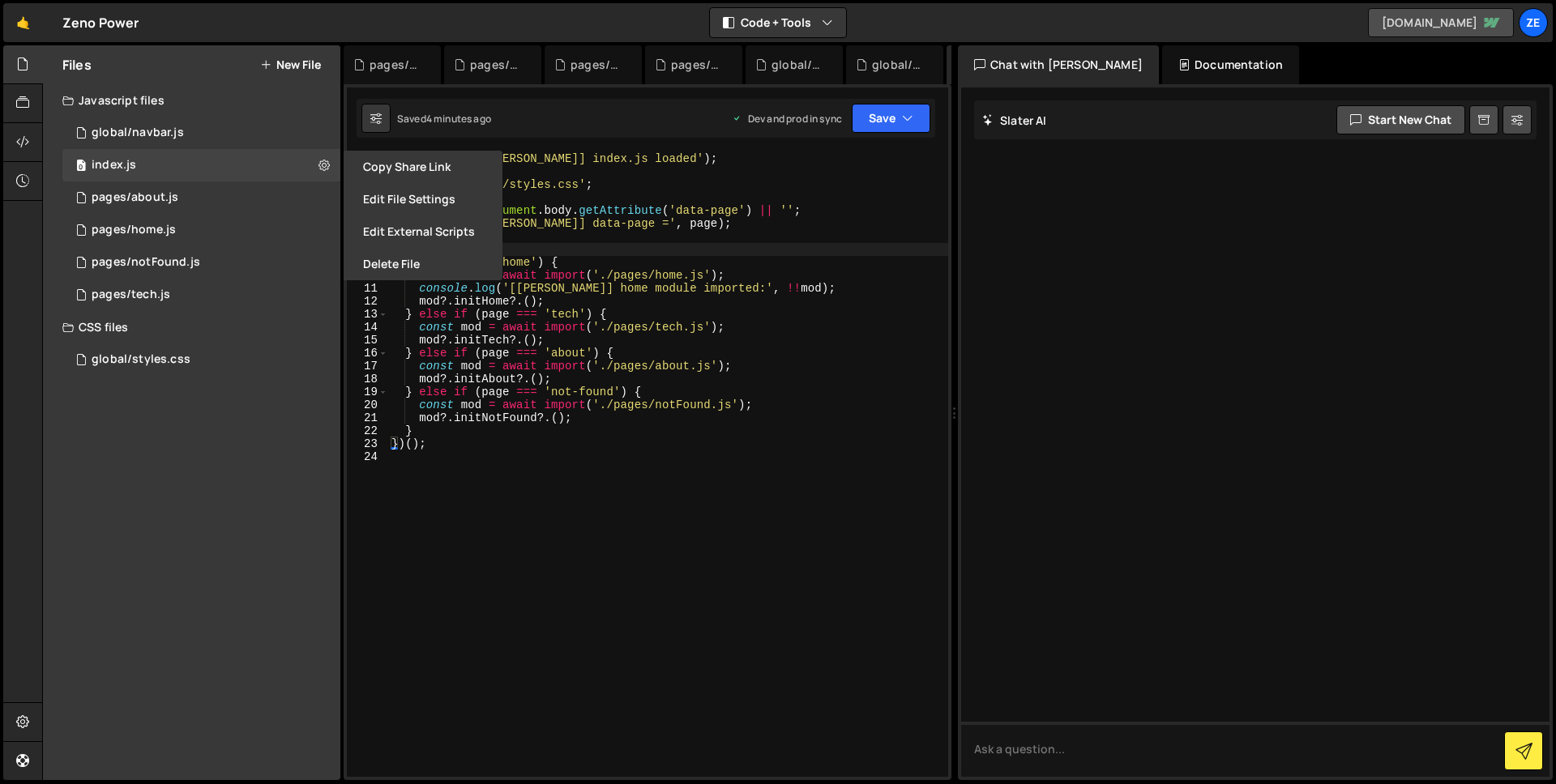
click at [1444, 30] on link "[DOMAIN_NAME]" at bounding box center [1441, 23] width 146 height 29
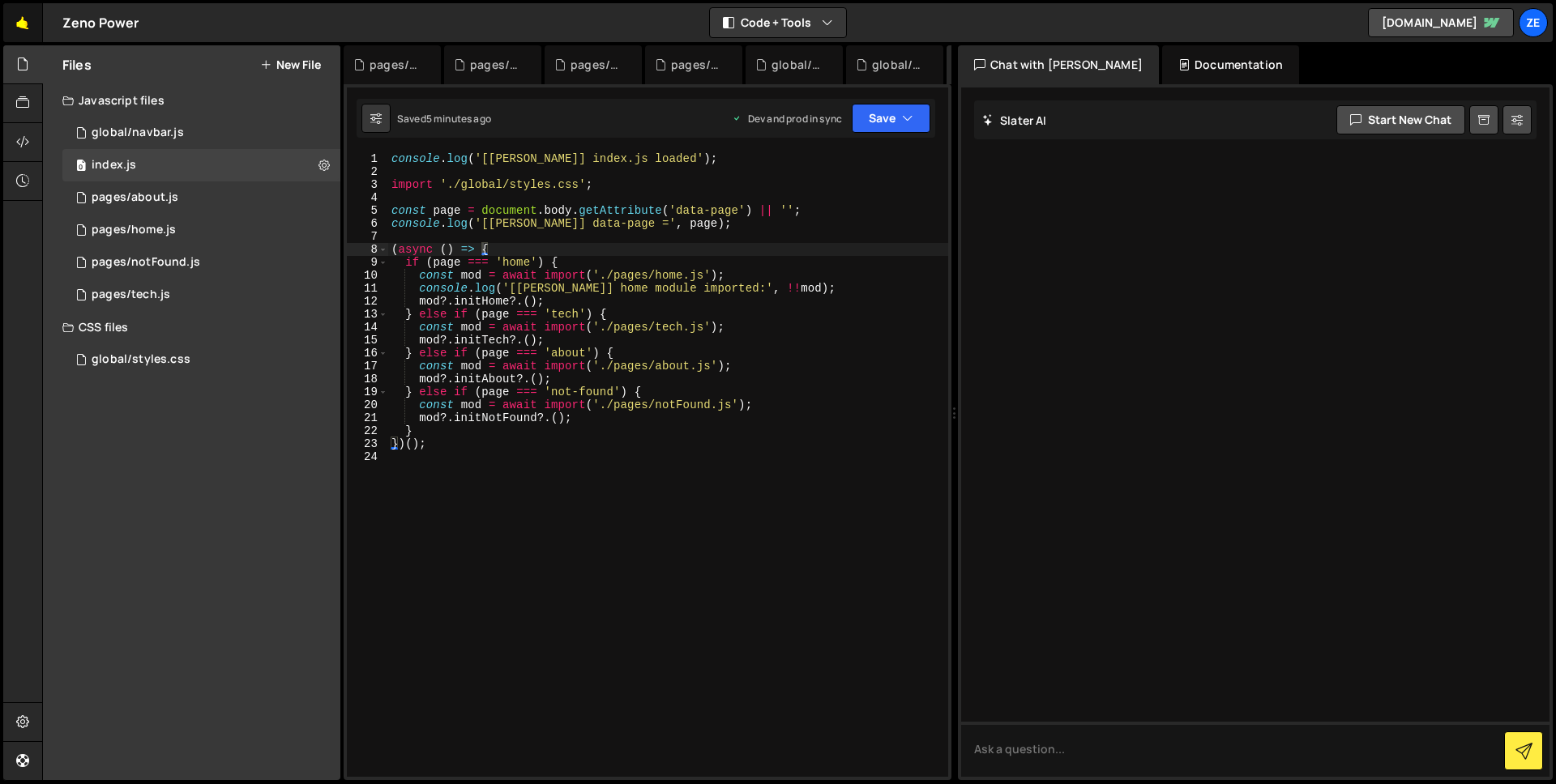
click at [27, 29] on link "🤙" at bounding box center [23, 23] width 40 height 39
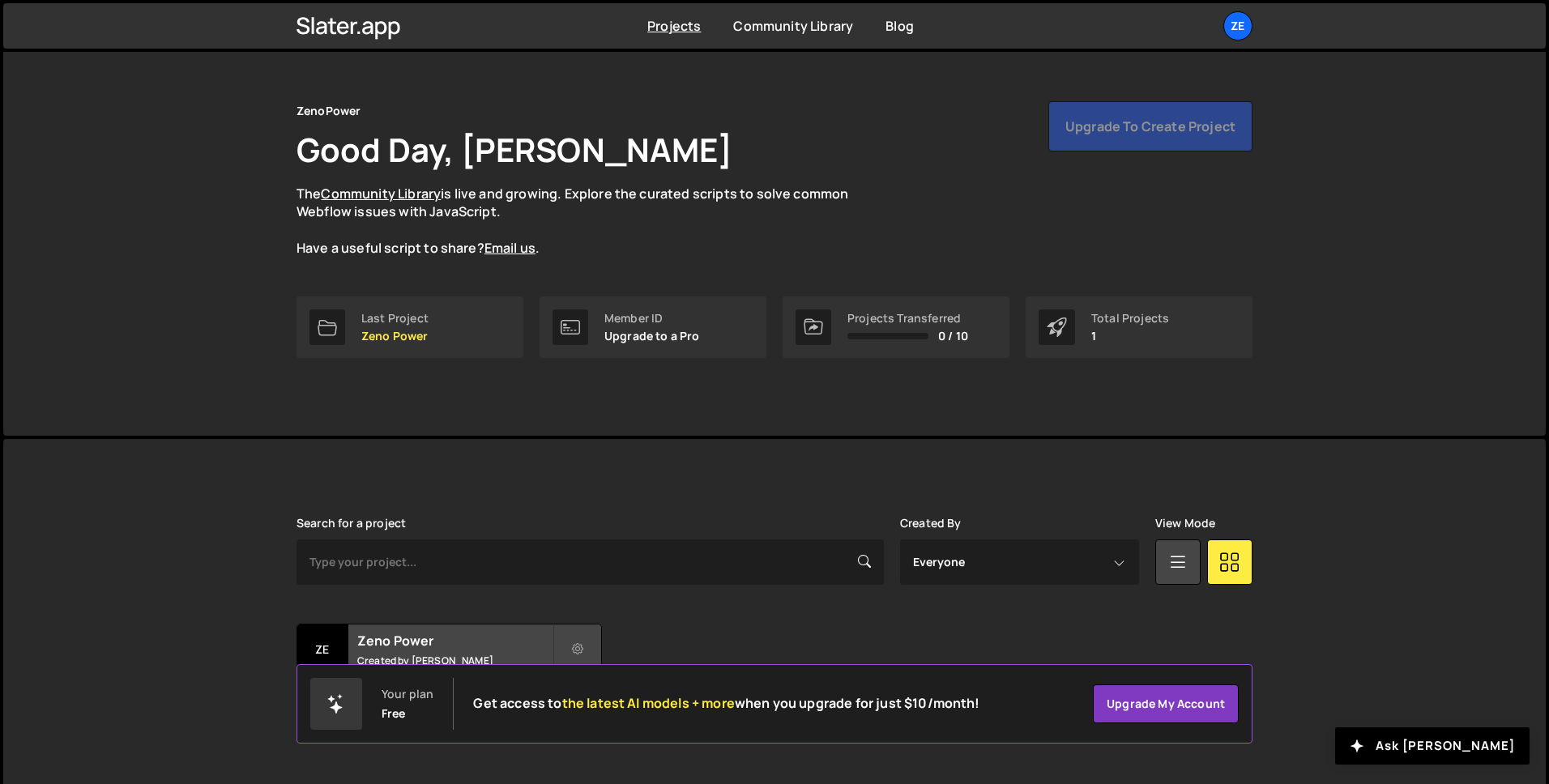
scroll to position [51, 0]
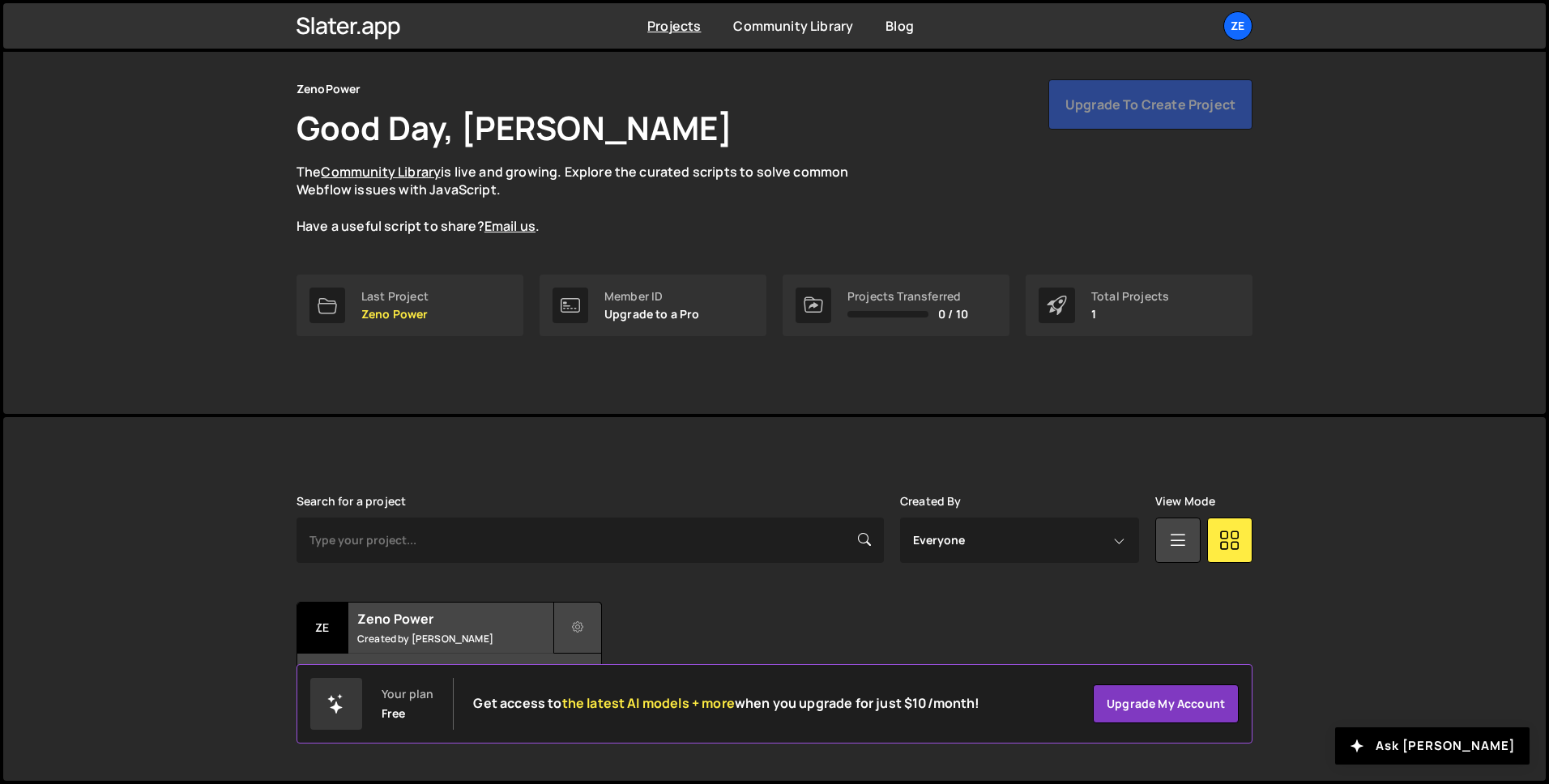
click at [576, 627] on icon at bounding box center [578, 628] width 11 height 17
click at [616, 694] on link "Edit Project" at bounding box center [650, 694] width 193 height 26
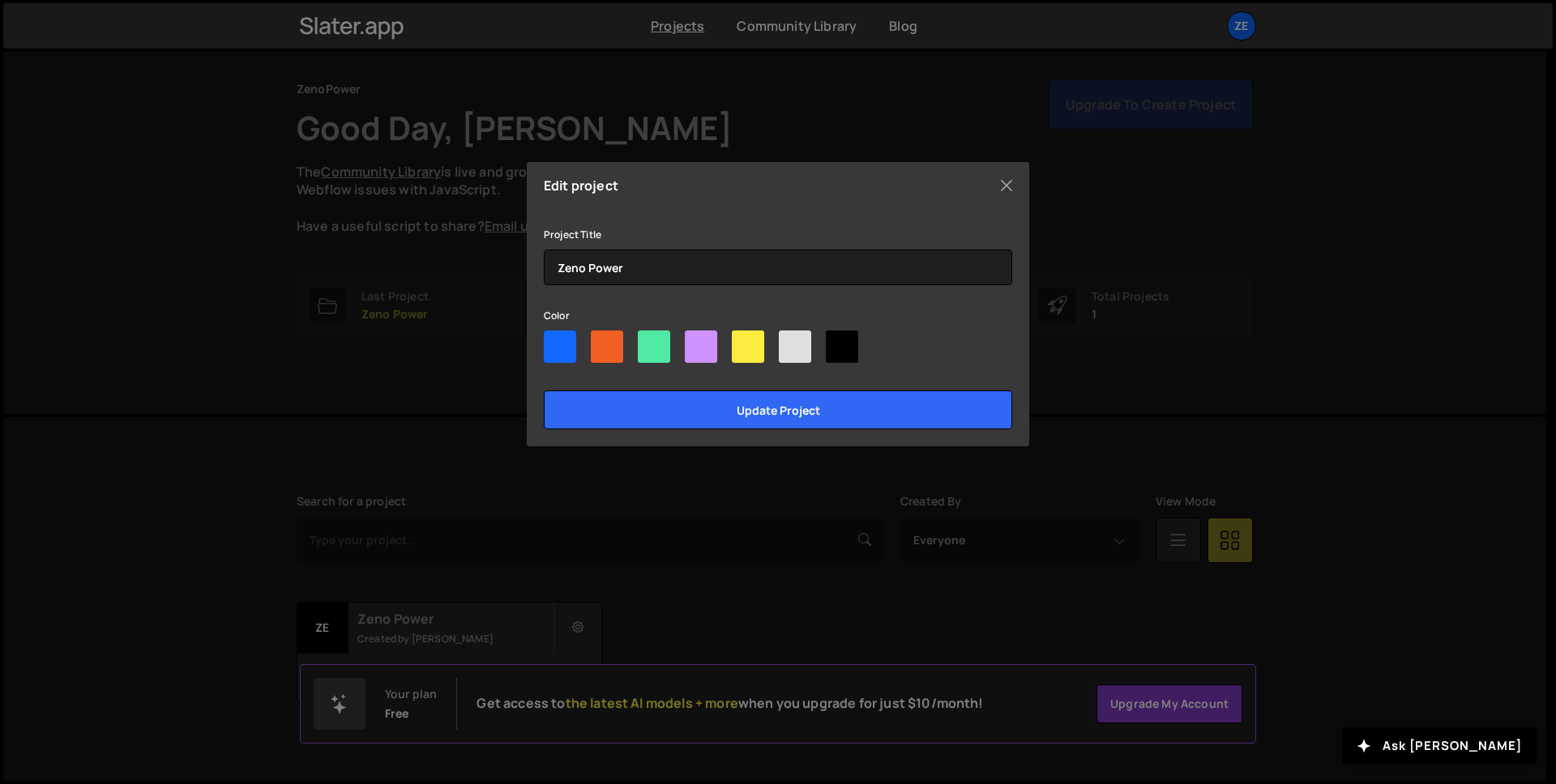
click at [395, 416] on div "Edit project Project Title Zeno Power Color Update project" at bounding box center [778, 392] width 1556 height 784
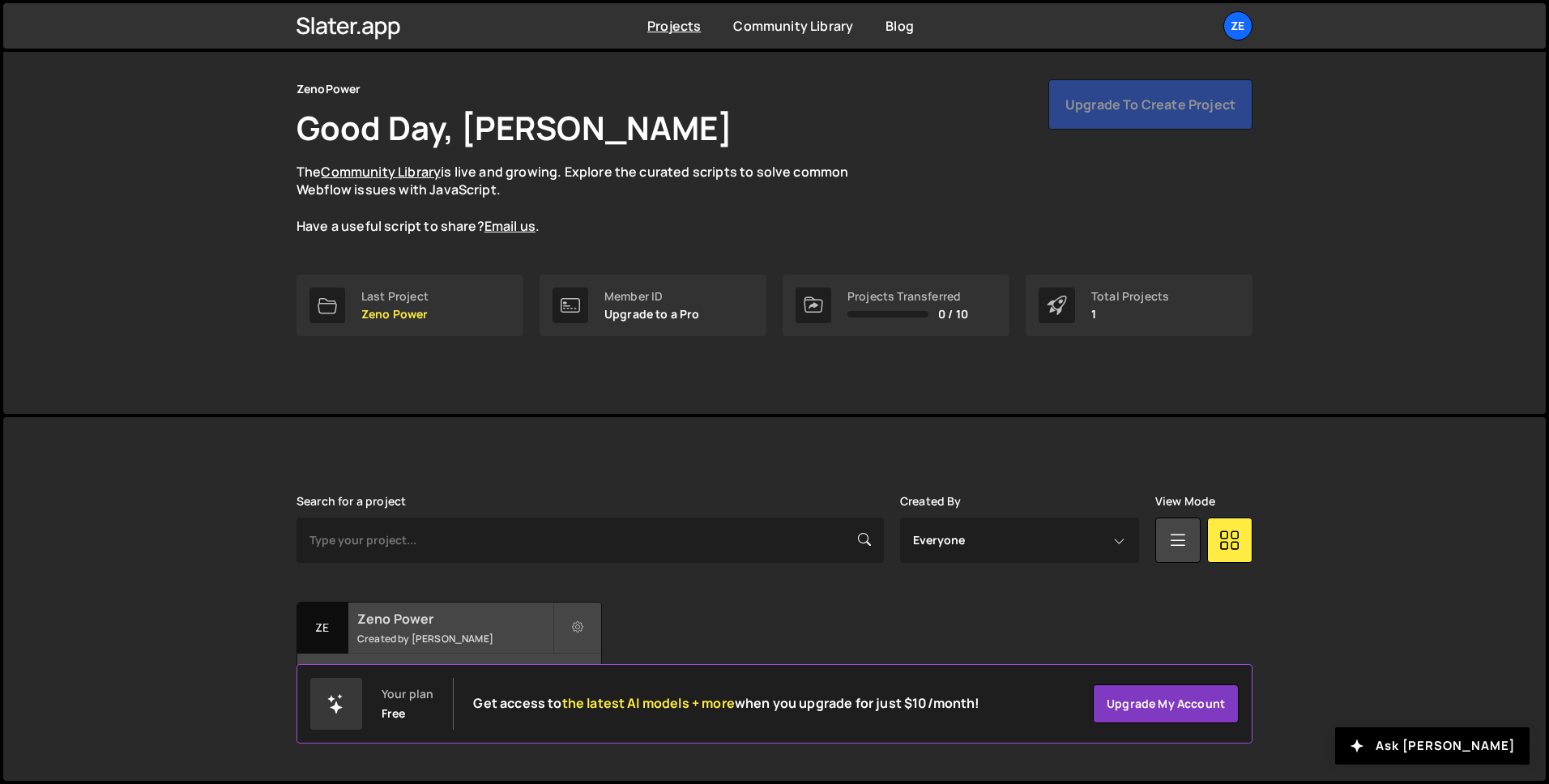
click at [466, 630] on div "Zeno Power Created by Alberto Conceicao" at bounding box center [450, 627] width 304 height 51
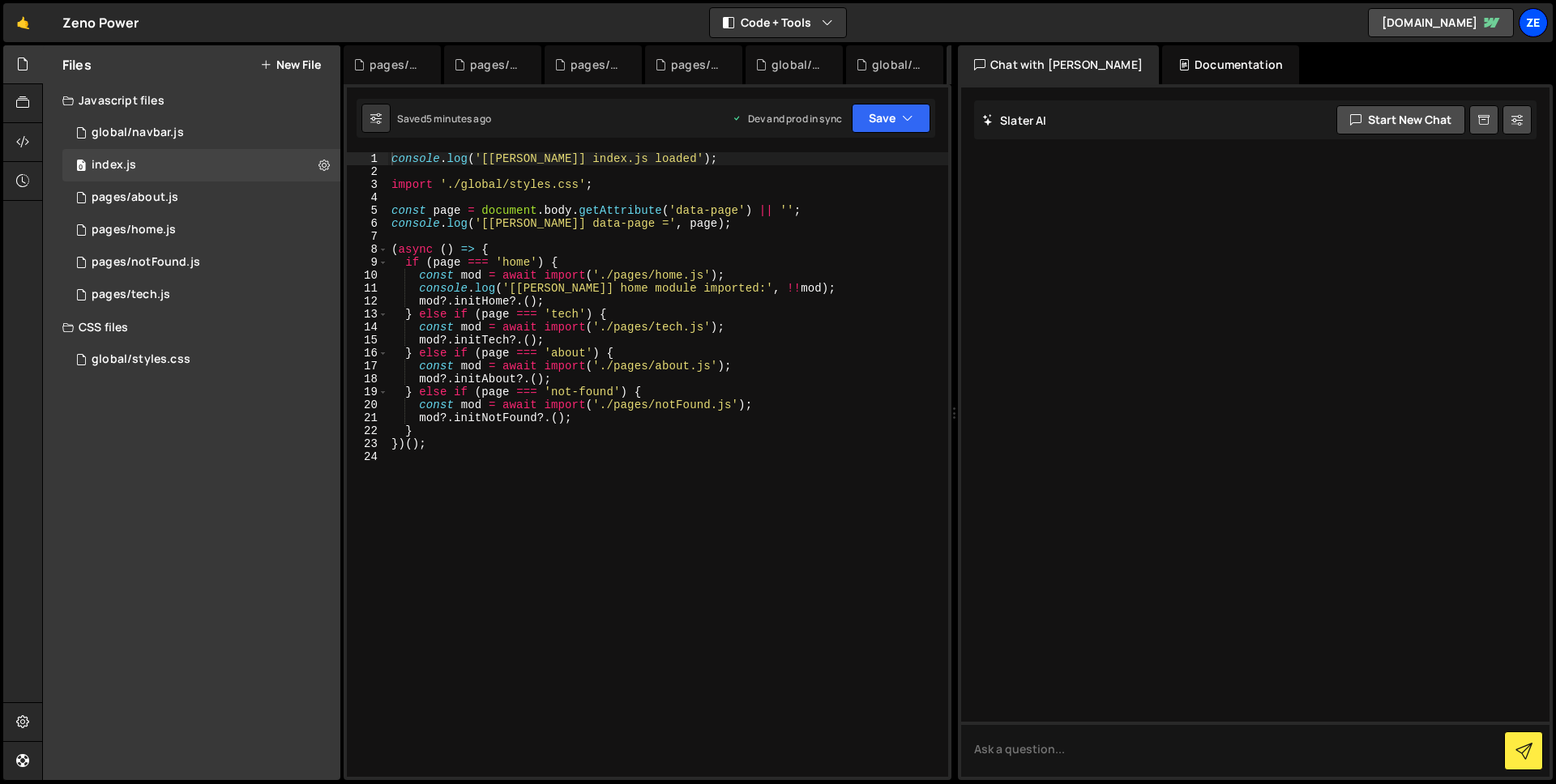
click at [1527, 27] on div "Ze" at bounding box center [1534, 23] width 29 height 29
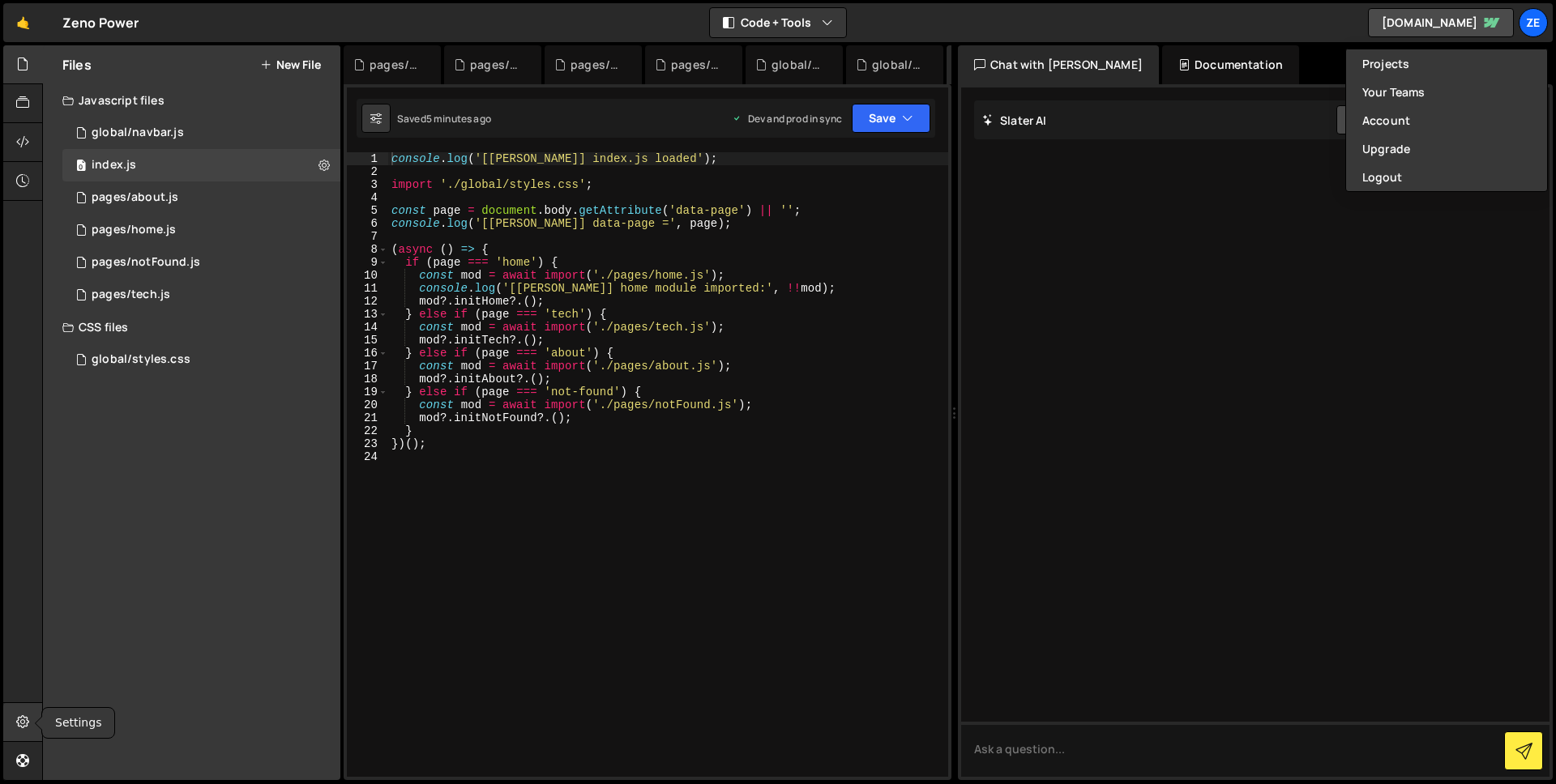
click at [26, 731] on div at bounding box center [23, 722] width 40 height 39
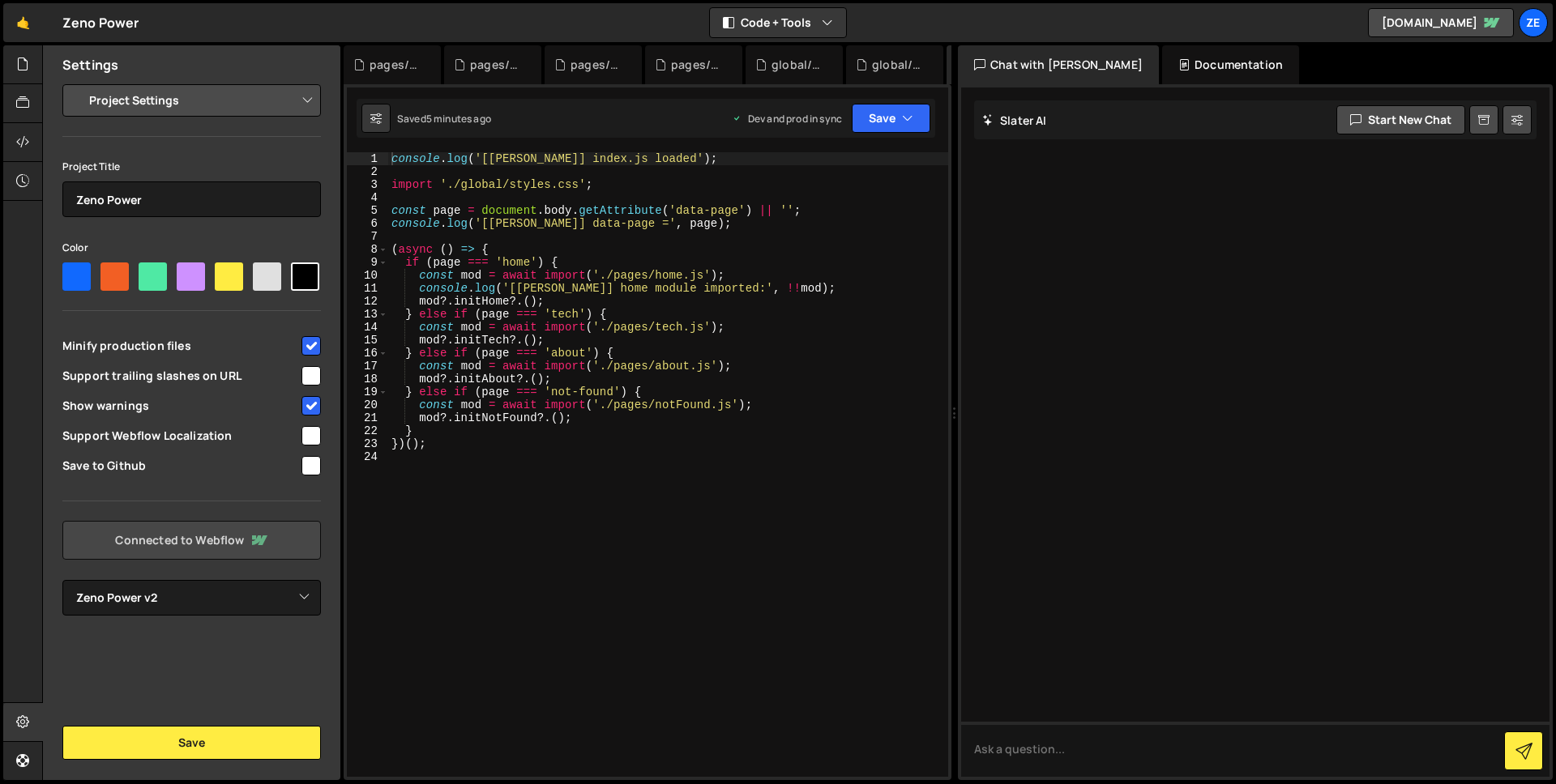
click at [205, 551] on link "Connected to Webflow" at bounding box center [192, 540] width 258 height 39
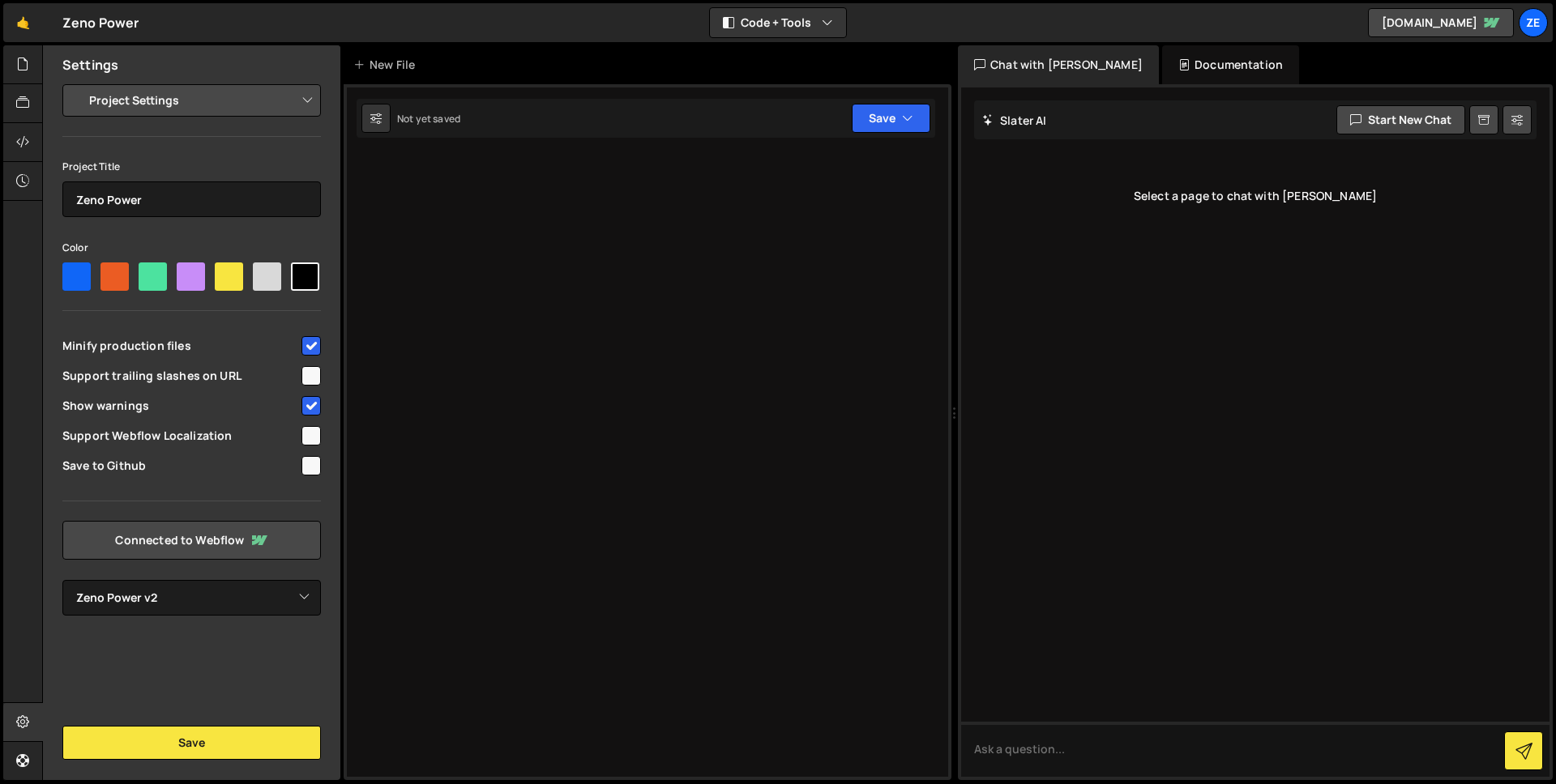
select select "68669d088fcda[DATE]d6b"
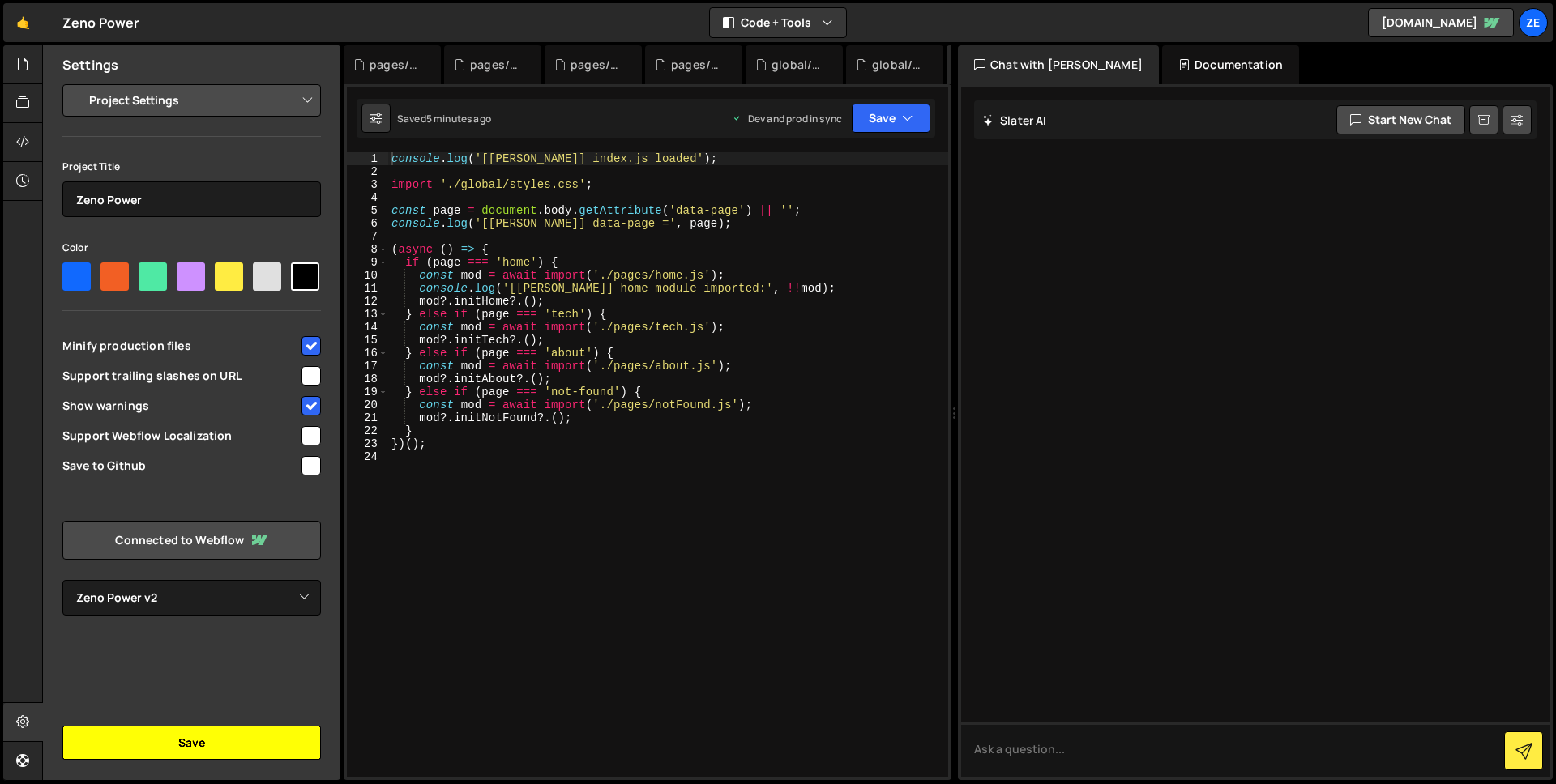
click at [202, 742] on button "Save" at bounding box center [192, 743] width 258 height 34
click at [914, 117] on button "Save" at bounding box center [890, 119] width 78 height 29
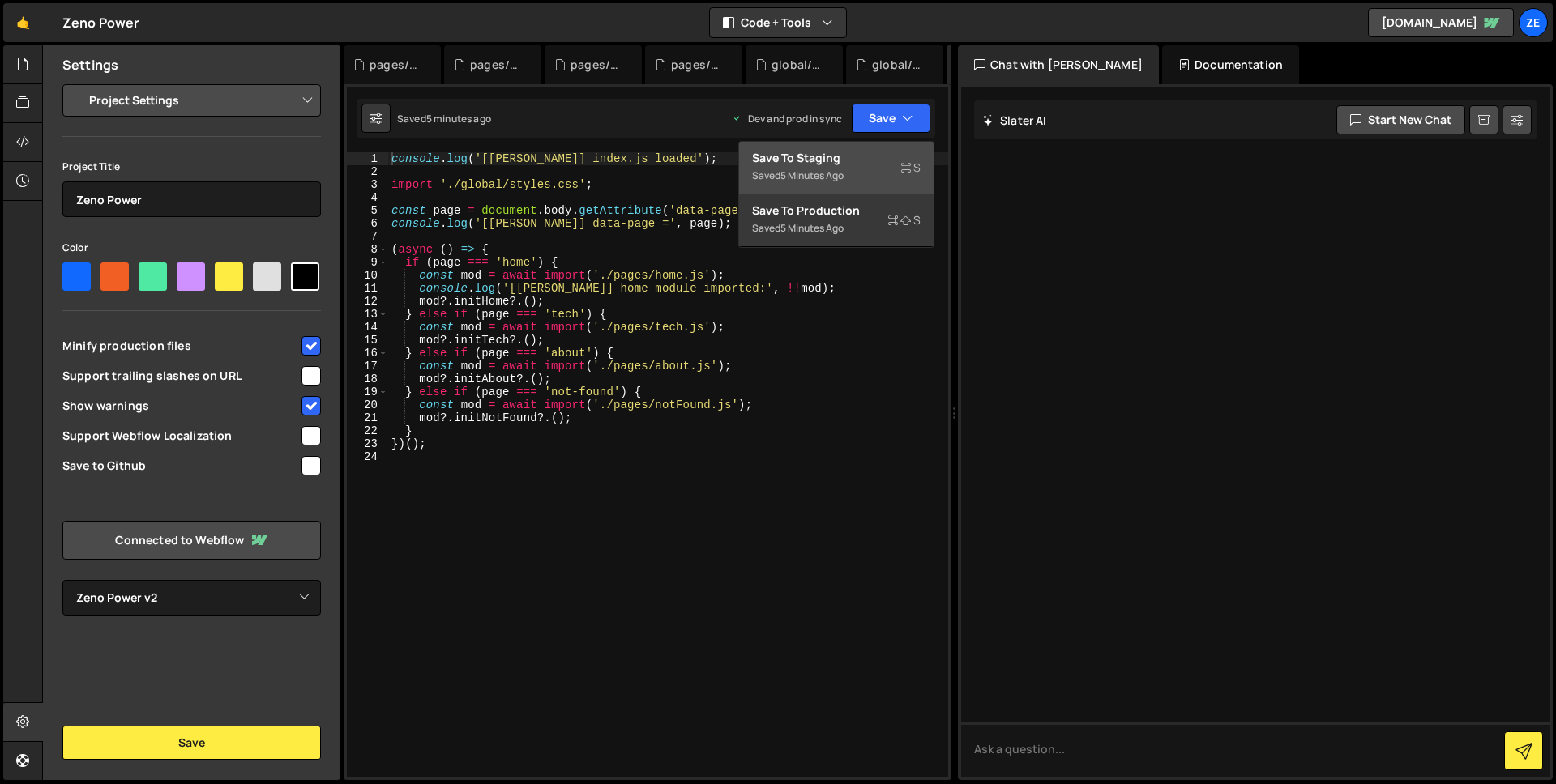
click at [866, 172] on div "Saved 5 minutes ago" at bounding box center [836, 175] width 169 height 19
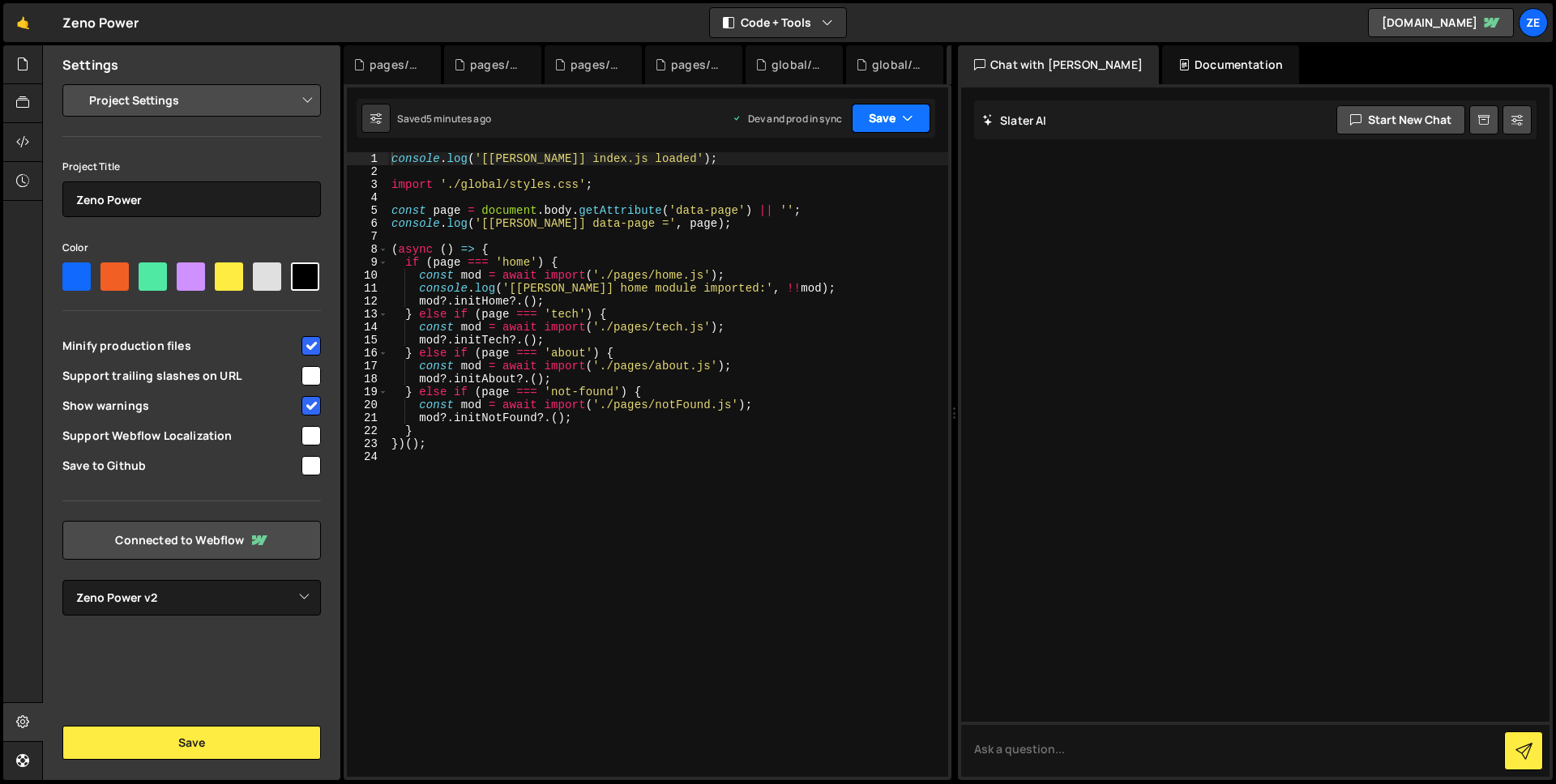
click at [890, 112] on button "Save" at bounding box center [890, 119] width 78 height 29
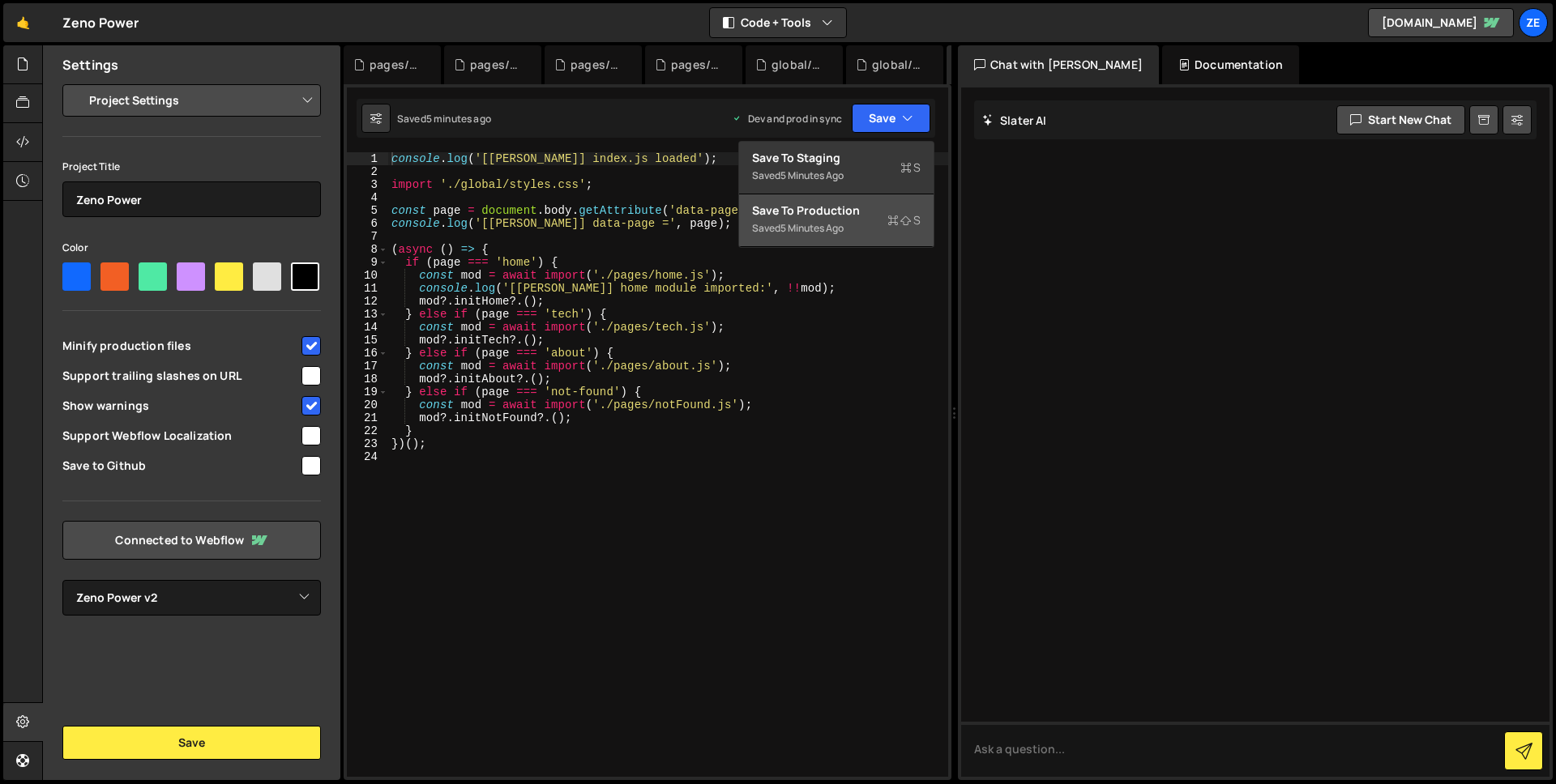
click at [884, 205] on div "Save to Production S" at bounding box center [836, 211] width 169 height 17
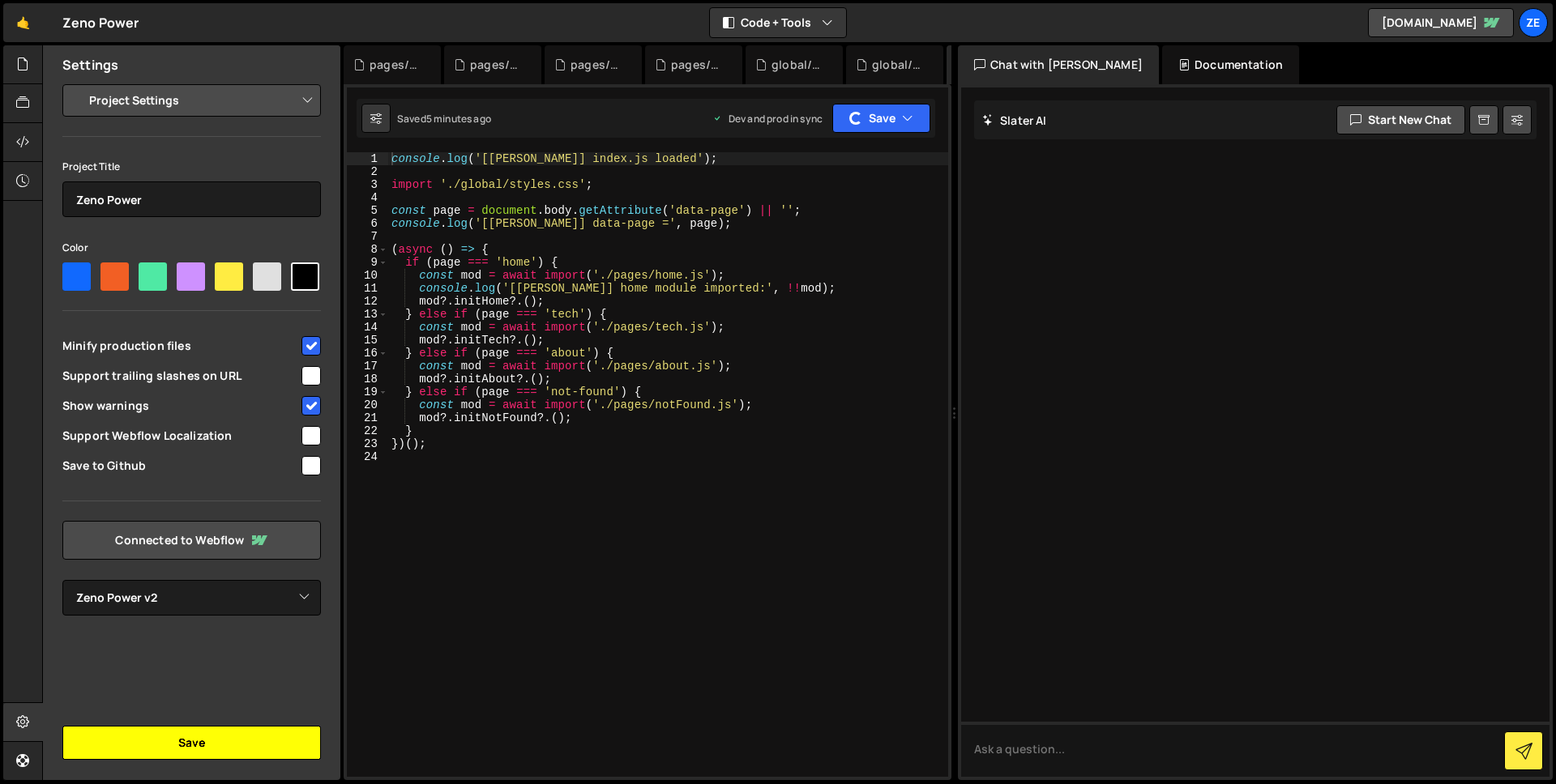
click at [246, 755] on button "Save" at bounding box center [192, 743] width 258 height 34
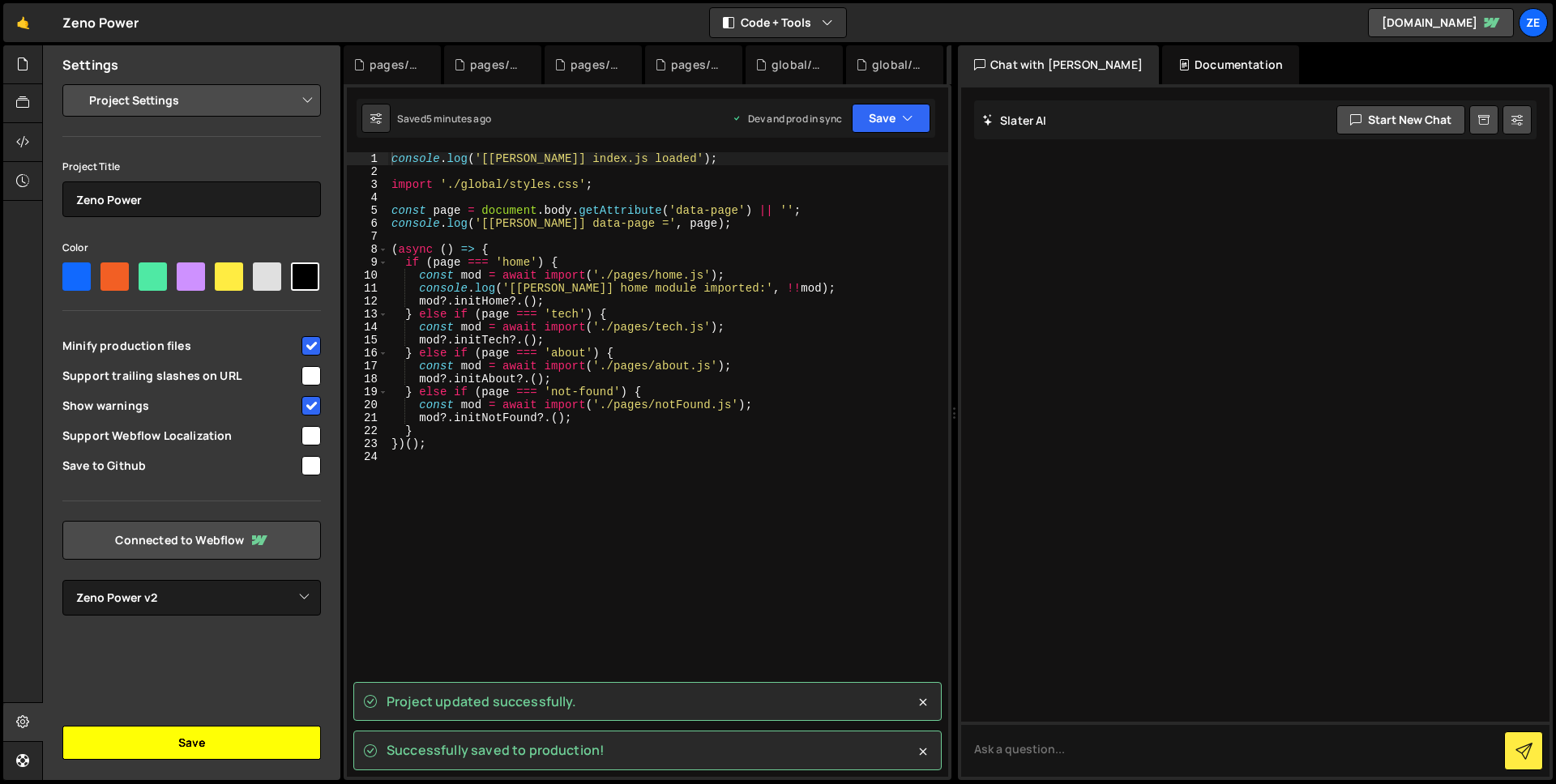
click at [231, 750] on button "Save" at bounding box center [192, 743] width 258 height 34
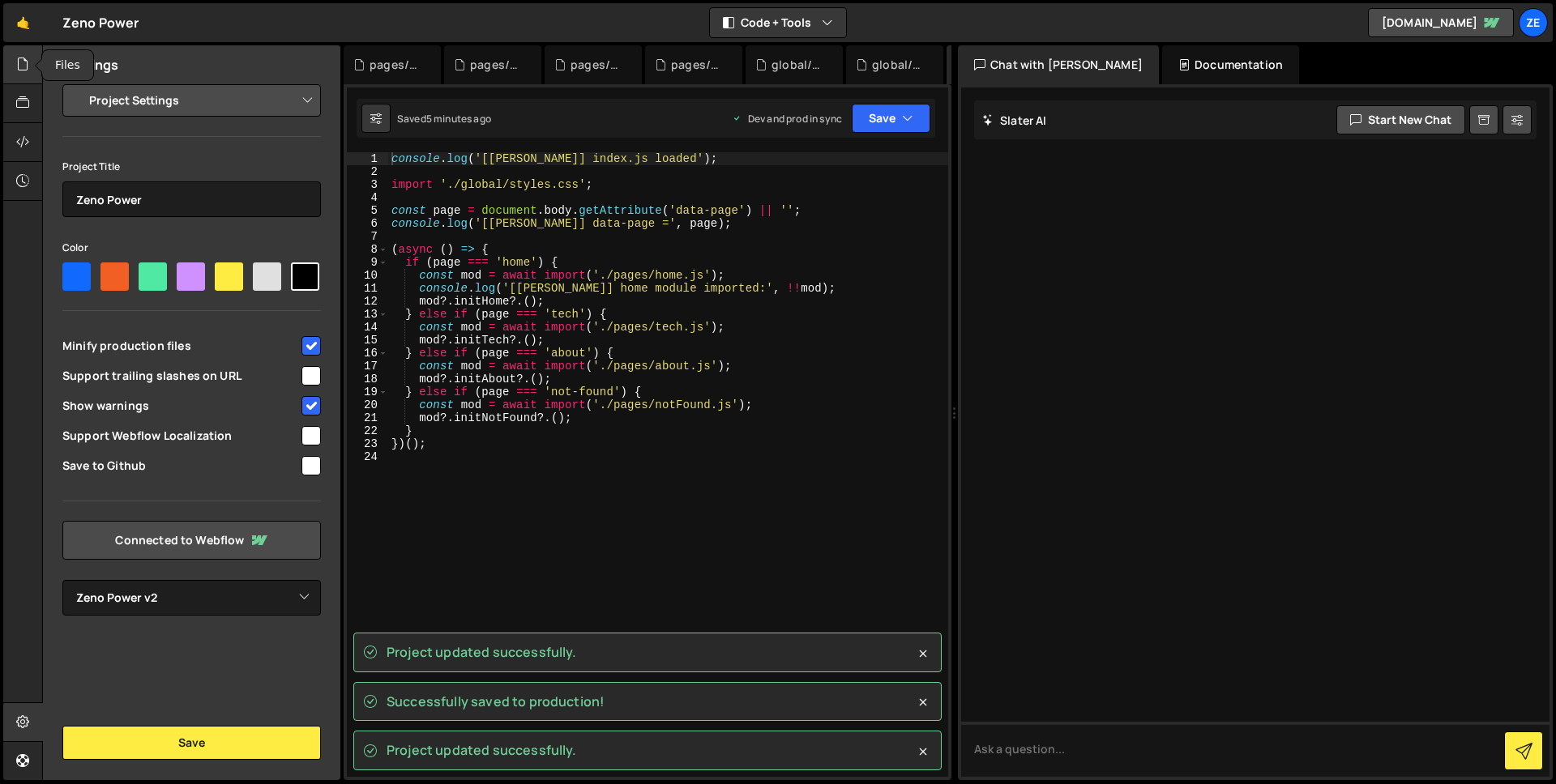
click at [19, 57] on icon at bounding box center [23, 64] width 13 height 18
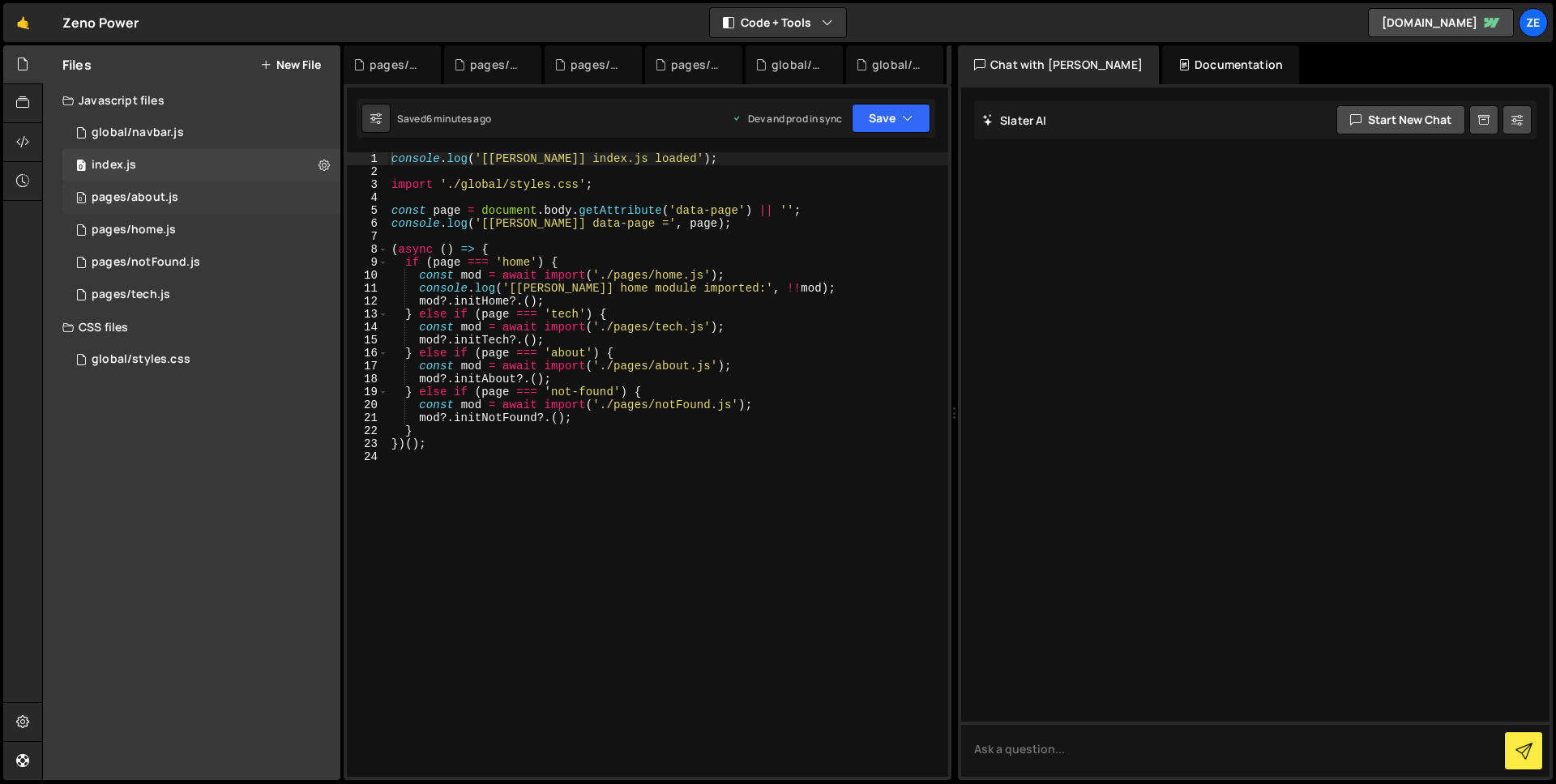
click at [203, 195] on div "0 pages/about.js 0" at bounding box center [202, 197] width 278 height 32
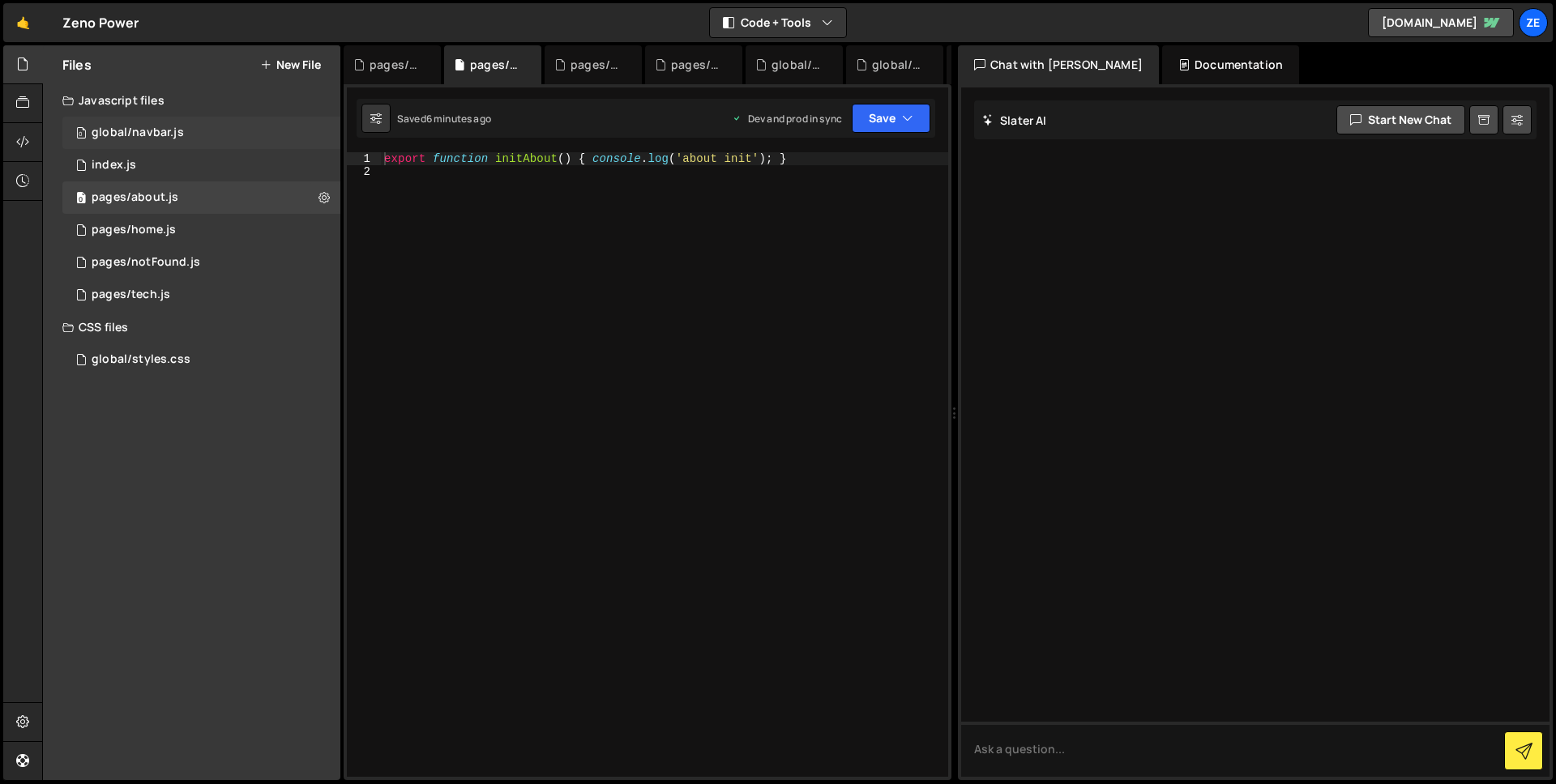
click at [193, 137] on div "0 global/navbar.js 0" at bounding box center [202, 133] width 278 height 32
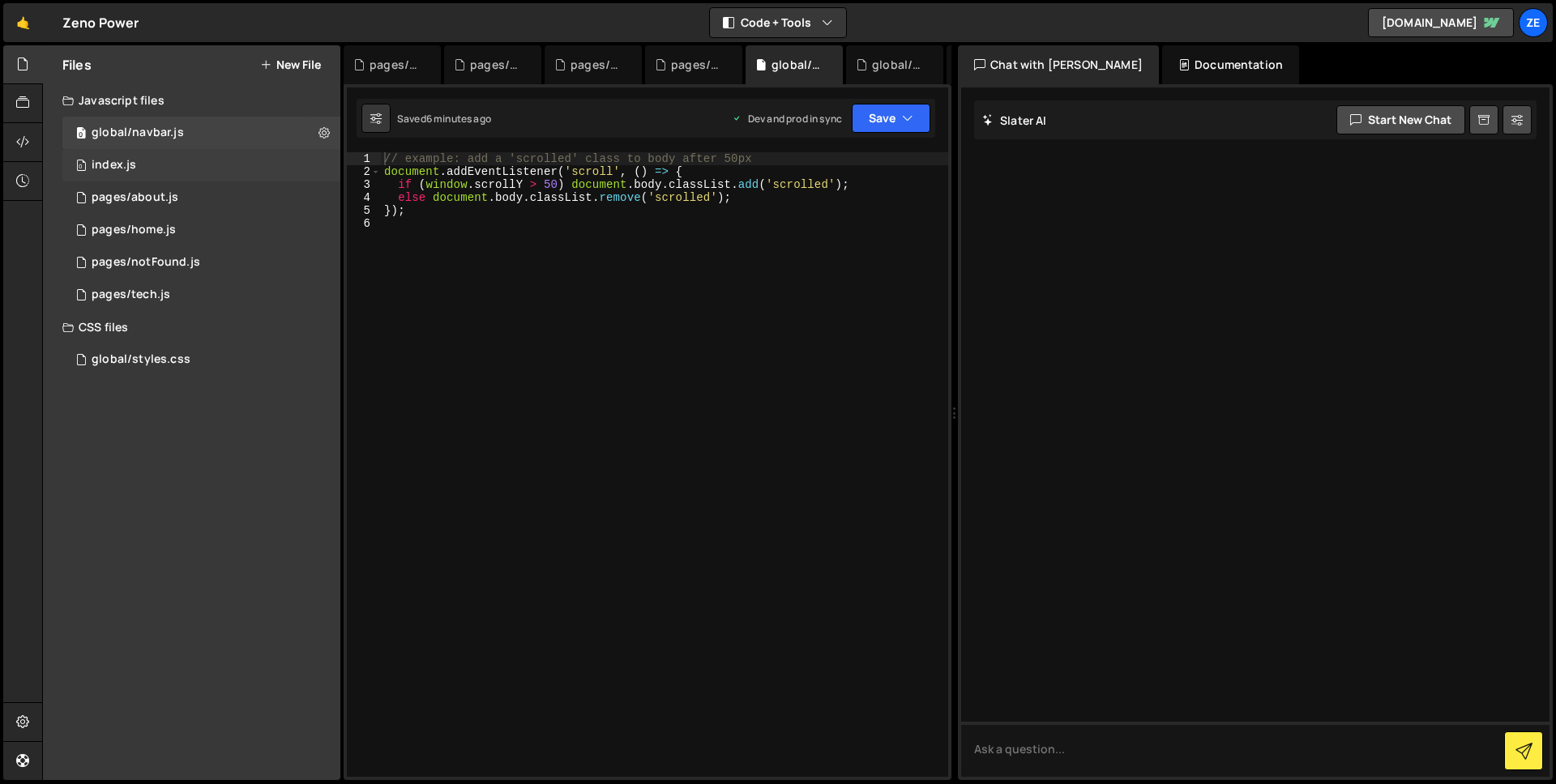
click at [198, 158] on div "0 index.js 0" at bounding box center [202, 165] width 278 height 32
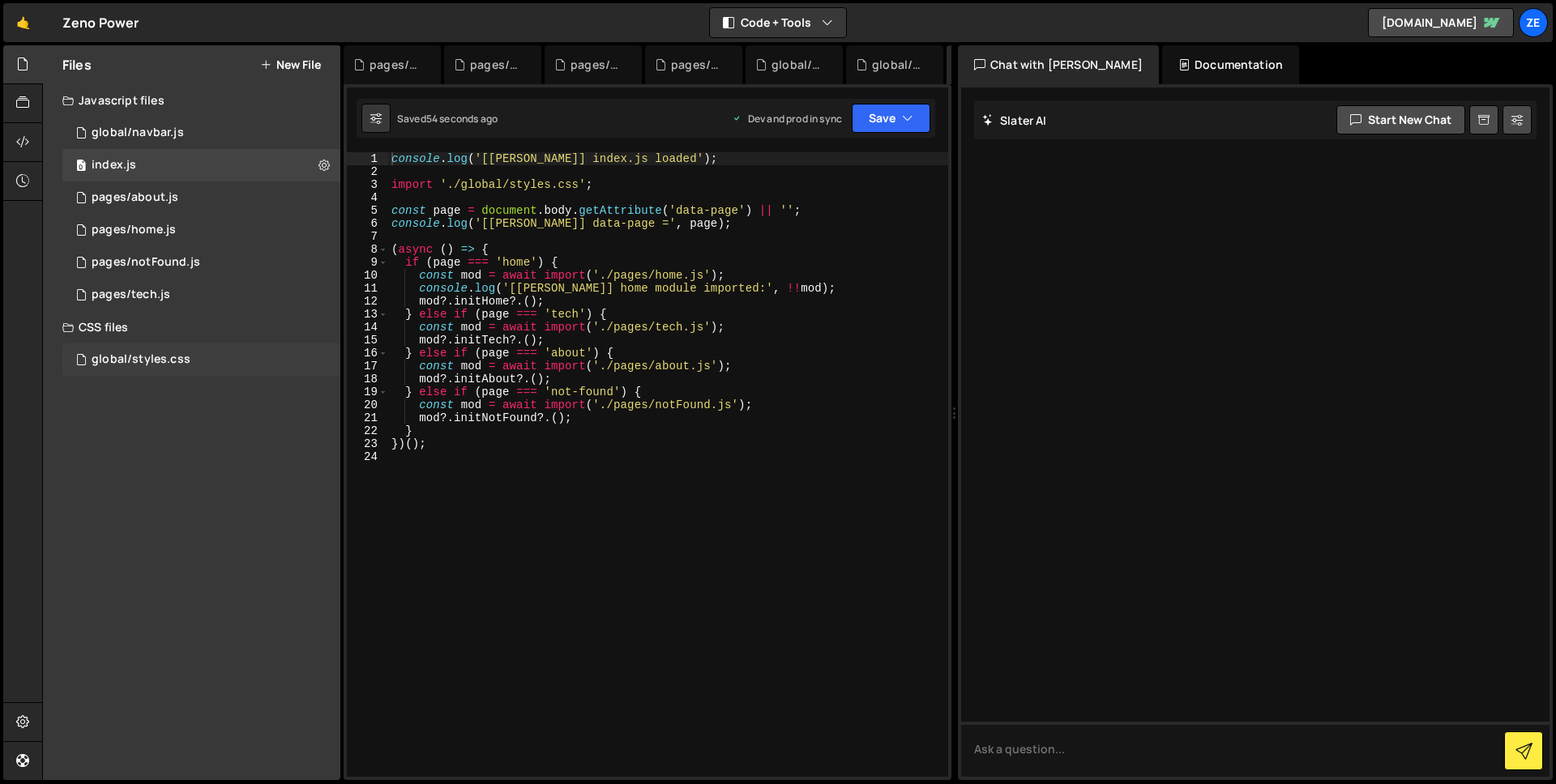
click at [203, 369] on div "global/styles.css 0" at bounding box center [202, 359] width 278 height 32
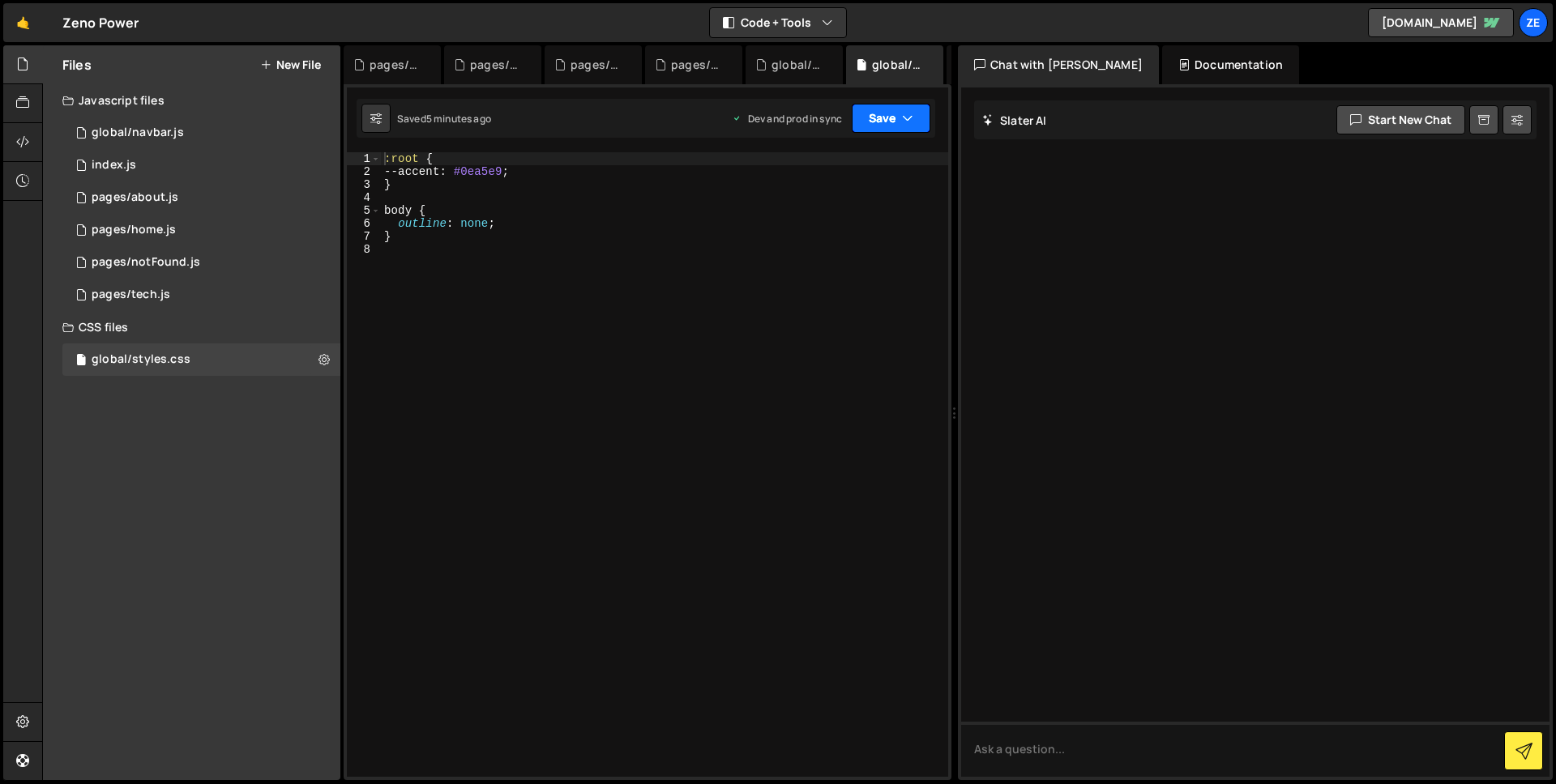
click at [896, 120] on button "Save" at bounding box center [890, 119] width 78 height 29
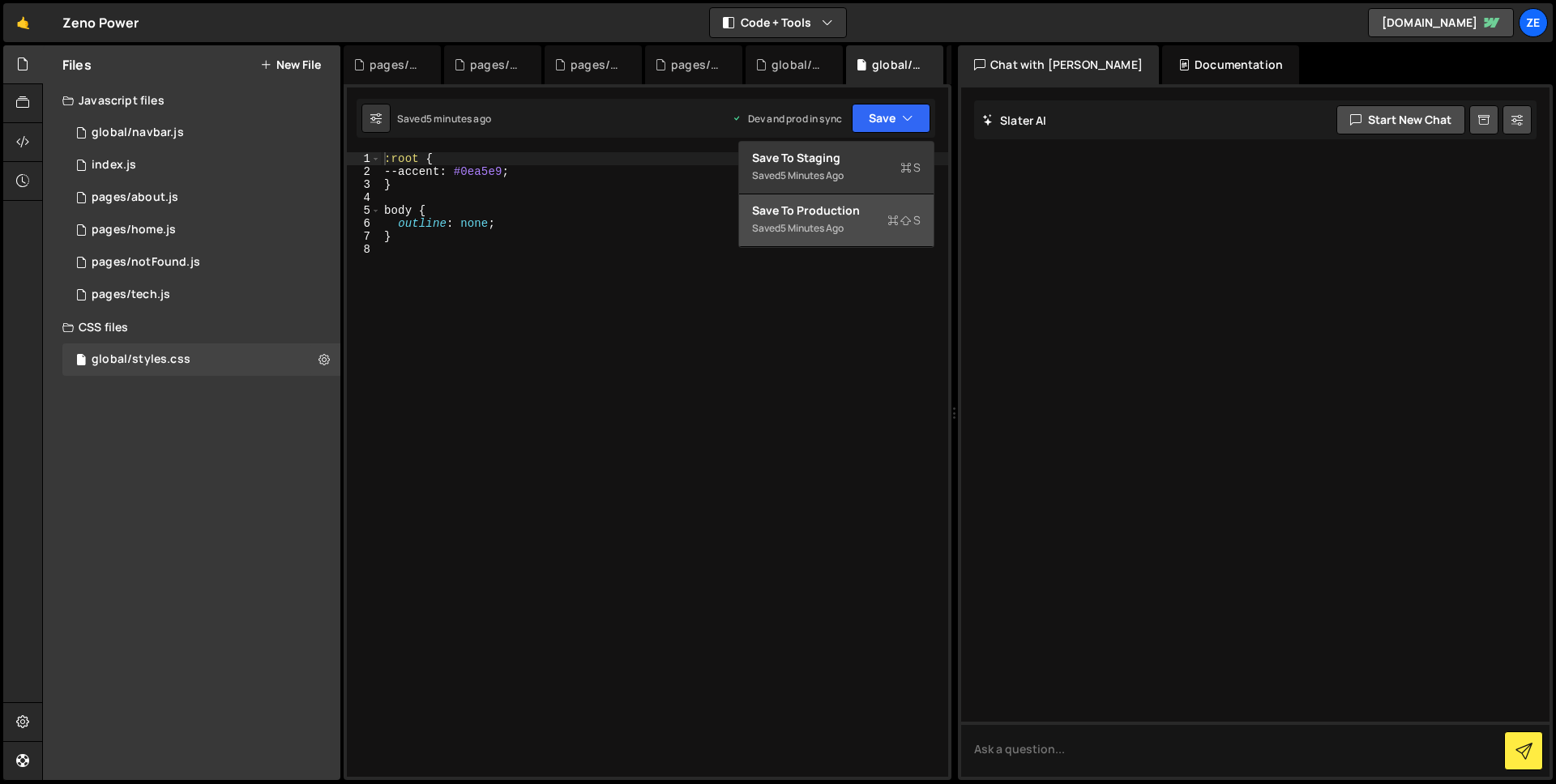
click at [831, 204] on div "Save to Production S" at bounding box center [836, 211] width 169 height 17
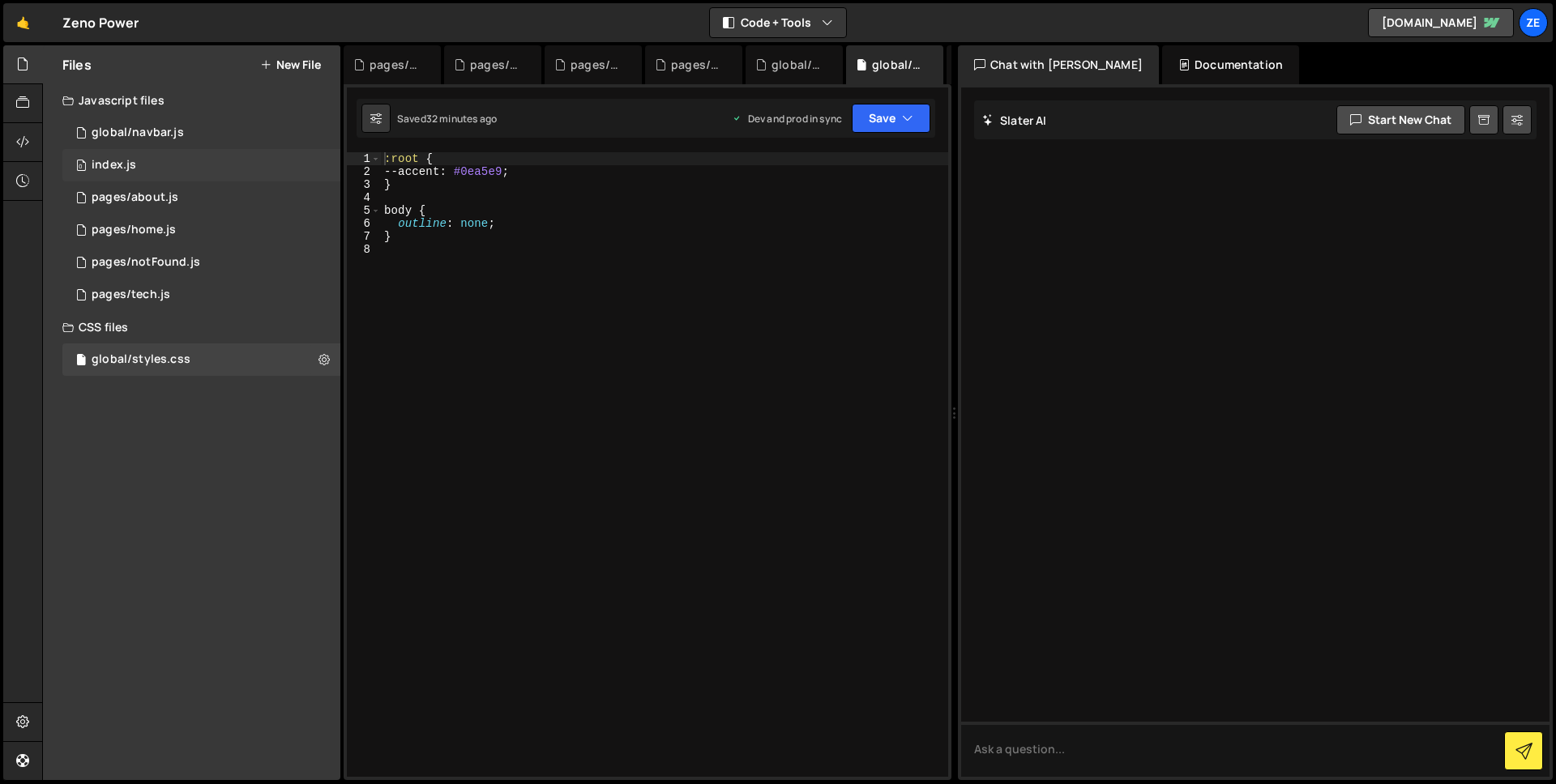
click at [268, 161] on div "0 index.js 0" at bounding box center [202, 165] width 278 height 32
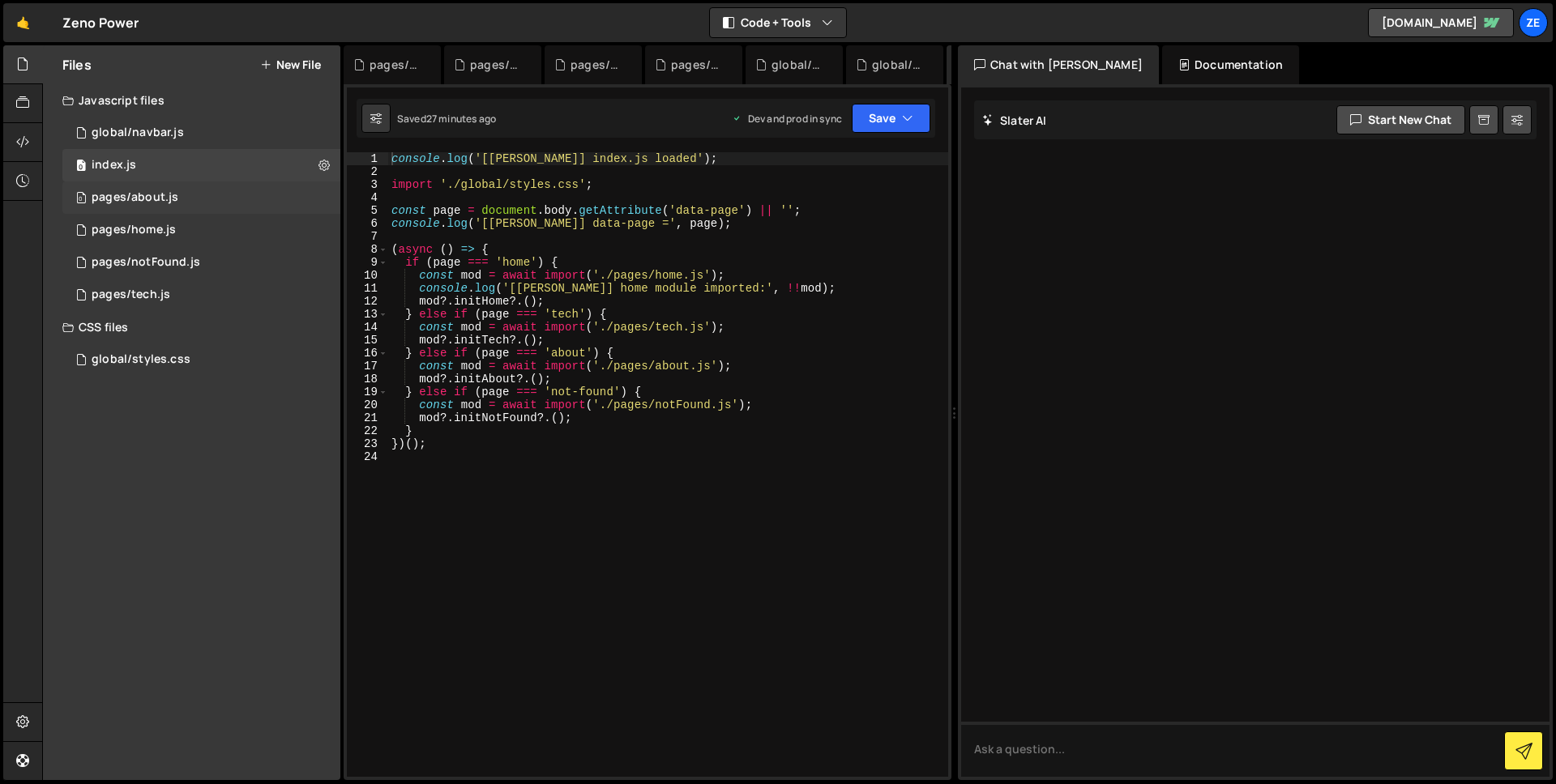
click at [293, 205] on div "0 pages/about.js 0" at bounding box center [202, 197] width 278 height 32
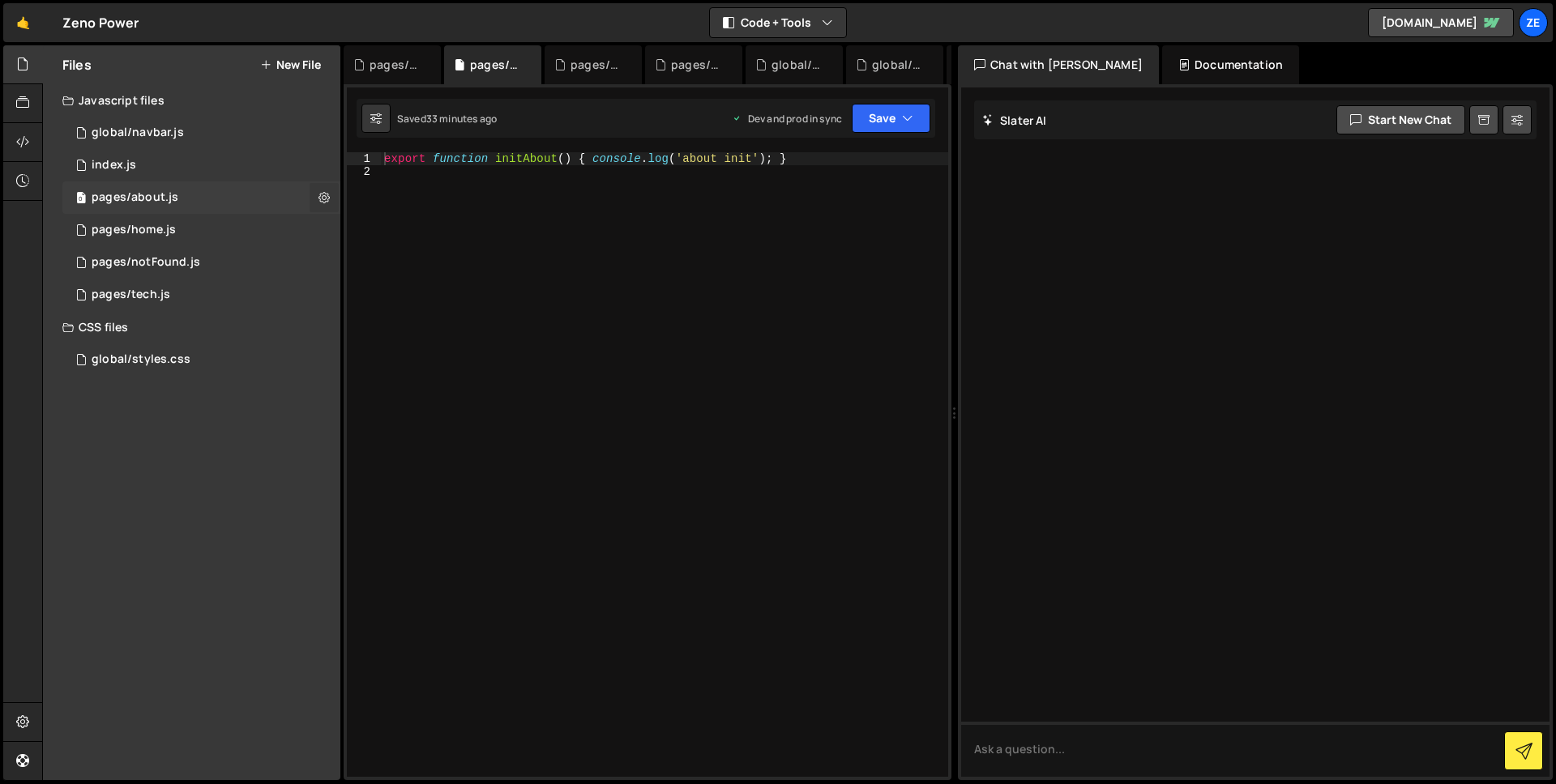
click at [319, 201] on icon at bounding box center [324, 197] width 11 height 16
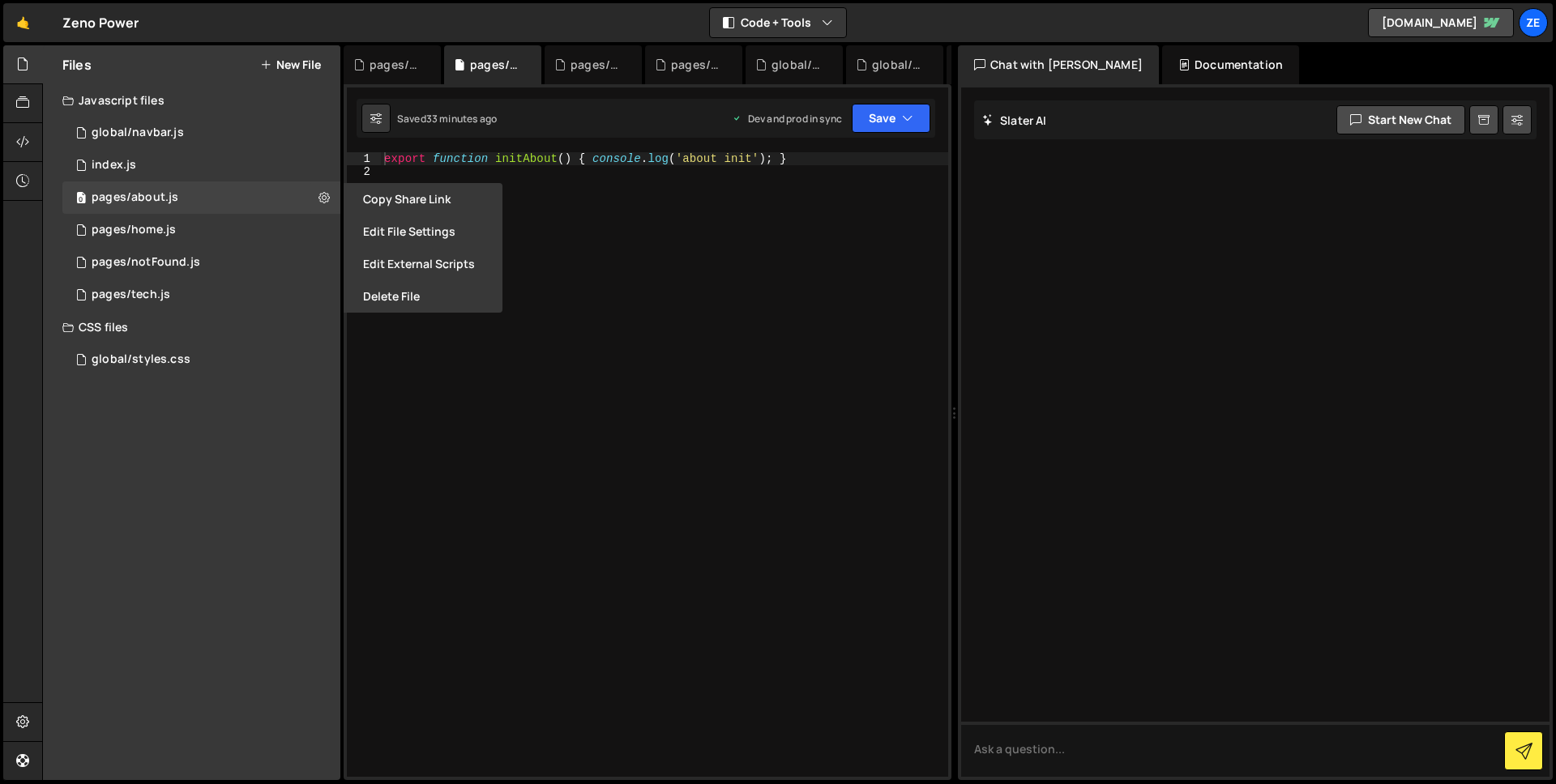
click at [242, 511] on div "Files New File Javascript files 0 global/navbar.js 0 0 index.js 0 0 pages/about…" at bounding box center [192, 412] width 298 height 734
click at [315, 171] on div "0 index.js 0" at bounding box center [202, 165] width 278 height 32
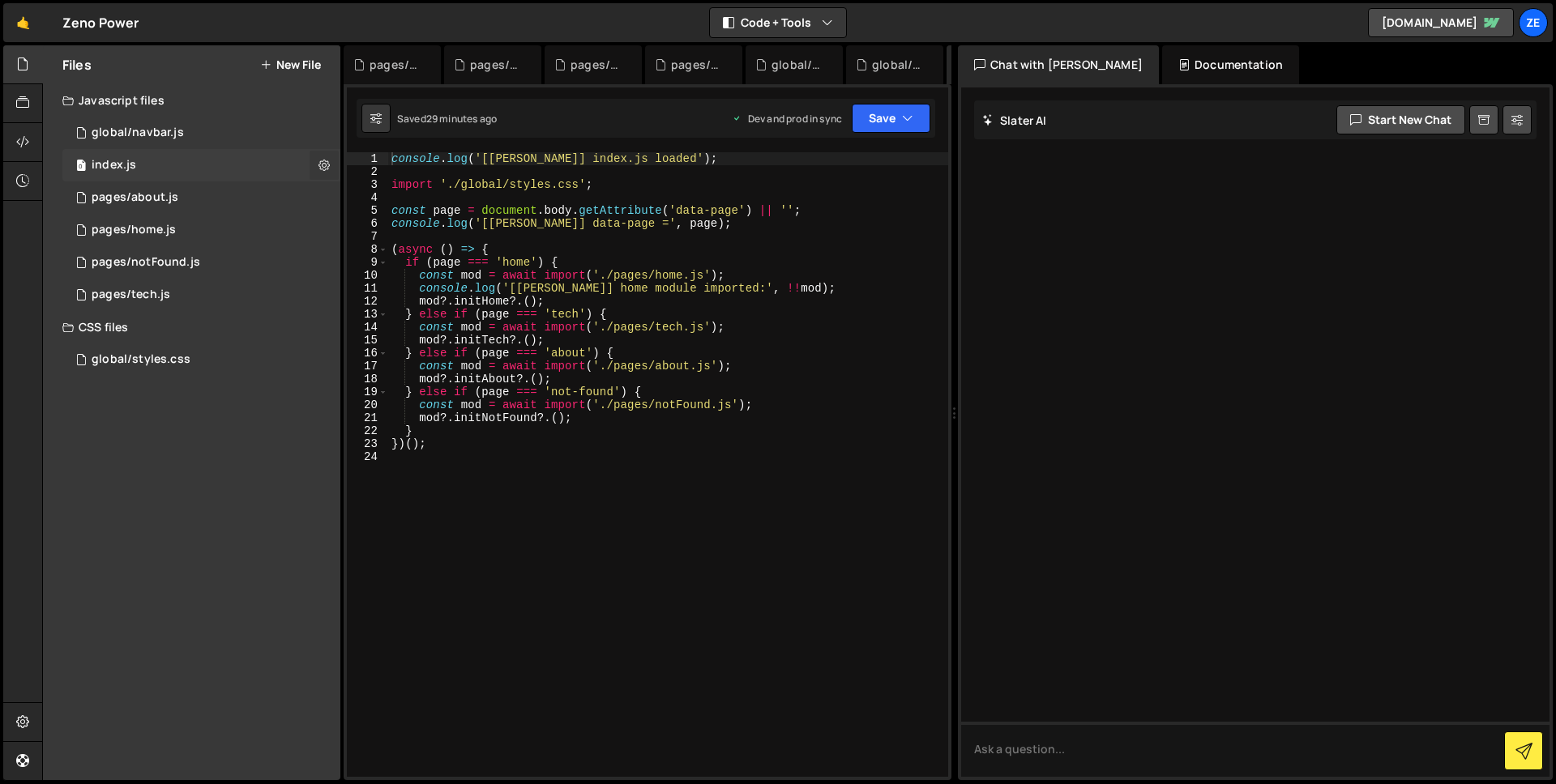
click at [323, 170] on icon at bounding box center [324, 165] width 11 height 16
type input "index"
radio input "true"
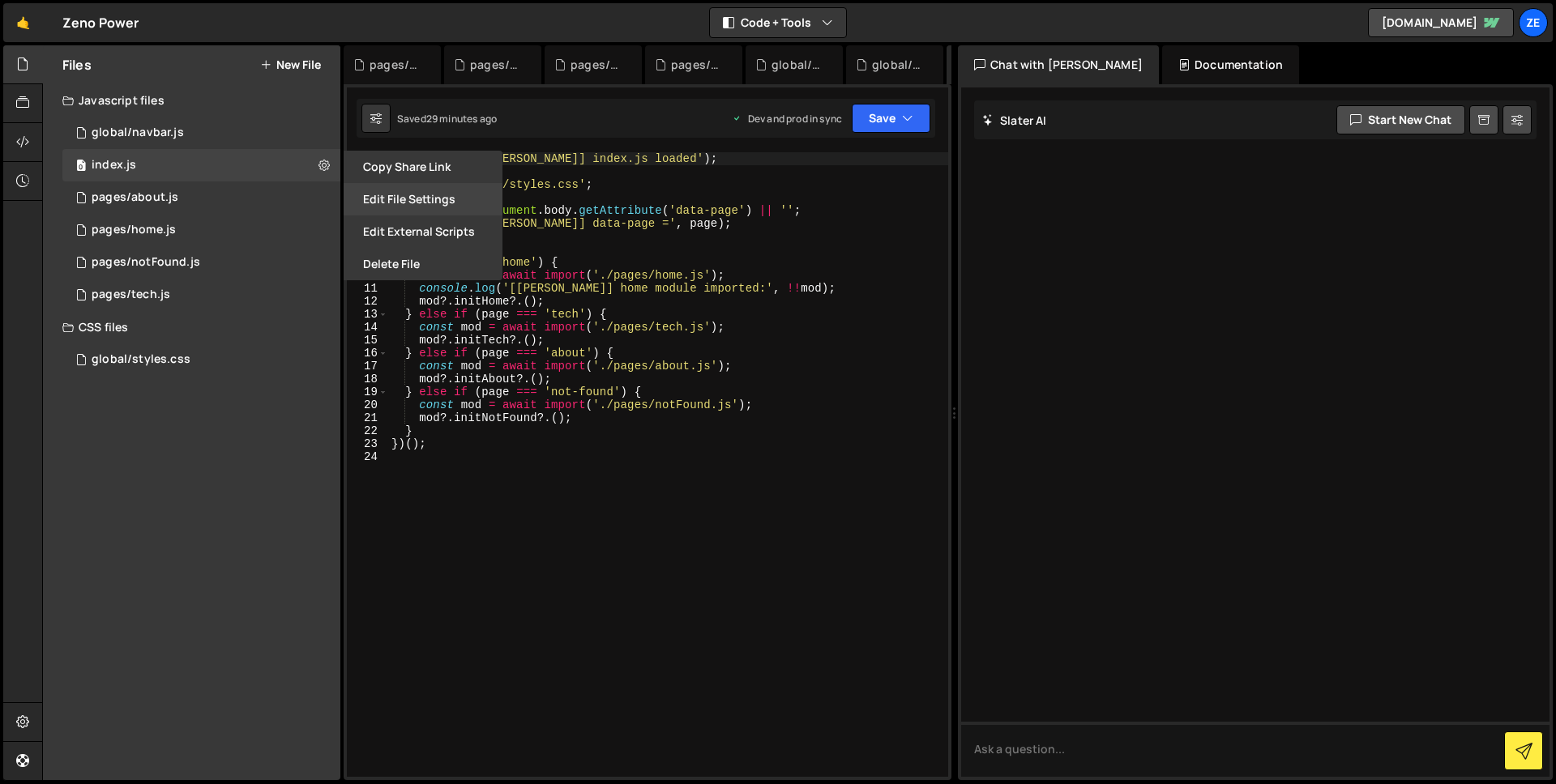
click at [400, 193] on button "Edit File Settings" at bounding box center [423, 199] width 159 height 32
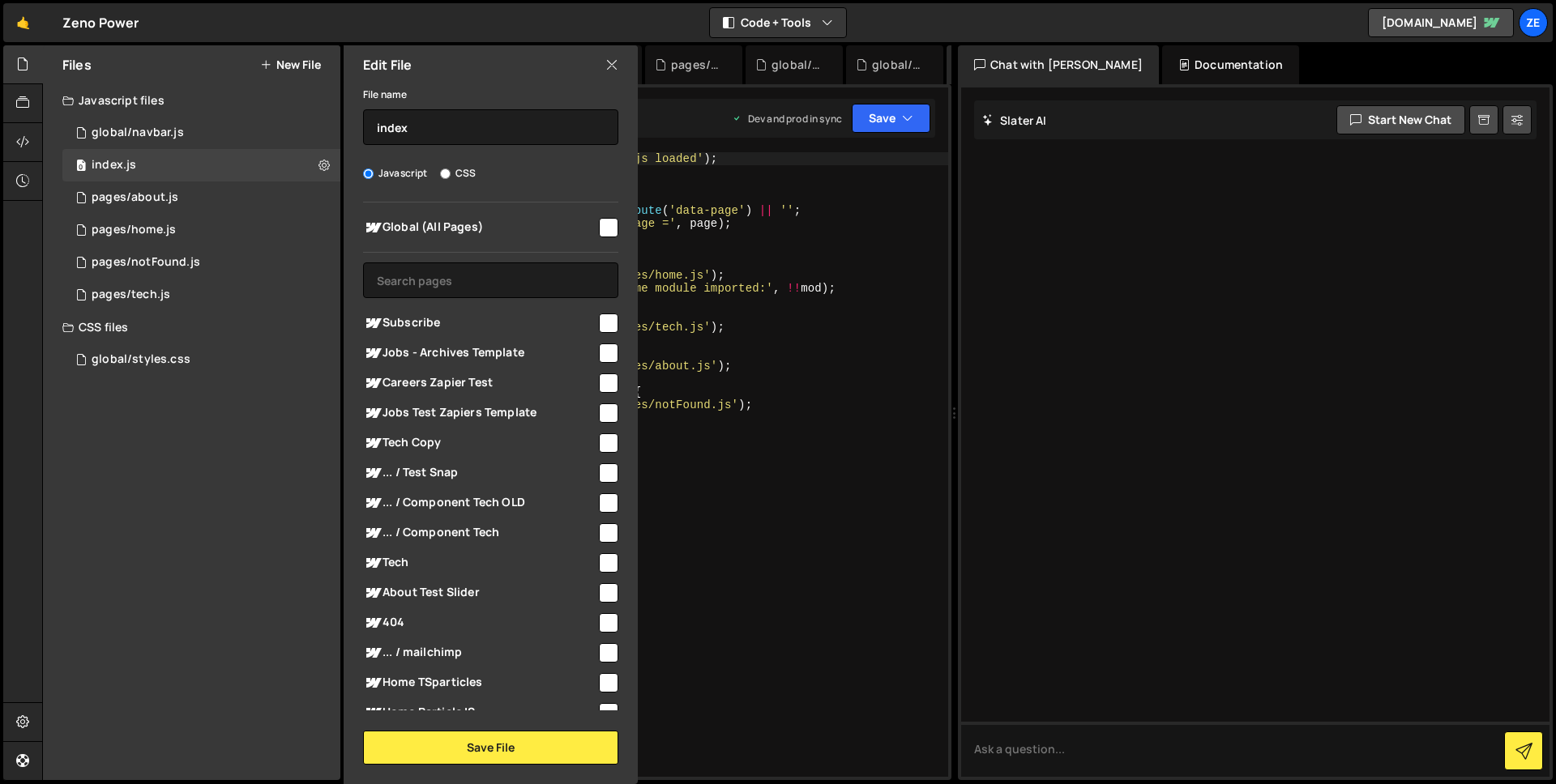
click at [599, 230] on input "checkbox" at bounding box center [608, 228] width 19 height 19
click at [447, 748] on button "Save File" at bounding box center [490, 747] width 255 height 34
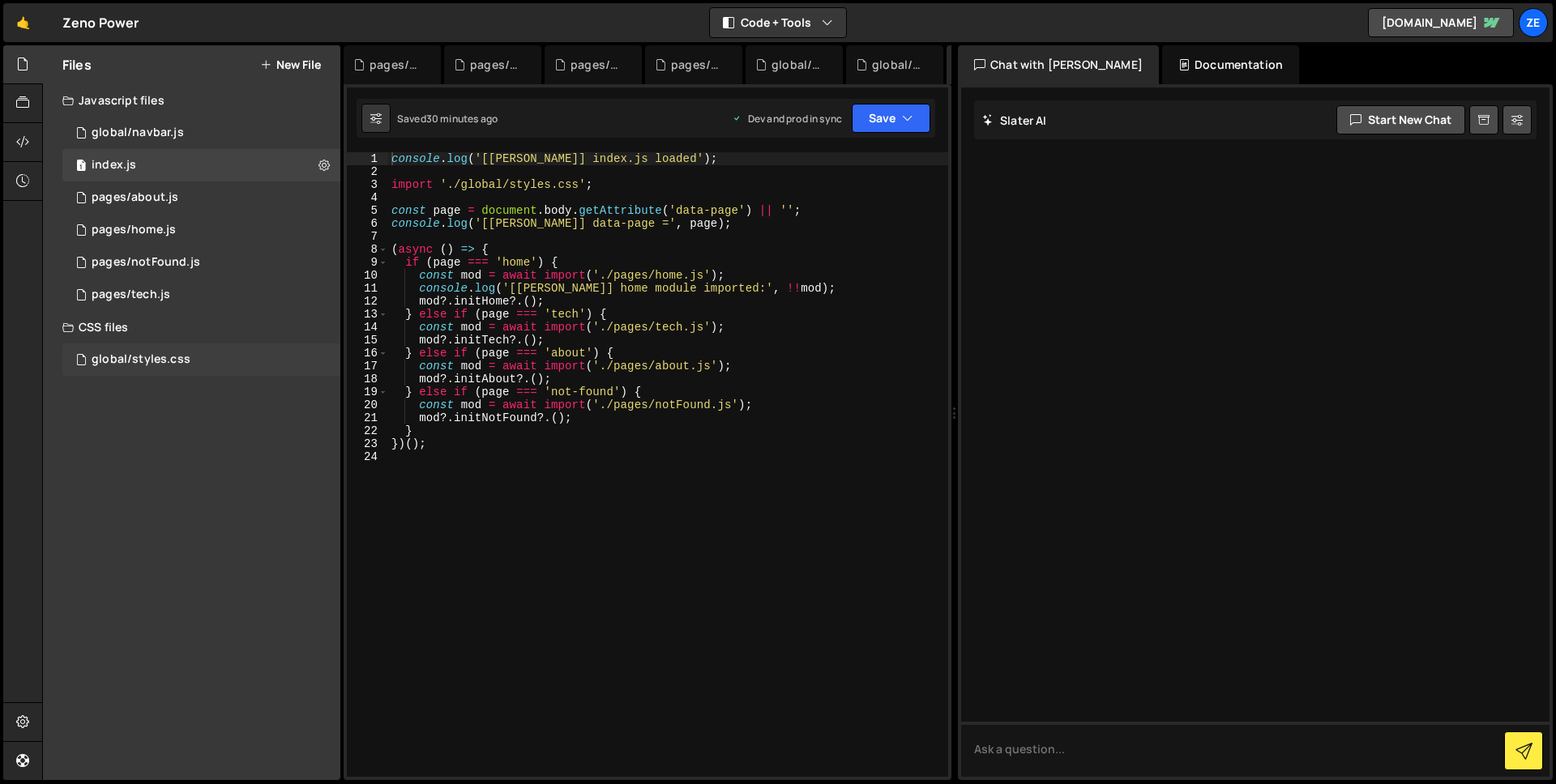
click at [189, 369] on div "global/styles.css 0" at bounding box center [202, 359] width 278 height 32
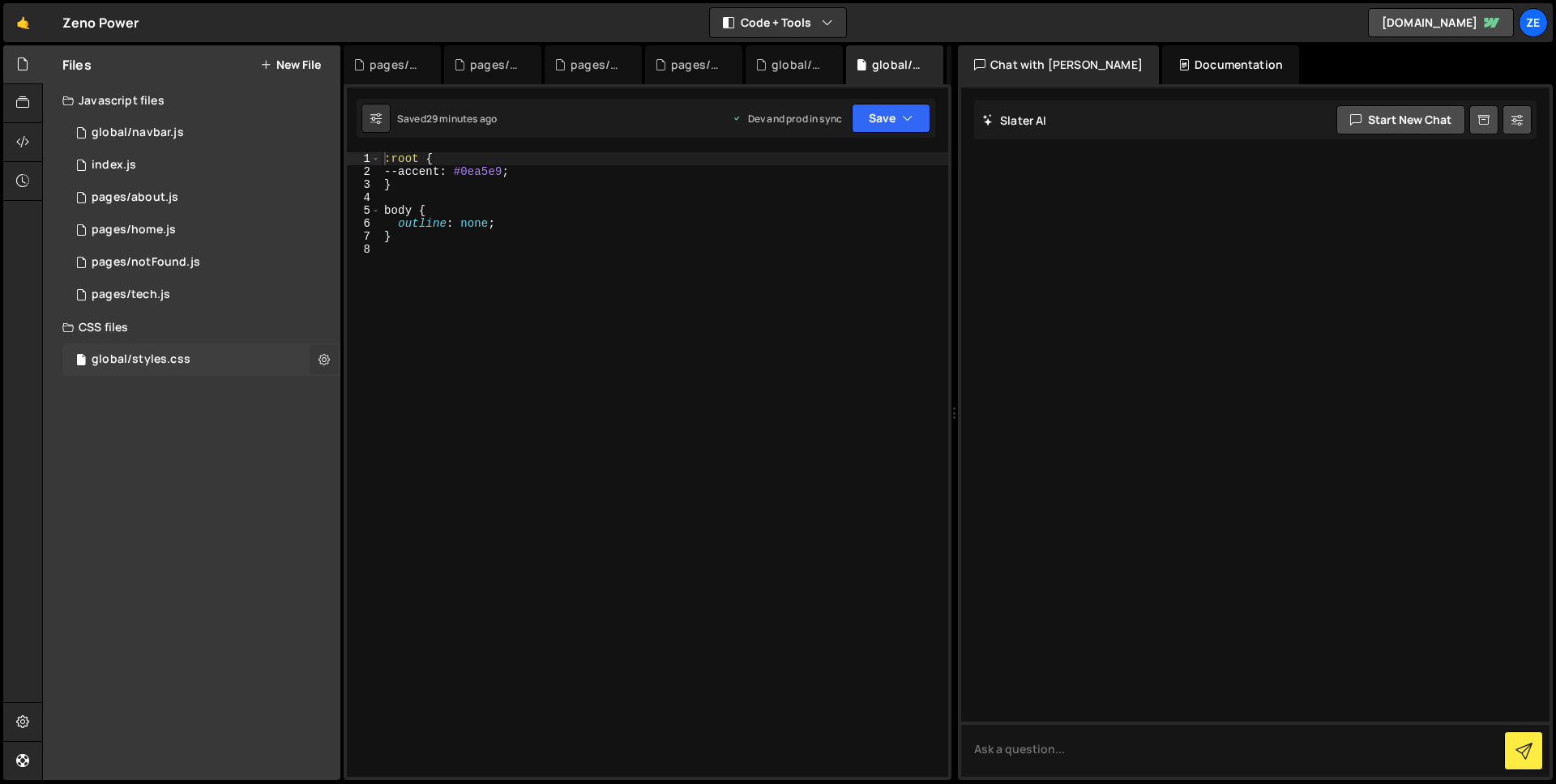
click at [319, 361] on icon at bounding box center [324, 359] width 11 height 16
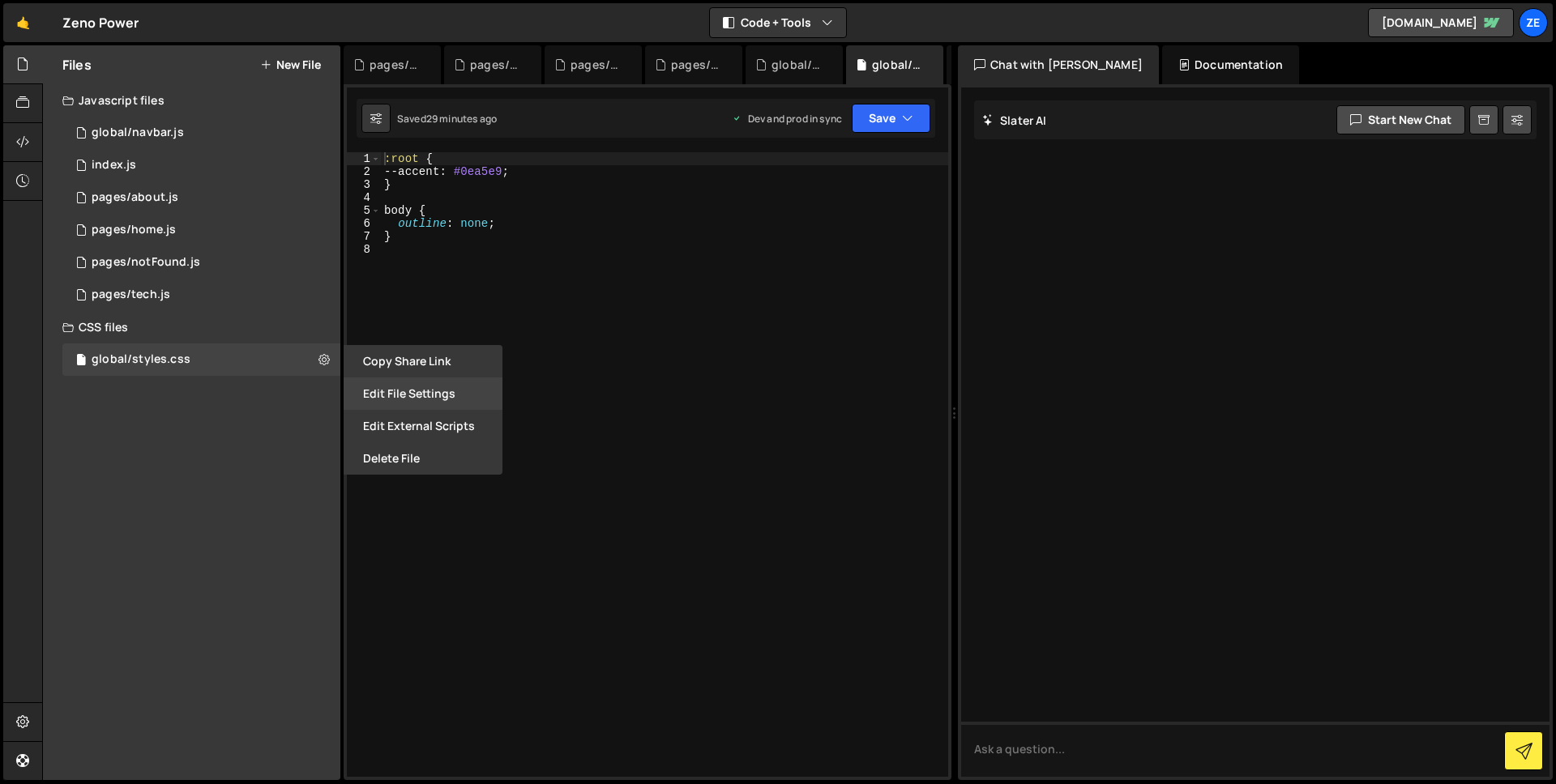
click at [418, 388] on button "Edit File Settings" at bounding box center [423, 393] width 159 height 32
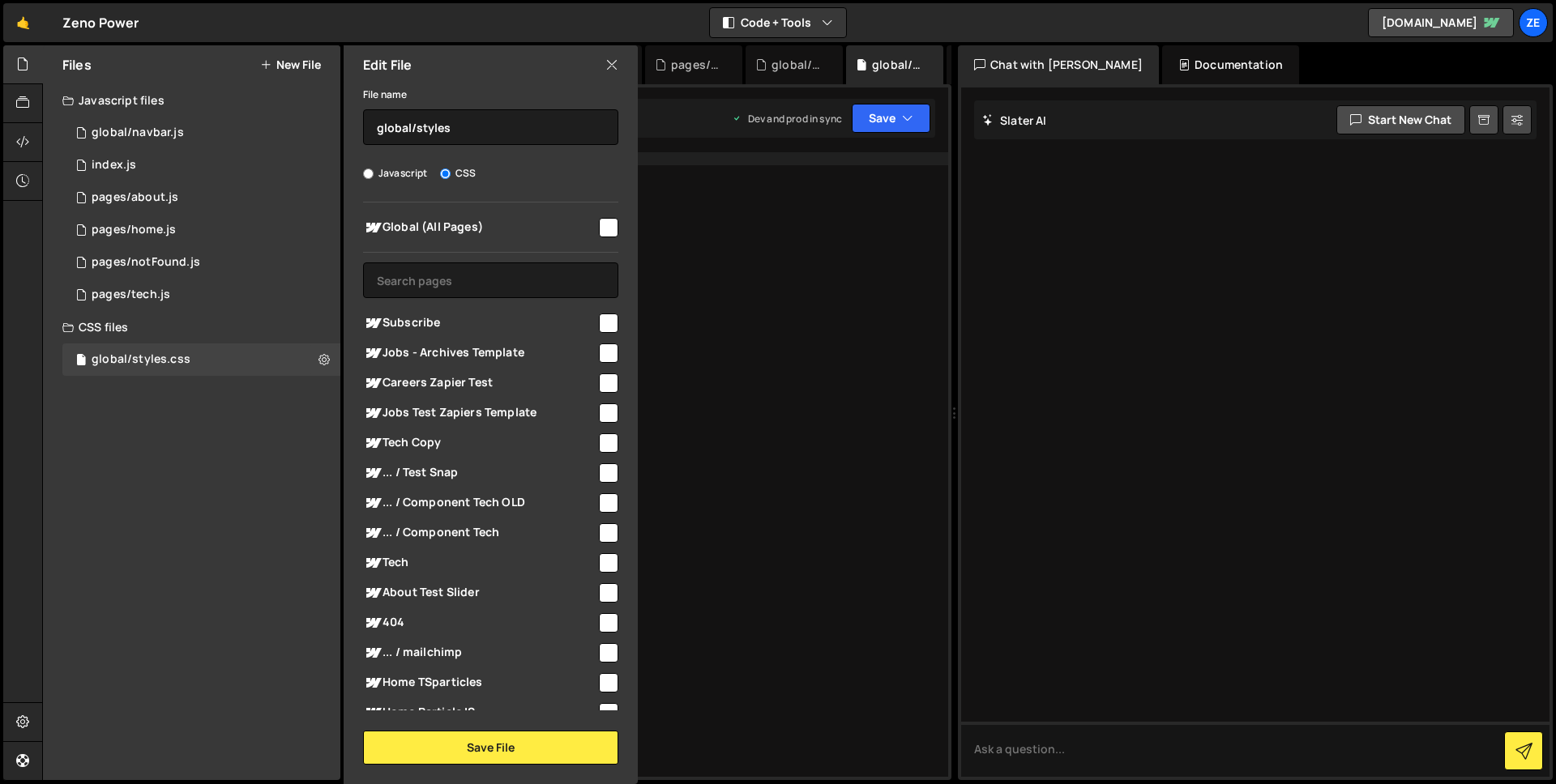
drag, startPoint x: 596, startPoint y: 229, endPoint x: 594, endPoint y: 253, distance: 24.1
click at [599, 229] on input "checkbox" at bounding box center [608, 228] width 19 height 19
checkbox input "true"
click at [493, 746] on button "Save File" at bounding box center [490, 747] width 255 height 34
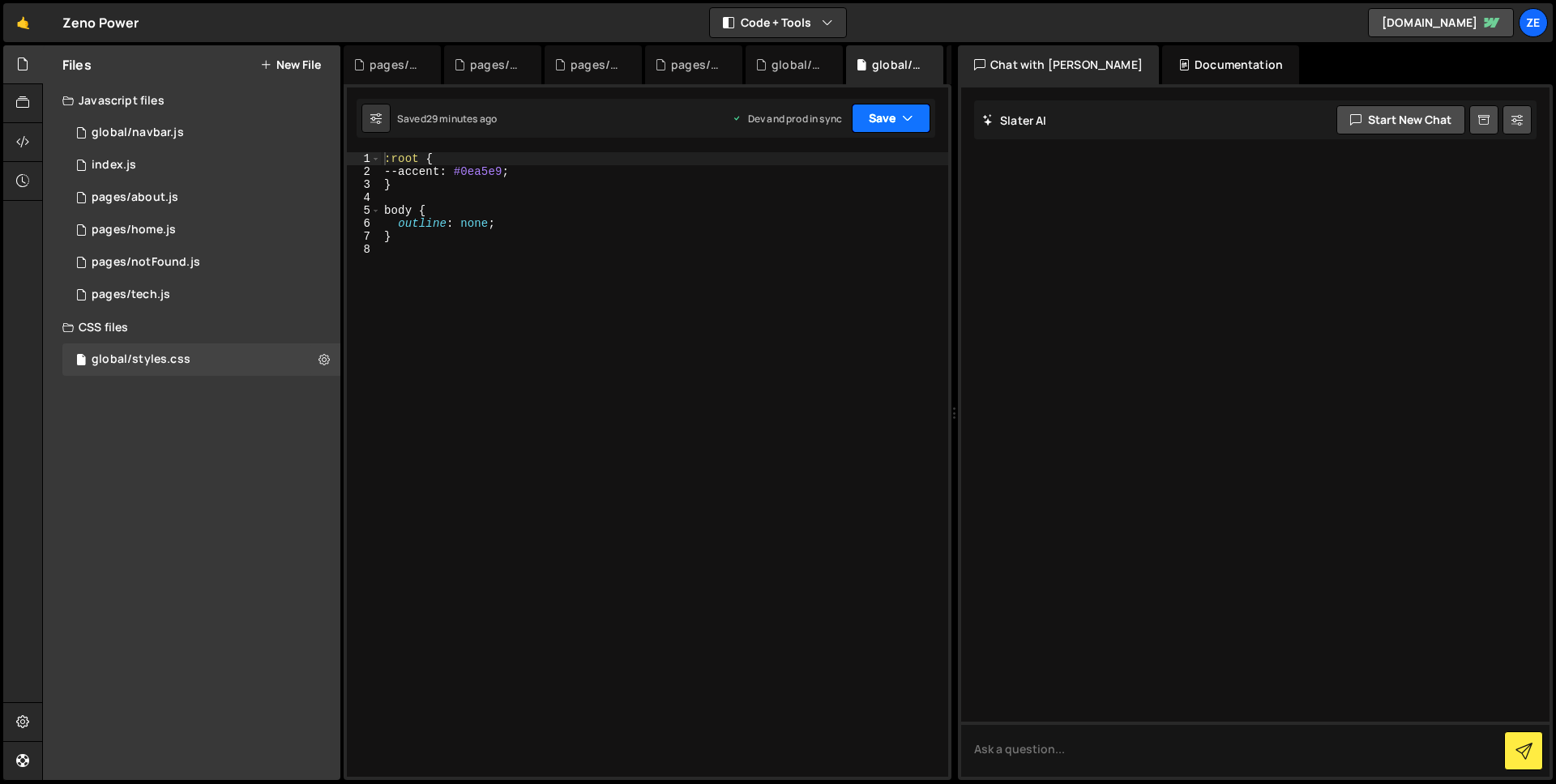
click at [920, 114] on button "Save" at bounding box center [890, 119] width 78 height 29
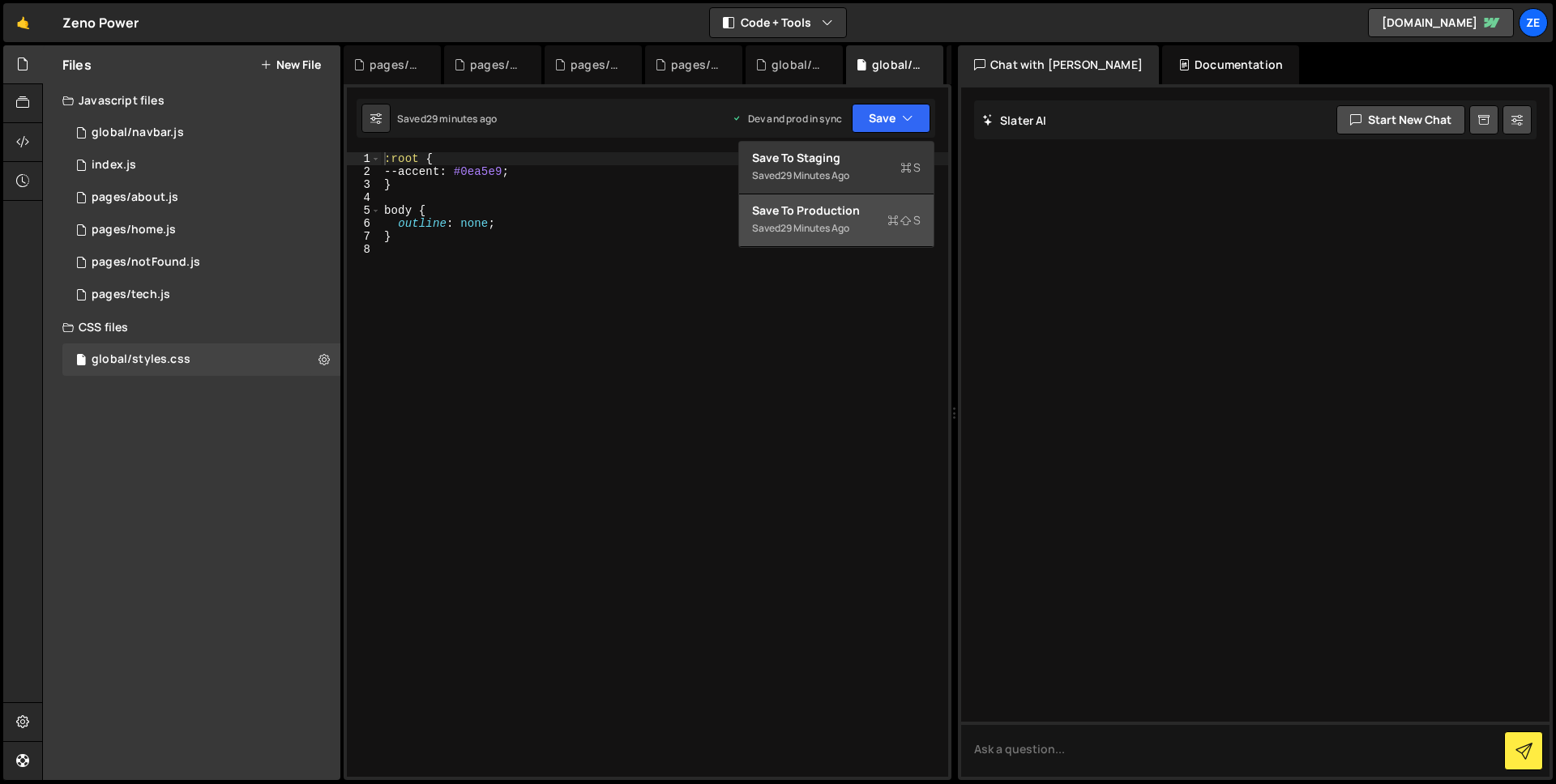
click at [824, 203] on div "Save to Production S" at bounding box center [836, 211] width 169 height 17
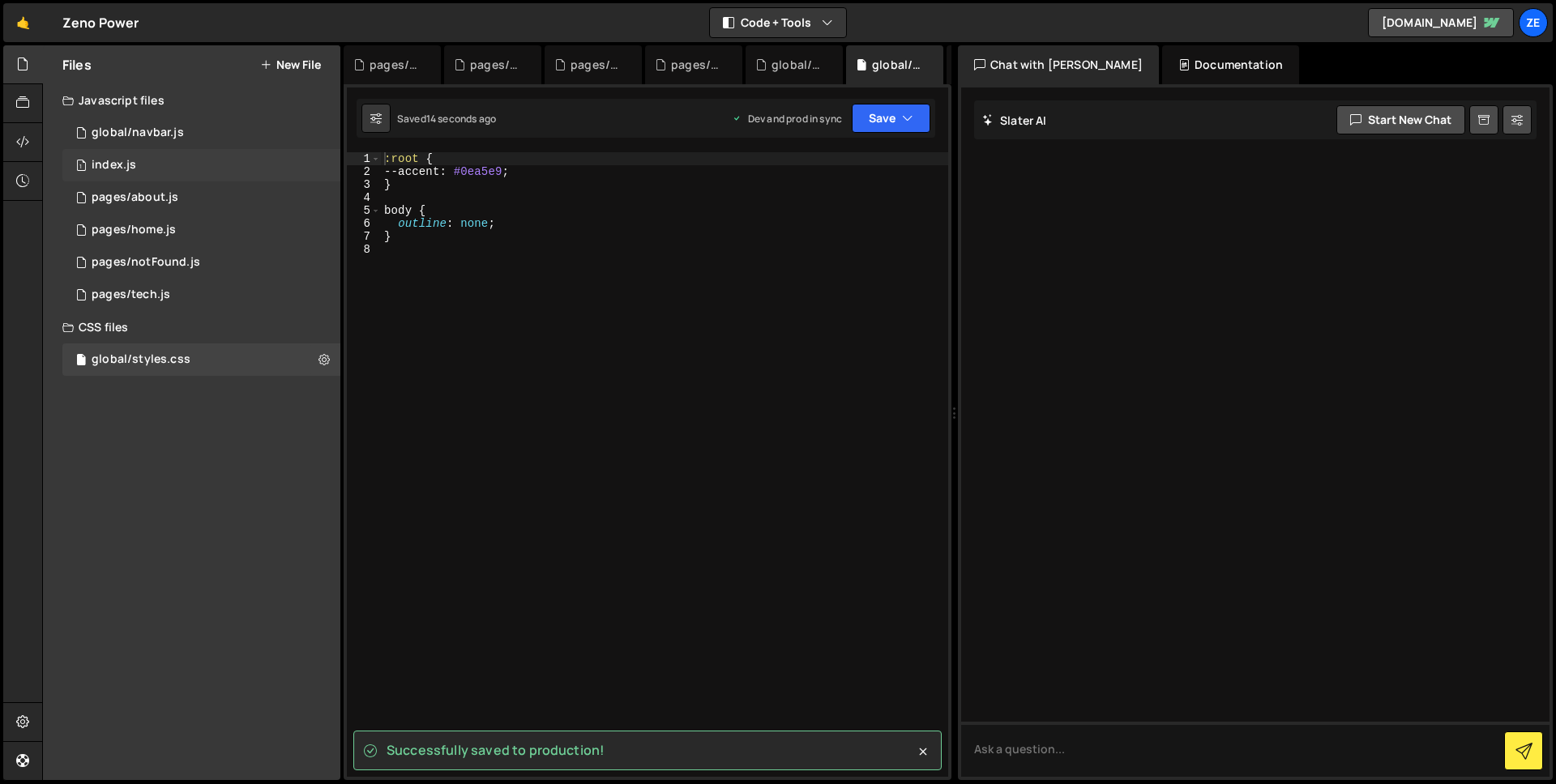
click at [220, 171] on div "1 index.js 0" at bounding box center [202, 165] width 278 height 32
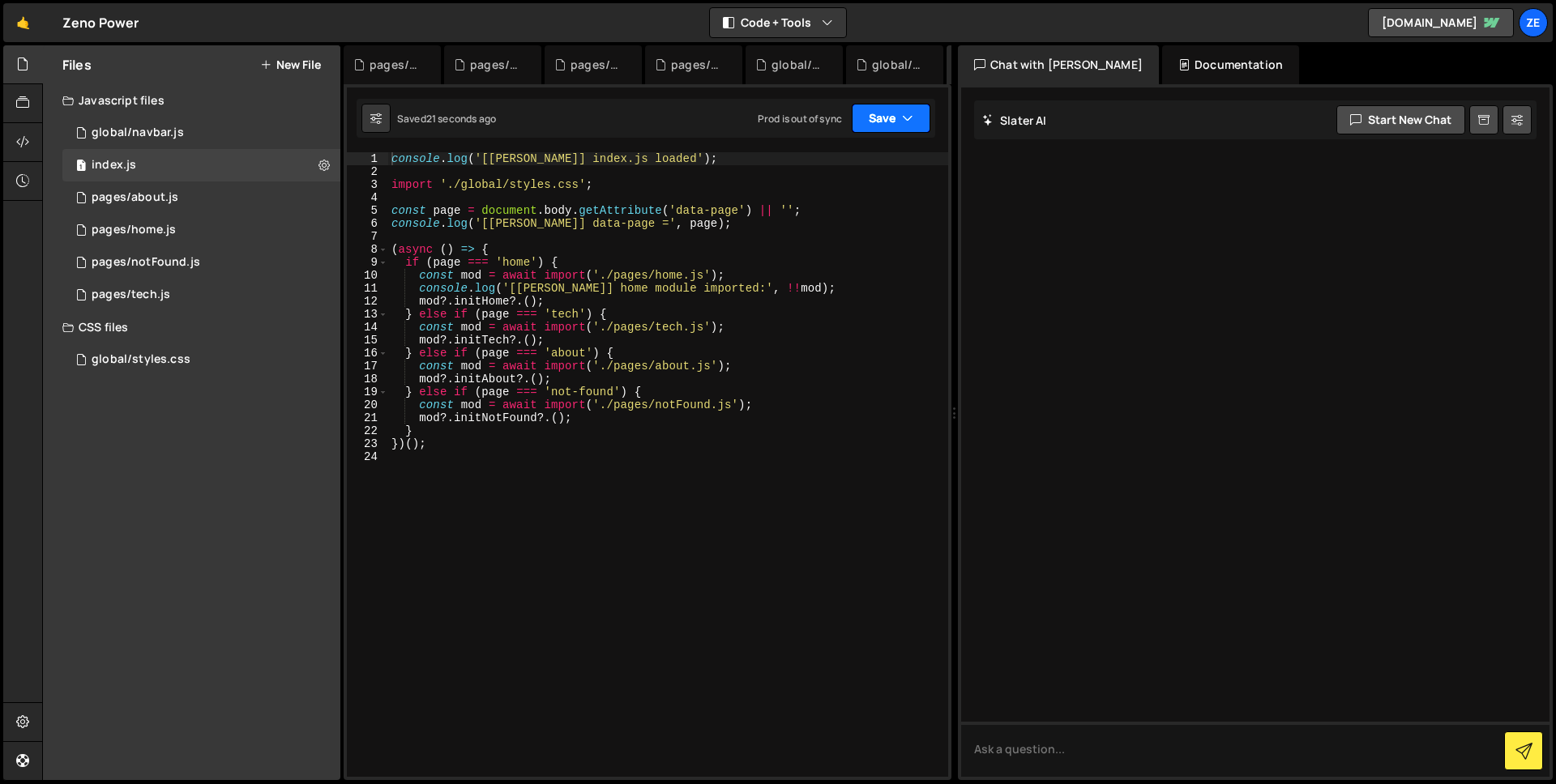
click at [886, 112] on button "Save" at bounding box center [890, 119] width 78 height 29
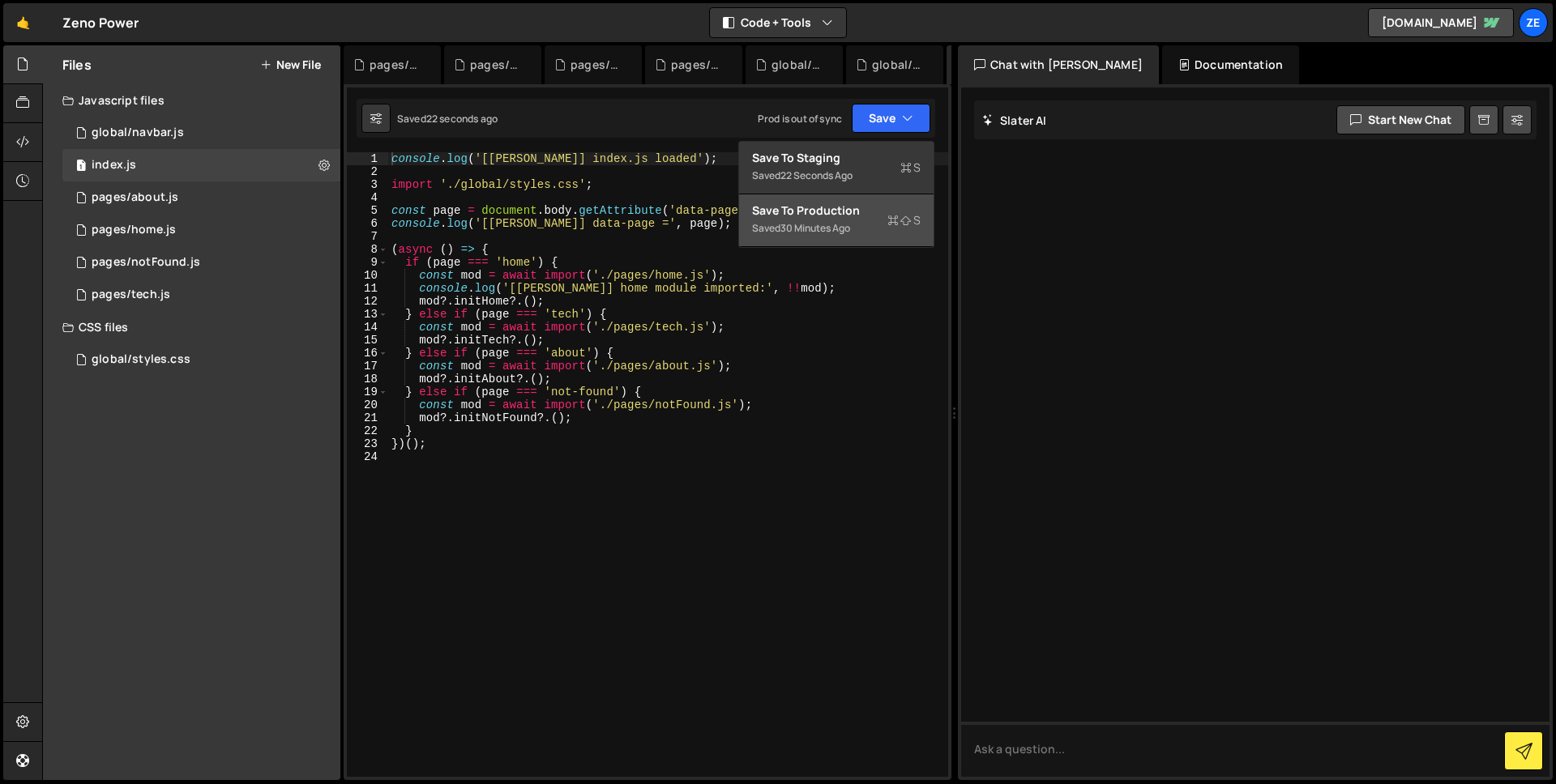
click at [855, 203] on div "Save to Production S" at bounding box center [836, 211] width 169 height 17
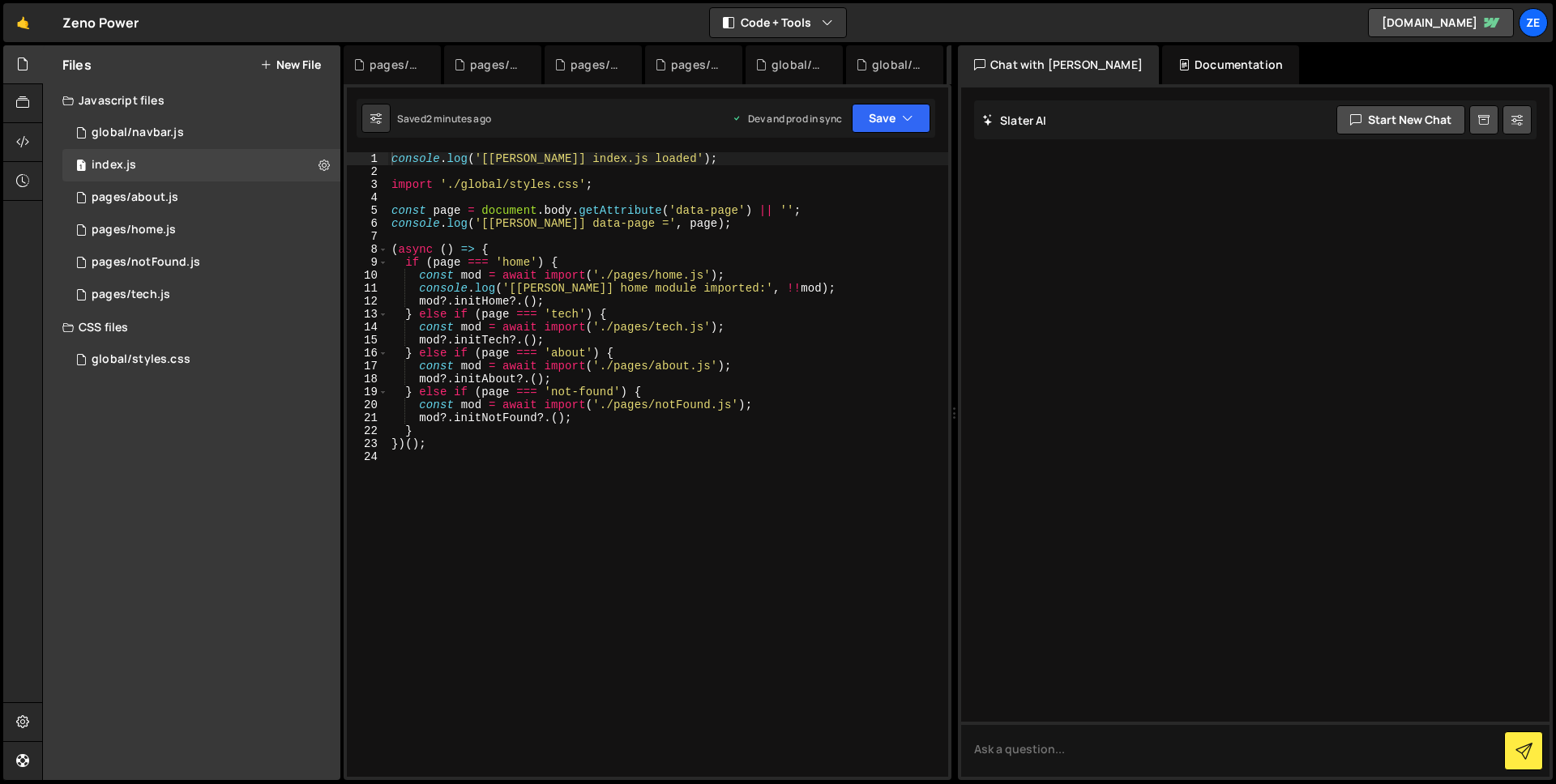
click at [561, 234] on div "console . log ( '[Slater] index.js loaded' ) ; import './global/styles.css' ; c…" at bounding box center [668, 477] width 560 height 650
type textarea "})();"
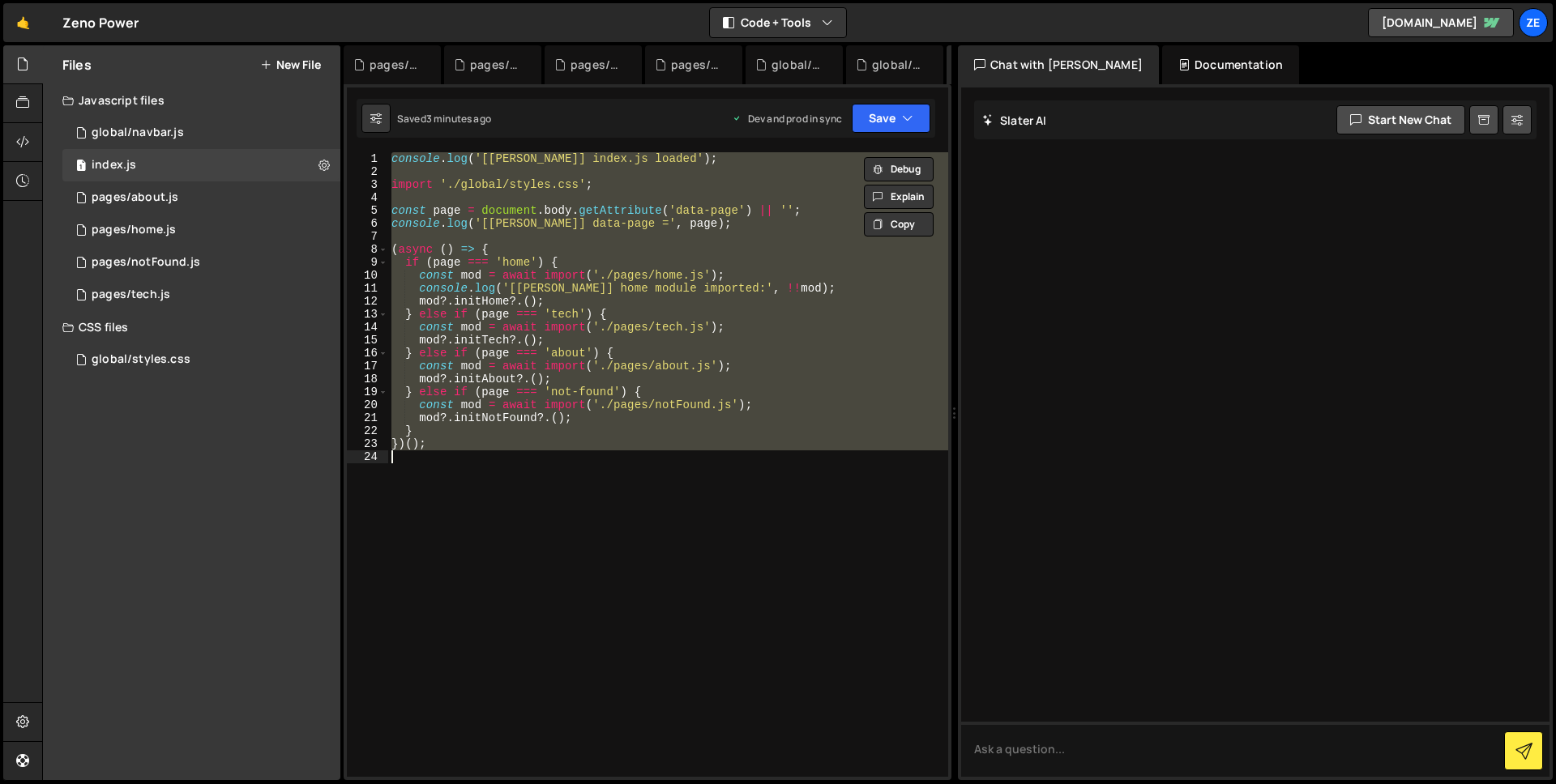
paste textarea
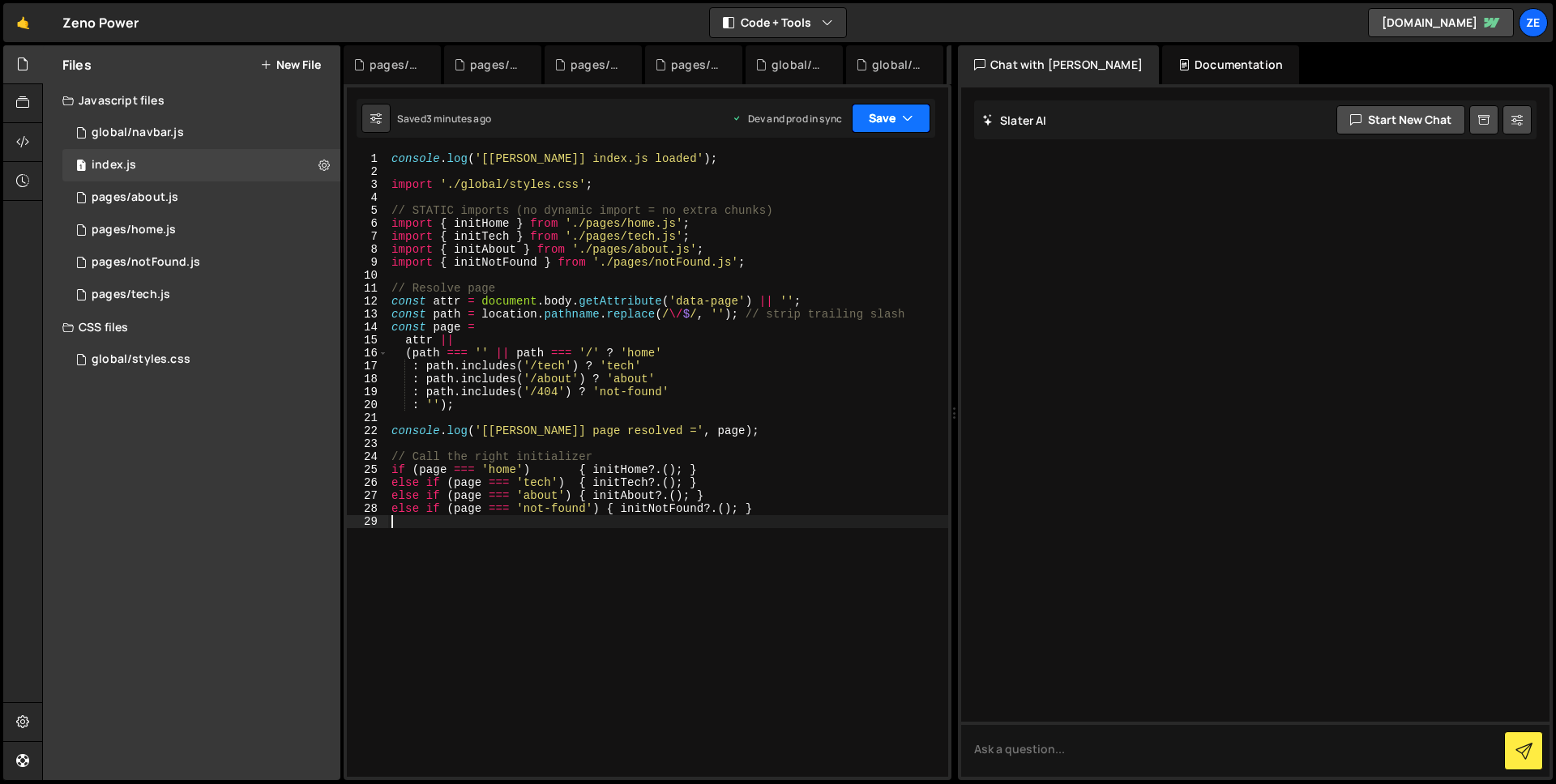
click at [869, 114] on button "Save" at bounding box center [890, 119] width 78 height 29
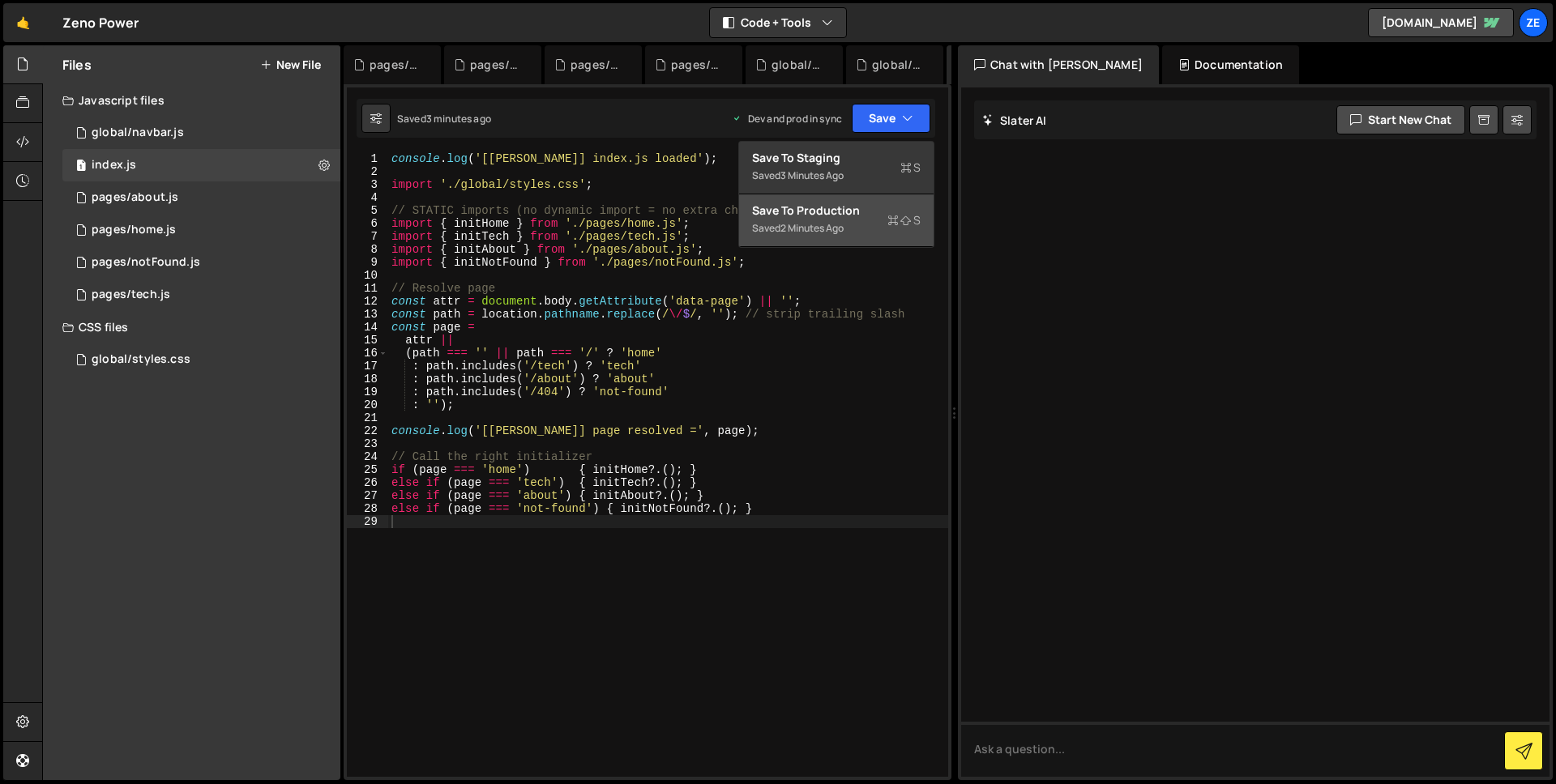
click at [829, 222] on div "2 minutes ago" at bounding box center [812, 228] width 64 height 14
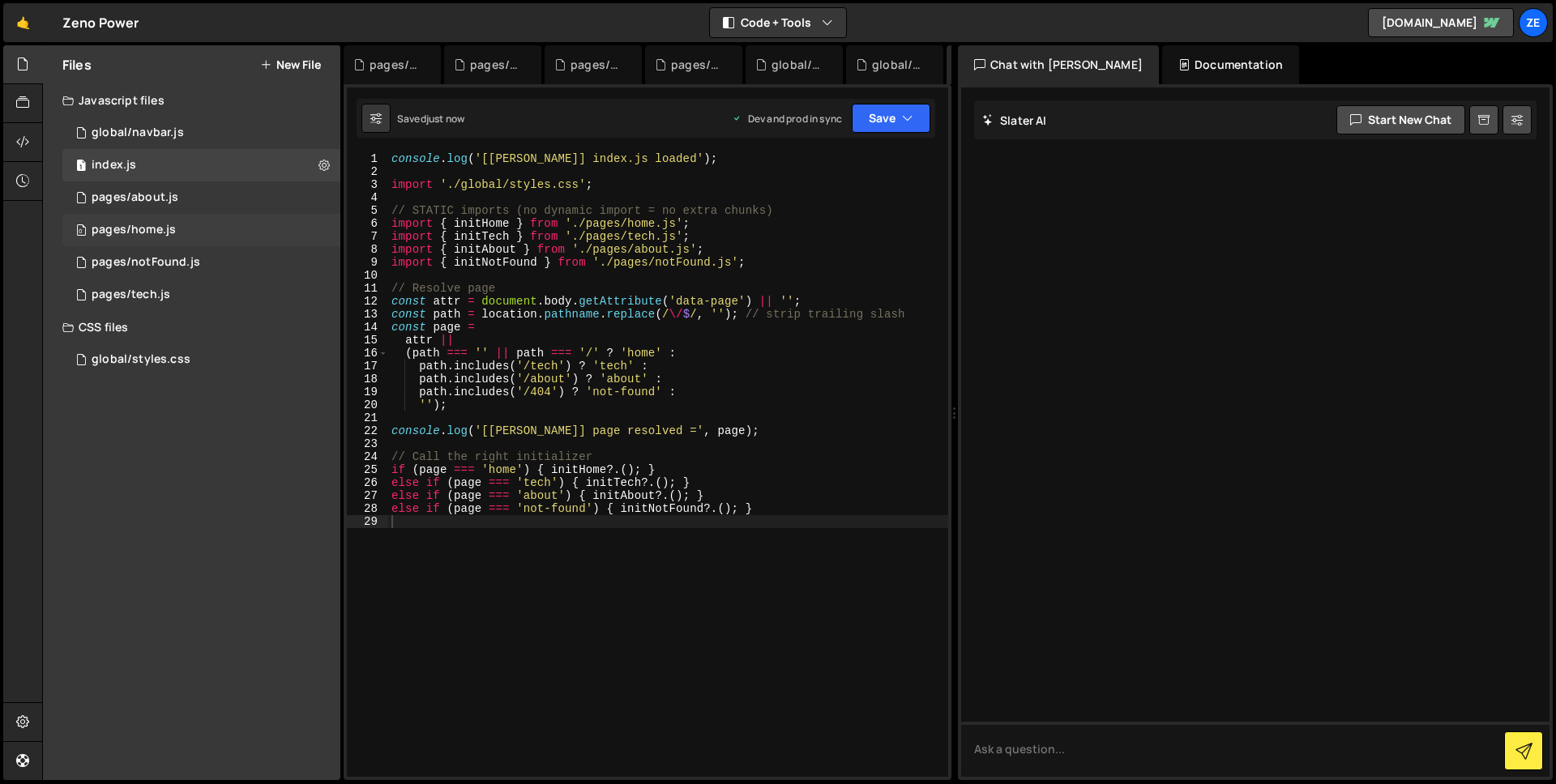
click at [171, 233] on div "pages/home.js" at bounding box center [133, 230] width 84 height 15
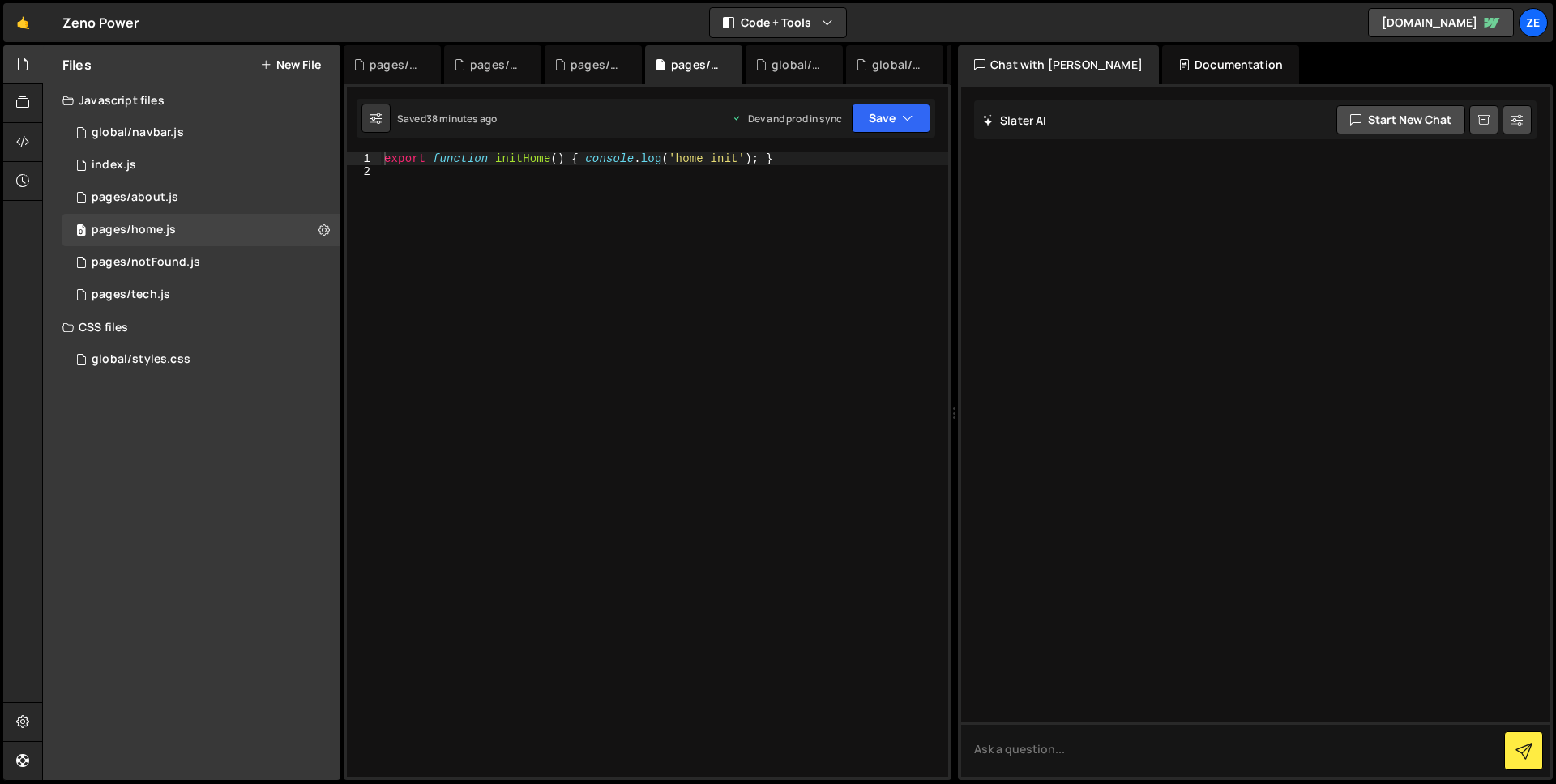
click at [594, 325] on div "export function initHome ( ) { console . log ( 'home init' ) ; }" at bounding box center [664, 477] width 567 height 650
type textarea "export function initHome() { console.log('home init'); }"
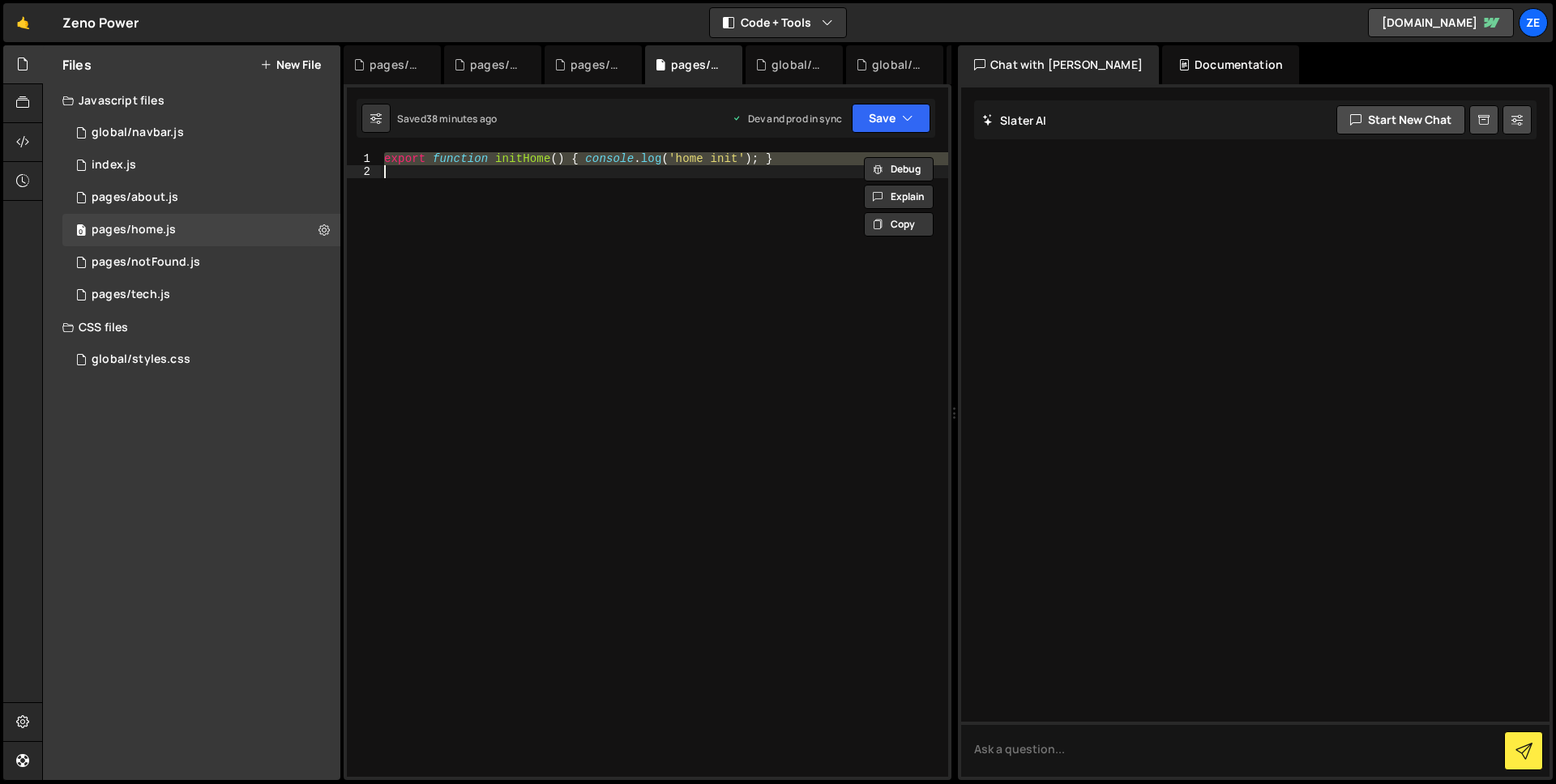
paste textarea
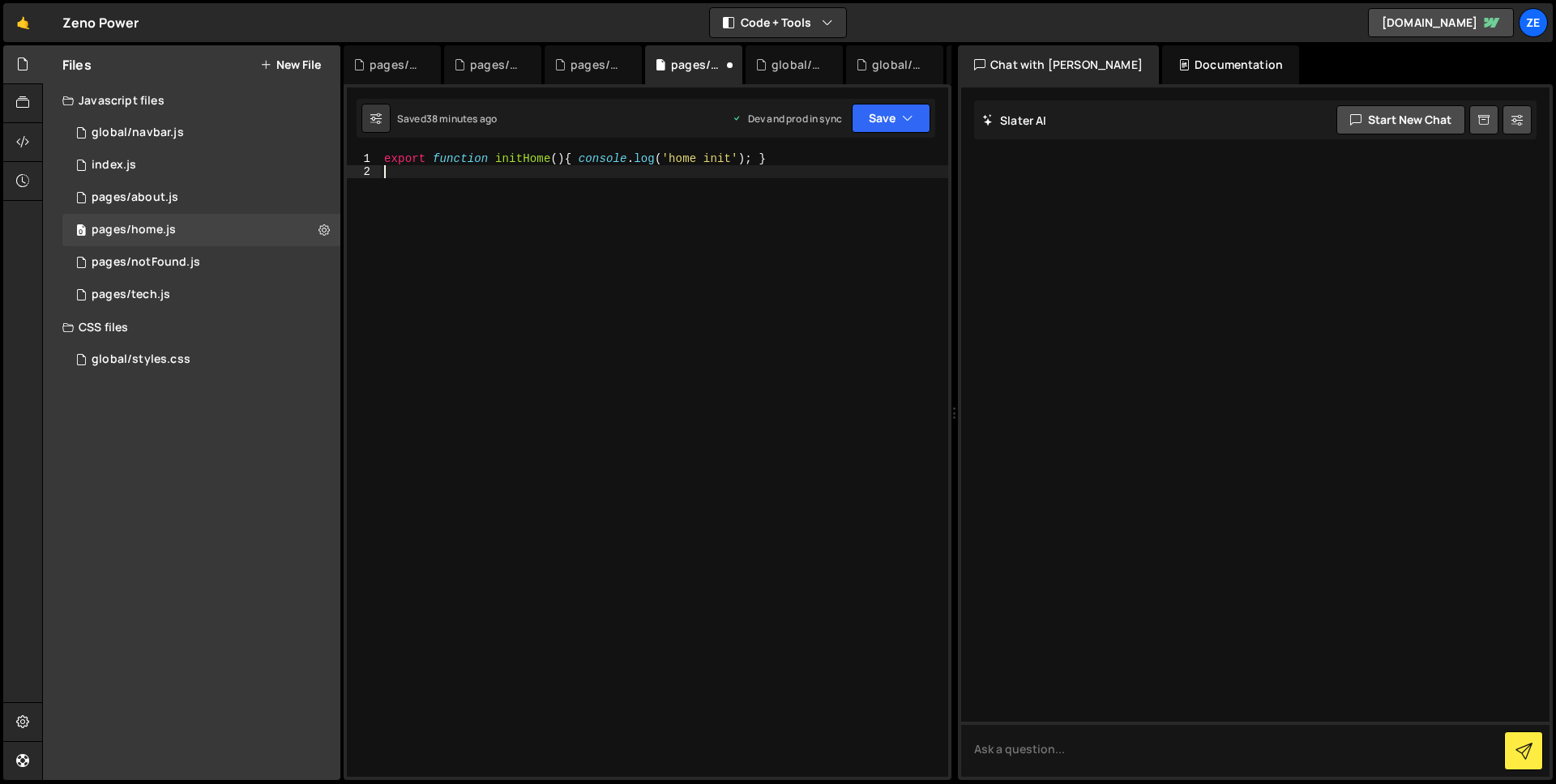
type textarea "export function initHome() { console.log('home init'); }"
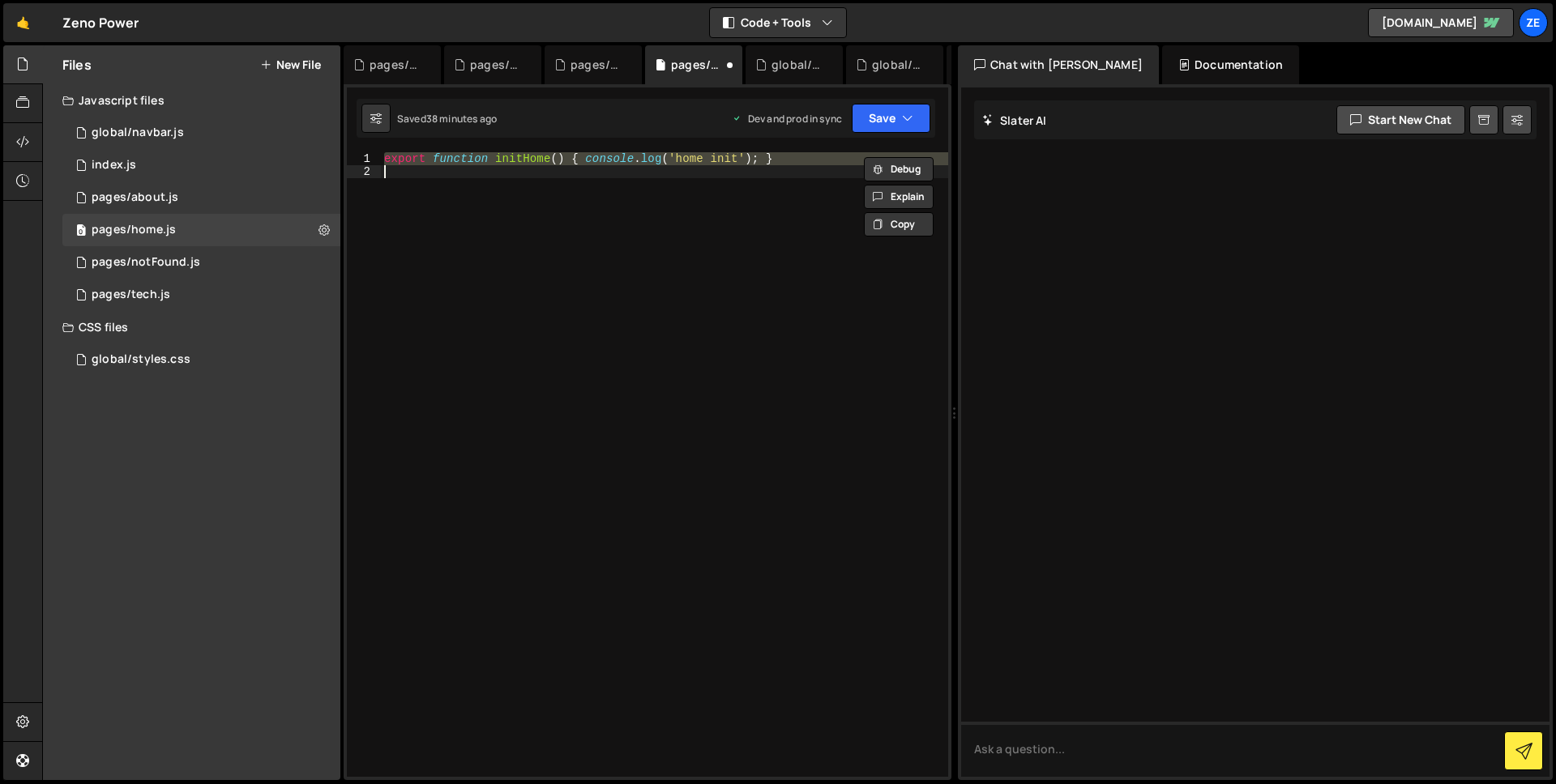
paste textarea
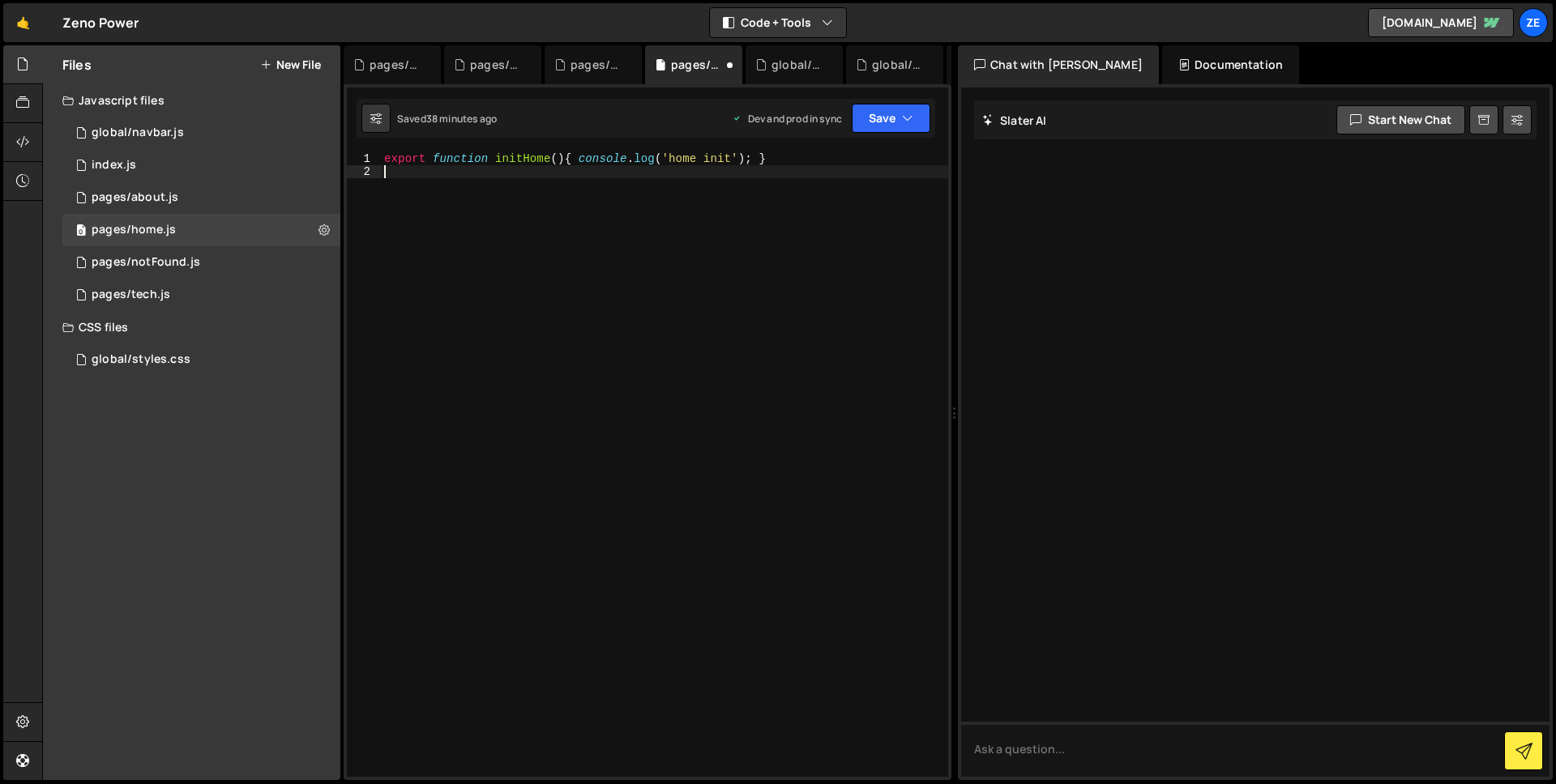
type textarea "export function initHome() { console.log('home init'); }"
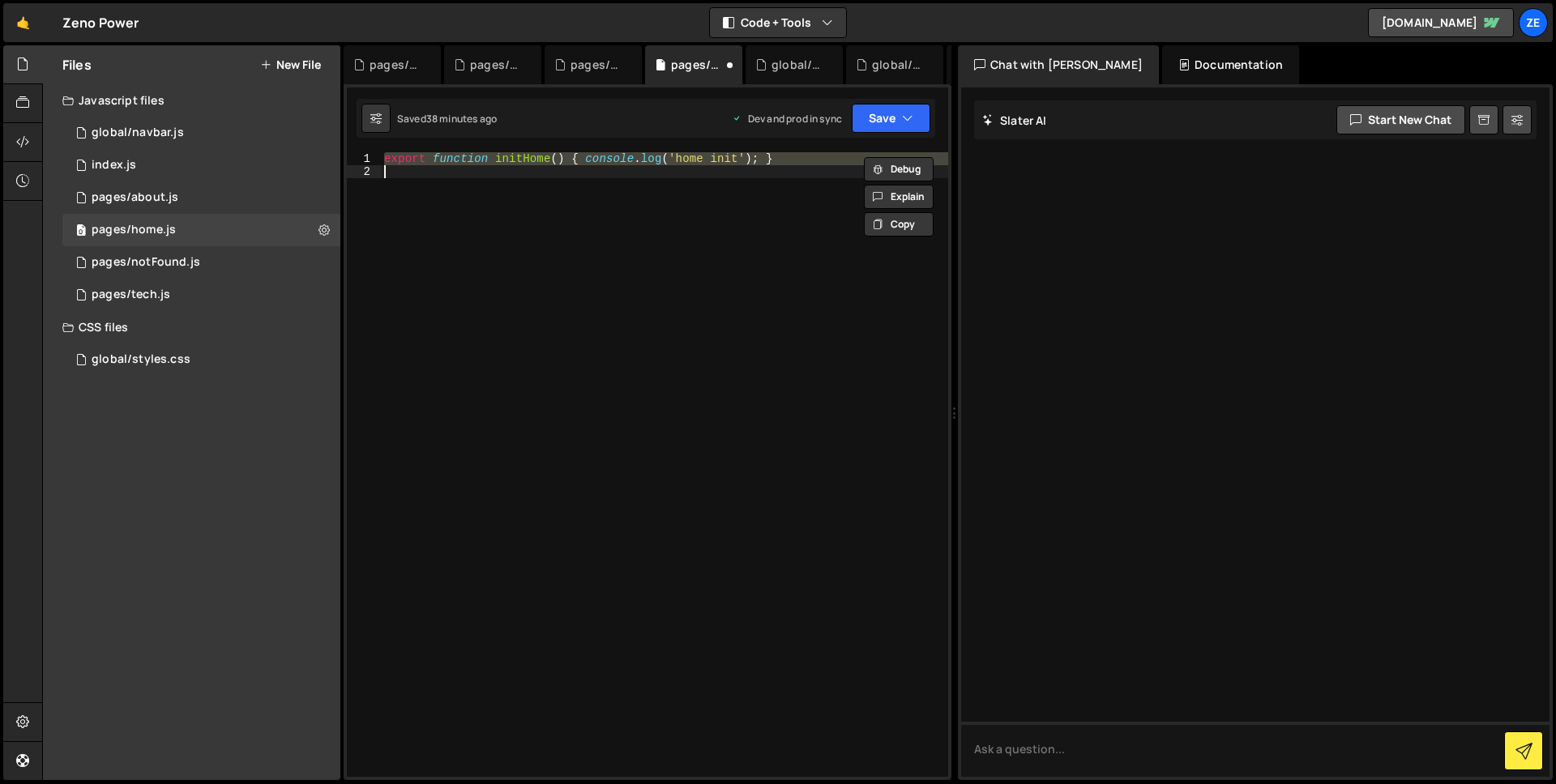
paste textarea
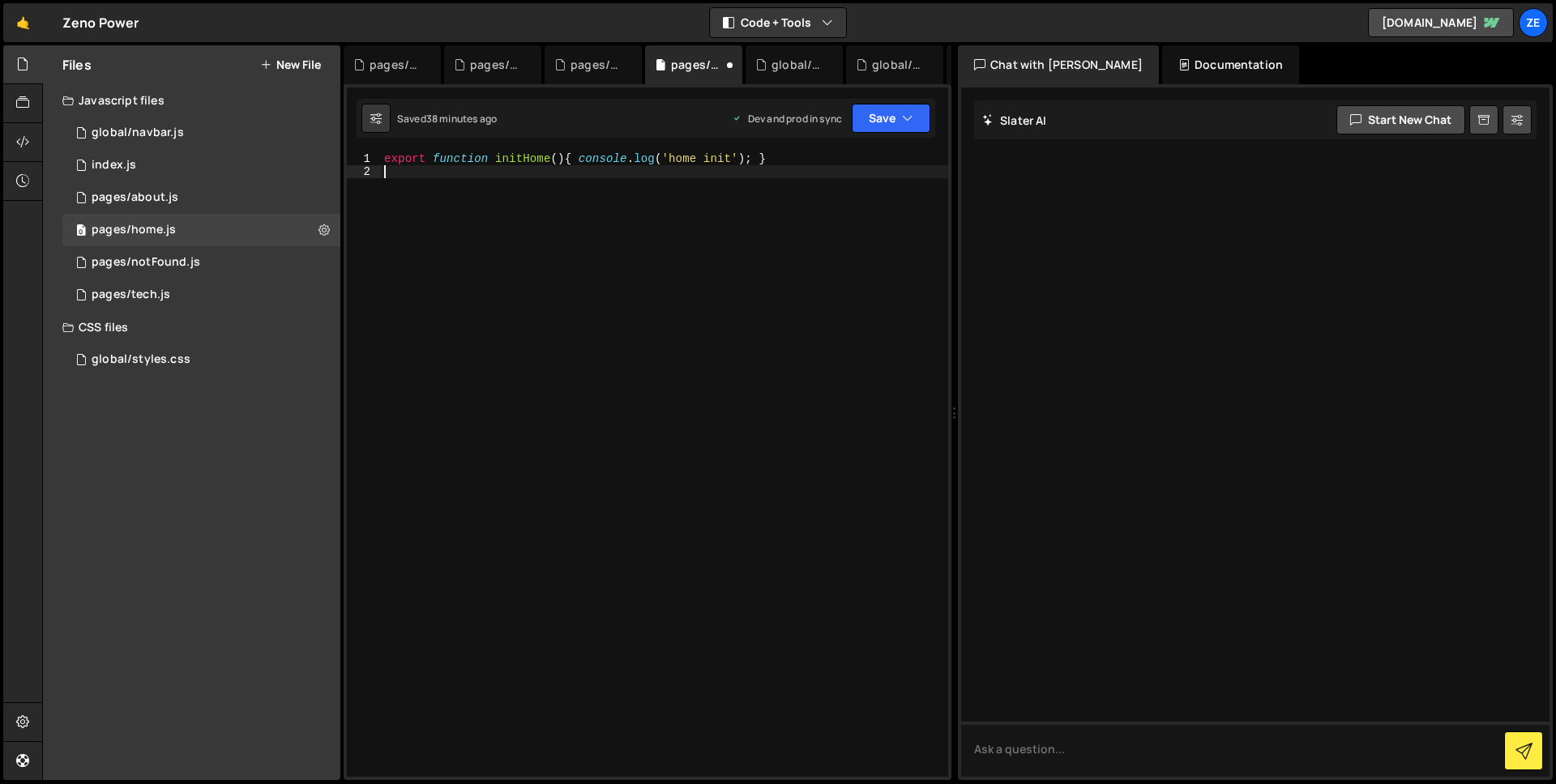
type textarea "export function initHome() { console.log('home init'); }"
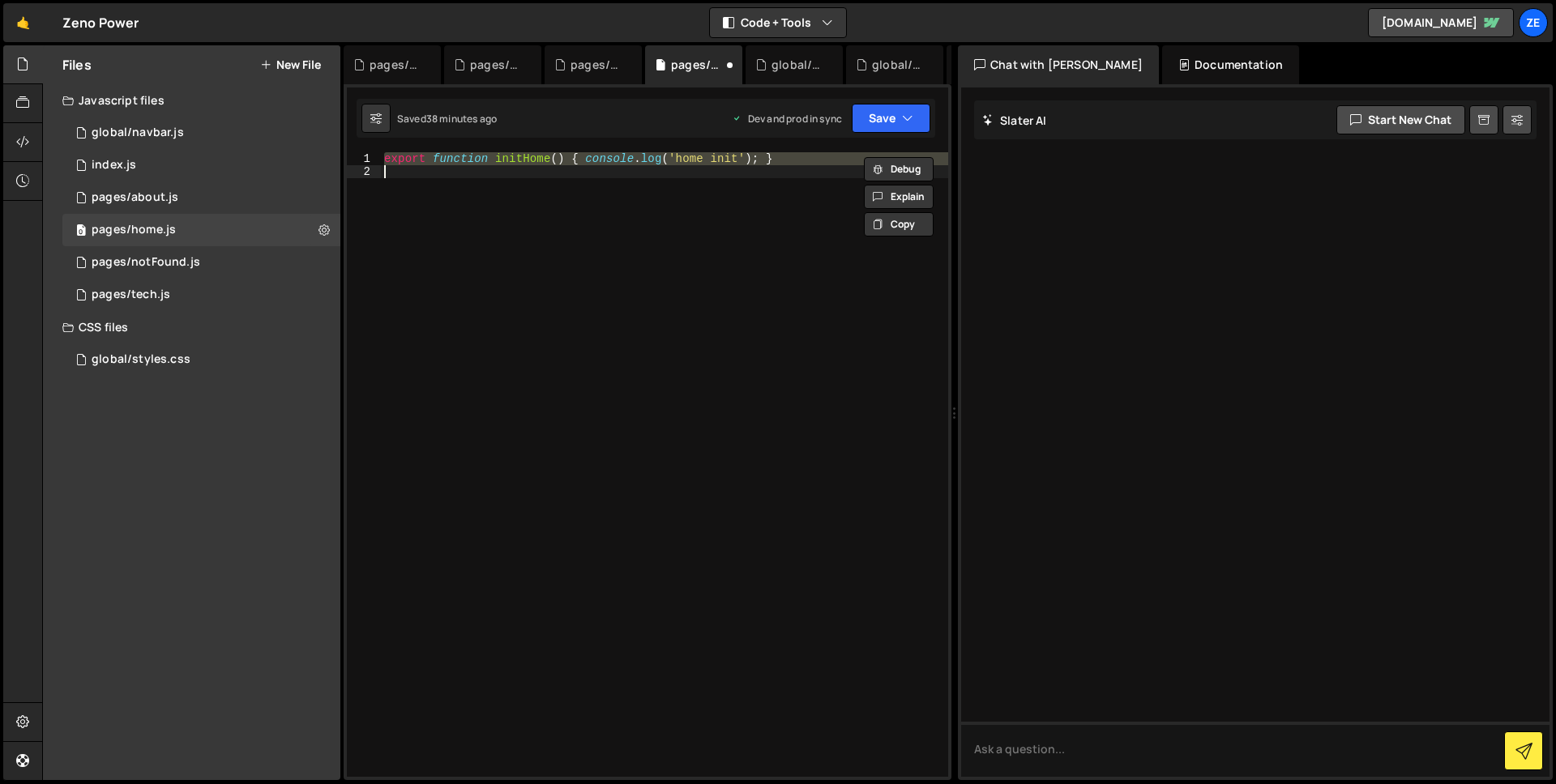
paste textarea
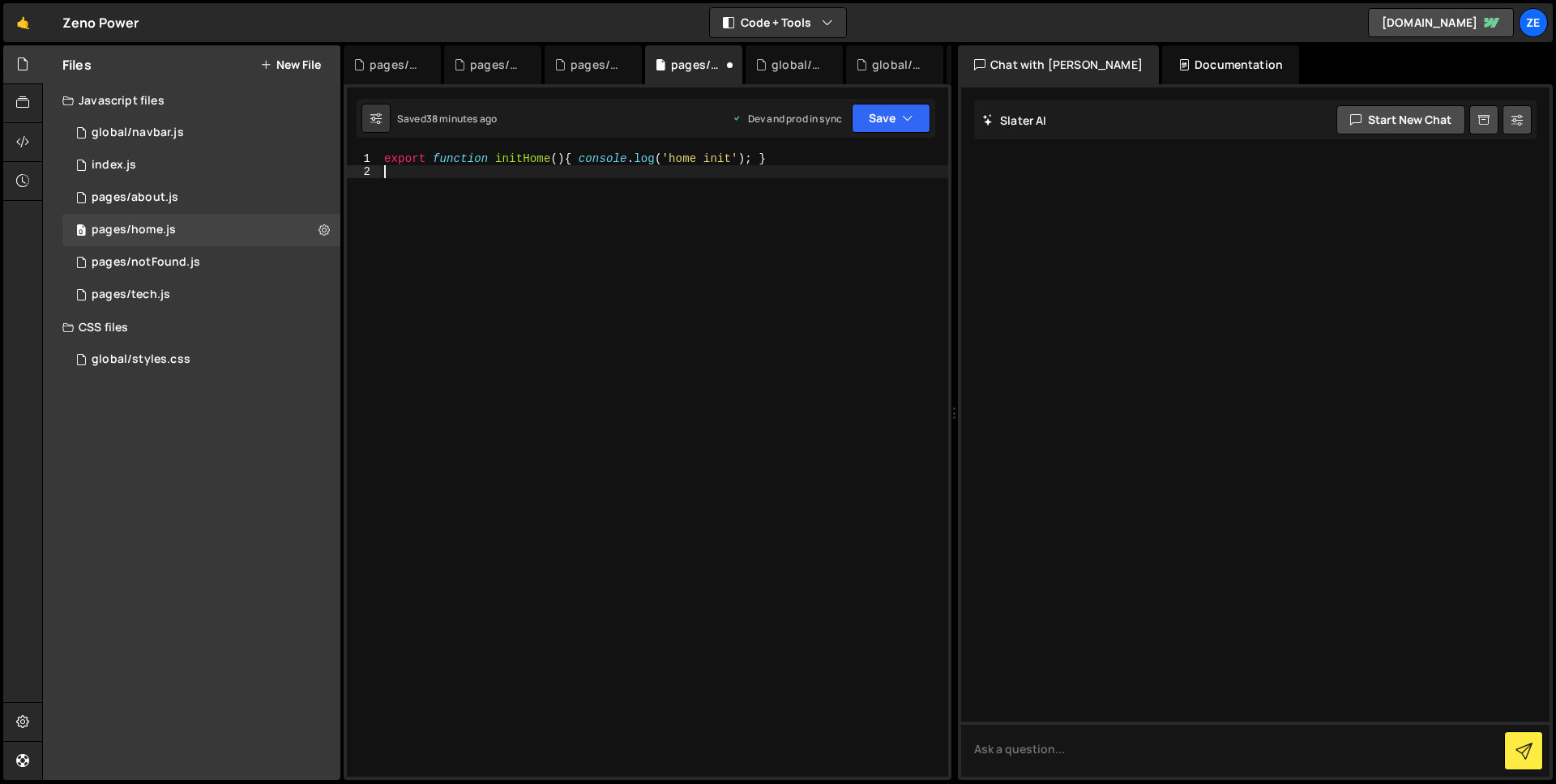
type textarea "export function initHome() { console.log('home init'); }"
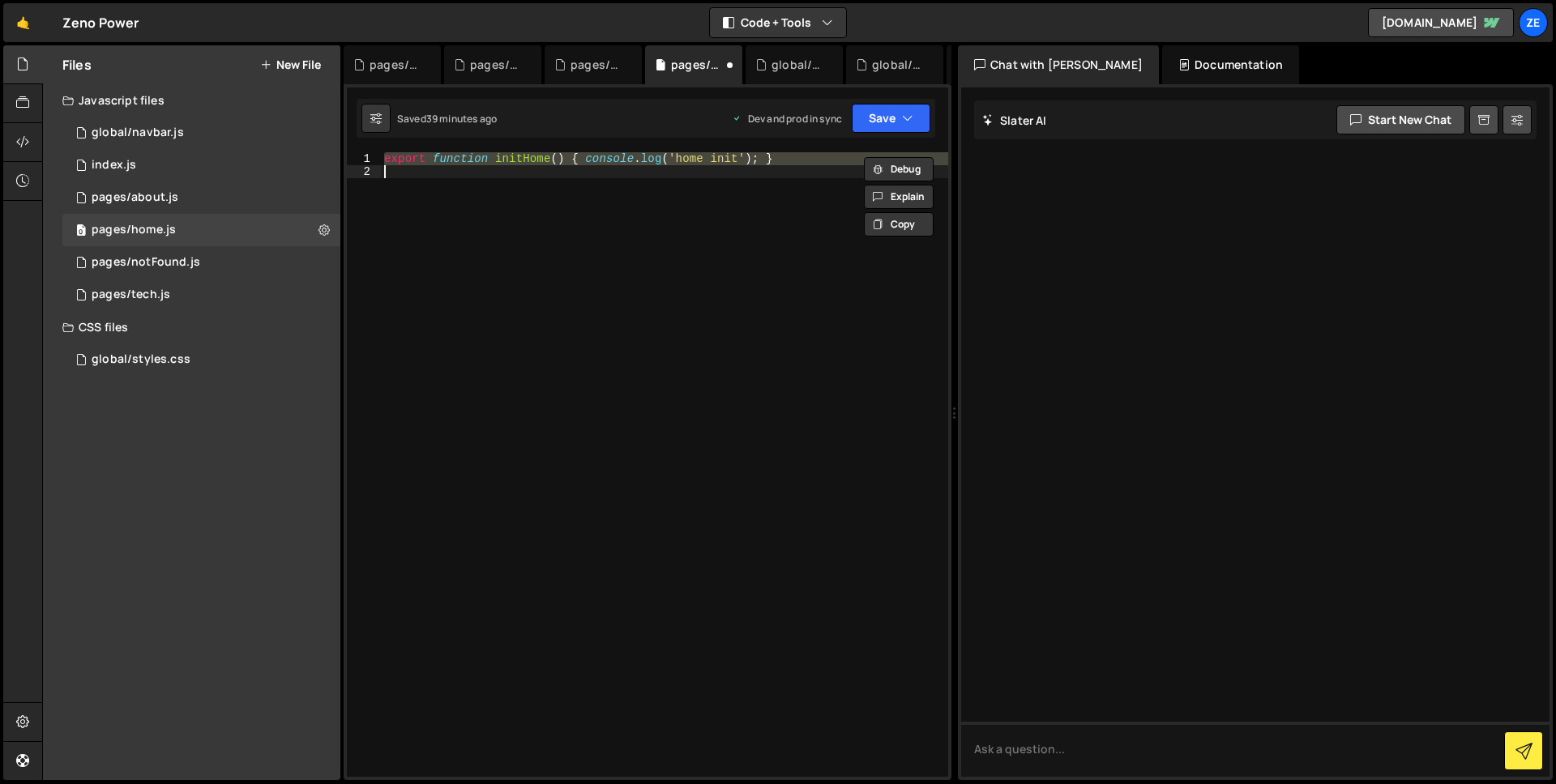
paste textarea
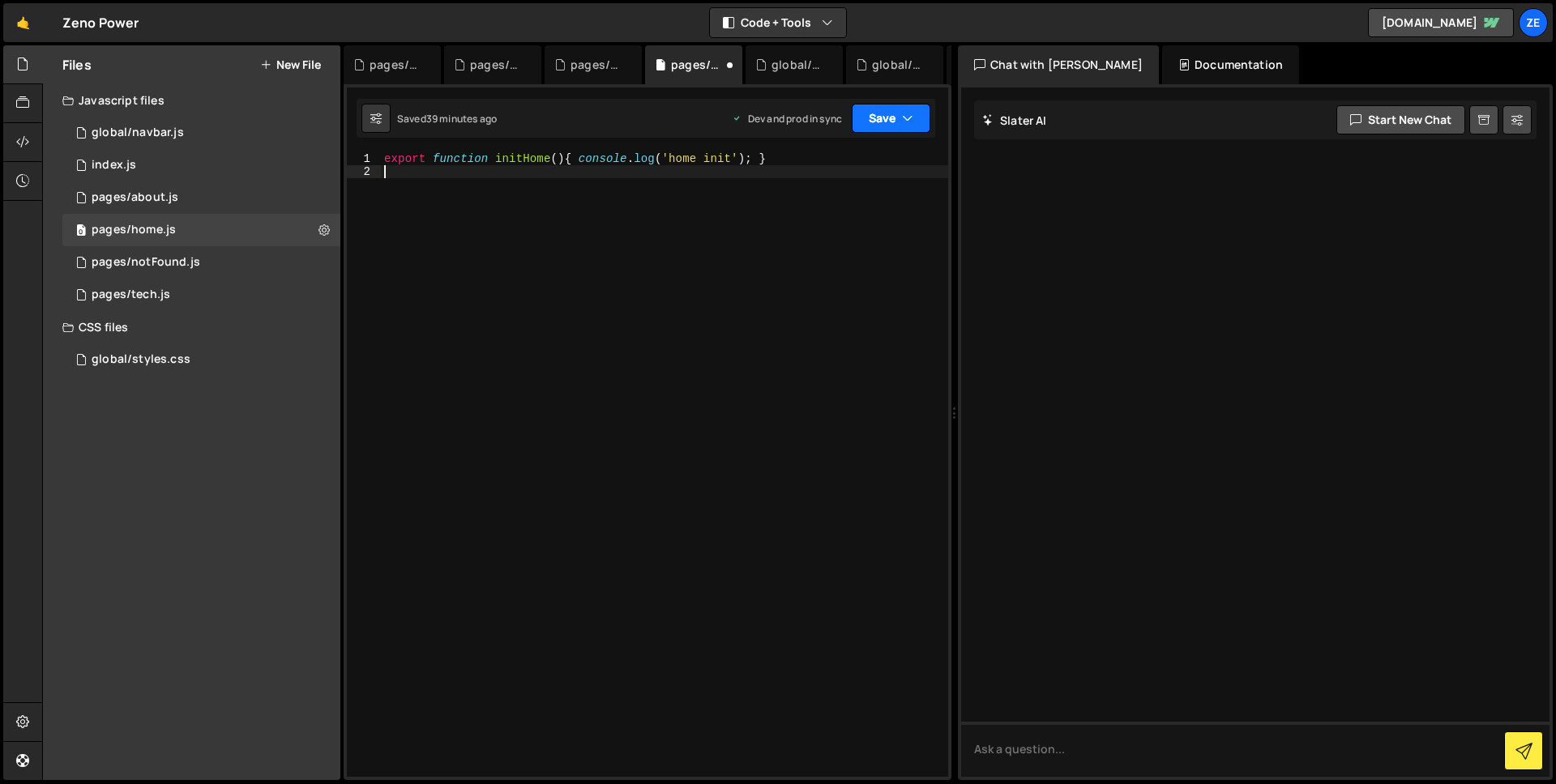
drag, startPoint x: 878, startPoint y: 125, endPoint x: 874, endPoint y: 137, distance: 12.6
click at [878, 124] on button "Save" at bounding box center [890, 119] width 78 height 29
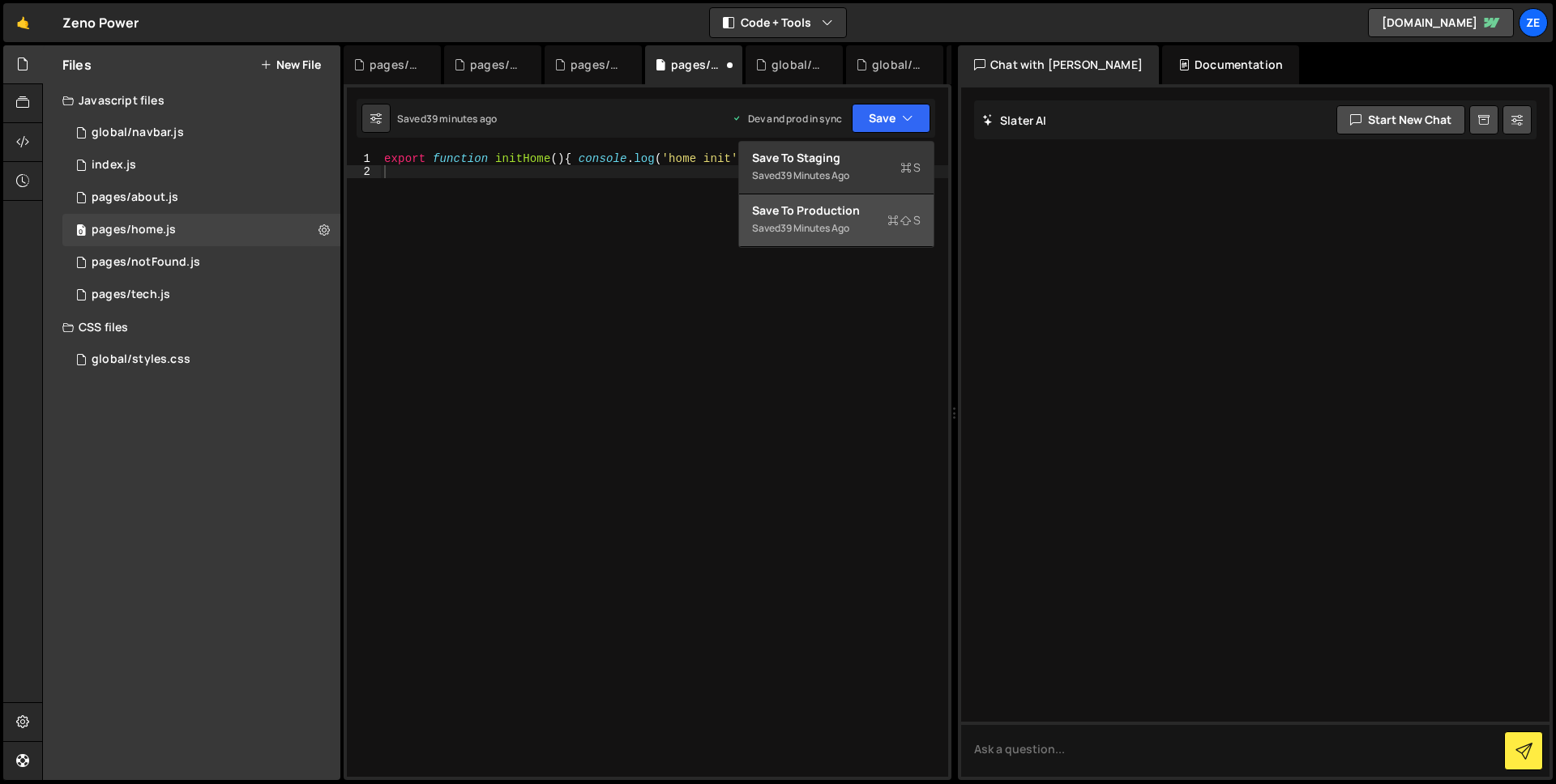
click at [806, 228] on div "39 minutes ago" at bounding box center [815, 228] width 69 height 14
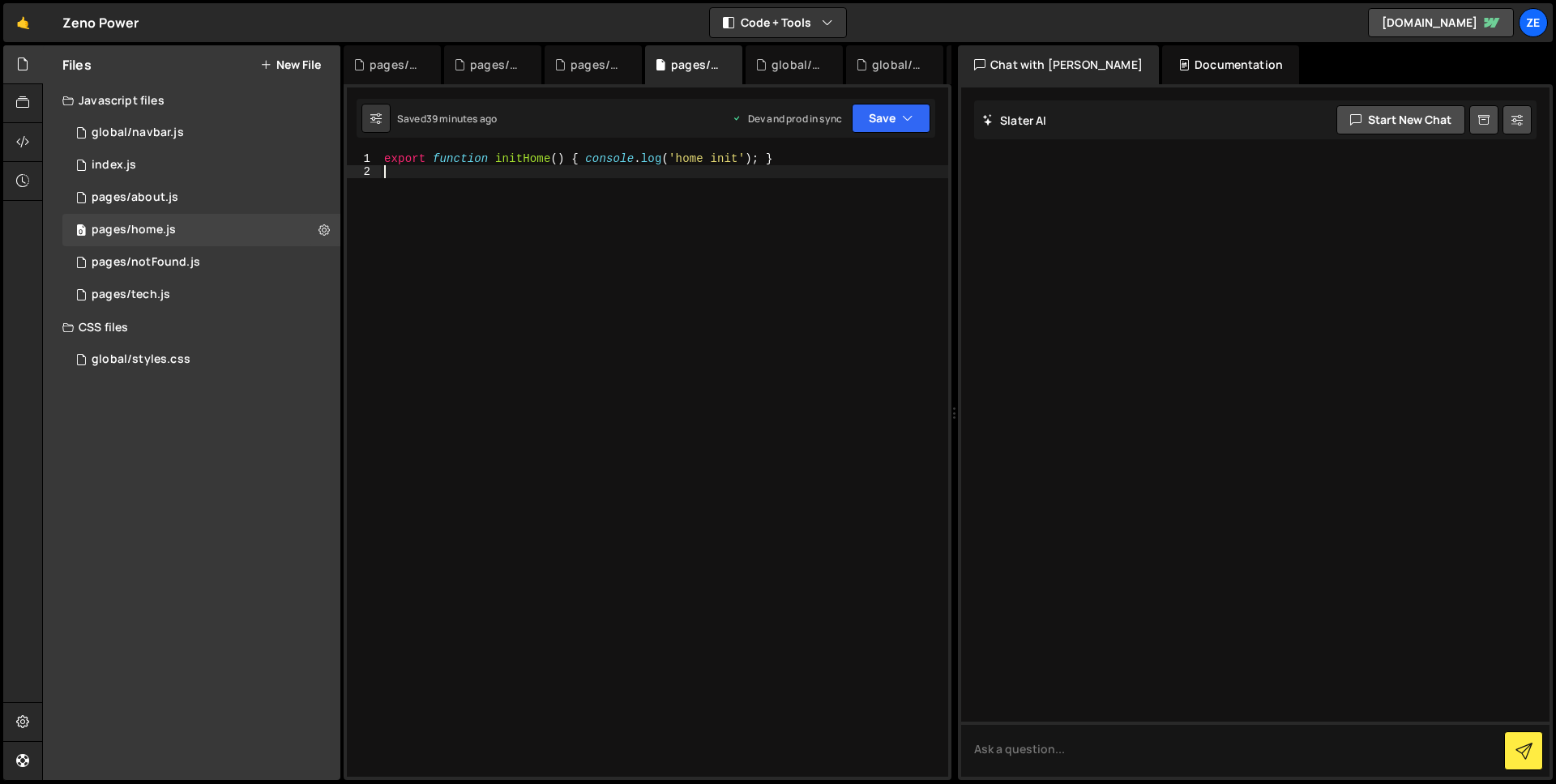
click at [548, 199] on div "export function initHome ( ) { console . log ( 'home init' ) ; }" at bounding box center [664, 477] width 567 height 650
type textarea "export function initHome() { console.log('home init'); }"
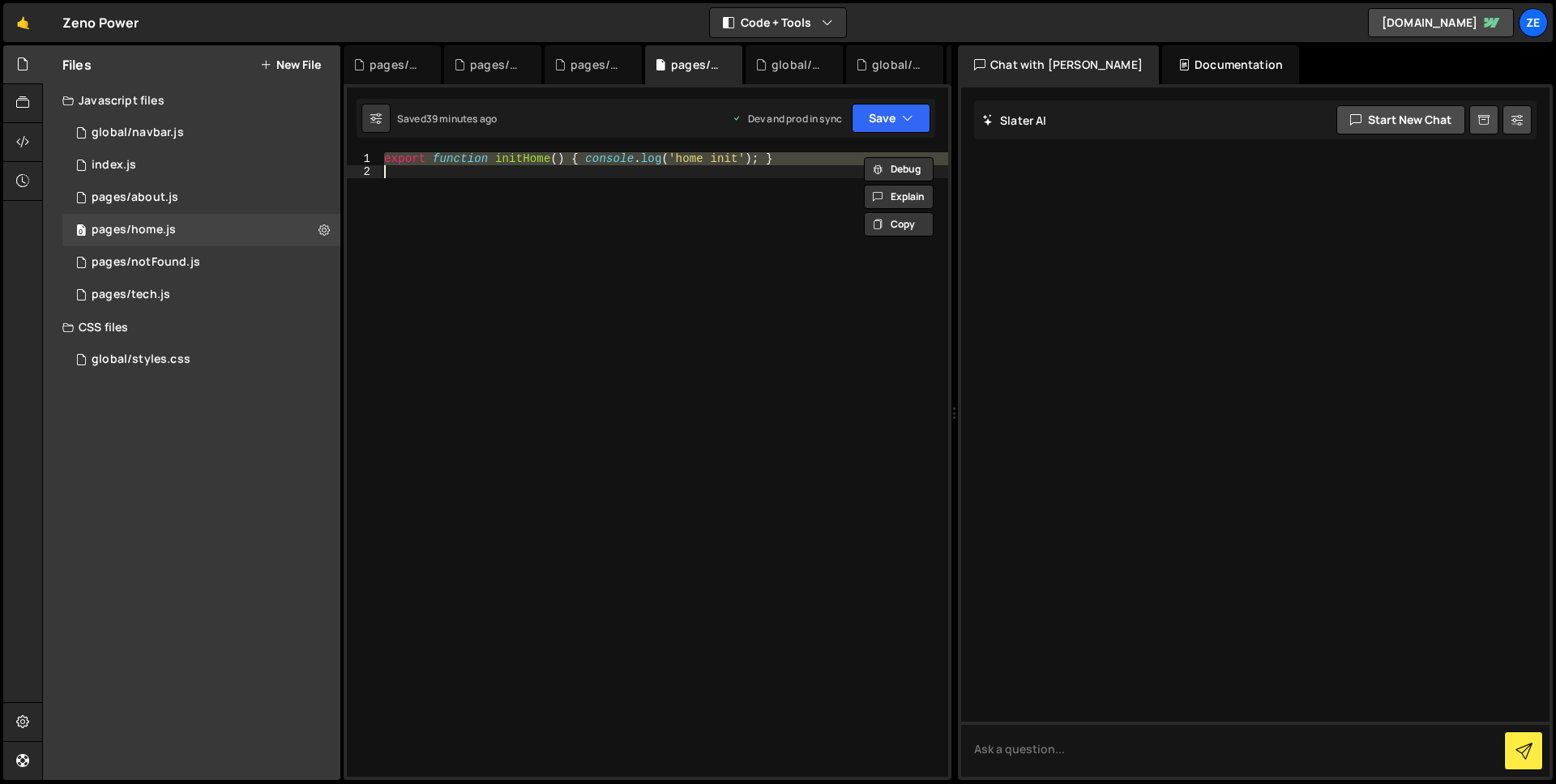
paste textarea
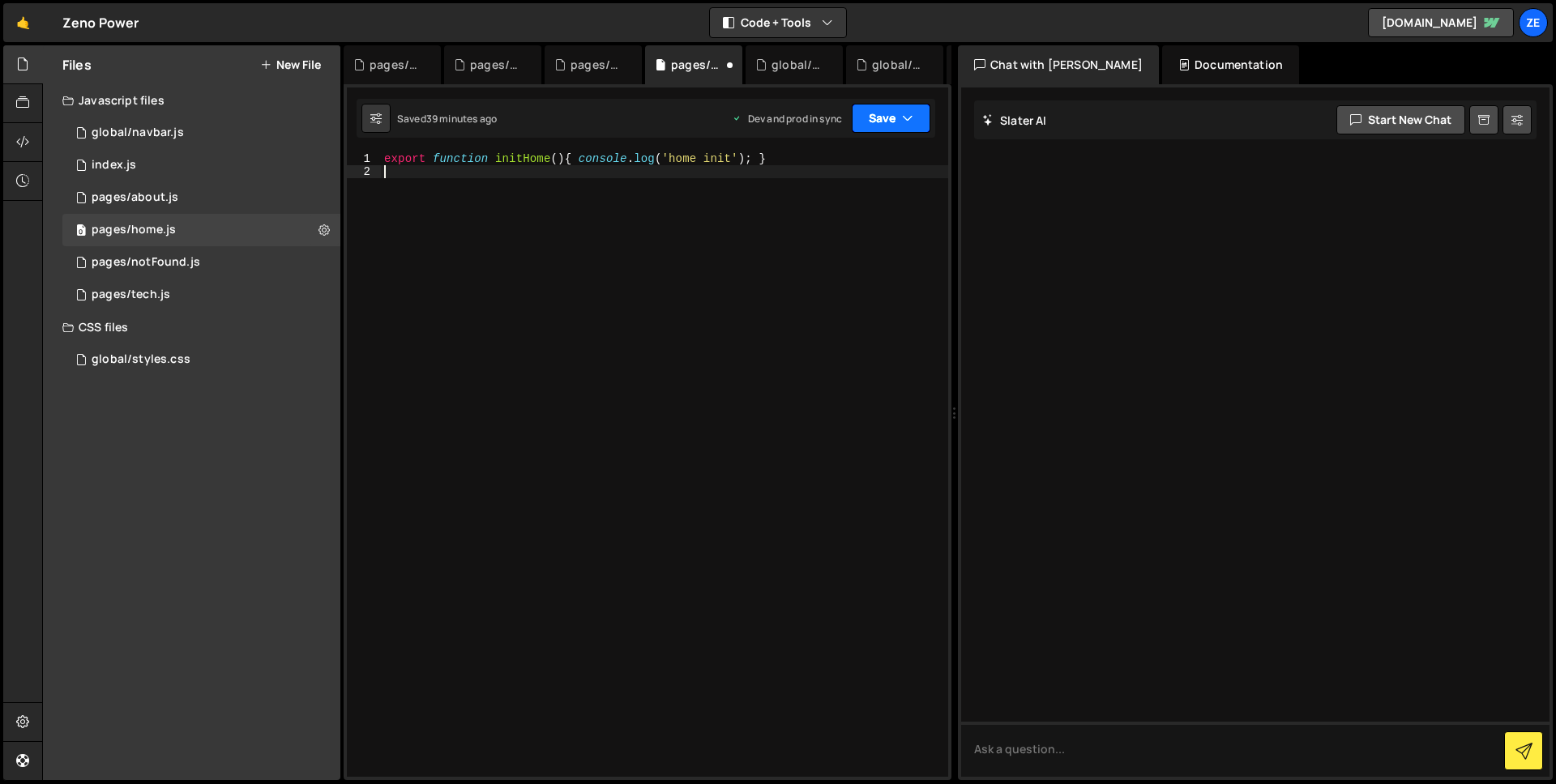
click at [870, 113] on button "Save" at bounding box center [890, 119] width 78 height 29
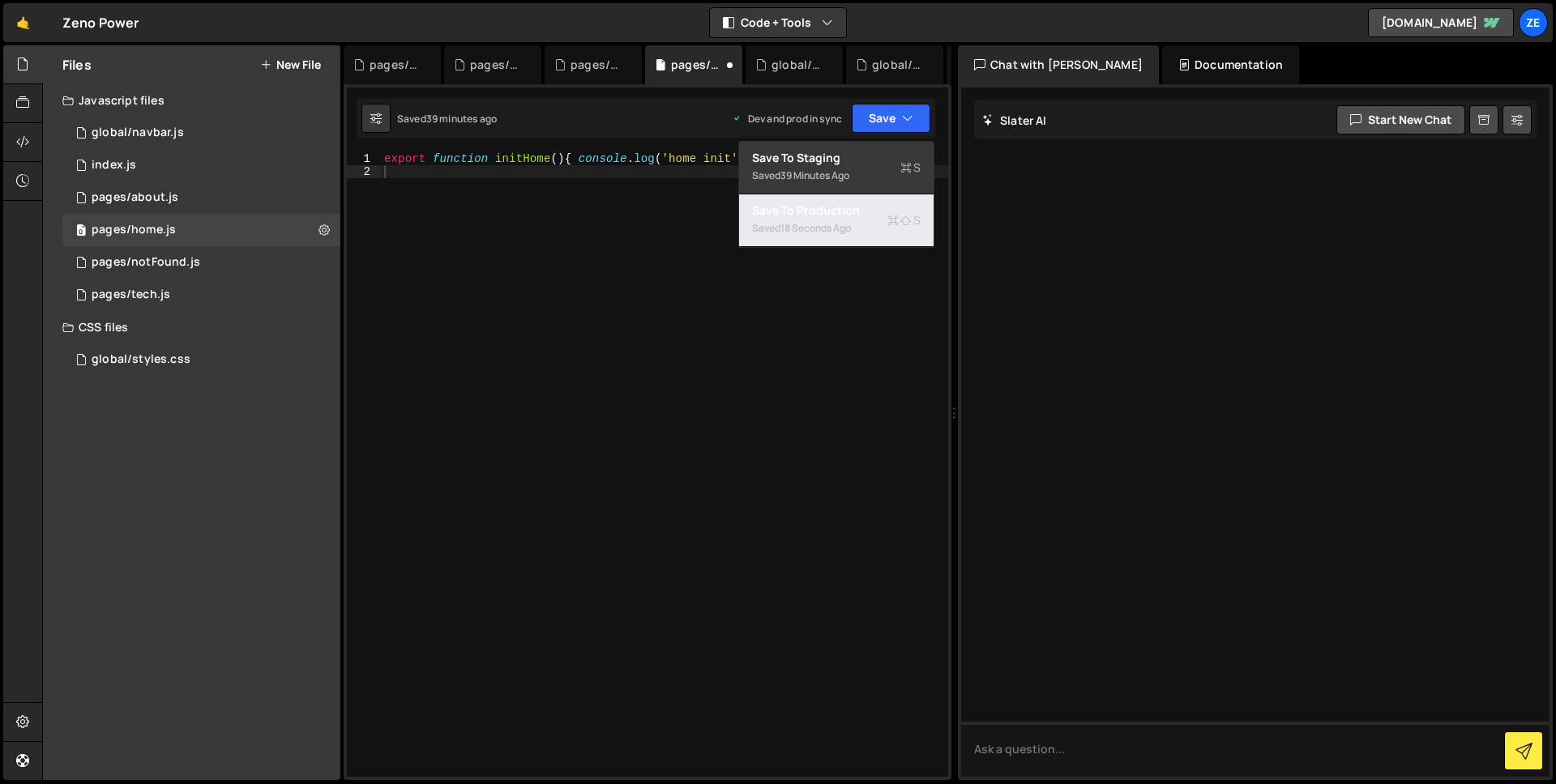
drag, startPoint x: 813, startPoint y: 216, endPoint x: 760, endPoint y: 231, distance: 55.1
click at [813, 216] on div "Save to Production S" at bounding box center [836, 211] width 169 height 17
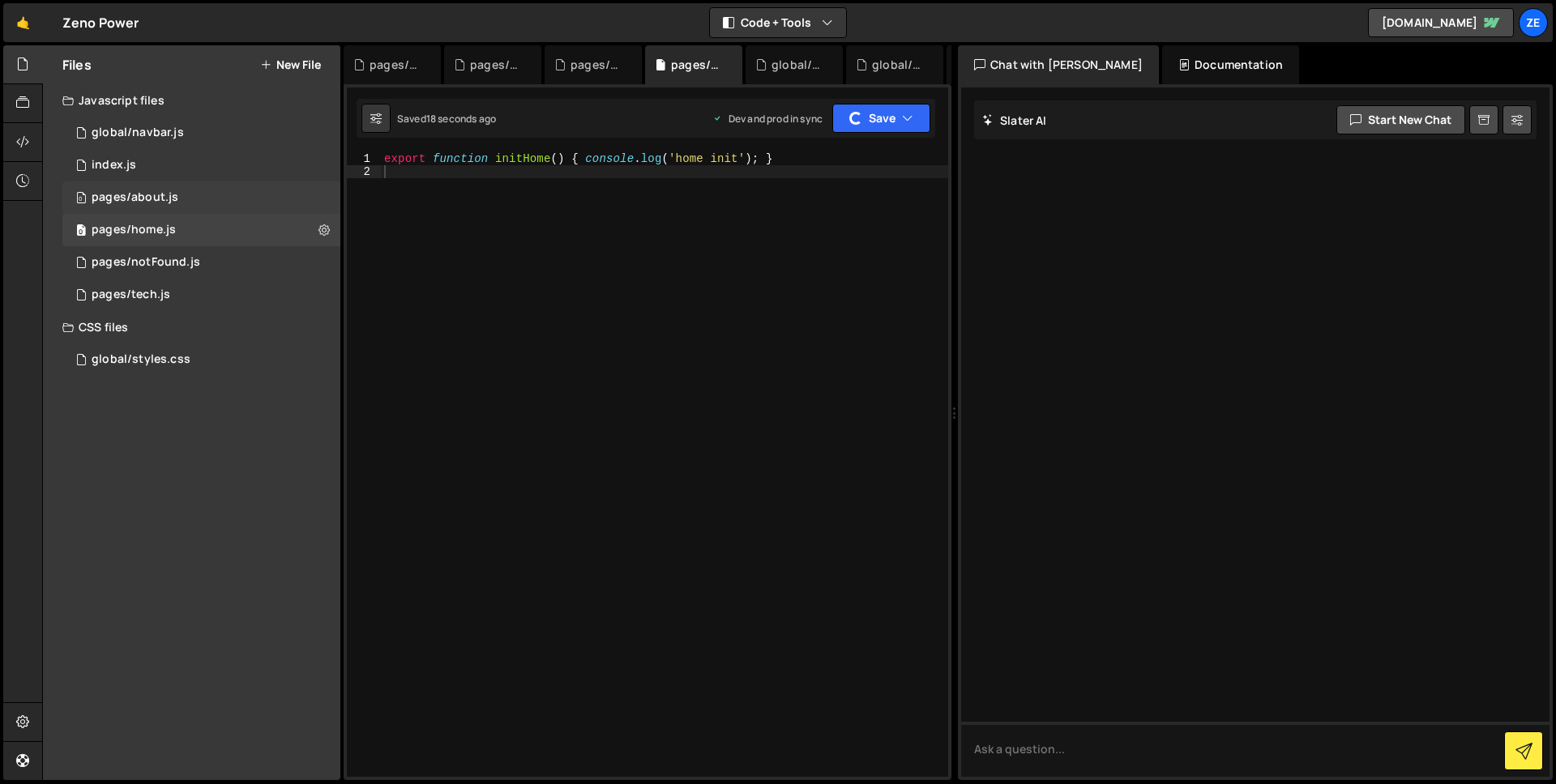
click at [153, 192] on div "pages/about.js" at bounding box center [135, 198] width 87 height 15
click at [695, 182] on div "export function initAbout ( ) { console . log ( 'about init' ) ; }" at bounding box center [664, 477] width 567 height 650
type textarea "export function initAbout() { console.log('about init'); }"
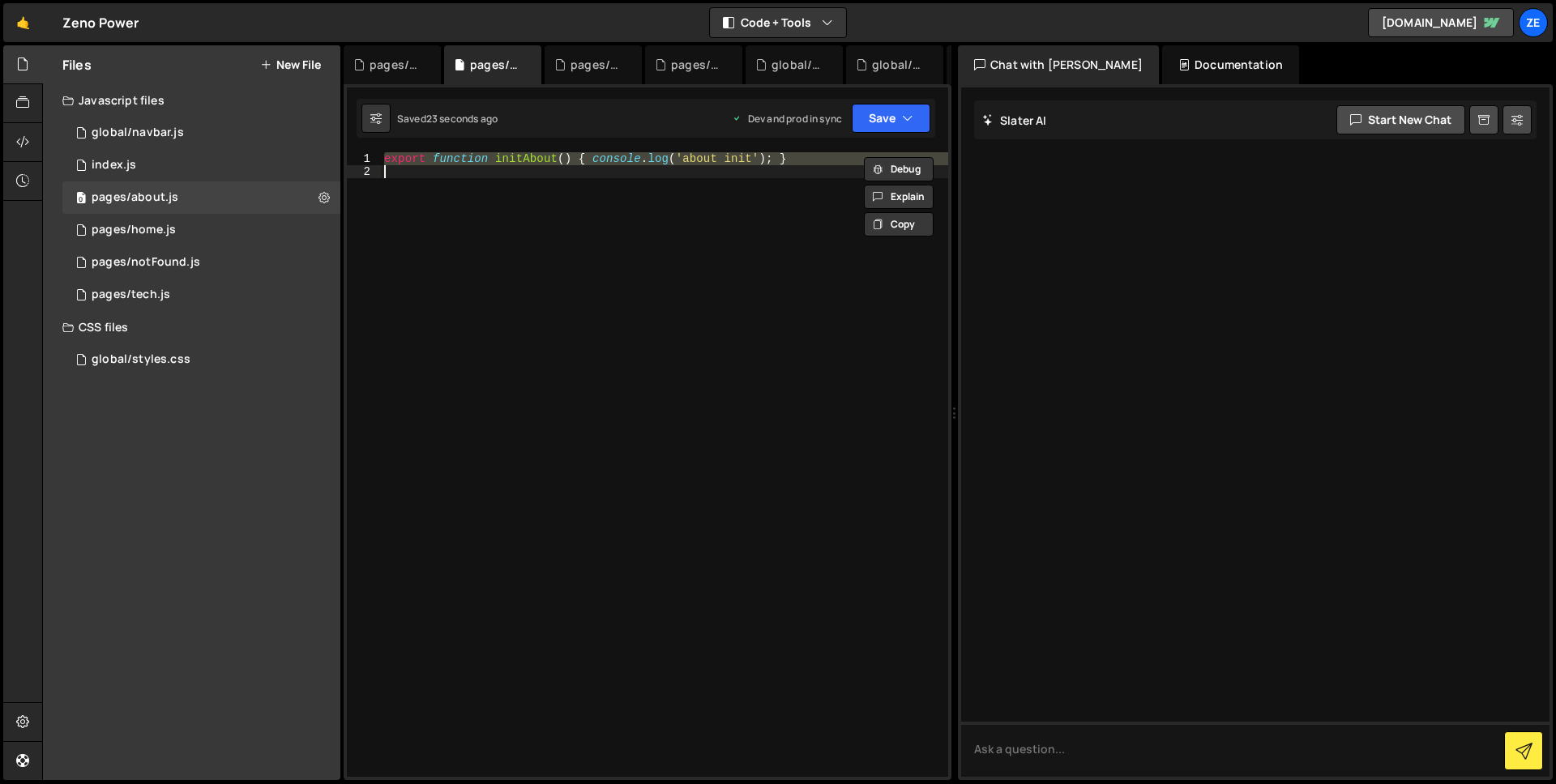
paste textarea
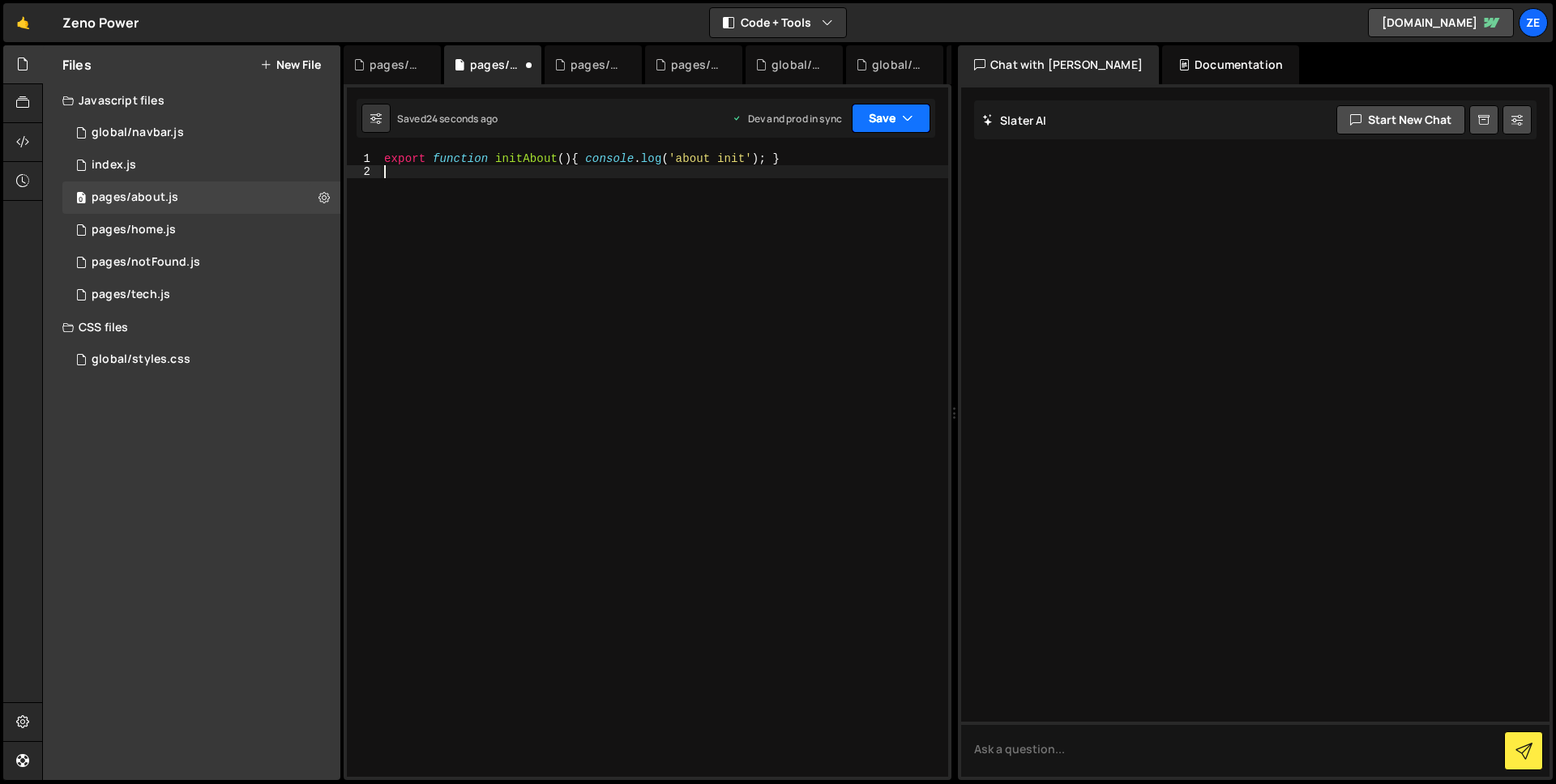
click at [862, 118] on button "Save" at bounding box center [890, 119] width 78 height 29
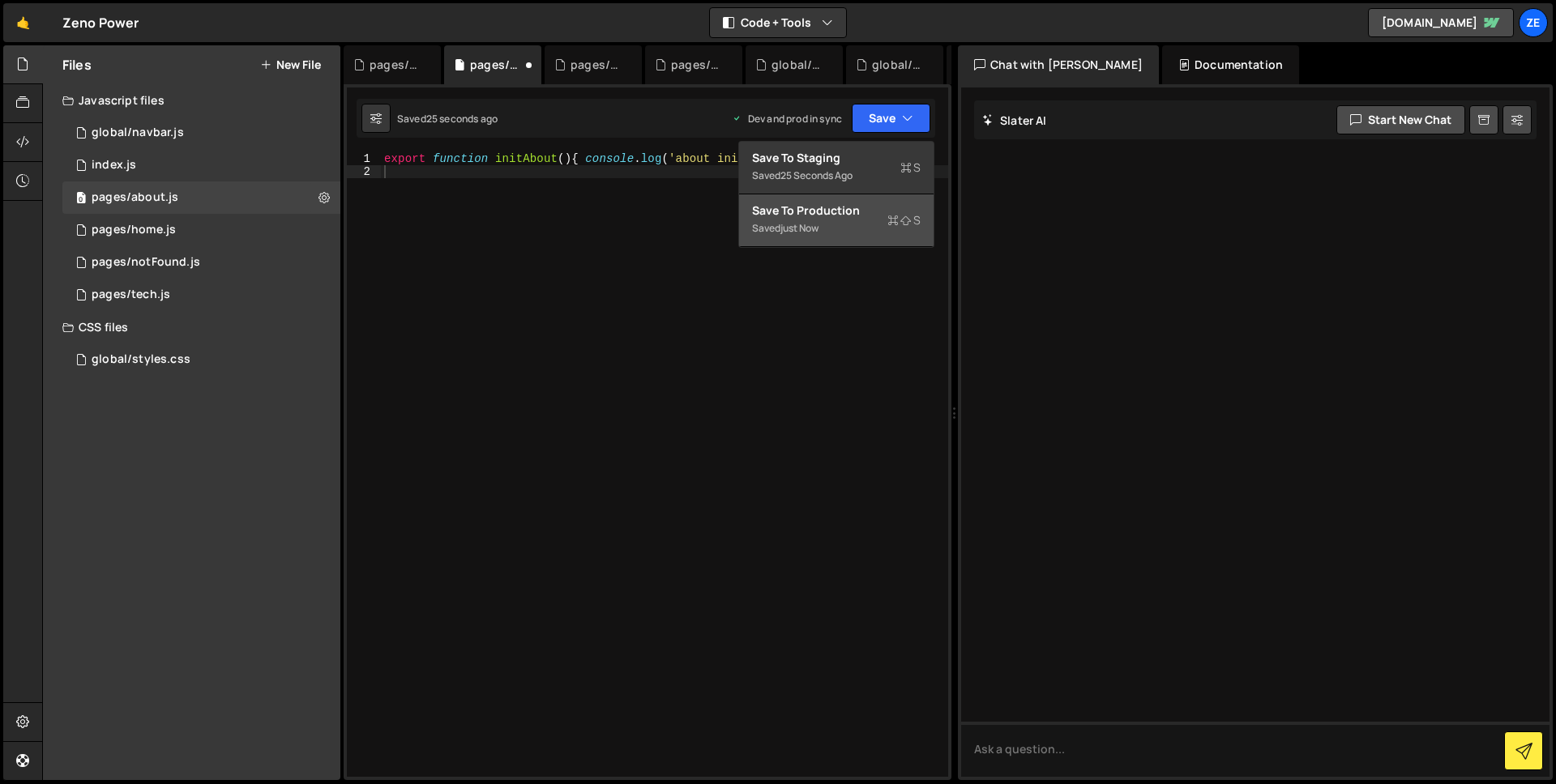
click at [806, 212] on div "Save to Production S" at bounding box center [836, 211] width 169 height 17
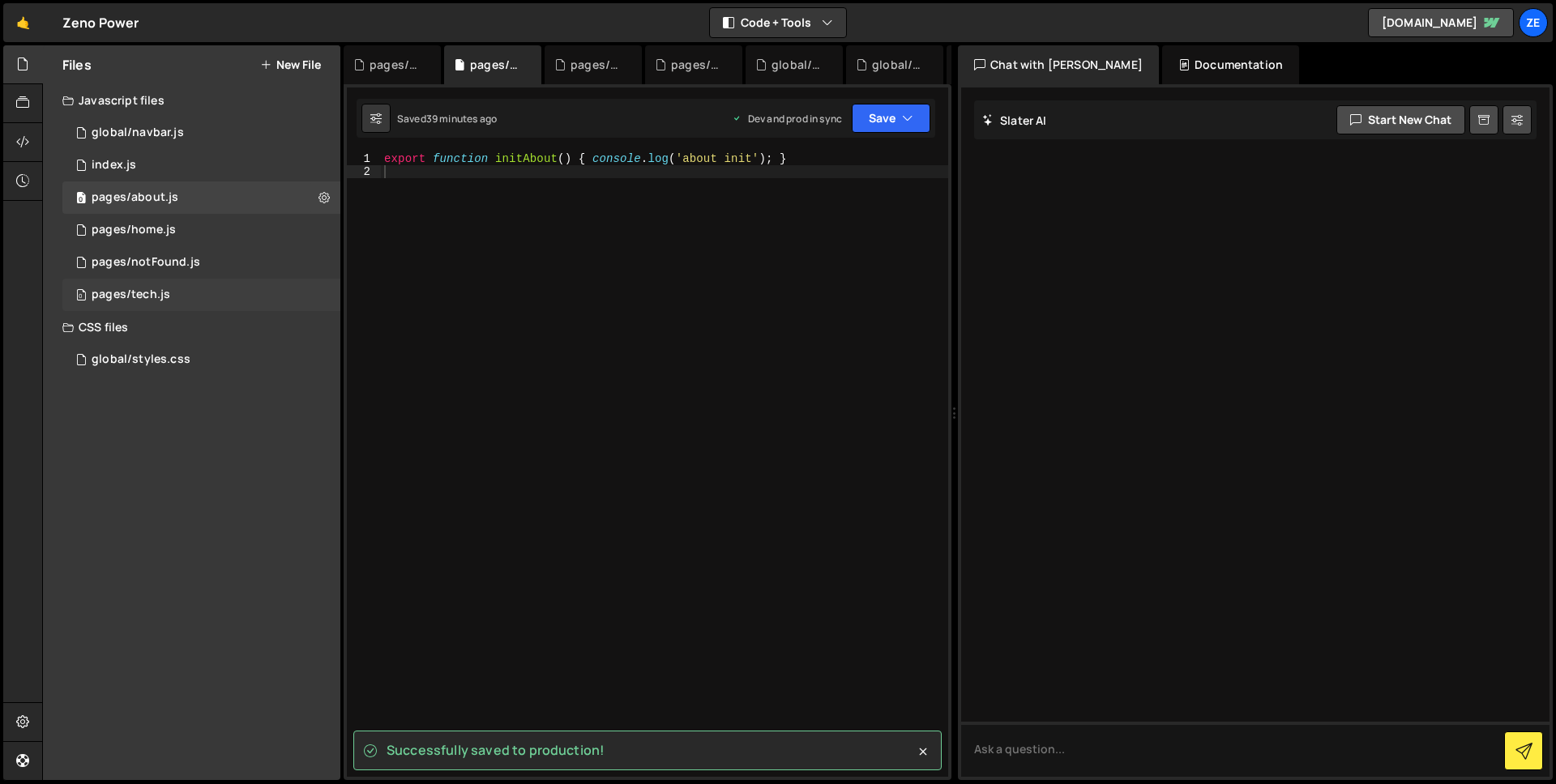
click at [183, 285] on div "0 pages/tech.js 0" at bounding box center [202, 294] width 278 height 32
click at [0, 0] on div at bounding box center [0, 0] width 0 height 0
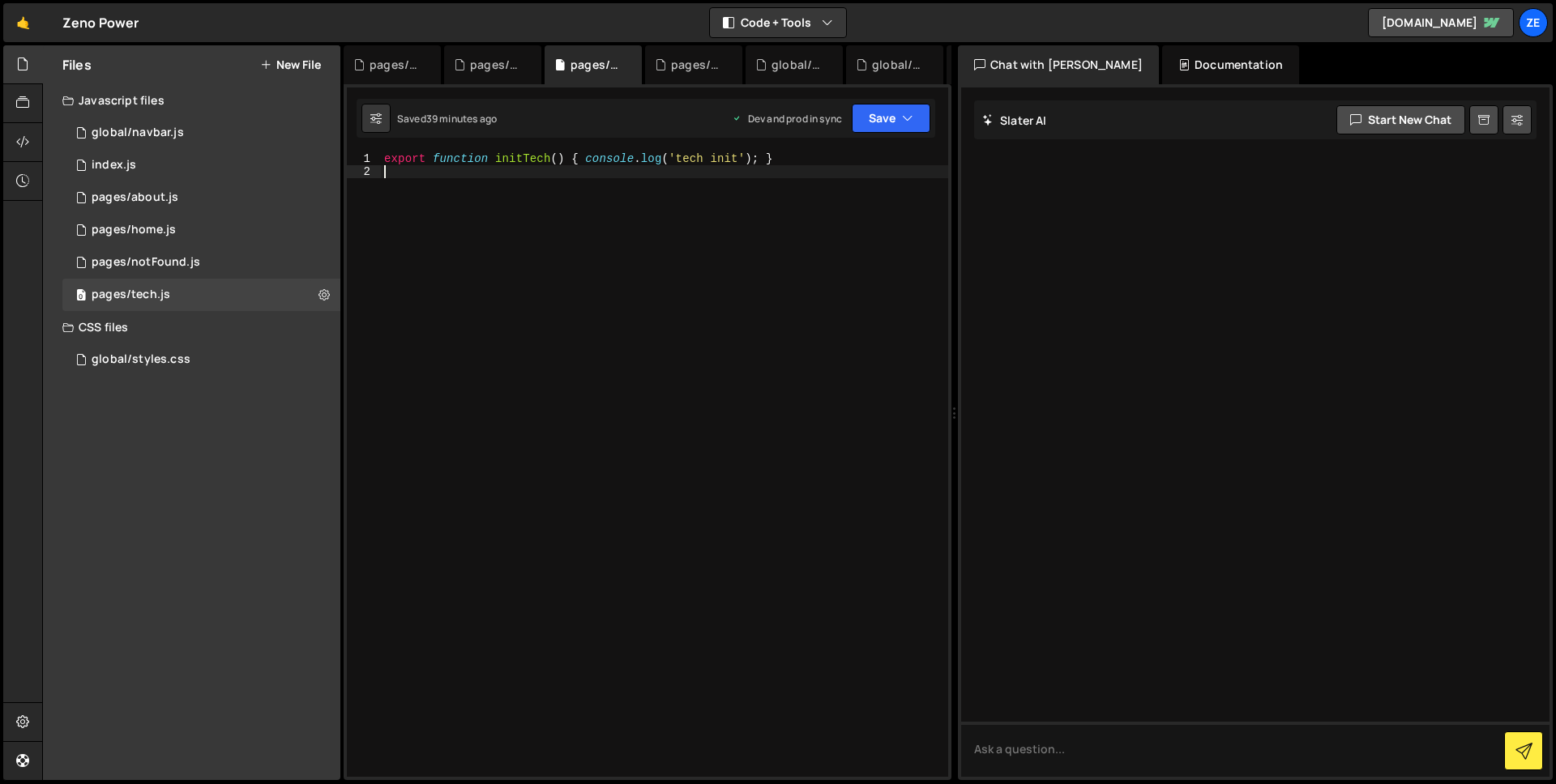
type textarea "export function initTech() { console.log('tech init'); }"
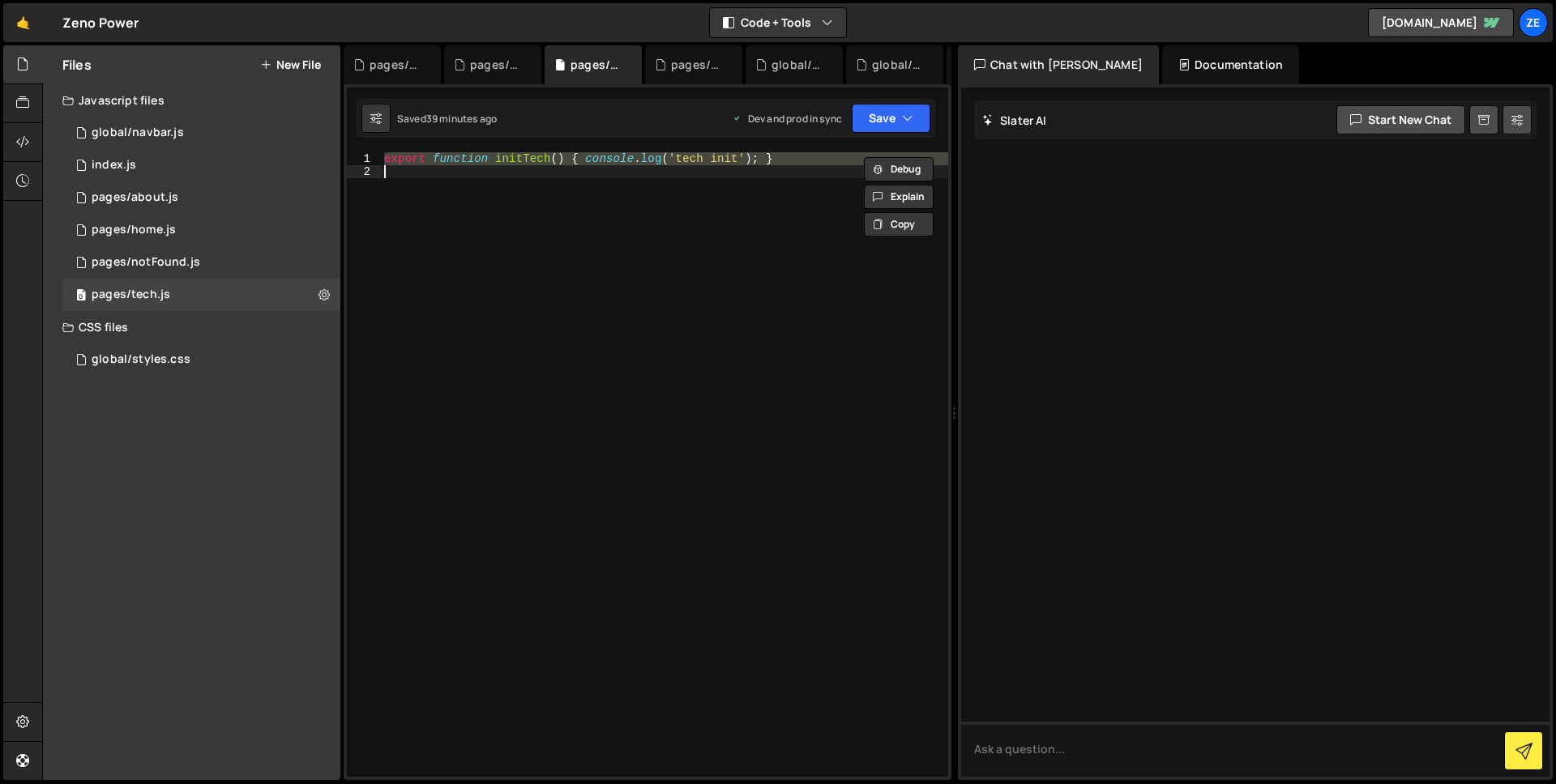
paste textarea
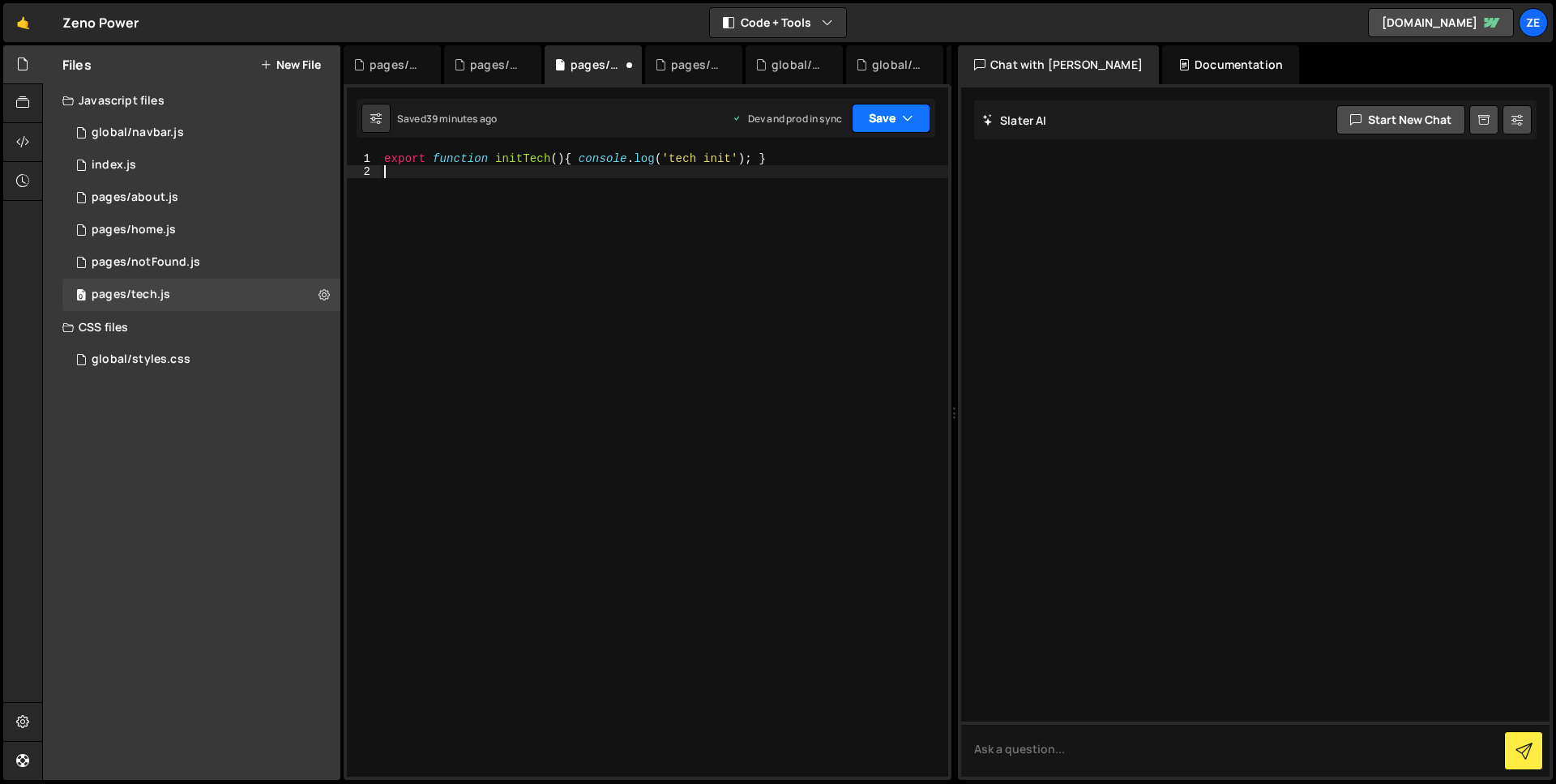
click at [872, 117] on button "Save" at bounding box center [890, 119] width 78 height 29
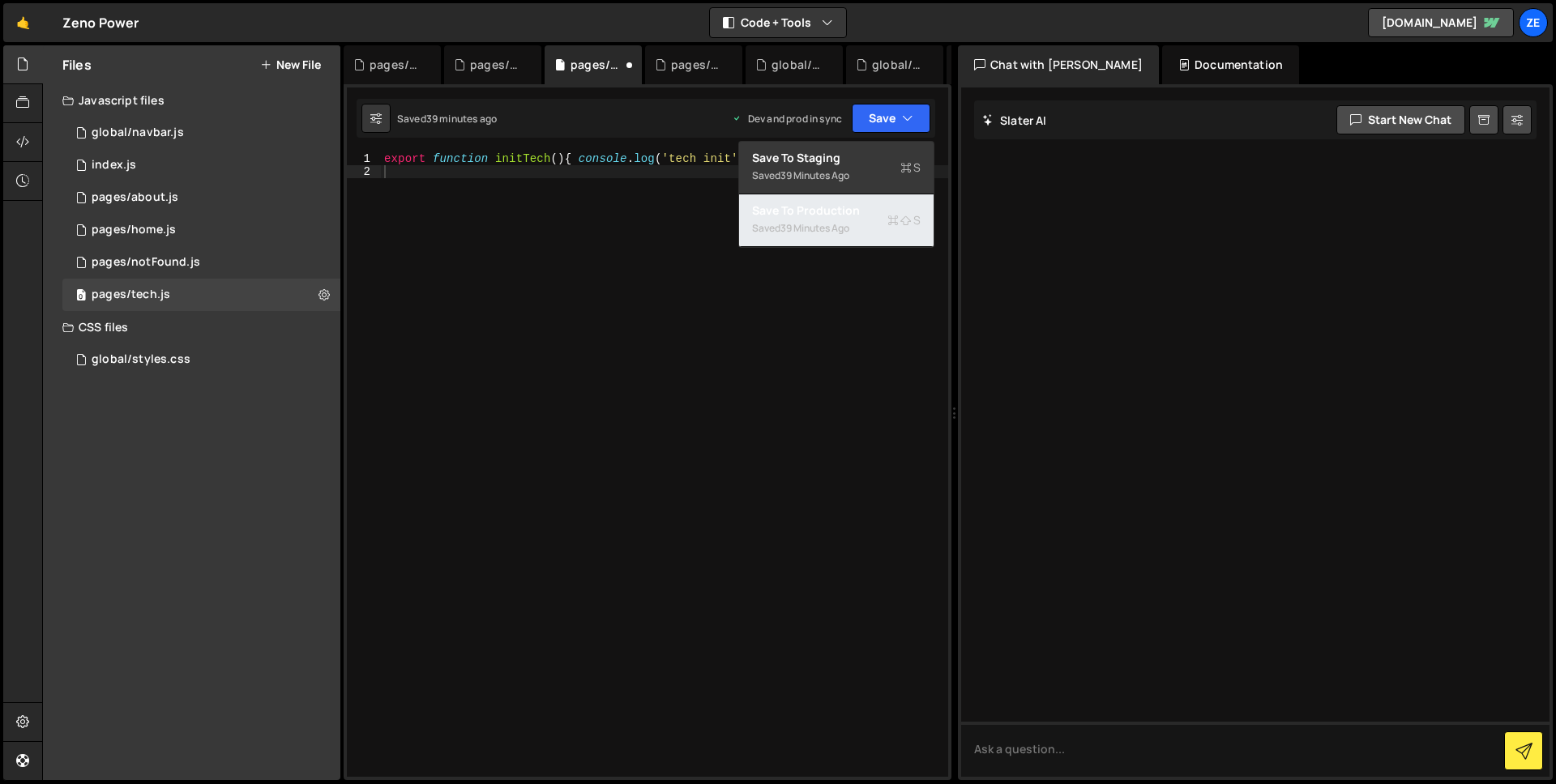
click at [823, 221] on div "39 minutes ago" at bounding box center [815, 228] width 69 height 14
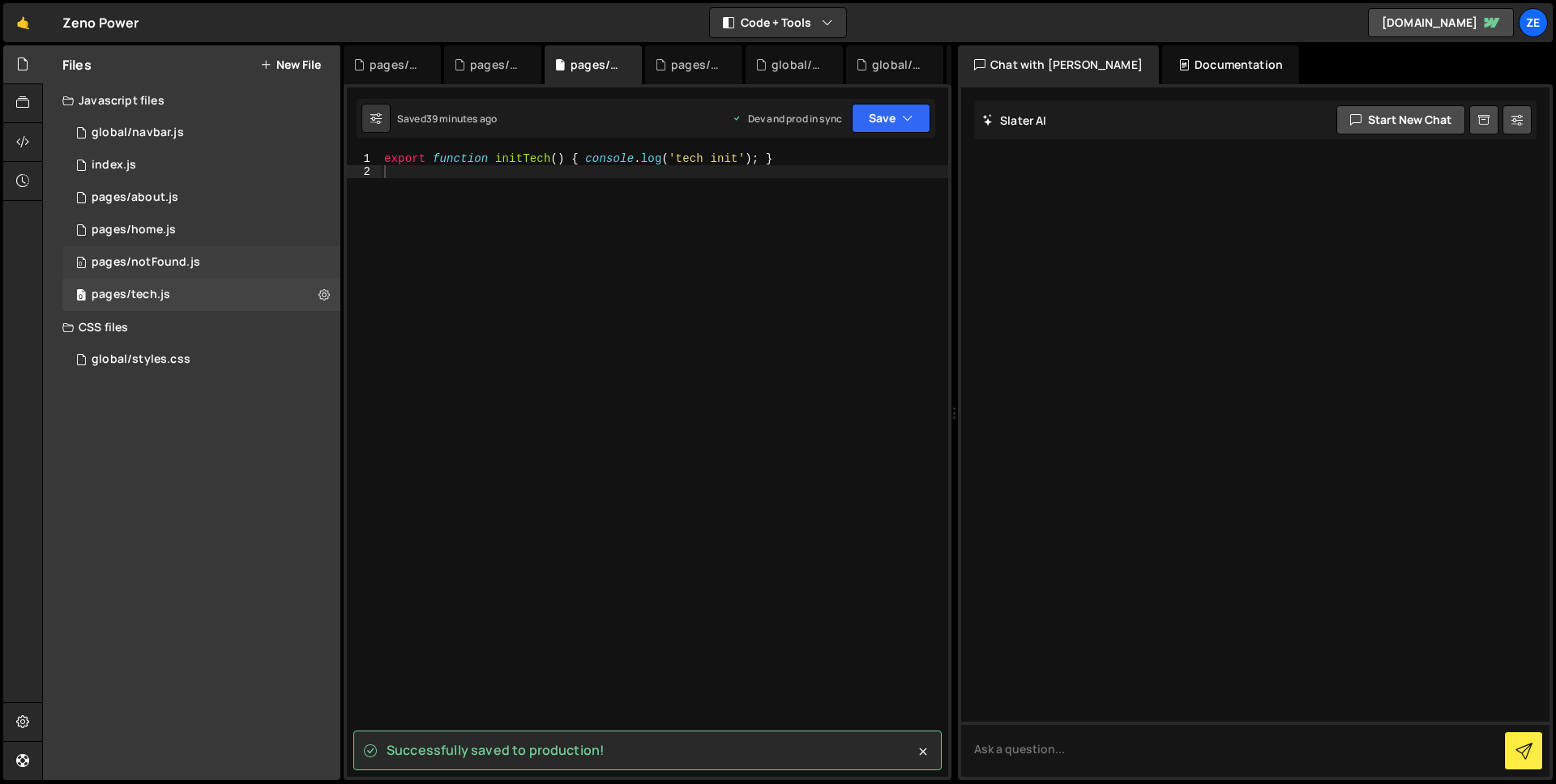
click at [184, 264] on div "pages/notFound.js" at bounding box center [146, 263] width 109 height 15
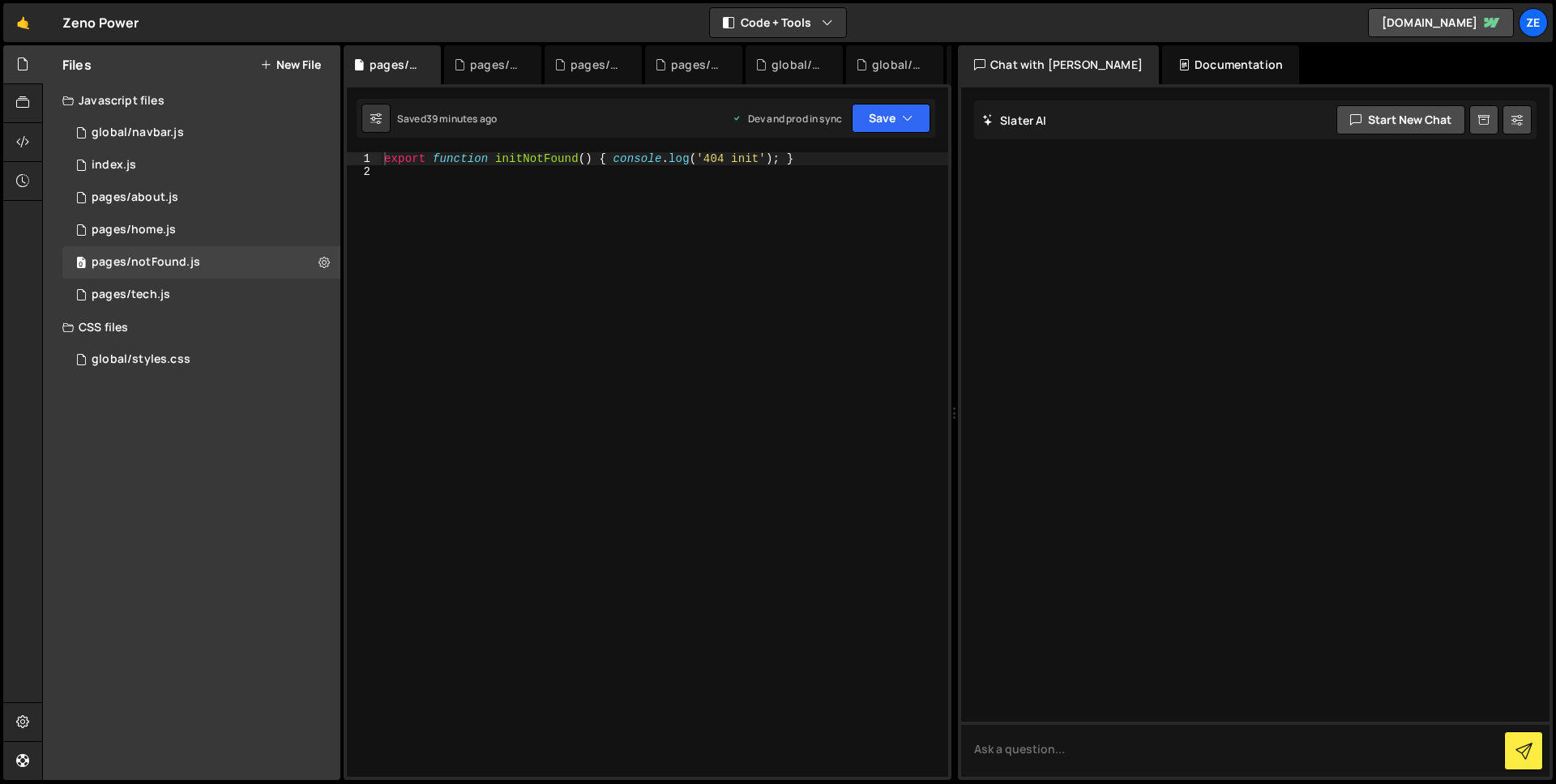
drag, startPoint x: 583, startPoint y: 229, endPoint x: 594, endPoint y: 224, distance: 12.1
click at [583, 229] on div "export function initNotFound ( ) { console . log ( '404 init' ) ; }" at bounding box center [664, 477] width 567 height 650
type textarea "export function initNotFound() { console.log('404 init'); }"
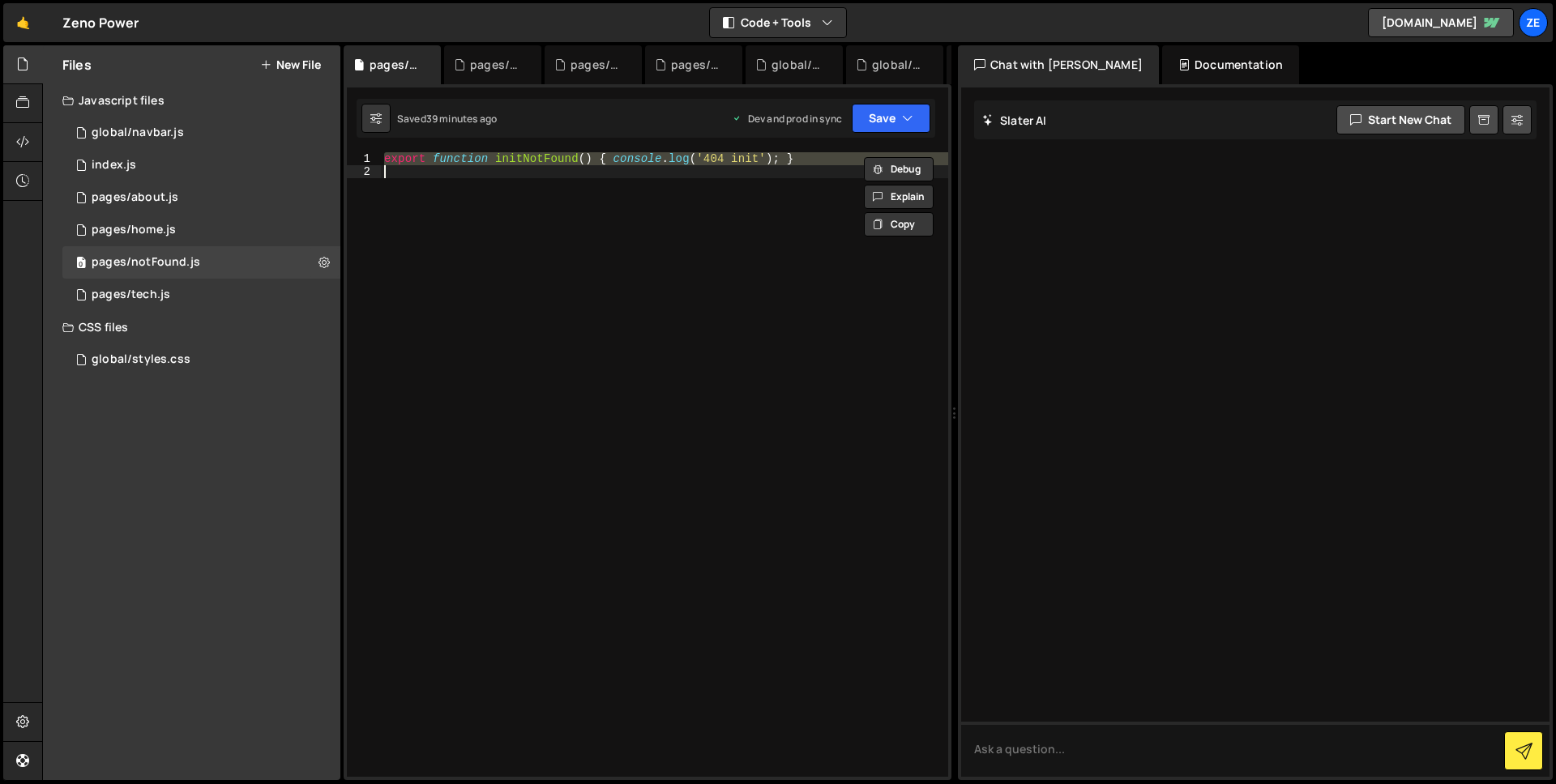
paste textarea
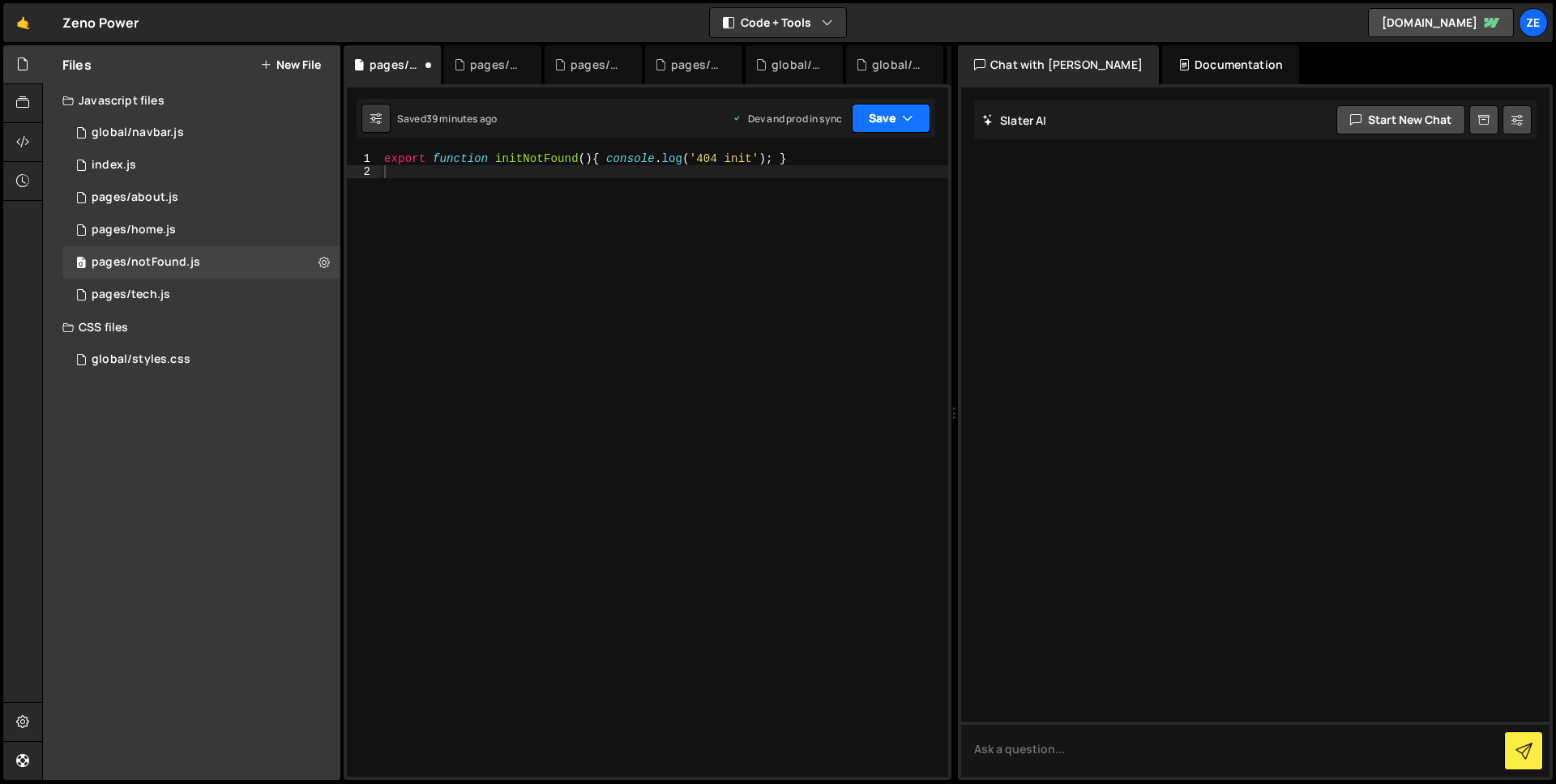
click at [861, 119] on button "Save" at bounding box center [890, 119] width 78 height 29
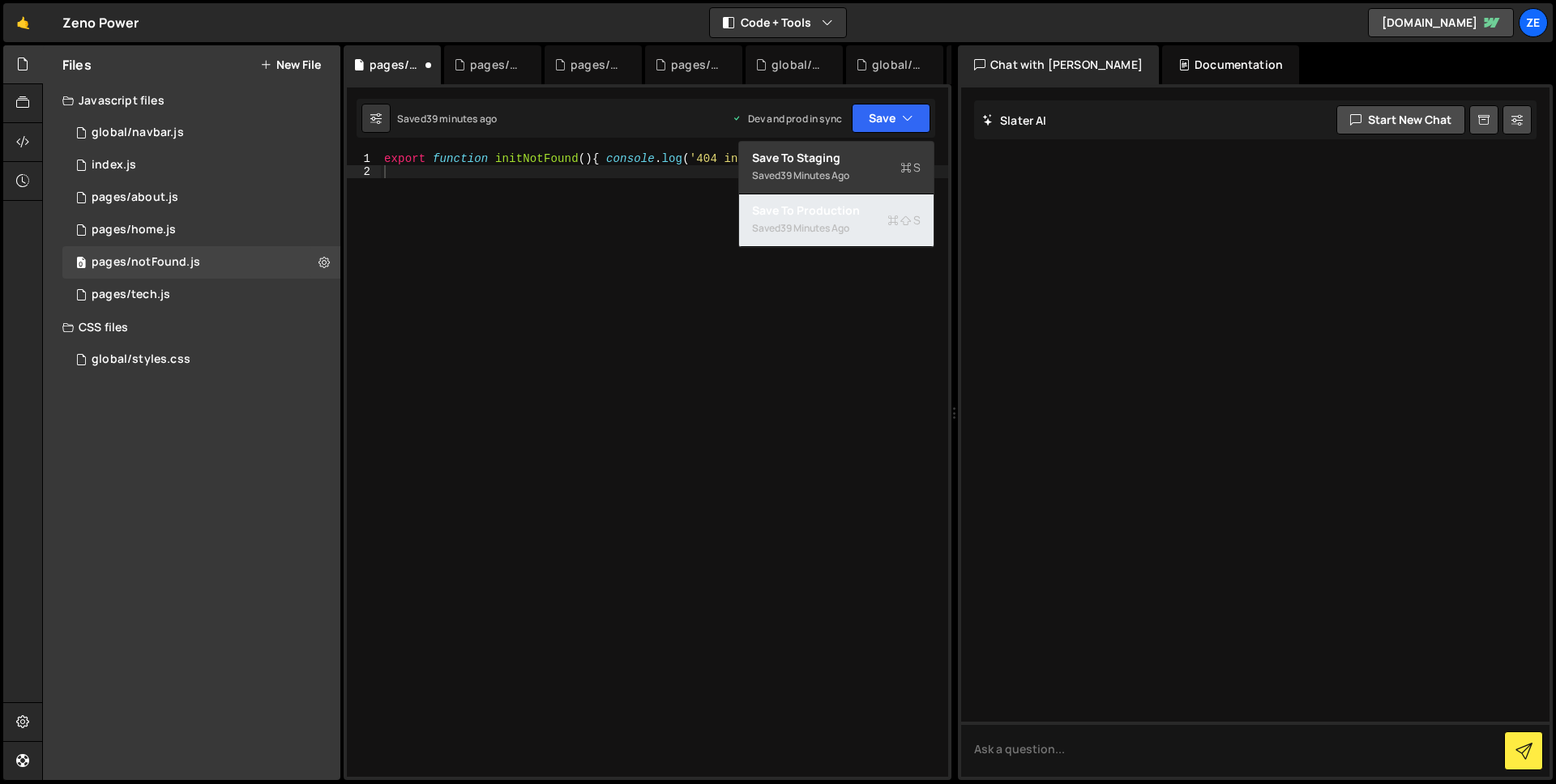
click at [794, 227] on div "39 minutes ago" at bounding box center [815, 228] width 69 height 14
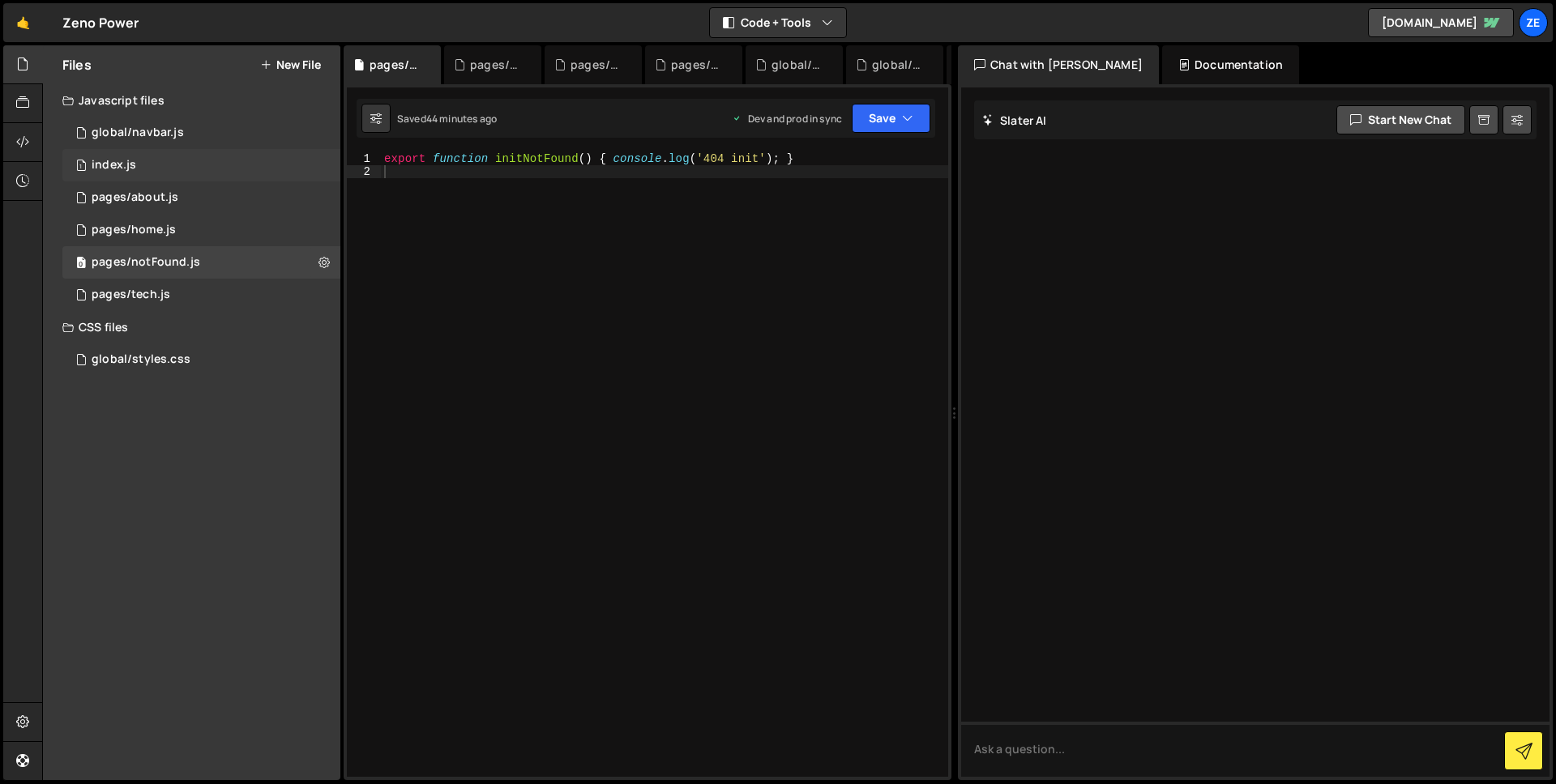
drag, startPoint x: 170, startPoint y: 158, endPoint x: 192, endPoint y: 167, distance: 23.8
click at [170, 158] on div "1 index.js 0" at bounding box center [202, 165] width 278 height 32
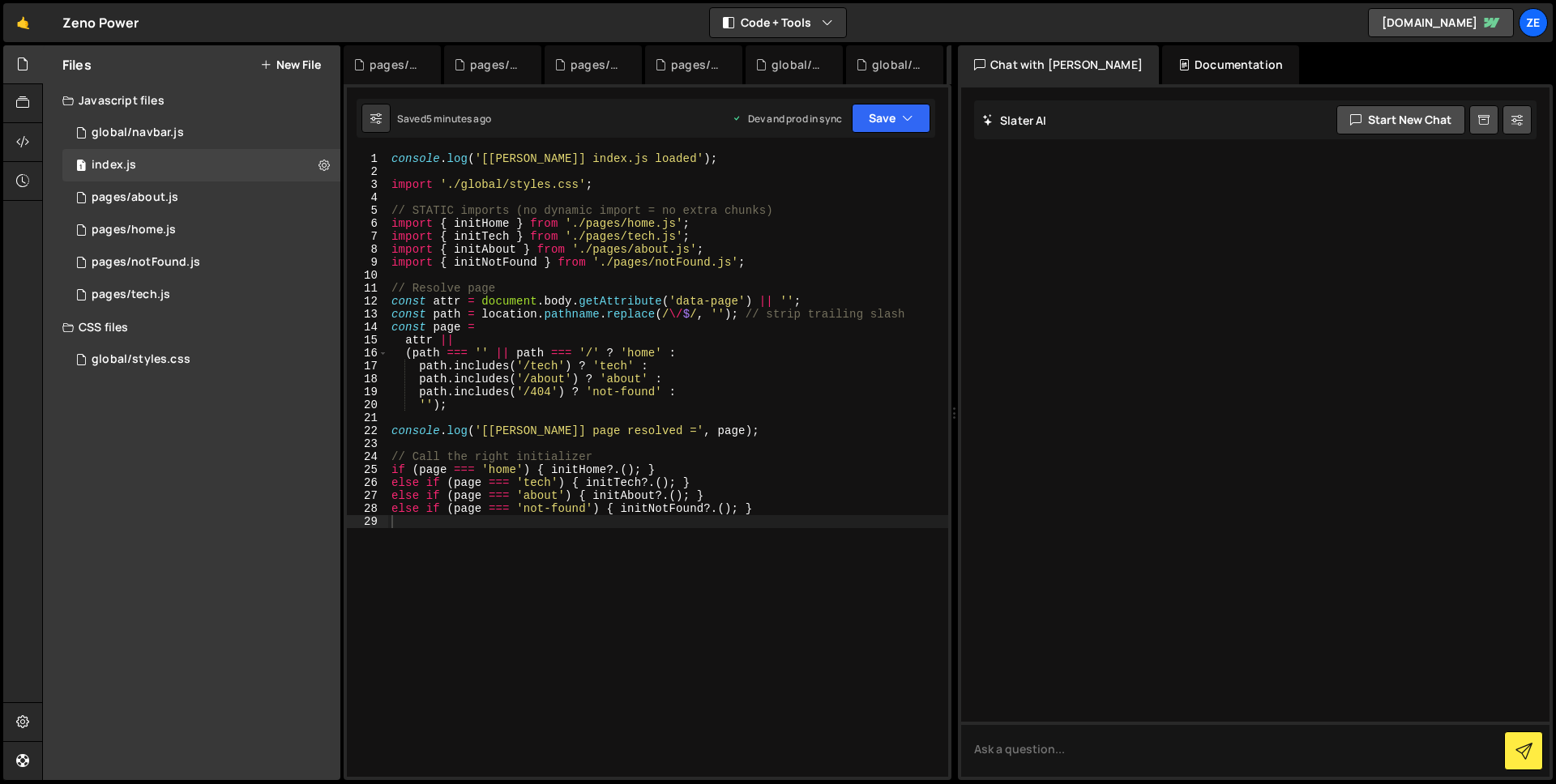
click at [579, 238] on div "console . log ( '[Slater] index.js loaded' ) ; import './global/styles.css' ; /…" at bounding box center [668, 477] width 560 height 650
type textarea "else if (page === 'not-found') { initNotFound?.(); }"
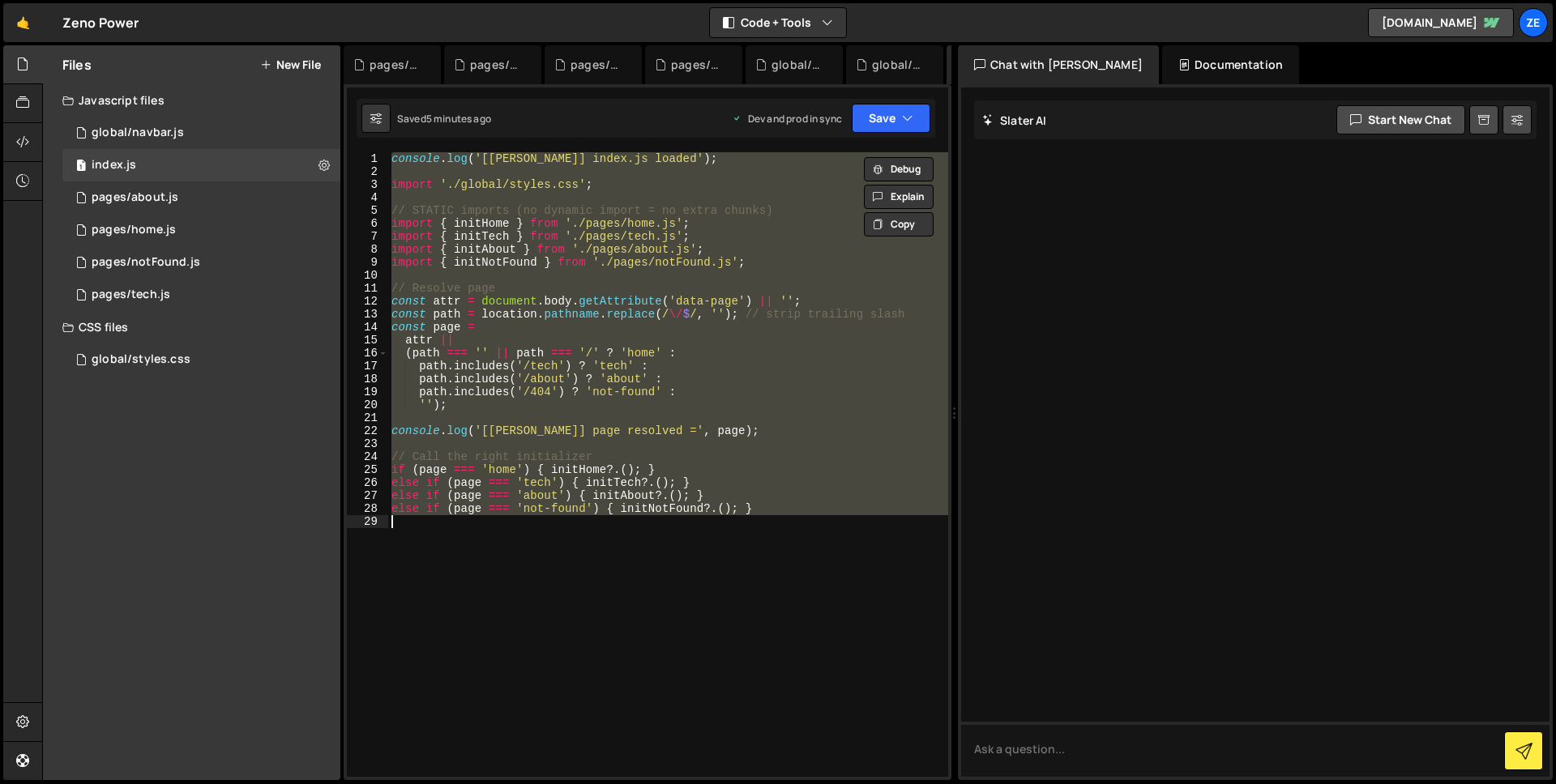
paste textarea
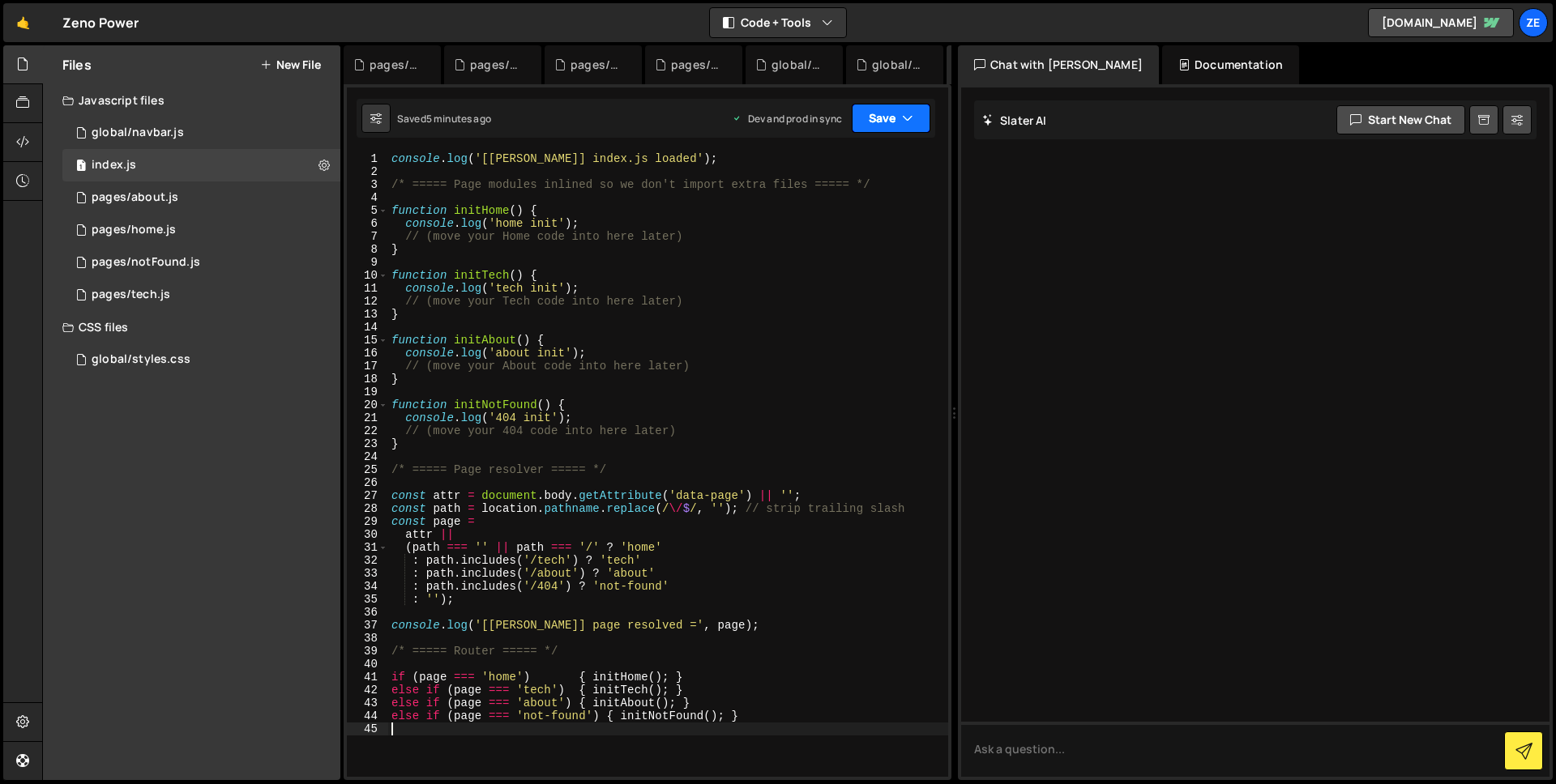
click at [874, 117] on button "Save" at bounding box center [890, 119] width 78 height 29
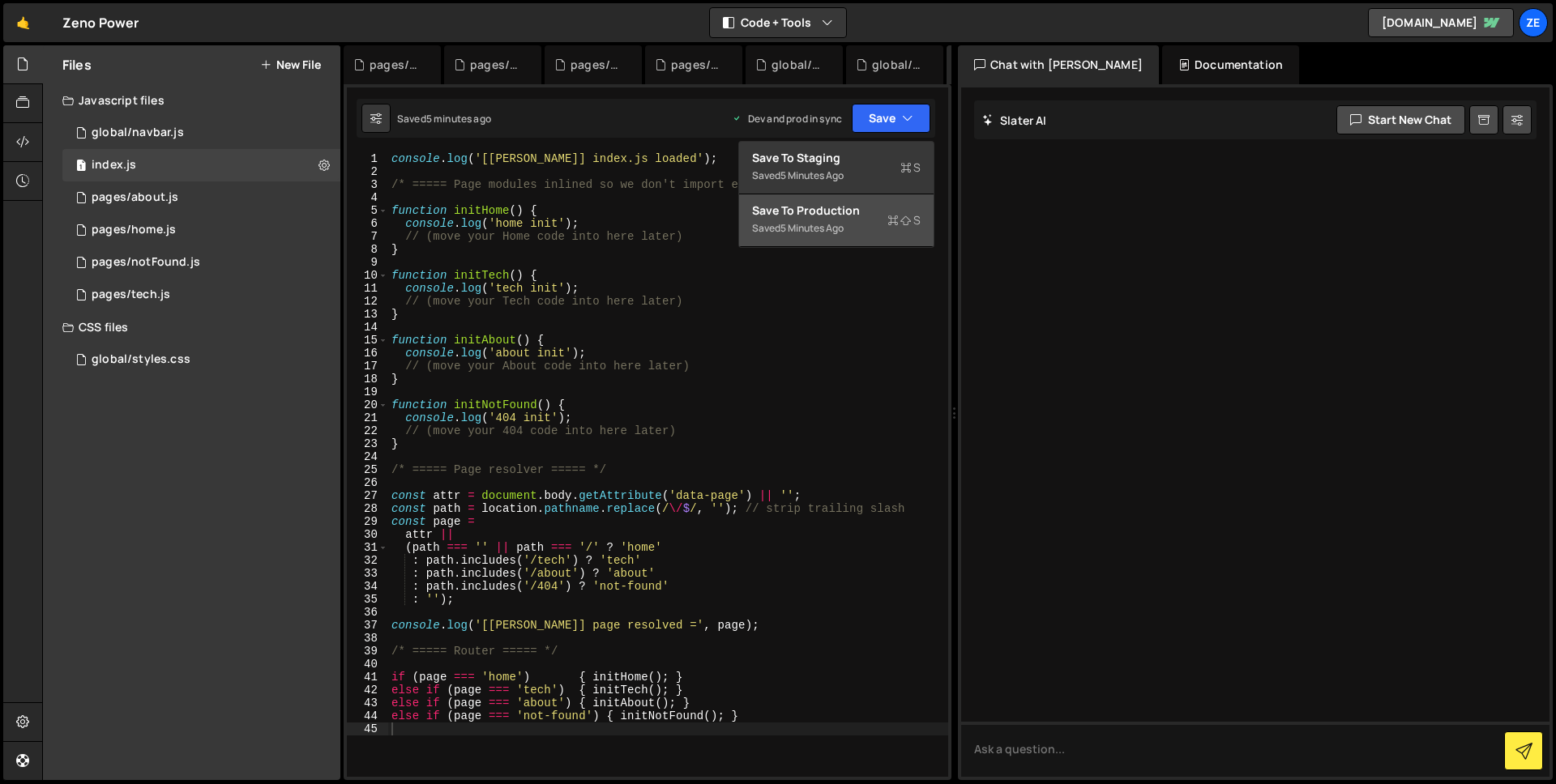
click at [819, 209] on div "Save to Production S" at bounding box center [836, 211] width 169 height 17
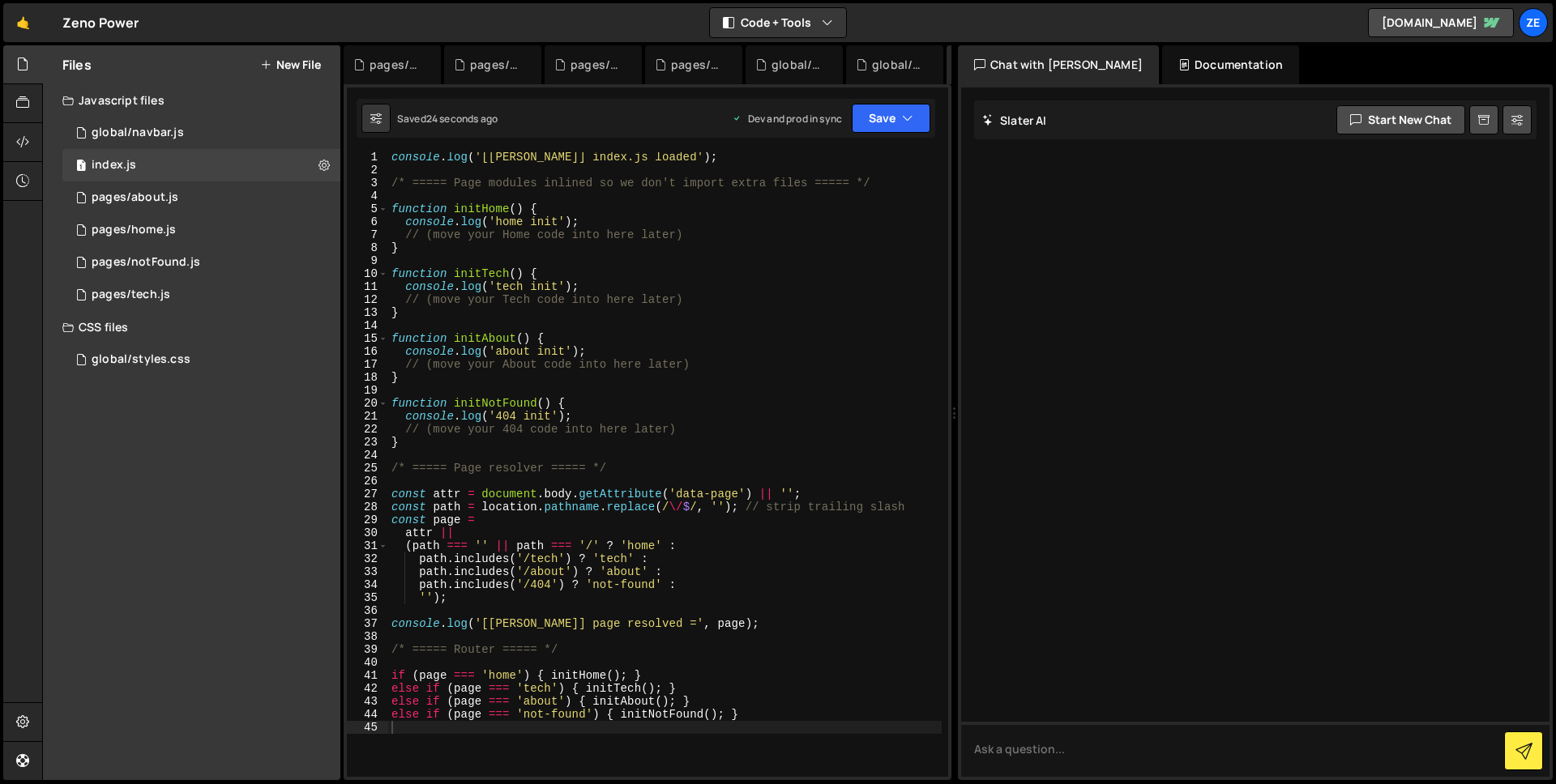
scroll to position [2, 0]
click at [465, 293] on div "console . log ( '[Slater] index.js loaded' ) ; /* ===== Page modules inlined so…" at bounding box center [667, 477] width 560 height 650
click at [568, 306] on div "console . log ( '[Slater] index.js loaded' ) ; /* ===== Page modules inlined so…" at bounding box center [667, 477] width 560 height 650
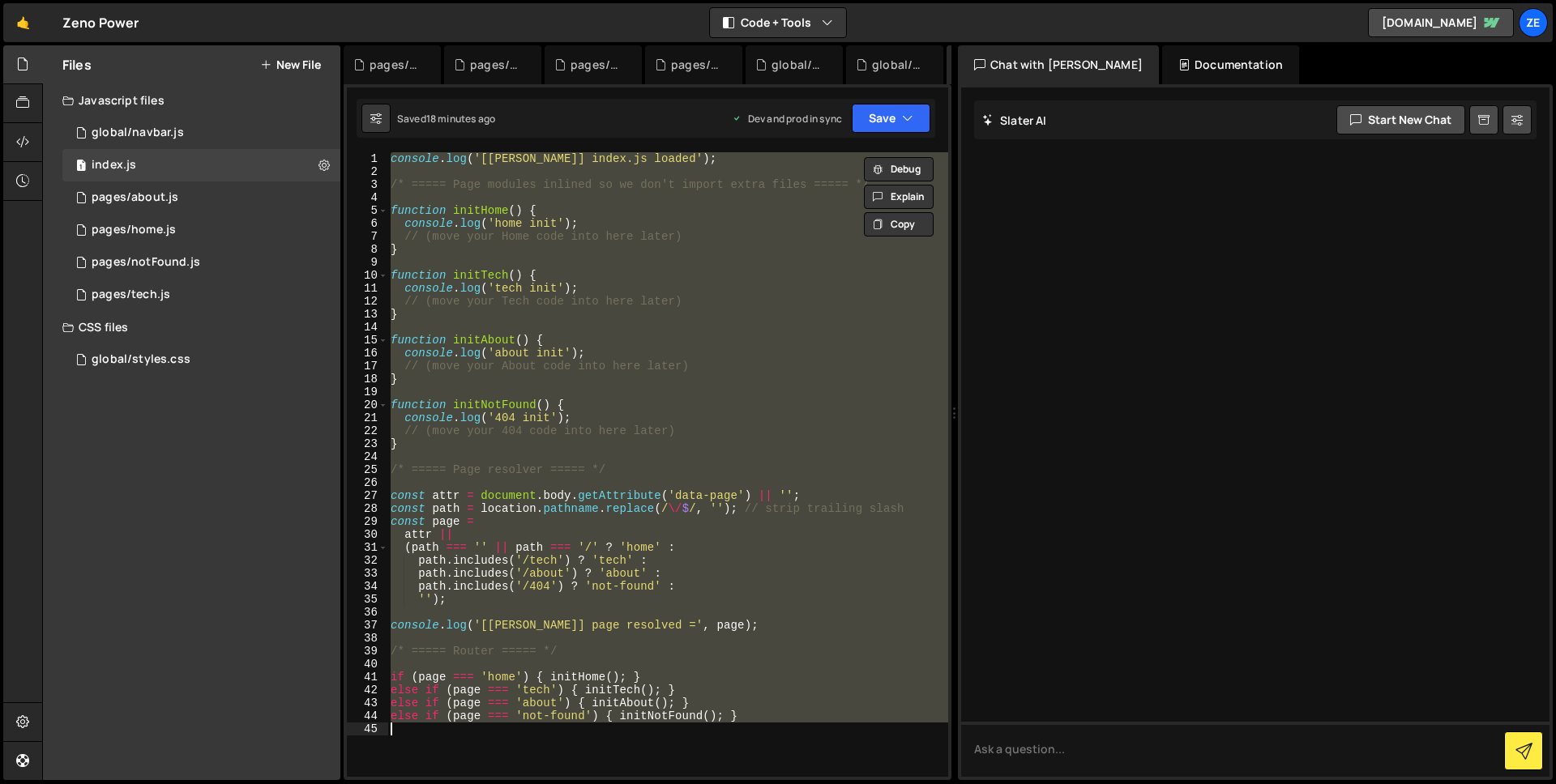
drag, startPoint x: 481, startPoint y: 225, endPoint x: 460, endPoint y: 186, distance: 44.3
click at [480, 225] on div "console . log ( '[Slater] index.js loaded' ) ; /* ===== Page modules inlined so…" at bounding box center [667, 477] width 560 height 650
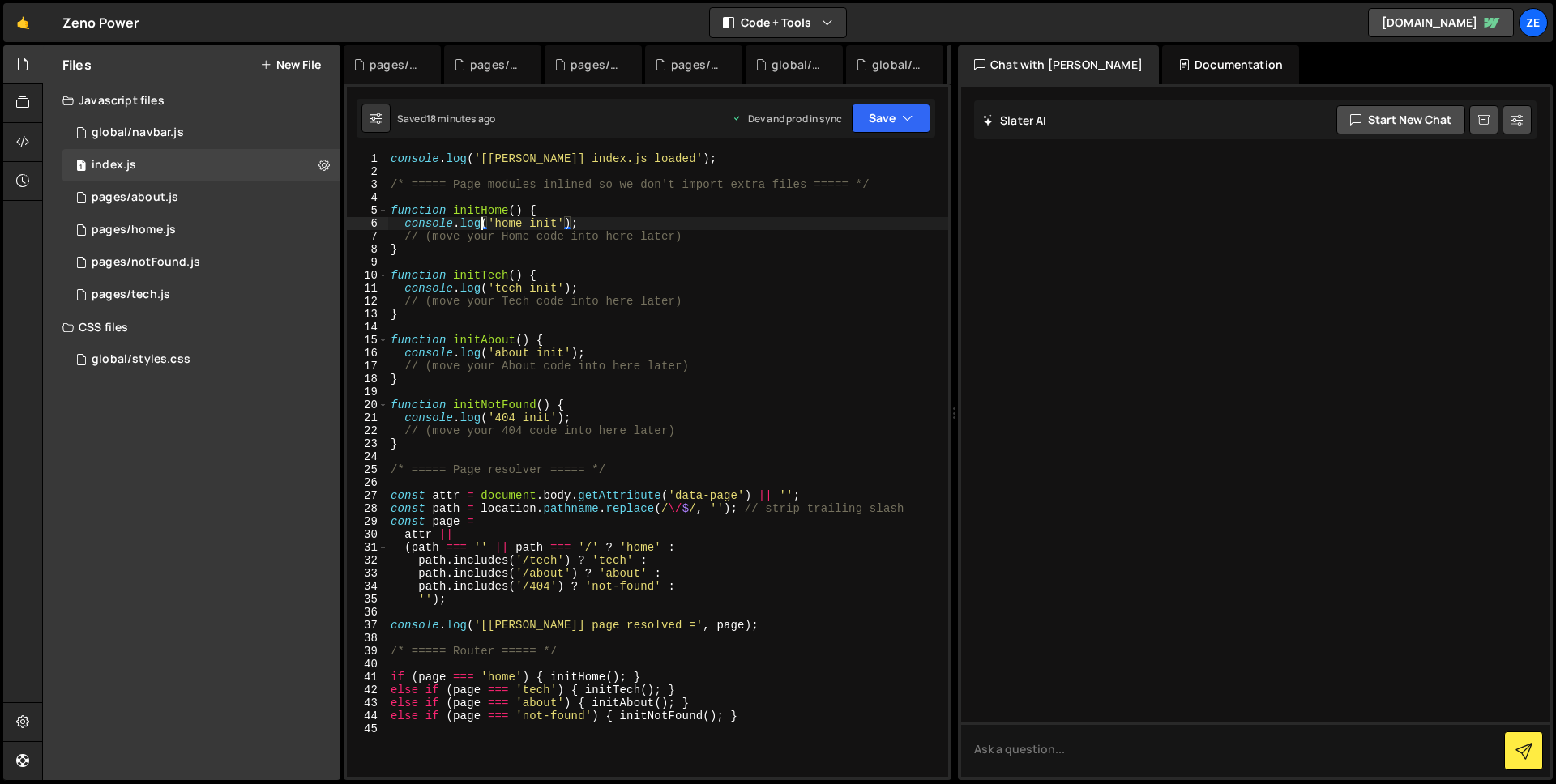
click at [415, 160] on div "console . log ( '[Slater] index.js loaded' ) ; /* ===== Page modules inlined so…" at bounding box center [667, 477] width 560 height 650
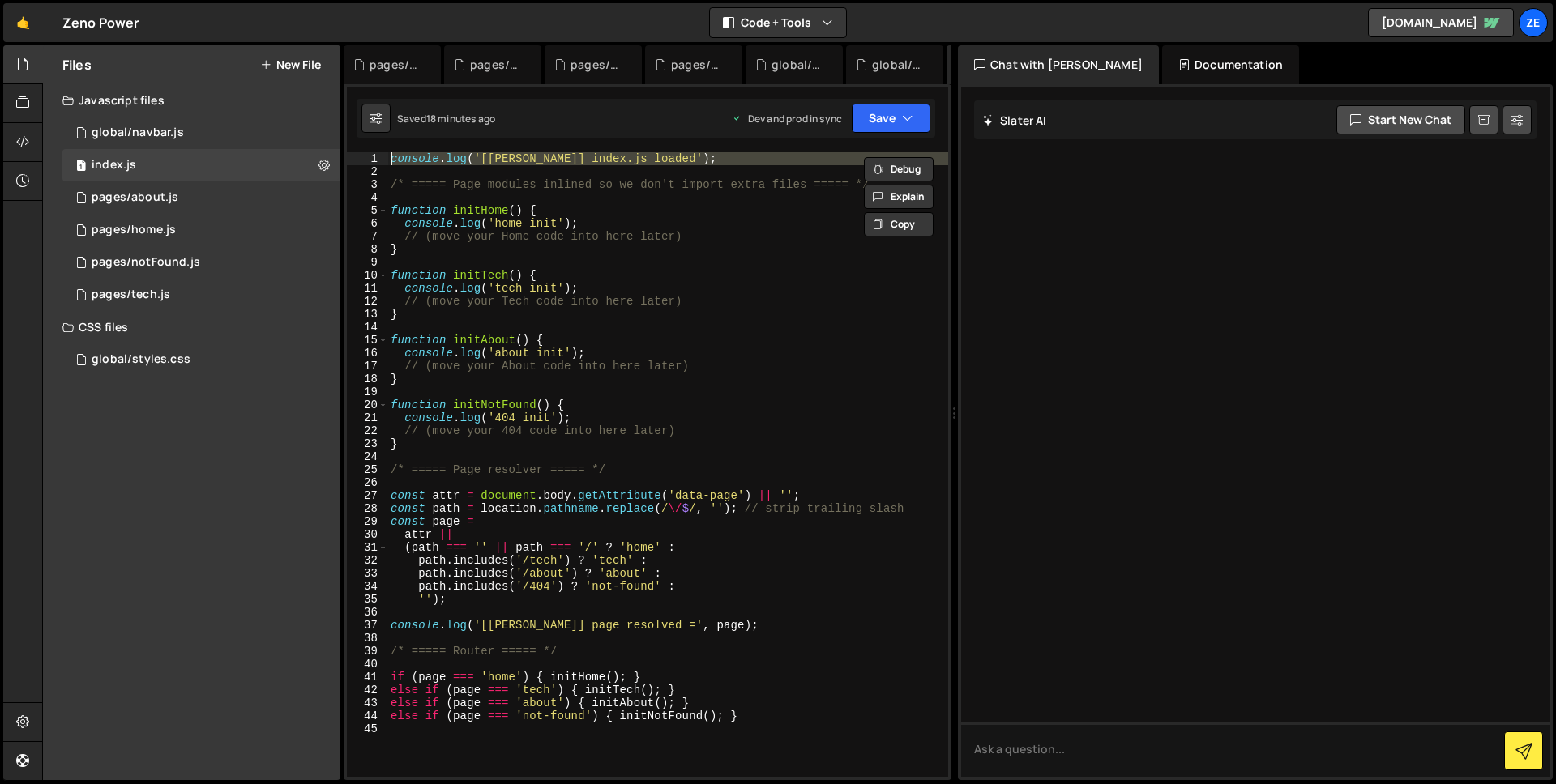
click at [415, 160] on div "console . log ( '[Slater] index.js loaded' ) ; /* ===== Page modules inlined so…" at bounding box center [667, 477] width 560 height 650
type textarea "console.log('[[PERSON_NAME]] index.js loaded');"
paste textarea
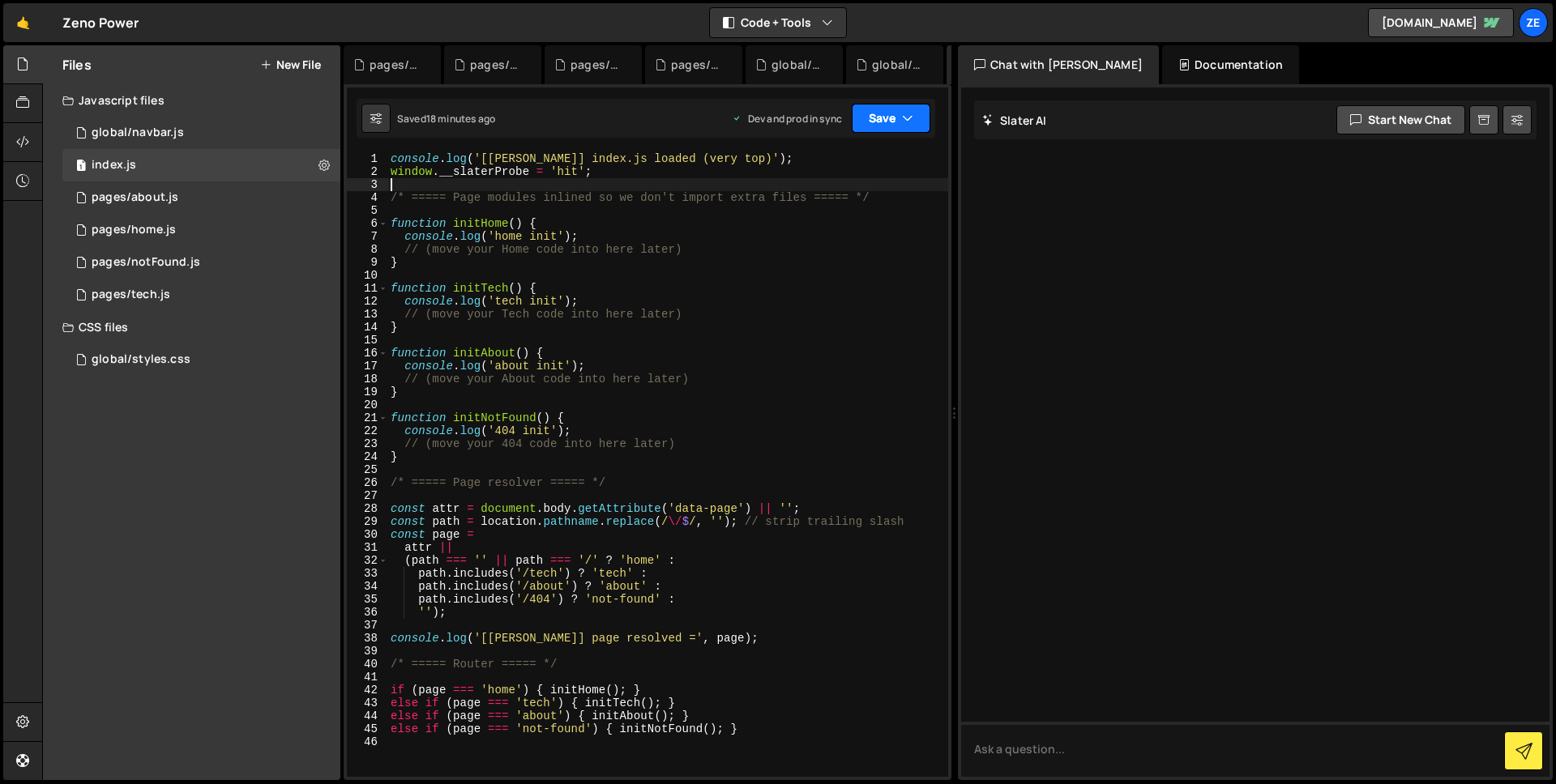
click at [898, 122] on button "Save" at bounding box center [890, 119] width 78 height 29
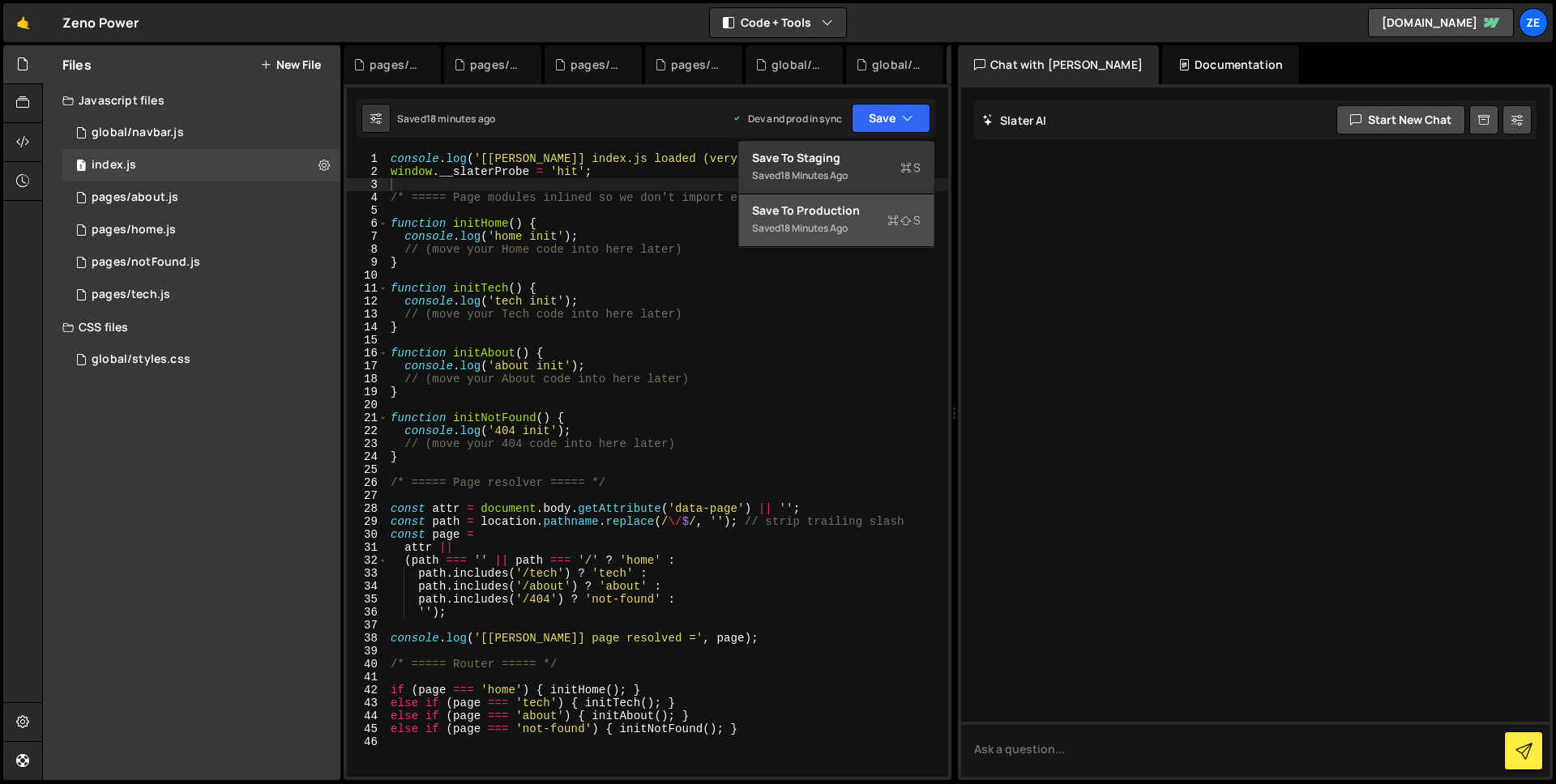
click at [847, 221] on div "18 minutes ago" at bounding box center [814, 228] width 67 height 14
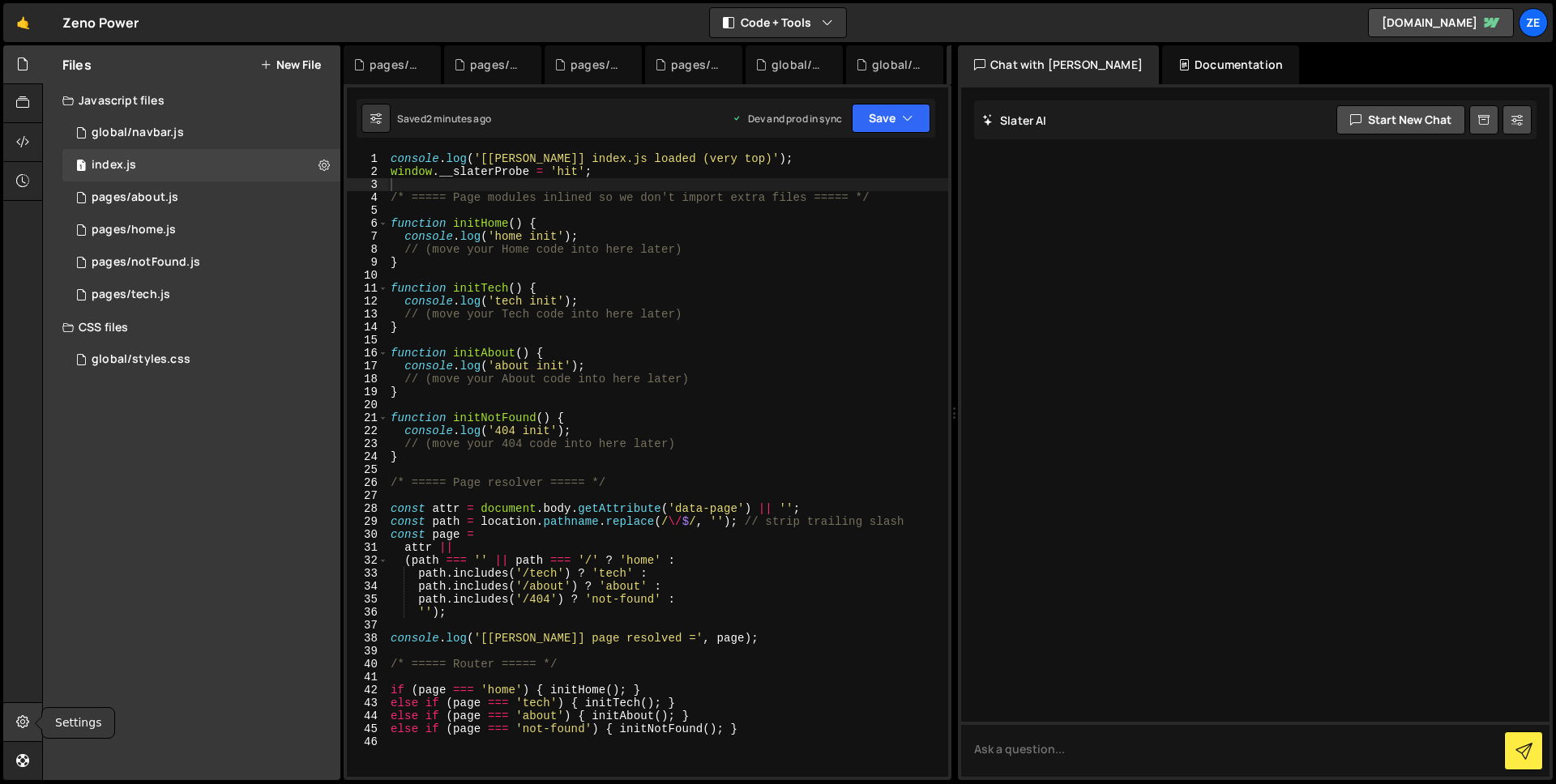
click at [18, 714] on icon at bounding box center [23, 721] width 13 height 18
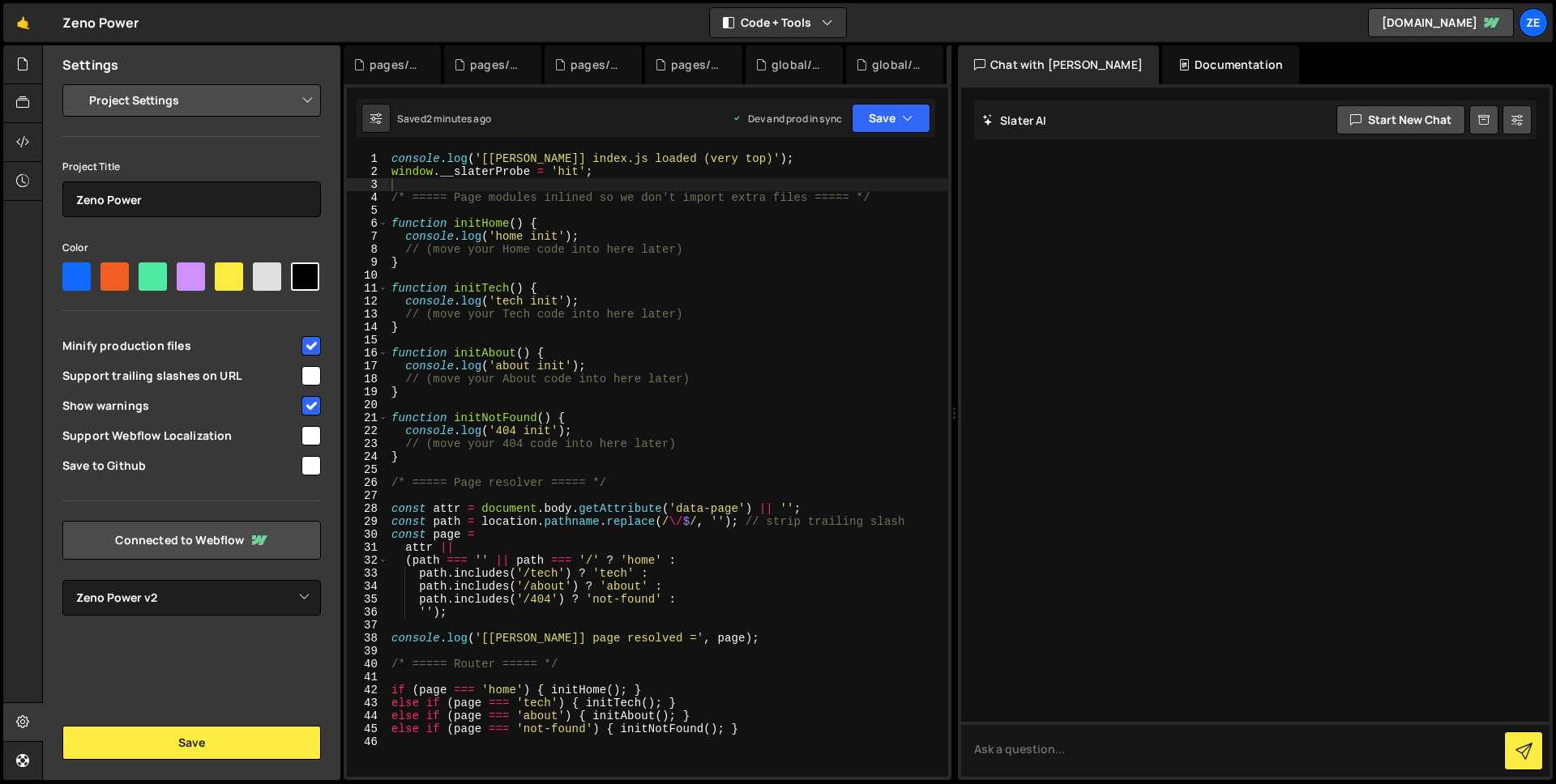
click at [132, 112] on select "Project Settings Code Editor Settings Chat Settings" at bounding box center [195, 100] width 238 height 36
click at [77, 83] on select "Project Settings Code Editor Settings Chat Settings" at bounding box center [195, 100] width 238 height 36
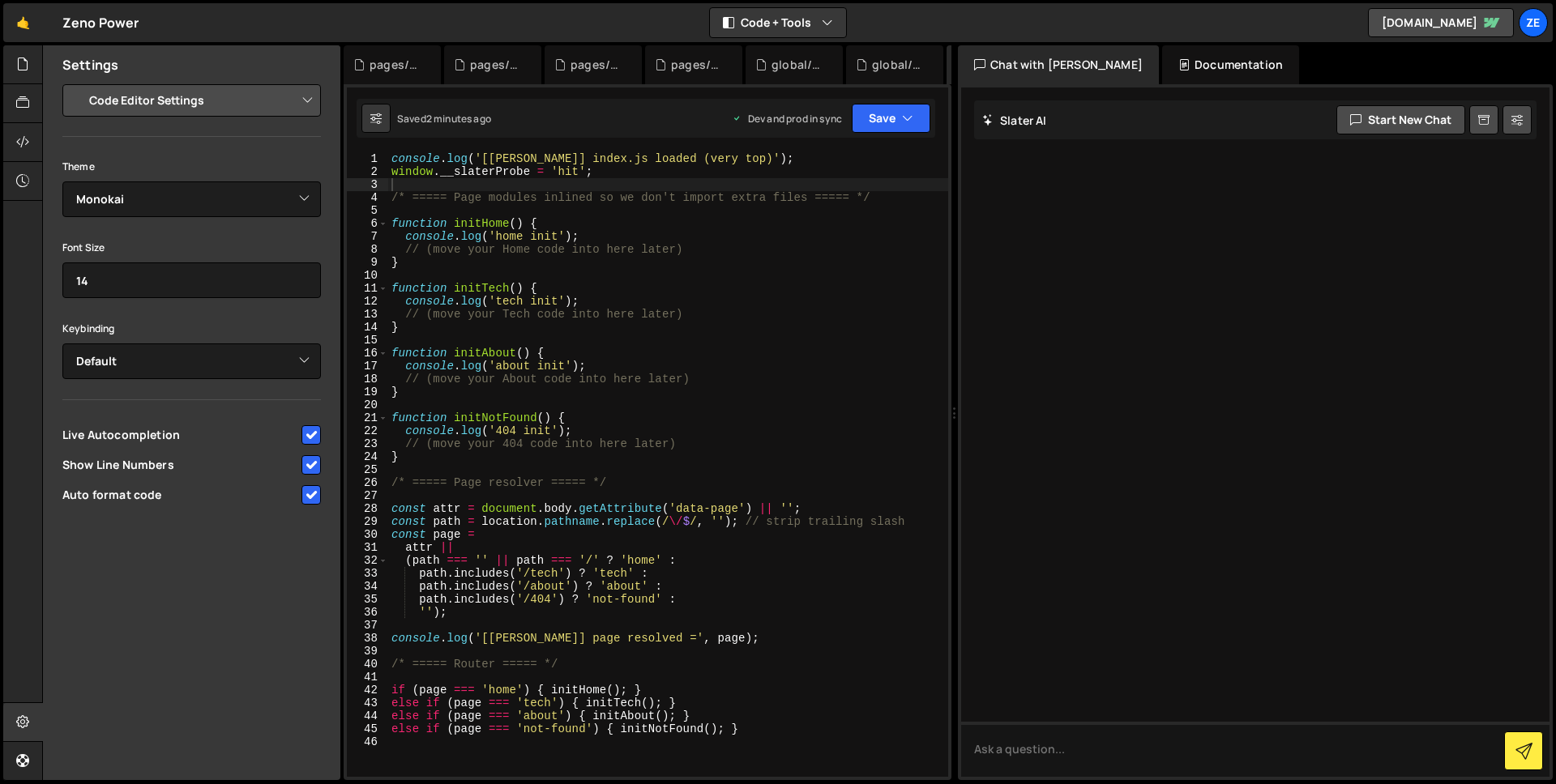
click at [211, 108] on select "Project Settings Code Editor Settings Chat Settings" at bounding box center [195, 100] width 238 height 36
click at [77, 83] on select "Project Settings Code Editor Settings Chat Settings" at bounding box center [195, 100] width 238 height 36
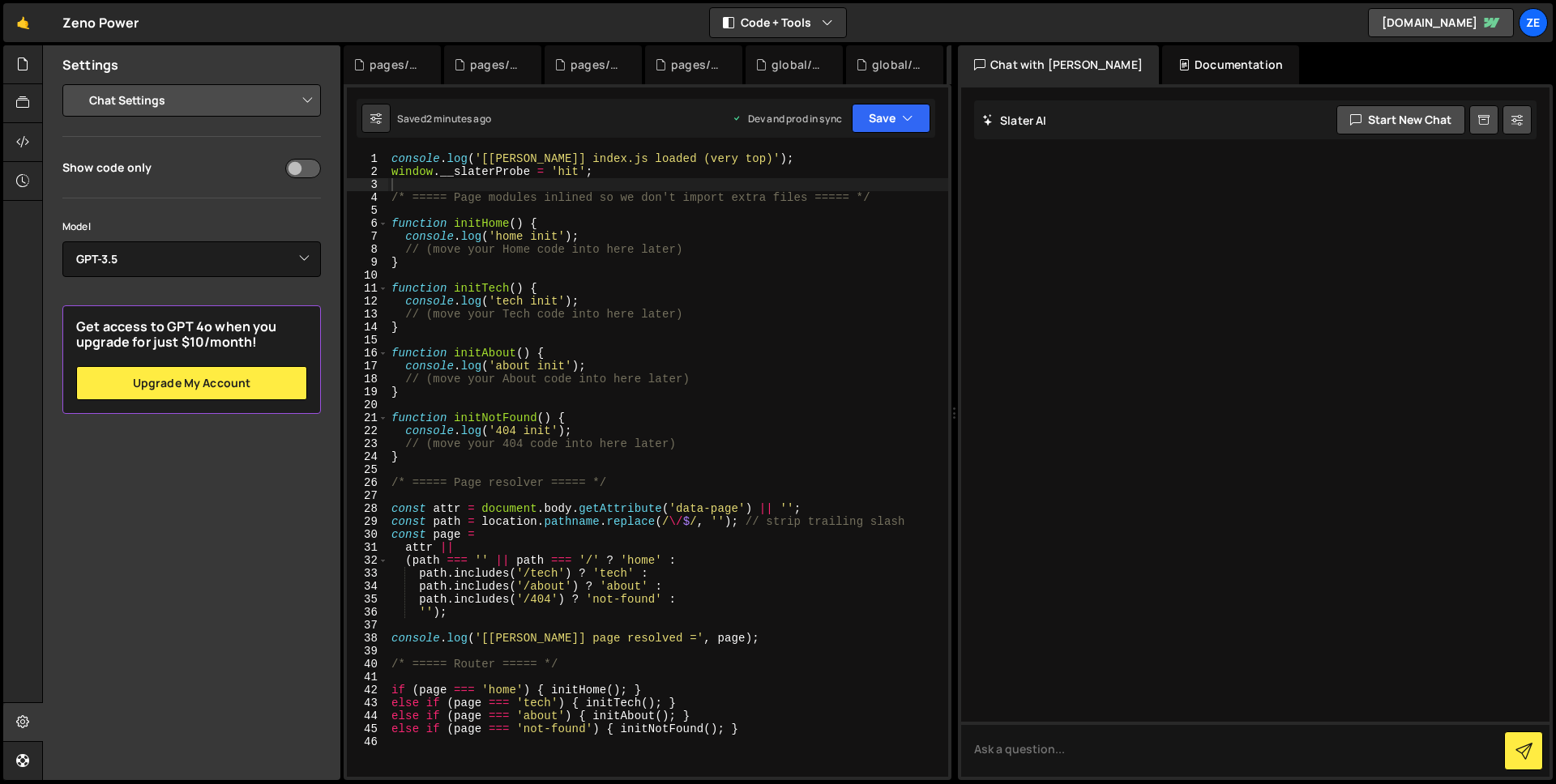
click at [205, 104] on select "Project Settings Code Editor Settings Chat Settings" at bounding box center [195, 100] width 238 height 36
select select "project"
click at [77, 83] on select "Project Settings Code Editor Settings Chat Settings" at bounding box center [195, 100] width 238 height 36
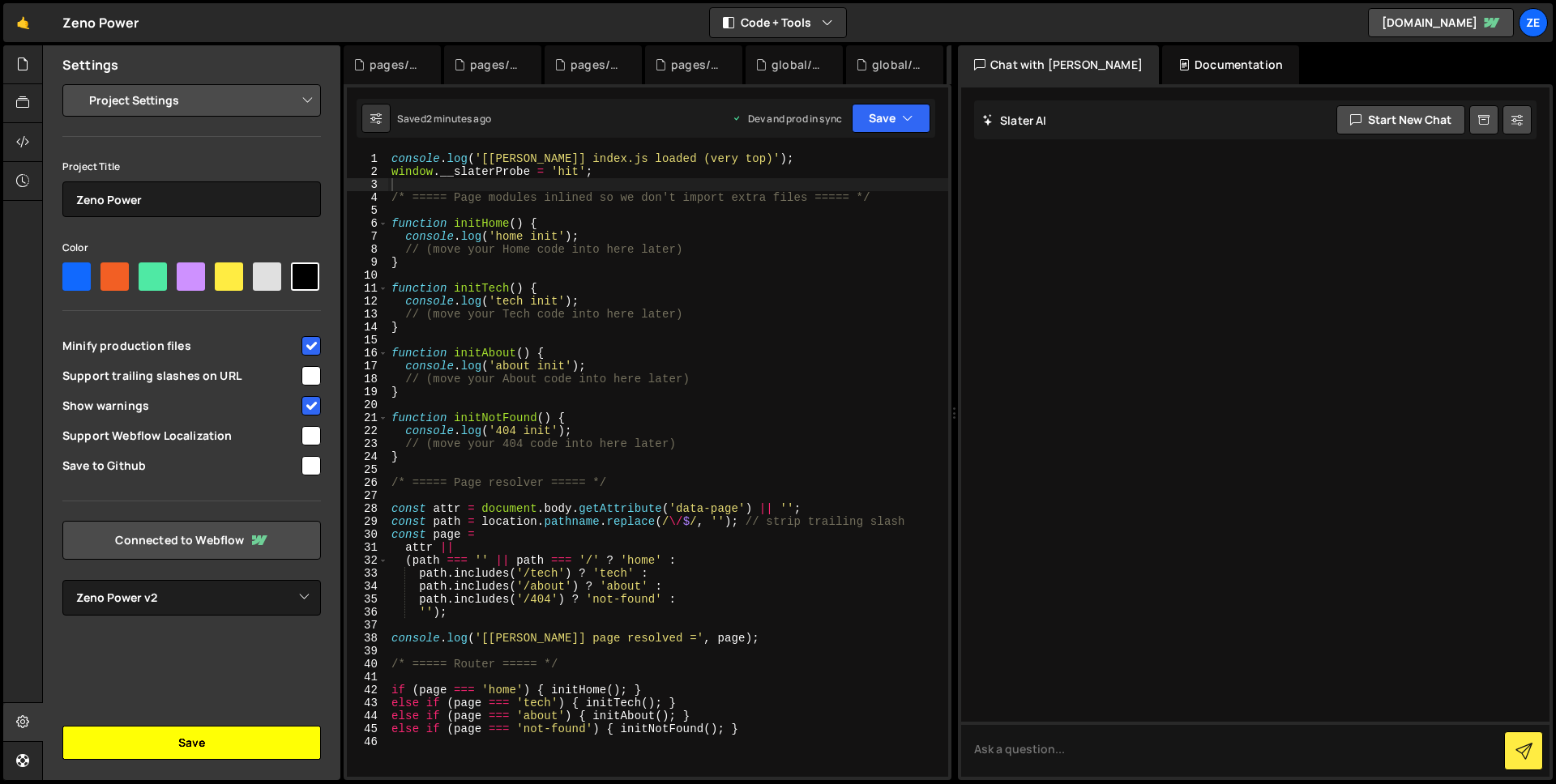
click at [192, 742] on button "Save" at bounding box center [192, 743] width 258 height 34
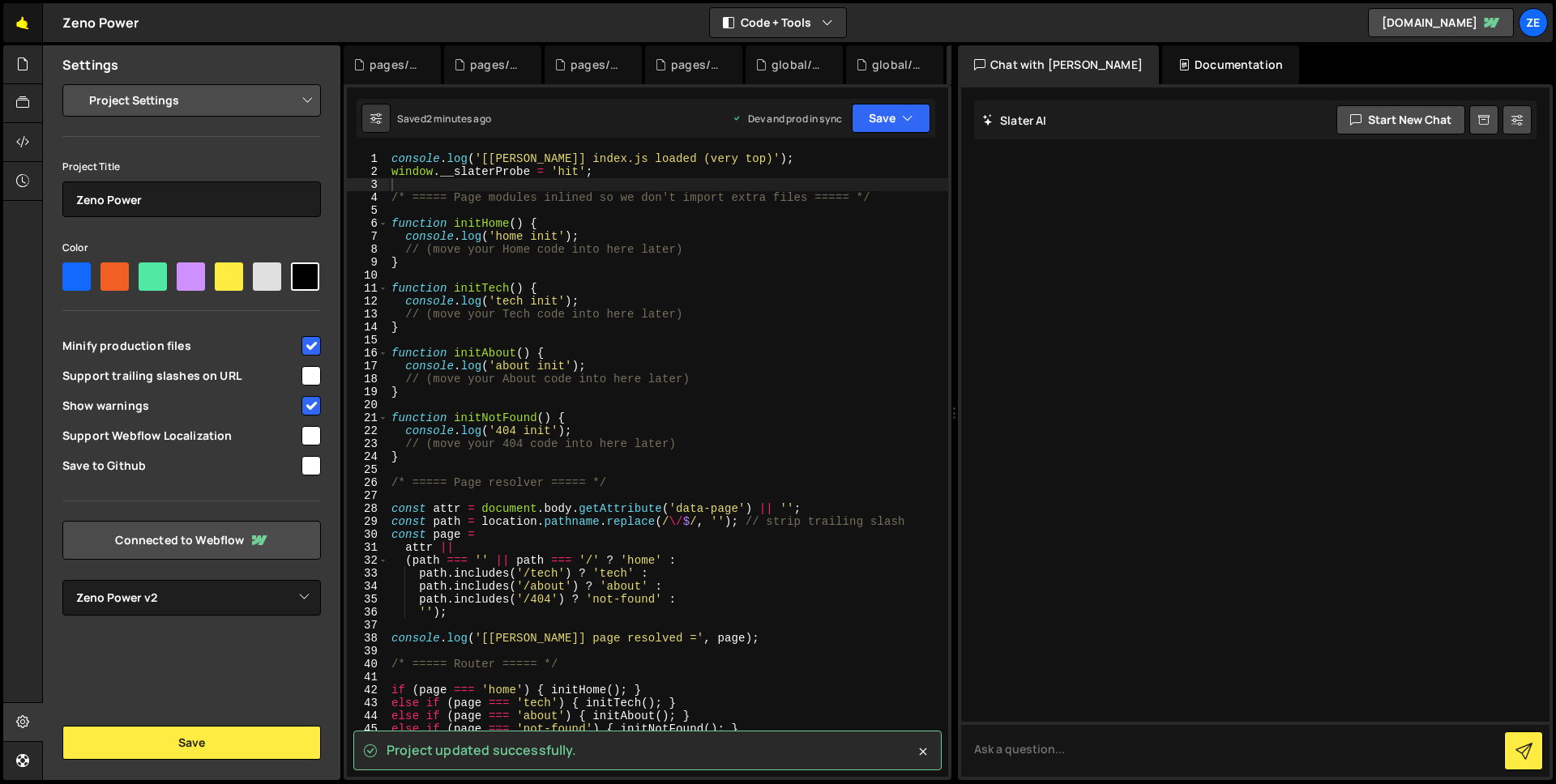
click at [23, 30] on link "🤙" at bounding box center [23, 23] width 40 height 39
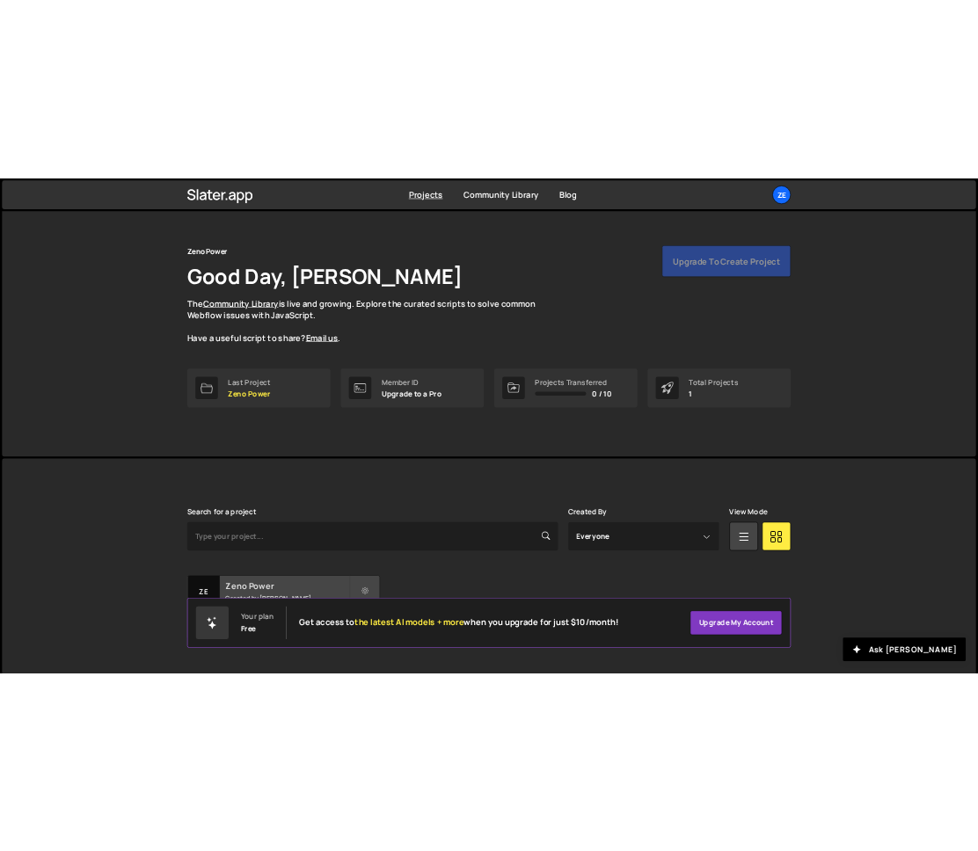
scroll to position [55, 0]
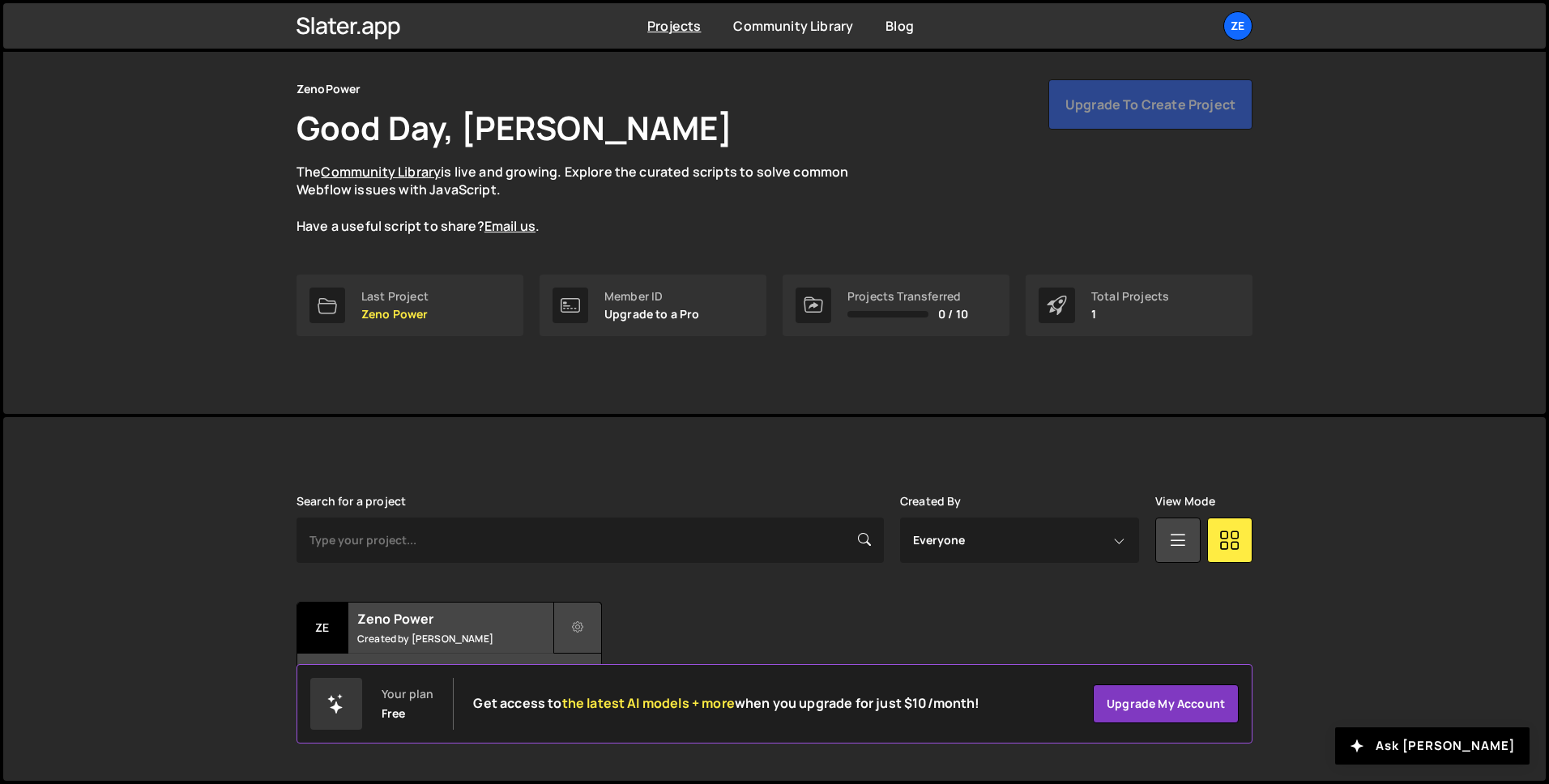
click at [570, 630] on button at bounding box center [578, 627] width 49 height 52
click at [797, 625] on div "Transfer Project Edit Project Delete Project [PERSON_NAME] Power Created by [PE…" at bounding box center [775, 652] width 956 height 101
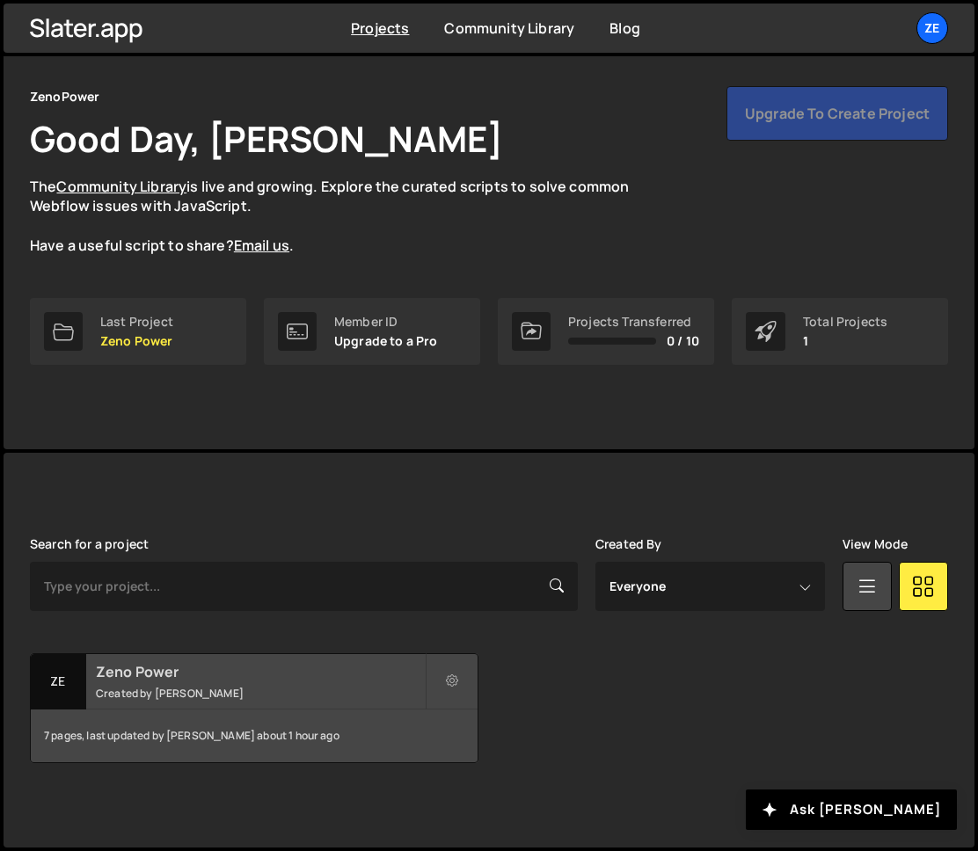
click at [259, 727] on div "7 pages, last updated by [PERSON_NAME] about 1 hour ago" at bounding box center [254, 736] width 447 height 53
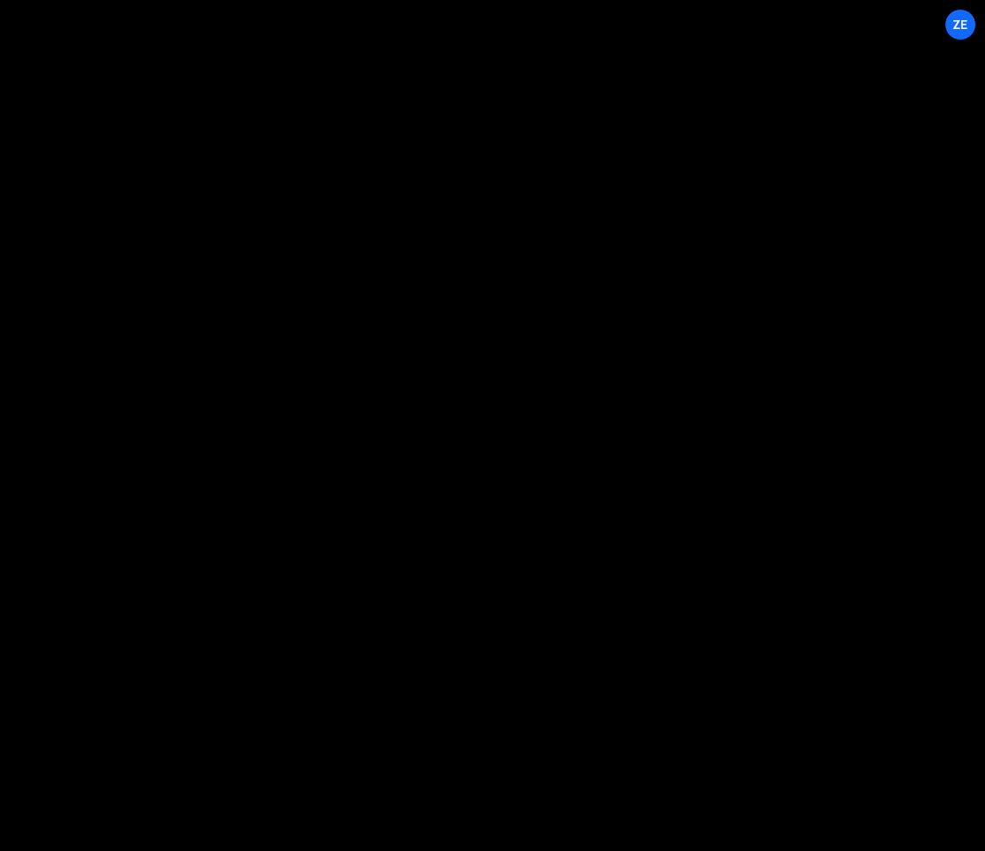
select select "68669d088fcda[DATE]d6b"
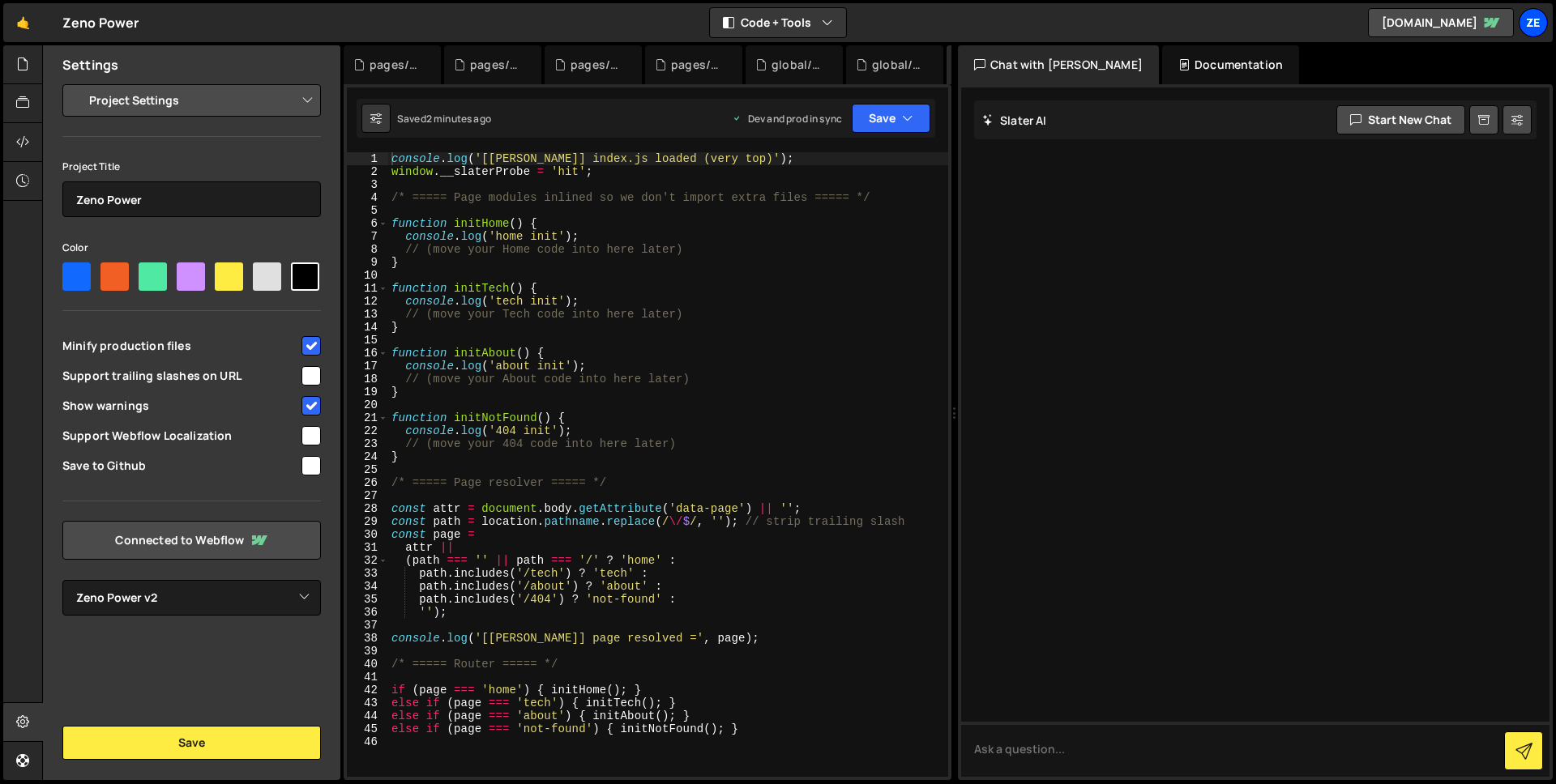
click at [907, 17] on div "Ze" at bounding box center [1534, 23] width 29 height 29
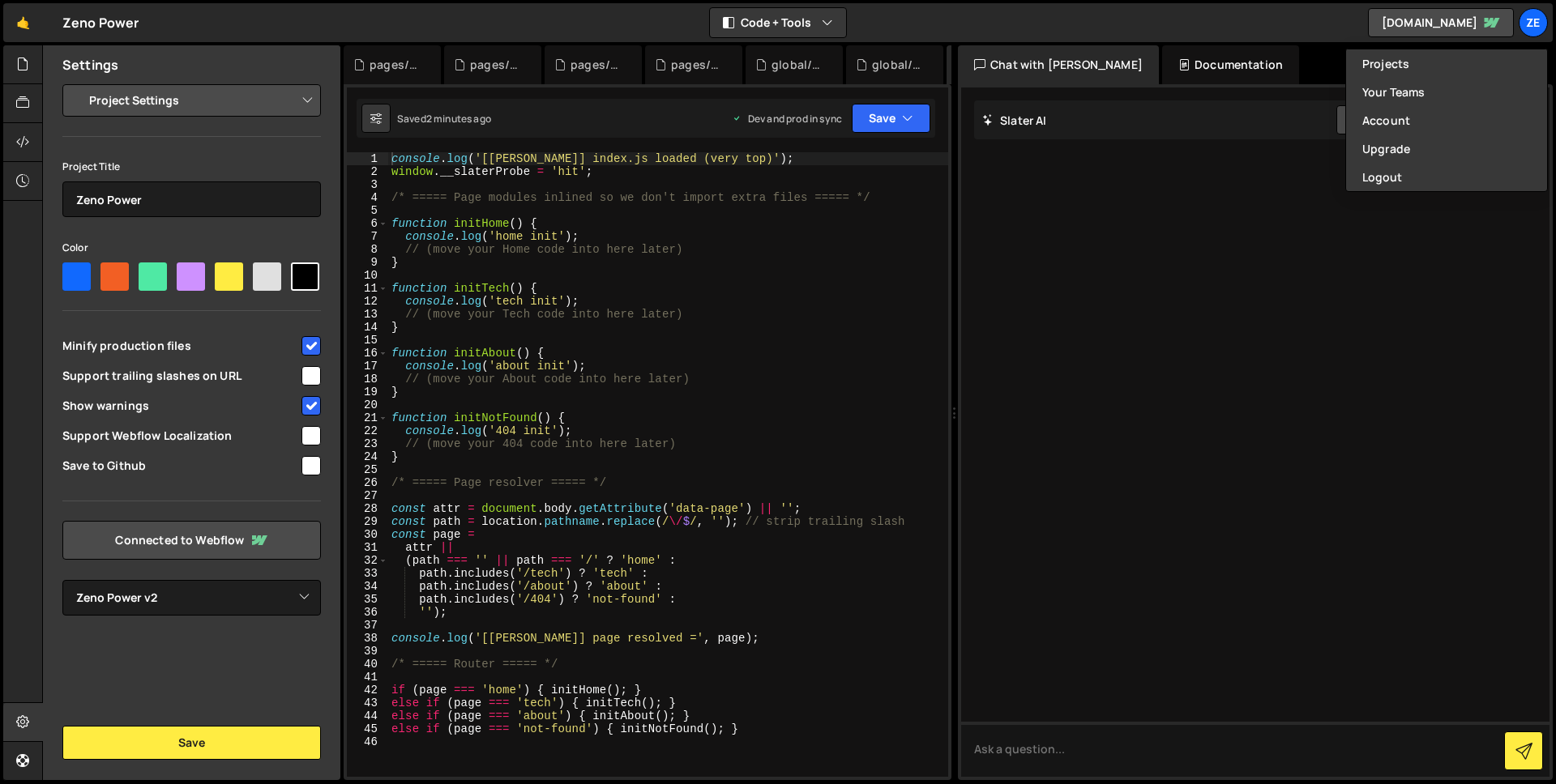
click at [907, 302] on div at bounding box center [1255, 432] width 588 height 689
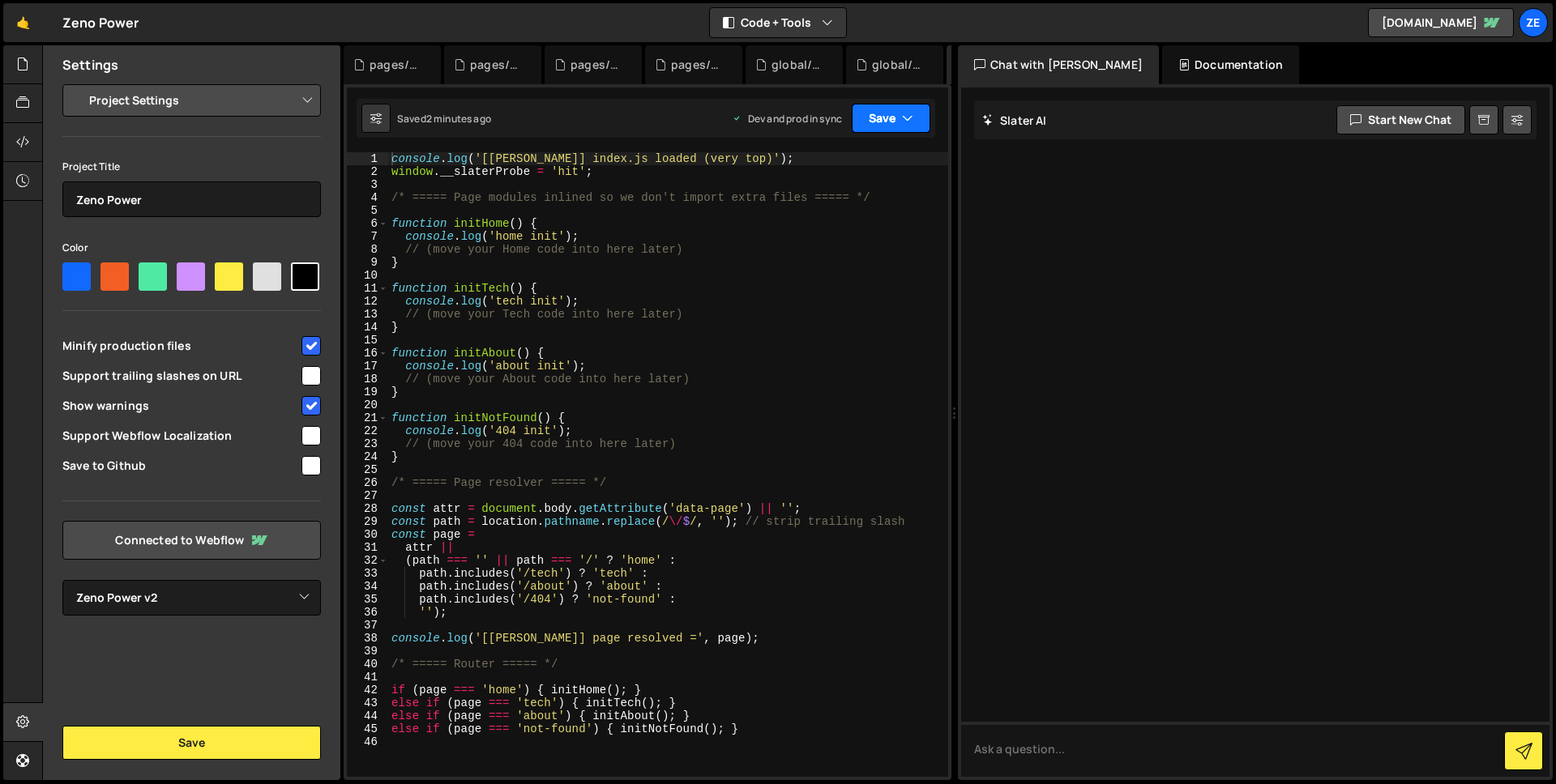
click at [907, 121] on button "Save" at bounding box center [890, 119] width 78 height 29
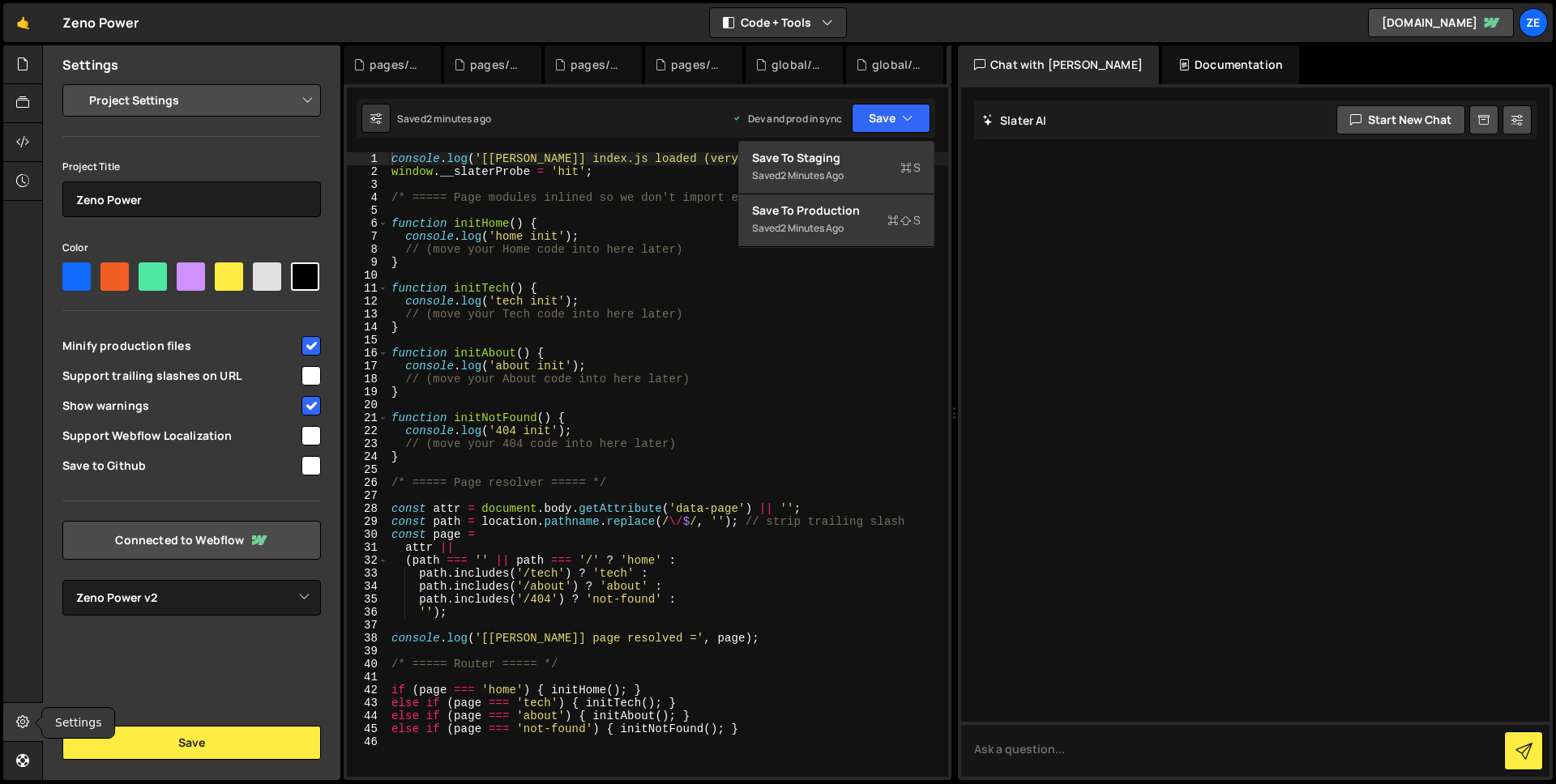
click at [17, 718] on icon at bounding box center [23, 721] width 13 height 18
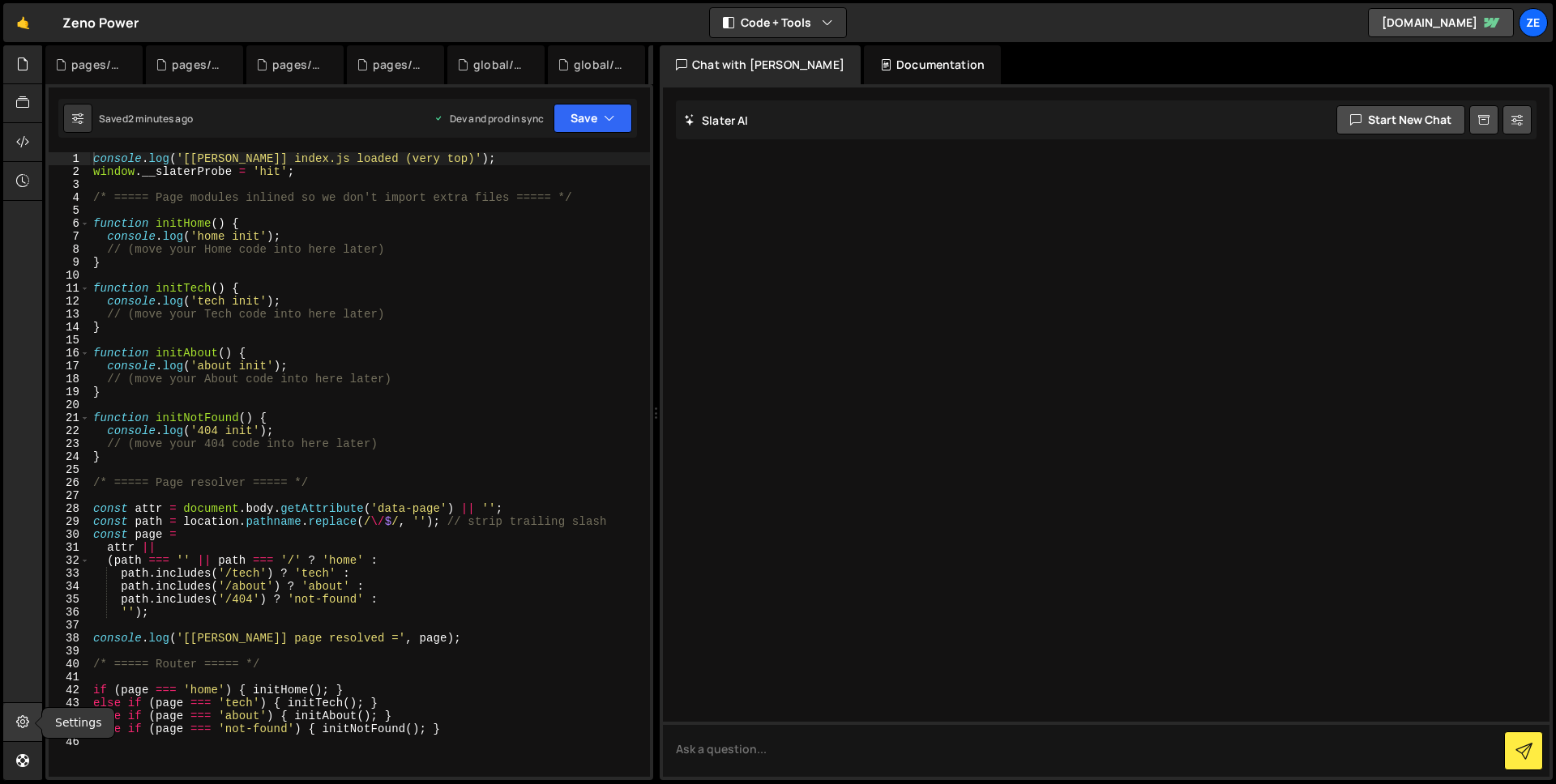
click at [25, 716] on icon at bounding box center [23, 721] width 13 height 18
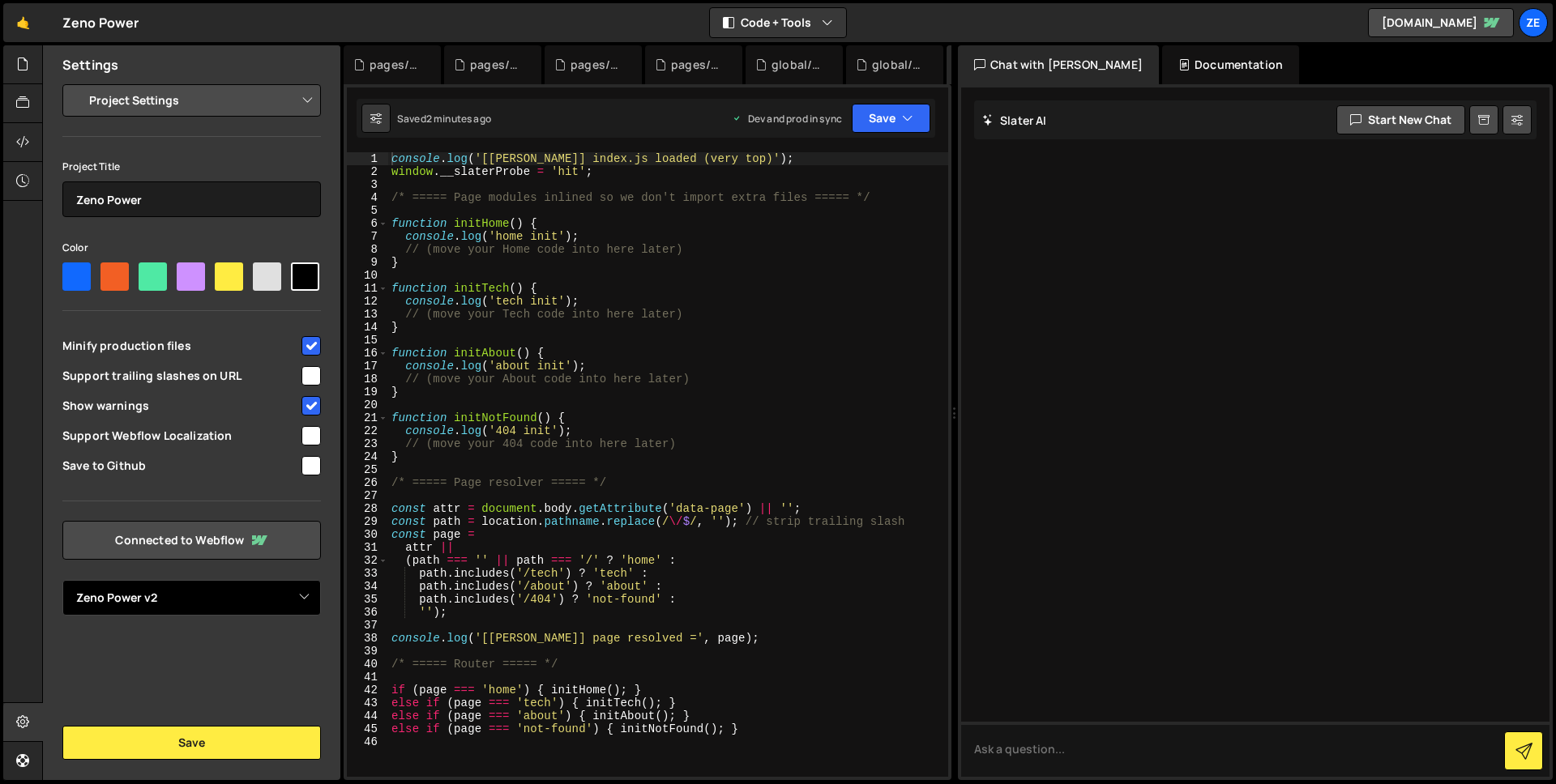
click at [225, 595] on select "Select Project Zeno Power v2" at bounding box center [192, 598] width 258 height 36
click at [367, 123] on button at bounding box center [376, 119] width 29 height 29
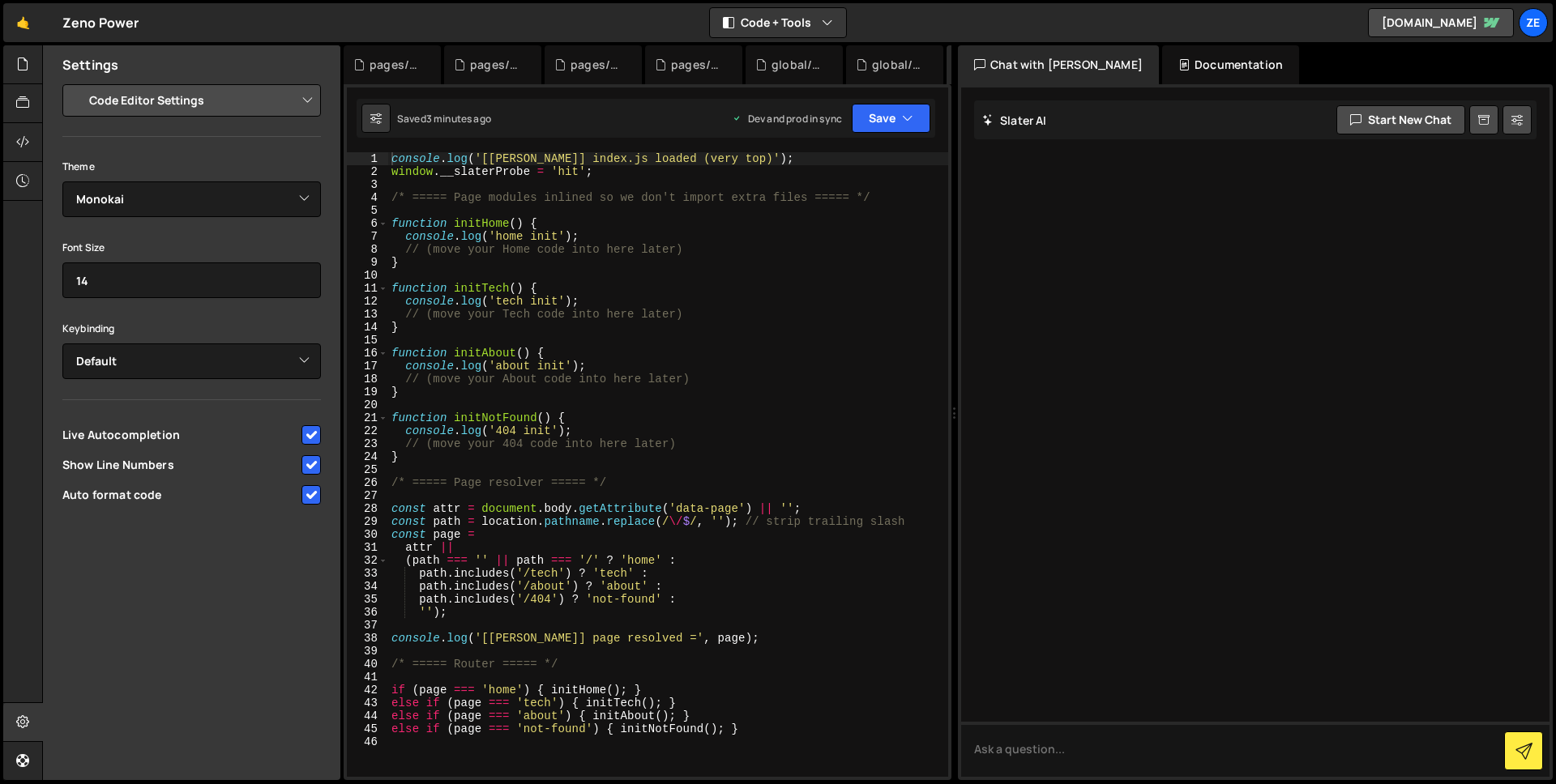
click at [237, 93] on select "Project Settings Code Editor Settings Chat Settings" at bounding box center [195, 100] width 238 height 36
select select "project"
click at [77, 83] on select "Project Settings Code Editor Settings Chat Settings" at bounding box center [195, 100] width 238 height 36
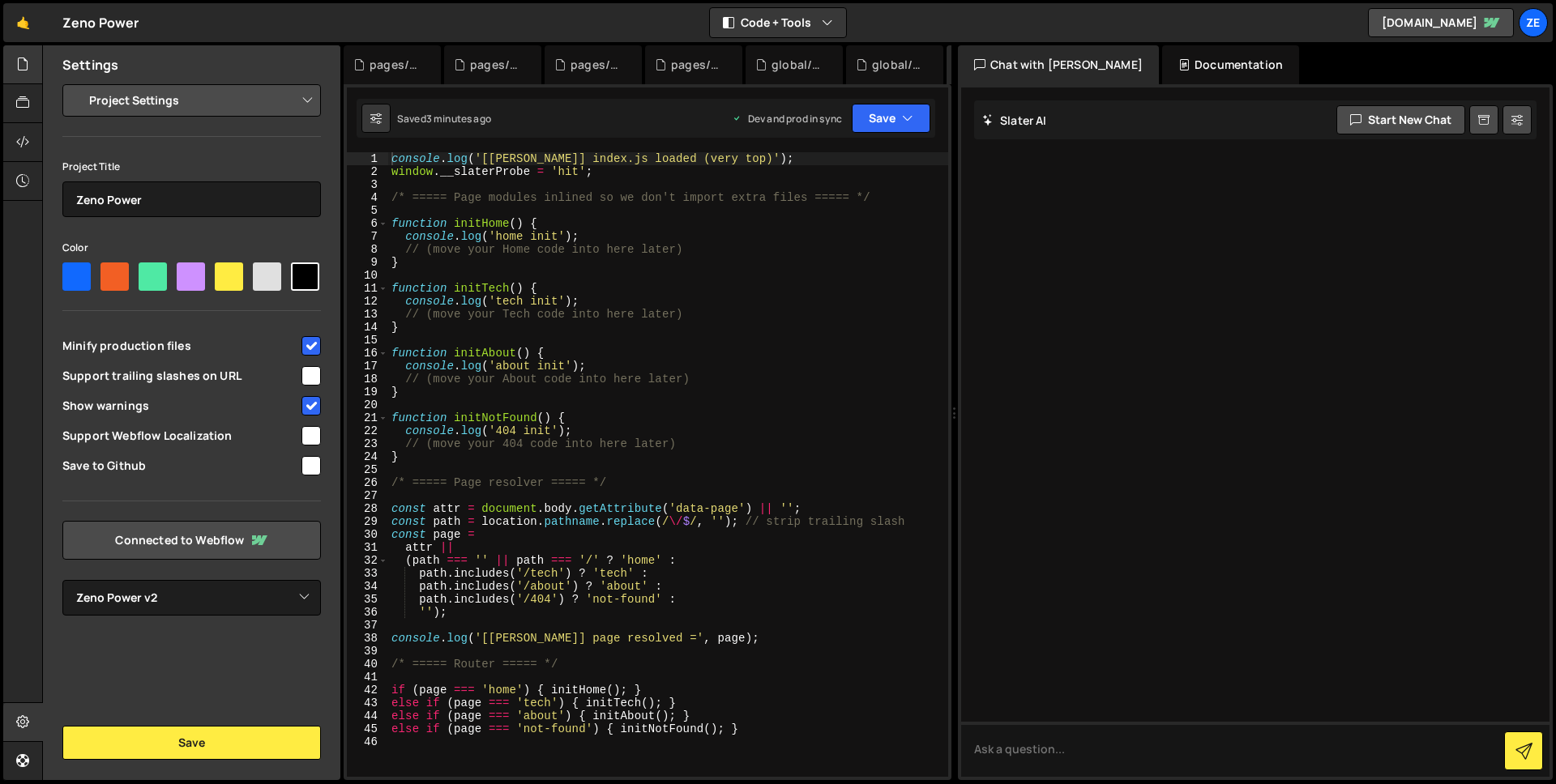
click at [29, 70] on div at bounding box center [23, 64] width 40 height 39
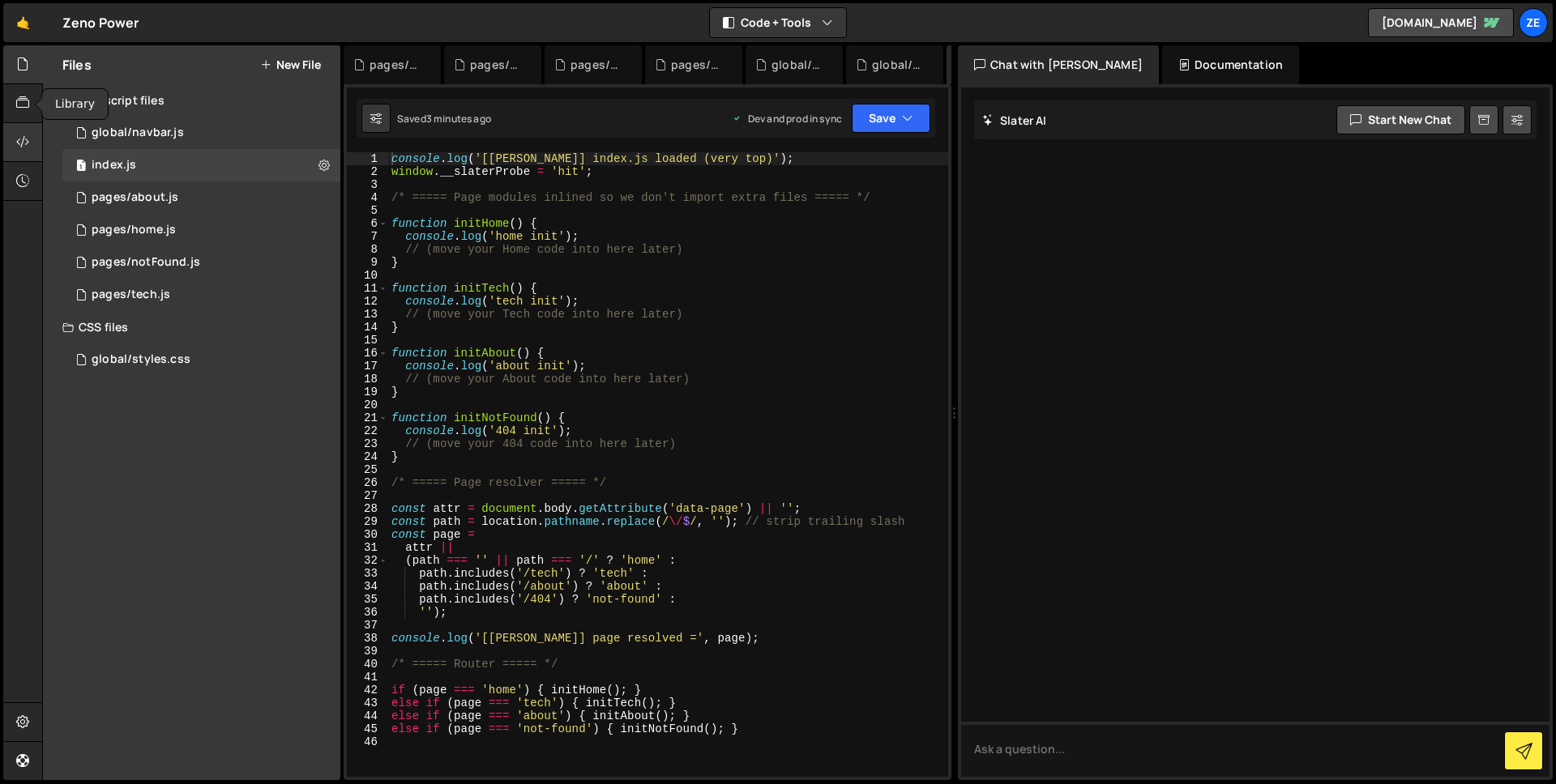
click at [24, 126] on div at bounding box center [23, 143] width 40 height 39
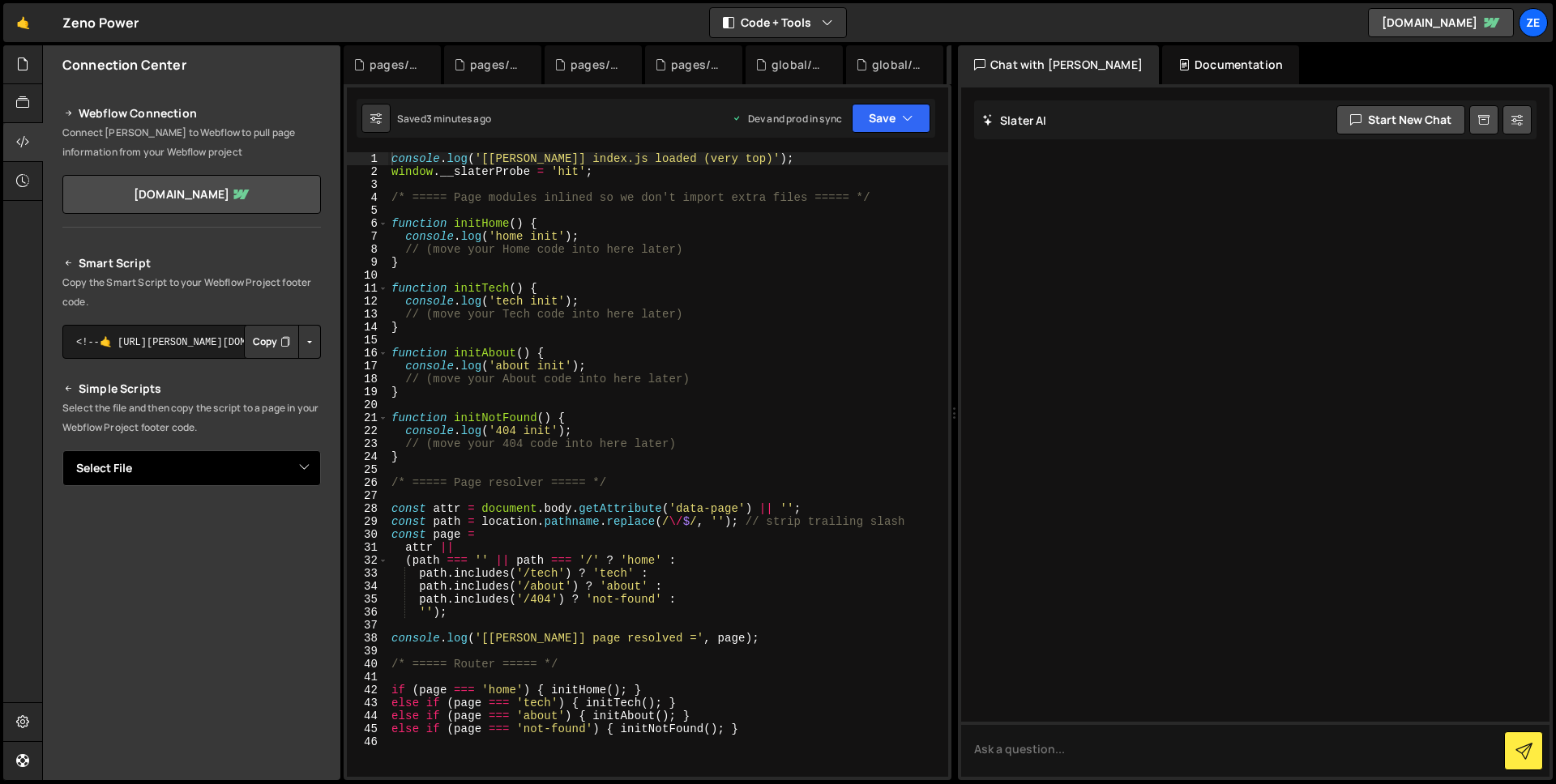
click at [210, 469] on select "Select File global/navbar.js index.js pages/about.js pages/home.js pages/notFou…" at bounding box center [192, 468] width 258 height 36
select select "48058"
click at [63, 451] on select "Select File global/navbar.js index.js pages/about.js pages/home.js pages/notFou…" at bounding box center [192, 468] width 258 height 36
click at [235, 469] on select "Select File global/navbar.js index.js pages/about.js pages/home.js pages/notFou…" at bounding box center [192, 468] width 258 height 36
select select
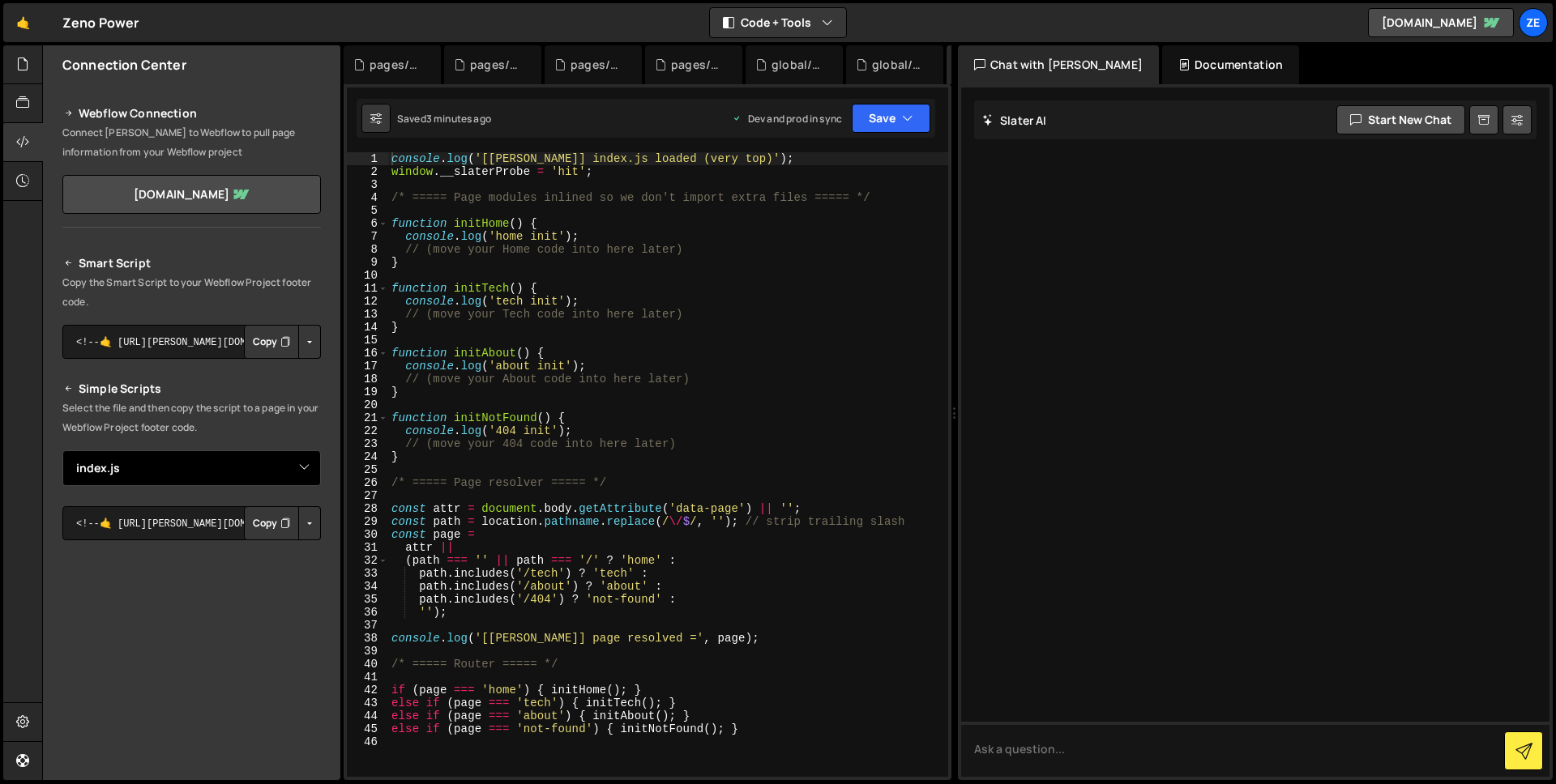
click at [63, 451] on select "Select File global/navbar.js index.js pages/about.js pages/home.js pages/notFou…" at bounding box center [192, 468] width 258 height 36
click at [253, 348] on button "Copy" at bounding box center [272, 342] width 55 height 34
click at [395, 159] on div "console . log ( '[[PERSON_NAME]] index.js loaded (very top)' ) ; window . __sla…" at bounding box center [668, 477] width 560 height 650
type textarea "console.log('[[PERSON_NAME]] index.js loaded (very top)');"
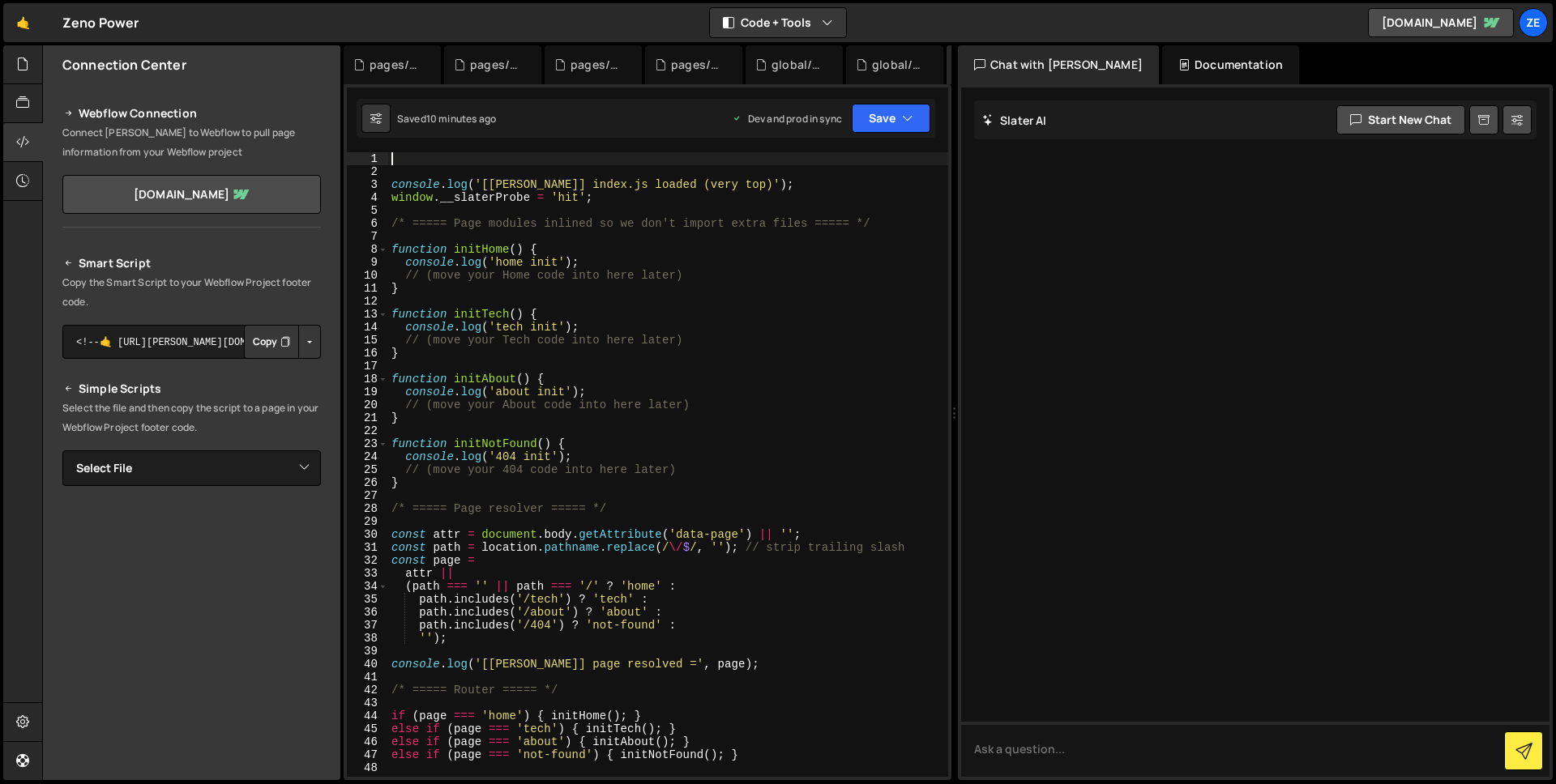
paste textarea
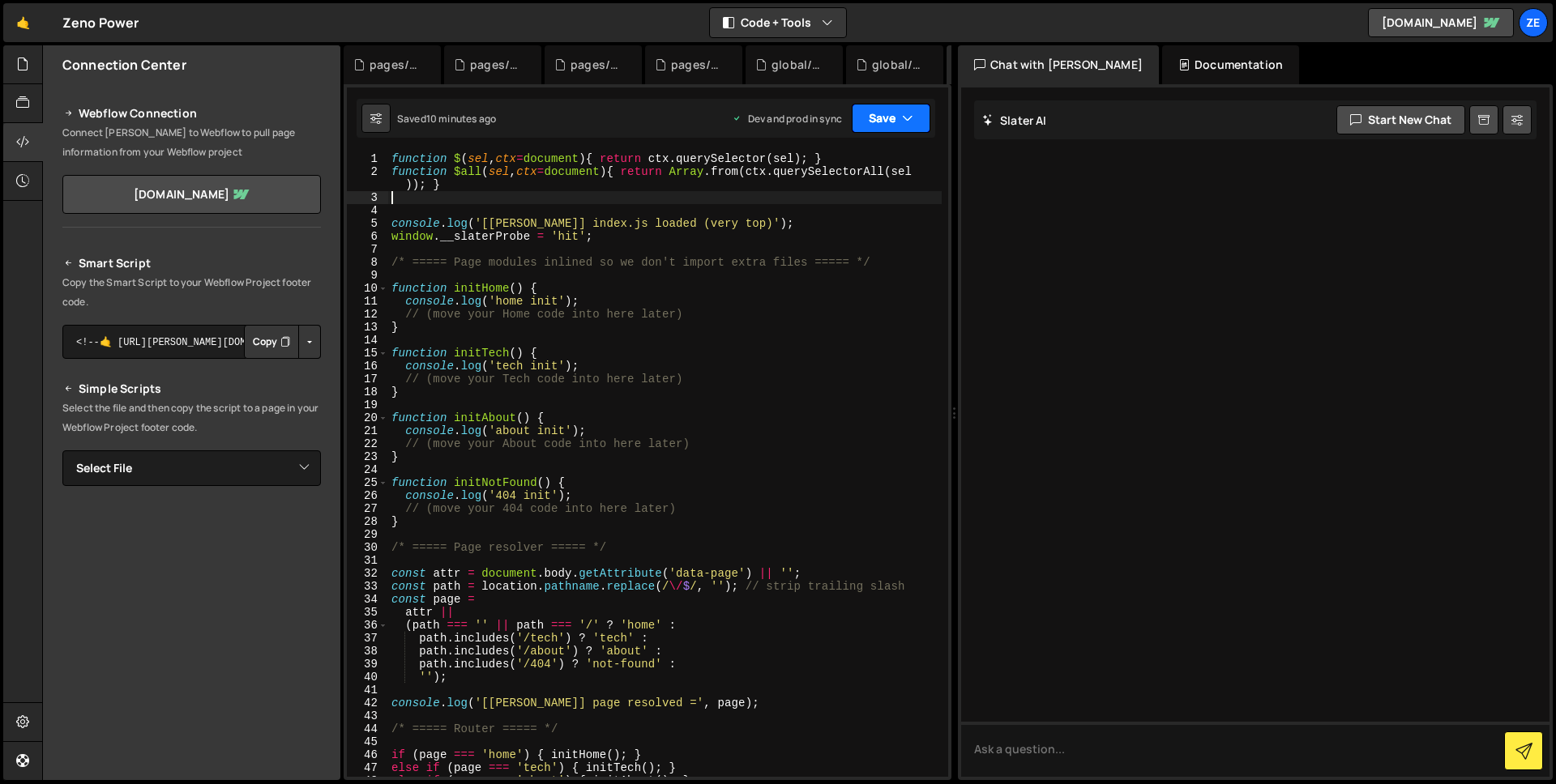
click at [907, 119] on icon "button" at bounding box center [908, 119] width 11 height 17
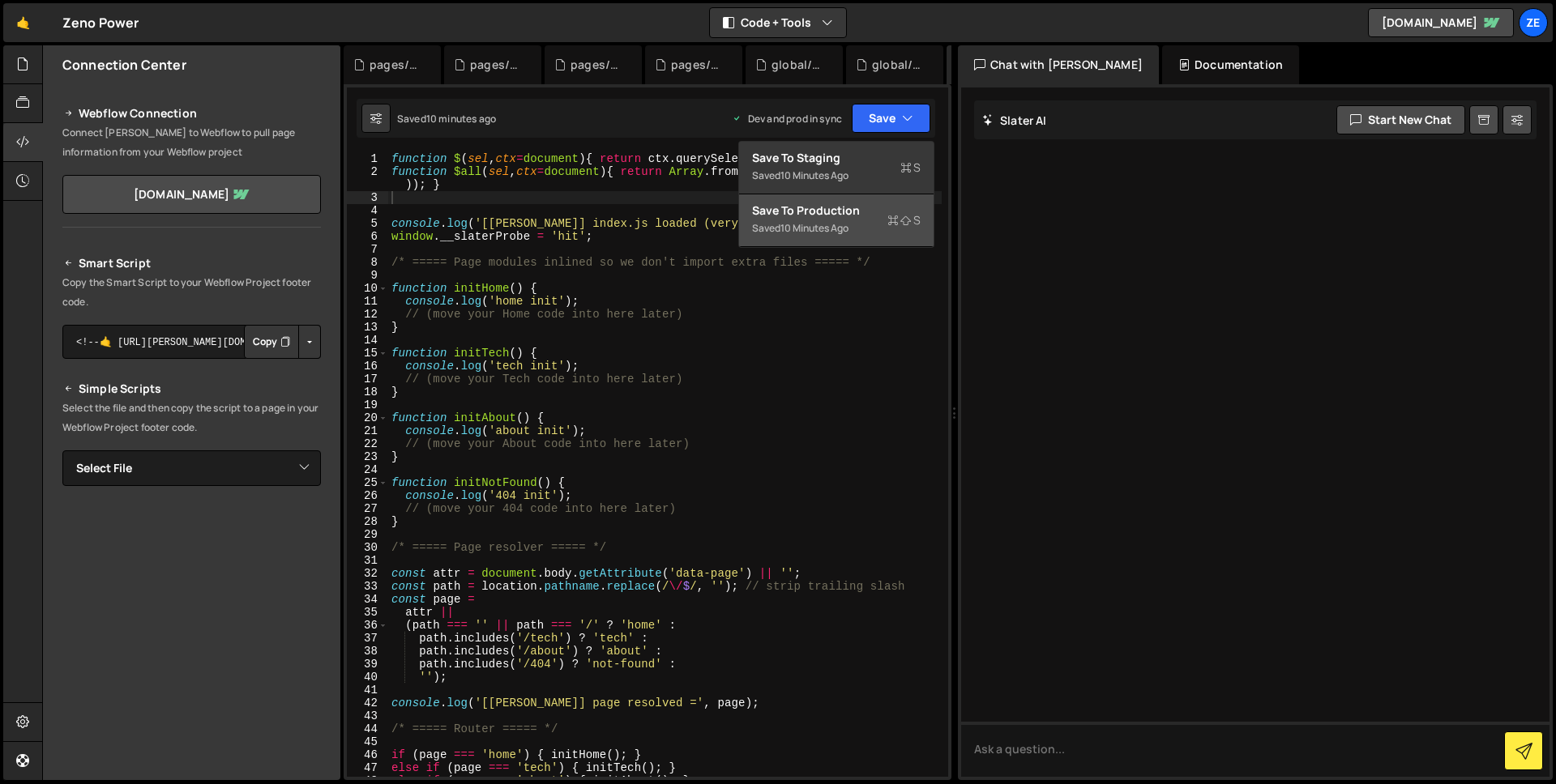
click at [843, 215] on div "Save to Production S" at bounding box center [836, 211] width 169 height 17
